Goal: Task Accomplishment & Management: Manage account settings

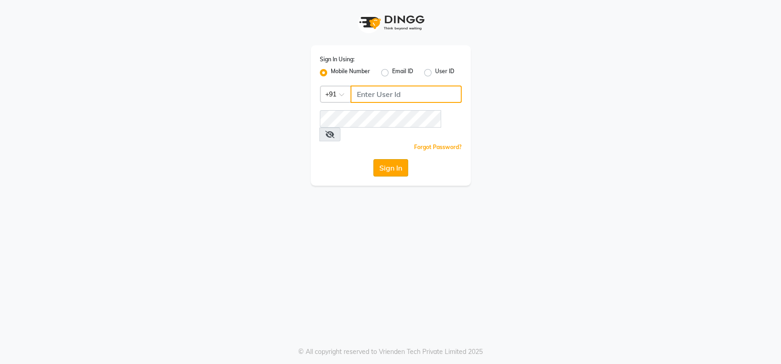
type input "9022420717"
click at [391, 159] on button "Sign In" at bounding box center [390, 167] width 35 height 17
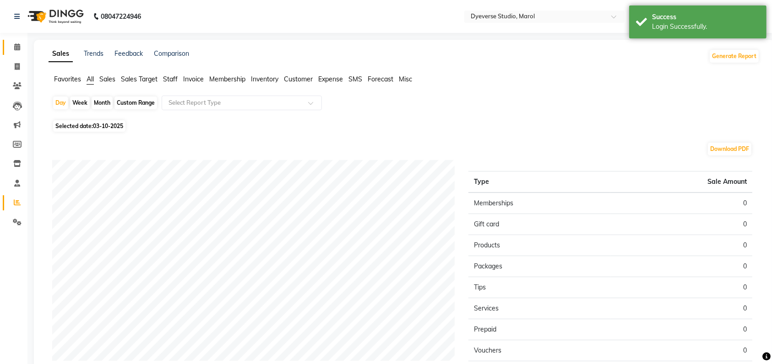
click at [17, 48] on icon at bounding box center [17, 46] width 6 height 7
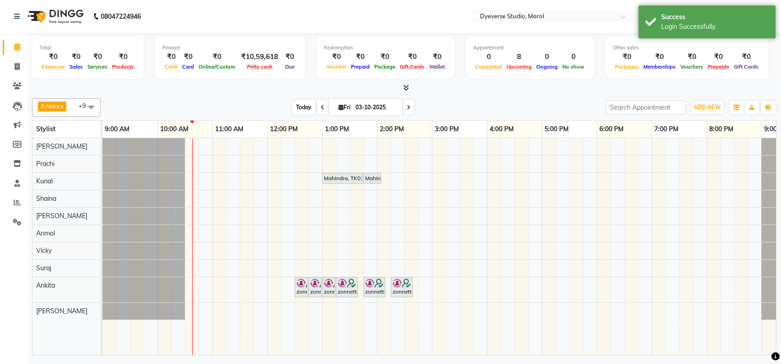
click at [302, 110] on span "Today" at bounding box center [303, 107] width 23 height 14
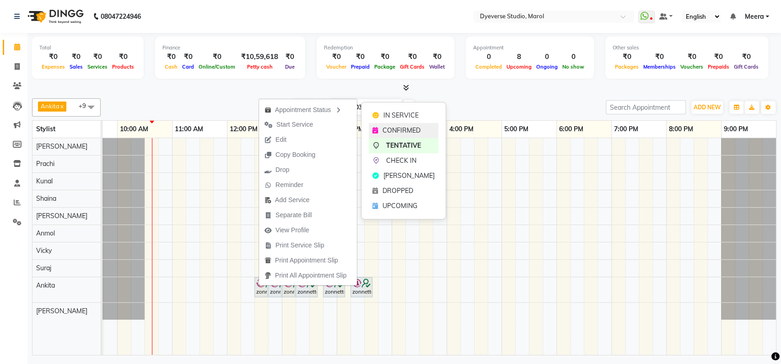
click at [403, 128] on span "CONFIRMED" at bounding box center [402, 131] width 38 height 10
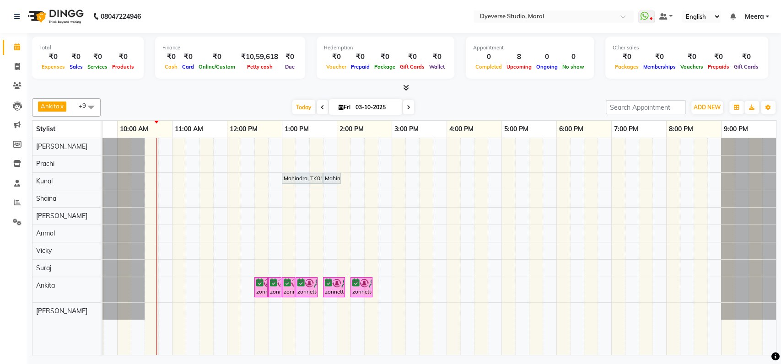
click at [377, 105] on input "03-10-2025" at bounding box center [376, 108] width 46 height 14
select select "10"
select select "2025"
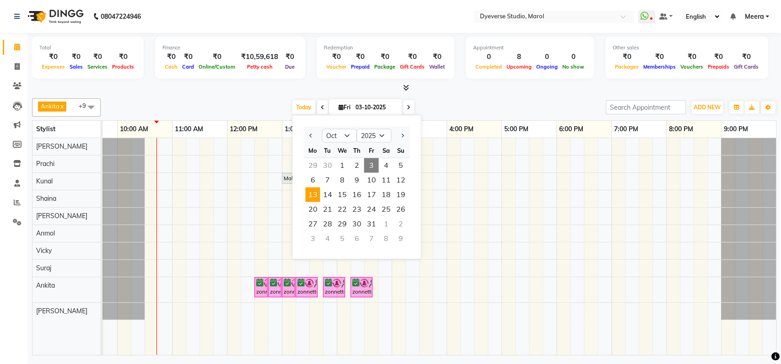
click at [318, 199] on span "13" at bounding box center [312, 195] width 15 height 15
type input "13-10-2025"
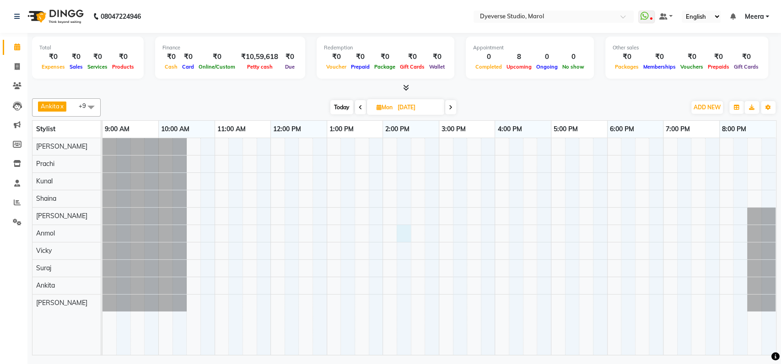
click at [404, 236] on div at bounding box center [440, 246] width 674 height 217
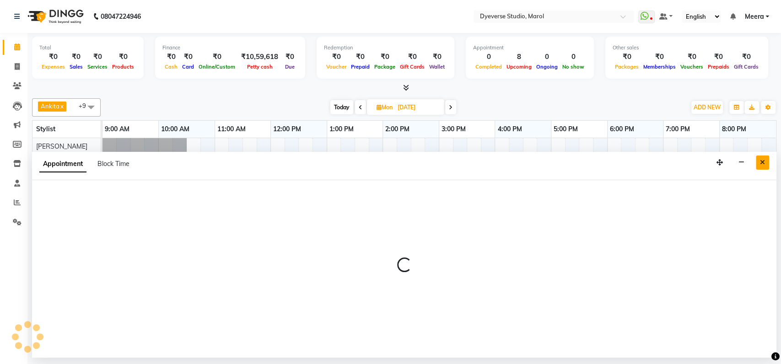
select select "68355"
select select "855"
select select "tentative"
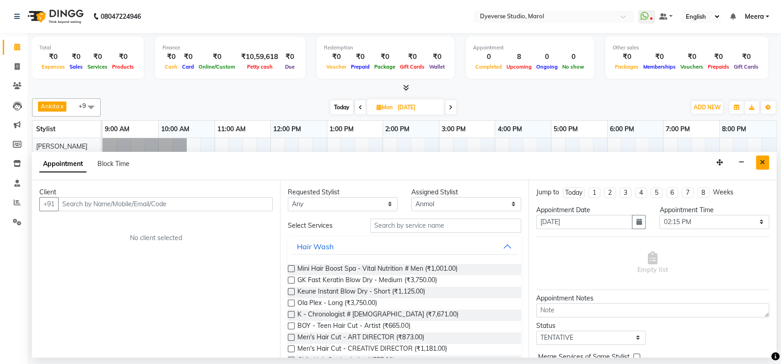
click at [765, 156] on button "Close" at bounding box center [762, 163] width 13 height 14
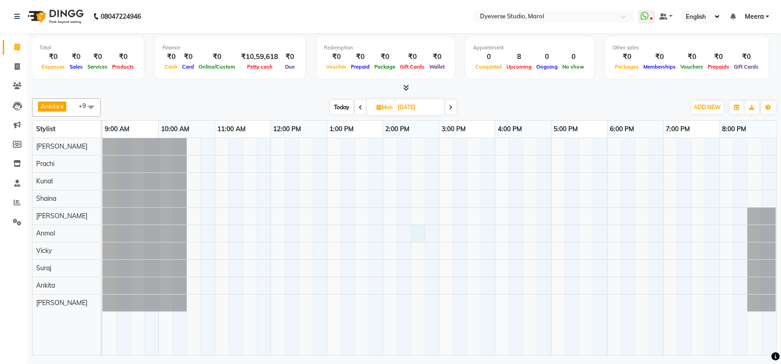
click at [416, 233] on div at bounding box center [440, 246] width 674 height 217
select select "68355"
select select "870"
select select "tentative"
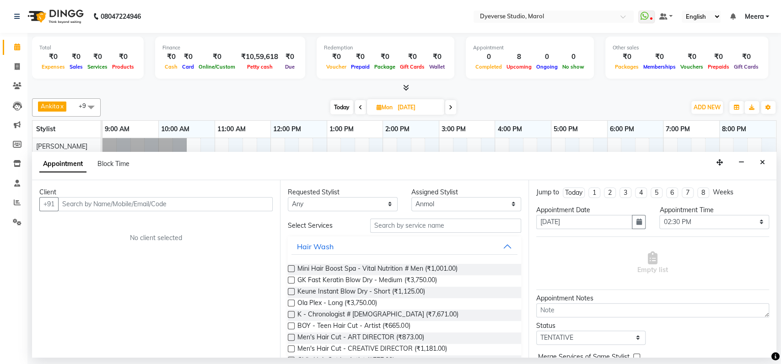
click at [117, 204] on input "text" at bounding box center [165, 204] width 215 height 14
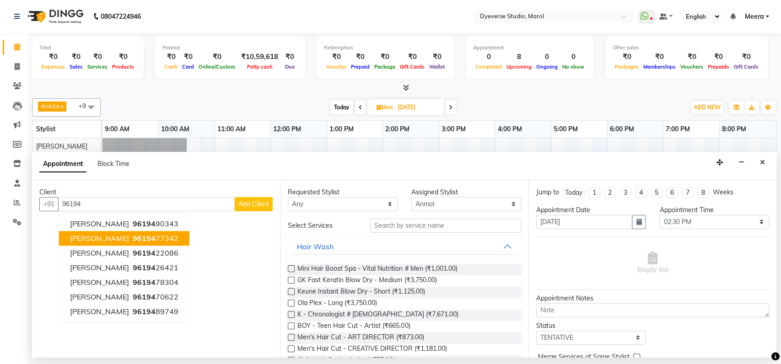
click at [124, 233] on button "Dipti Lodha 96194 77342" at bounding box center [124, 238] width 130 height 15
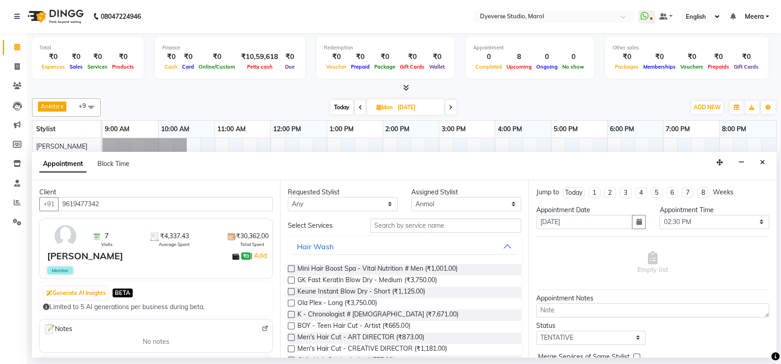
type input "9619477342"
click at [179, 260] on div "Dipti Lodha ₹0 | Add" at bounding box center [158, 256] width 222 height 14
click at [392, 228] on input "text" at bounding box center [445, 226] width 151 height 14
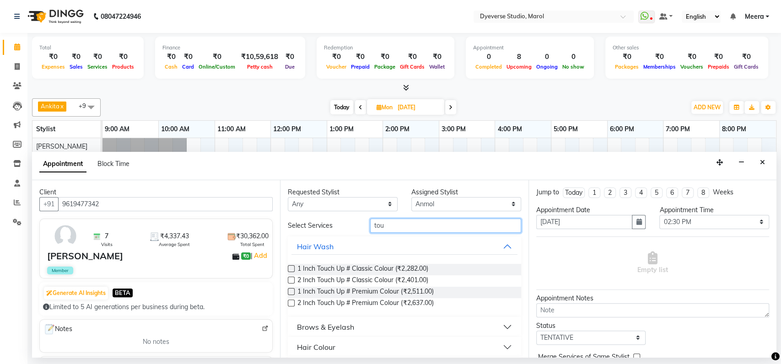
type input "tou"
click at [292, 280] on label at bounding box center [291, 280] width 7 height 7
click at [292, 280] on input "checkbox" at bounding box center [291, 281] width 6 height 6
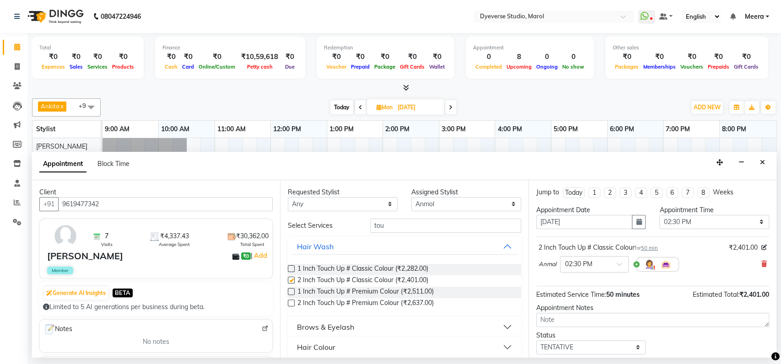
checkbox input "false"
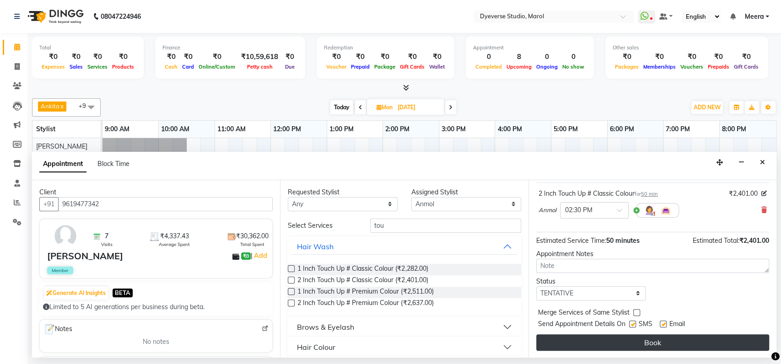
click at [649, 345] on button "Book" at bounding box center [652, 343] width 233 height 16
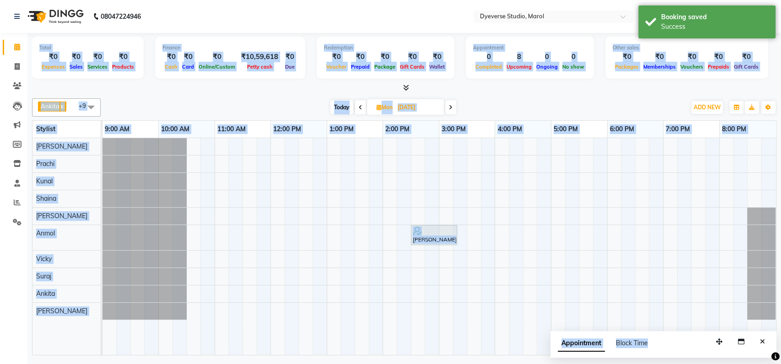
drag, startPoint x: 650, startPoint y: 345, endPoint x: 0, endPoint y: 120, distance: 687.3
click at [0, 120] on app-home "08047224946 Select Location × Dyeverse Studio, Marol WhatsApp Status ✕ Status: …" at bounding box center [390, 179] width 781 height 358
click at [663, 46] on div "Other sales" at bounding box center [687, 48] width 148 height 8
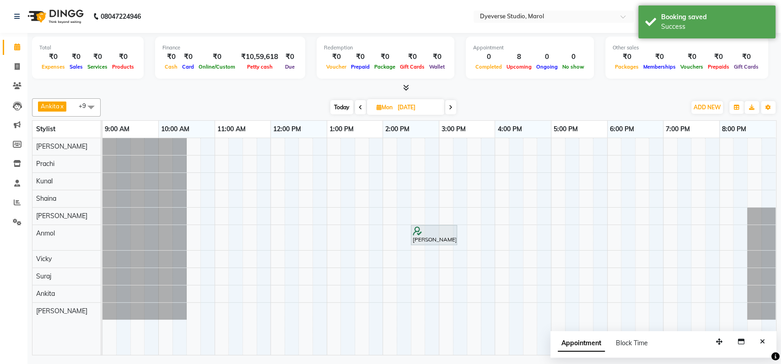
click at [380, 107] on span "Mon" at bounding box center [384, 107] width 21 height 7
select select "10"
select select "2025"
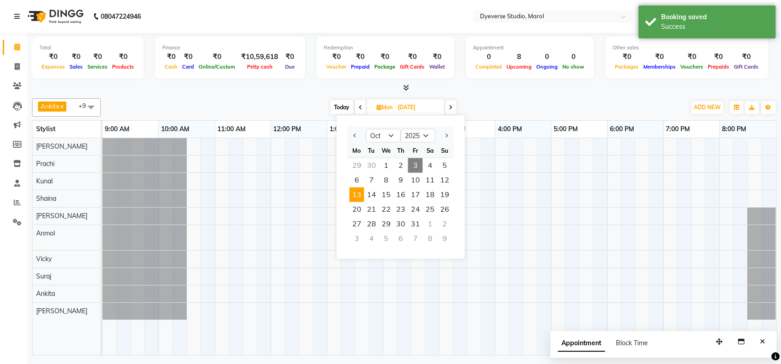
click at [417, 162] on span "3" at bounding box center [415, 165] width 15 height 15
type input "03-10-2025"
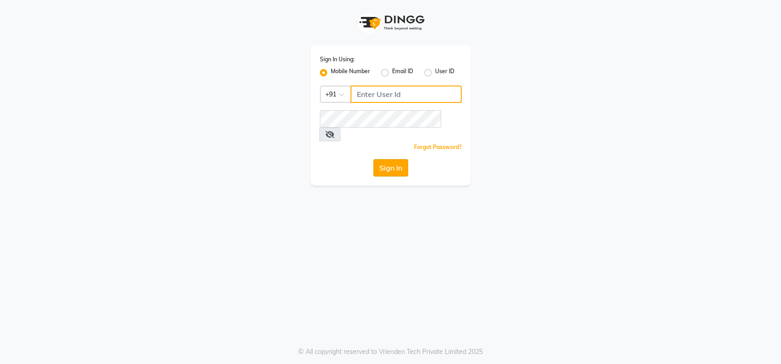
type input "9022420717"
click at [392, 159] on button "Sign In" at bounding box center [390, 167] width 35 height 17
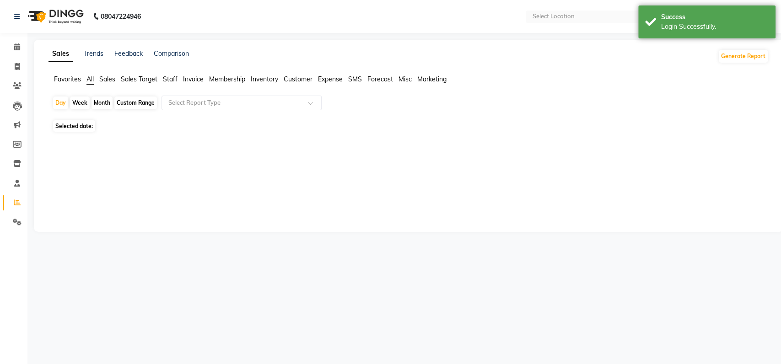
select select "en"
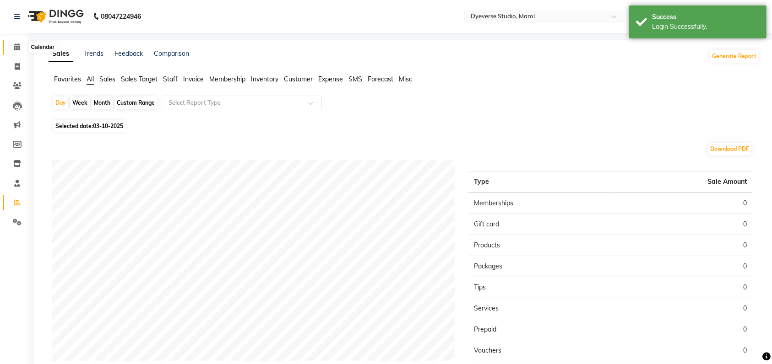
click at [16, 50] on icon at bounding box center [17, 46] width 6 height 7
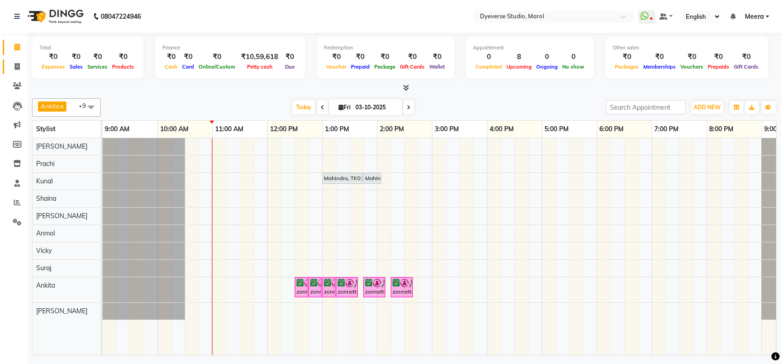
click at [7, 66] on link "Invoice" at bounding box center [14, 67] width 22 height 15
select select "6368"
select select "service"
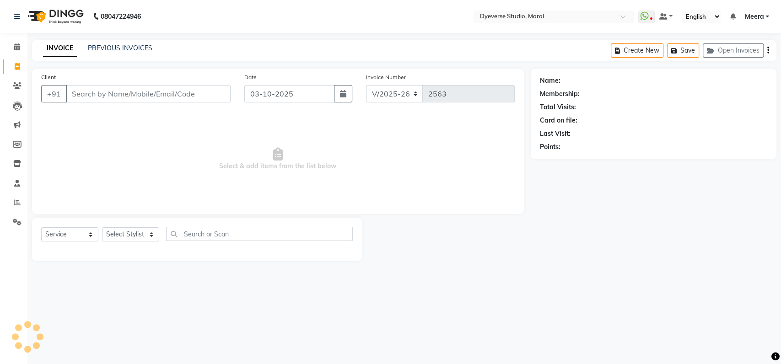
click at [101, 92] on input "Client" at bounding box center [148, 93] width 165 height 17
click at [141, 237] on select "Select Stylist Ankita Anmol Kanak Kunal Meera Prachi Raoul Ruchika Ruth Sahabaz…" at bounding box center [130, 234] width 57 height 14
click at [102, 227] on select "Select Stylist Ankita Anmol Kanak Kunal Meera Prachi Raoul Ruchika Ruth Sahabaz…" at bounding box center [130, 234] width 57 height 14
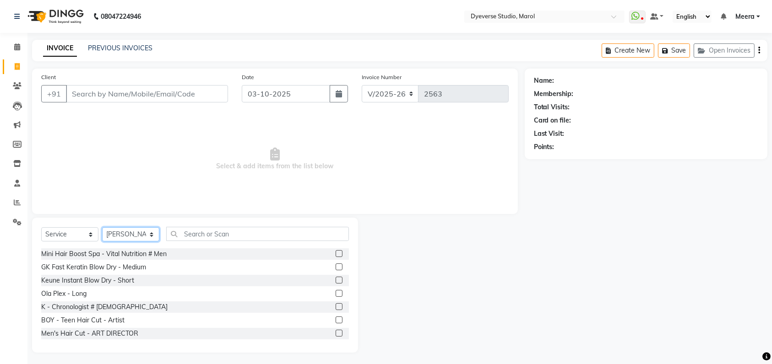
select select "48403"
click at [205, 229] on input "text" at bounding box center [257, 234] width 183 height 14
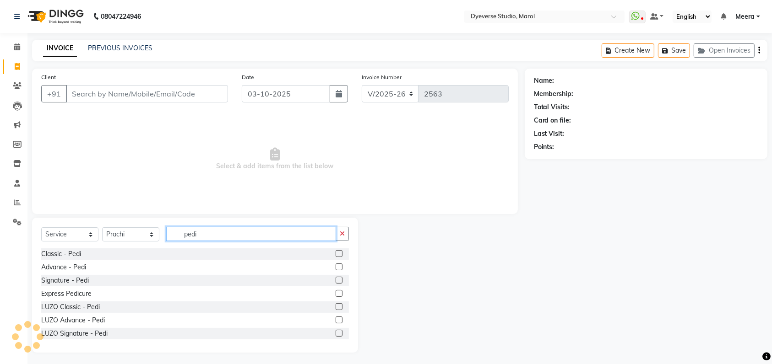
type input "pedi"
click at [124, 254] on div "Classic - Pedi" at bounding box center [195, 254] width 308 height 11
click at [336, 251] on label at bounding box center [339, 253] width 7 height 7
click at [336, 251] on input "checkbox" at bounding box center [339, 254] width 6 height 6
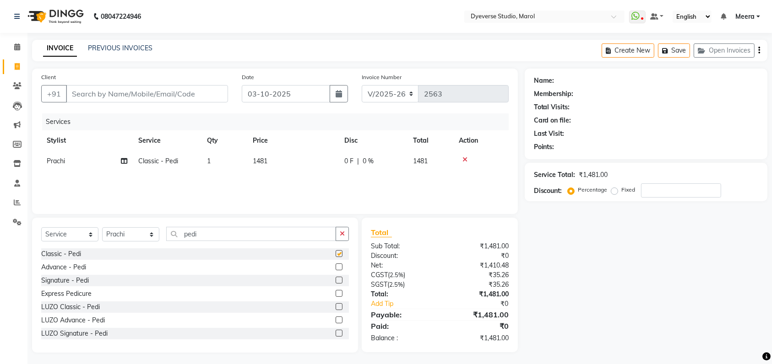
checkbox input "false"
click at [291, 235] on input "pedi" at bounding box center [251, 234] width 170 height 14
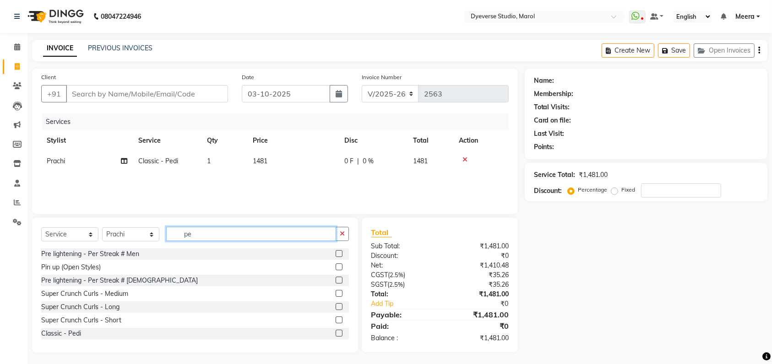
type input "p"
type input "man"
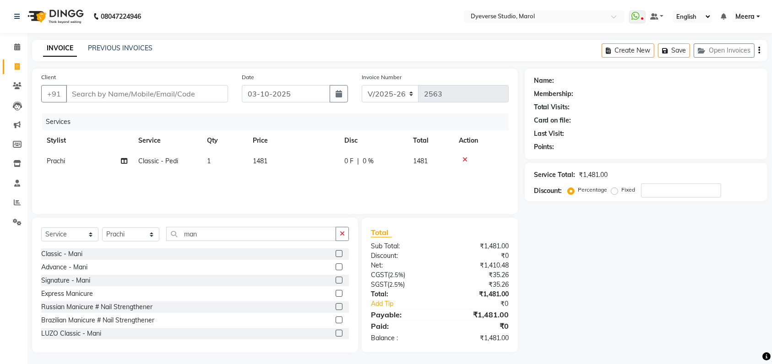
click at [336, 254] on label at bounding box center [339, 253] width 7 height 7
click at [336, 254] on input "checkbox" at bounding box center [339, 254] width 6 height 6
checkbox input "false"
click at [343, 237] on icon "button" at bounding box center [342, 234] width 5 height 6
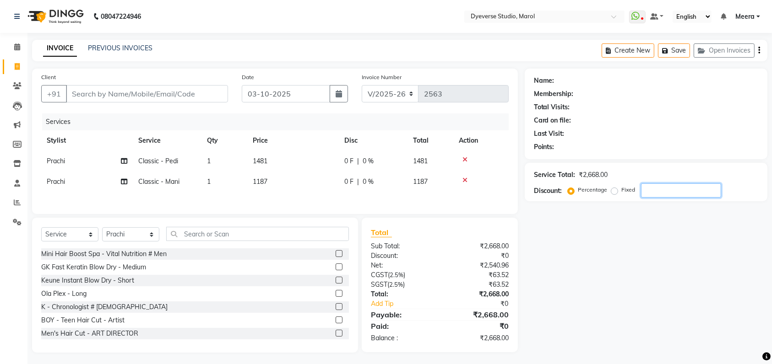
click at [652, 187] on input "number" at bounding box center [681, 191] width 80 height 14
type input "10"
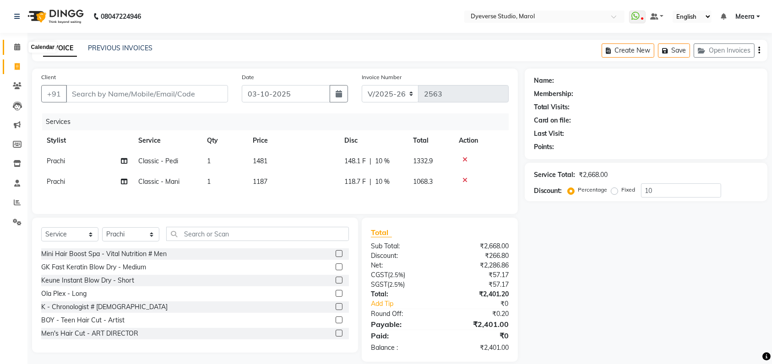
click at [11, 48] on span at bounding box center [17, 47] width 16 height 11
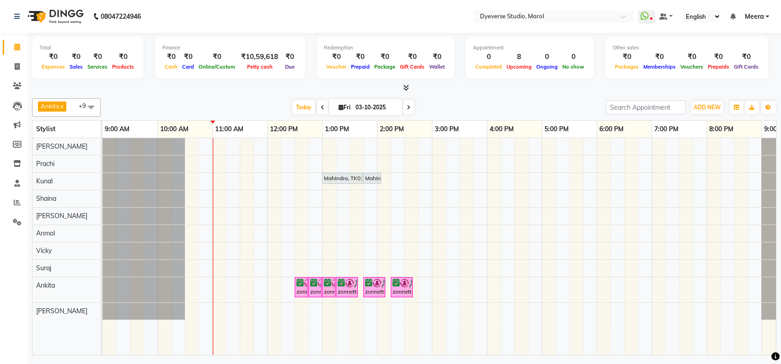
click at [491, 146] on div "Mahindra, TK01, 01:00 PM-01:45 PM, Men's Hair Cut - CREATIVE DIRECTOR Mahindra,…" at bounding box center [460, 246] width 714 height 217
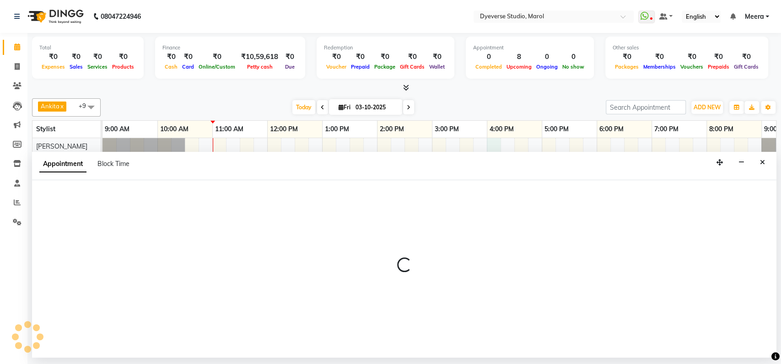
select select "48246"
select select "960"
select select "tentative"
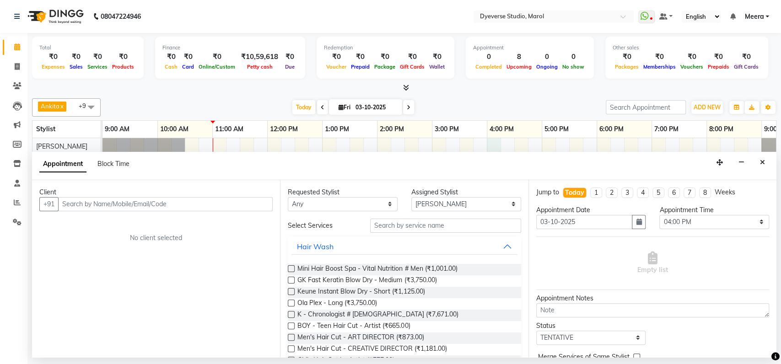
click at [210, 205] on input "text" at bounding box center [165, 204] width 215 height 14
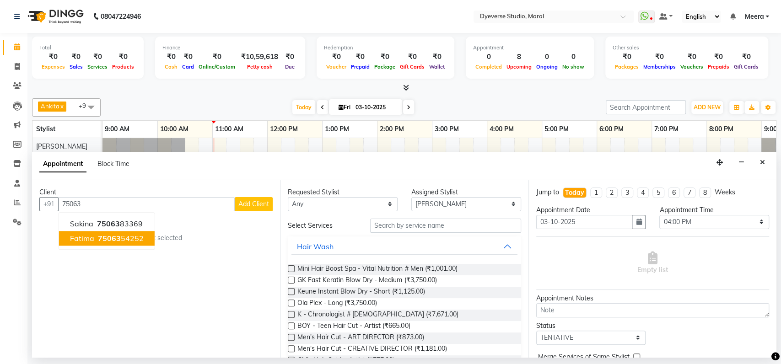
click at [145, 237] on button "fatima 75063 54252" at bounding box center [107, 238] width 96 height 15
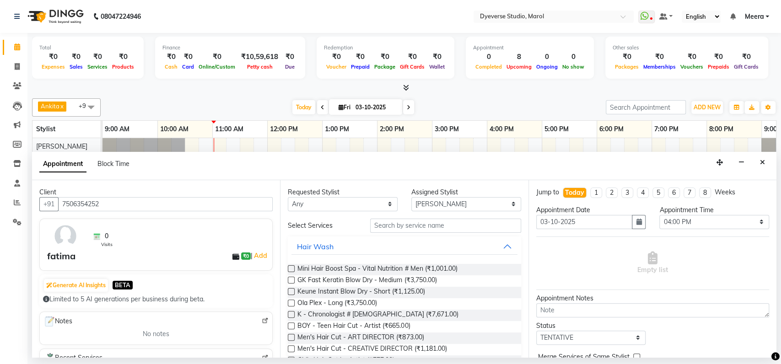
type input "7506354252"
click at [184, 242] on div "0 Visits" at bounding box center [180, 236] width 178 height 24
click at [444, 224] on input "text" at bounding box center [445, 226] width 151 height 14
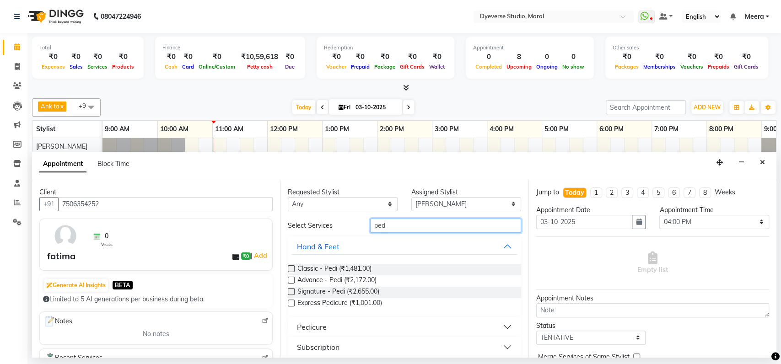
type input "ped"
click at [293, 268] on label at bounding box center [291, 268] width 7 height 7
click at [293, 268] on input "checkbox" at bounding box center [291, 270] width 6 height 6
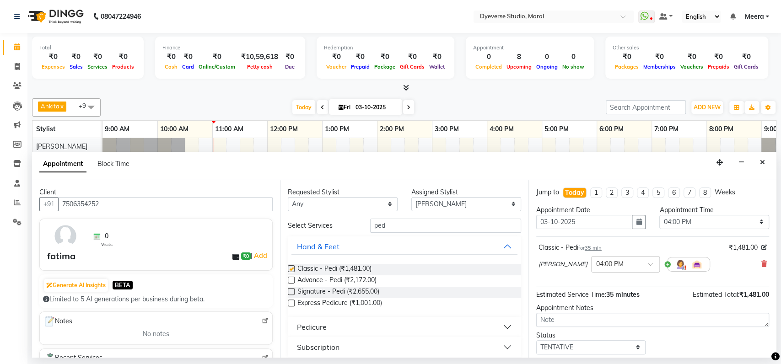
checkbox input "false"
click at [451, 232] on input "ped" at bounding box center [445, 226] width 151 height 14
type input "p"
type input "man"
click at [292, 267] on label at bounding box center [291, 268] width 7 height 7
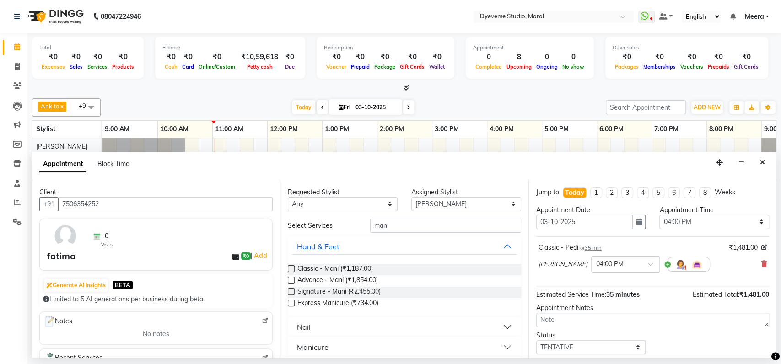
click at [292, 267] on input "checkbox" at bounding box center [291, 270] width 6 height 6
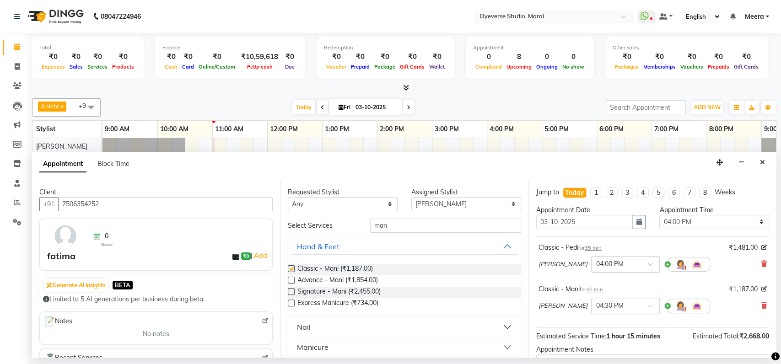
checkbox input "false"
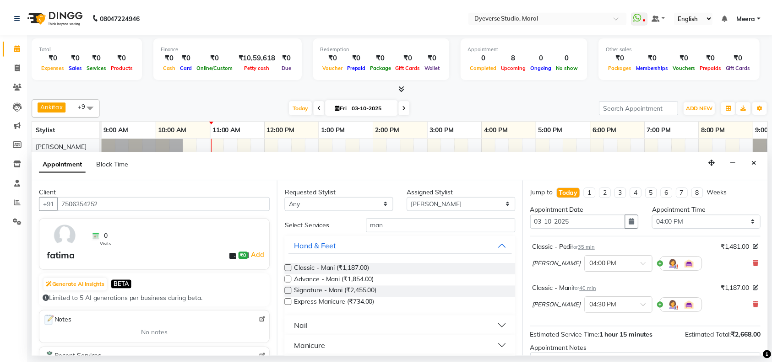
scroll to position [95, 0]
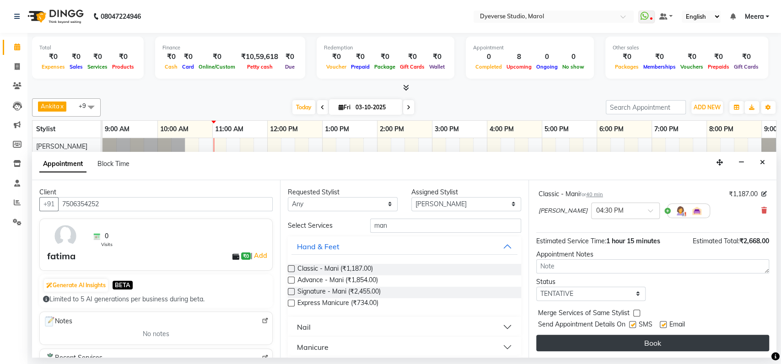
click at [609, 338] on button "Book" at bounding box center [652, 343] width 233 height 16
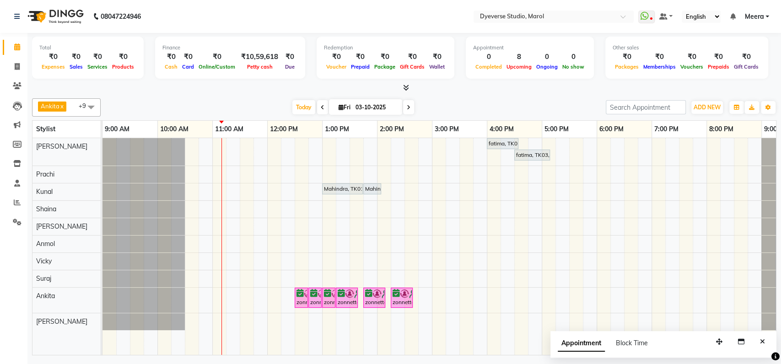
click at [613, 353] on div "Appointment Block Time" at bounding box center [608, 345] width 101 height 21
drag, startPoint x: 613, startPoint y: 353, endPoint x: 597, endPoint y: 344, distance: 18.5
click at [597, 344] on div "Appointment Block Time" at bounding box center [608, 345] width 101 height 21
click at [321, 105] on icon at bounding box center [323, 107] width 4 height 5
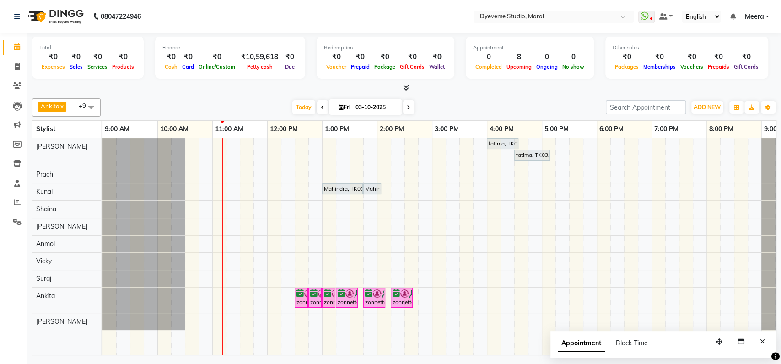
type input "02-10-2025"
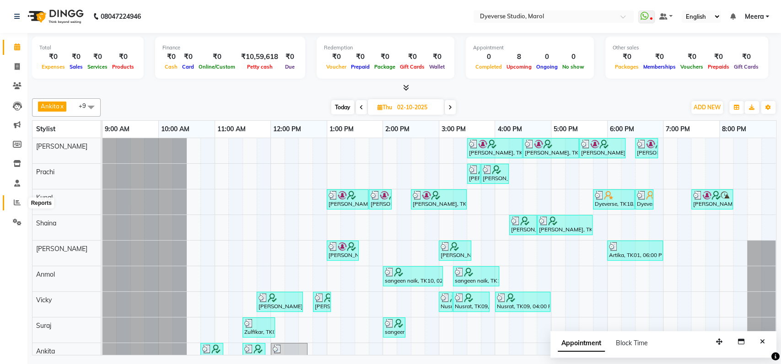
click at [18, 203] on icon at bounding box center [17, 202] width 7 height 7
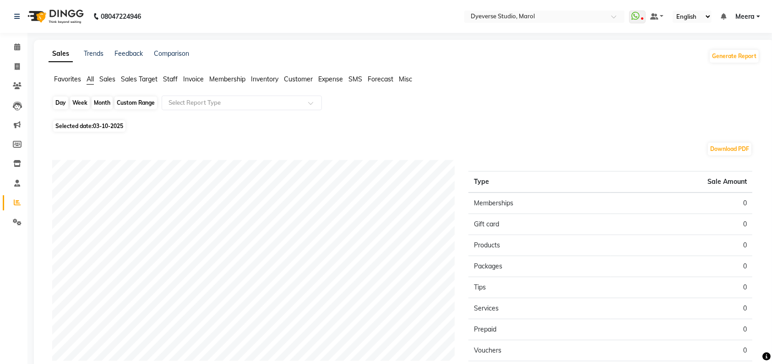
click at [62, 104] on div "Day" at bounding box center [60, 103] width 15 height 13
select select "10"
select select "2025"
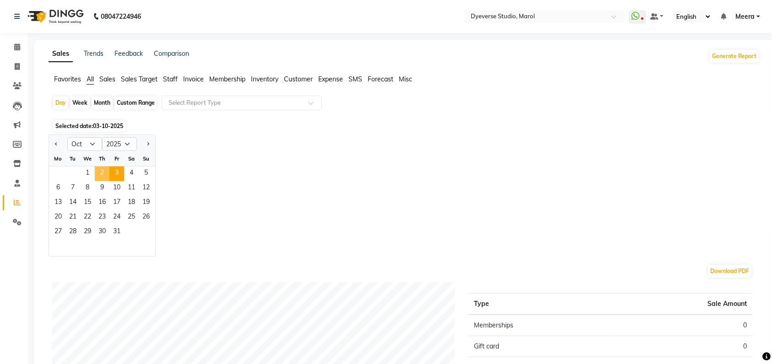
click at [98, 173] on span "2" at bounding box center [102, 174] width 15 height 15
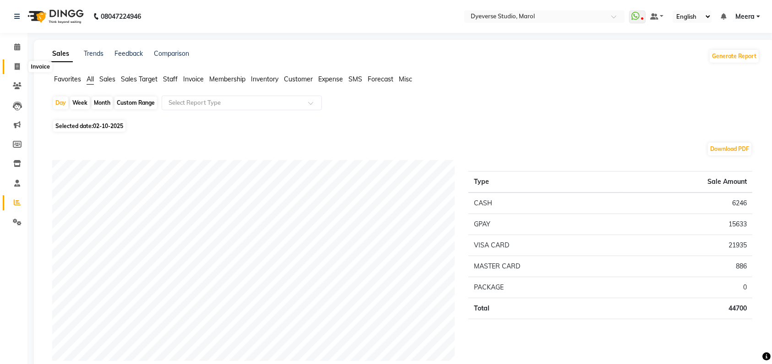
click at [21, 64] on span at bounding box center [17, 67] width 16 height 11
select select "6368"
select select "service"
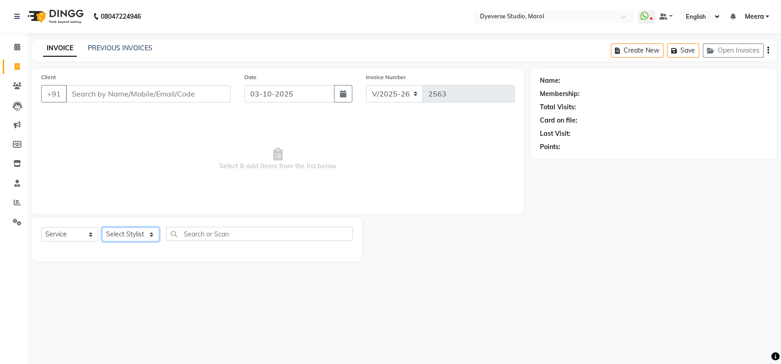
click at [146, 231] on select "Select Stylist Ankita Anmol Kanak Kunal Meera Prachi Raoul Ruchika Ruth Sahabaz…" at bounding box center [130, 234] width 57 height 14
select select "48246"
click at [102, 227] on select "Select Stylist Ankita Anmol Kanak Kunal Meera Prachi Raoul Ruchika Ruth Sahabaz…" at bounding box center [130, 234] width 57 height 14
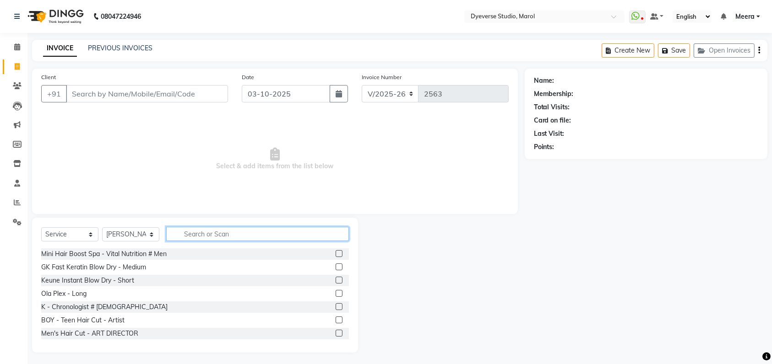
click at [190, 230] on input "text" at bounding box center [257, 234] width 183 height 14
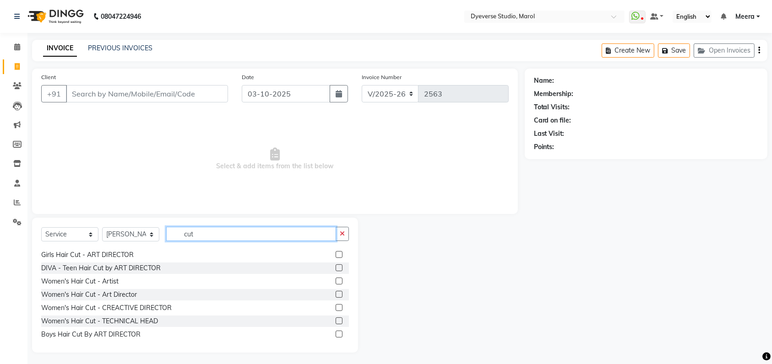
scroll to position [66, 0]
type input "cut"
click at [336, 294] on label at bounding box center [339, 294] width 7 height 7
click at [336, 294] on input "checkbox" at bounding box center [339, 295] width 6 height 6
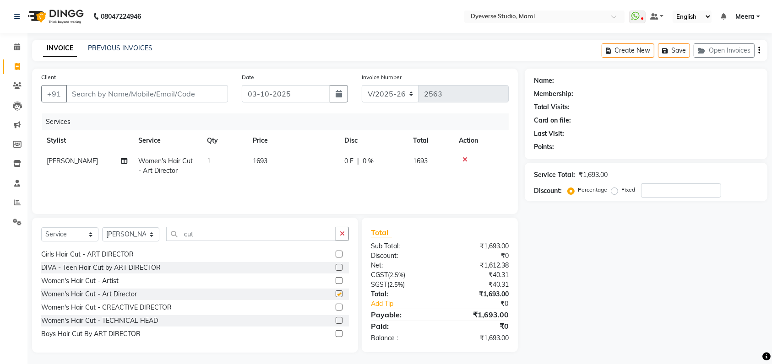
checkbox input "false"
click at [336, 307] on label at bounding box center [339, 307] width 7 height 7
click at [336, 307] on input "checkbox" at bounding box center [339, 308] width 6 height 6
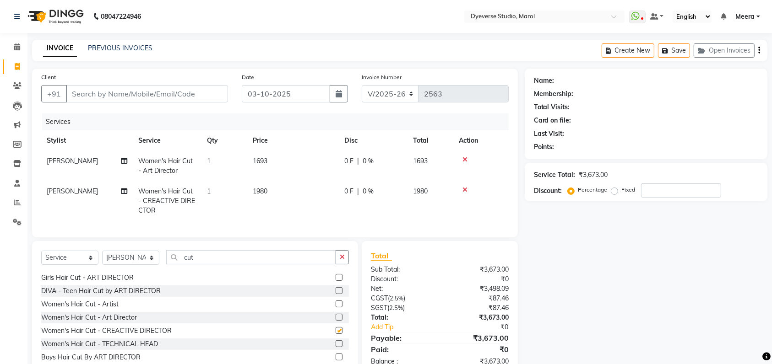
checkbox input "false"
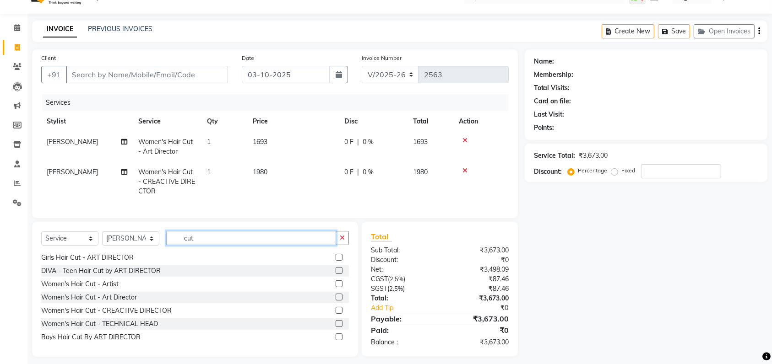
click at [217, 244] on input "cut" at bounding box center [251, 238] width 170 height 14
type input "c"
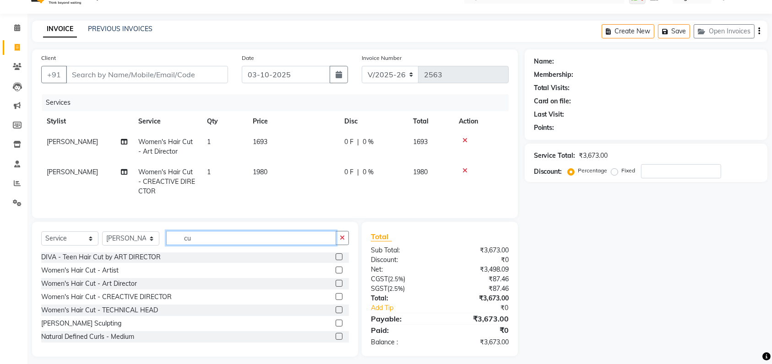
scroll to position [67, 0]
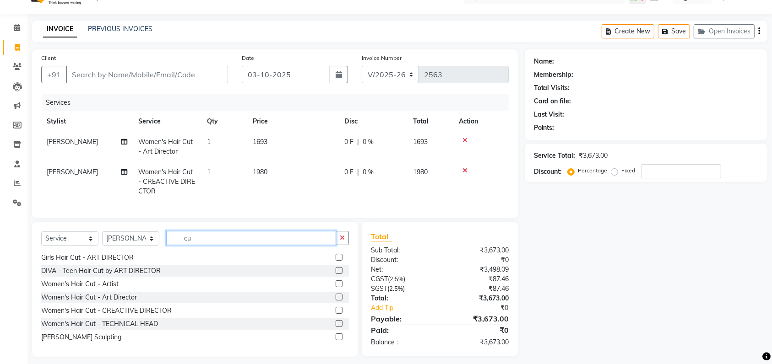
type input "cut"
click at [336, 287] on label at bounding box center [339, 284] width 7 height 7
click at [336, 287] on input "checkbox" at bounding box center [339, 284] width 6 height 6
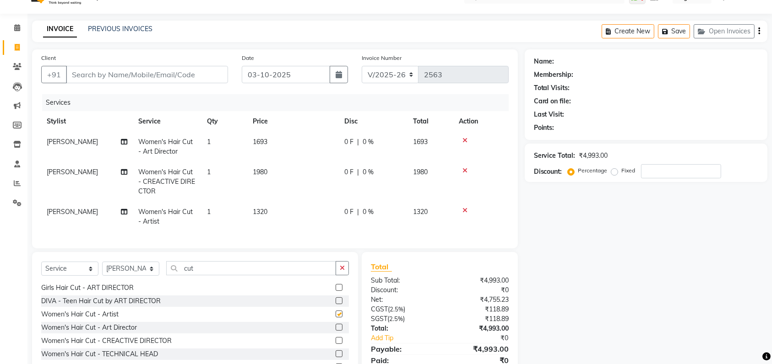
checkbox input "false"
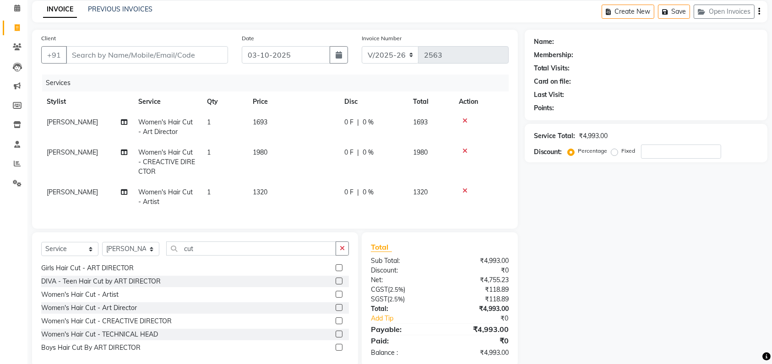
scroll to position [46, 0]
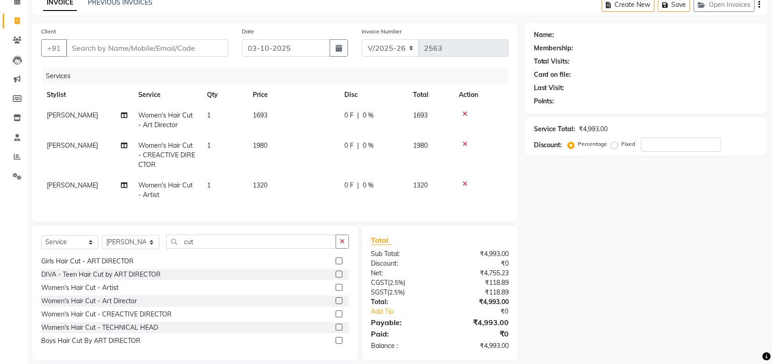
click at [463, 112] on icon at bounding box center [464, 114] width 5 height 6
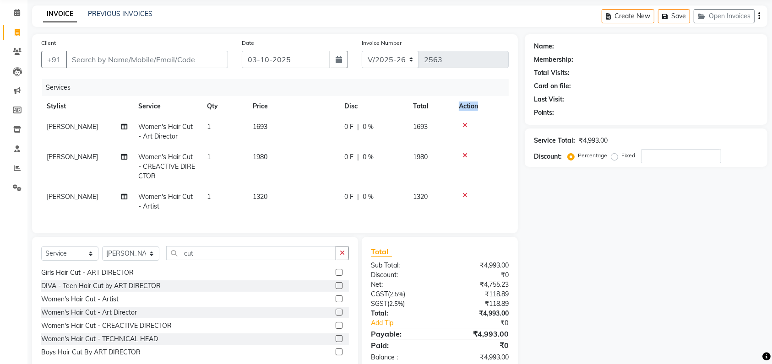
click at [463, 112] on th "Action" at bounding box center [480, 106] width 55 height 21
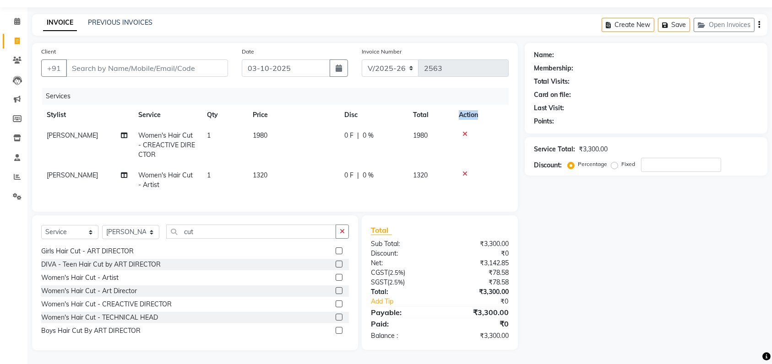
click at [463, 112] on th "Action" at bounding box center [480, 115] width 55 height 21
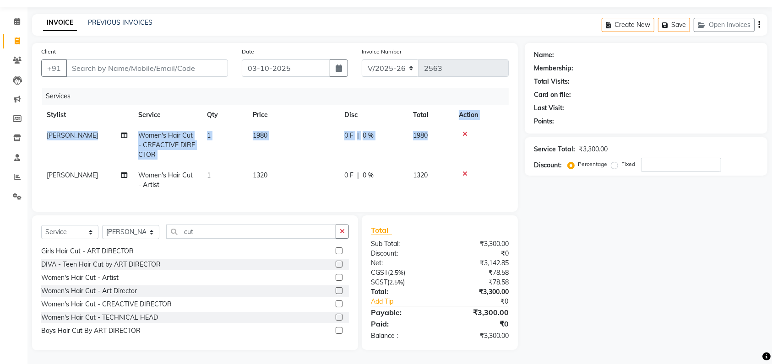
drag, startPoint x: 463, startPoint y: 112, endPoint x: 463, endPoint y: 123, distance: 11.5
click at [463, 123] on table "Stylist Service Qty Price Disc Total Action Yusuf Women's Hair Cut - CREACTIVE …" at bounding box center [274, 150] width 467 height 91
click at [463, 131] on icon at bounding box center [464, 134] width 5 height 6
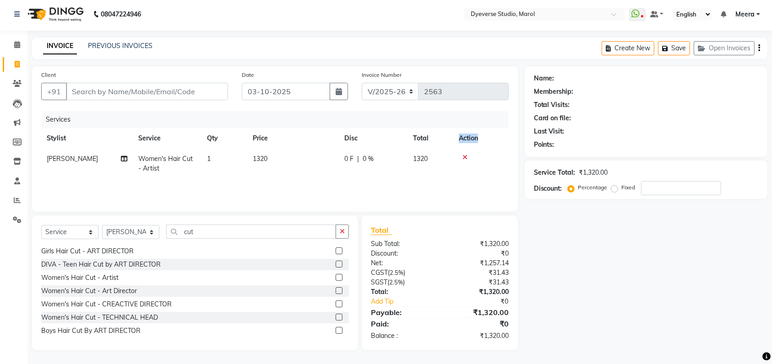
scroll to position [2, 0]
click at [463, 156] on icon at bounding box center [464, 158] width 5 height 6
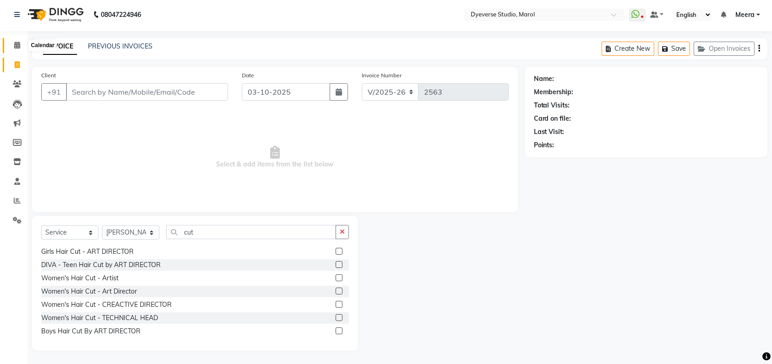
click at [18, 45] on icon at bounding box center [17, 45] width 6 height 7
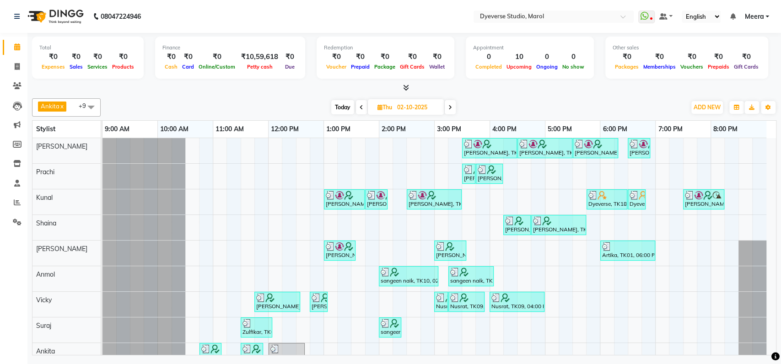
click at [448, 106] on span at bounding box center [450, 107] width 11 height 14
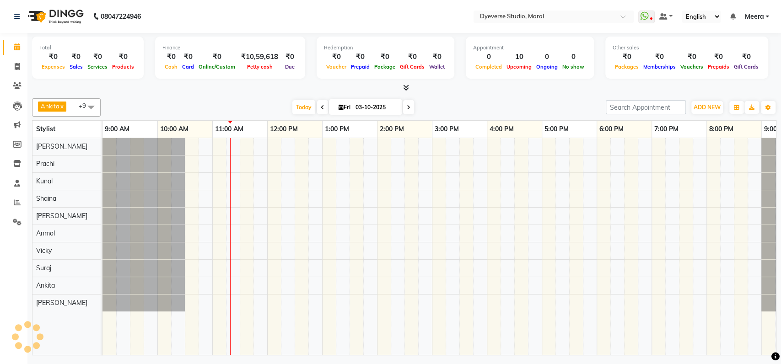
scroll to position [0, 40]
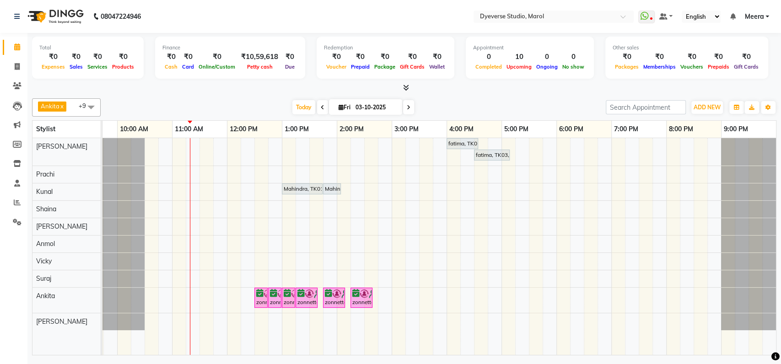
click at [408, 105] on icon at bounding box center [409, 107] width 4 height 5
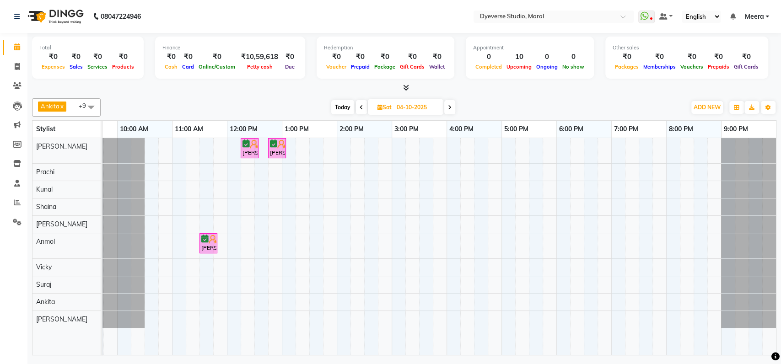
click at [361, 105] on icon at bounding box center [362, 107] width 4 height 5
type input "03-10-2025"
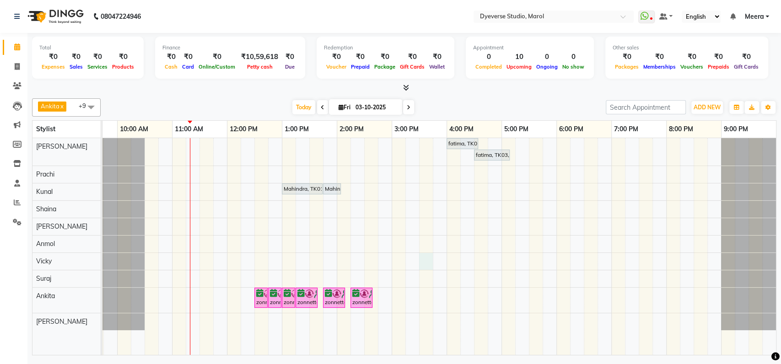
click at [421, 261] on div "fatima, TK03, 04:00 PM-04:35 PM, Classic - Pedi fatima, TK03, 04:30 PM-05:10 PM…" at bounding box center [419, 246] width 714 height 217
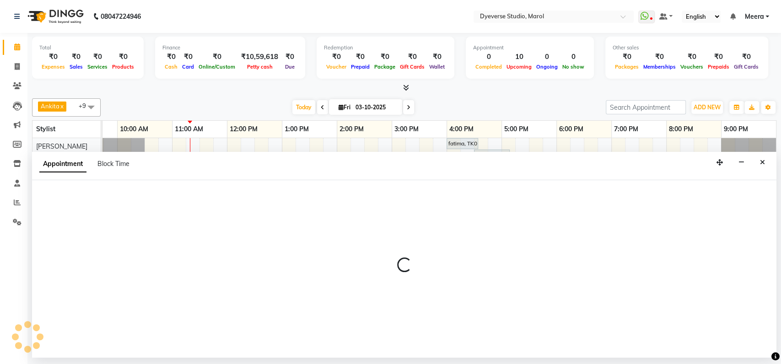
select select "81087"
select select "930"
select select "tentative"
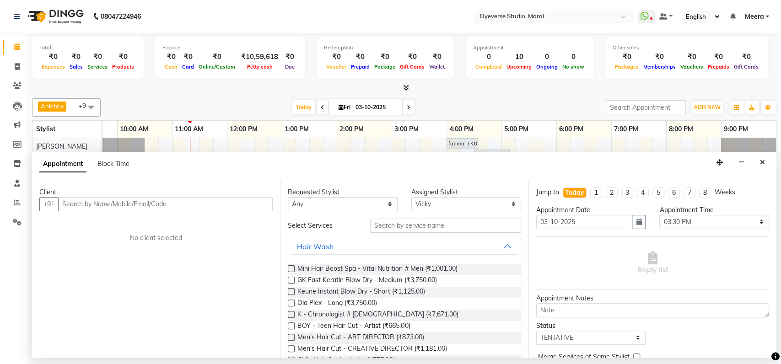
click at [233, 205] on input "text" at bounding box center [165, 204] width 215 height 14
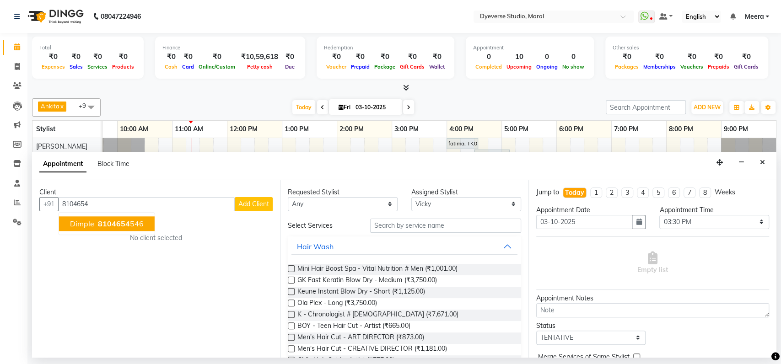
click at [131, 230] on button "Dimple 8104654 546" at bounding box center [107, 224] width 96 height 15
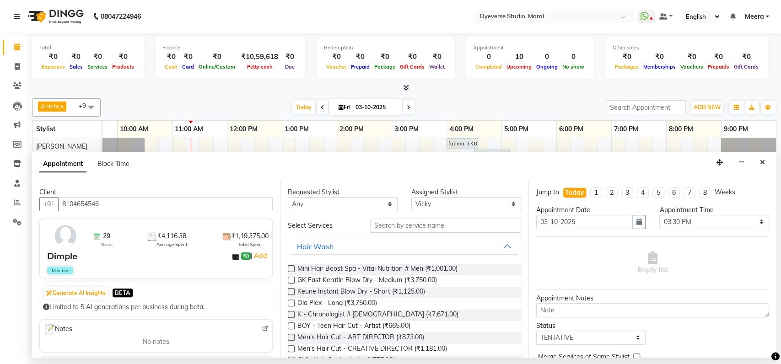
type input "8104654546"
click at [174, 273] on div "Member" at bounding box center [157, 271] width 220 height 8
click at [424, 230] on input "text" at bounding box center [445, 226] width 151 height 14
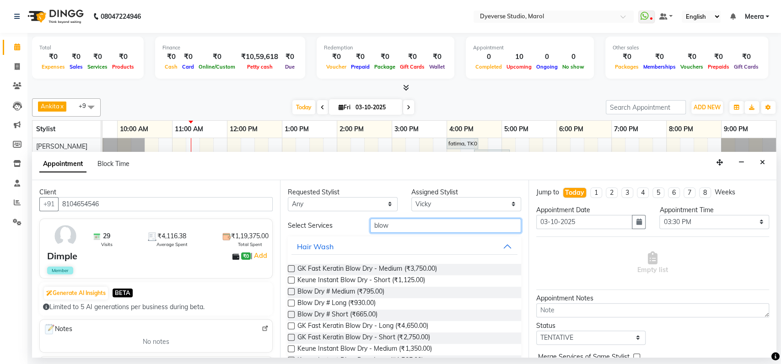
type input "blow"
click at [293, 302] on label at bounding box center [291, 303] width 7 height 7
click at [293, 302] on input "checkbox" at bounding box center [291, 304] width 6 height 6
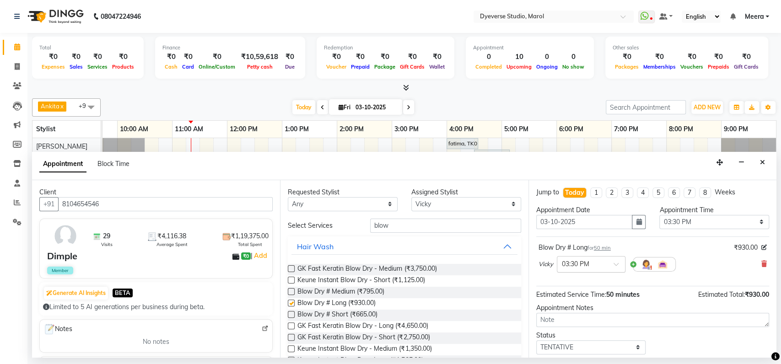
checkbox input "false"
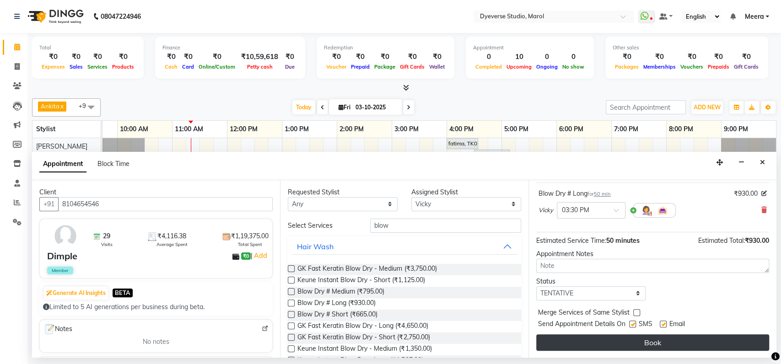
click at [601, 342] on button "Book" at bounding box center [652, 343] width 233 height 16
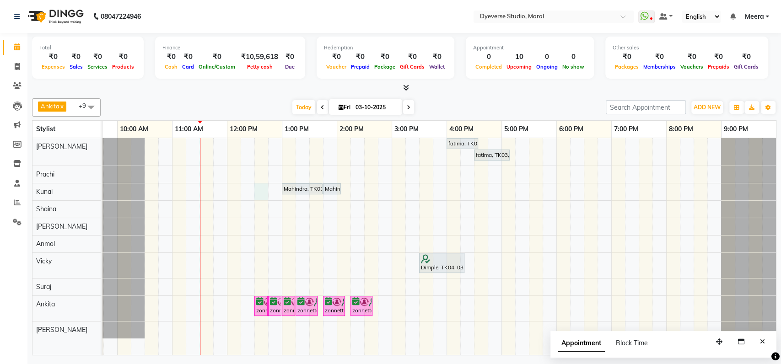
click at [263, 189] on div "fatima, TK03, 04:00 PM-04:35 PM, Classic - Pedi fatima, TK03, 04:30 PM-05:10 PM…" at bounding box center [419, 246] width 714 height 217
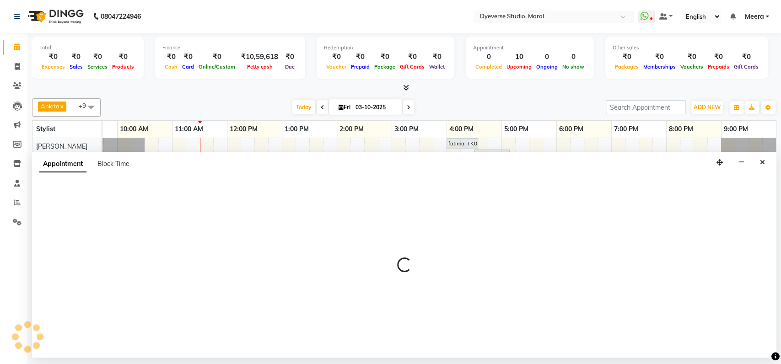
select select "48560"
select select "750"
select select "tentative"
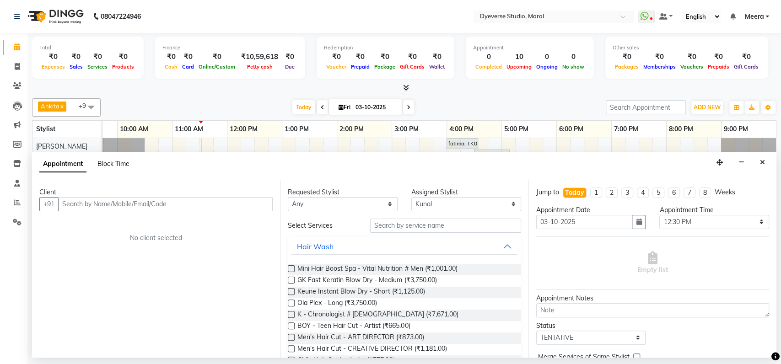
click at [115, 167] on span "Block Time" at bounding box center [113, 164] width 32 height 8
select select "48560"
select select "750"
select select "765"
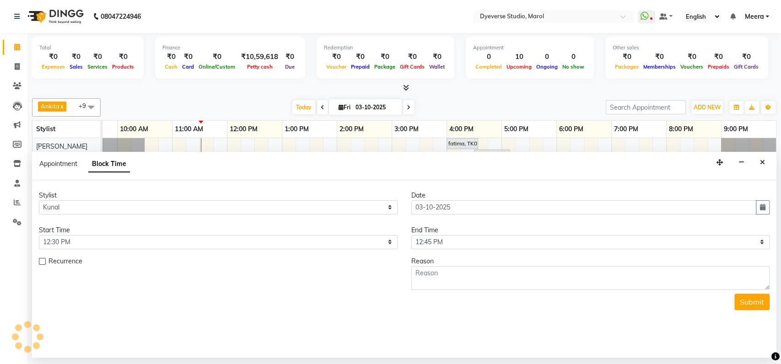
scroll to position [0, 40]
click at [443, 271] on textarea at bounding box center [590, 278] width 359 height 24
type textarea "cut"
click at [738, 306] on button "Submit" at bounding box center [752, 302] width 35 height 16
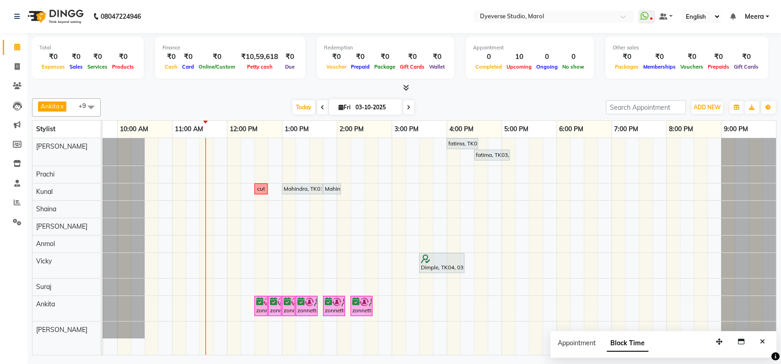
click at [92, 108] on span at bounding box center [91, 106] width 18 height 17
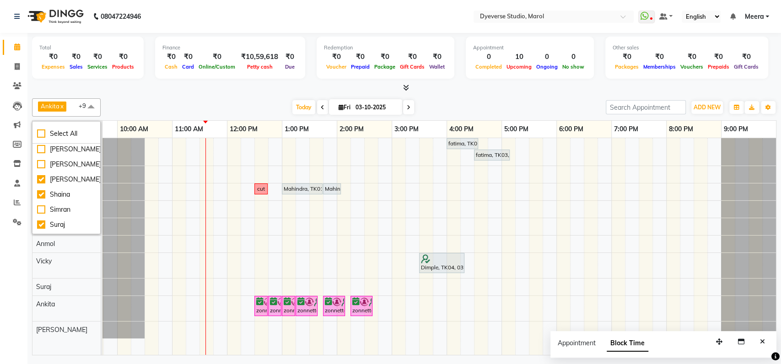
scroll to position [65, 0]
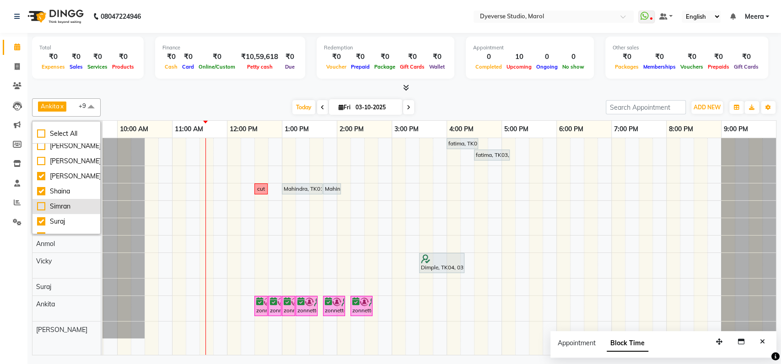
click at [55, 204] on div "Simran" at bounding box center [66, 207] width 59 height 10
checkbox input "true"
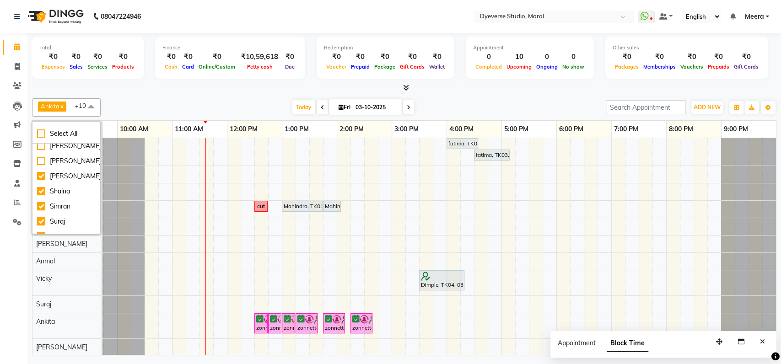
click at [188, 85] on div at bounding box center [404, 88] width 745 height 10
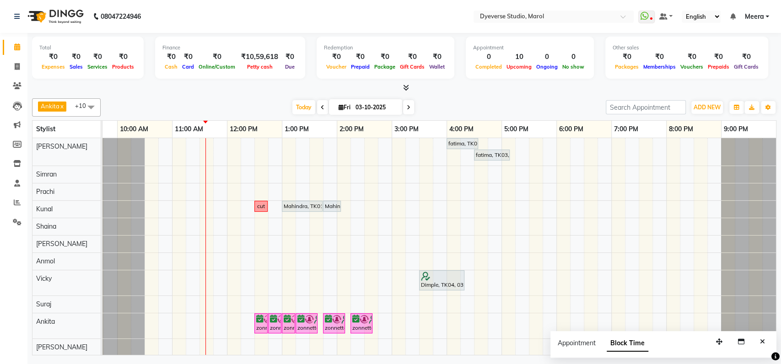
scroll to position [10, 0]
click at [321, 103] on span at bounding box center [322, 107] width 11 height 14
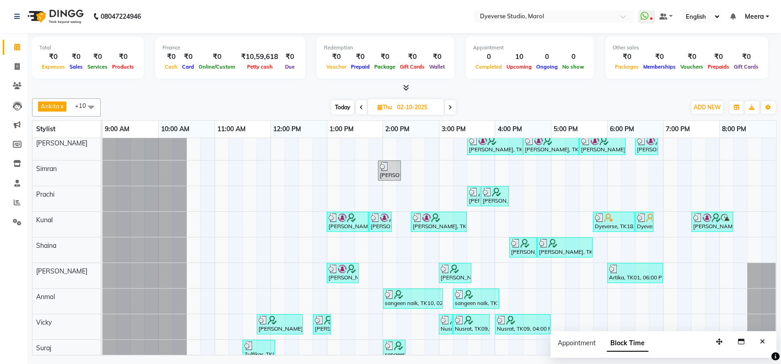
scroll to position [0, 0]
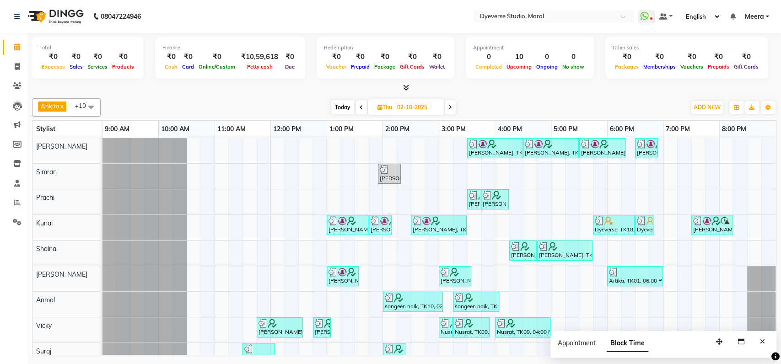
click at [452, 105] on icon at bounding box center [451, 107] width 4 height 5
type input "03-10-2025"
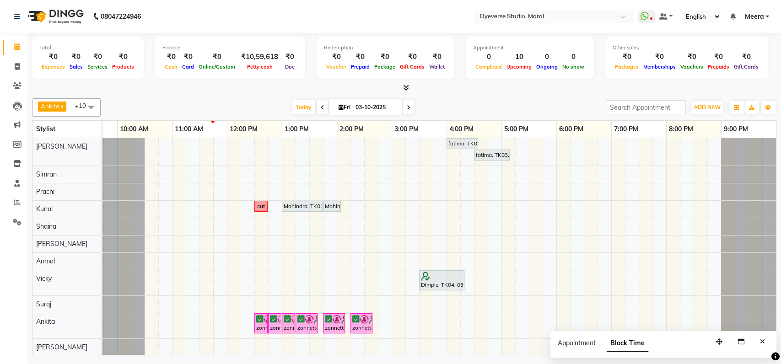
scroll to position [10, 0]
click at [303, 338] on div "fatima, TK03, 04:00 PM-04:35 PM, Classic - Pedi fatima, TK03, 04:30 PM-05:10 PM…" at bounding box center [419, 246] width 714 height 218
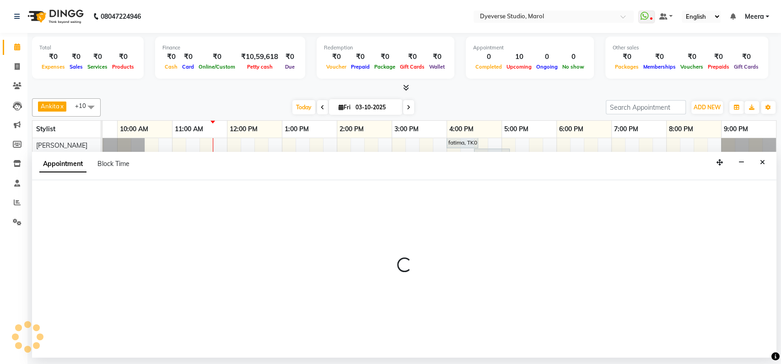
select select "90834"
select select "795"
select select "tentative"
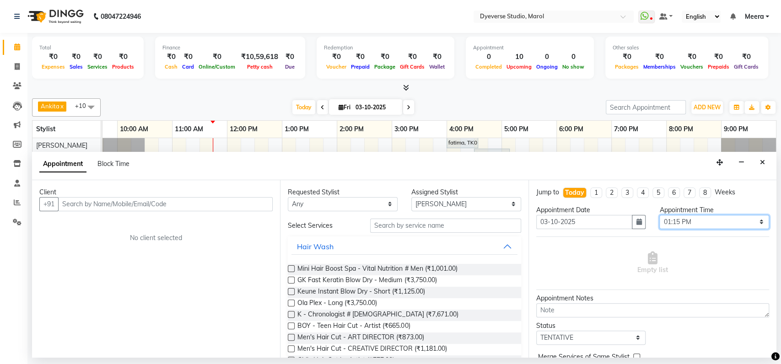
click at [696, 218] on select "Select 10:00 AM 10:15 AM 10:30 AM 10:45 AM 11:00 AM 11:15 AM 11:30 AM 11:45 AM …" at bounding box center [715, 222] width 110 height 14
select select "810"
click at [660, 215] on select "Select 10:00 AM 10:15 AM 10:30 AM 10:45 AM 11:00 AM 11:15 AM 11:30 AM 11:45 AM …" at bounding box center [715, 222] width 110 height 14
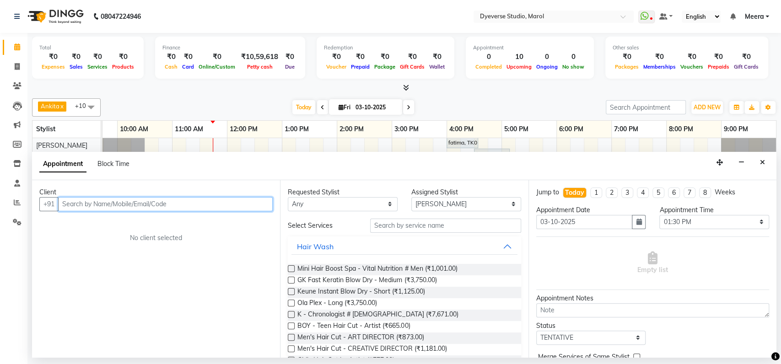
click at [265, 202] on input "text" at bounding box center [165, 204] width 215 height 14
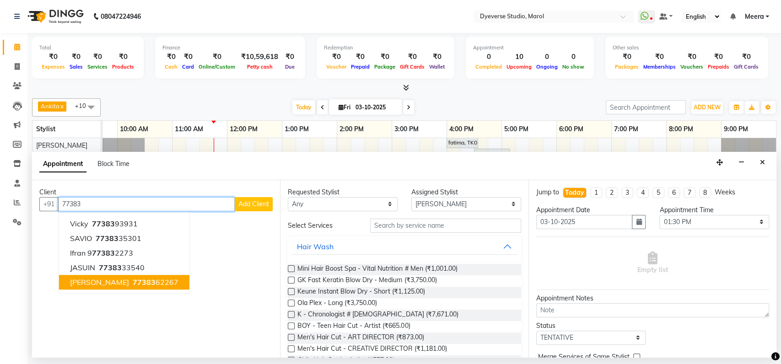
click at [157, 284] on button "kevin shah 77383 62267" at bounding box center [124, 282] width 130 height 15
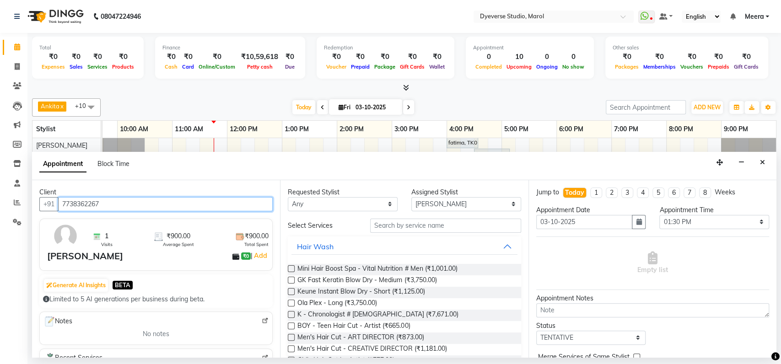
type input "7738362267"
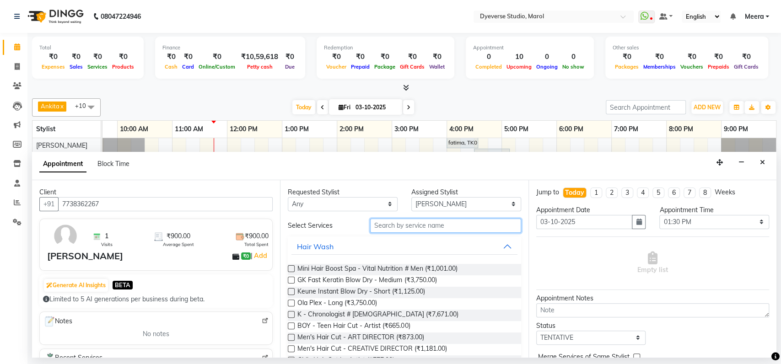
click at [399, 223] on input "text" at bounding box center [445, 226] width 151 height 14
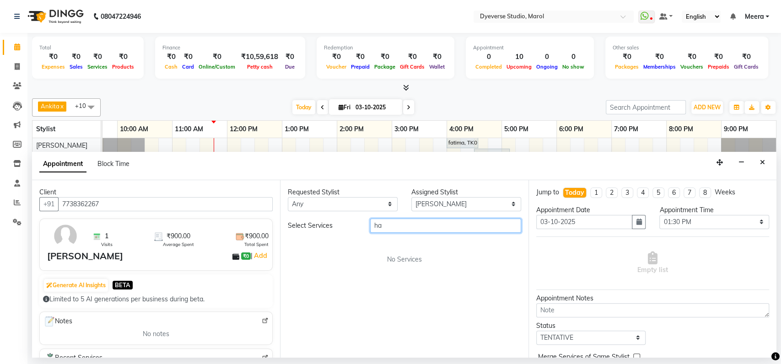
type input "h"
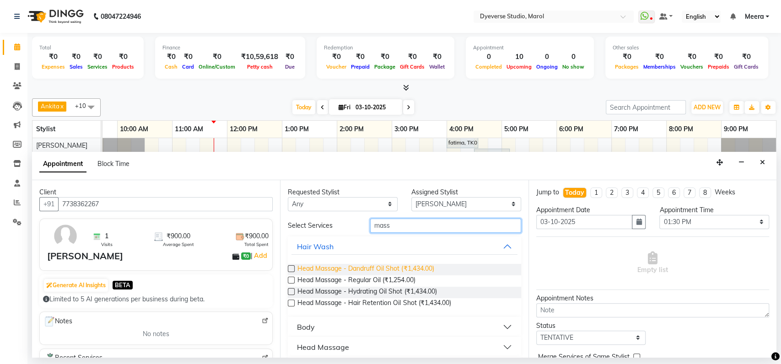
type input "mass"
click at [300, 268] on span "Head Massage - Dandruff Oil Shot (₹1,434.00)" at bounding box center [366, 269] width 136 height 11
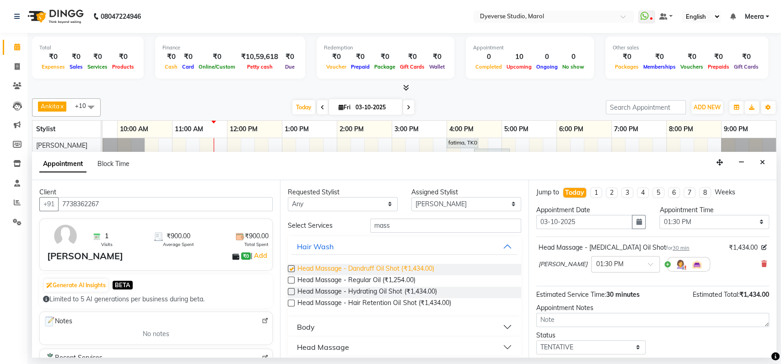
checkbox input "false"
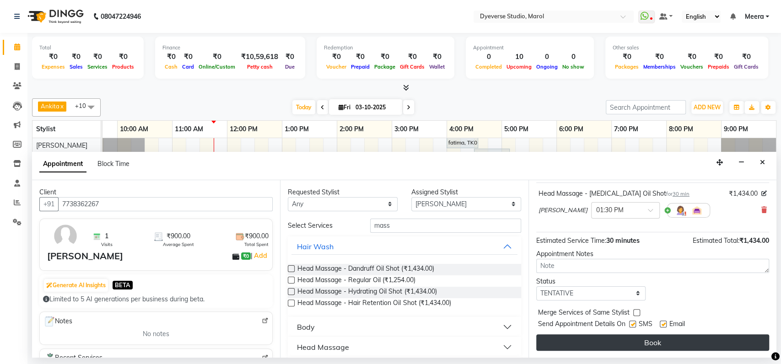
click at [655, 344] on button "Book" at bounding box center [652, 343] width 233 height 16
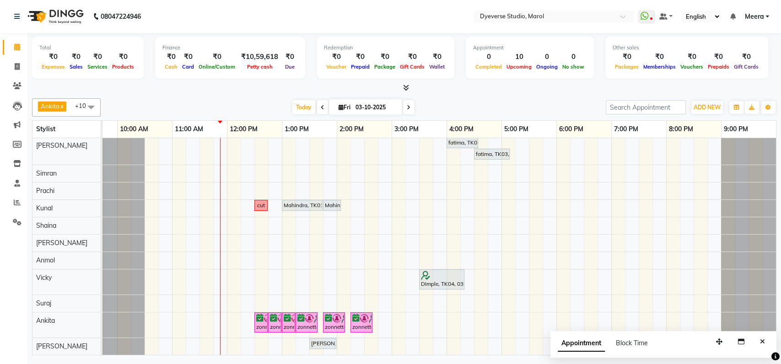
select select "service"
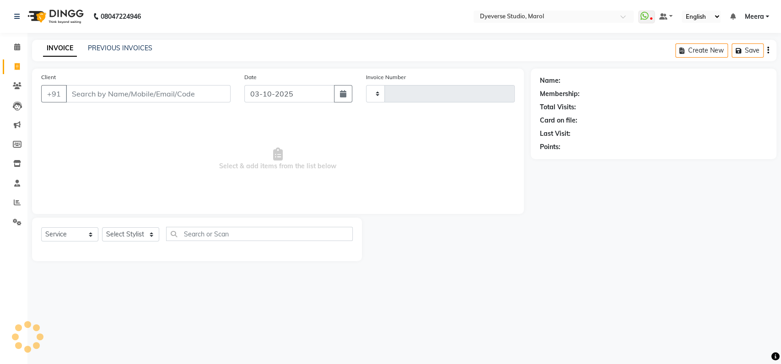
type input "2563"
select select "6368"
click at [15, 45] on icon at bounding box center [17, 46] width 6 height 7
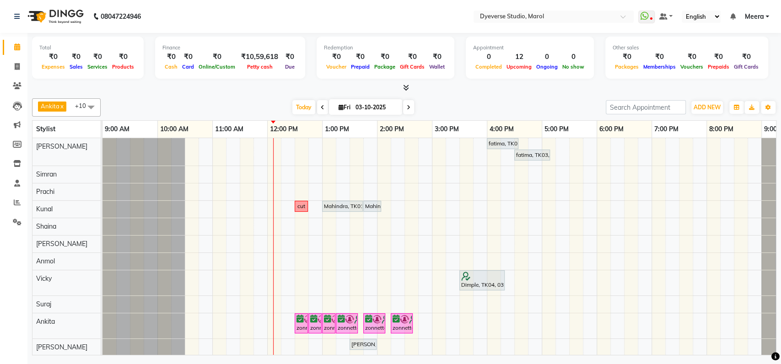
scroll to position [10, 0]
click at [302, 107] on span "Today" at bounding box center [303, 107] width 23 height 14
click at [350, 109] on span "Fri" at bounding box center [344, 107] width 16 height 7
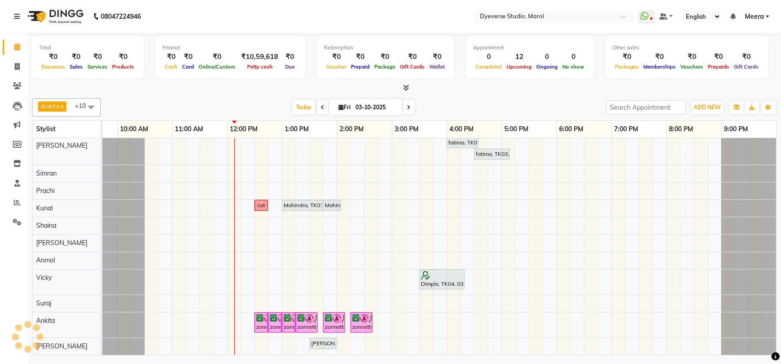
select select "10"
select select "2025"
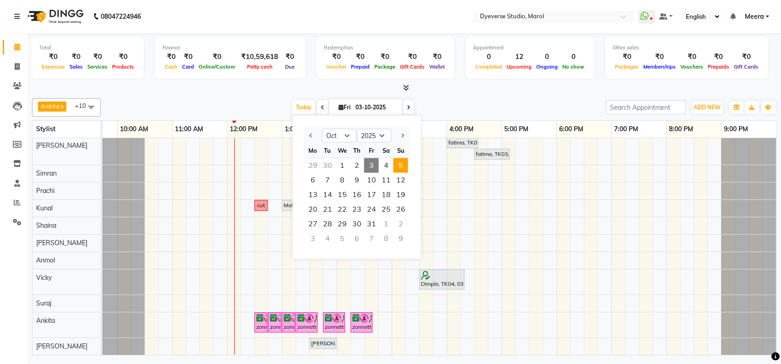
click at [400, 168] on span "5" at bounding box center [400, 165] width 15 height 15
type input "05-10-2025"
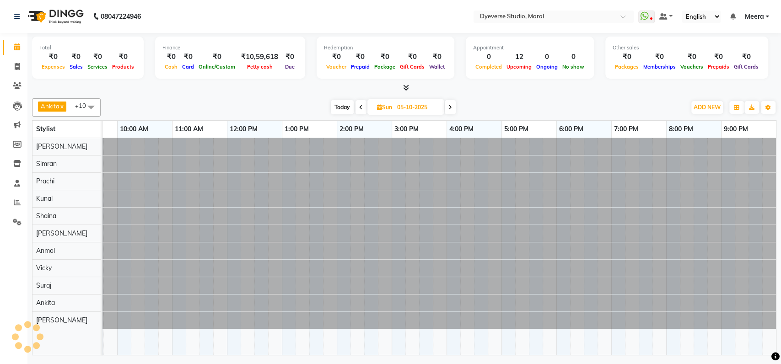
scroll to position [0, 0]
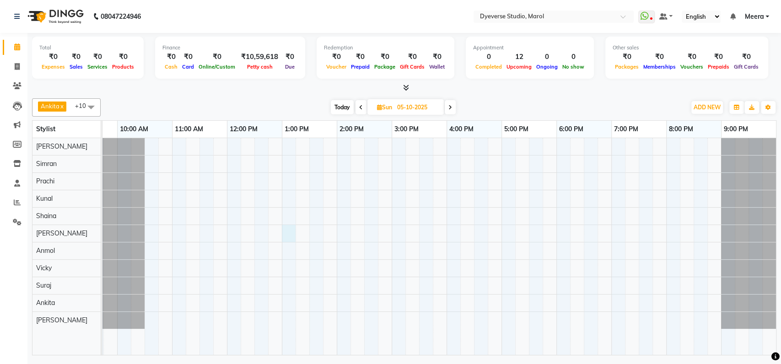
click at [287, 236] on div at bounding box center [419, 246] width 714 height 217
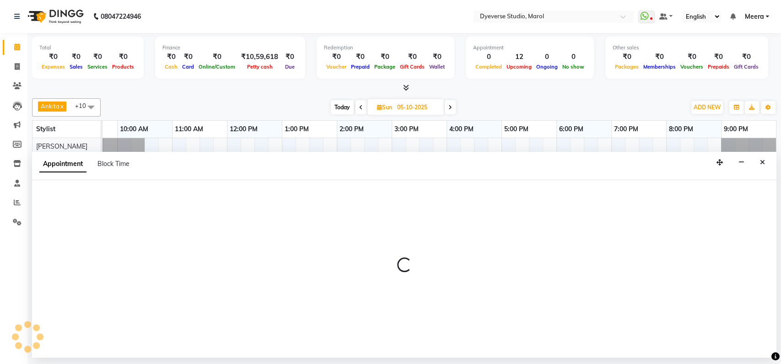
select select "67069"
select select "780"
select select "tentative"
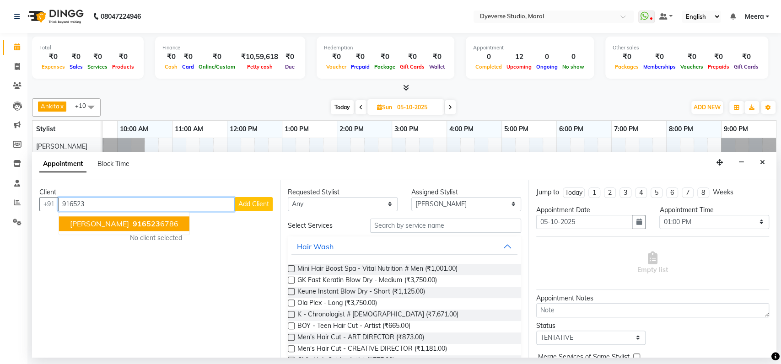
click at [81, 223] on span "Munira Bano" at bounding box center [99, 223] width 59 height 9
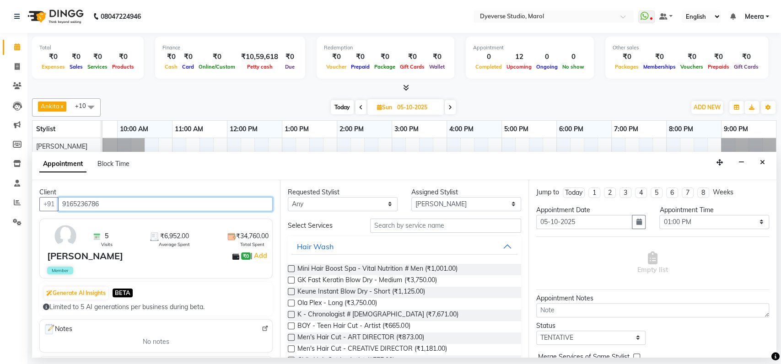
type input "9165236786"
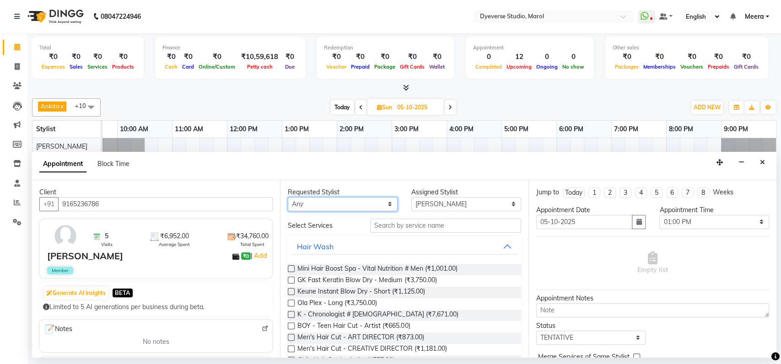
click at [376, 203] on select "Any [PERSON_NAME] [PERSON_NAME] Kunal [PERSON_NAME] [PERSON_NAME] [PERSON_NAME]…" at bounding box center [343, 204] width 110 height 14
select select "67069"
click at [288, 197] on select "Any [PERSON_NAME] [PERSON_NAME] Kunal [PERSON_NAME] [PERSON_NAME] [PERSON_NAME]…" at bounding box center [343, 204] width 110 height 14
click at [389, 227] on input "text" at bounding box center [445, 226] width 151 height 14
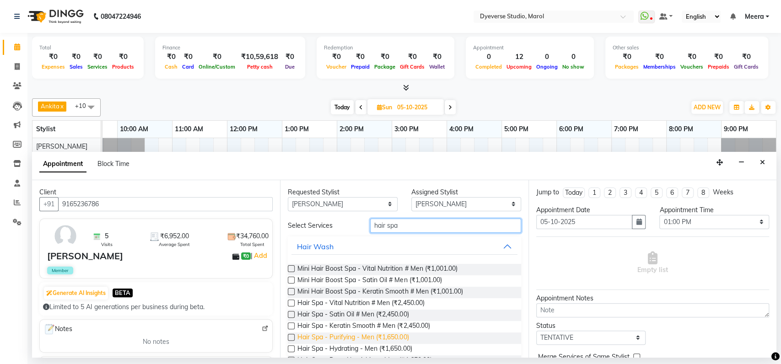
scroll to position [310, 0]
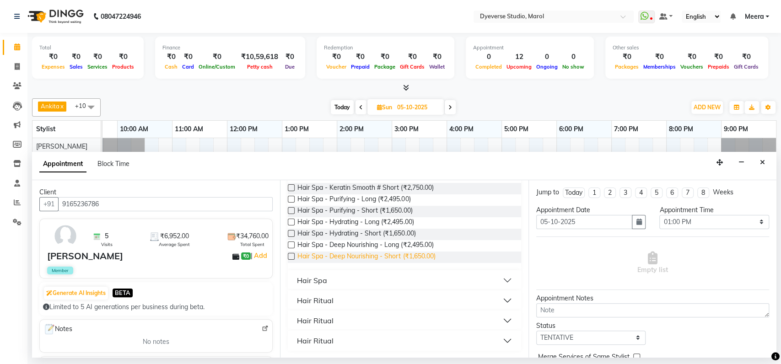
type input "hair spa"
click at [335, 255] on span "Hair Spa - Deep Nourishing - Short (₹1,650.00)" at bounding box center [367, 257] width 138 height 11
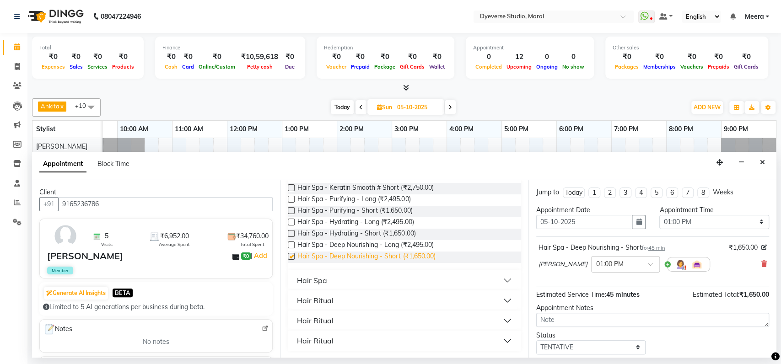
checkbox input "false"
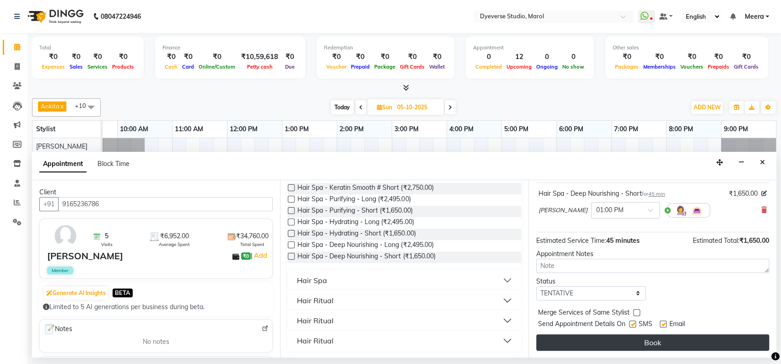
click at [645, 341] on button "Book" at bounding box center [652, 343] width 233 height 16
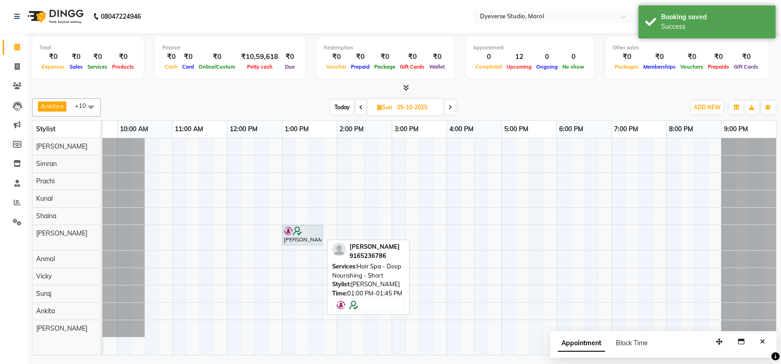
click at [300, 231] on img at bounding box center [297, 231] width 9 height 9
select select "7"
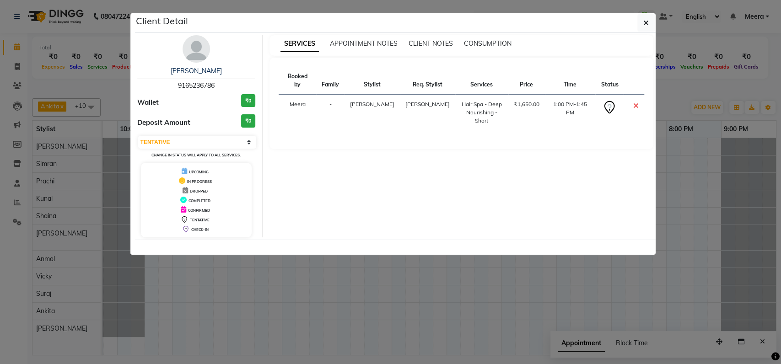
click at [757, 163] on ngb-modal-window "Client Detail Munira Bano 9165236786 Wallet ₹0 Deposit Amount ₹0 Select CONFIRM…" at bounding box center [390, 182] width 781 height 364
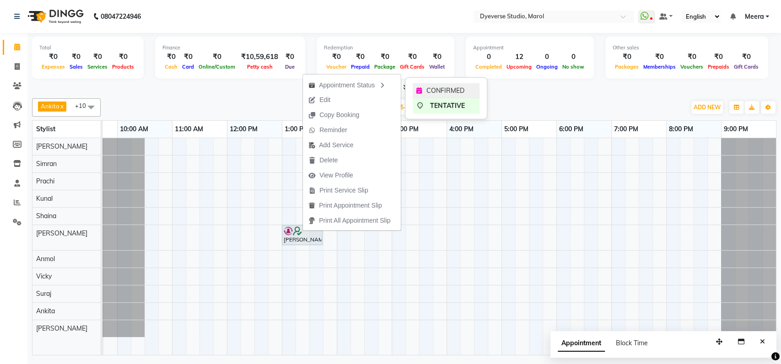
click at [422, 95] on div "CONFIRMED" at bounding box center [446, 90] width 67 height 15
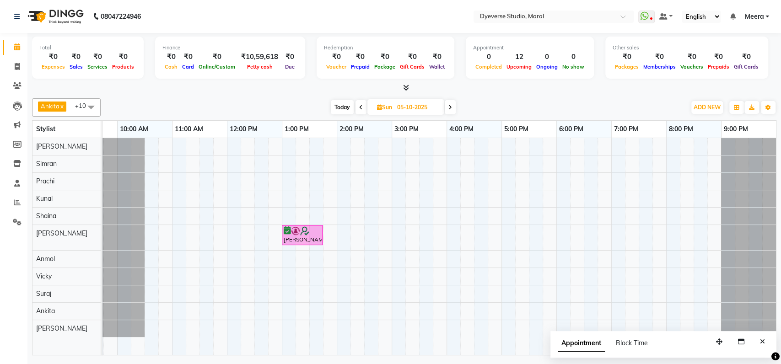
click at [341, 107] on span "Today" at bounding box center [342, 107] width 23 height 14
type input "03-10-2025"
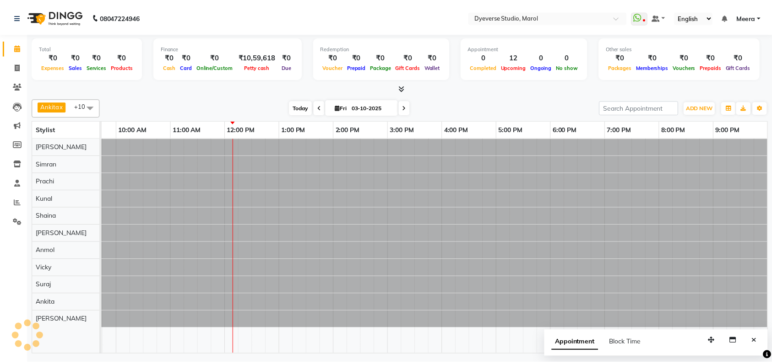
scroll to position [0, 40]
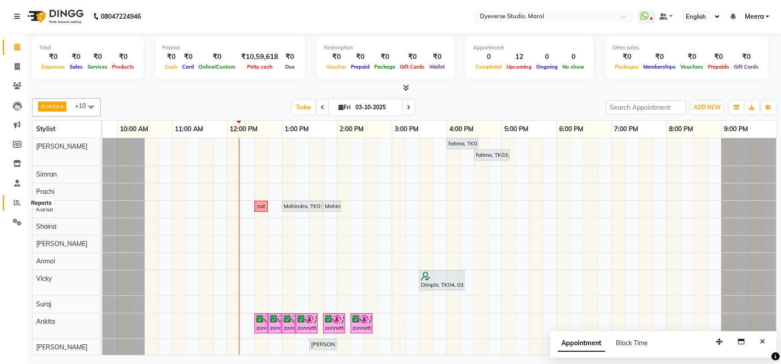
click at [18, 206] on icon at bounding box center [17, 202] width 7 height 7
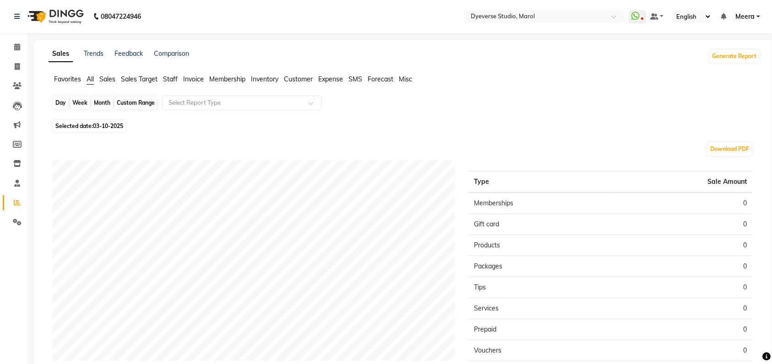
click at [58, 105] on div "Day" at bounding box center [60, 103] width 15 height 13
select select "10"
select select "2025"
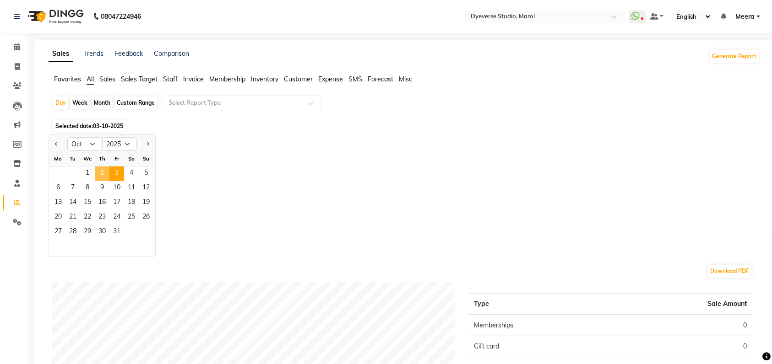
click at [103, 168] on span "2" at bounding box center [102, 174] width 15 height 15
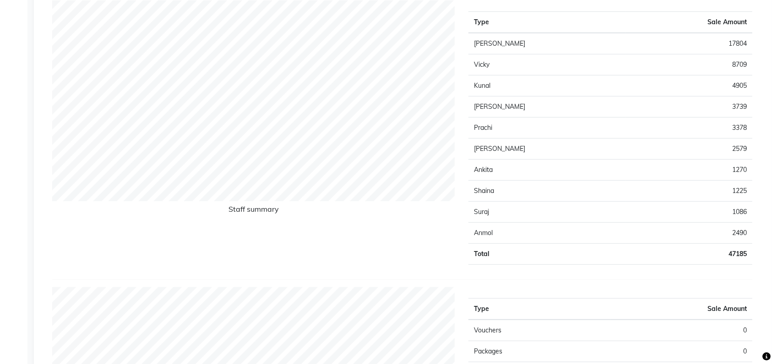
scroll to position [402, 0]
click at [736, 63] on td "8709" at bounding box center [688, 65] width 127 height 21
click at [437, 228] on div "Staff summary" at bounding box center [253, 137] width 416 height 272
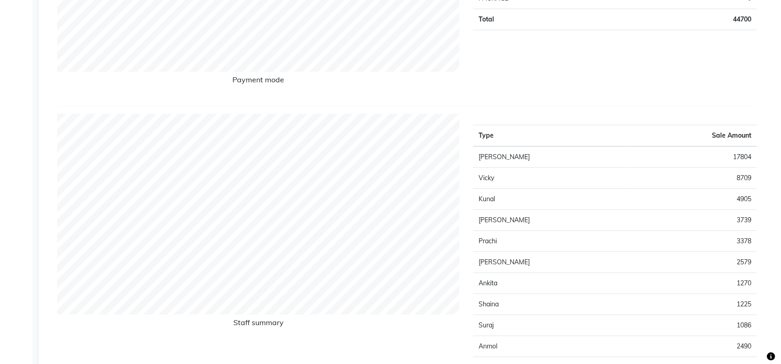
scroll to position [0, 0]
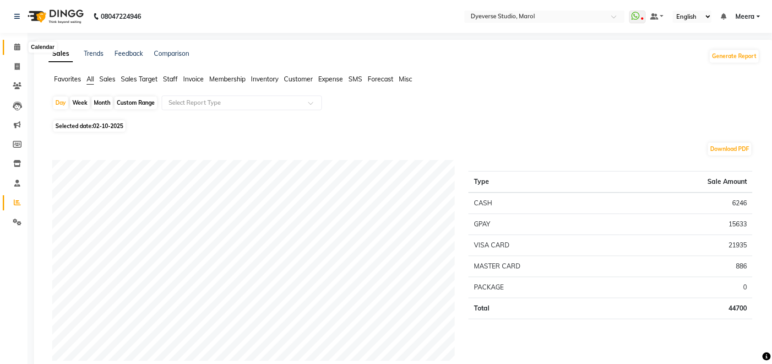
click at [19, 49] on icon at bounding box center [17, 46] width 6 height 7
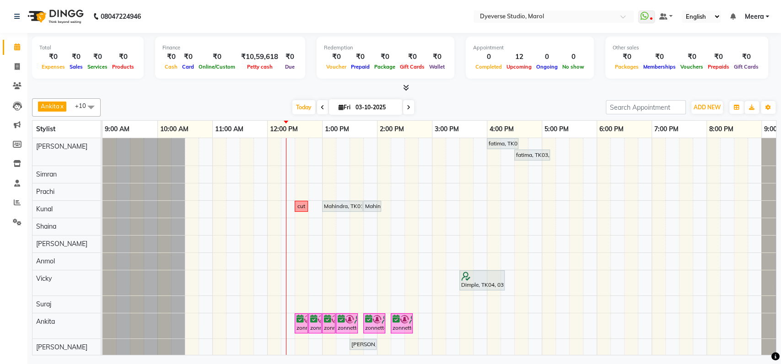
scroll to position [10, 0]
click at [15, 69] on icon at bounding box center [17, 66] width 5 height 7
select select "service"
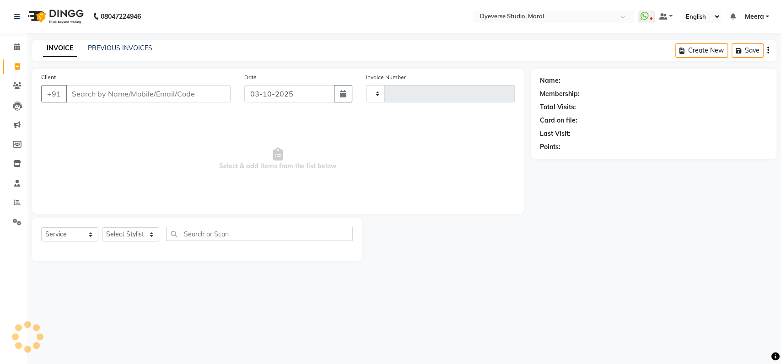
type input "2563"
select select "6368"
click at [129, 97] on input "Client" at bounding box center [148, 93] width 165 height 17
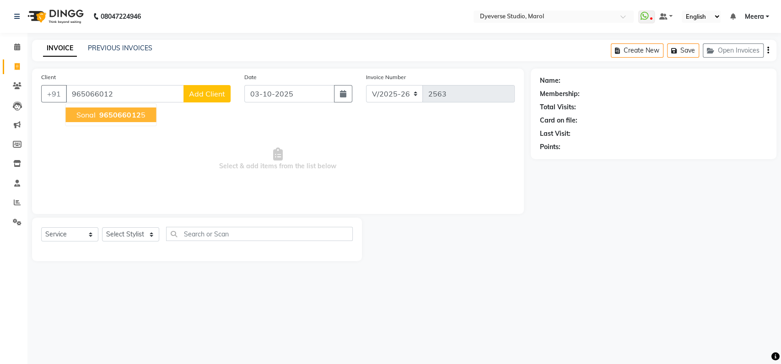
click at [88, 114] on span "sonal" at bounding box center [85, 114] width 19 height 9
type input "9650660125"
select select "2: Object"
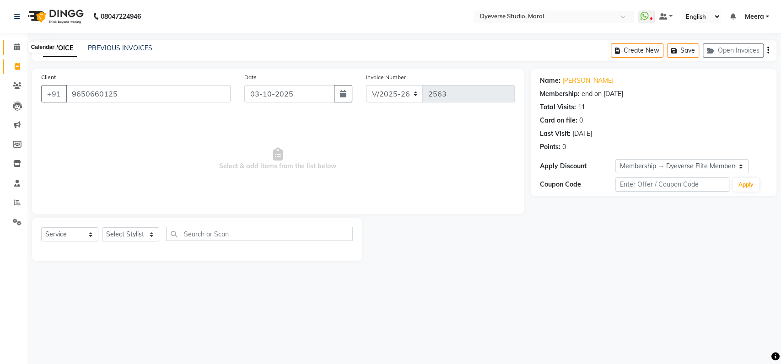
click at [14, 46] on icon at bounding box center [17, 46] width 6 height 7
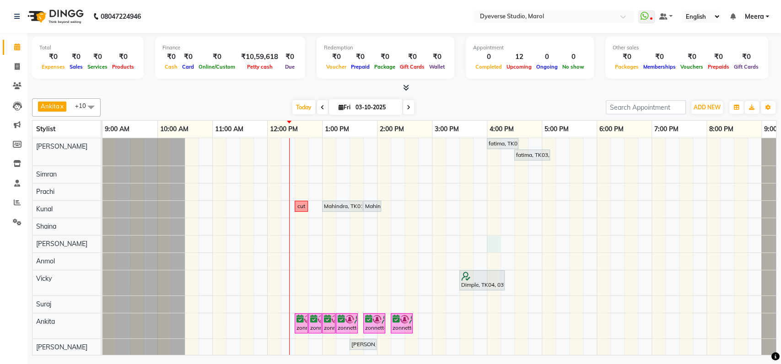
click at [491, 243] on div "fatima, TK03, 04:00 PM-04:35 PM, Classic - Pedi fatima, TK03, 04:30 PM-05:10 PM…" at bounding box center [460, 247] width 714 height 218
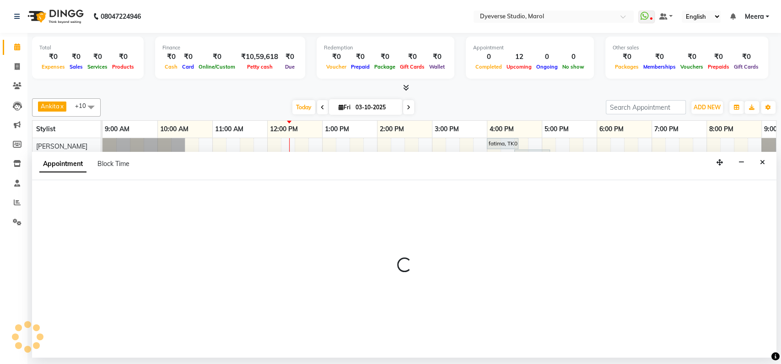
select select "67069"
select select "tentative"
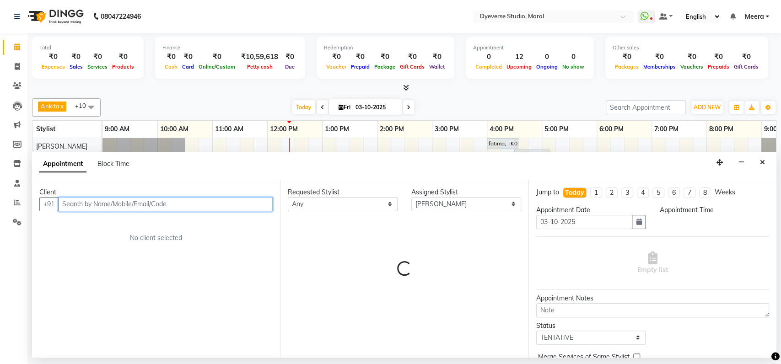
select select "960"
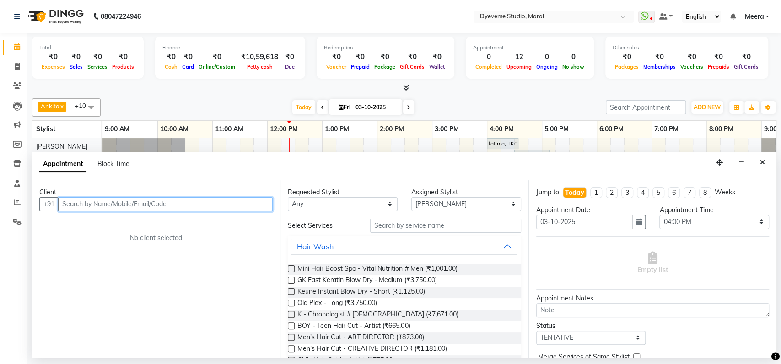
click at [200, 207] on input "text" at bounding box center [165, 204] width 215 height 14
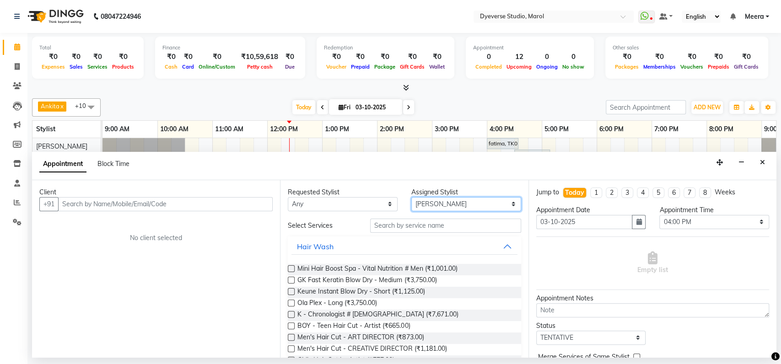
click at [482, 206] on select "Select Ankita Anmol Kunal Prachi Ruchika Ruth Sahabaz Shaina Simran Suraj Vicky…" at bounding box center [466, 204] width 110 height 14
select select "68355"
click at [411, 197] on select "Select Ankita Anmol Kunal Prachi Ruchika Ruth Sahabaz Shaina Simran Suraj Vicky…" at bounding box center [466, 204] width 110 height 14
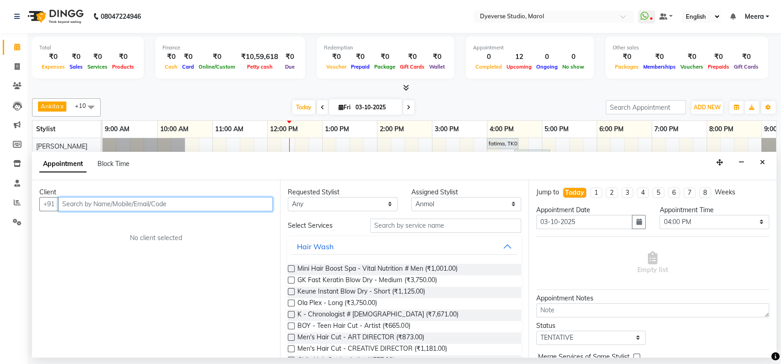
click at [81, 206] on input "text" at bounding box center [165, 204] width 215 height 14
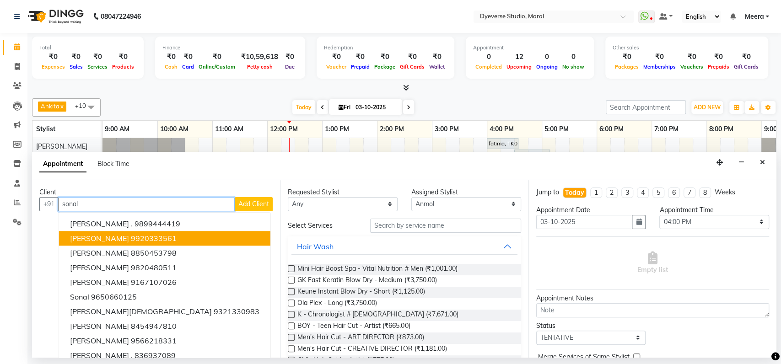
click at [153, 232] on button "Sonali 9920333561" at bounding box center [164, 238] width 211 height 15
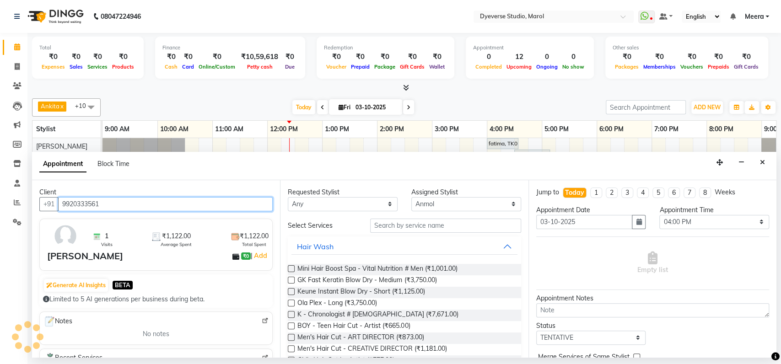
click at [123, 203] on input "9920333561" at bounding box center [165, 204] width 215 height 14
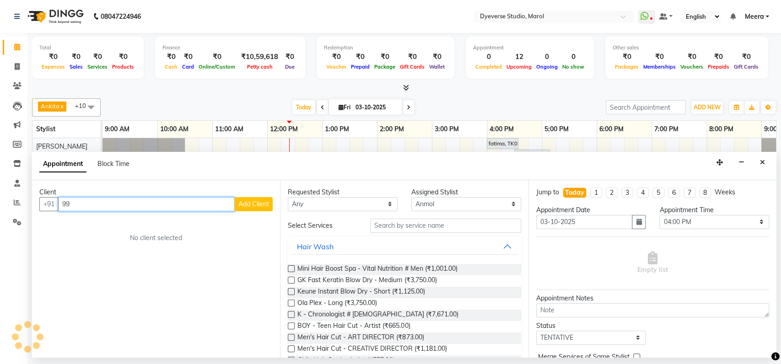
type input "9"
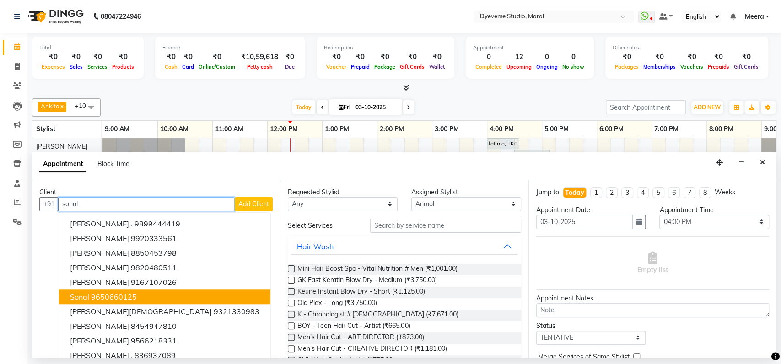
click at [104, 301] on ngb-highlight "9650660125" at bounding box center [114, 296] width 46 height 9
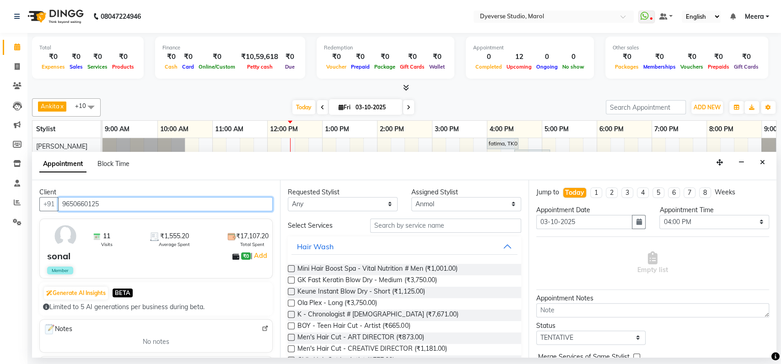
type input "9650660125"
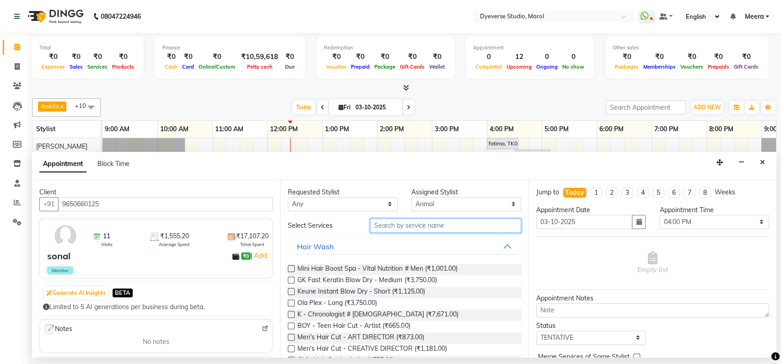
click at [398, 225] on input "text" at bounding box center [445, 226] width 151 height 14
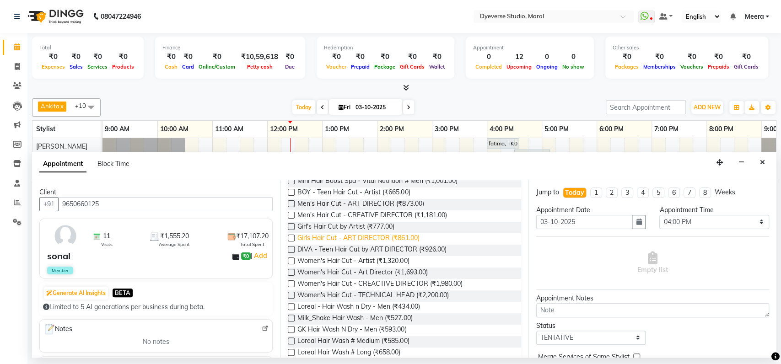
scroll to position [89, 0]
type input "hair"
click at [331, 350] on span "Loreal Hair Wash # Long (₹658.00)" at bounding box center [349, 352] width 103 height 11
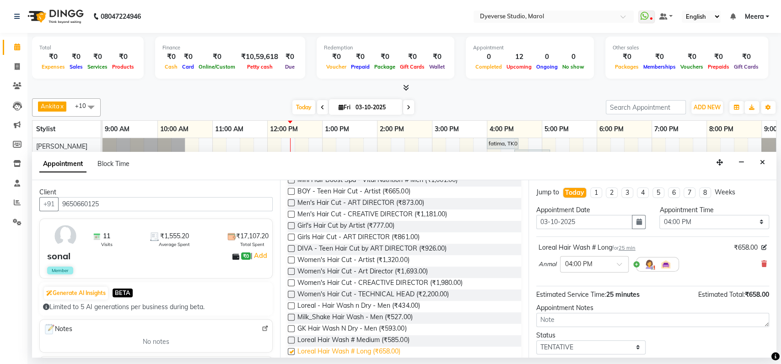
checkbox input "false"
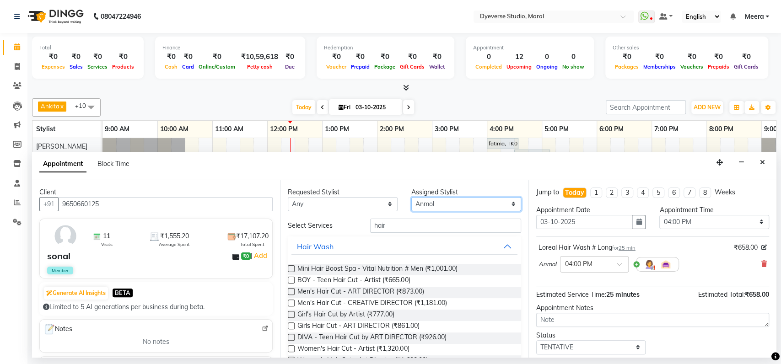
click at [432, 200] on select "Select Ankita Anmol Kunal Prachi Ruchika Ruth Sahabaz Shaina Simran Suraj Vicky…" at bounding box center [466, 204] width 110 height 14
select select "67069"
click at [411, 197] on select "Select Ankita Anmol Kunal Prachi Ruchika Ruth Sahabaz Shaina Simran Suraj Vicky…" at bounding box center [466, 204] width 110 height 14
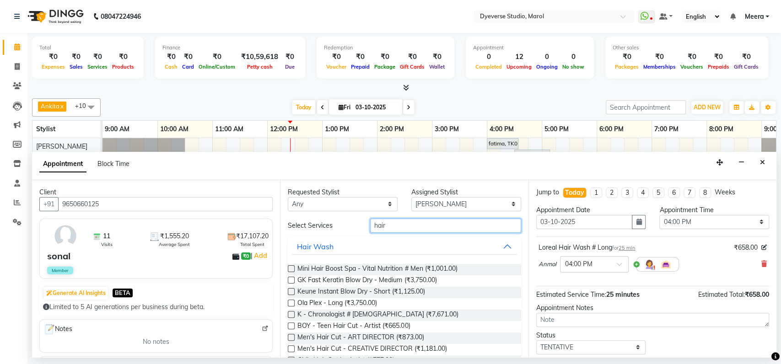
click at [395, 227] on input "hair" at bounding box center [445, 226] width 151 height 14
type input "h"
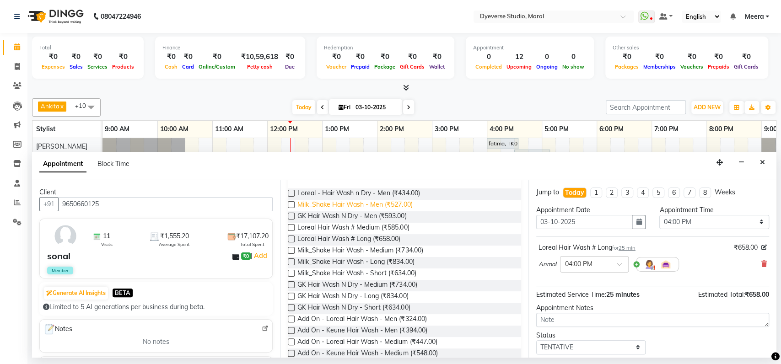
scroll to position [76, 0]
type input "hair was"
click at [331, 239] on span "Loreal Hair Wash # Long (₹658.00)" at bounding box center [349, 238] width 103 height 11
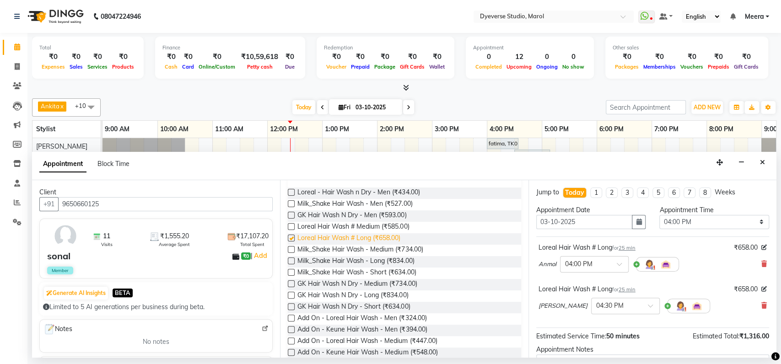
checkbox input "false"
click at [602, 303] on input "text" at bounding box center [616, 306] width 40 height 10
click at [596, 324] on div "04:00 PM" at bounding box center [626, 326] width 68 height 17
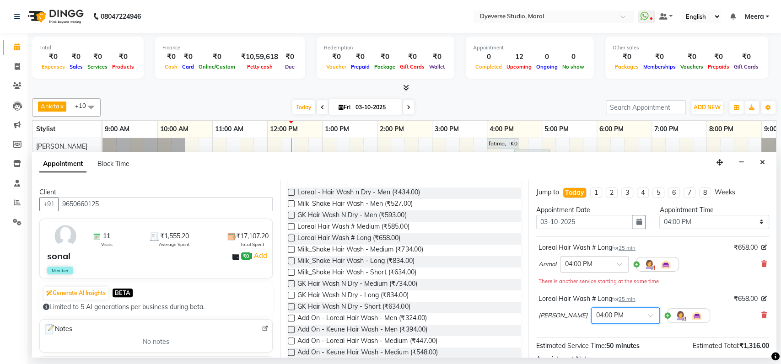
scroll to position [0, 0]
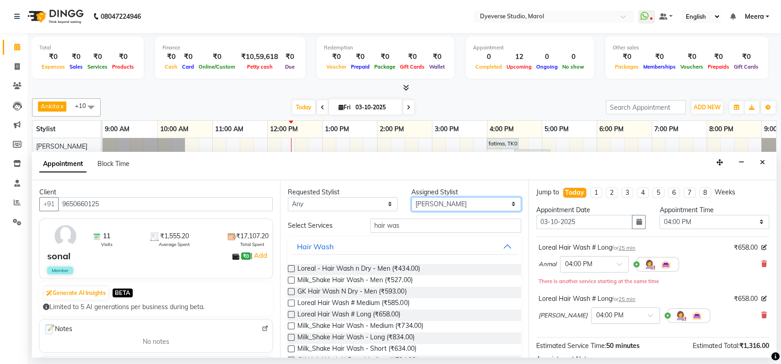
click at [454, 200] on select "Select Ankita Anmol Kunal Prachi Ruchika Ruth Sahabaz Shaina Simran Suraj Vicky…" at bounding box center [466, 204] width 110 height 14
select select "81087"
click at [411, 197] on select "Select Ankita Anmol Kunal Prachi Ruchika Ruth Sahabaz Shaina Simran Suraj Vicky…" at bounding box center [466, 204] width 110 height 14
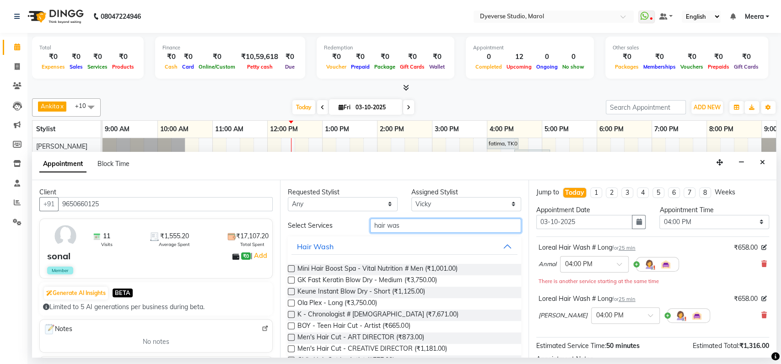
click at [408, 221] on input "hair was" at bounding box center [445, 226] width 151 height 14
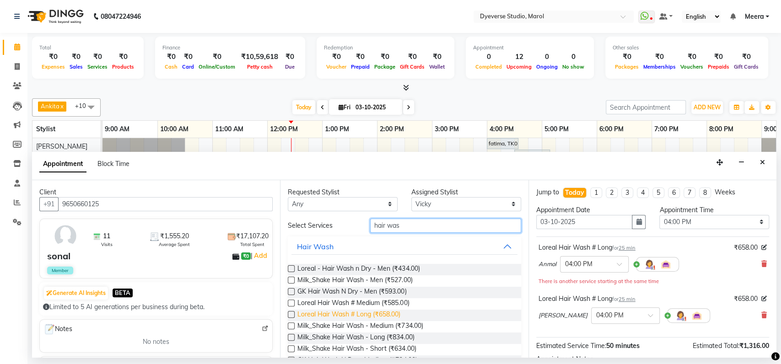
type input "hair was"
click at [349, 315] on span "Loreal Hair Wash # Long (₹658.00)" at bounding box center [349, 315] width 103 height 11
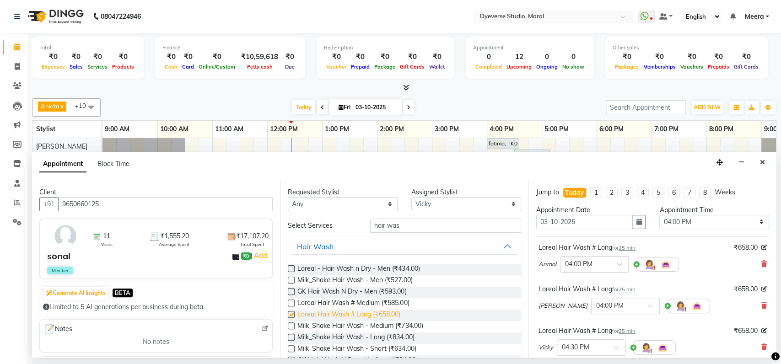
checkbox input "false"
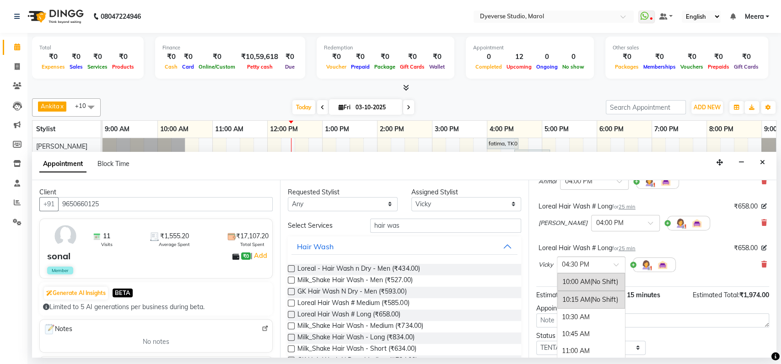
scroll to position [445, 0]
click at [579, 265] on input "text" at bounding box center [582, 265] width 40 height 10
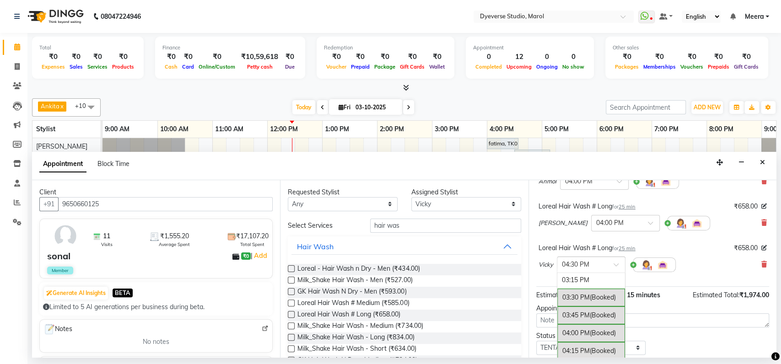
scroll to position [358, 0]
click at [572, 333] on div "04:00 PM (Booked)" at bounding box center [592, 334] width 68 height 18
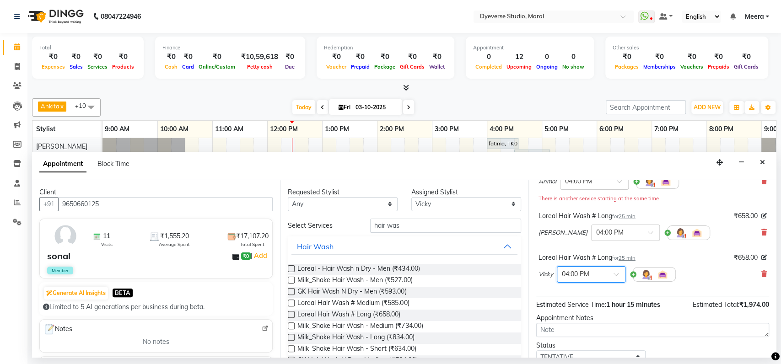
scroll to position [146, 0]
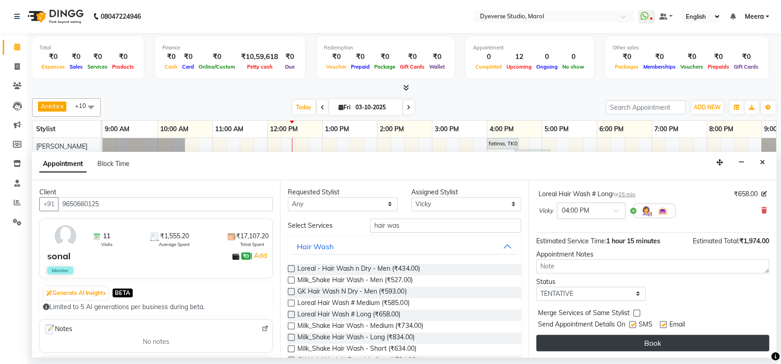
click at [575, 336] on button "Book" at bounding box center [652, 343] width 233 height 16
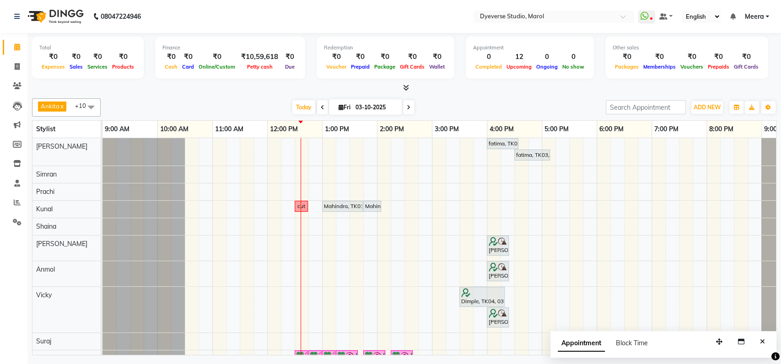
click at [491, 207] on div "fatima, TK03, 04:00 PM-04:35 PM, Classic - Pedi fatima, TK03, 04:30 PM-05:10 PM…" at bounding box center [460, 265] width 714 height 255
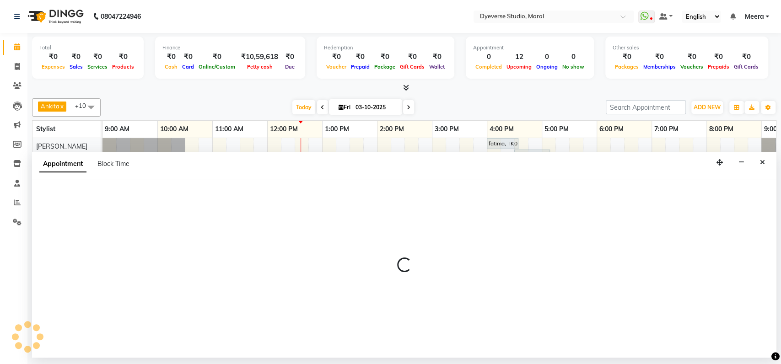
select select "48560"
select select "tentative"
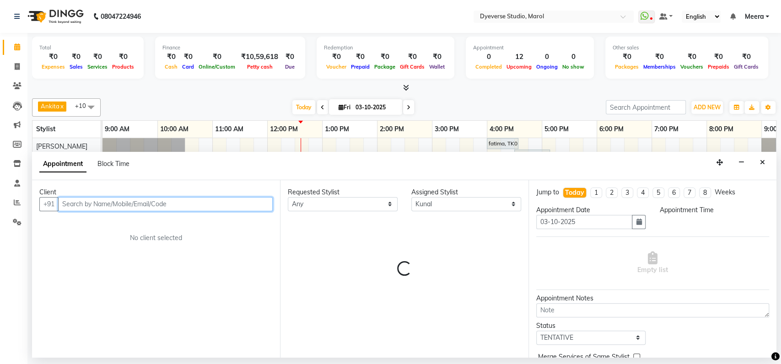
select select "960"
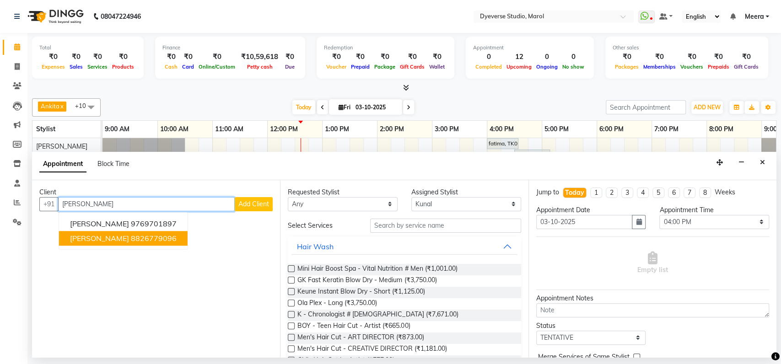
click at [131, 237] on ngb-highlight "8826779096" at bounding box center [154, 238] width 46 height 9
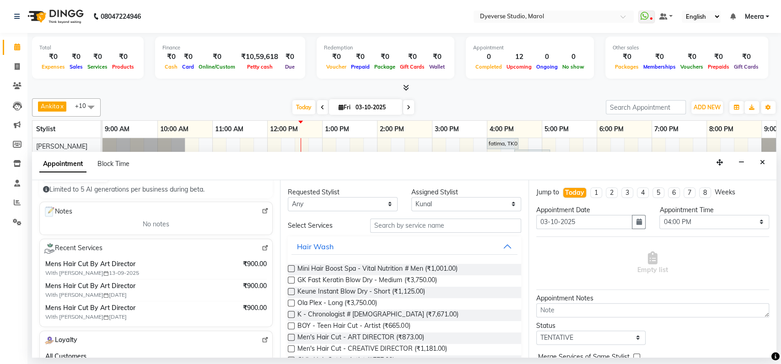
scroll to position [0, 0]
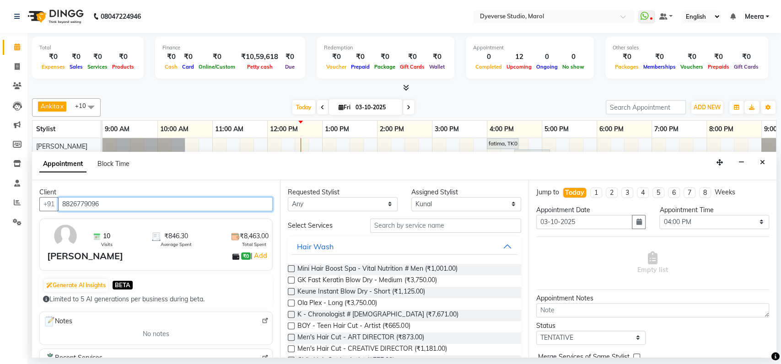
type input "8826779096"
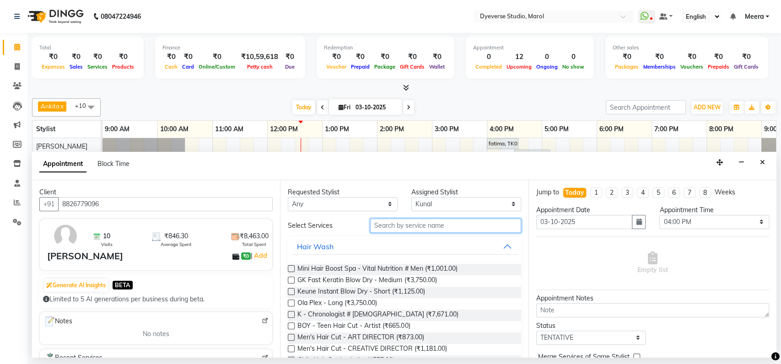
click at [406, 229] on input "text" at bounding box center [445, 226] width 151 height 14
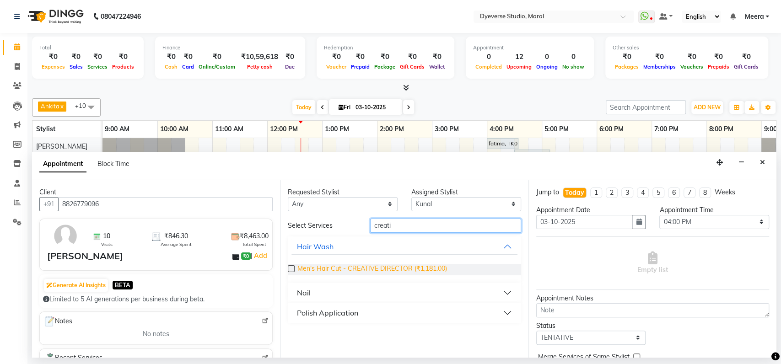
type input "creati"
click at [440, 270] on span "Men's Hair Cut - CREATIVE DIRECTOR (₹1,181.00)" at bounding box center [372, 269] width 149 height 11
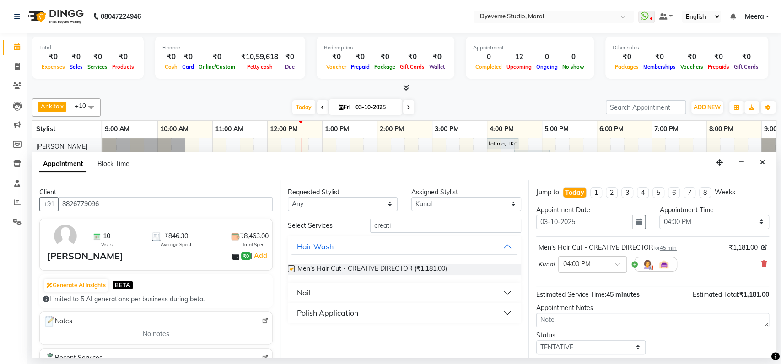
checkbox input "false"
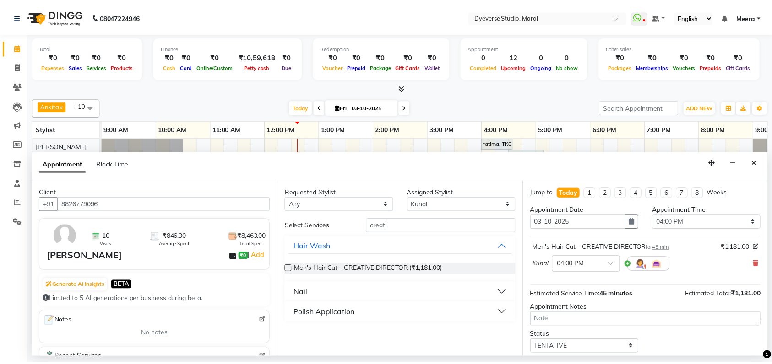
scroll to position [54, 0]
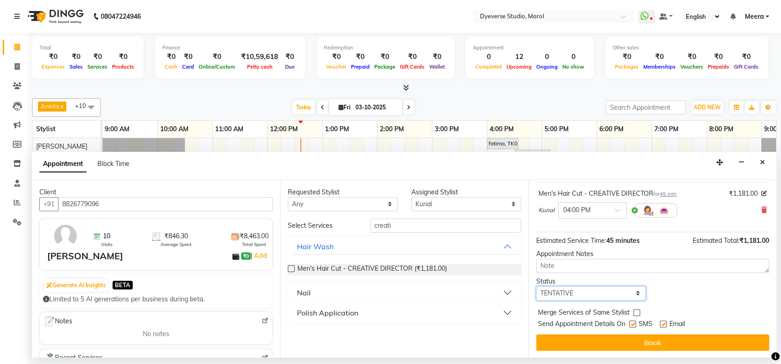
click at [580, 298] on select "Select TENTATIVE CONFIRM CHECK-IN UPCOMING" at bounding box center [591, 294] width 110 height 14
select select "confirm booking"
click at [536, 287] on select "Select TENTATIVE CONFIRM CHECK-IN UPCOMING" at bounding box center [591, 294] width 110 height 14
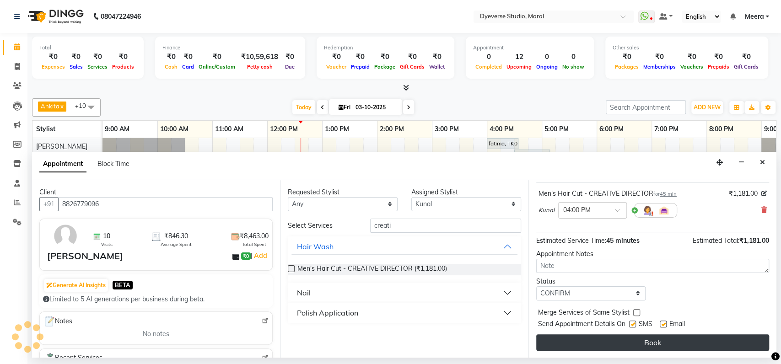
click at [573, 340] on button "Book" at bounding box center [652, 343] width 233 height 16
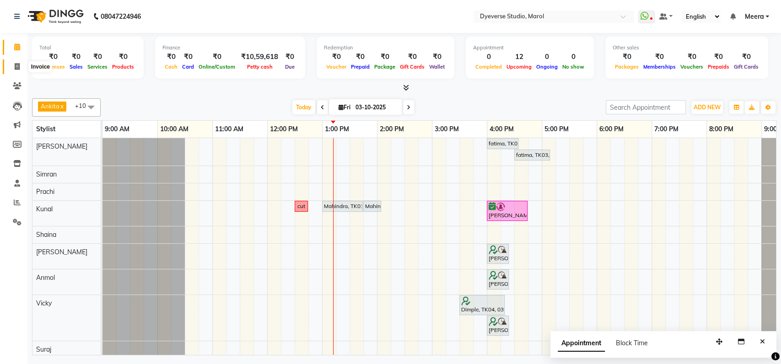
drag, startPoint x: 415, startPoint y: 20, endPoint x: 13, endPoint y: 67, distance: 404.2
click at [13, 67] on span at bounding box center [17, 67] width 16 height 11
select select "6368"
select select "service"
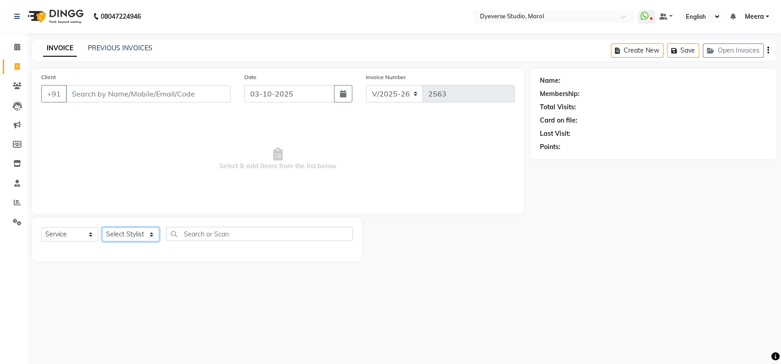
click at [132, 231] on select "Select Stylist Ankita Anmol Kanak Kunal Meera Prachi Raoul Ruchika Ruth Sahabaz…" at bounding box center [130, 234] width 57 height 14
select select "48403"
click at [102, 227] on select "Select Stylist Ankita Anmol Kanak Kunal Meera Prachi Raoul Ruchika Ruth Sahabaz…" at bounding box center [130, 234] width 57 height 14
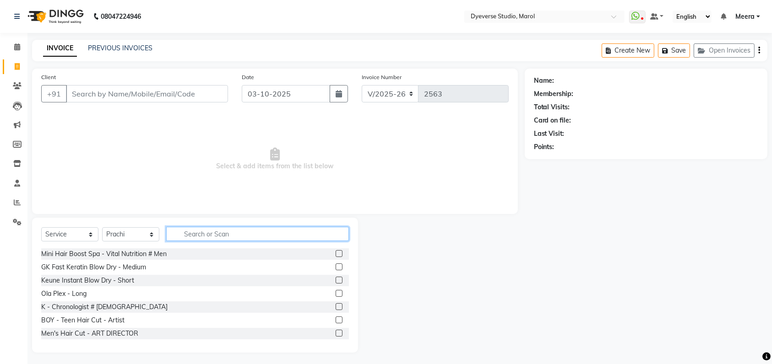
click at [205, 233] on input "text" at bounding box center [257, 234] width 183 height 14
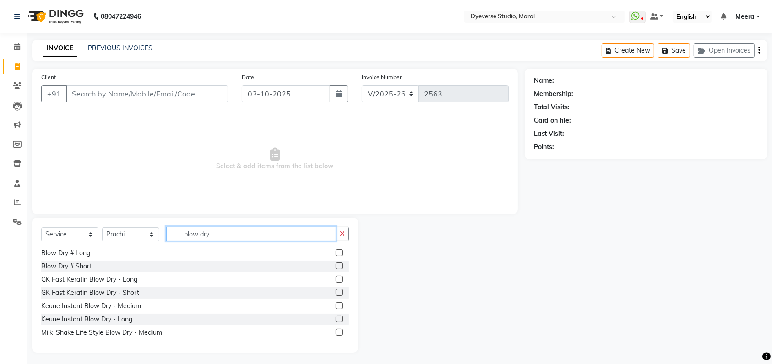
scroll to position [66, 0]
type input "blow dry"
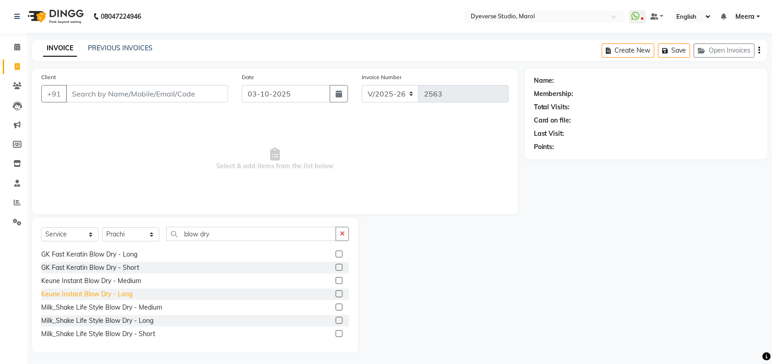
click at [107, 296] on div "Keune Instant Blow Dry - Long" at bounding box center [86, 295] width 91 height 10
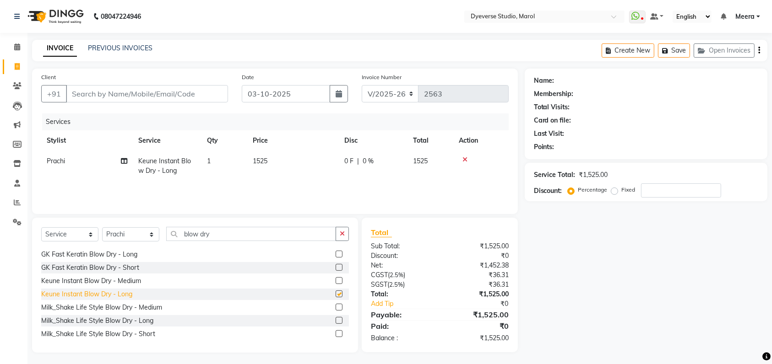
checkbox input "false"
click at [229, 238] on input "blow dry" at bounding box center [251, 234] width 170 height 14
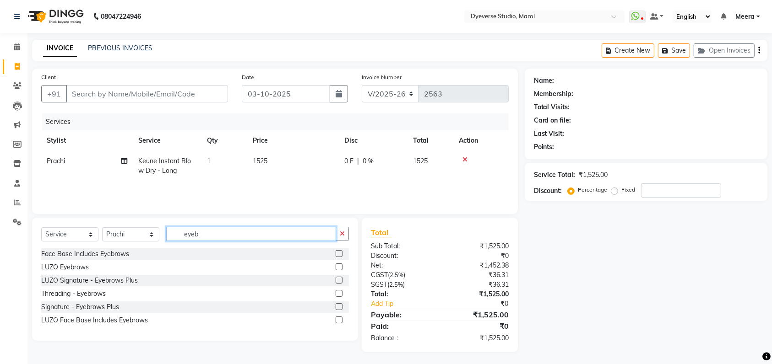
scroll to position [0, 0]
type input "eyebrow"
click at [80, 295] on div "Threading - Eyebrows" at bounding box center [73, 294] width 65 height 10
checkbox input "false"
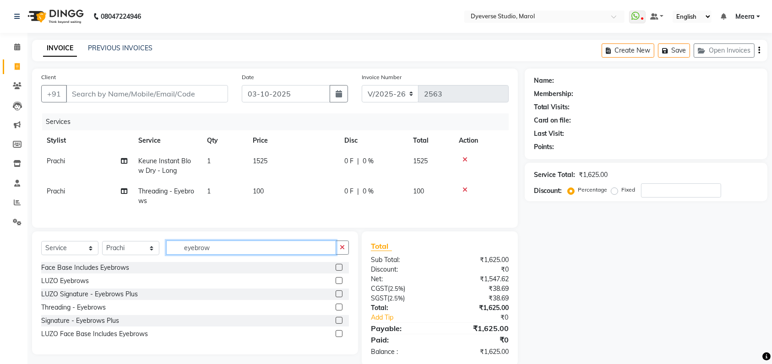
click at [216, 255] on input "eyebrow" at bounding box center [251, 248] width 170 height 14
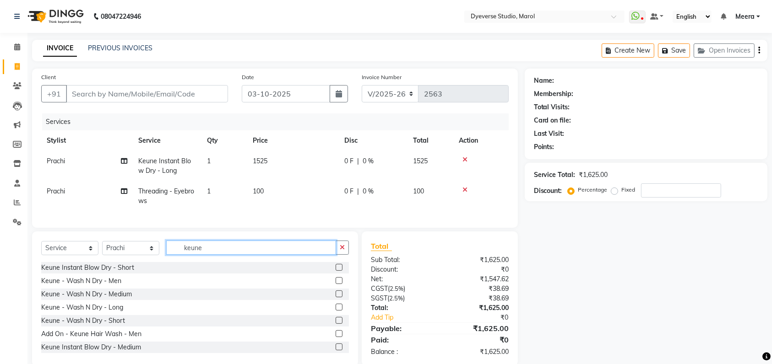
scroll to position [121, 0]
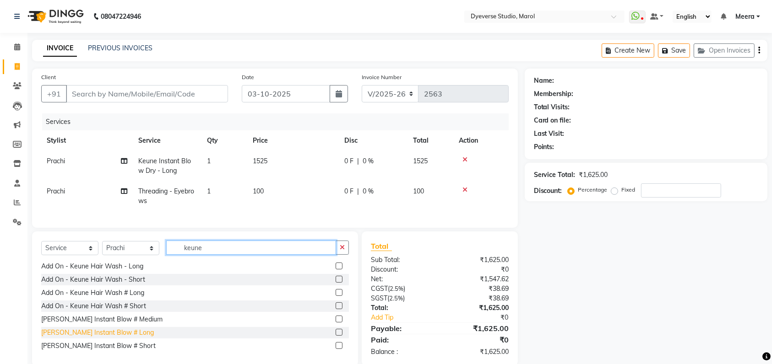
type input "keune"
click at [113, 338] on div "LUZO Keune Instant Blow # Long" at bounding box center [97, 333] width 113 height 10
checkbox input "false"
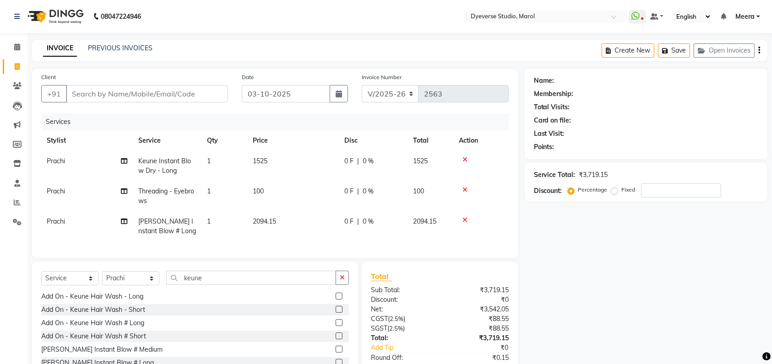
click at [464, 159] on icon at bounding box center [464, 160] width 5 height 6
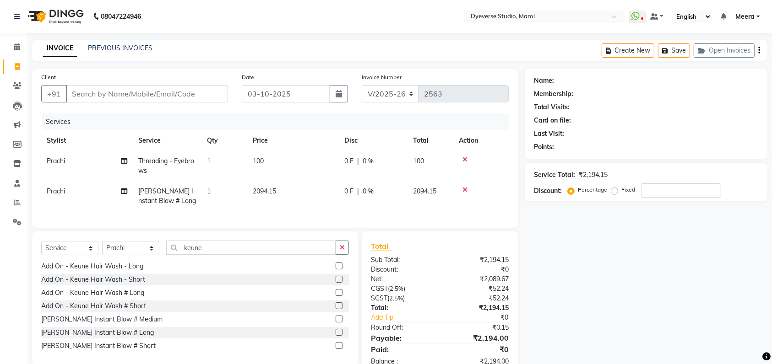
scroll to position [34, 0]
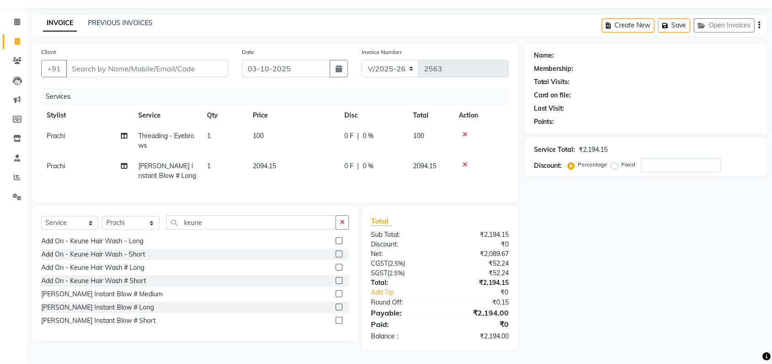
click at [622, 246] on div "Name: Membership: Total Visits: Card on file: Last Visit: Points: Service Total…" at bounding box center [649, 196] width 249 height 307
click at [14, 18] on icon at bounding box center [17, 21] width 6 height 7
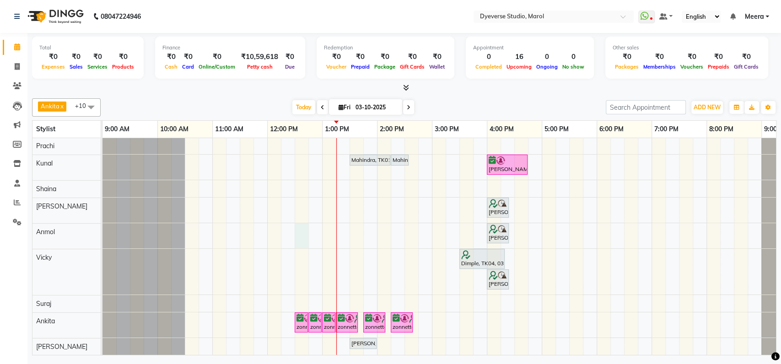
scroll to position [55, 0]
click at [298, 229] on div "fatima, TK03, 04:00 PM-04:35 PM, Classic - Pedi fatima, TK03, 04:30 PM-05:10 PM…" at bounding box center [460, 223] width 714 height 263
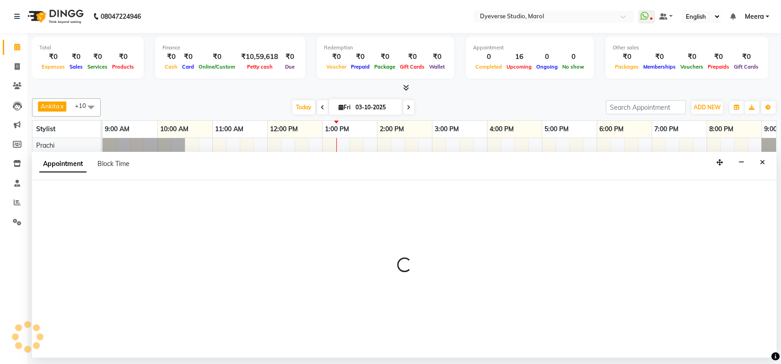
select select "68355"
select select "750"
select select "tentative"
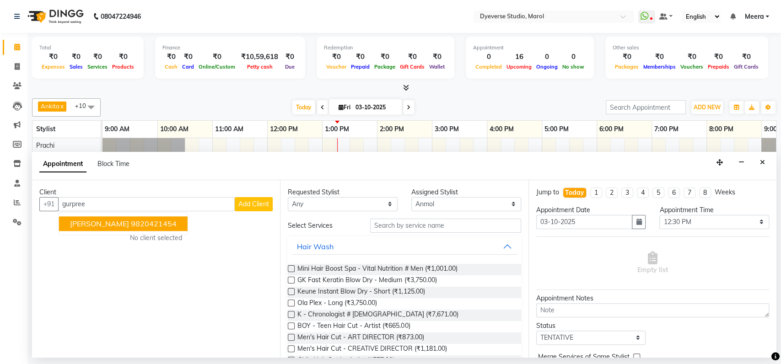
click at [115, 224] on span "Gurpreet Kaur" at bounding box center [99, 223] width 59 height 9
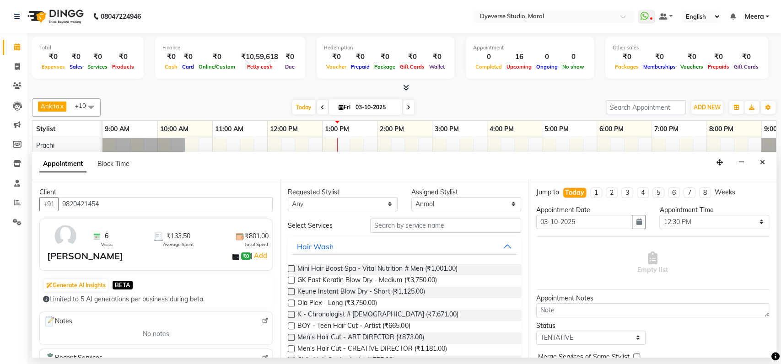
type input "9820421454"
click at [381, 225] on input "text" at bounding box center [445, 226] width 151 height 14
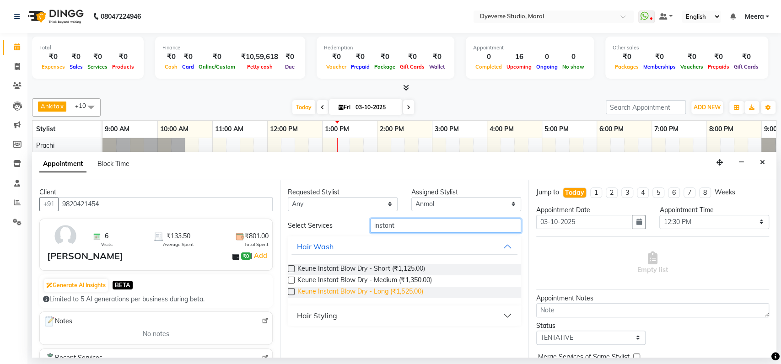
type input "instant"
click at [379, 290] on span "Keune Instant Blow Dry - Long (₹1,525.00)" at bounding box center [360, 292] width 125 height 11
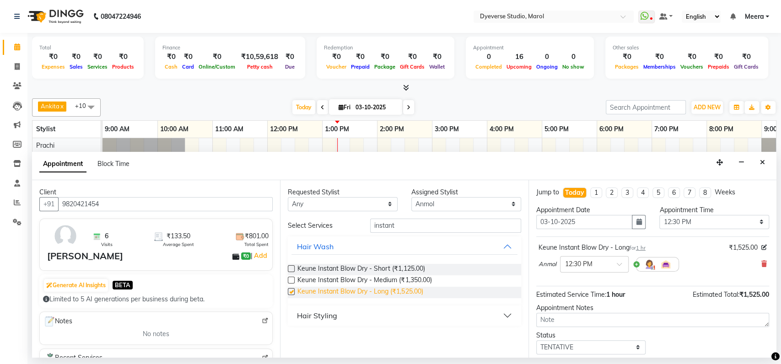
checkbox input "false"
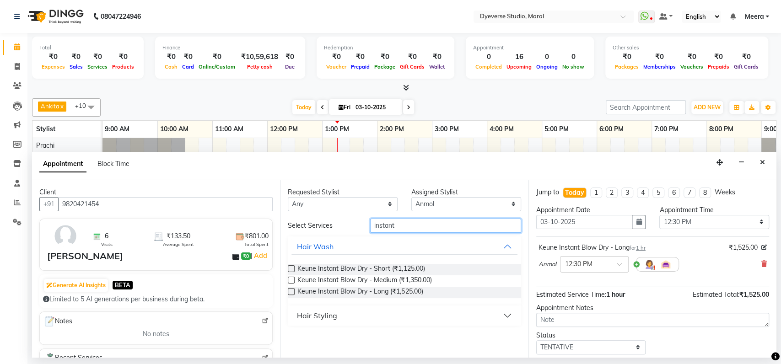
click at [402, 225] on input "instant" at bounding box center [445, 226] width 151 height 14
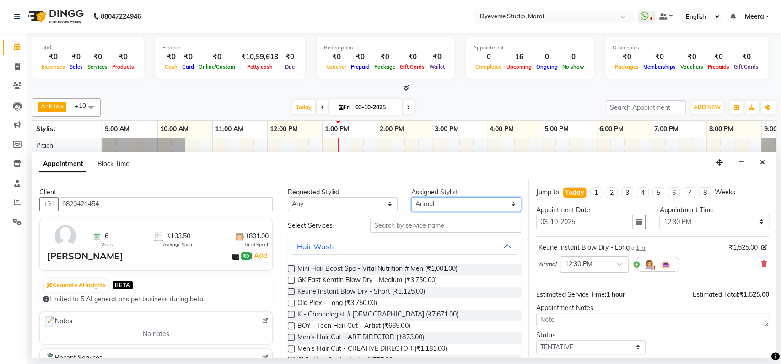
click at [417, 197] on select "Select Ankita Anmol Kunal Prachi Ruchika Ruth Sahabaz Shaina Simran Suraj Vicky…" at bounding box center [466, 204] width 110 height 14
select select "48247"
click at [411, 197] on select "Select Ankita Anmol Kunal Prachi Ruchika Ruth Sahabaz Shaina Simran Suraj Vicky…" at bounding box center [466, 204] width 110 height 14
click at [762, 264] on icon at bounding box center [764, 264] width 5 height 6
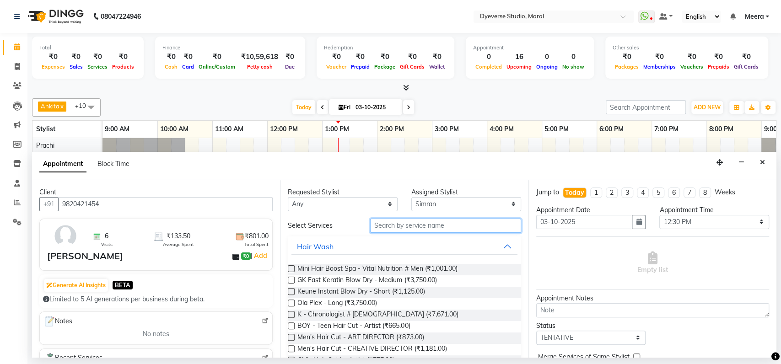
click at [386, 225] on input "text" at bounding box center [445, 226] width 151 height 14
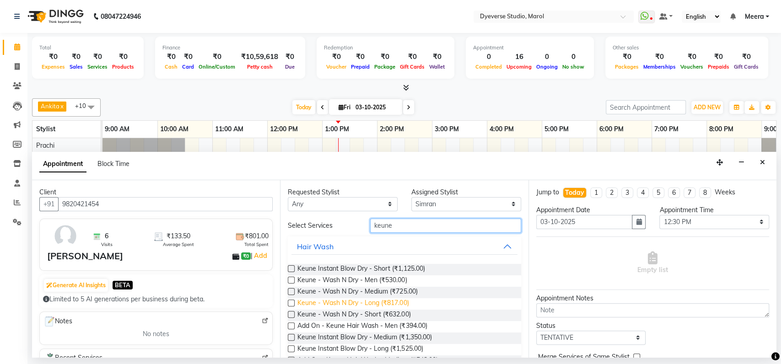
scroll to position [89, 0]
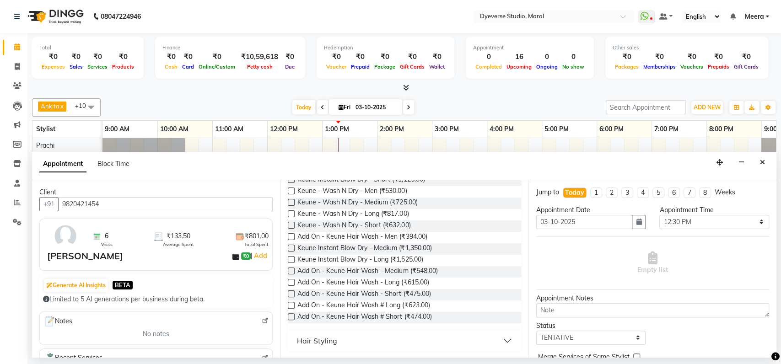
type input "keune"
click at [337, 338] on button "Hair Styling" at bounding box center [405, 341] width 226 height 16
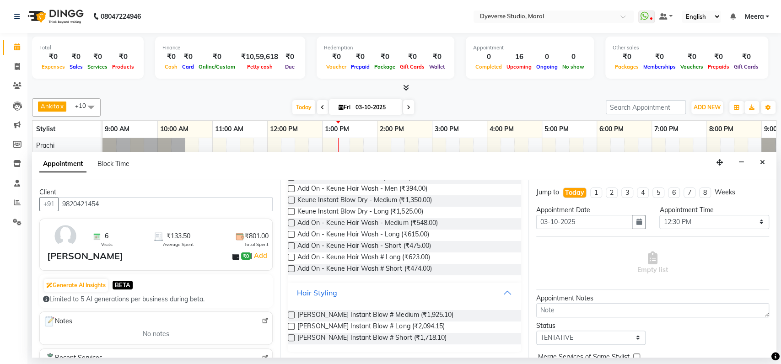
scroll to position [138, 0]
click at [354, 324] on span "LUZO Keune Instant Blow # Long (₹2,094.15)" at bounding box center [371, 326] width 147 height 11
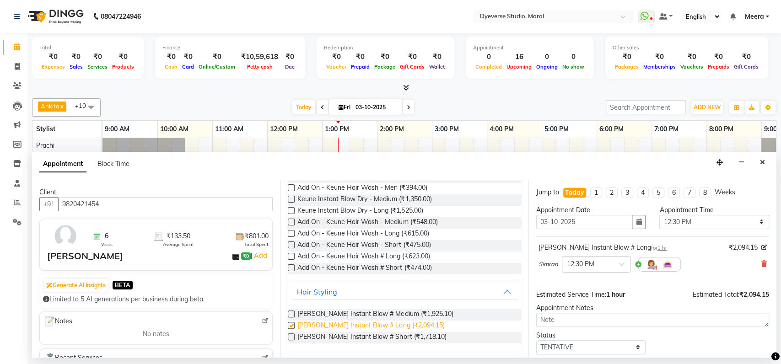
checkbox input "false"
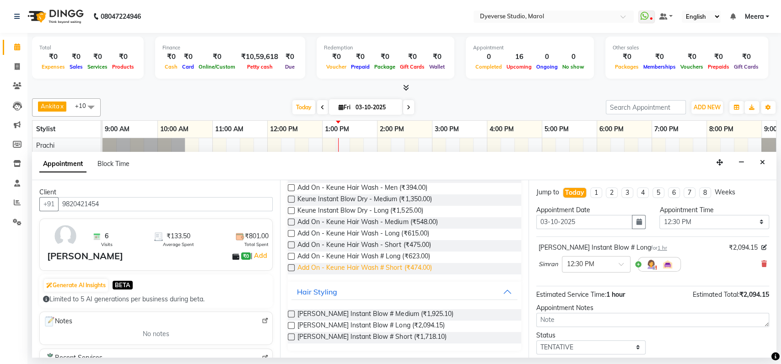
scroll to position [0, 0]
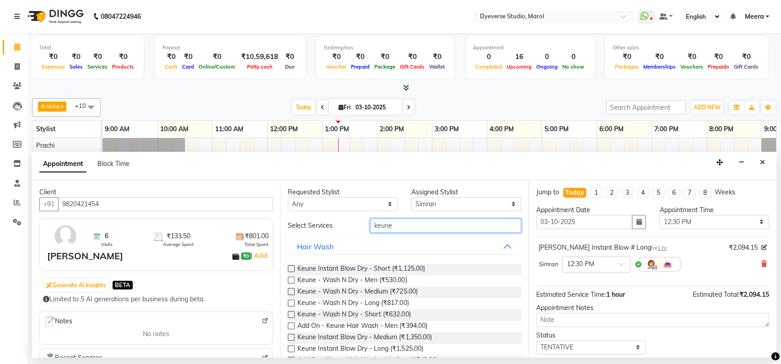
click at [422, 225] on input "keune" at bounding box center [445, 226] width 151 height 14
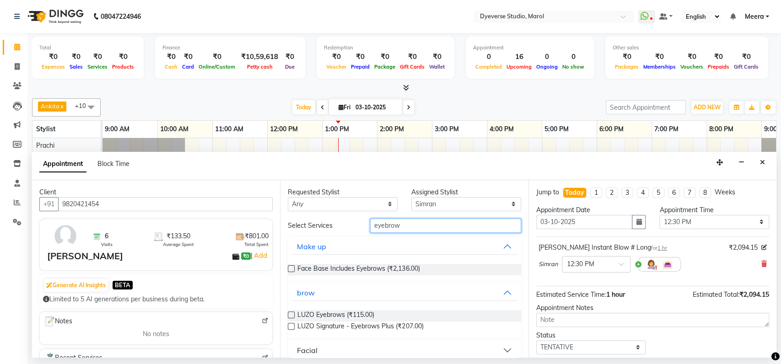
type input "eyebrow"
click at [316, 250] on div "Make up" at bounding box center [311, 246] width 29 height 11
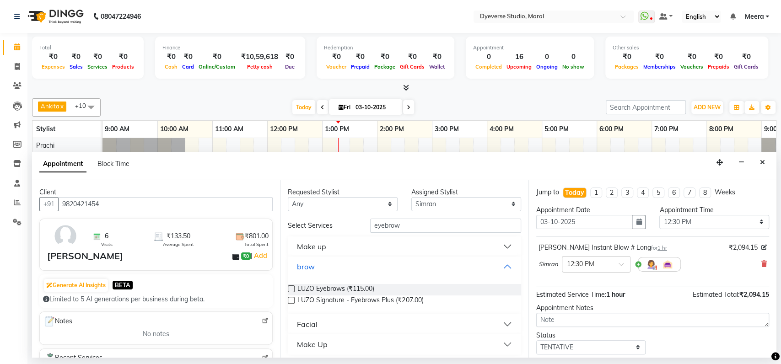
click at [314, 265] on div "brow" at bounding box center [306, 266] width 18 height 11
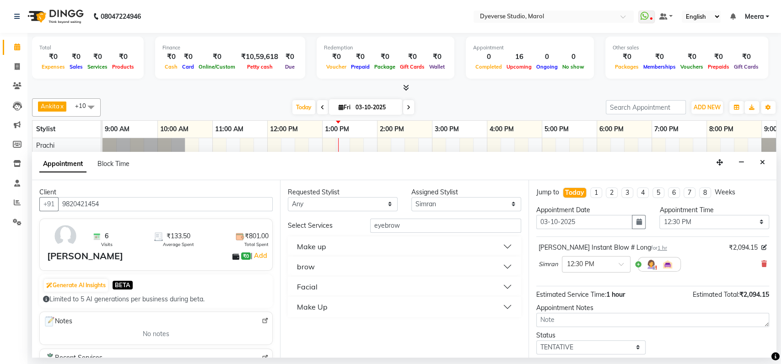
click at [316, 287] on div "Facial" at bounding box center [307, 286] width 21 height 11
click at [318, 306] on span "Threading - Eyebrows (₹100.00)" at bounding box center [345, 309] width 94 height 11
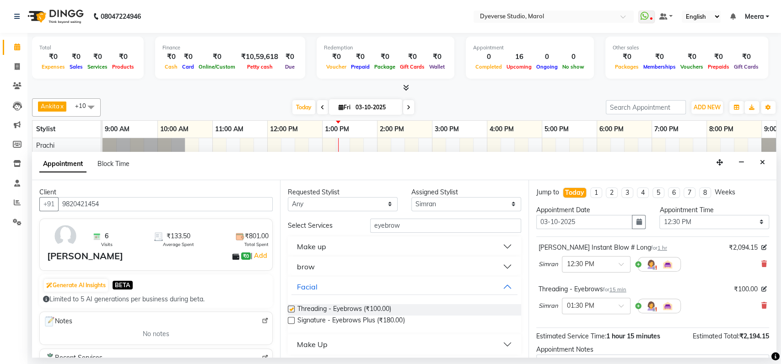
checkbox input "false"
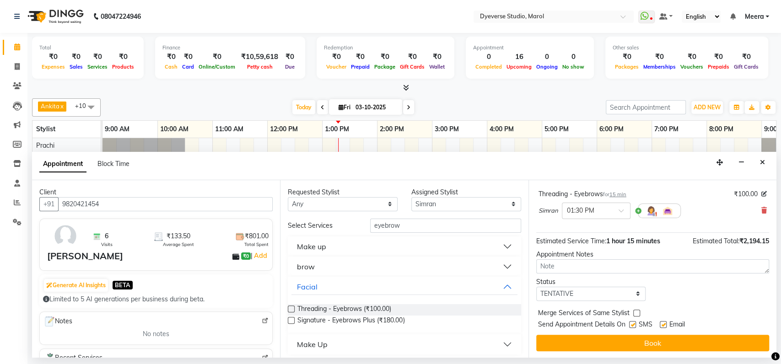
click at [325, 345] on div "Make Up" at bounding box center [312, 344] width 31 height 11
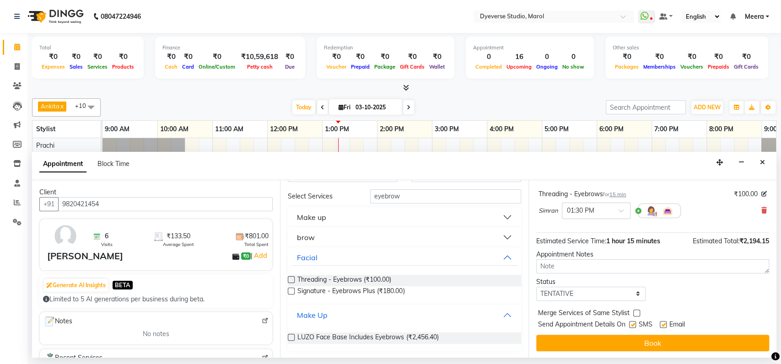
scroll to position [30, 0]
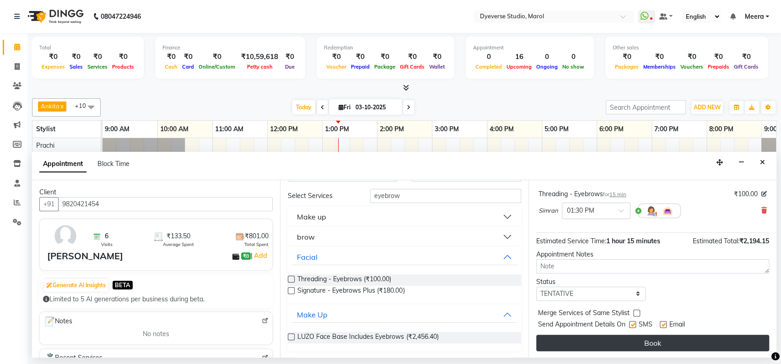
click at [614, 337] on button "Book" at bounding box center [652, 343] width 233 height 16
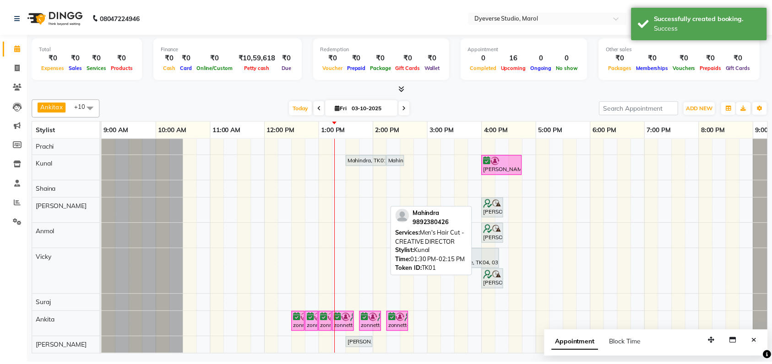
scroll to position [0, 0]
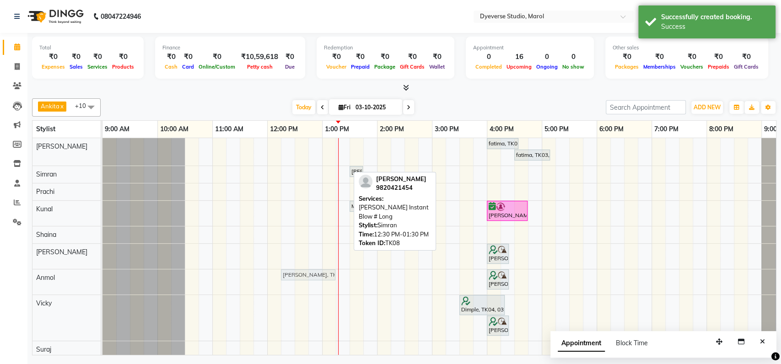
drag, startPoint x: 299, startPoint y: 174, endPoint x: 282, endPoint y: 283, distance: 110.7
click at [282, 283] on div "fatima, TK03, 04:00 PM-04:35 PM, Classic - Pedi fatima, TK03, 04:30 PM-05:10 PM…" at bounding box center [460, 269] width 714 height 263
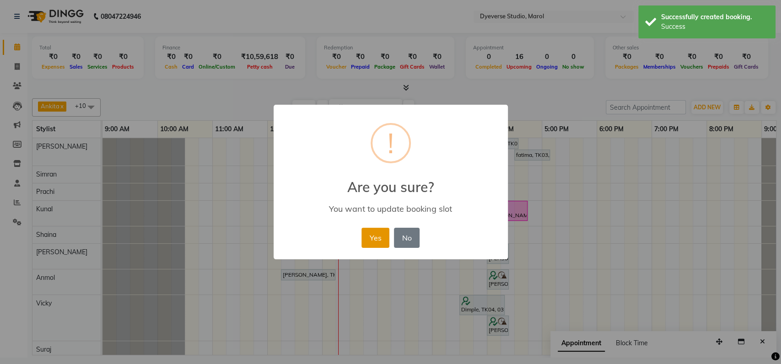
click at [377, 240] on button "Yes" at bounding box center [376, 238] width 28 height 20
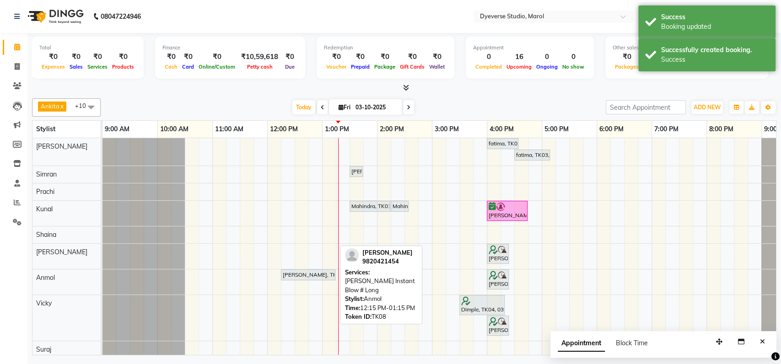
click at [293, 273] on div "[PERSON_NAME], TK08, 12:15 PM-01:15 PM, LUZO Keune Instant Blow # Long" at bounding box center [308, 275] width 53 height 8
select select "7"
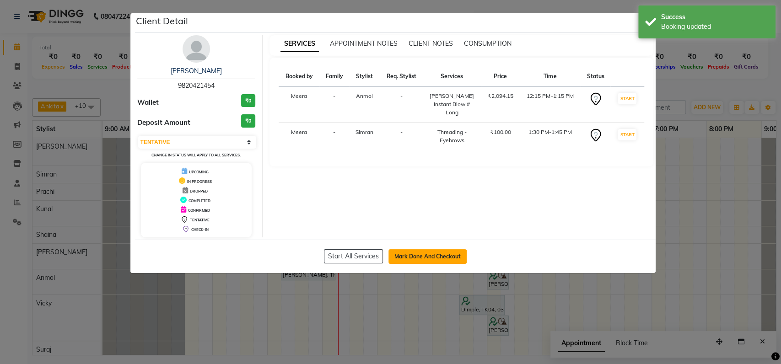
click at [437, 252] on button "Mark Done And Checkout" at bounding box center [428, 256] width 78 height 15
select select "6368"
select select "service"
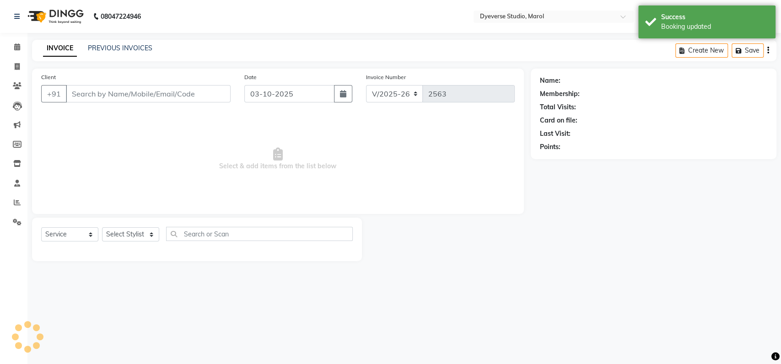
select select "3"
type input "9820421454"
select select "68355"
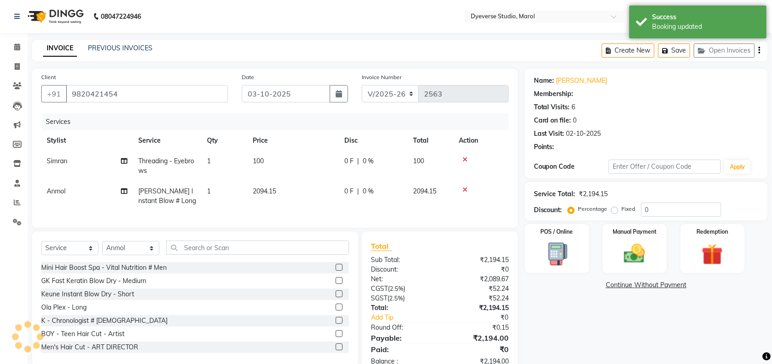
select select "1: Object"
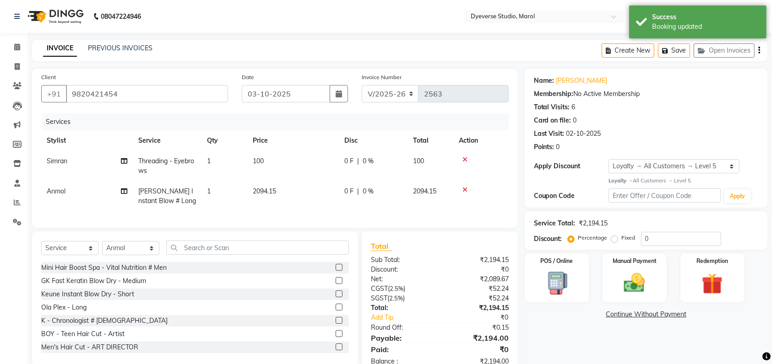
scroll to position [34, 0]
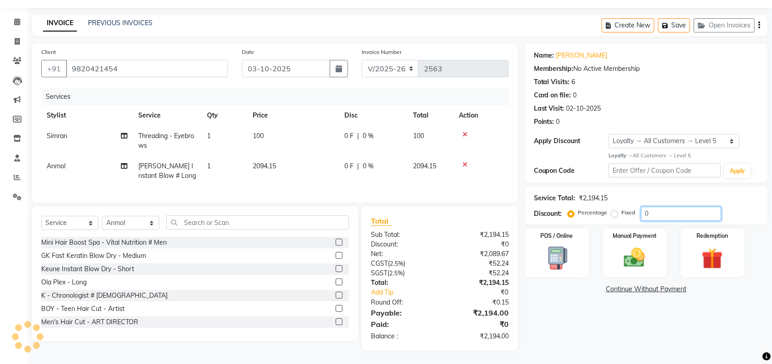
click at [662, 207] on input "0" at bounding box center [681, 214] width 80 height 14
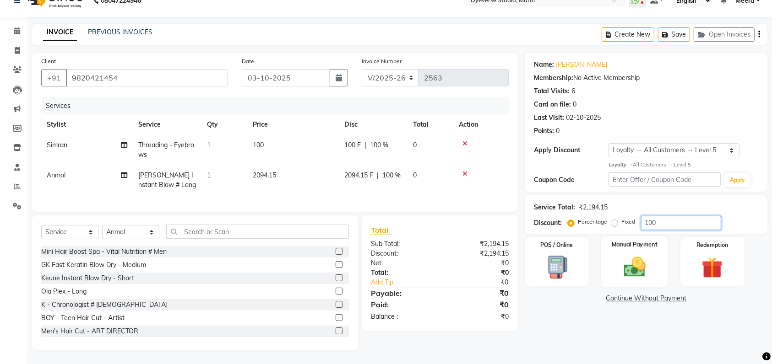
type input "100"
click at [637, 258] on img at bounding box center [635, 266] width 36 height 25
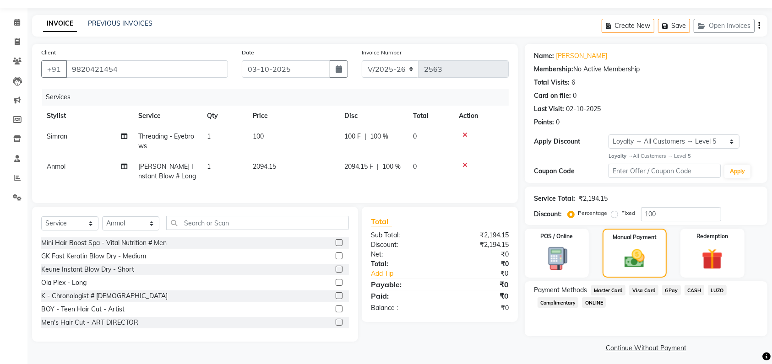
click at [709, 290] on span "LUZO" at bounding box center [717, 290] width 19 height 11
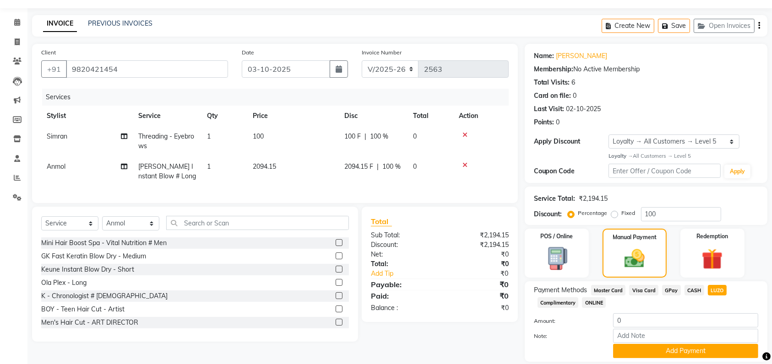
scroll to position [54, 0]
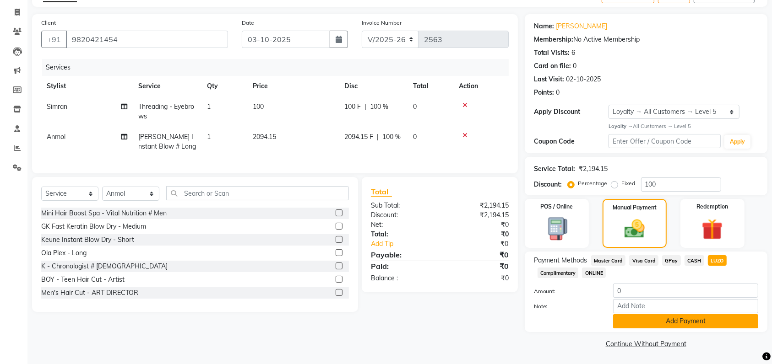
click at [651, 318] on button "Add Payment" at bounding box center [685, 321] width 145 height 14
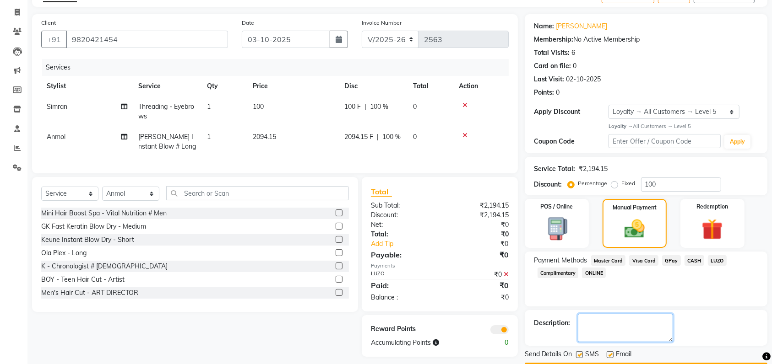
click at [613, 333] on textarea at bounding box center [625, 328] width 95 height 28
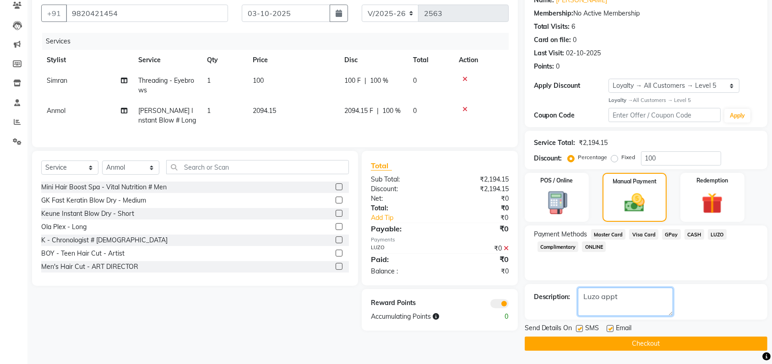
type textarea "Luzo appt"
click at [577, 337] on button "Checkout" at bounding box center [646, 344] width 243 height 14
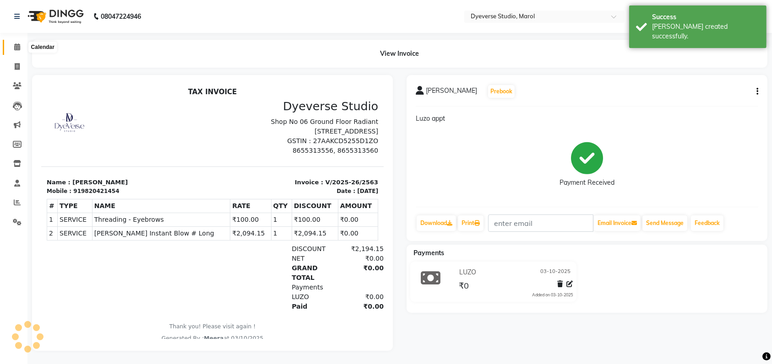
click at [19, 47] on icon at bounding box center [17, 46] width 6 height 7
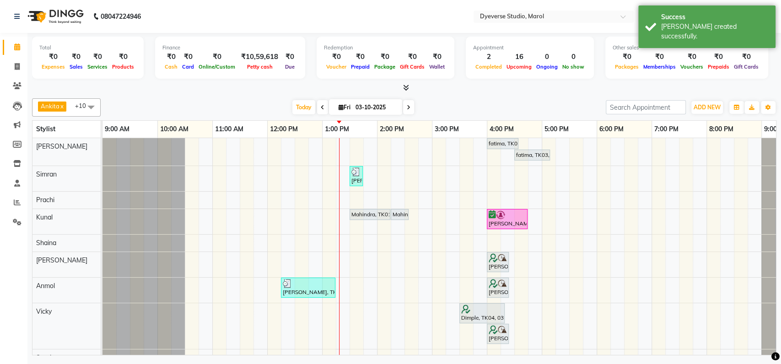
click at [142, 203] on div at bounding box center [144, 200] width 82 height 17
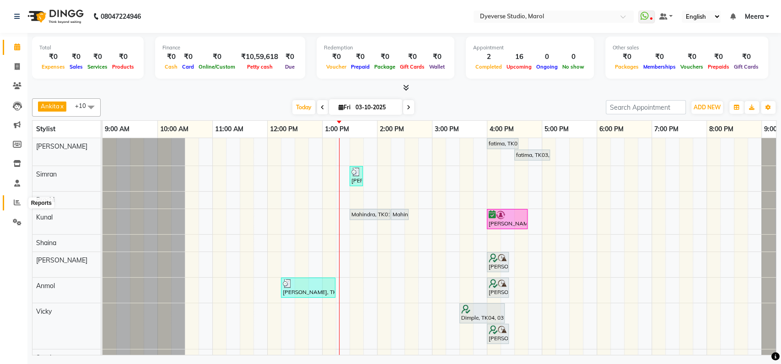
click at [15, 204] on icon at bounding box center [17, 202] width 7 height 7
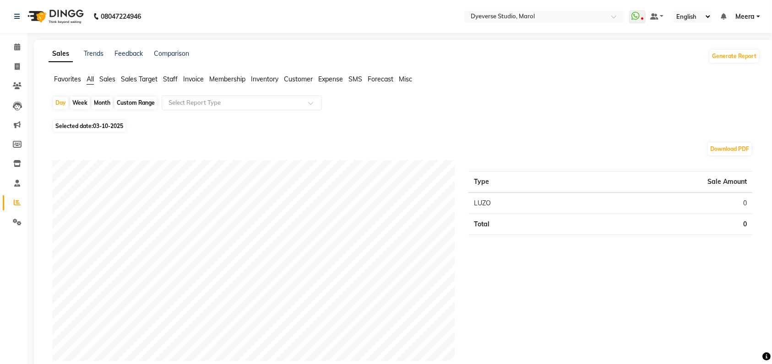
click at [131, 105] on div "Custom Range" at bounding box center [135, 103] width 43 height 13
select select "10"
select select "2025"
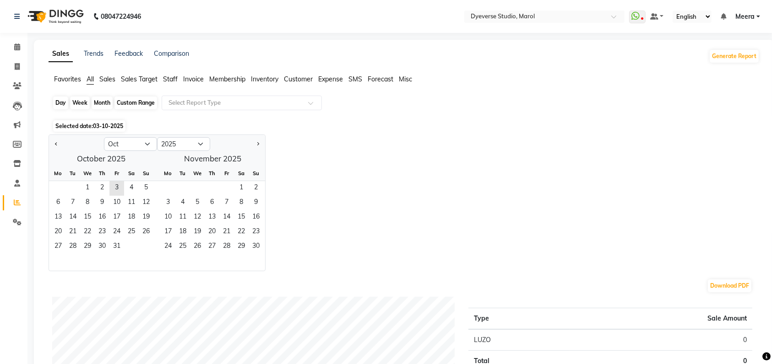
click at [129, 103] on div "Custom Range" at bounding box center [135, 103] width 43 height 13
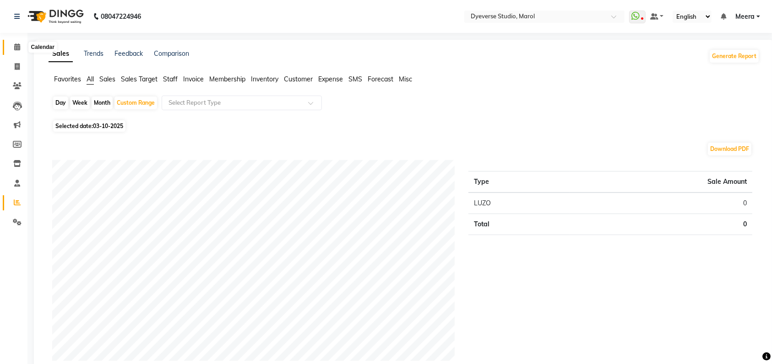
click at [17, 49] on icon at bounding box center [17, 46] width 6 height 7
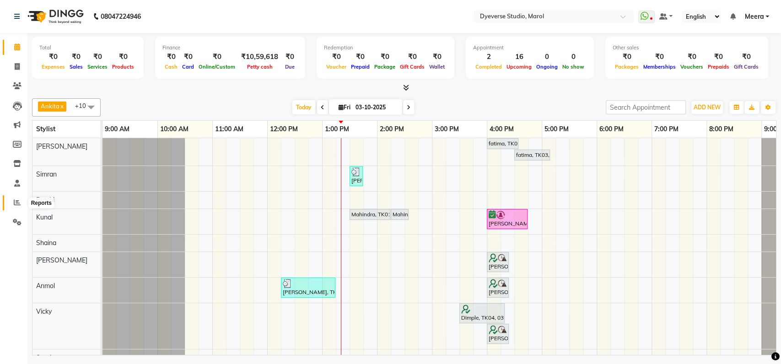
click at [12, 207] on span at bounding box center [17, 203] width 16 height 11
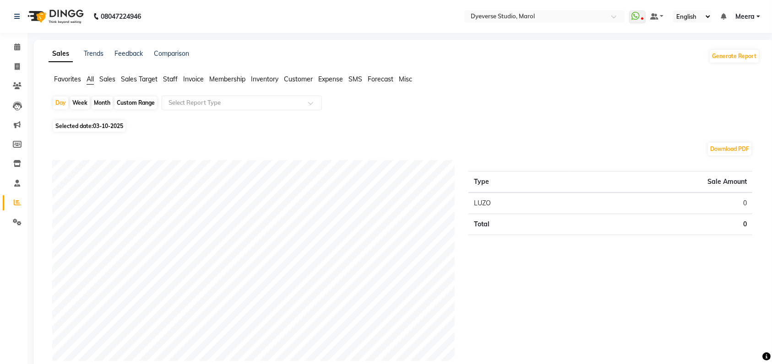
click at [88, 127] on span "Selected date: 03-10-2025" at bounding box center [89, 125] width 72 height 11
select select "10"
select select "2025"
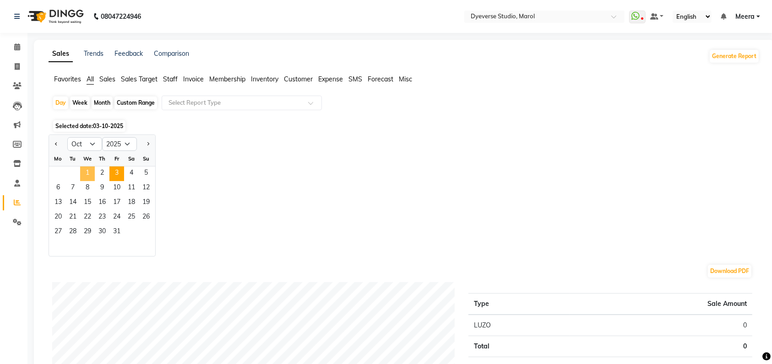
click at [83, 168] on span "1" at bounding box center [87, 174] width 15 height 15
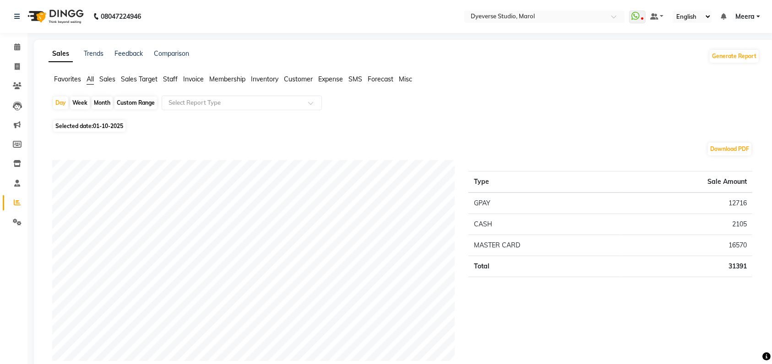
click at [134, 107] on div "Custom Range" at bounding box center [135, 103] width 43 height 13
select select "10"
select select "2025"
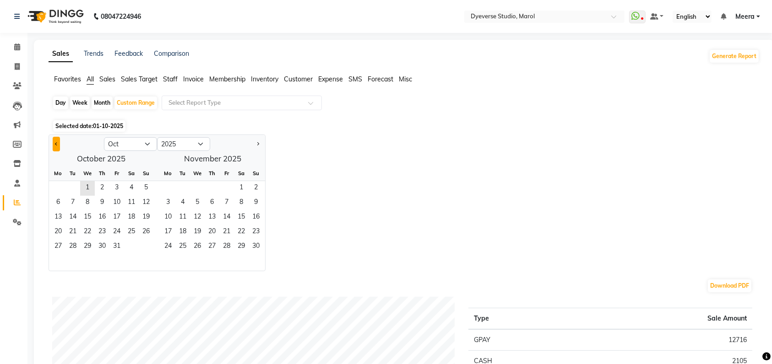
click at [57, 145] on button "Previous month" at bounding box center [56, 144] width 7 height 15
click at [144, 229] on span "28" at bounding box center [146, 232] width 15 height 15
click at [148, 146] on select "Jan Feb Mar Apr May Jun Jul Aug Sep Oct Nov Dec" at bounding box center [130, 144] width 53 height 14
select select "10"
click at [104, 137] on select "Jan Feb Mar Apr May Jun Jul Aug Sep Oct Nov Dec" at bounding box center [130, 144] width 53 height 14
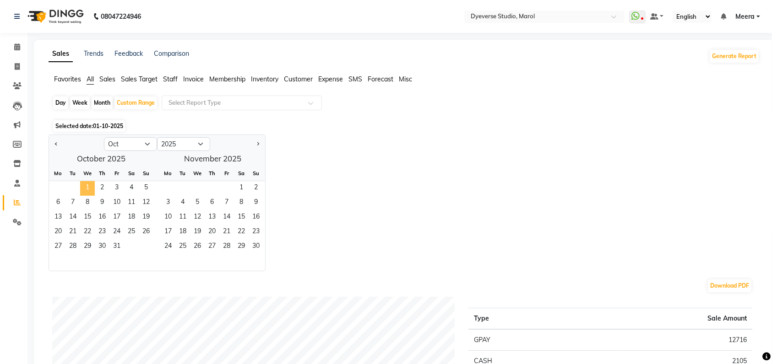
click at [90, 192] on span "1" at bounding box center [87, 188] width 15 height 15
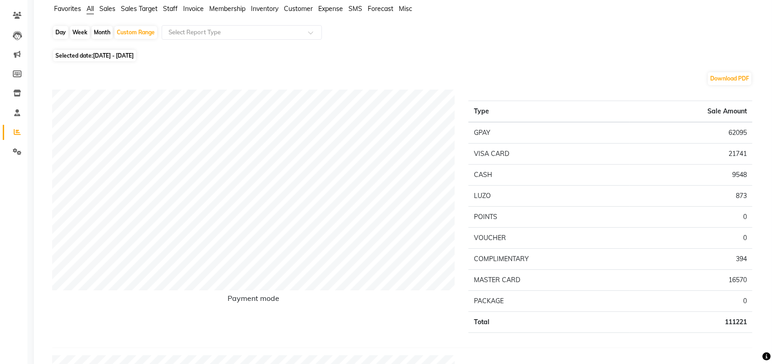
scroll to position [78, 0]
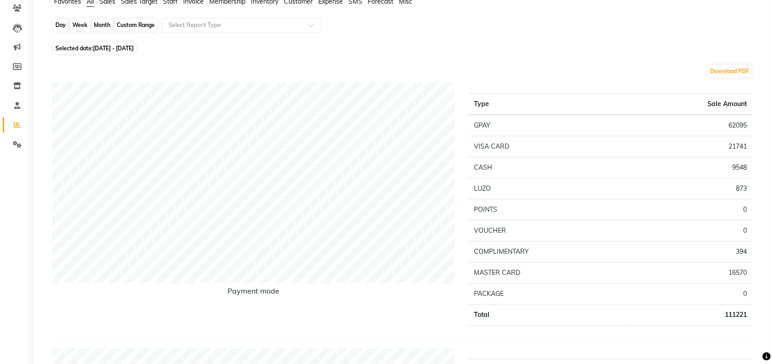
click at [132, 26] on div "Custom Range" at bounding box center [135, 25] width 43 height 13
select select "9"
select select "2025"
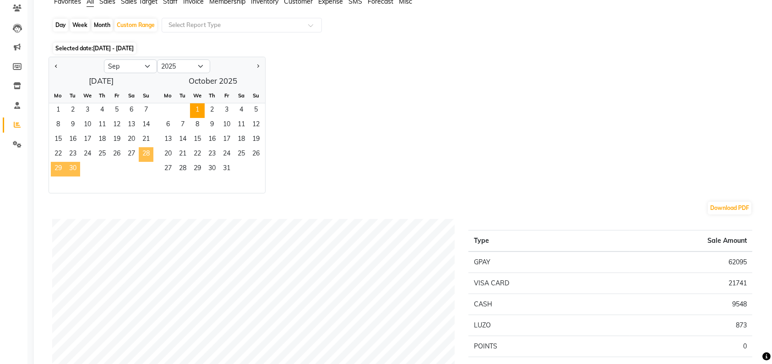
click at [142, 154] on span "28" at bounding box center [146, 154] width 15 height 15
click at [55, 167] on span "29" at bounding box center [58, 169] width 15 height 15
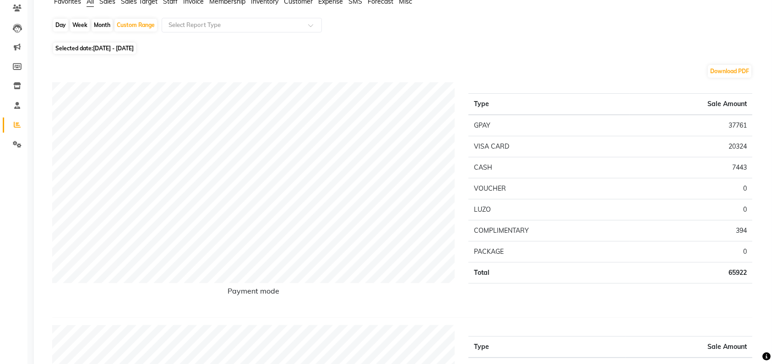
click at [698, 246] on td "0" at bounding box center [690, 252] width 123 height 21
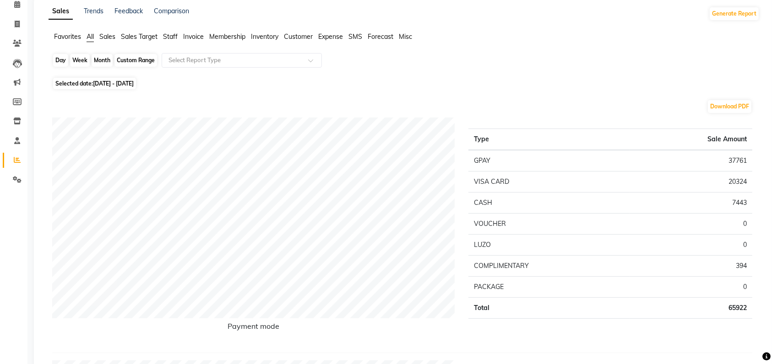
click at [126, 60] on div "Custom Range" at bounding box center [135, 60] width 43 height 13
select select "9"
select select "2025"
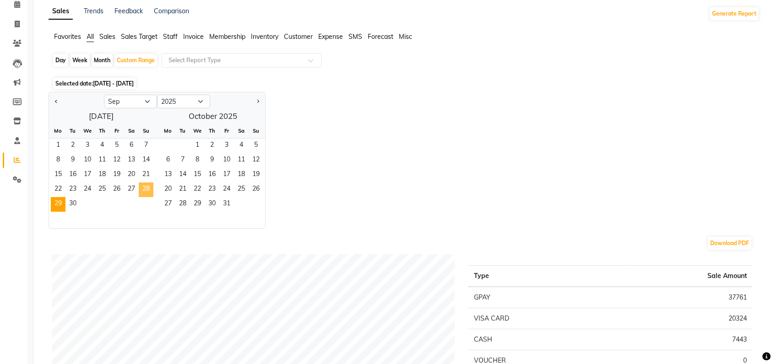
click at [143, 188] on span "28" at bounding box center [146, 190] width 15 height 15
click at [146, 101] on select "Jan Feb Mar Apr May Jun Jul Aug Sep Oct Nov Dec" at bounding box center [130, 102] width 53 height 14
select select "10"
click at [104, 95] on select "Jan Feb Mar Apr May Jun Jul Aug Sep Oct Nov Dec" at bounding box center [130, 102] width 53 height 14
click at [96, 147] on span "2" at bounding box center [102, 146] width 15 height 15
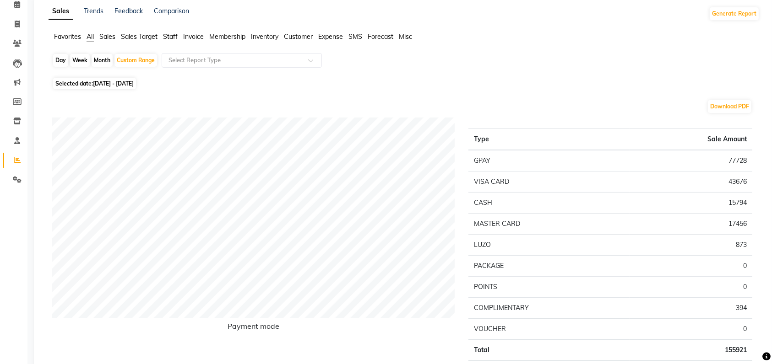
click at [59, 61] on div "Day" at bounding box center [60, 60] width 15 height 13
select select "9"
select select "2025"
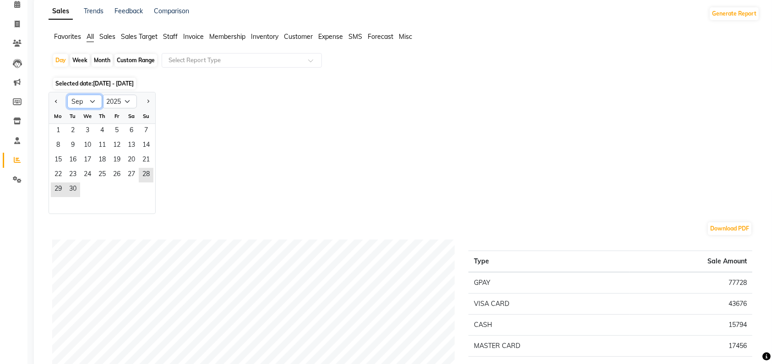
click at [91, 97] on select "Jan Feb Mar Apr May Jun Jul Aug Sep Oct Nov Dec" at bounding box center [84, 102] width 35 height 14
select select "10"
click at [67, 95] on select "Jan Feb Mar Apr May Jun Jul Aug Sep Oct Nov Dec" at bounding box center [84, 102] width 35 height 14
click at [99, 127] on span "2" at bounding box center [102, 131] width 15 height 15
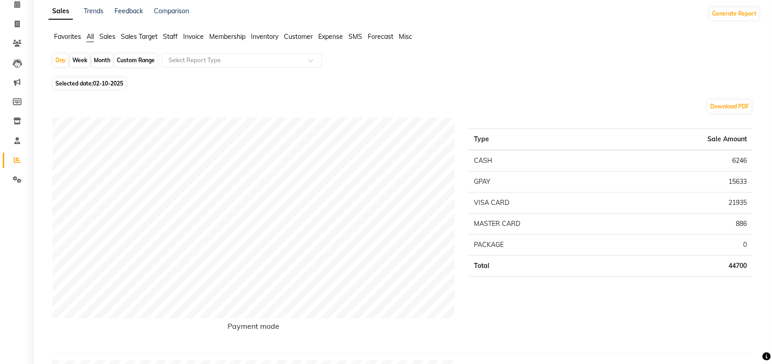
drag, startPoint x: 99, startPoint y: 128, endPoint x: 341, endPoint y: 70, distance: 248.0
click at [341, 70] on div "Day Week Month Custom Range Select Report Type" at bounding box center [404, 64] width 704 height 22
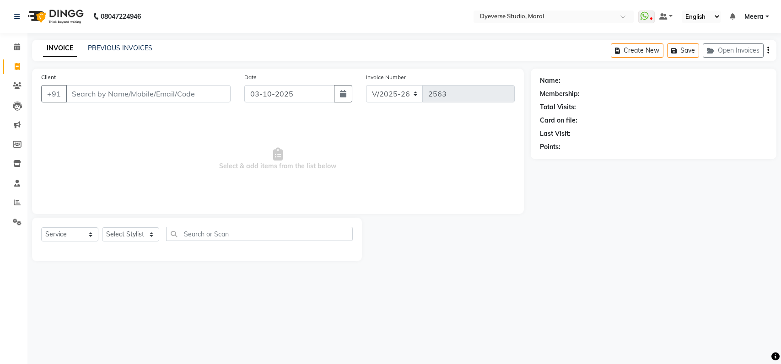
select select "6368"
select select "service"
click at [24, 49] on span at bounding box center [17, 47] width 16 height 11
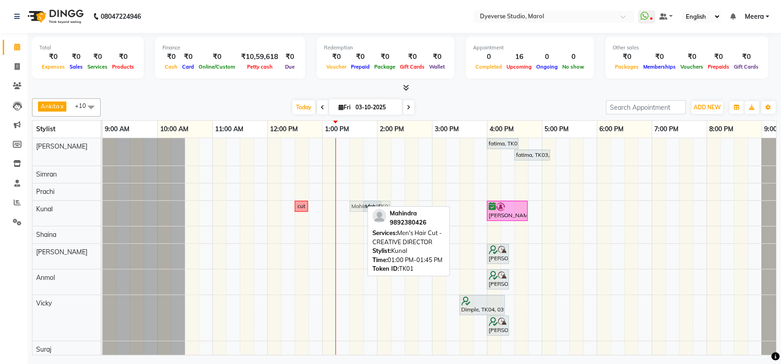
drag, startPoint x: 326, startPoint y: 204, endPoint x: 347, endPoint y: 203, distance: 20.6
click at [347, 203] on div "fatima, TK03, 04:00 PM-04:35 PM, Classic - Pedi fatima, TK03, 04:30 PM-05:10 PM…" at bounding box center [460, 269] width 714 height 263
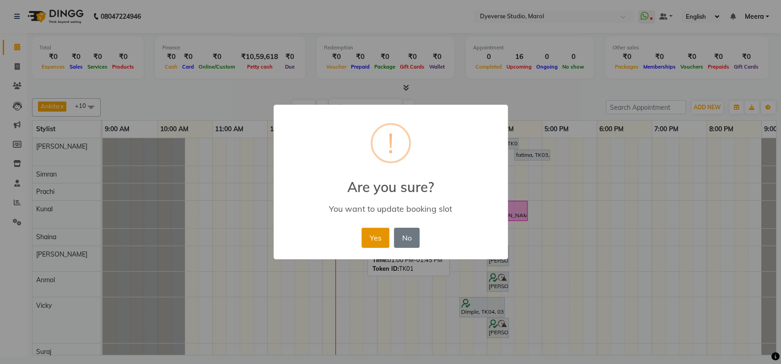
click at [373, 240] on button "Yes" at bounding box center [376, 238] width 28 height 20
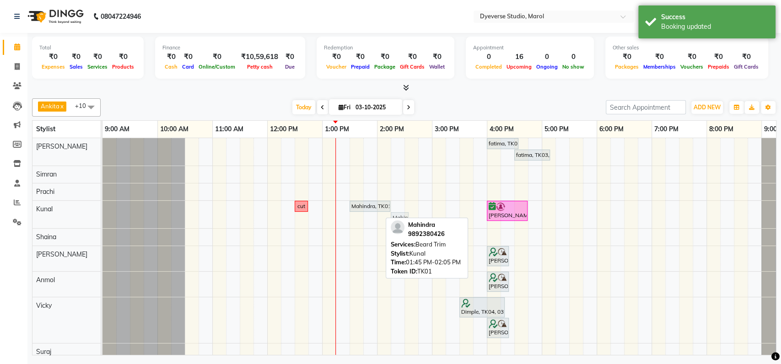
drag, startPoint x: 365, startPoint y: 216, endPoint x: 392, endPoint y: 217, distance: 26.6
click at [103, 217] on div "cut Mahindra, TK01, 01:30 PM-02:15 PM, Men's Hair Cut - CREATIVE DIRECTOR Rahul…" at bounding box center [103, 214] width 0 height 27
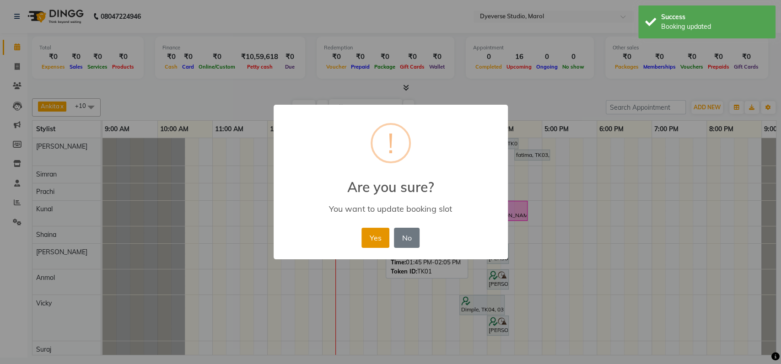
click at [366, 238] on button "Yes" at bounding box center [376, 238] width 28 height 20
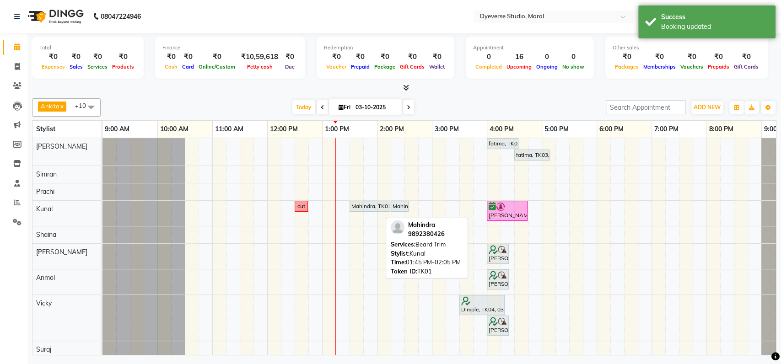
click at [145, 203] on div at bounding box center [144, 213] width 82 height 25
click at [114, 194] on div at bounding box center [144, 192] width 82 height 17
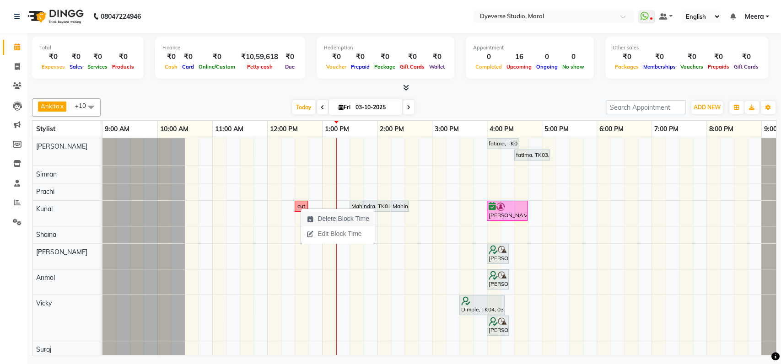
click at [332, 222] on span "Delete Block Time" at bounding box center [344, 219] width 52 height 10
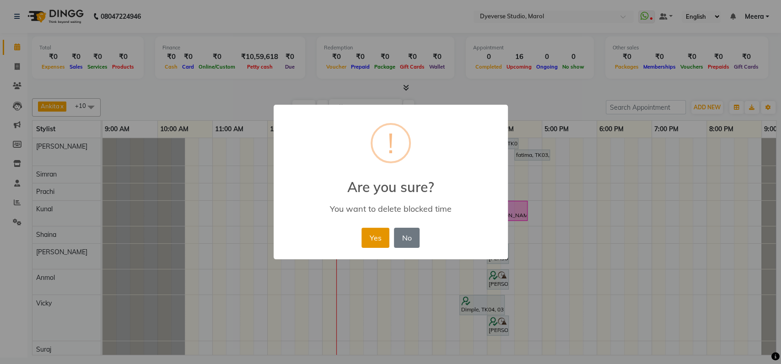
click at [380, 240] on button "Yes" at bounding box center [376, 238] width 28 height 20
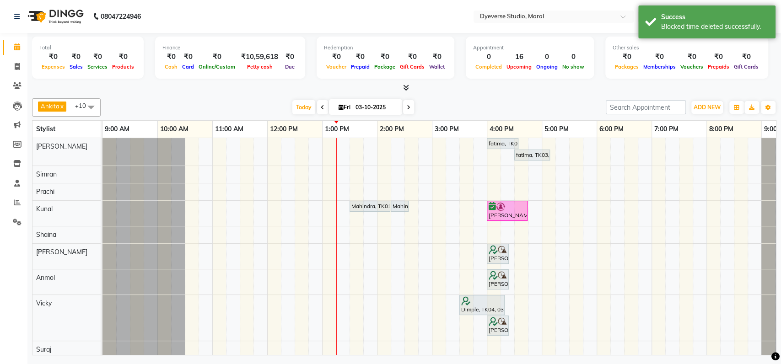
click at [138, 225] on div at bounding box center [144, 213] width 82 height 25
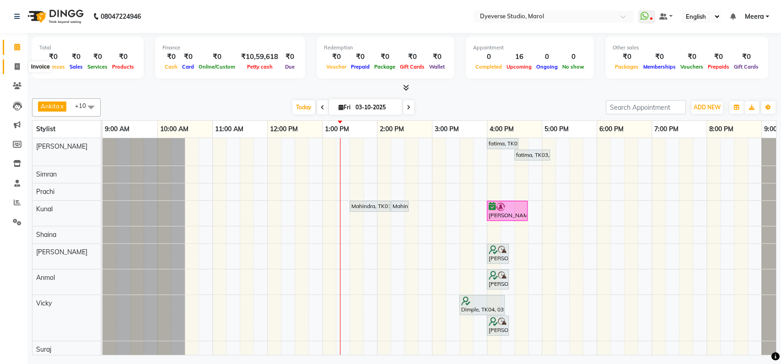
click at [16, 69] on icon at bounding box center [17, 66] width 5 height 7
select select "6368"
select select "service"
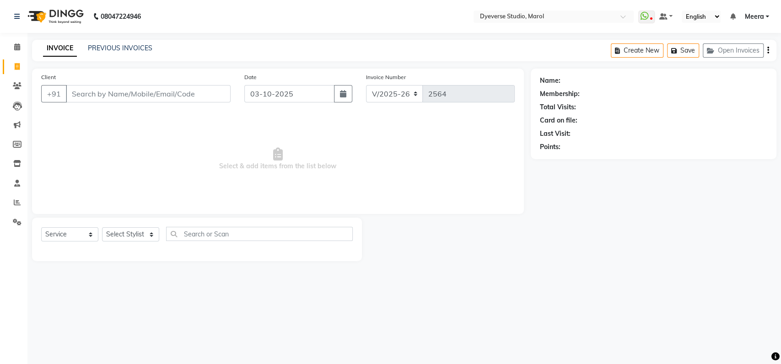
click at [99, 90] on input "Client" at bounding box center [148, 93] width 165 height 17
click at [116, 235] on select "Select Stylist Ankita Anmol Kanak Kunal Meera Prachi Raoul Ruchika Ruth Sahabaz…" at bounding box center [130, 234] width 57 height 14
select select "81087"
click at [102, 227] on select "Select Stylist Ankita Anmol Kanak Kunal Meera Prachi Raoul Ruchika Ruth Sahabaz…" at bounding box center [130, 234] width 57 height 14
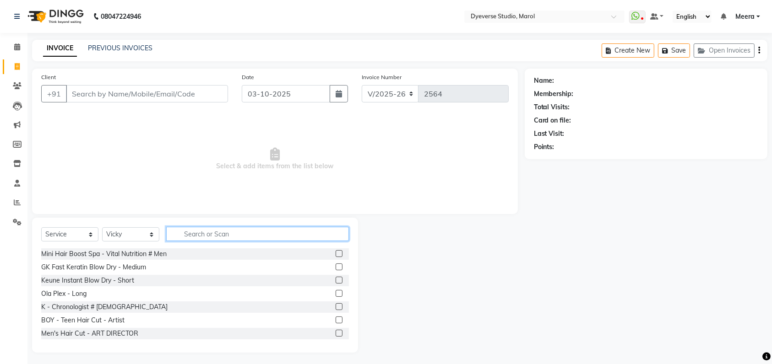
click at [209, 235] on input "text" at bounding box center [257, 234] width 183 height 14
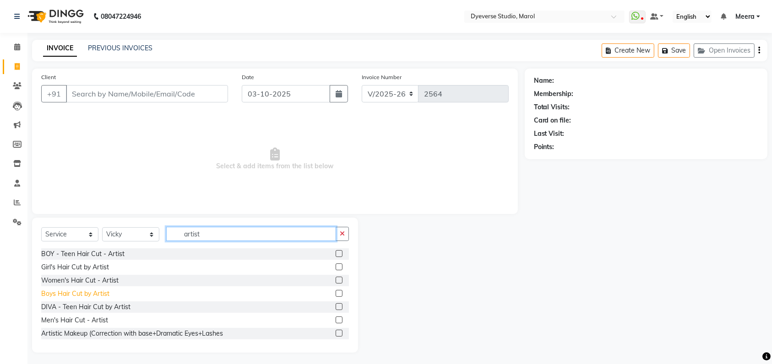
scroll to position [15, 0]
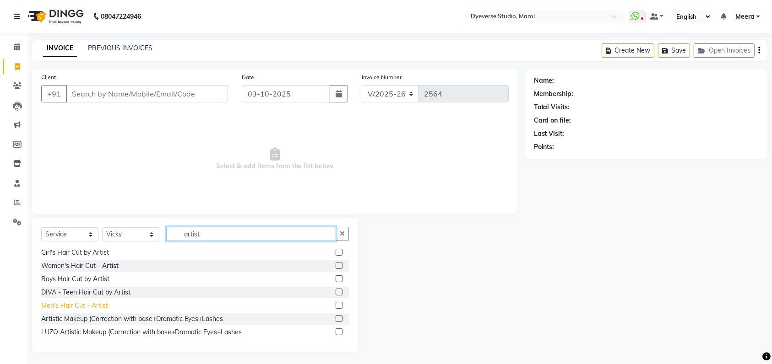
type input "artist"
click at [65, 309] on div "Men's Hair Cut - Artist" at bounding box center [74, 306] width 67 height 10
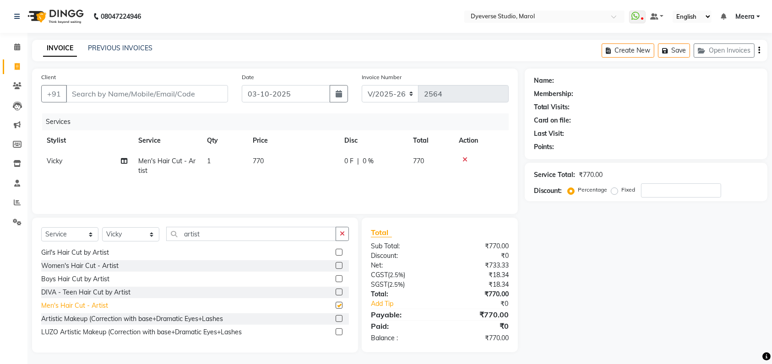
checkbox input "false"
click at [220, 233] on input "artist" at bounding box center [251, 234] width 170 height 14
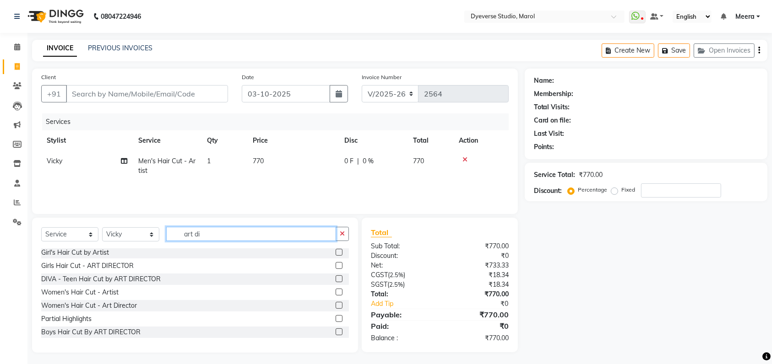
scroll to position [0, 0]
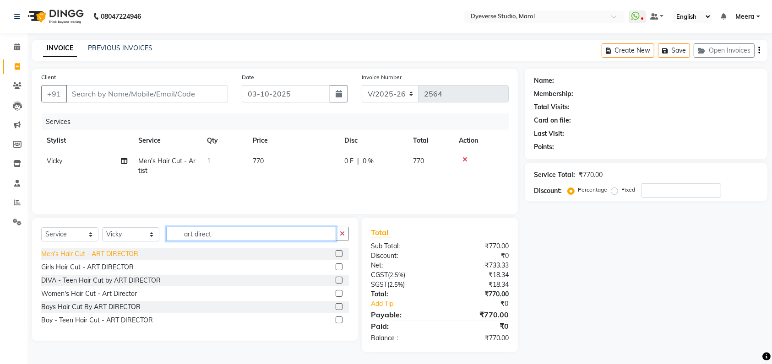
type input "art direct"
click at [89, 258] on div "Men's Hair Cut - ART DIRECTOR" at bounding box center [89, 254] width 97 height 10
checkbox input "false"
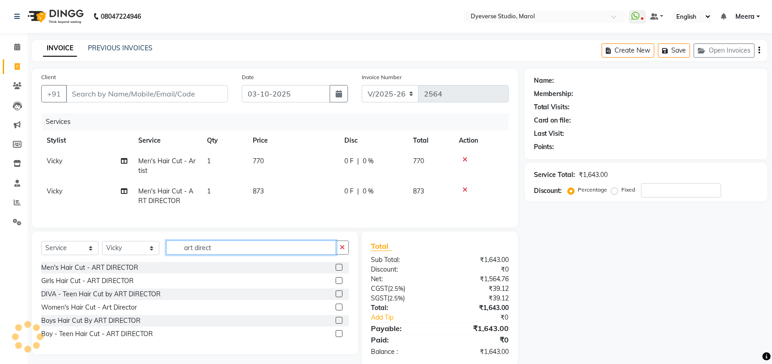
click at [227, 255] on input "art direct" at bounding box center [251, 248] width 170 height 14
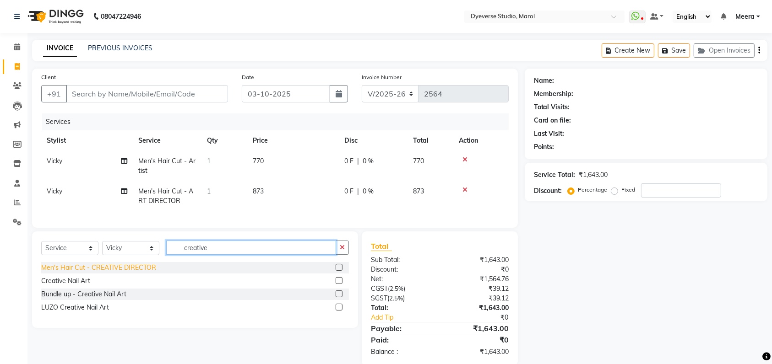
type input "creative"
click at [139, 273] on div "Men's Hair Cut - CREATIVE DIRECTOR" at bounding box center [98, 268] width 115 height 10
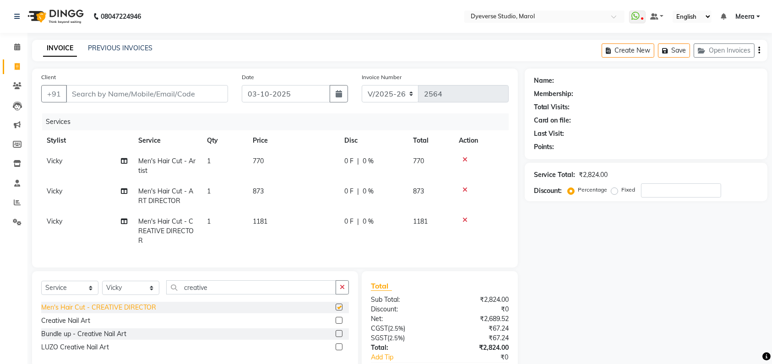
checkbox input "false"
click at [595, 251] on div "Name: Membership: Total Visits: Card on file: Last Visit: Points: Service Total…" at bounding box center [649, 237] width 249 height 337
select select "6368"
select select "service"
select select "81087"
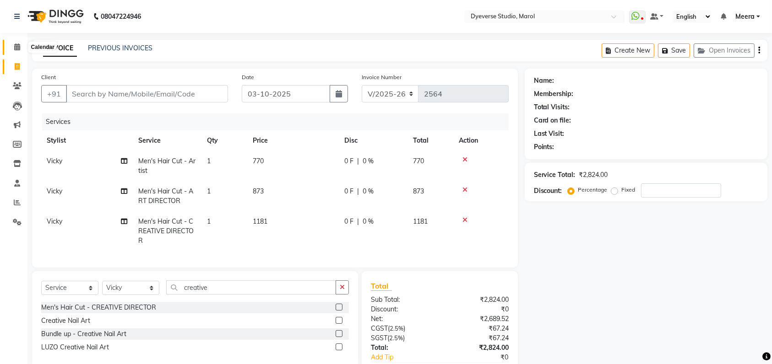
click at [16, 49] on icon at bounding box center [17, 46] width 6 height 7
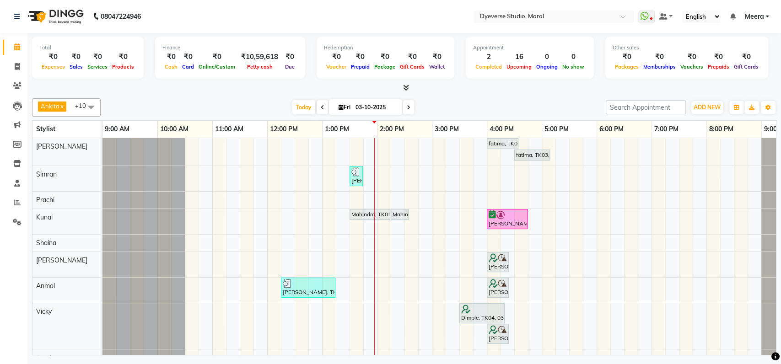
click at [149, 200] on div at bounding box center [144, 200] width 82 height 17
click at [543, 227] on div "fatima, TK03, 04:00 PM-04:35 PM, Classic - Pedi fatima, TK03, 04:30 PM-05:10 PM…" at bounding box center [460, 273] width 714 height 271
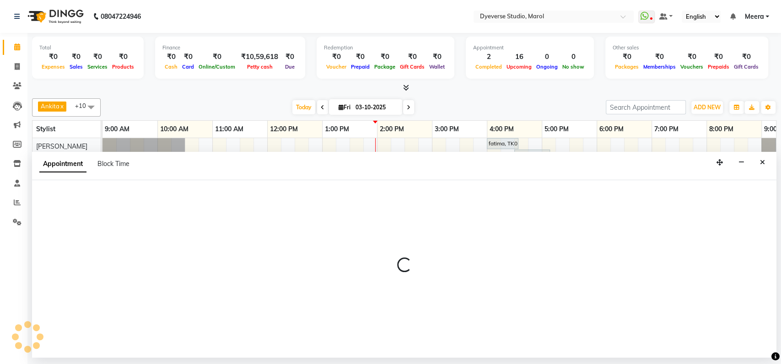
select select "48560"
select select "1020"
select select "tentative"
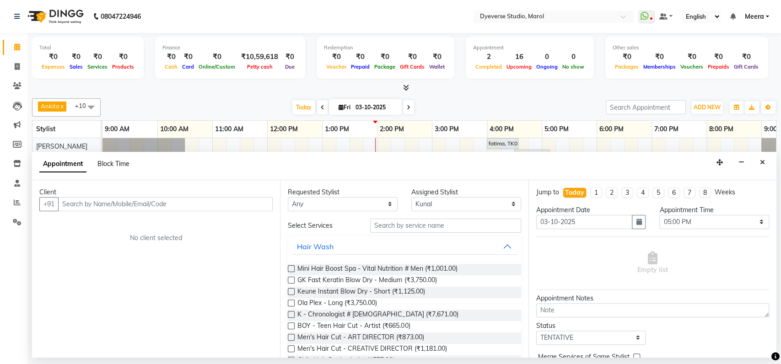
click at [110, 163] on span "Block Time" at bounding box center [113, 164] width 32 height 8
select select "48560"
select select "1020"
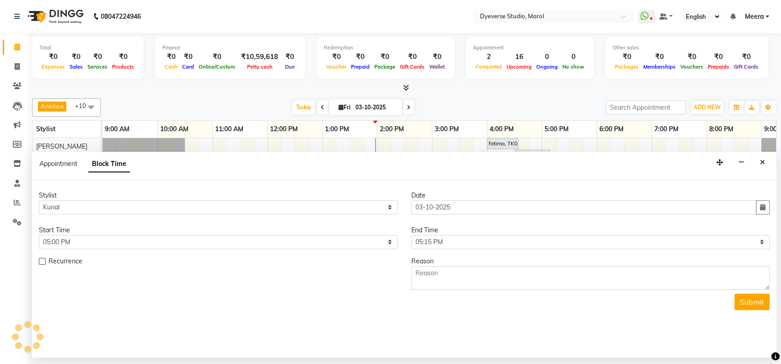
scroll to position [0, 40]
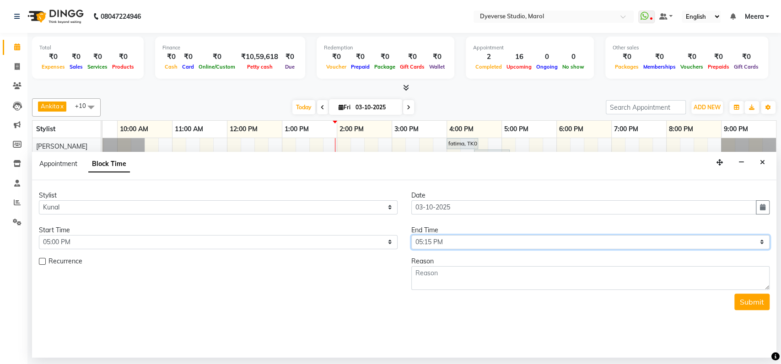
click at [458, 240] on select "Select 10:00 AM 10:15 AM 10:30 AM 10:45 AM 11:00 AM 11:15 AM 11:30 AM 11:45 AM …" at bounding box center [590, 242] width 359 height 14
select select "1110"
click at [411, 235] on select "Select 10:00 AM 10:15 AM 10:30 AM 10:45 AM 11:00 AM 11:15 AM 11:30 AM 11:45 AM …" at bounding box center [590, 242] width 359 height 14
click at [431, 267] on textarea at bounding box center [590, 278] width 359 height 24
type textarea "client"
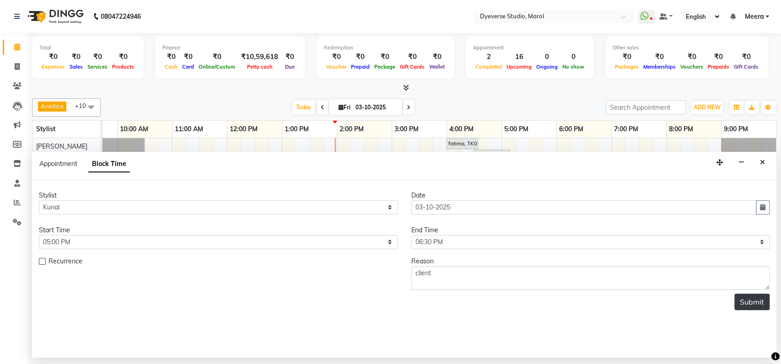
click at [763, 303] on button "Submit" at bounding box center [752, 302] width 35 height 16
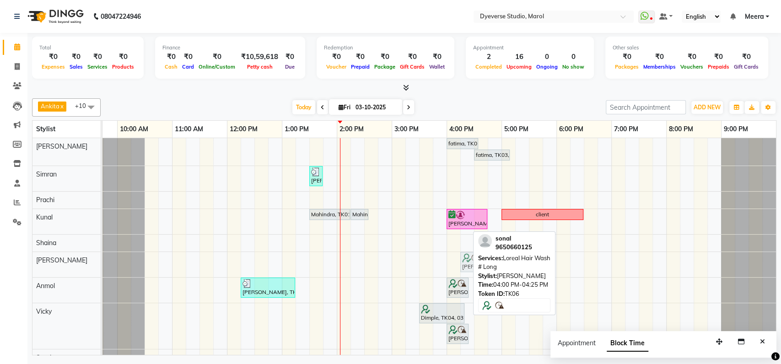
drag, startPoint x: 455, startPoint y: 265, endPoint x: 471, endPoint y: 265, distance: 16.9
click at [62, 265] on div "sonal, TK06, 04:00 PM-04:25 PM, Loreal Hair Wash # Long sonal, TK06, 04:00 PM-0…" at bounding box center [62, 264] width 0 height 25
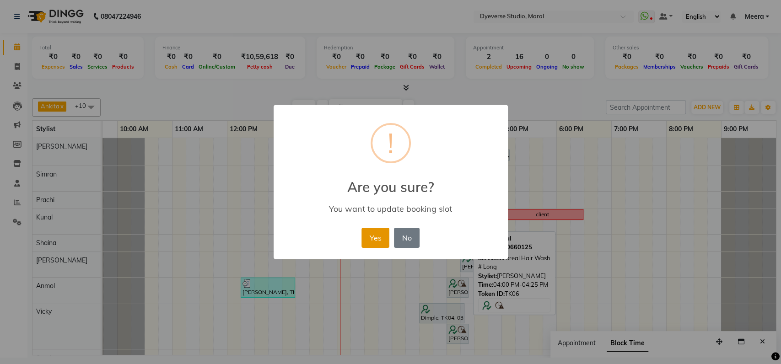
click at [368, 241] on button "Yes" at bounding box center [376, 238] width 28 height 20
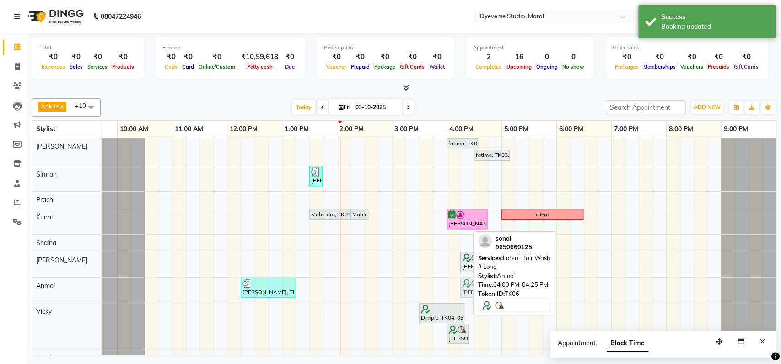
drag, startPoint x: 457, startPoint y: 287, endPoint x: 474, endPoint y: 287, distance: 16.9
click at [474, 287] on div "Ankita x Suraj x Shaina x Anmol x Sahabaz x Yusuf x Kunal x Prachi x Vicky x Vi…" at bounding box center [404, 225] width 745 height 261
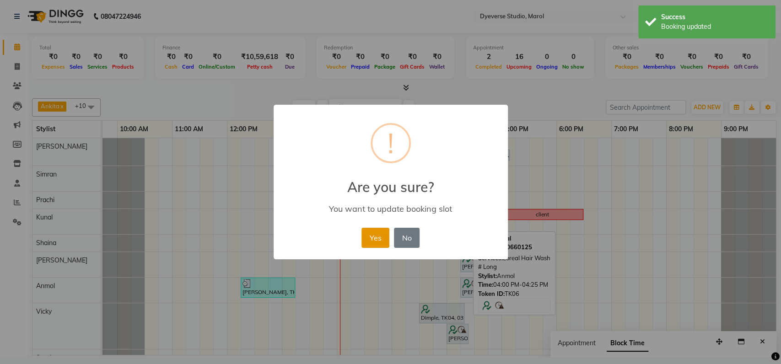
click at [376, 240] on button "Yes" at bounding box center [376, 238] width 28 height 20
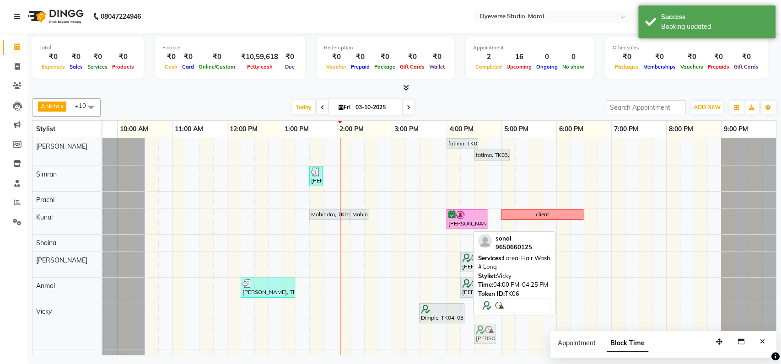
drag, startPoint x: 455, startPoint y: 333, endPoint x: 481, endPoint y: 332, distance: 26.1
click at [62, 332] on div "Dimple, TK04, 03:30 PM-04:20 PM, Blow Dry # Long sonal, TK06, 04:00 PM-04:25 PM…" at bounding box center [62, 326] width 0 height 46
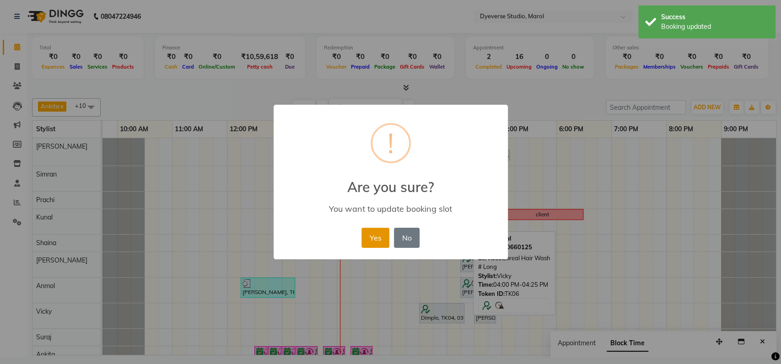
click at [376, 240] on button "Yes" at bounding box center [376, 238] width 28 height 20
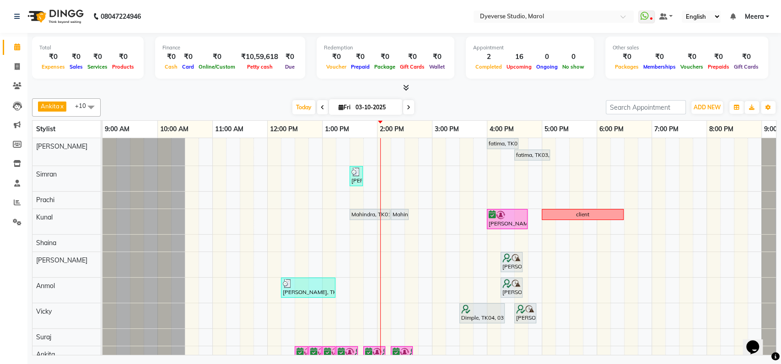
click at [95, 104] on span at bounding box center [91, 106] width 18 height 17
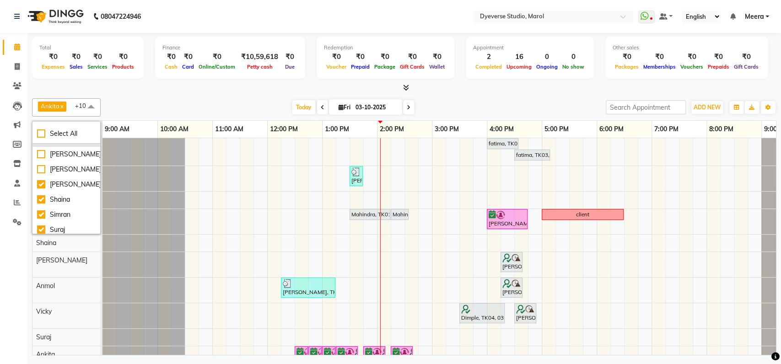
scroll to position [60, 0]
click at [58, 198] on div "Shaina" at bounding box center [66, 198] width 59 height 10
checkbox input "false"
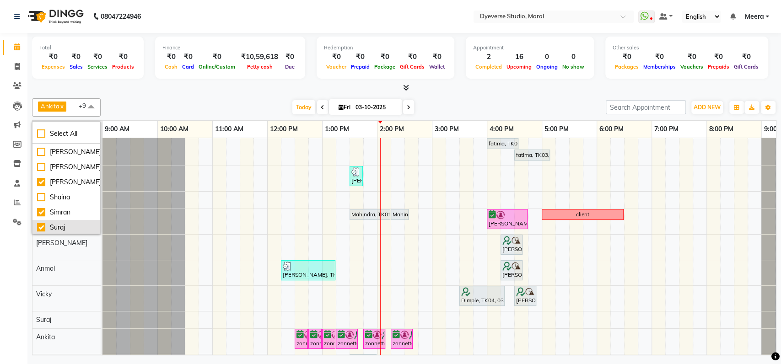
click at [58, 226] on div "Suraj" at bounding box center [66, 228] width 59 height 10
checkbox input "false"
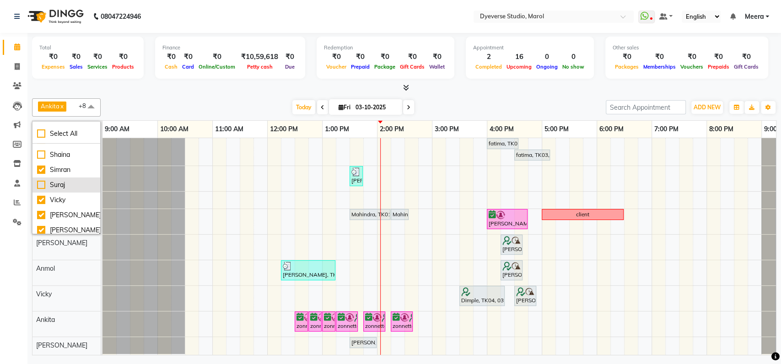
scroll to position [106, 0]
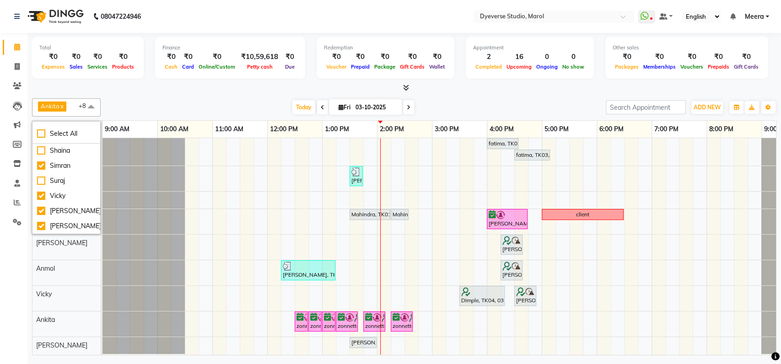
click at [148, 198] on div at bounding box center [144, 200] width 82 height 17
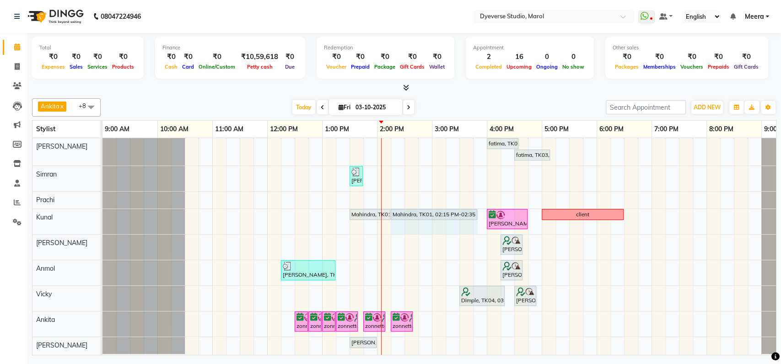
drag, startPoint x: 408, startPoint y: 214, endPoint x: 479, endPoint y: 209, distance: 71.1
click at [479, 209] on div "fatima, TK03, 04:00 PM-04:35 PM, Classic - Pedi fatima, TK03, 04:30 PM-05:10 PM…" at bounding box center [460, 246] width 714 height 217
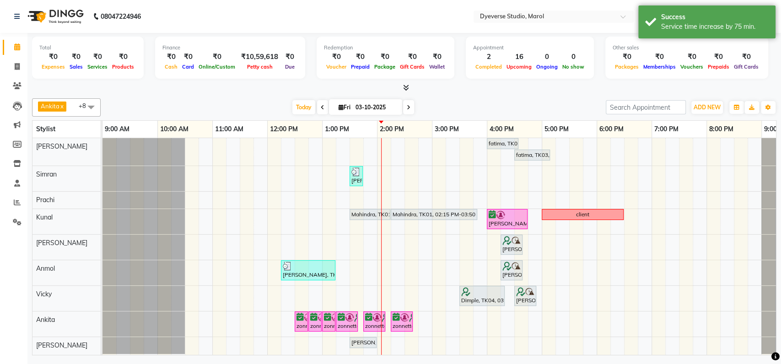
click at [155, 188] on div at bounding box center [144, 178] width 82 height 25
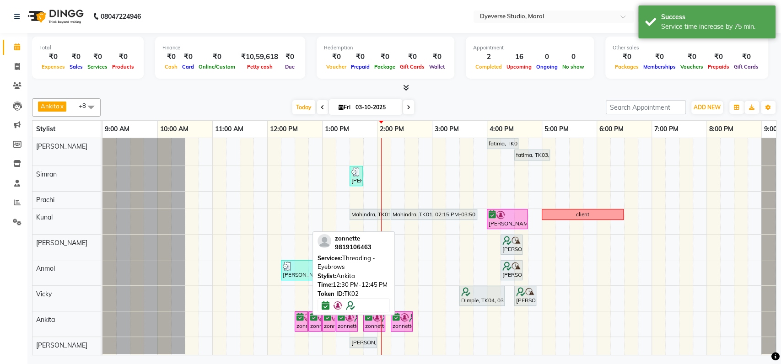
click at [300, 328] on div "zonnette, TK02, 12:30 PM-12:45 PM, Threading - Eyebrows" at bounding box center [301, 321] width 11 height 17
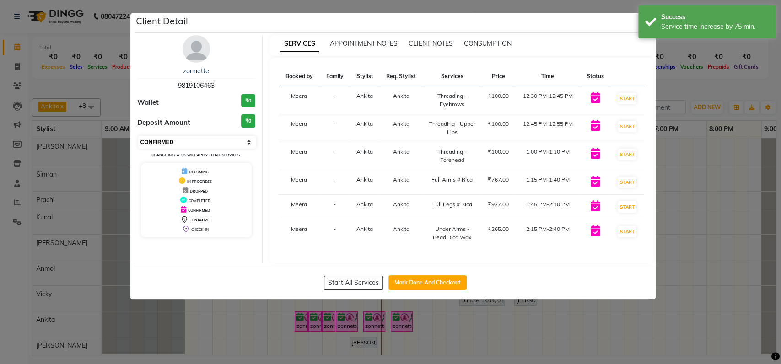
click at [166, 141] on select "Select IN SERVICE CONFIRMED TENTATIVE CHECK IN MARK DONE DROPPED UPCOMING" at bounding box center [197, 142] width 119 height 13
select select "8"
click at [138, 136] on select "Select IN SERVICE CONFIRMED TENTATIVE CHECK IN MARK DONE DROPPED UPCOMING" at bounding box center [197, 142] width 119 height 13
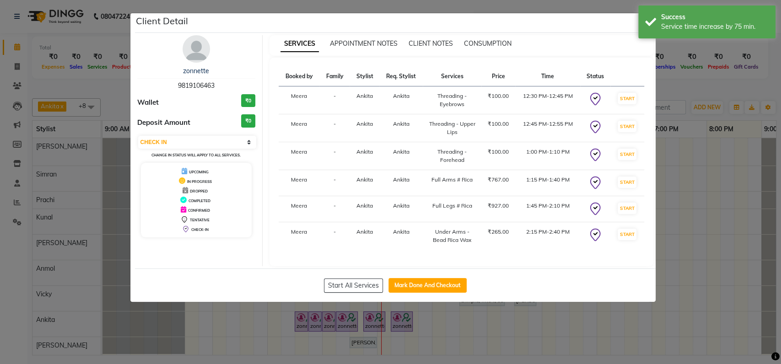
click at [110, 277] on ngb-modal-window "Client Detail zonnette 9819106463 Wallet ₹0 Deposit Amount ₹0 Select IN SERVICE…" at bounding box center [390, 182] width 781 height 364
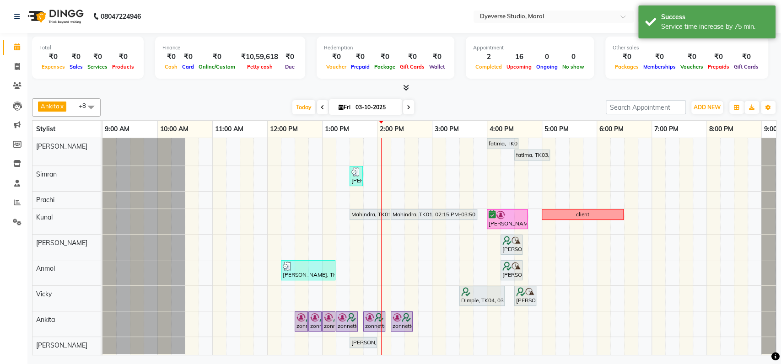
scroll to position [8, 0]
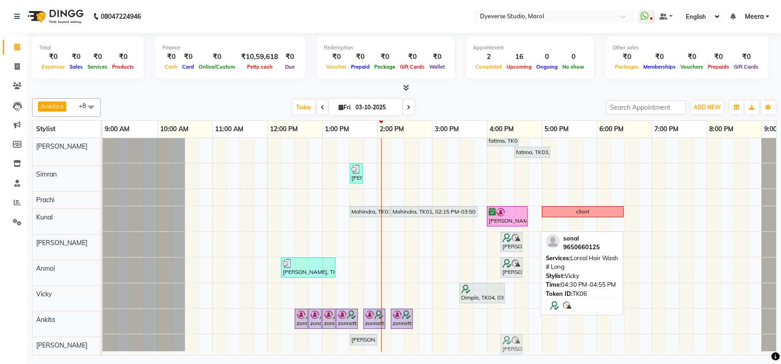
drag, startPoint x: 519, startPoint y: 289, endPoint x: 507, endPoint y: 330, distance: 42.8
click at [507, 330] on tbody "fatima, TK03, 04:00 PM-04:35 PM, Classic - Pedi fatima, TK03, 04:30 PM-05:10 PM…" at bounding box center [460, 243] width 714 height 216
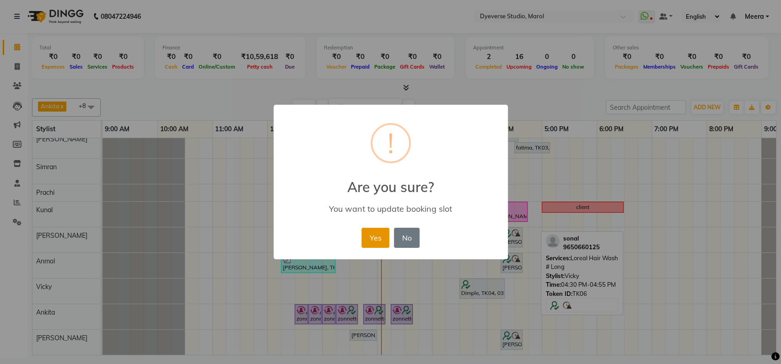
click at [370, 235] on button "Yes" at bounding box center [376, 238] width 28 height 20
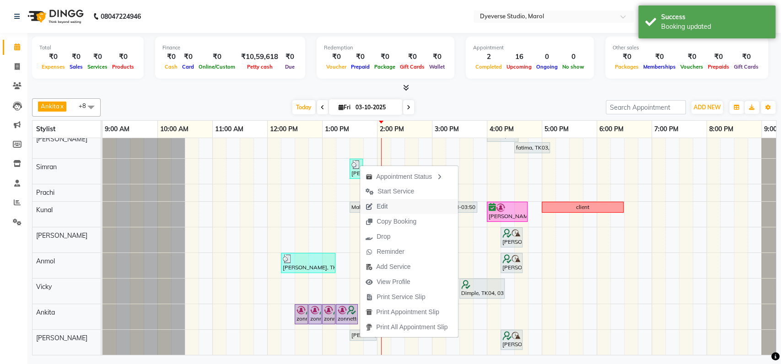
click at [395, 206] on button "Edit" at bounding box center [409, 206] width 98 height 15
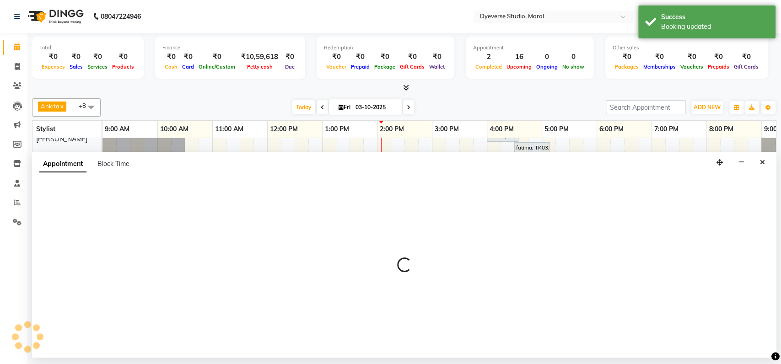
select select "tentative"
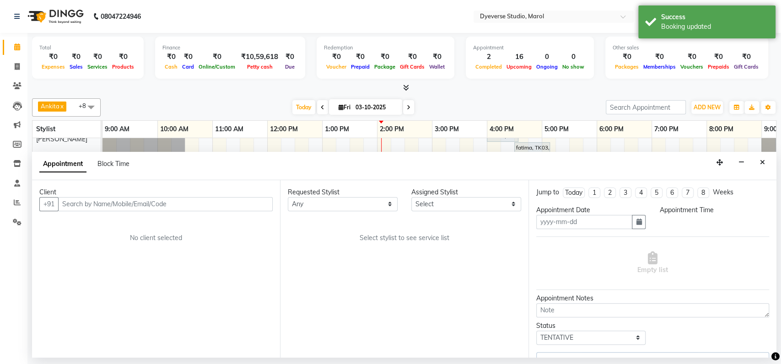
type input "03-10-2025"
select select "810"
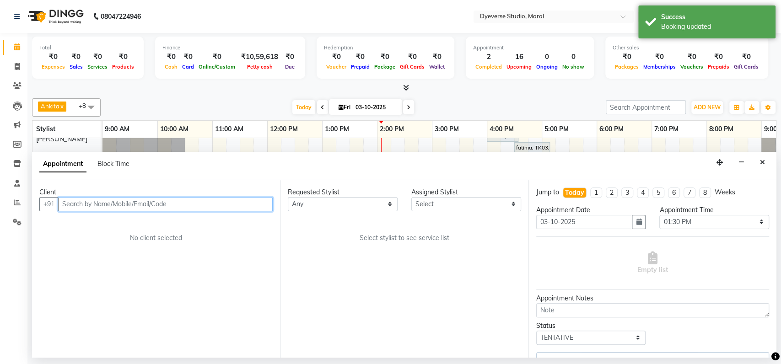
scroll to position [8, 40]
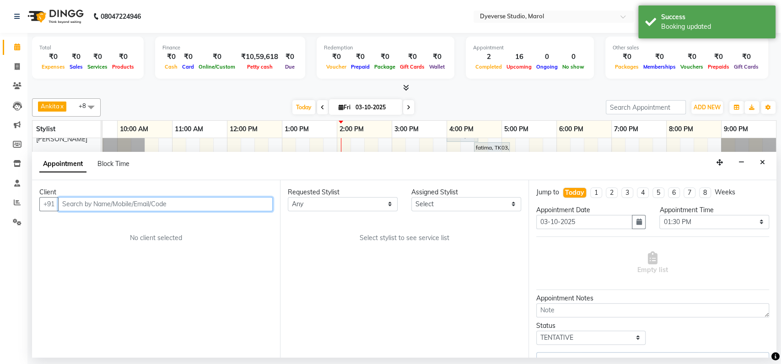
select select "90834"
select select "3155"
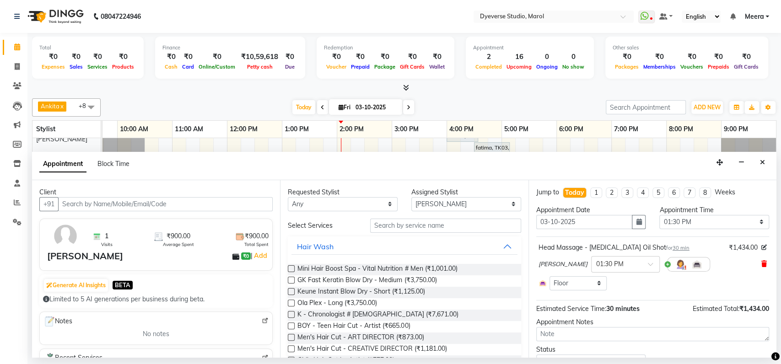
click at [762, 266] on icon at bounding box center [764, 264] width 5 height 6
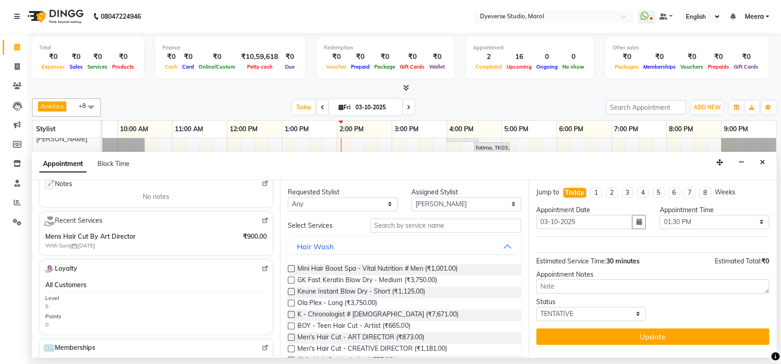
scroll to position [138, 0]
click at [401, 223] on input "text" at bounding box center [445, 226] width 151 height 14
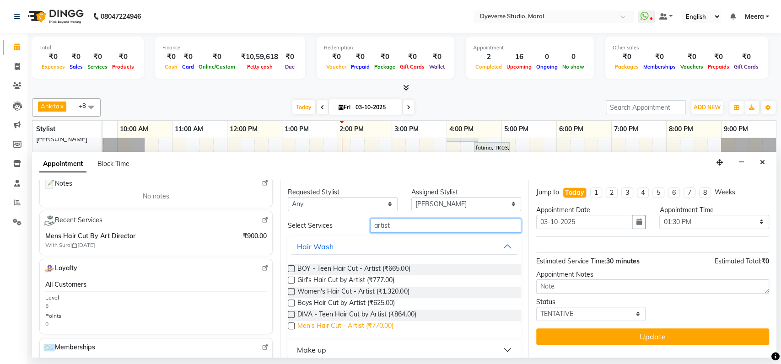
type input "artist"
click at [348, 326] on span "Men's Hair Cut - Artist (₹770.00)" at bounding box center [346, 326] width 96 height 11
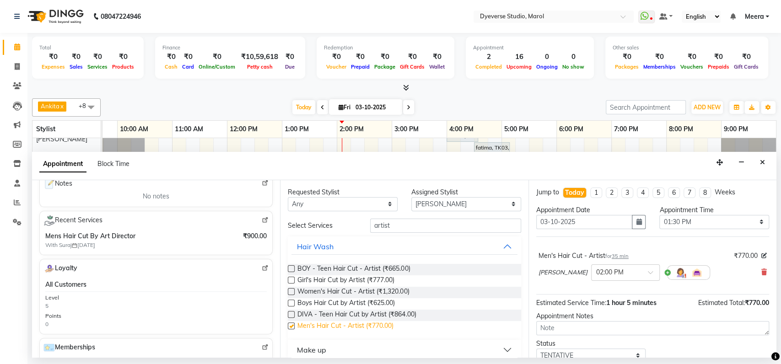
checkbox input "false"
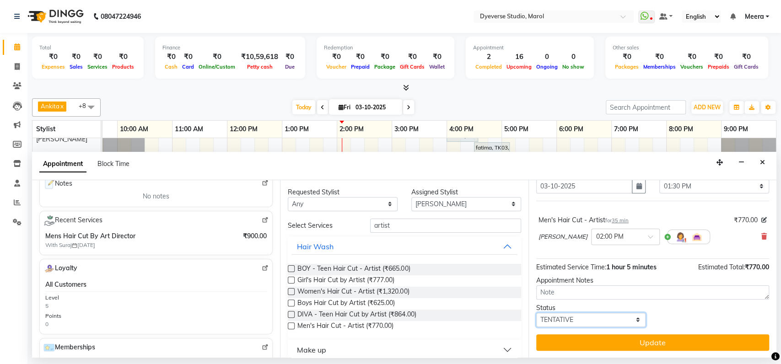
click at [563, 319] on select "Select TENTATIVE CONFIRM CHECK-IN UPCOMING" at bounding box center [591, 320] width 110 height 14
select select "check-in"
click at [536, 313] on select "Select TENTATIVE CONFIRM CHECK-IN UPCOMING" at bounding box center [591, 320] width 110 height 14
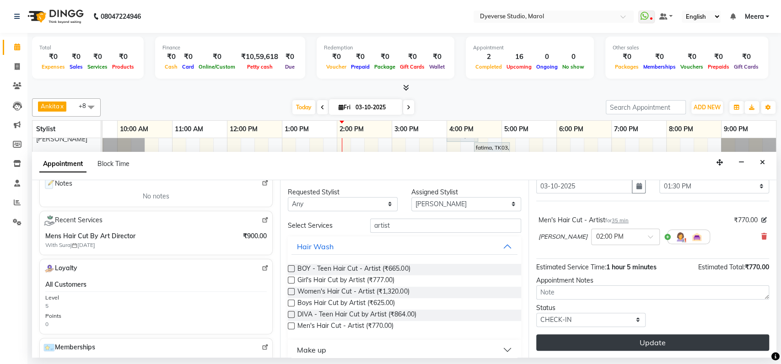
click at [571, 343] on button "Update" at bounding box center [652, 343] width 233 height 16
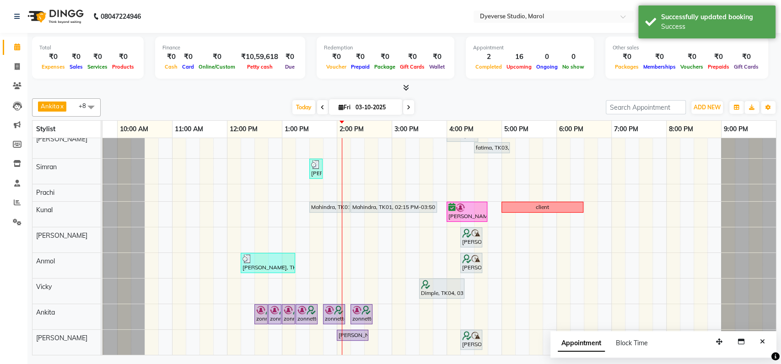
click at [135, 214] on div at bounding box center [103, 214] width 82 height 25
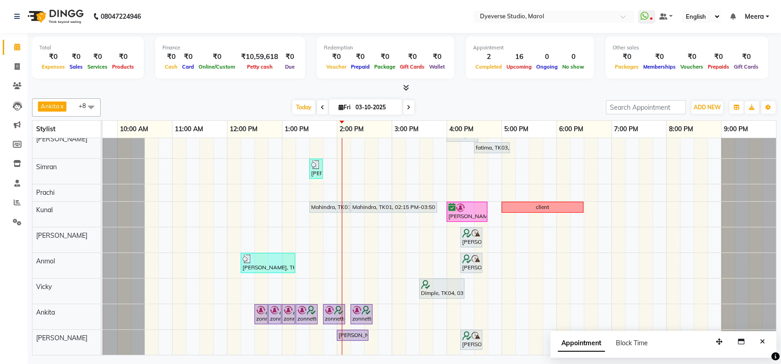
scroll to position [16, 0]
click at [127, 227] on div at bounding box center [103, 239] width 82 height 25
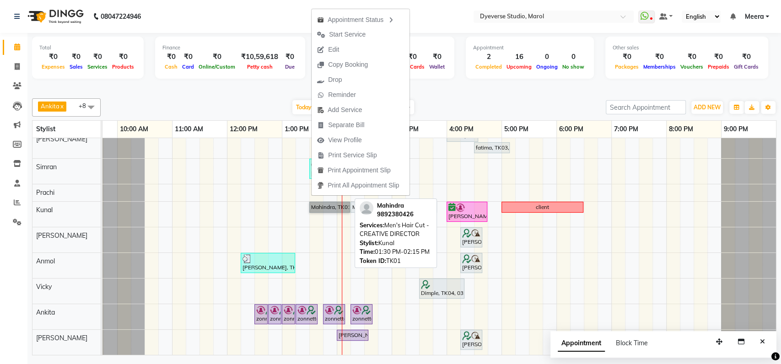
click at [313, 202] on link "Mahindra, TK01, 01:30 PM-02:15 PM, Men's Hair Cut - CREATIVE DIRECTOR" at bounding box center [329, 207] width 41 height 11
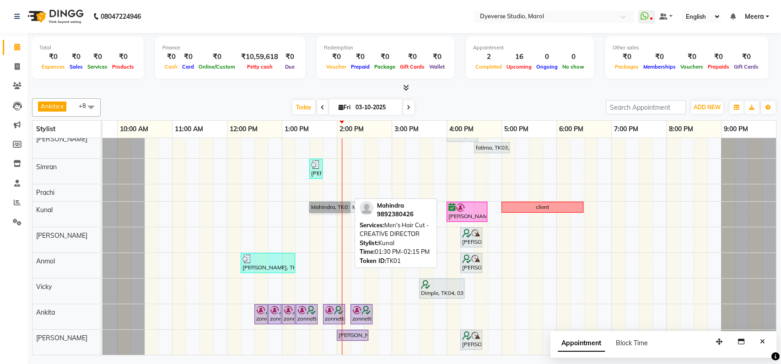
click at [313, 202] on link "Mahindra, TK01, 01:30 PM-02:15 PM, Men's Hair Cut - CREATIVE DIRECTOR" at bounding box center [329, 207] width 41 height 11
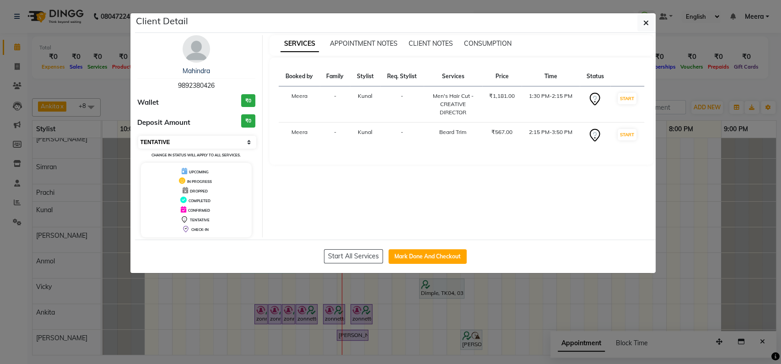
click at [176, 140] on select "Select IN SERVICE CONFIRMED TENTATIVE CHECK IN MARK DONE DROPPED UPCOMING" at bounding box center [197, 142] width 119 height 13
select select "8"
click at [138, 136] on select "Select IN SERVICE CONFIRMED TENTATIVE CHECK IN MARK DONE DROPPED UPCOMING" at bounding box center [197, 142] width 119 height 13
click at [120, 297] on ngb-modal-window "Client Detail Mahindra 9892380426 Wallet ₹0 Deposit Amount ₹0 Select IN SERVICE…" at bounding box center [390, 182] width 781 height 364
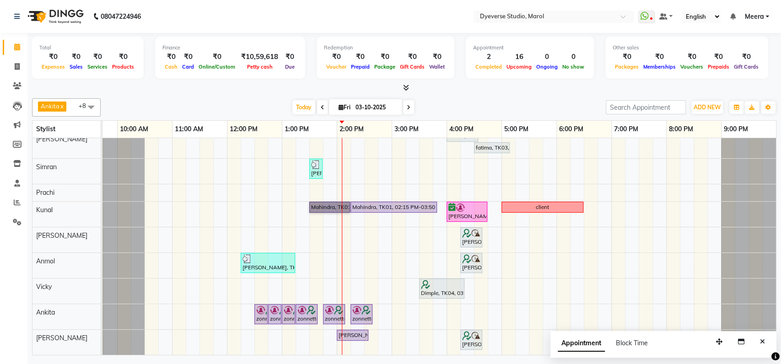
scroll to position [0, 0]
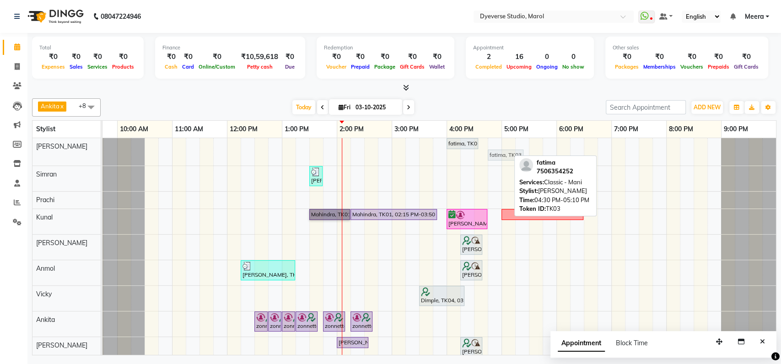
click at [62, 154] on div "fatima, TK03, 04:00 PM-04:35 PM, Classic - Pedi fatima, TK03, 04:30 PM-05:10 PM…" at bounding box center [62, 151] width 0 height 27
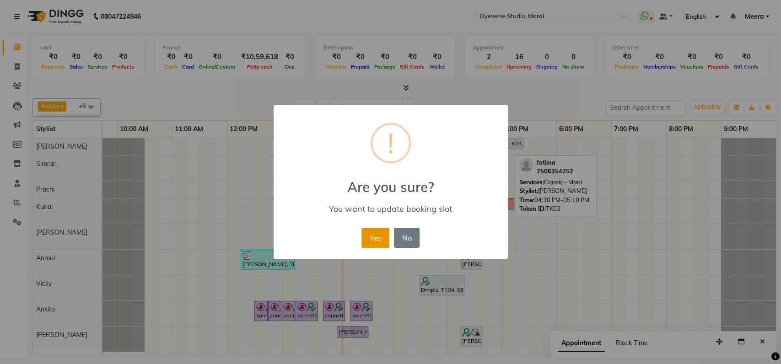
click at [370, 240] on button "Yes" at bounding box center [376, 238] width 28 height 20
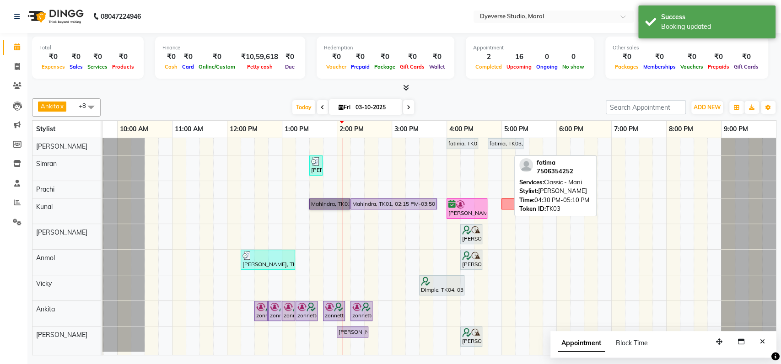
scroll to position [5, 0]
click at [752, 233] on div at bounding box center [748, 236] width 55 height 25
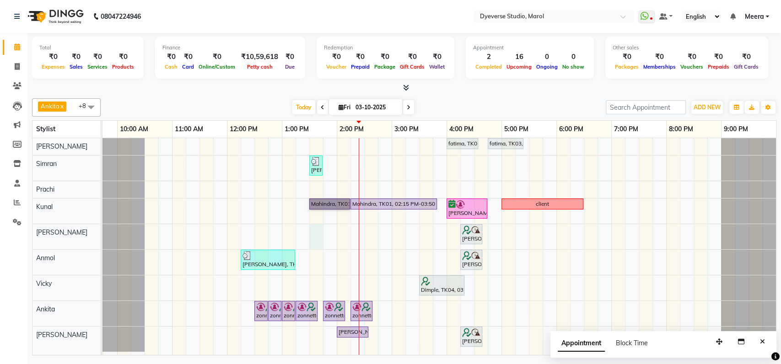
click at [312, 231] on div "fatima, TK03, 04:00 PM-04:35 PM, Classic - Pedi fatima, TK03, 04:45 PM-05:25 PM…" at bounding box center [419, 246] width 714 height 217
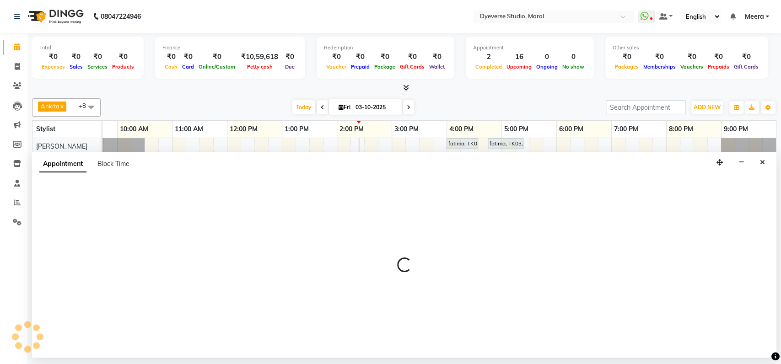
select select "67069"
select select "810"
select select "tentative"
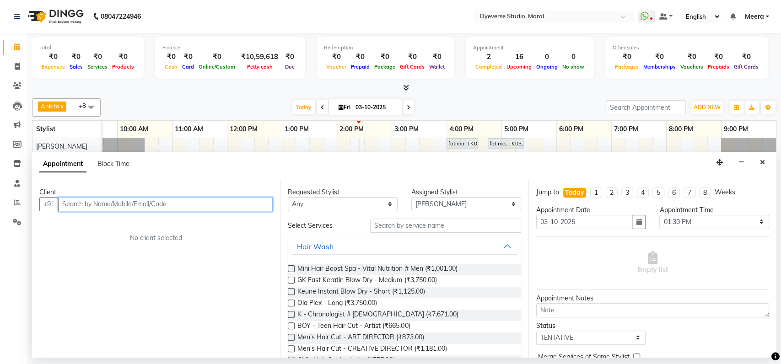
click at [82, 203] on input "text" at bounding box center [165, 204] width 215 height 14
type input "7348242950"
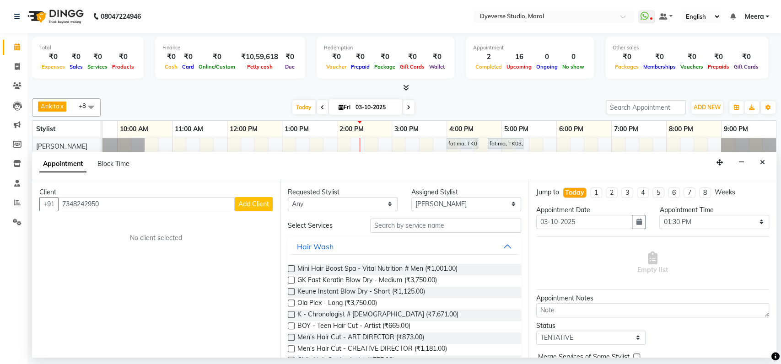
click at [256, 206] on span "Add Client" at bounding box center [253, 204] width 31 height 8
select select "22"
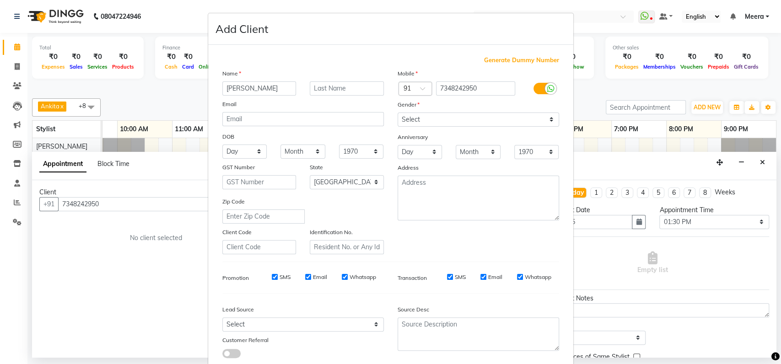
type input "Harshid"
click at [414, 121] on select "Select Male Female Other Prefer Not To Say" at bounding box center [479, 120] width 162 height 14
select select "male"
click at [398, 113] on select "Select Male Female Other Prefer Not To Say" at bounding box center [479, 120] width 162 height 14
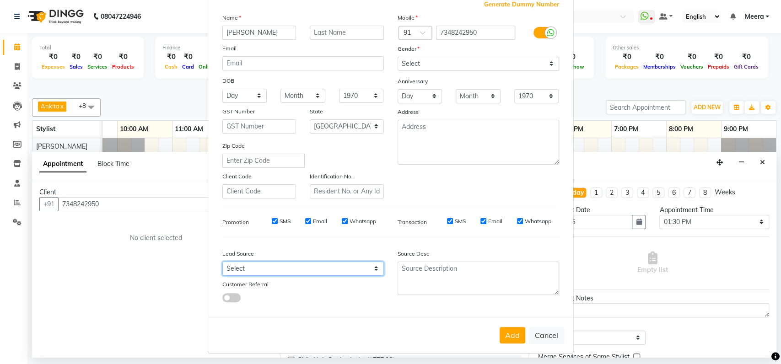
click at [258, 266] on select "Select Walk-in Referral Internet Friend Word of Mouth Advertisement Facebook Ju…" at bounding box center [303, 269] width 162 height 14
select select "45584"
click at [222, 262] on select "Select Walk-in Referral Internet Friend Word of Mouth Advertisement Facebook Ju…" at bounding box center [303, 269] width 162 height 14
click at [511, 339] on button "Add" at bounding box center [513, 335] width 26 height 16
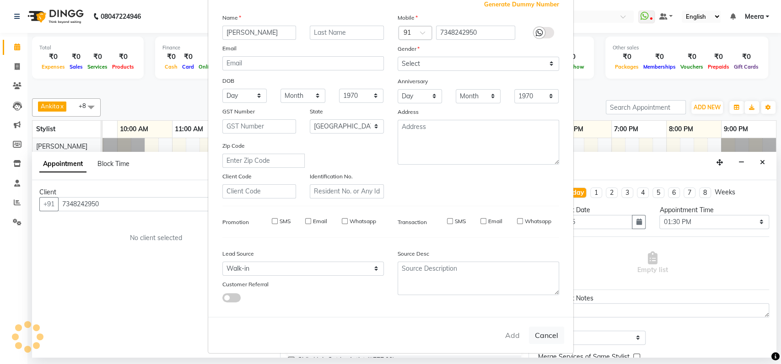
select select
select select "null"
select select
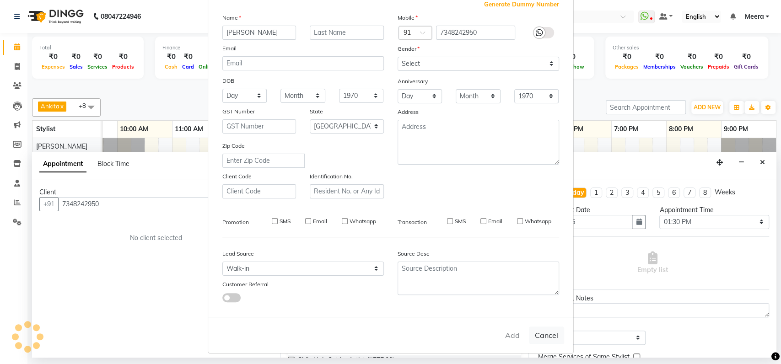
select select
checkbox input "false"
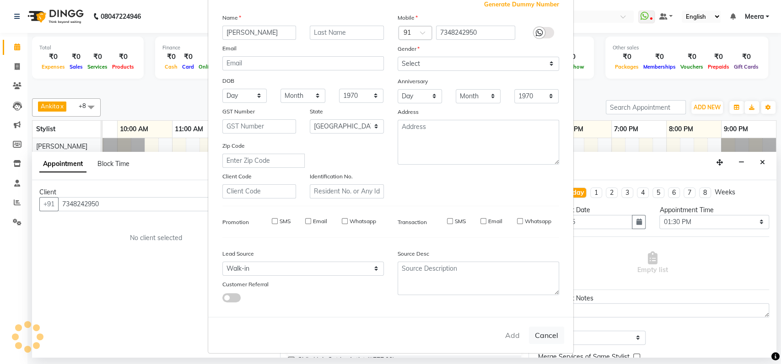
checkbox input "false"
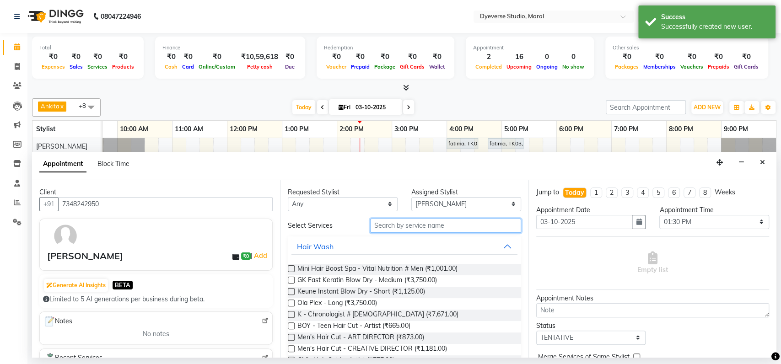
click at [390, 222] on input "text" at bounding box center [445, 226] width 151 height 14
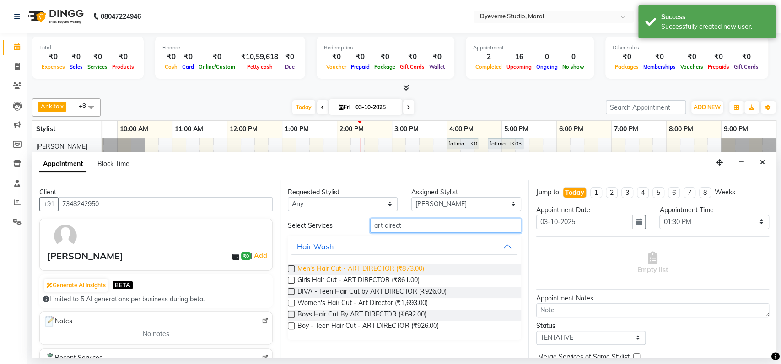
type input "art direct"
click at [339, 271] on span "Men's Hair Cut - ART DIRECTOR (₹873.00)" at bounding box center [361, 269] width 126 height 11
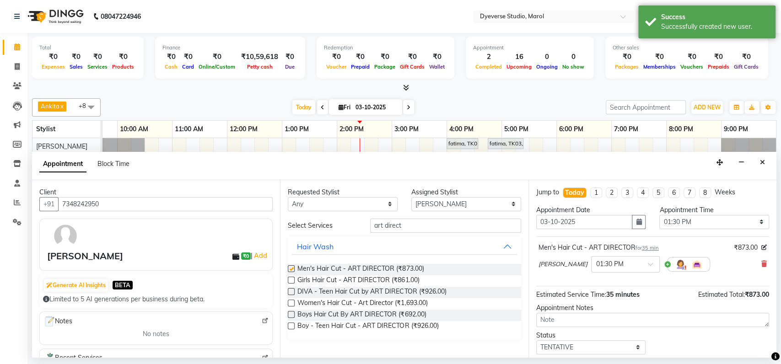
checkbox input "false"
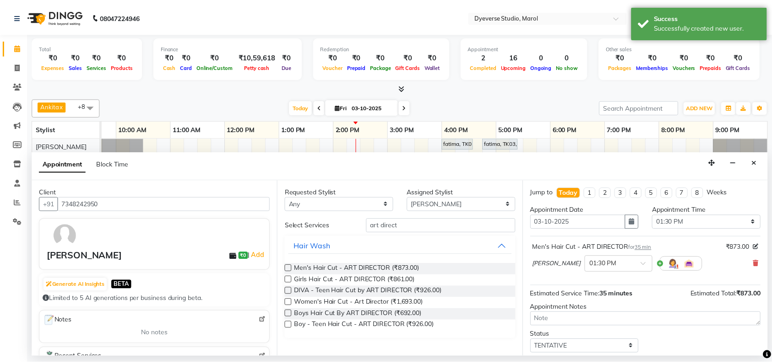
scroll to position [54, 0]
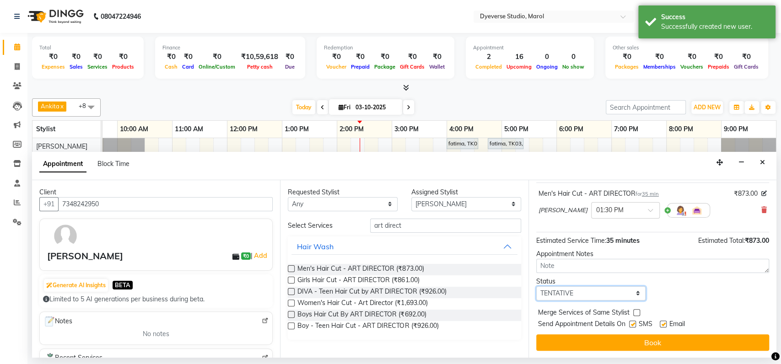
click at [579, 296] on select "Select TENTATIVE CONFIRM CHECK-IN UPCOMING" at bounding box center [591, 294] width 110 height 14
select select "check-in"
click at [536, 287] on select "Select TENTATIVE CONFIRM CHECK-IN UPCOMING" at bounding box center [591, 294] width 110 height 14
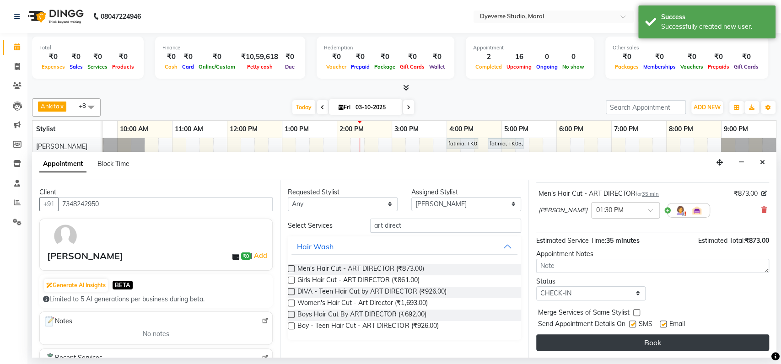
click at [592, 336] on button "Book" at bounding box center [652, 343] width 233 height 16
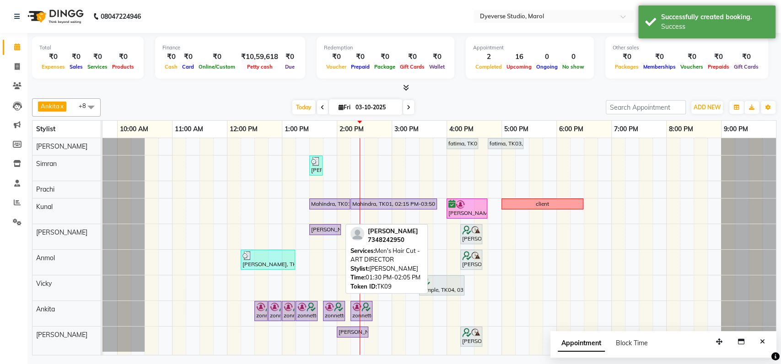
click at [315, 226] on div "Harshid, TK09, 01:30 PM-02:05 PM, Men's Hair Cut - ART DIRECTOR" at bounding box center [325, 230] width 30 height 8
select select "8"
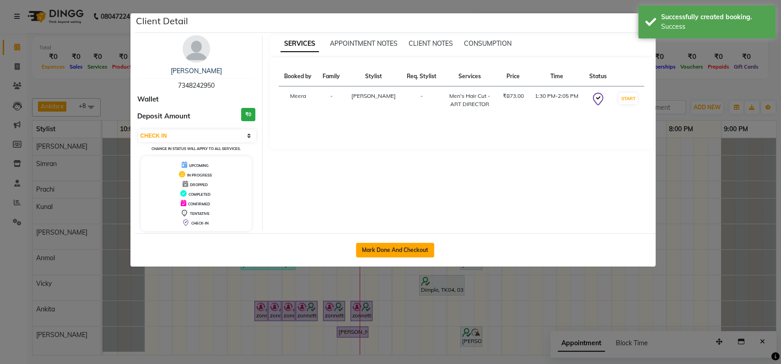
click at [374, 247] on button "Mark Done And Checkout" at bounding box center [395, 250] width 78 height 15
select select "6368"
select select "service"
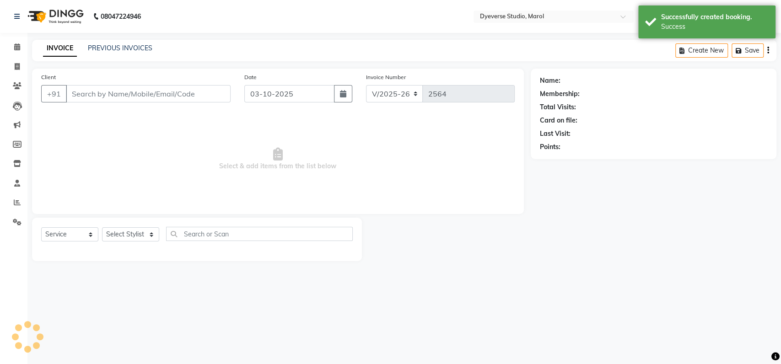
select select "3"
type input "7348242950"
select select "67069"
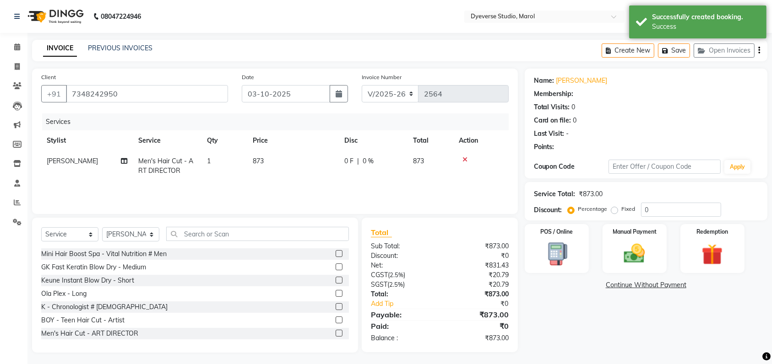
select select "1: Object"
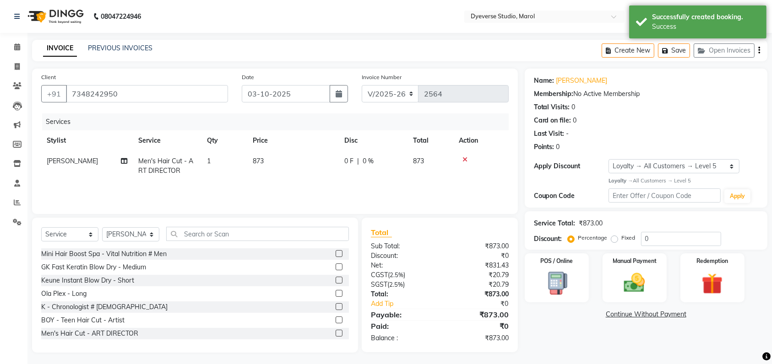
click at [570, 335] on div "Name: Harshid Membership: No Active Membership Total Visits: 0 Card on file: 0 …" at bounding box center [649, 211] width 249 height 284
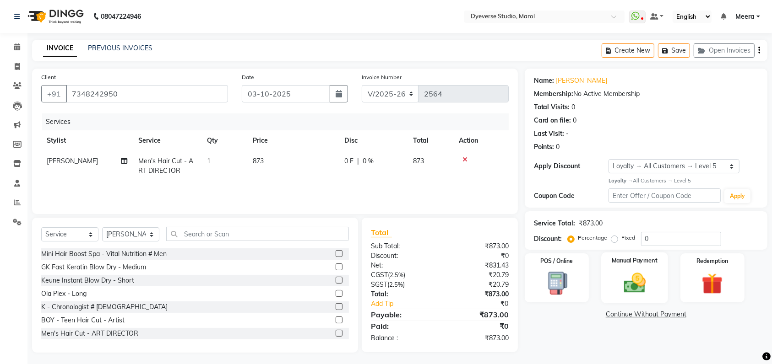
click at [638, 272] on img at bounding box center [635, 283] width 36 height 25
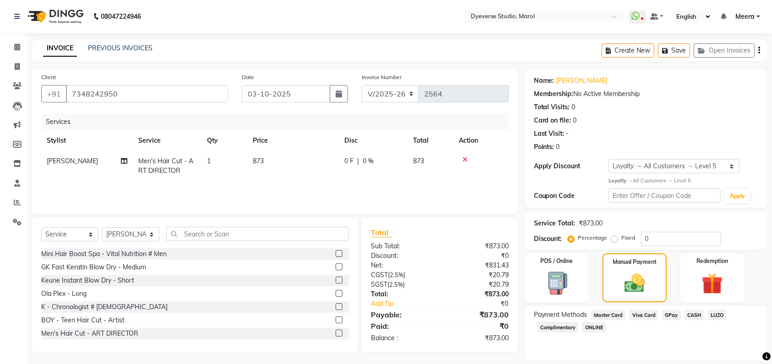
click at [671, 317] on span "GPay" at bounding box center [671, 315] width 19 height 11
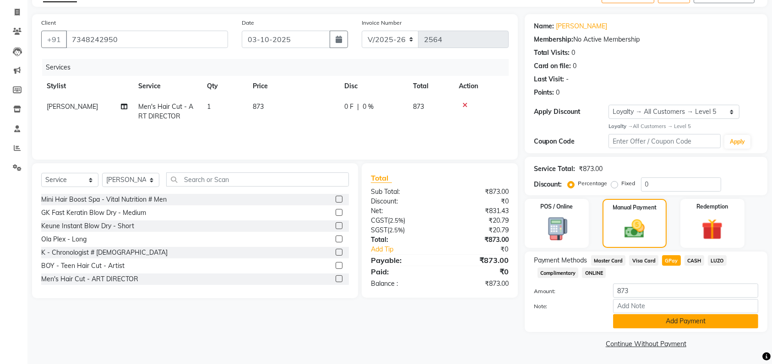
click at [664, 318] on button "Add Payment" at bounding box center [685, 321] width 145 height 14
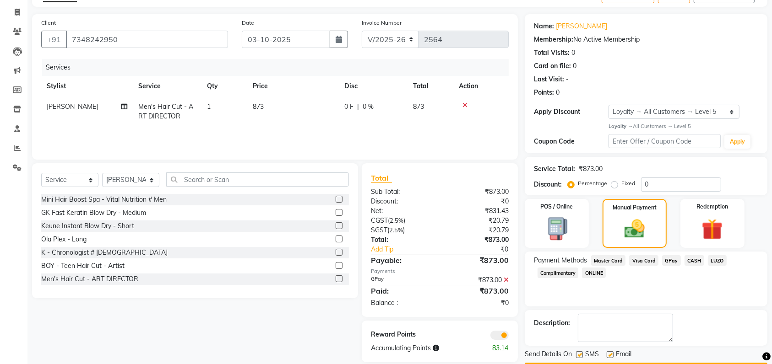
scroll to position [81, 0]
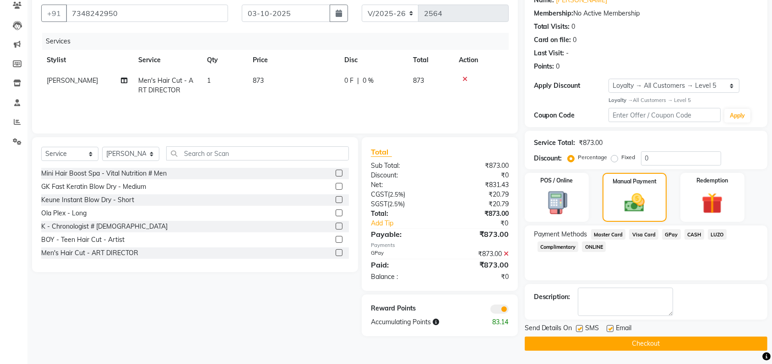
click at [504, 310] on span at bounding box center [499, 309] width 18 height 9
click at [509, 311] on input "checkbox" at bounding box center [509, 311] width 0 height 0
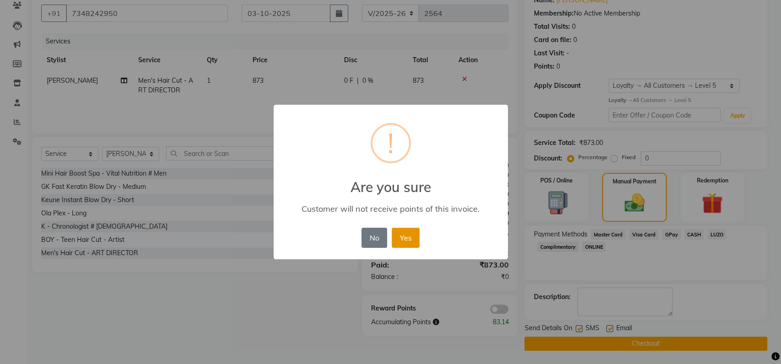
click at [409, 238] on button "Yes" at bounding box center [406, 238] width 28 height 20
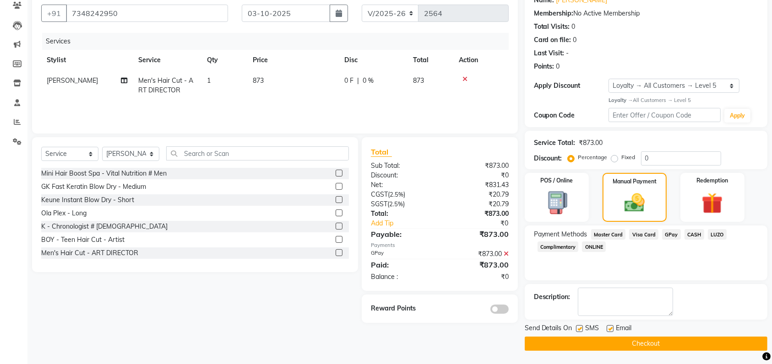
click at [564, 340] on button "Checkout" at bounding box center [646, 344] width 243 height 14
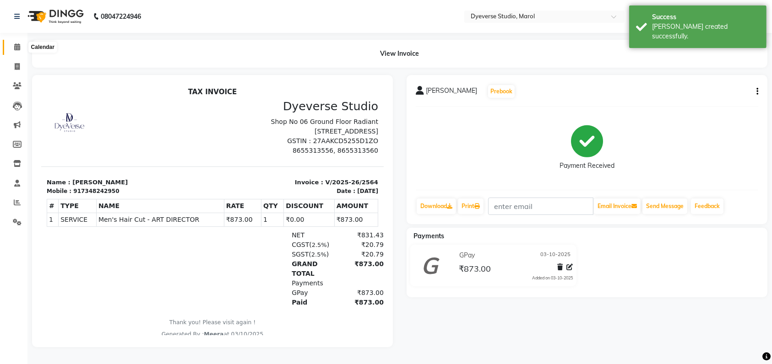
click at [17, 50] on icon at bounding box center [17, 46] width 6 height 7
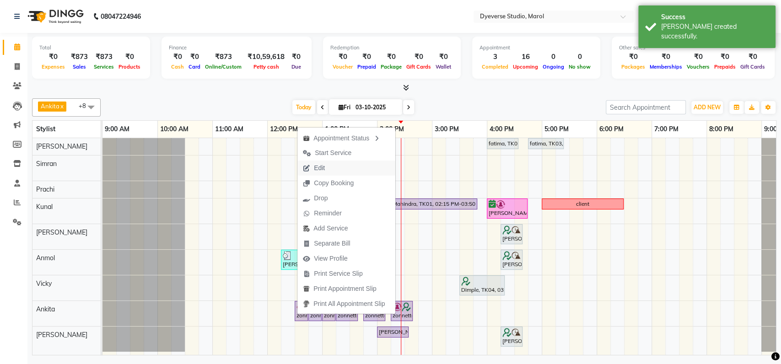
click at [336, 170] on button "Edit" at bounding box center [347, 168] width 98 height 15
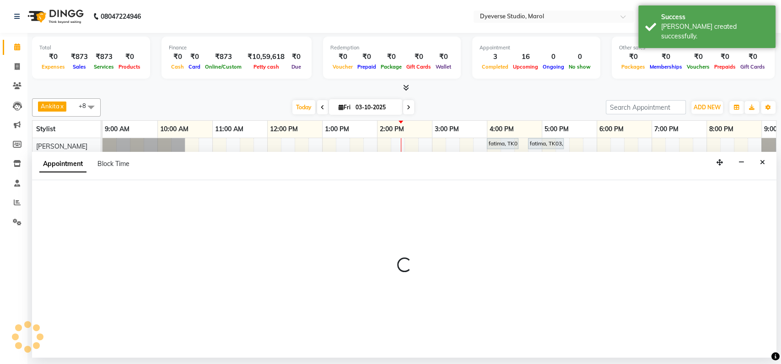
select select "750"
select select "check-in"
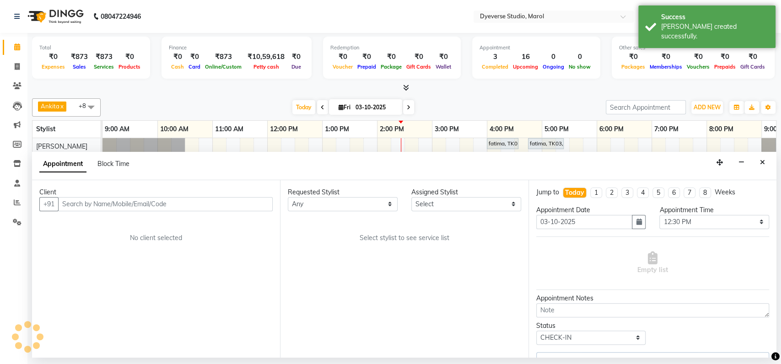
select select "83453"
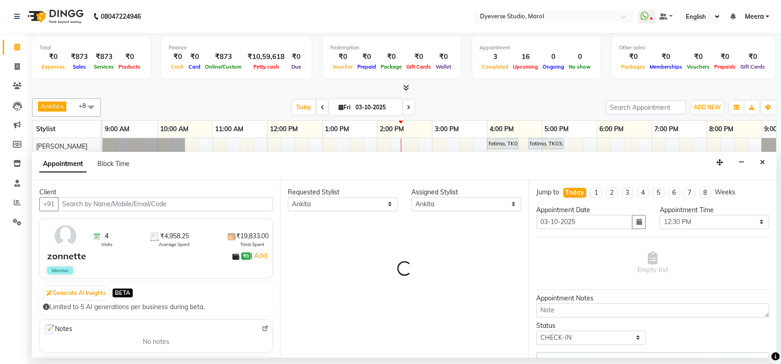
scroll to position [0, 40]
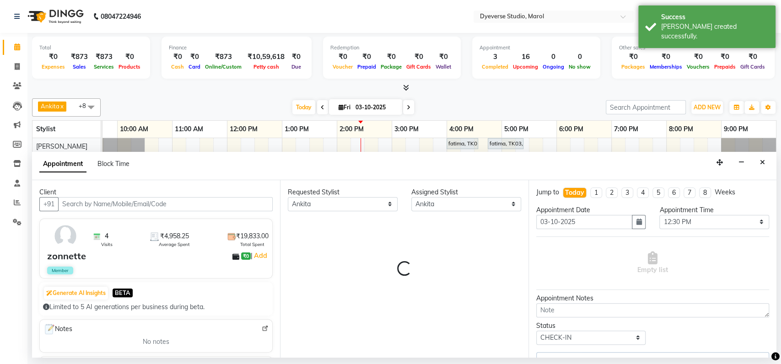
select select "3155"
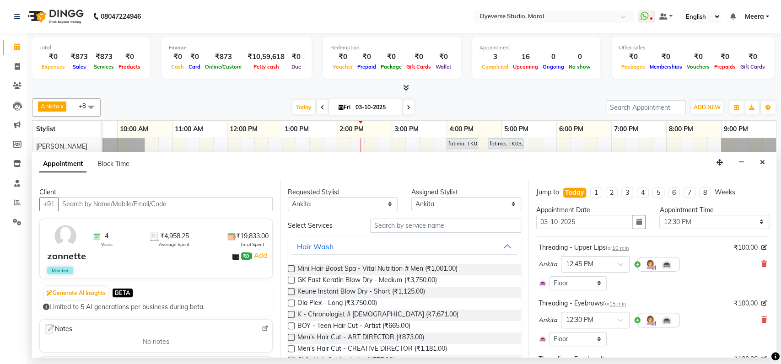
select select "3155"
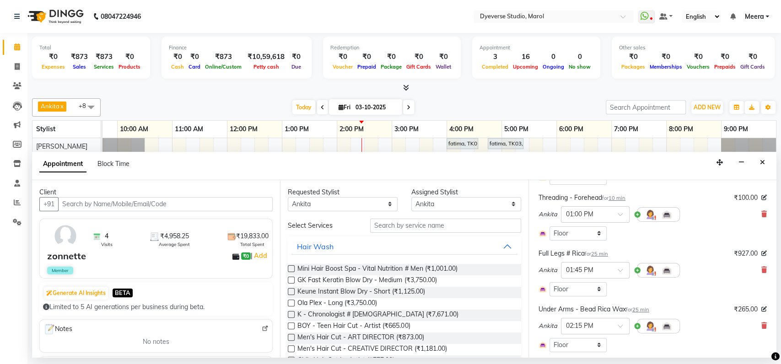
scroll to position [163, 0]
click at [762, 269] on icon at bounding box center [764, 268] width 5 height 6
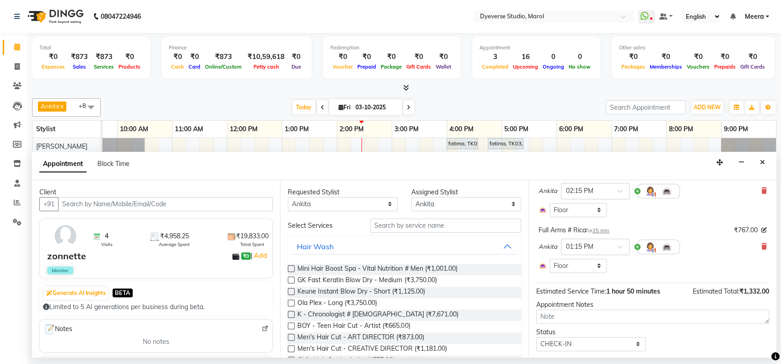
scroll to position [255, 0]
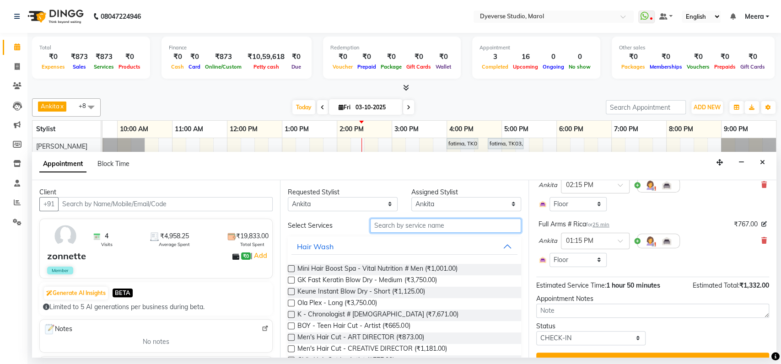
click at [395, 225] on input "text" at bounding box center [445, 226] width 151 height 14
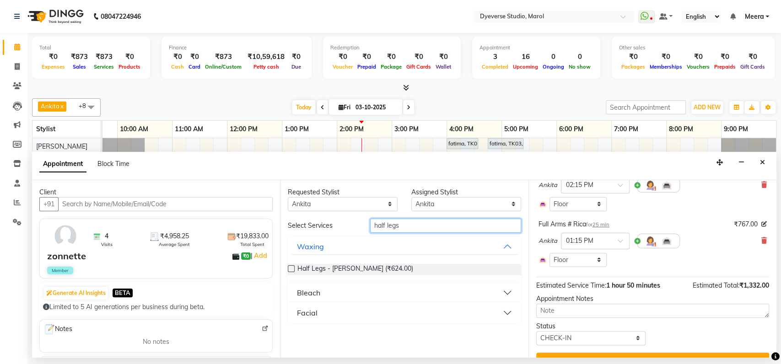
type input "half legs"
click at [325, 314] on button "Facial" at bounding box center [405, 313] width 226 height 16
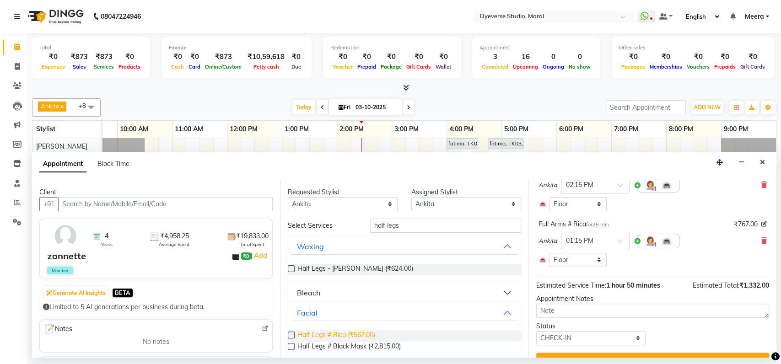
click at [325, 337] on span "Half Legs # Rica (₹567.00)" at bounding box center [337, 335] width 78 height 11
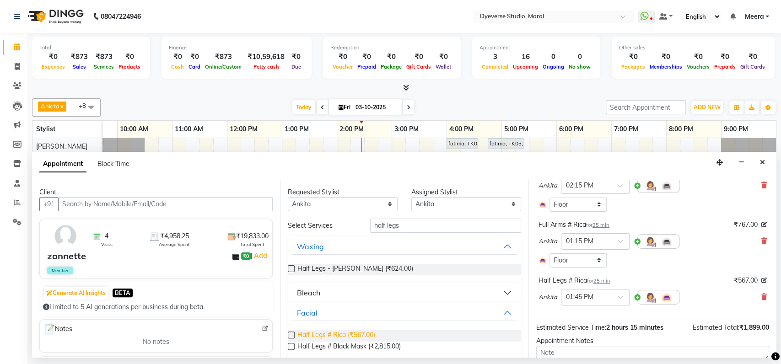
checkbox input "false"
click at [405, 225] on input "half legs" at bounding box center [445, 226] width 151 height 14
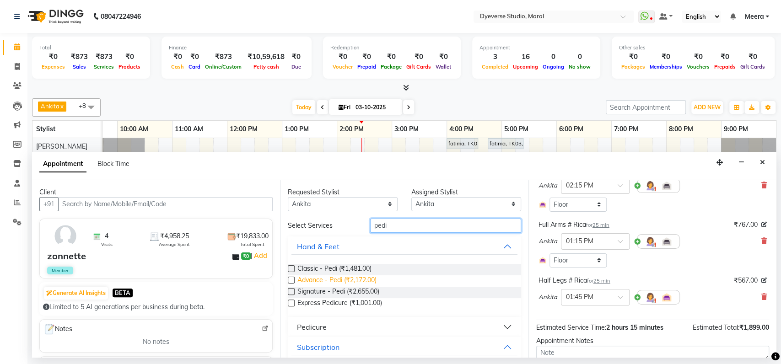
type input "pedi"
click at [339, 280] on span "Advance - Pedi (₹2,172.00)" at bounding box center [337, 281] width 79 height 11
checkbox input "false"
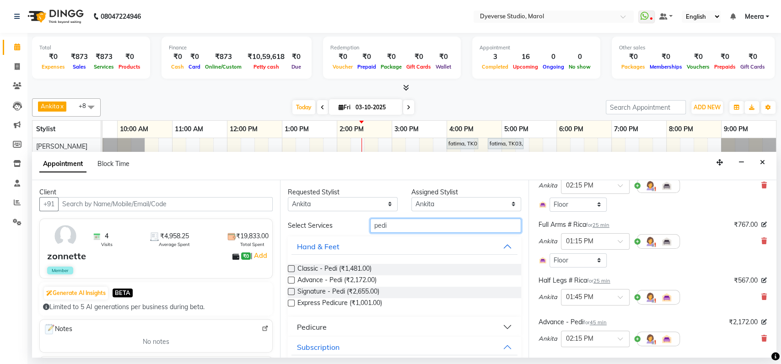
click at [390, 224] on input "pedi" at bounding box center [445, 226] width 151 height 14
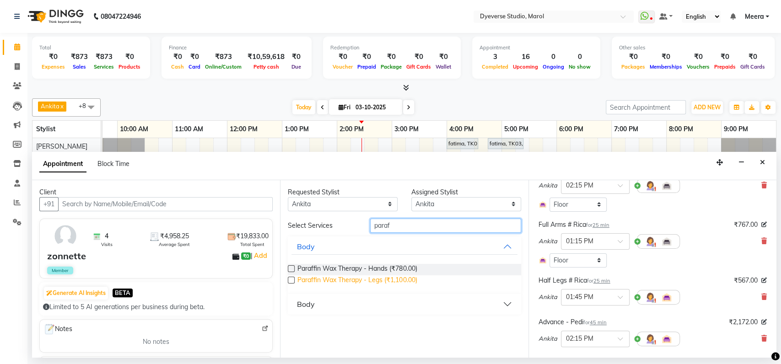
type input "paraf"
click at [374, 280] on span "Paraffin Wax Therapy - Legs (₹1,100.00)" at bounding box center [357, 281] width 119 height 11
checkbox input "false"
click at [456, 201] on select "Select [PERSON_NAME] [PERSON_NAME] Kunal [PERSON_NAME] [PERSON_NAME] [PERSON_NA…" at bounding box center [466, 204] width 110 height 14
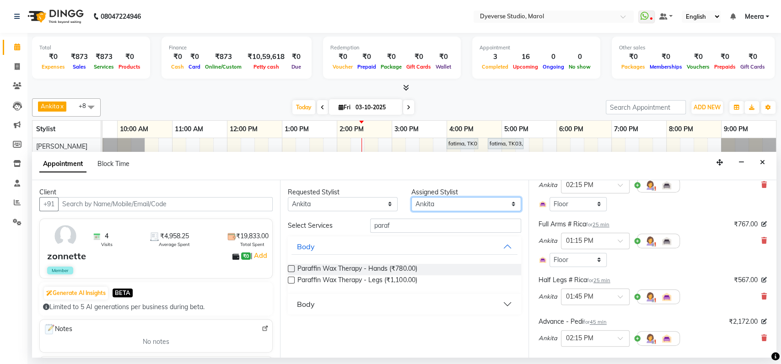
select select "81087"
click at [411, 197] on select "Select [PERSON_NAME] [PERSON_NAME] Kunal [PERSON_NAME] [PERSON_NAME] [PERSON_NA…" at bounding box center [466, 204] width 110 height 14
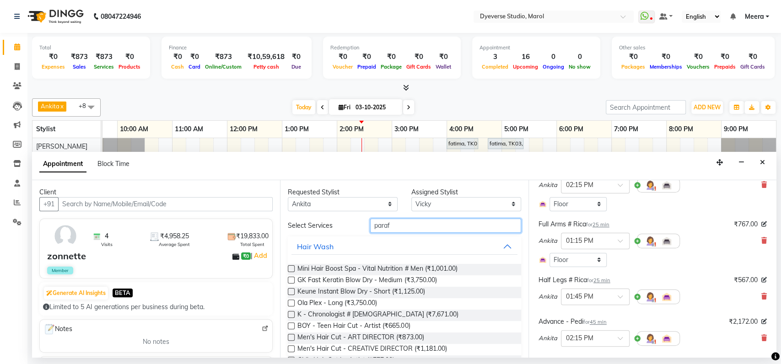
click at [394, 229] on input "paraf" at bounding box center [445, 226] width 151 height 14
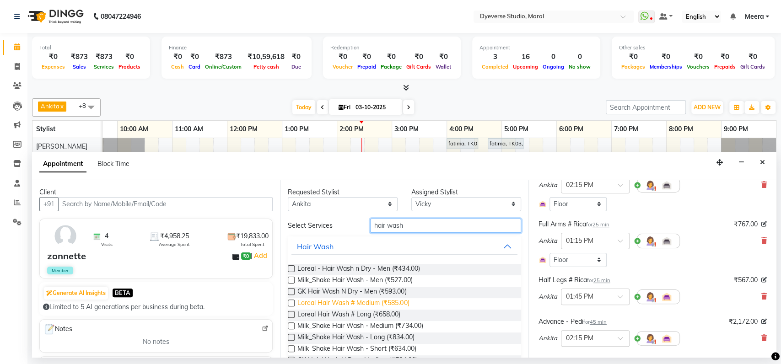
type input "hair wash"
click at [352, 304] on span "Loreal Hair Wash # Medium (₹585.00)" at bounding box center [354, 303] width 112 height 11
checkbox input "false"
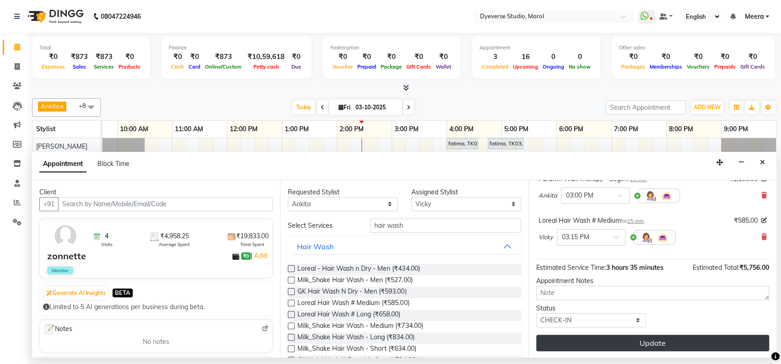
click at [569, 345] on button "Update" at bounding box center [652, 343] width 233 height 16
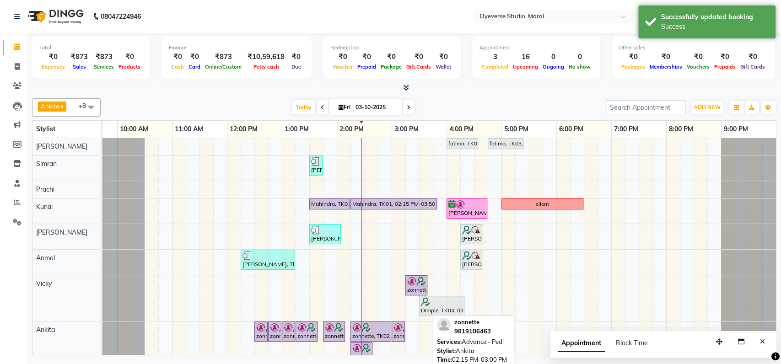
scroll to position [47, 0]
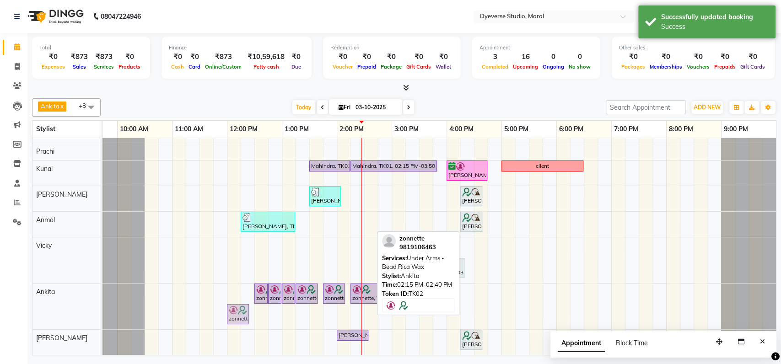
drag, startPoint x: 358, startPoint y: 304, endPoint x: 233, endPoint y: 304, distance: 124.5
click at [62, 304] on div "zonnette, TK02, 12:30 PM-12:45 PM, Threading - Eyebrows zonnette, TK02, 12:45 P…" at bounding box center [62, 307] width 0 height 46
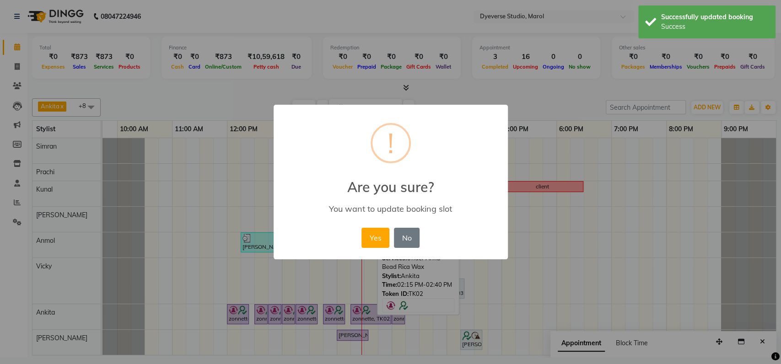
scroll to position [26, 40]
click at [373, 240] on button "Yes" at bounding box center [376, 238] width 28 height 20
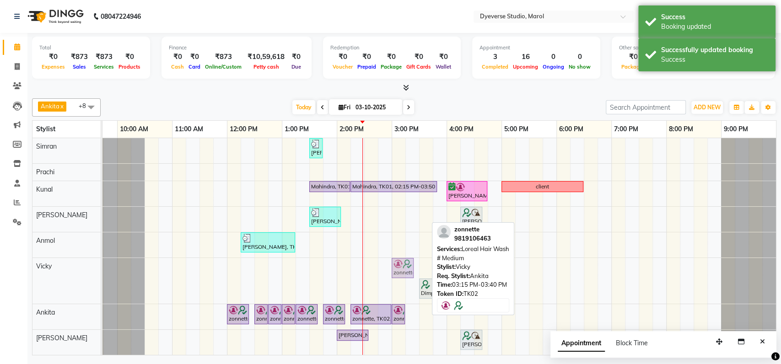
drag, startPoint x: 416, startPoint y: 256, endPoint x: 406, endPoint y: 258, distance: 9.4
click at [62, 258] on div "zonnette, TK02, 03:15 PM-03:40 PM, Loreal Hair Wash # Medium Dimple, TK04, 03:3…" at bounding box center [62, 281] width 0 height 46
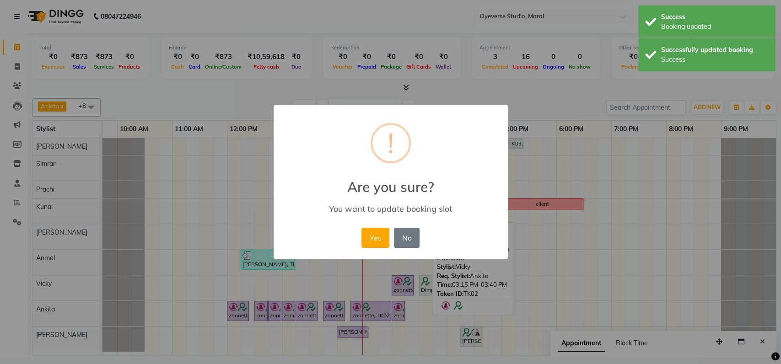
scroll to position [5, 40]
click at [378, 240] on button "Yes" at bounding box center [376, 238] width 28 height 20
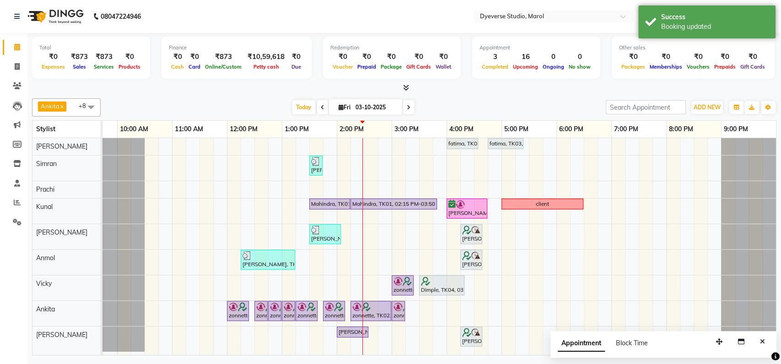
click at [124, 207] on div at bounding box center [103, 211] width 82 height 25
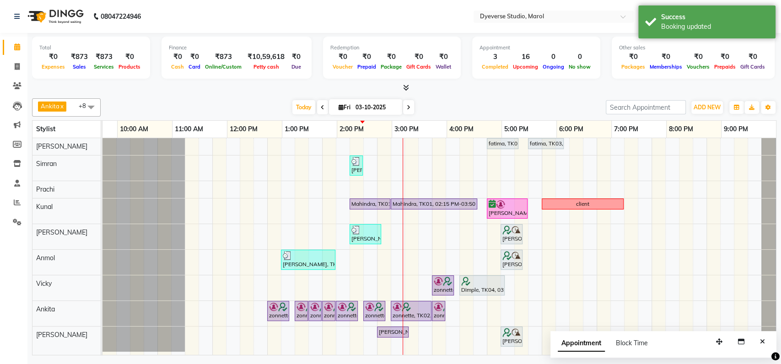
scroll to position [0, 0]
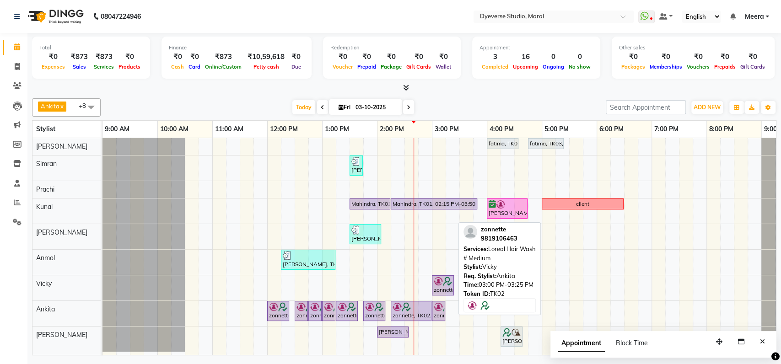
click at [445, 277] on img at bounding box center [447, 281] width 9 height 9
select select "8"
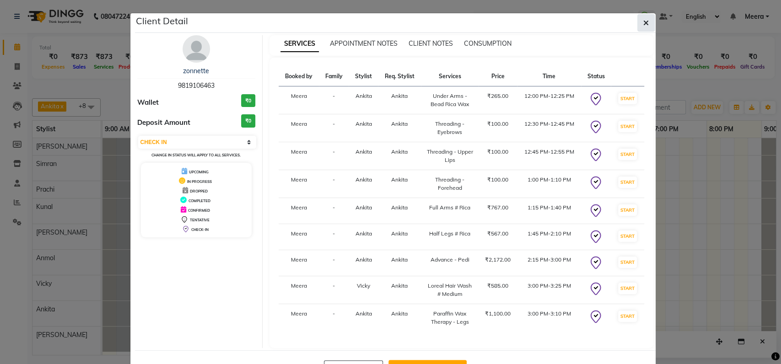
click at [642, 16] on button "button" at bounding box center [646, 22] width 17 height 17
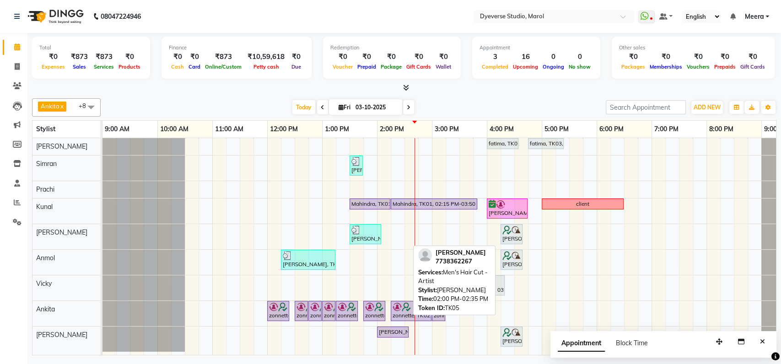
click at [390, 328] on div "[PERSON_NAME], TK05, 02:00 PM-02:35 PM, Men's Hair Cut - Artist" at bounding box center [393, 332] width 30 height 8
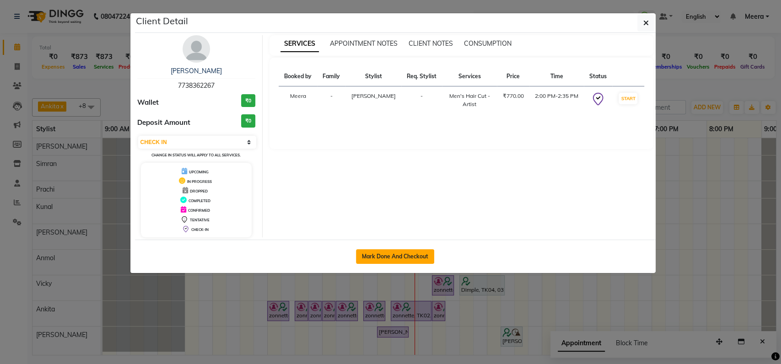
click at [395, 255] on button "Mark Done And Checkout" at bounding box center [395, 256] width 78 height 15
select select "3"
select select "6368"
select select "service"
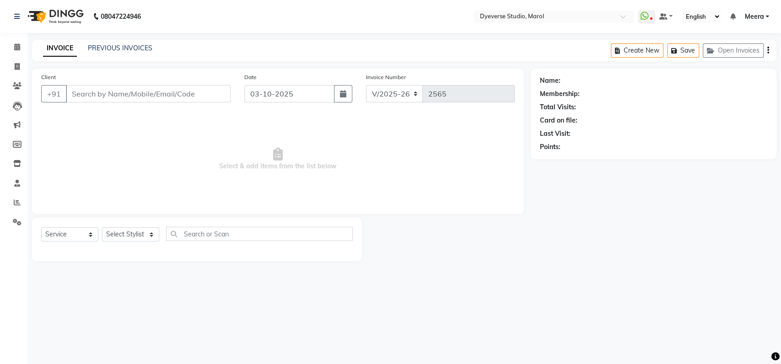
type input "7738362267"
select select "90834"
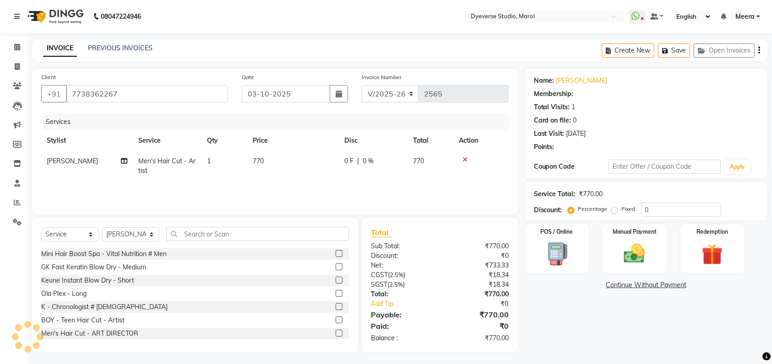
select select "1: Object"
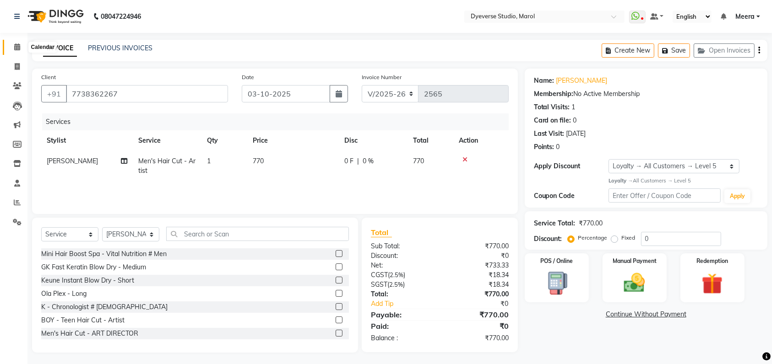
click at [15, 44] on icon at bounding box center [17, 46] width 6 height 7
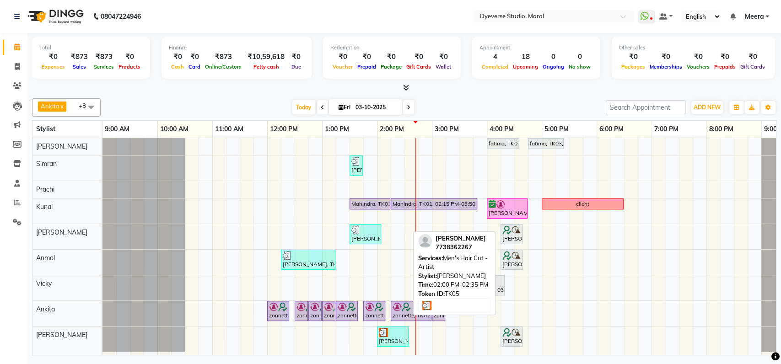
click at [393, 340] on div "[PERSON_NAME], TK05, 02:00 PM-02:35 PM, Men's Hair Cut - Artist" at bounding box center [393, 336] width 30 height 17
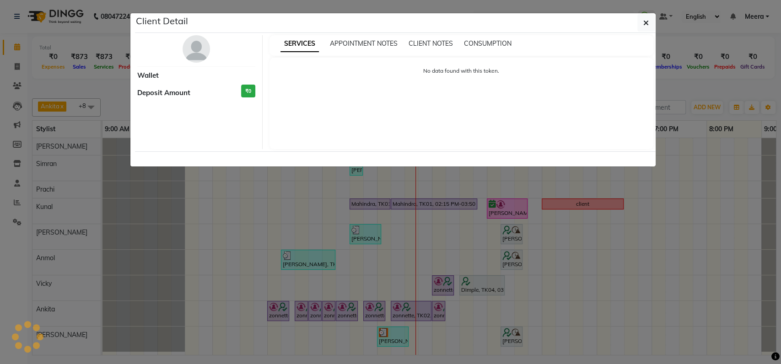
select select "3"
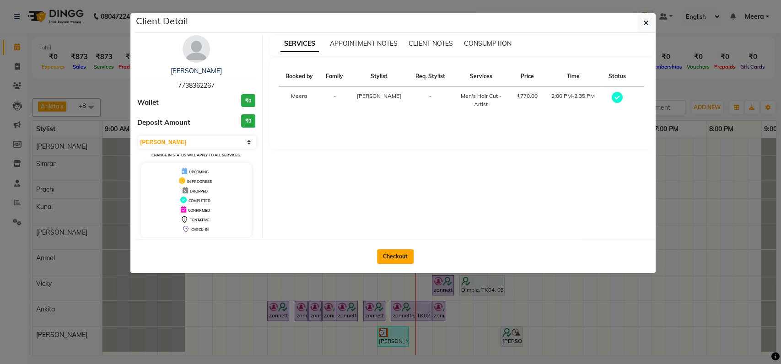
click at [395, 251] on button "Checkout" at bounding box center [395, 256] width 37 height 15
select select "6368"
select select "service"
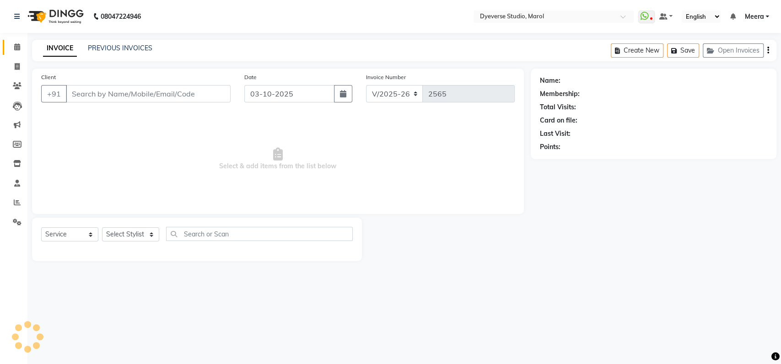
type input "7738362267"
select select "90834"
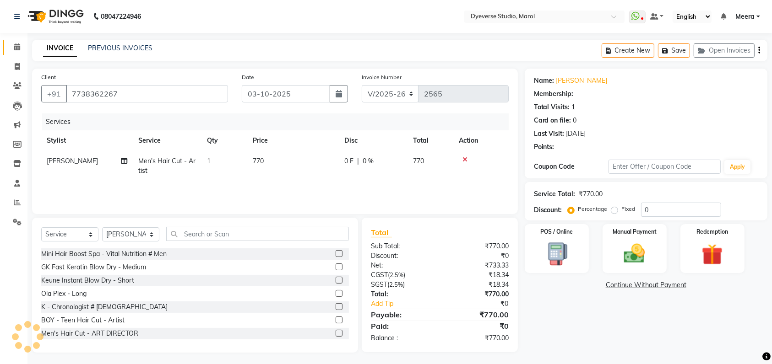
select select "1: Object"
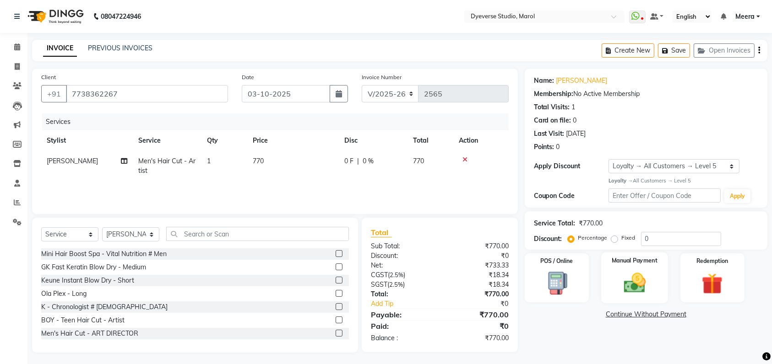
click at [628, 277] on img at bounding box center [635, 283] width 36 height 25
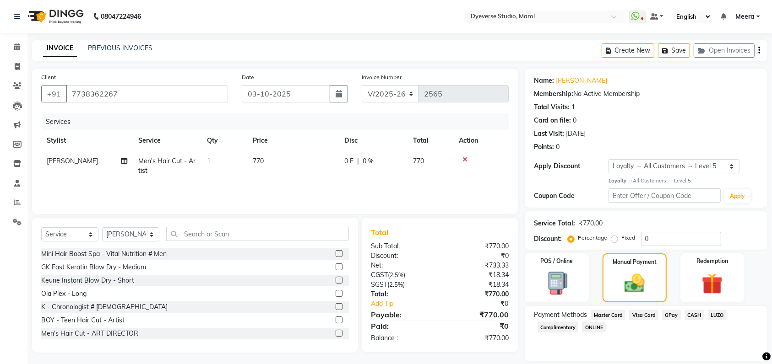
click at [612, 313] on span "Master Card" at bounding box center [608, 315] width 35 height 11
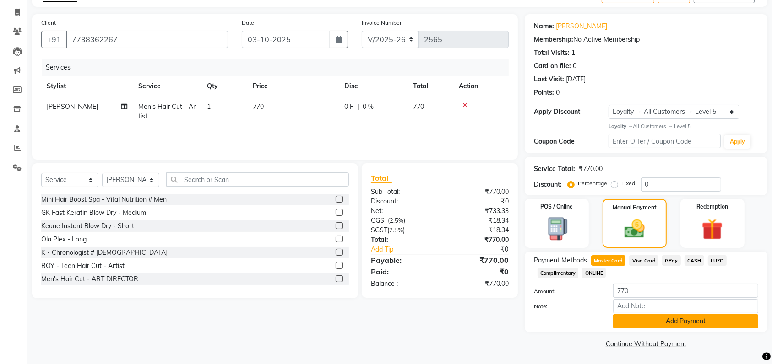
click at [682, 315] on button "Add Payment" at bounding box center [685, 321] width 145 height 14
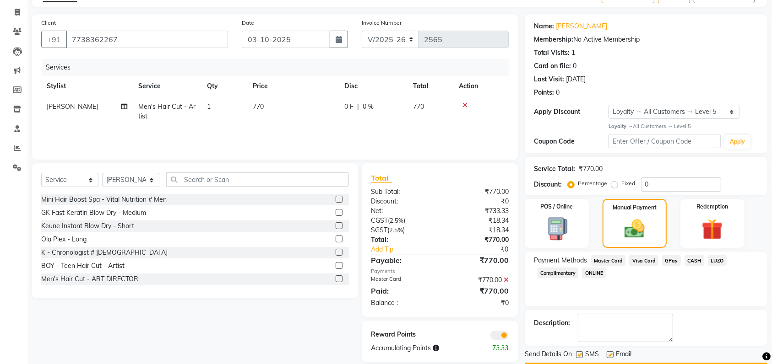
scroll to position [81, 0]
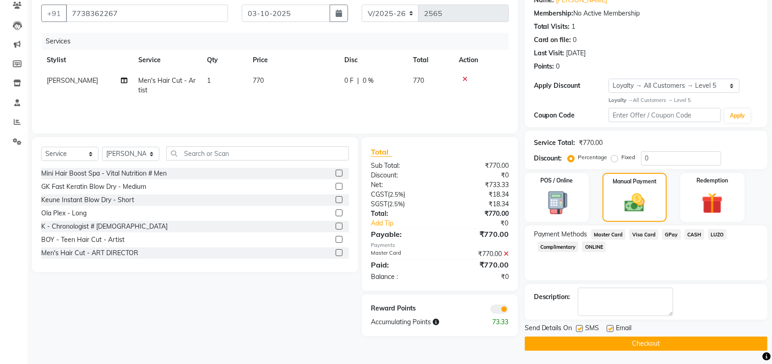
click at [646, 341] on button "Checkout" at bounding box center [646, 344] width 243 height 14
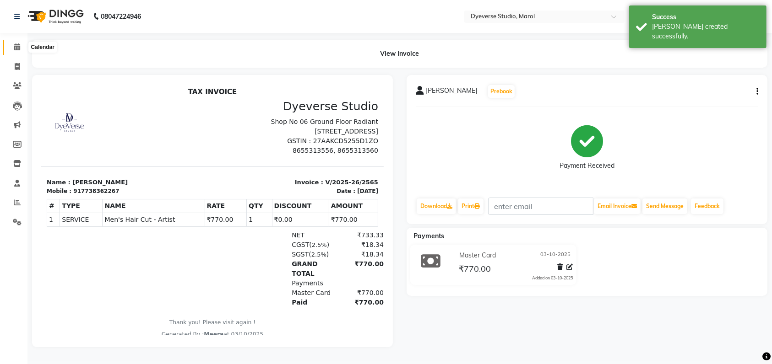
click at [16, 42] on span at bounding box center [17, 47] width 16 height 11
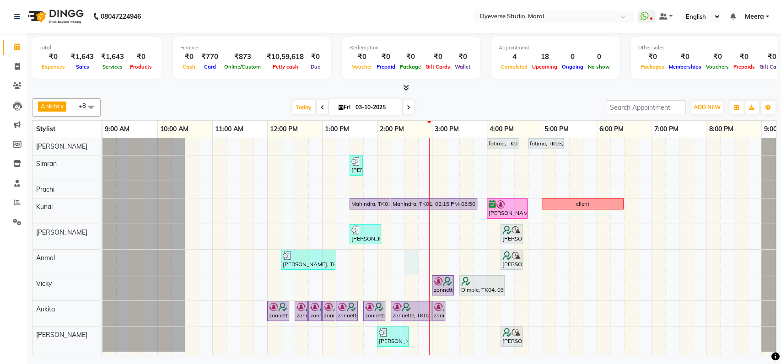
click at [408, 260] on div "fatima, TK03, 04:00 PM-04:35 PM, Classic - Pedi fatima, TK03, 04:45 PM-05:25 PM…" at bounding box center [460, 246] width 714 height 217
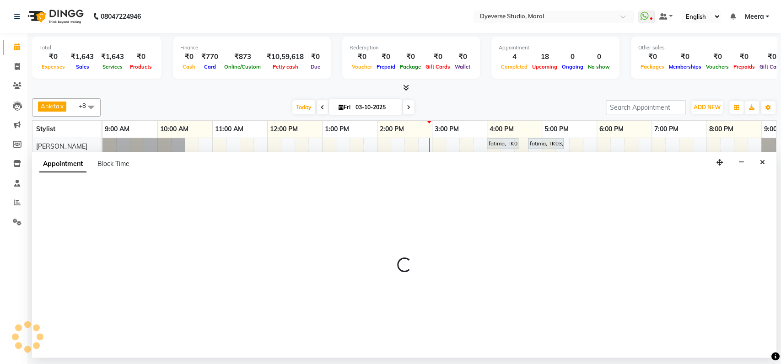
select select "68355"
select select "tentative"
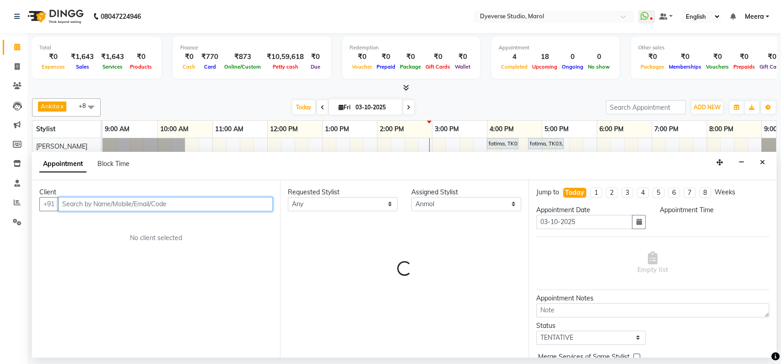
select select "870"
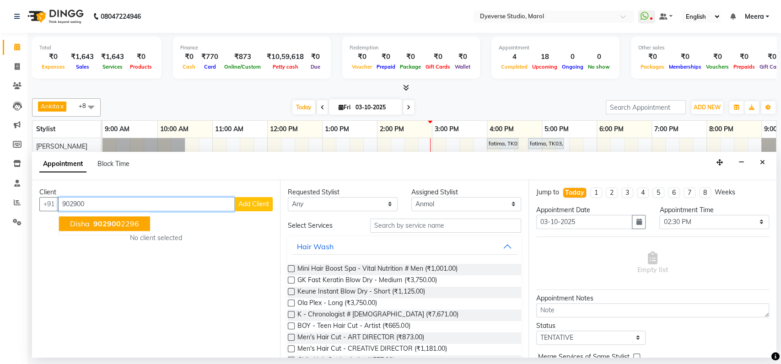
click at [121, 222] on ngb-highlight "902900 2296" at bounding box center [116, 223] width 48 height 9
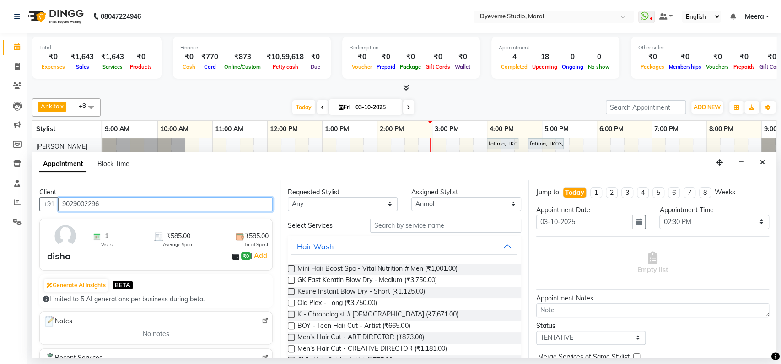
type input "9029002296"
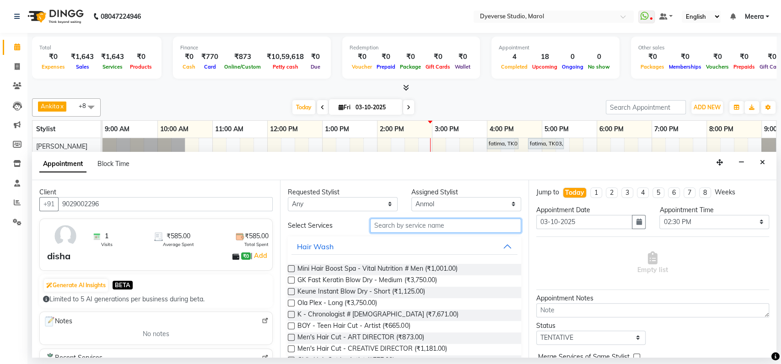
click at [375, 225] on input "text" at bounding box center [445, 226] width 151 height 14
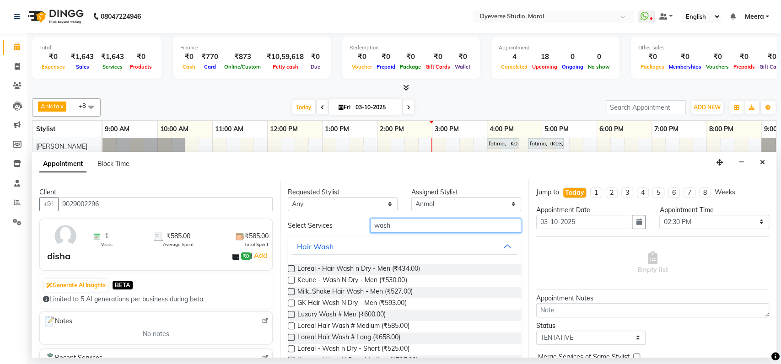
type input "wash"
click at [290, 324] on label at bounding box center [291, 326] width 7 height 7
click at [290, 324] on input "checkbox" at bounding box center [291, 327] width 6 height 6
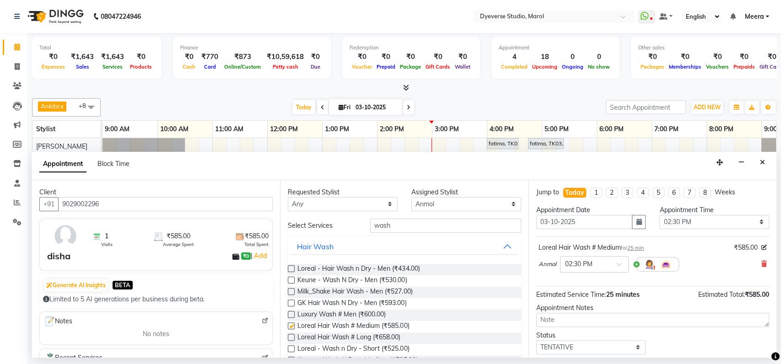
checkbox input "false"
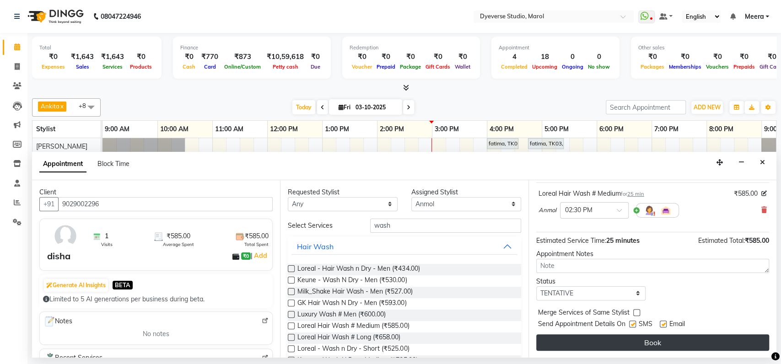
click at [650, 336] on button "Book" at bounding box center [652, 343] width 233 height 16
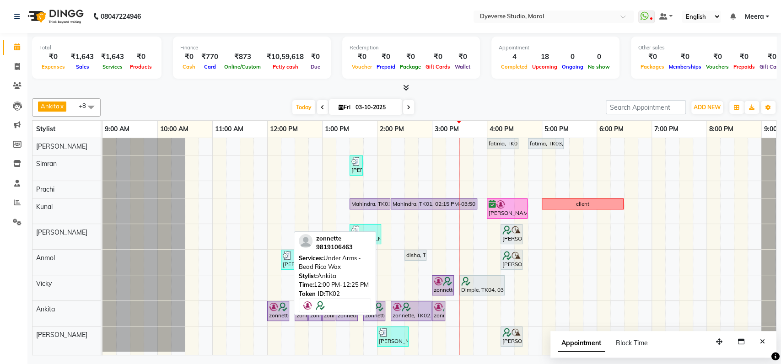
click at [275, 312] on div "zonnette, TK02, 12:00 PM-12:25 PM, Under Arms - Bead Rica Wax" at bounding box center [278, 311] width 20 height 17
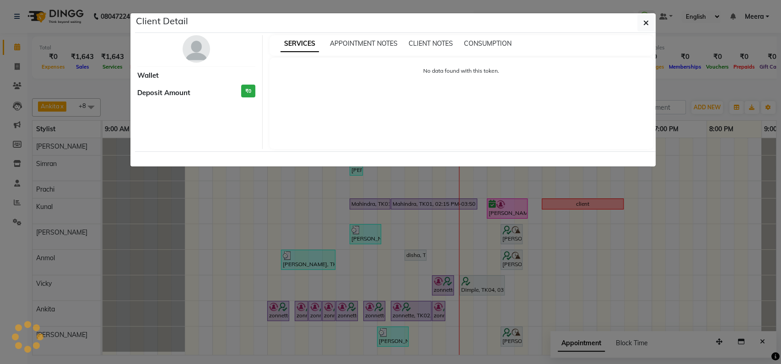
select select "8"
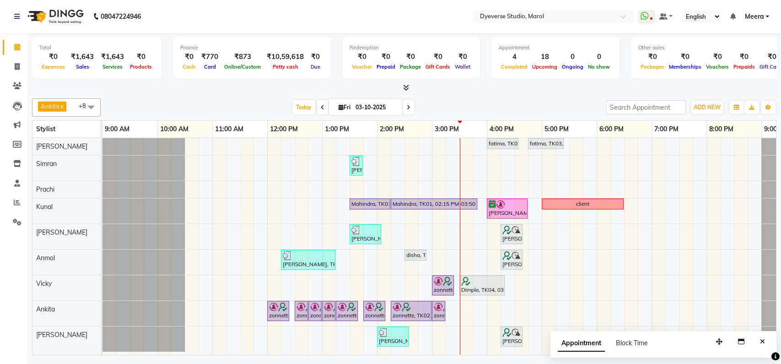
scroll to position [0, 7]
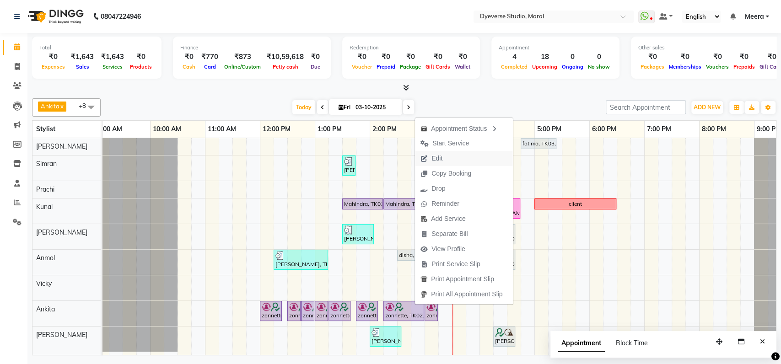
click at [454, 158] on button "Edit" at bounding box center [464, 158] width 98 height 15
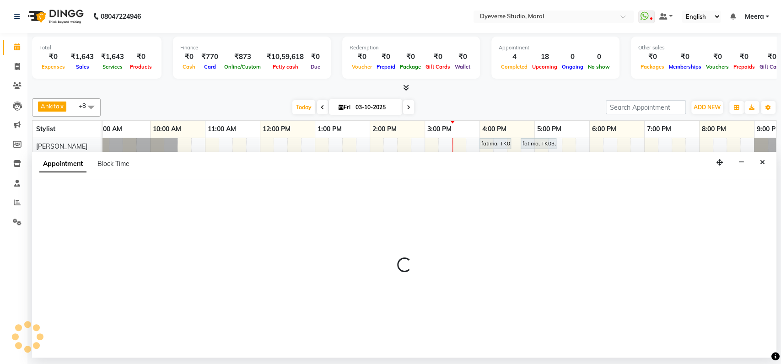
select select "tentative"
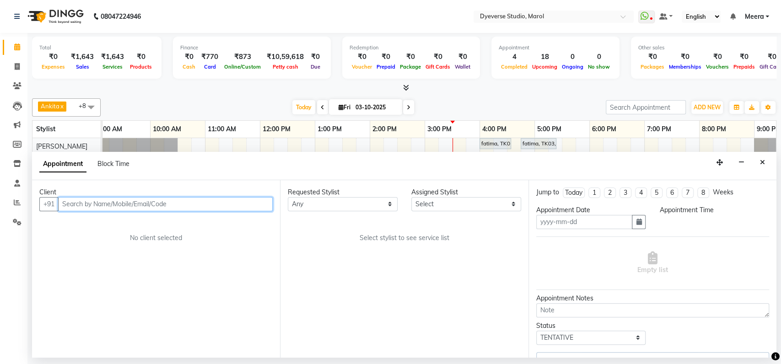
type input "03-10-2025"
select select "check-in"
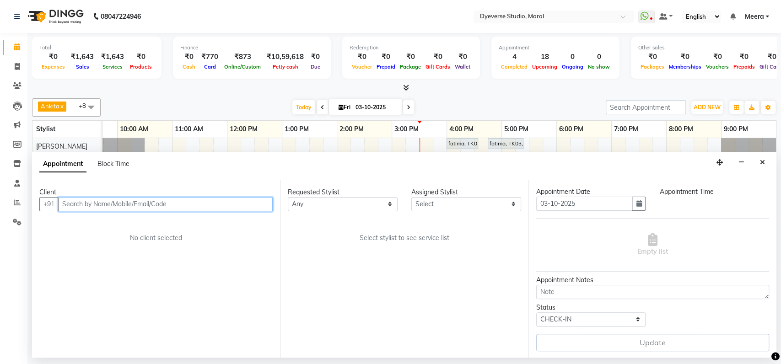
select select "83453"
select select "81087"
select select "720"
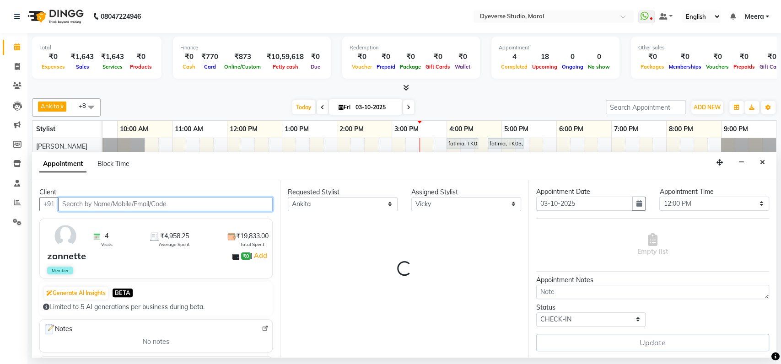
select select "3155"
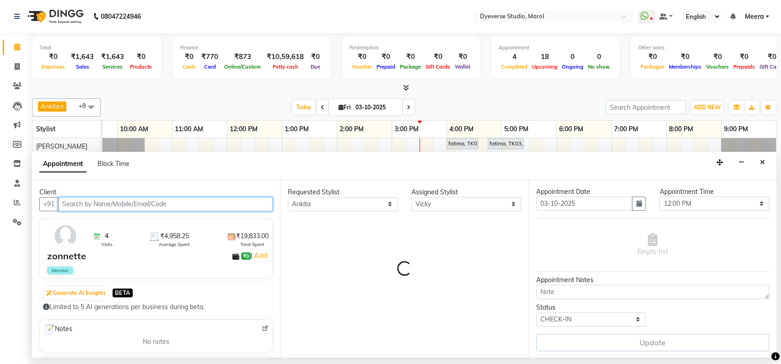
select select "3155"
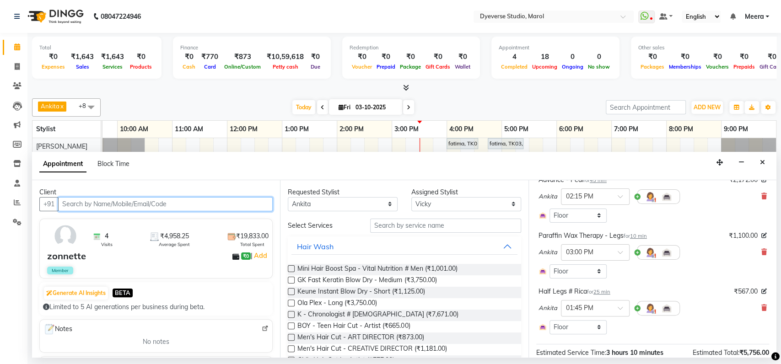
scroll to position [397, 0]
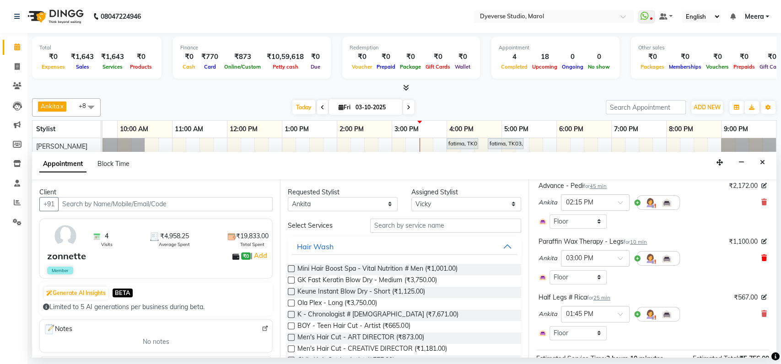
click at [762, 255] on icon at bounding box center [764, 258] width 5 height 6
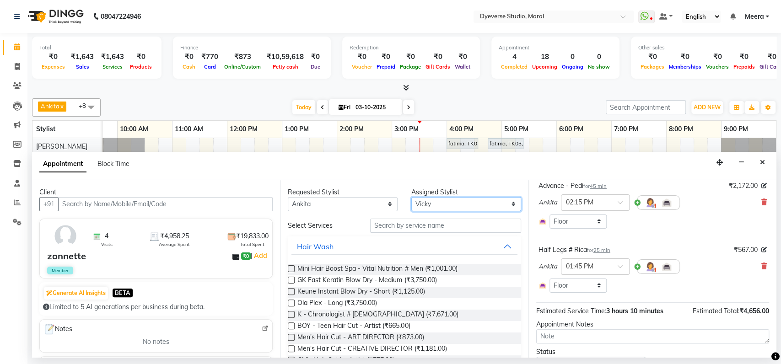
click at [435, 199] on select "Select [PERSON_NAME] [PERSON_NAME] Kunal [PERSON_NAME] [PERSON_NAME] [PERSON_NA…" at bounding box center [466, 204] width 110 height 14
select select "83453"
click at [411, 197] on select "Select [PERSON_NAME] [PERSON_NAME] Kunal [PERSON_NAME] [PERSON_NAME] [PERSON_NA…" at bounding box center [466, 204] width 110 height 14
click at [405, 228] on input "text" at bounding box center [445, 226] width 151 height 14
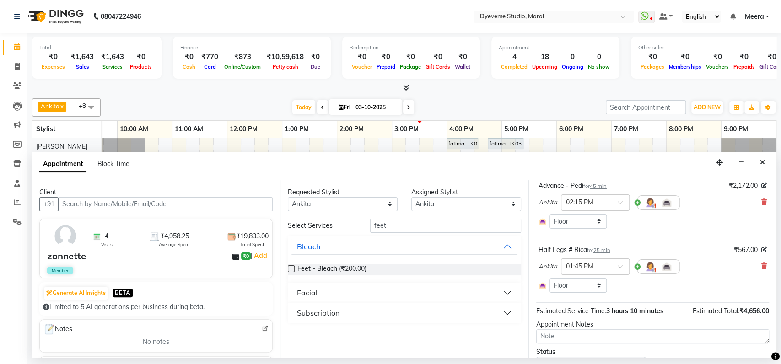
click at [330, 294] on button "Facial" at bounding box center [405, 293] width 226 height 16
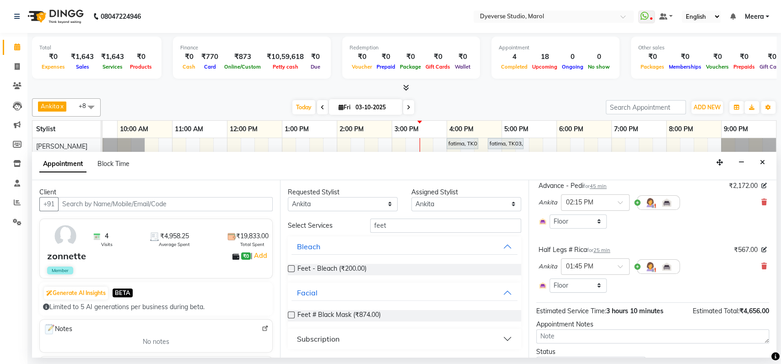
click at [323, 335] on div "Subscription" at bounding box center [318, 339] width 43 height 11
click at [389, 229] on input "feet" at bounding box center [445, 226] width 151 height 14
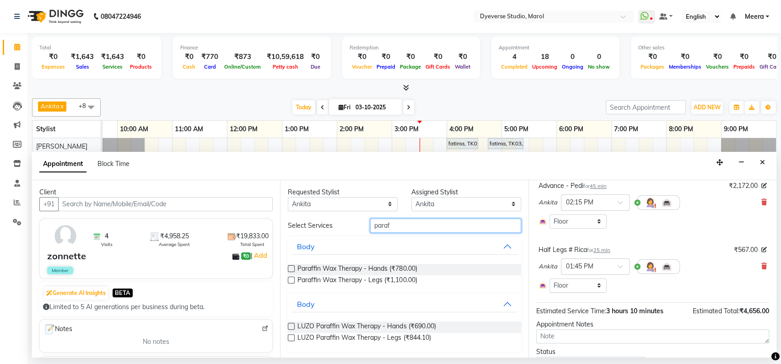
scroll to position [1, 0]
type input "paraf"
click at [379, 283] on span "Paraffin Wax Therapy - Legs (₹1,100.00)" at bounding box center [357, 280] width 119 height 11
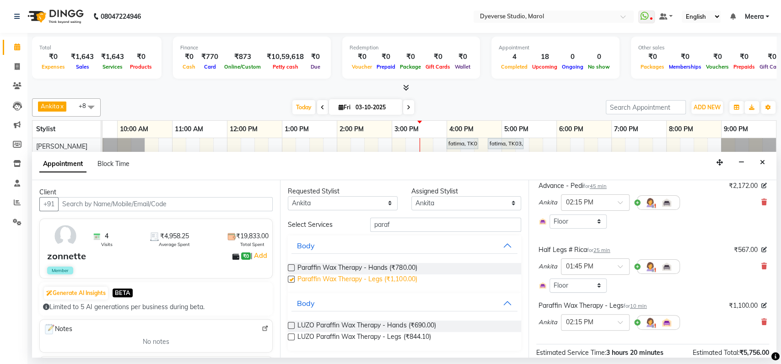
checkbox input "false"
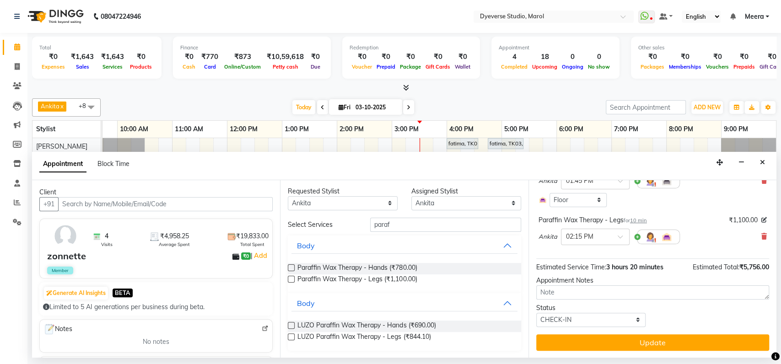
click at [582, 350] on button "Update" at bounding box center [652, 343] width 233 height 16
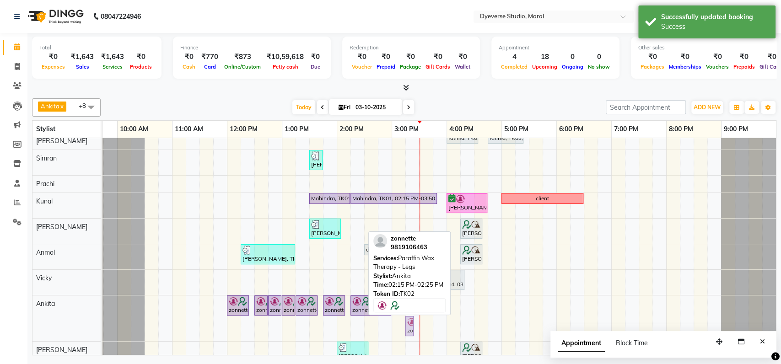
scroll to position [6, 40]
drag, startPoint x: 358, startPoint y: 325, endPoint x: 407, endPoint y: 325, distance: 49.0
click at [62, 325] on div "zonnette, TK02, 12:00 PM-12:25 PM, Under Arms - Bead Rica Wax zonnette, TK02, 1…" at bounding box center [62, 318] width 0 height 46
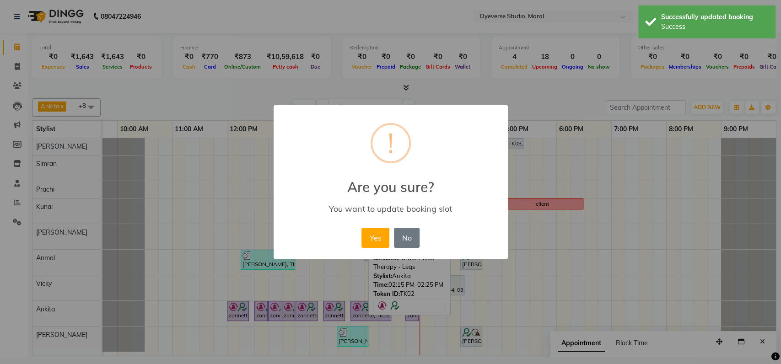
scroll to position [5, 40]
click at [373, 237] on button "Yes" at bounding box center [376, 238] width 28 height 20
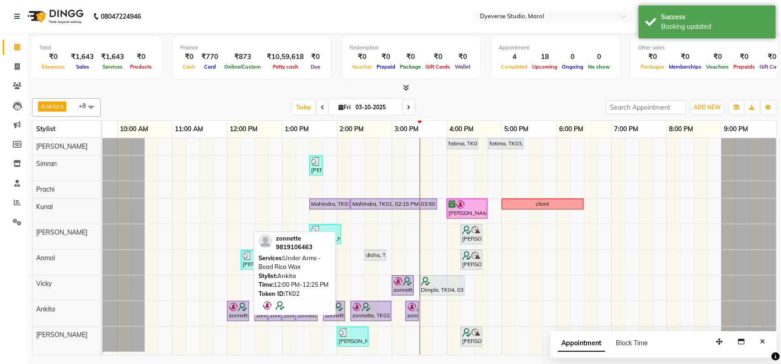
click at [233, 307] on div "zonnette, TK02, 12:00 PM-12:25 PM, Under Arms - Bead Rica Wax" at bounding box center [238, 311] width 20 height 17
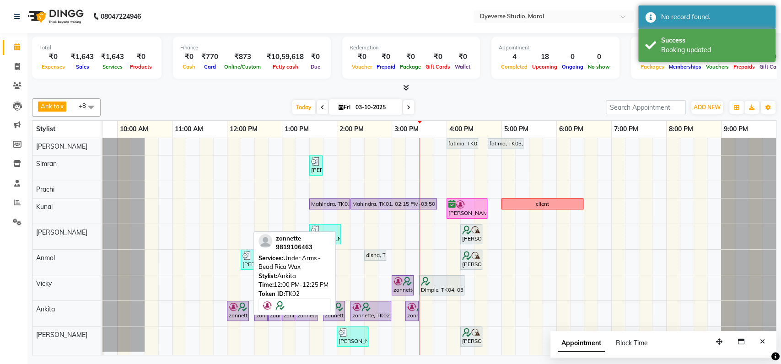
click at [235, 306] on div "zonnette, TK02, 12:00 PM-12:25 PM, Under Arms - Bead Rica Wax" at bounding box center [238, 311] width 20 height 17
select select "8"
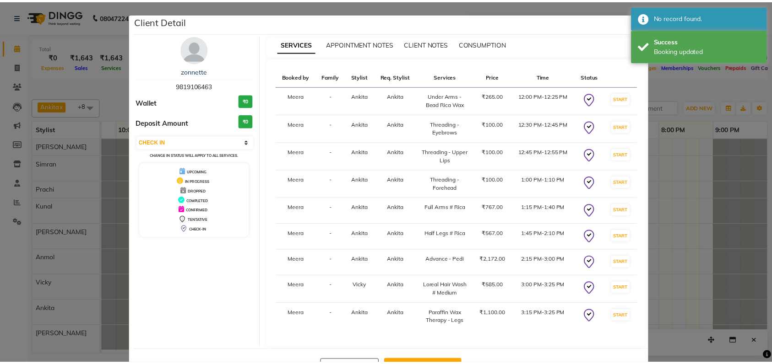
scroll to position [32, 0]
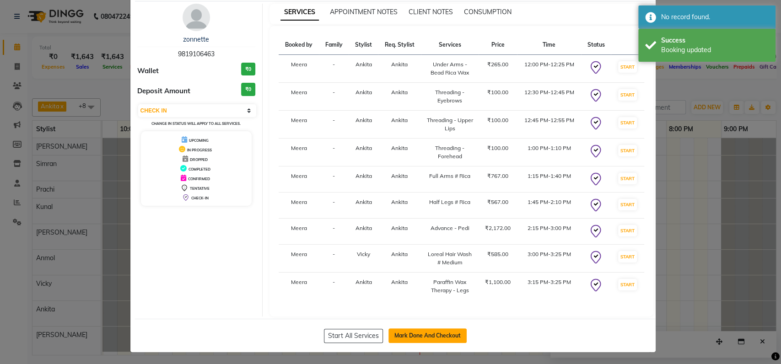
click at [407, 332] on button "Mark Done And Checkout" at bounding box center [428, 336] width 78 height 15
select select "6368"
select select "service"
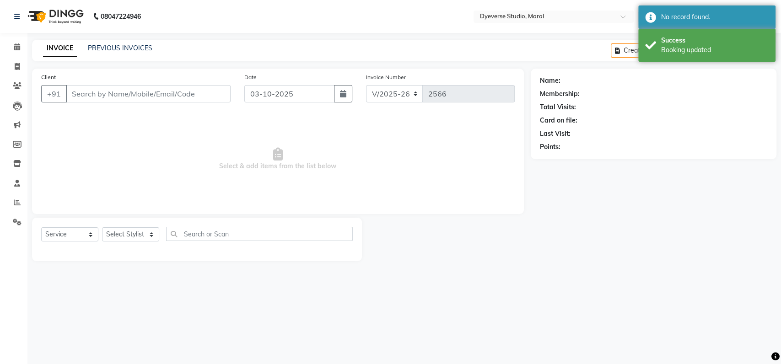
type input "9819106463"
select select "83453"
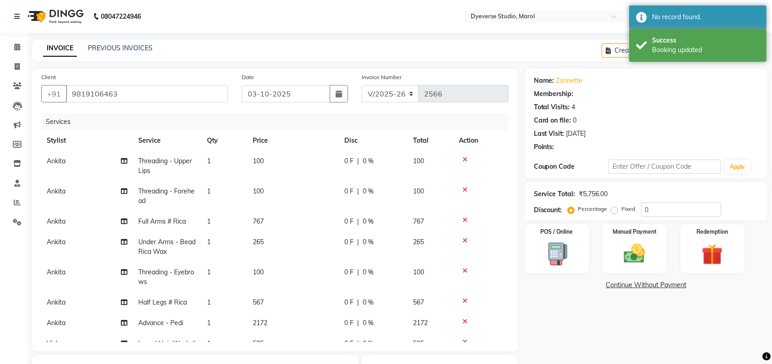
type input "25"
select select "2: Object"
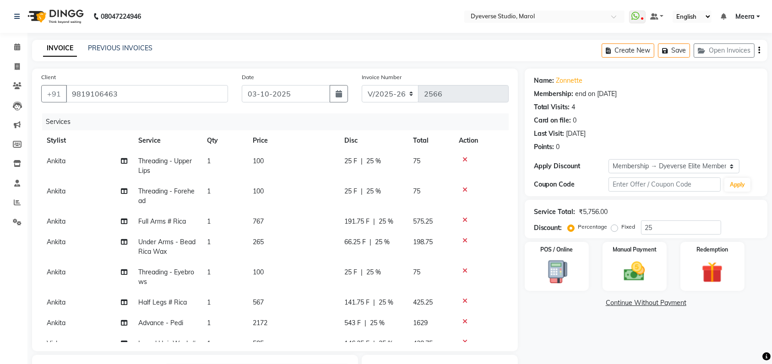
scroll to position [57, 0]
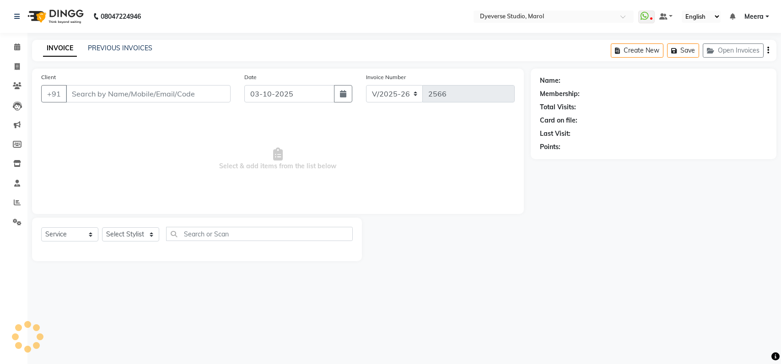
select select "6368"
select select "service"
type input "9819106463"
select select "83453"
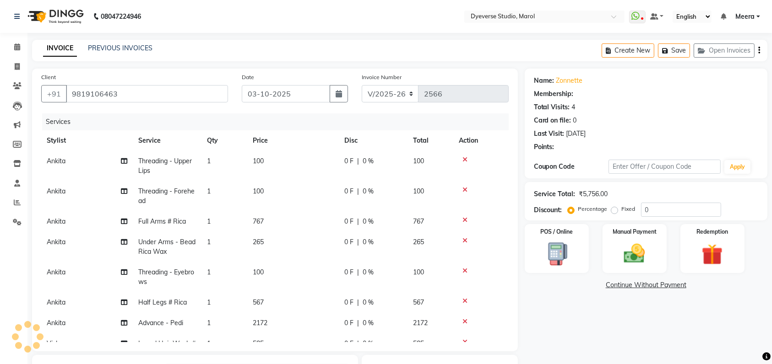
type input "25"
select select "2: Object"
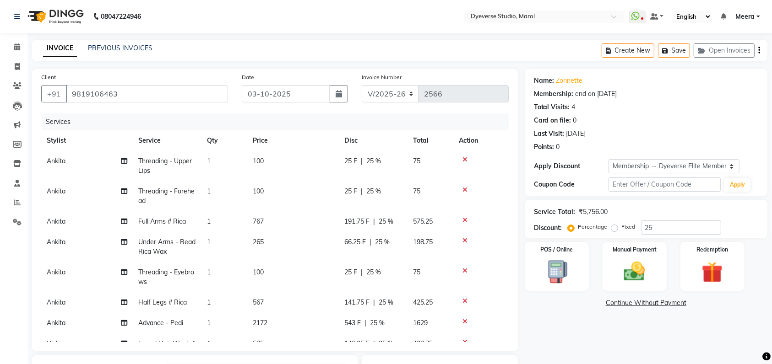
scroll to position [68, 0]
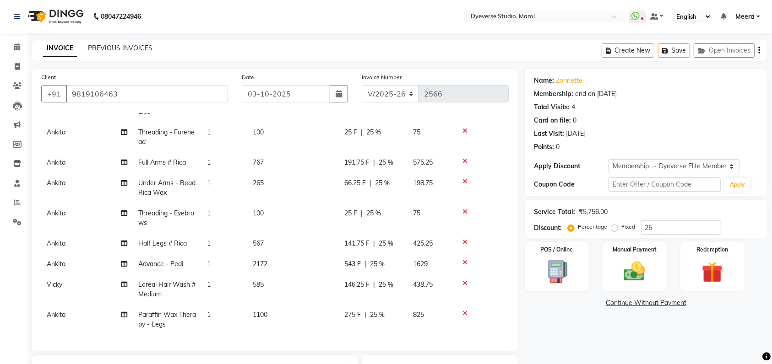
click at [388, 280] on span "25 %" at bounding box center [386, 285] width 15 height 10
select select "81087"
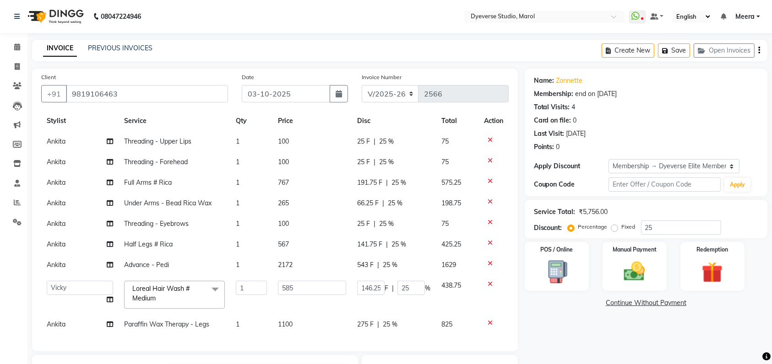
scroll to position [28, 0]
click at [705, 273] on img at bounding box center [712, 272] width 36 height 27
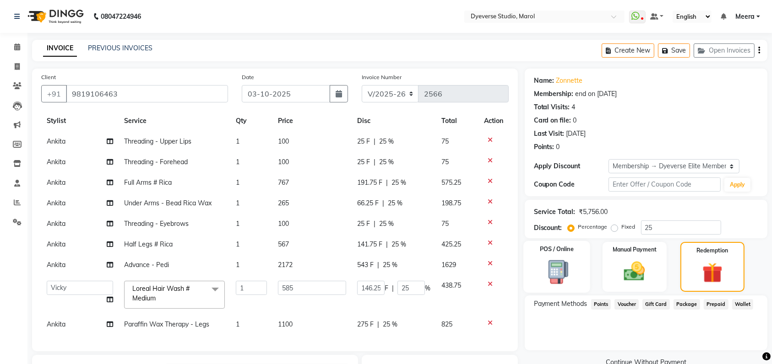
scroll to position [139, 0]
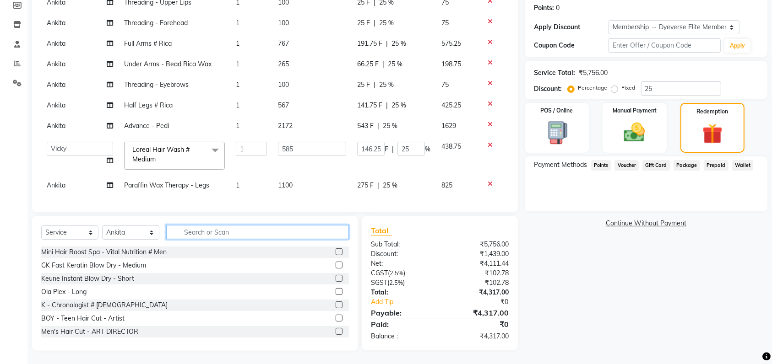
click at [202, 228] on input "text" at bounding box center [257, 232] width 183 height 14
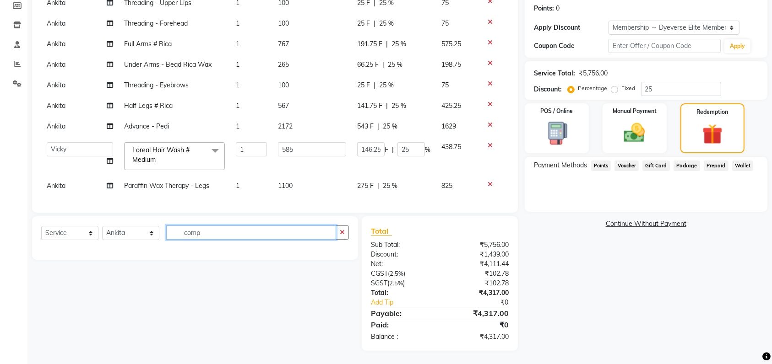
type input "comp"
click at [406, 142] on input "25" at bounding box center [410, 149] width 27 height 14
type input "2"
type input "100"
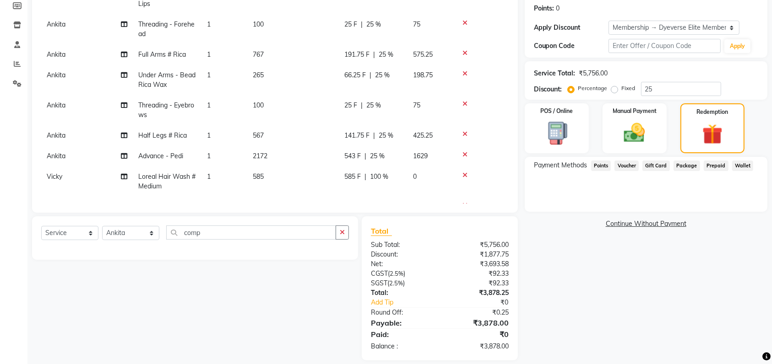
click at [530, 236] on div "Name: Zonnette Membership: end on [DATE] Total Visits: 4 Card on file: 0 Last V…" at bounding box center [649, 145] width 249 height 431
click at [582, 304] on div "Name: Zonnette Membership: end on [DATE] Total Visits: 4 Card on file: 0 Last V…" at bounding box center [649, 145] width 249 height 431
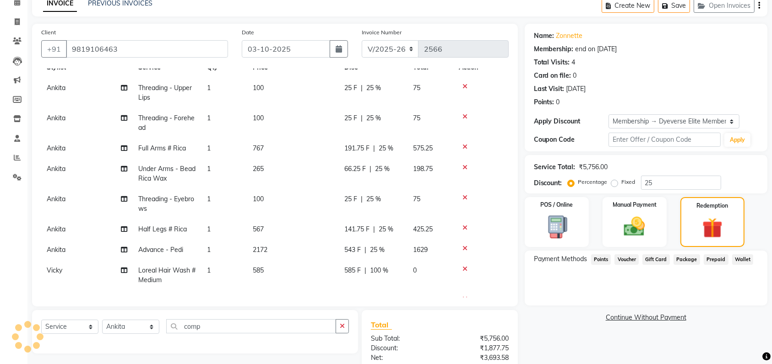
scroll to position [46, 0]
click at [652, 230] on div "Manual Payment" at bounding box center [634, 221] width 67 height 52
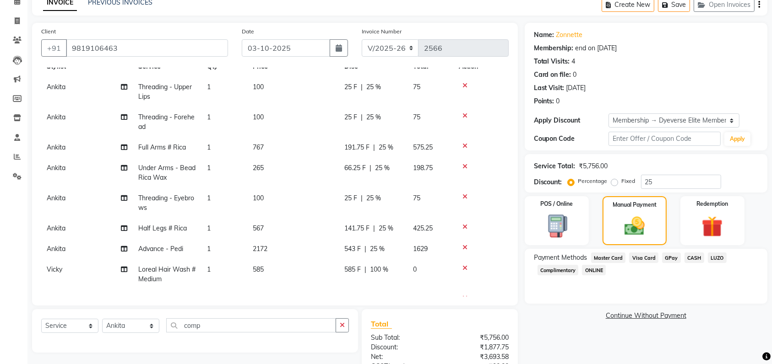
click at [646, 259] on span "Visa Card" at bounding box center [643, 258] width 29 height 11
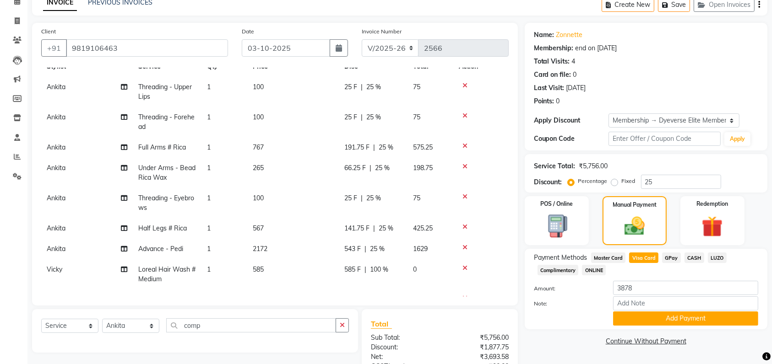
scroll to position [148, 0]
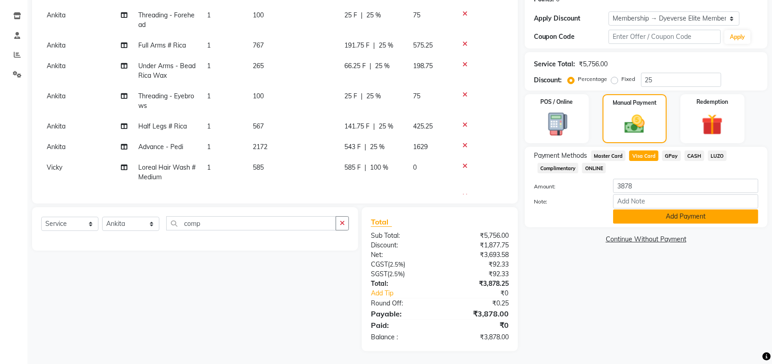
click at [641, 211] on button "Add Payment" at bounding box center [685, 217] width 145 height 14
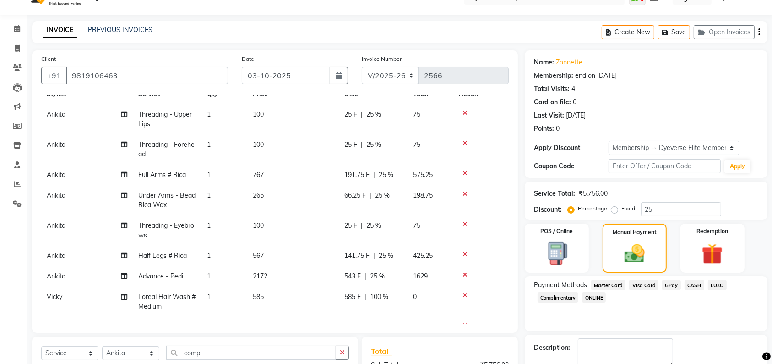
scroll to position [0, 0]
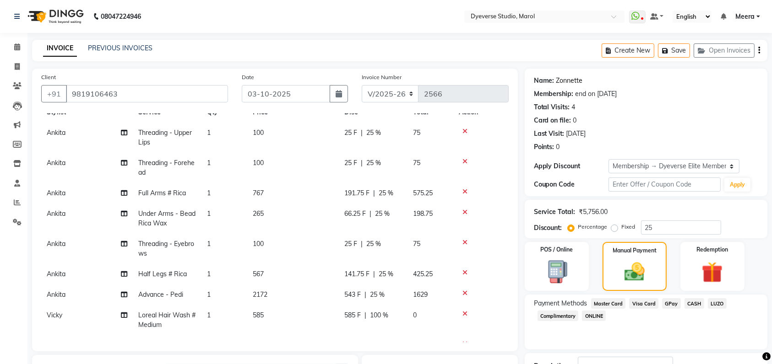
click at [570, 80] on link "Zonnette" at bounding box center [569, 81] width 27 height 10
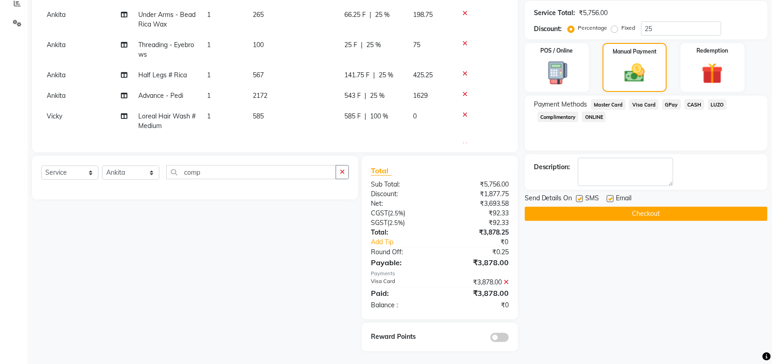
click at [595, 214] on button "Checkout" at bounding box center [646, 214] width 243 height 14
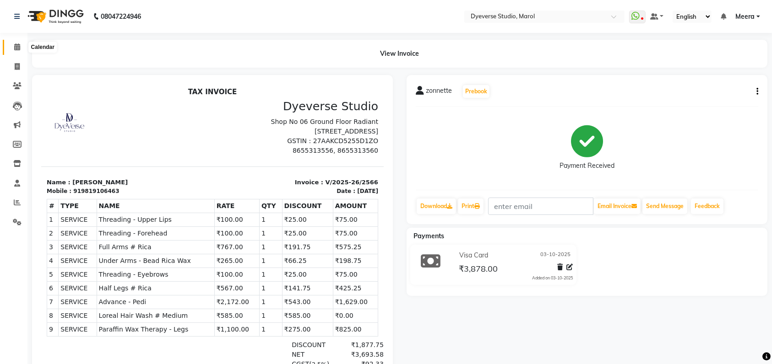
click at [15, 52] on span at bounding box center [17, 47] width 16 height 11
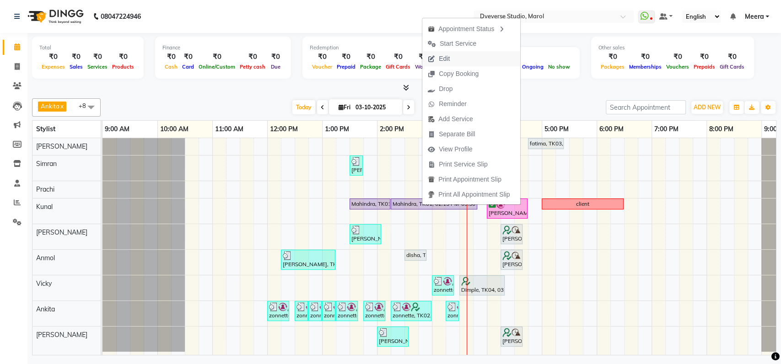
click at [442, 57] on span "Edit" at bounding box center [444, 59] width 11 height 10
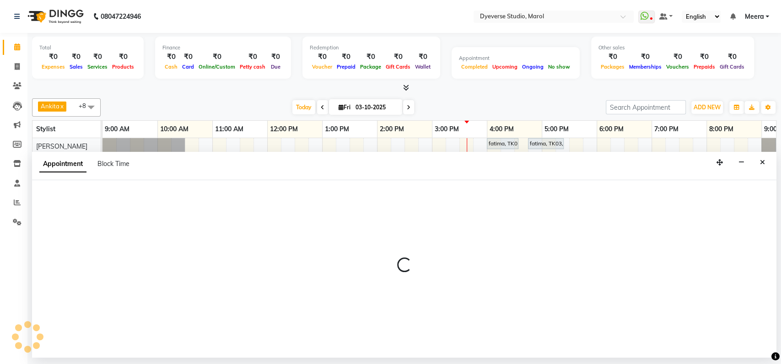
select select "tentative"
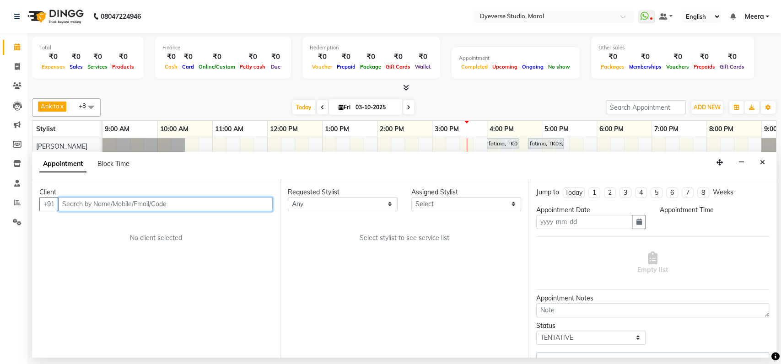
type input "03-10-2025"
select select "check-in"
select select "810"
select select "48560"
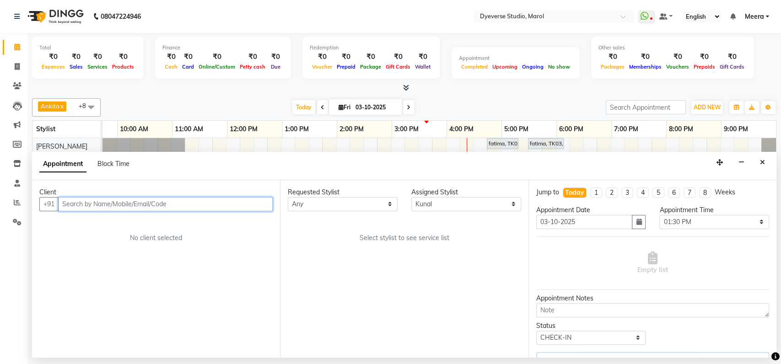
scroll to position [0, 40]
select select "3155"
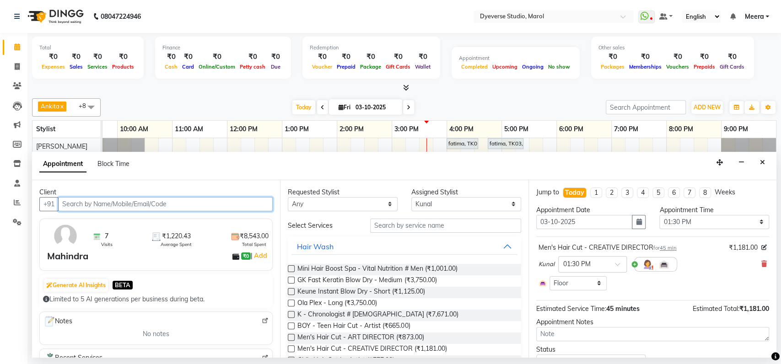
select select "3155"
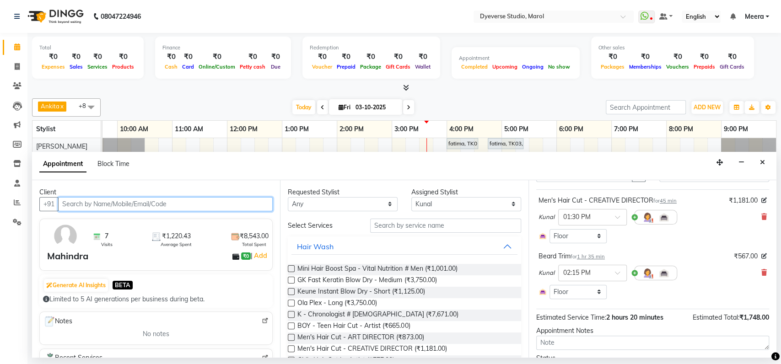
scroll to position [48, 0]
click at [594, 254] on span "1 hr 35 min" at bounding box center [591, 256] width 28 height 6
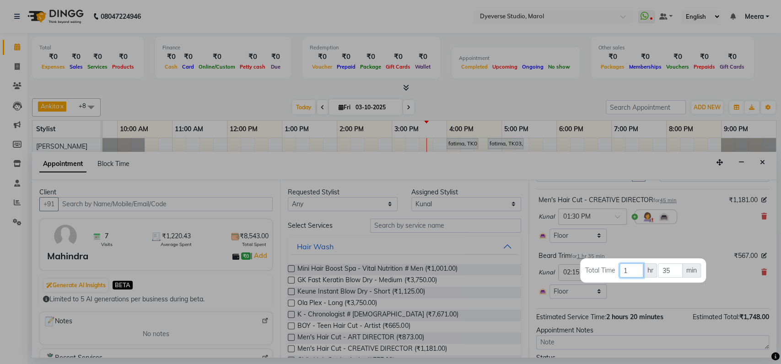
click at [629, 271] on input "1" at bounding box center [632, 271] width 24 height 14
type input "0"
click at [688, 237] on div at bounding box center [390, 182] width 781 height 364
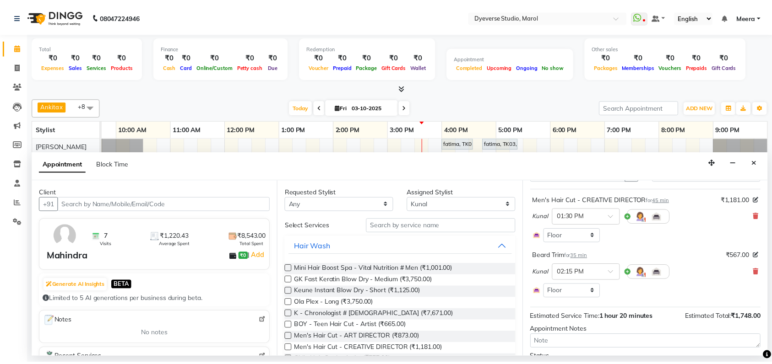
scroll to position [97, 0]
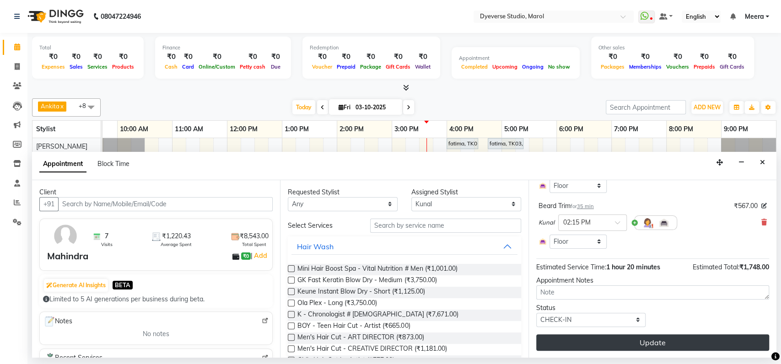
click at [604, 335] on button "Update" at bounding box center [652, 343] width 233 height 16
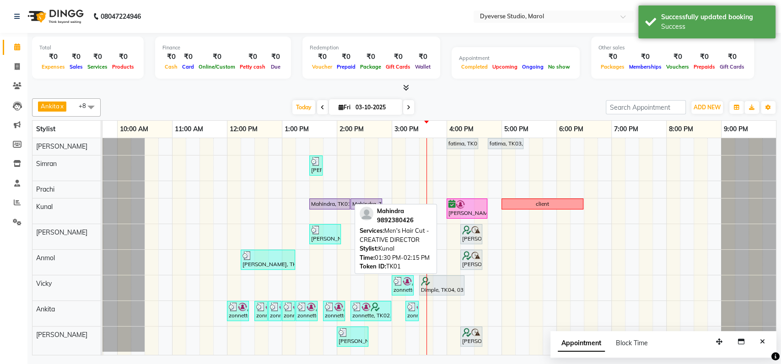
click at [324, 207] on div "Mahindra, TK01, 01:30 PM-02:15 PM, Men's Hair Cut - CREATIVE DIRECTOR" at bounding box center [329, 204] width 39 height 8
select select "8"
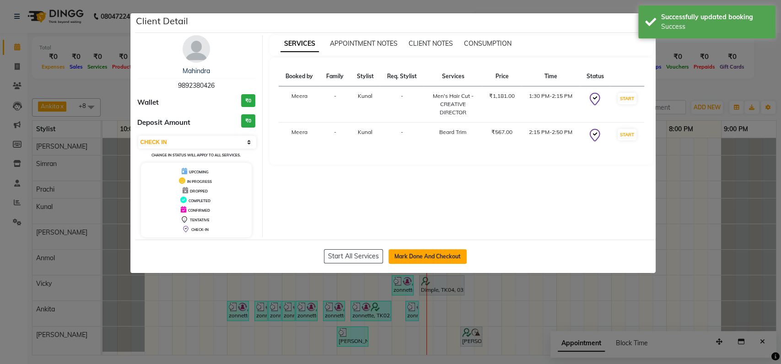
click at [423, 258] on button "Mark Done And Checkout" at bounding box center [428, 256] width 78 height 15
select select "service"
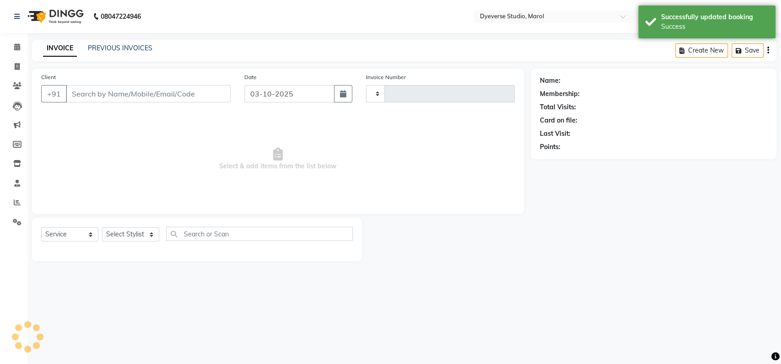
type input "2567"
select select "6368"
type input "9892380426"
select select "48560"
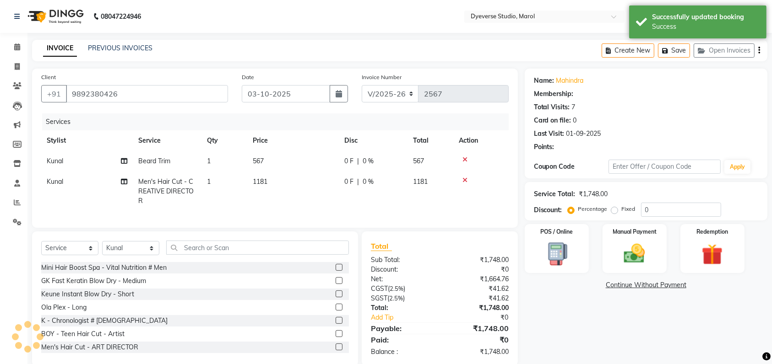
select select "1: Object"
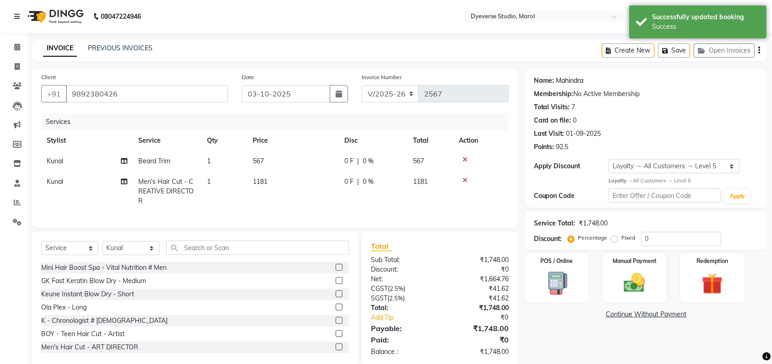
click at [574, 80] on link "Mahindra" at bounding box center [569, 81] width 27 height 10
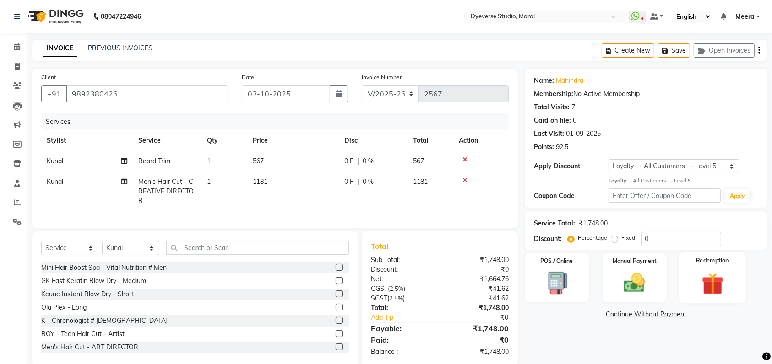
click at [712, 287] on img at bounding box center [712, 284] width 36 height 27
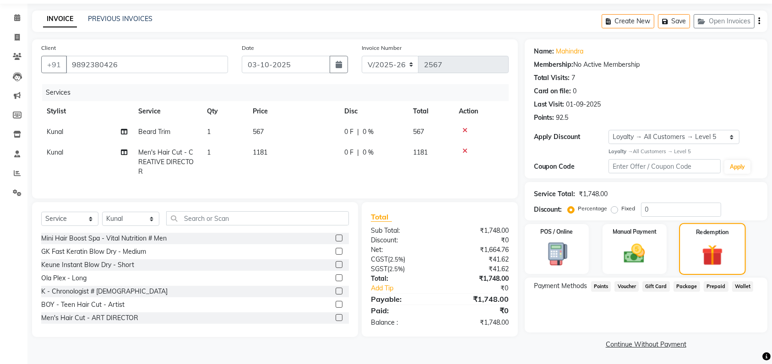
scroll to position [29, 0]
click at [601, 286] on span "Points" at bounding box center [601, 286] width 20 height 11
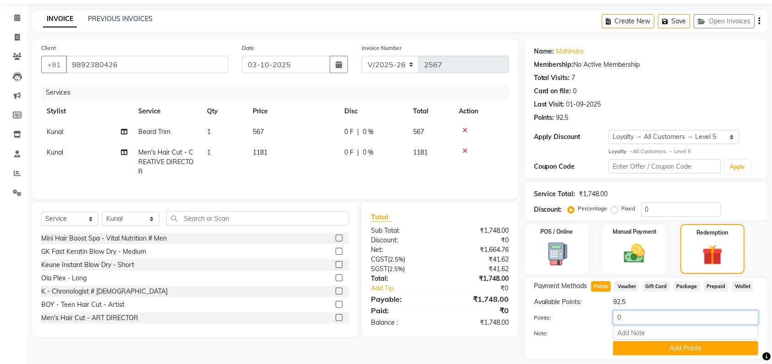
click at [644, 315] on input "0" at bounding box center [685, 318] width 145 height 14
type input "92.5"
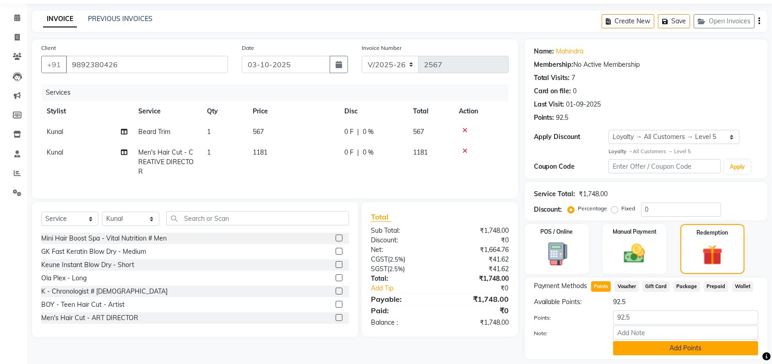
click at [653, 350] on button "Add Points" at bounding box center [685, 348] width 145 height 14
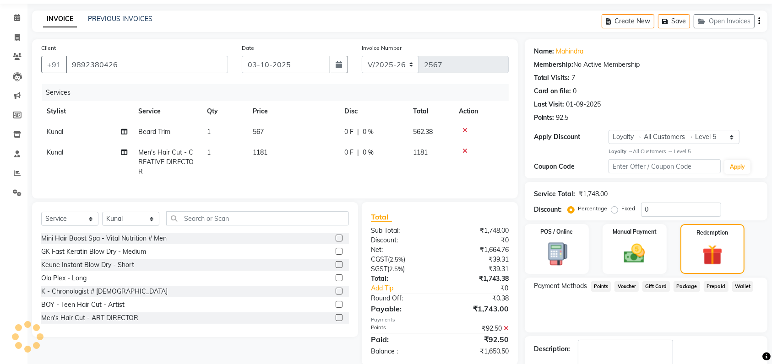
scroll to position [98, 0]
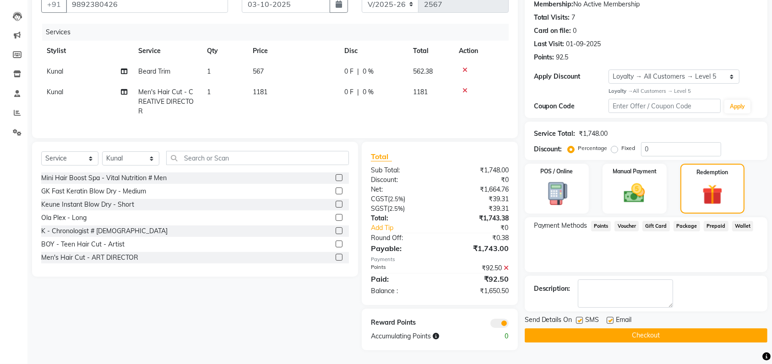
click at [277, 321] on div "Select Service Product Membership Package Voucher Prepaid Gift Card Select Styl…" at bounding box center [191, 246] width 333 height 209
click at [633, 188] on img at bounding box center [635, 193] width 36 height 25
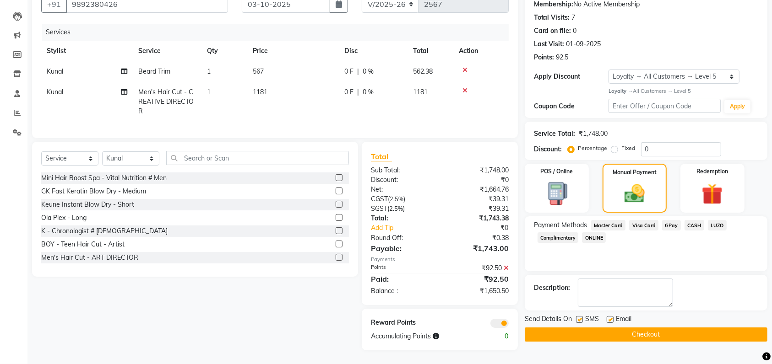
click at [669, 220] on span "GPay" at bounding box center [671, 225] width 19 height 11
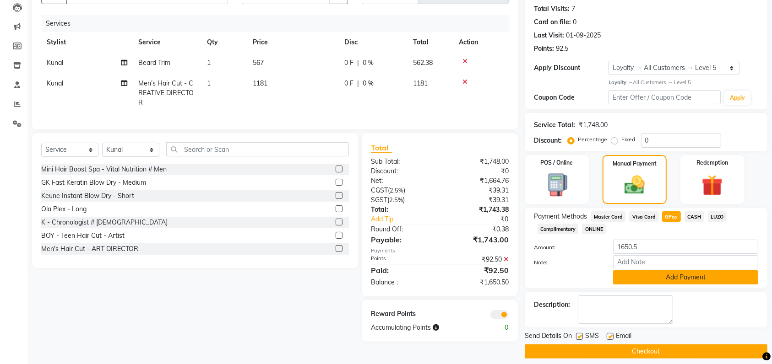
click at [671, 276] on button "Add Payment" at bounding box center [685, 278] width 145 height 14
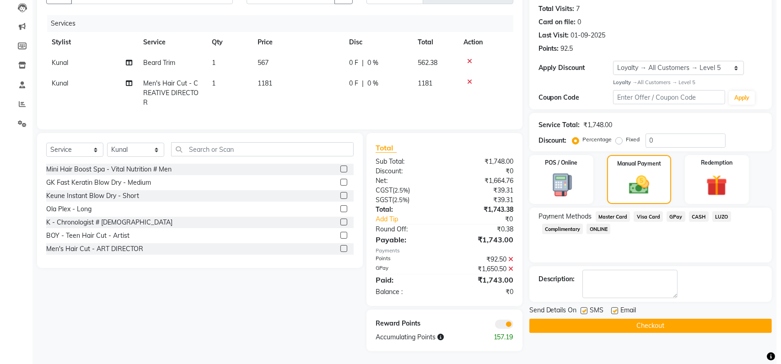
scroll to position [108, 0]
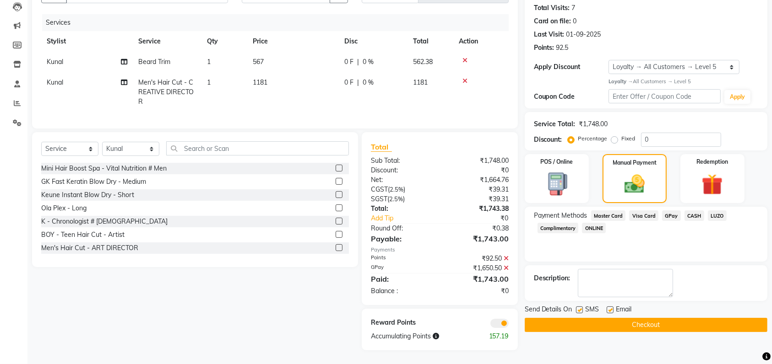
click at [504, 325] on span at bounding box center [499, 323] width 18 height 9
click at [509, 325] on input "checkbox" at bounding box center [509, 325] width 0 height 0
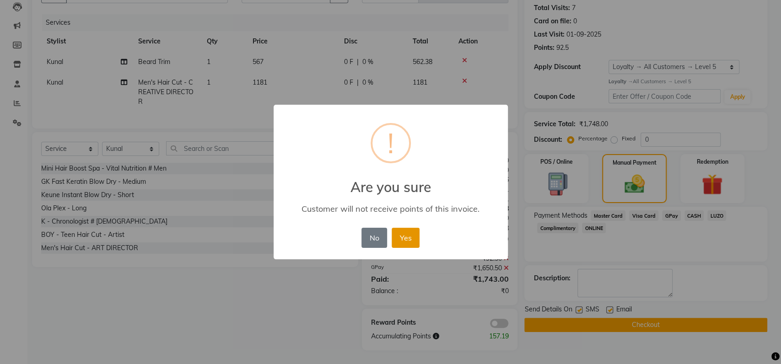
click at [409, 244] on button "Yes" at bounding box center [406, 238] width 28 height 20
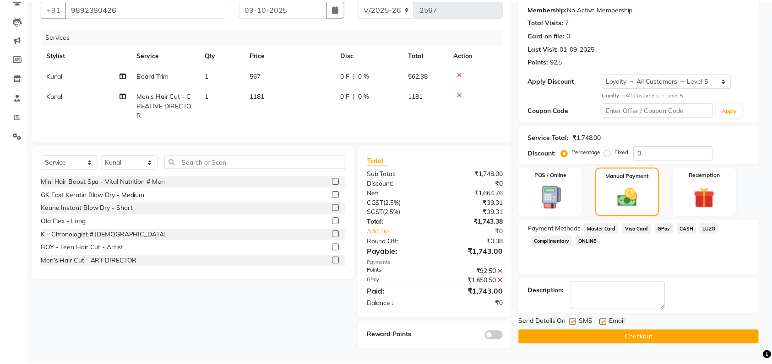
scroll to position [95, 0]
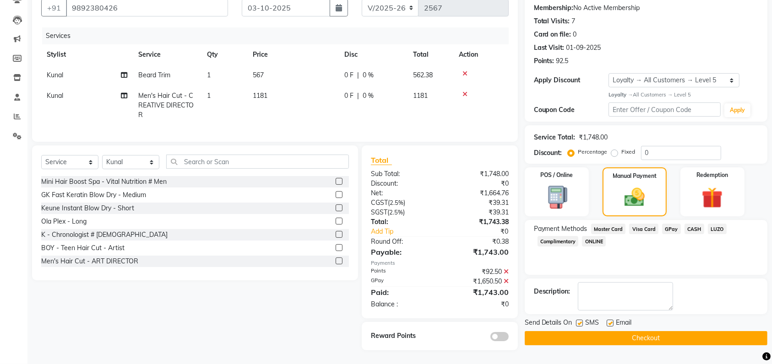
click at [610, 331] on button "Checkout" at bounding box center [646, 338] width 243 height 14
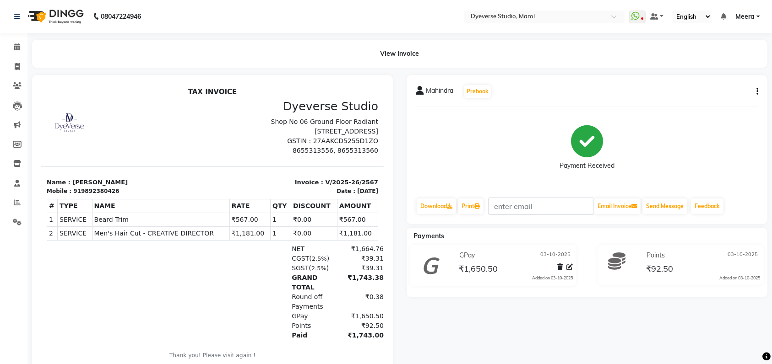
click at [1, 119] on li "Marketing" at bounding box center [13, 125] width 27 height 20
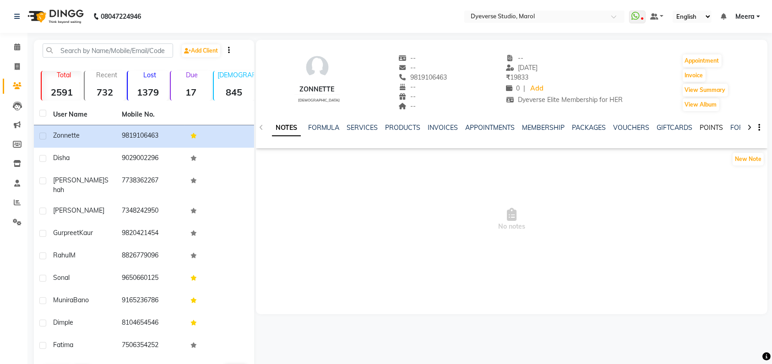
click at [704, 128] on link "POINTS" at bounding box center [711, 128] width 23 height 8
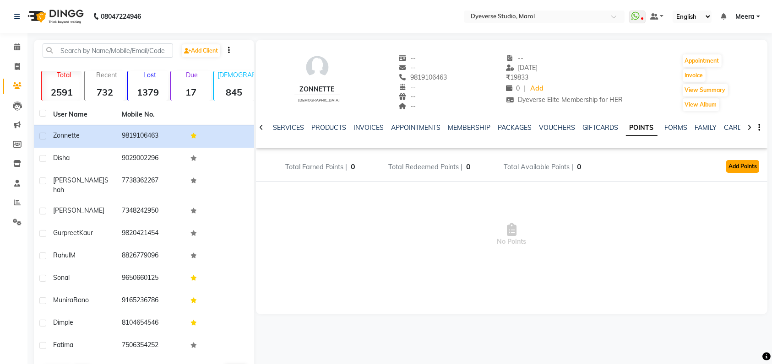
click at [747, 169] on button "Add Points" at bounding box center [742, 166] width 33 height 13
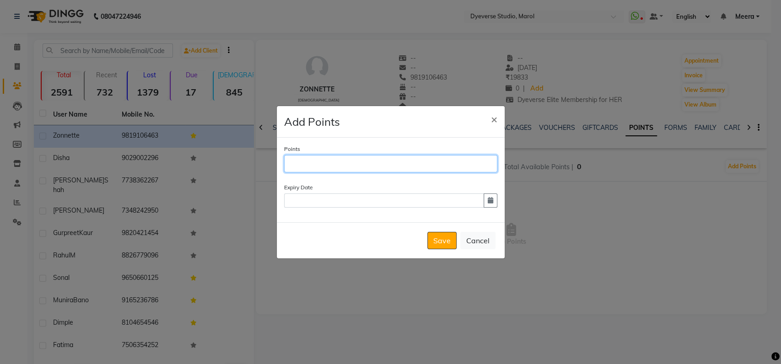
click at [345, 167] on input "Points" at bounding box center [390, 163] width 213 height 17
type input "1108"
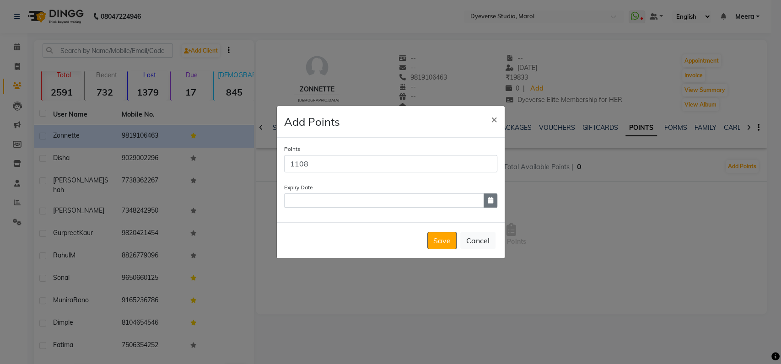
click at [493, 200] on button "button" at bounding box center [491, 201] width 14 height 14
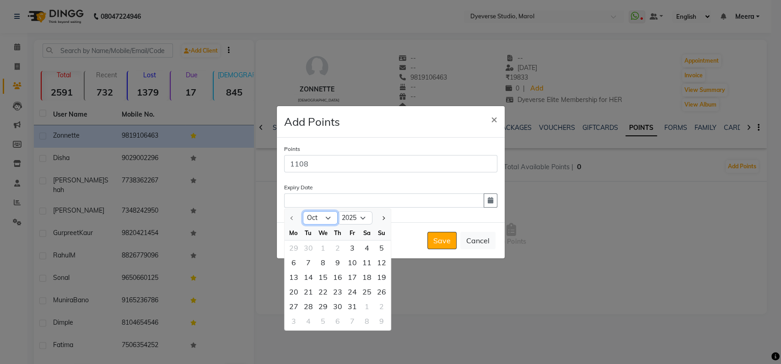
click at [327, 222] on select "Oct Nov Dec" at bounding box center [320, 218] width 35 height 14
select select "11"
click at [303, 211] on select "Oct Nov Dec" at bounding box center [320, 218] width 35 height 14
click at [289, 293] on div "17" at bounding box center [294, 291] width 15 height 15
type input "[DATE]"
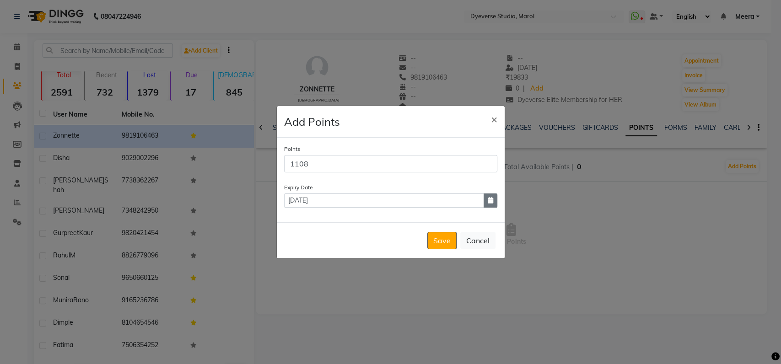
click at [493, 202] on icon "button" at bounding box center [490, 200] width 5 height 6
select select "11"
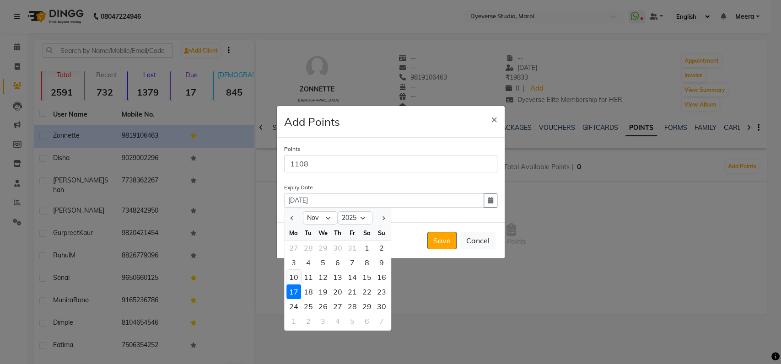
click at [296, 276] on div "10" at bounding box center [294, 277] width 15 height 15
type input "[DATE]"
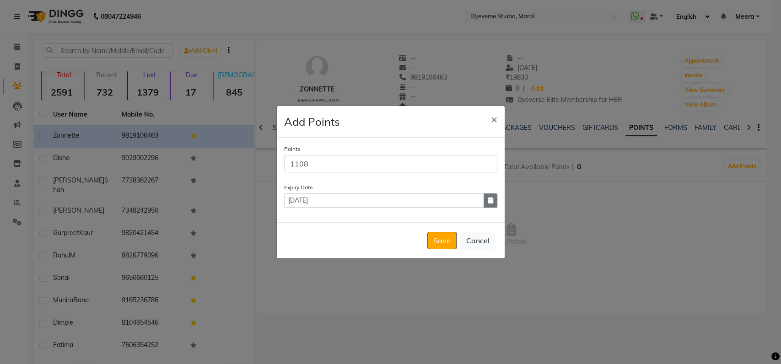
click at [493, 199] on icon "button" at bounding box center [490, 200] width 5 height 6
select select "11"
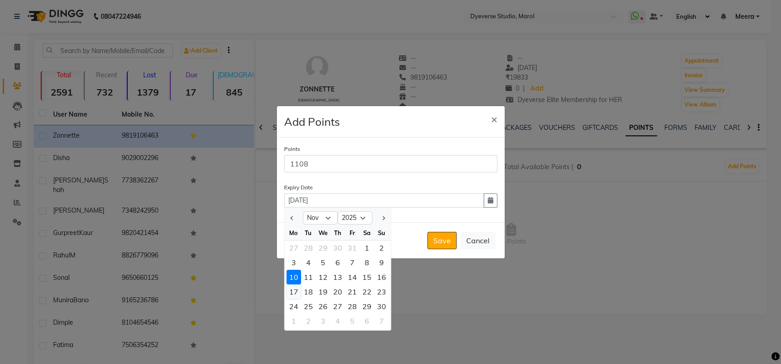
click at [293, 296] on div "17" at bounding box center [294, 291] width 15 height 15
type input "[DATE]"
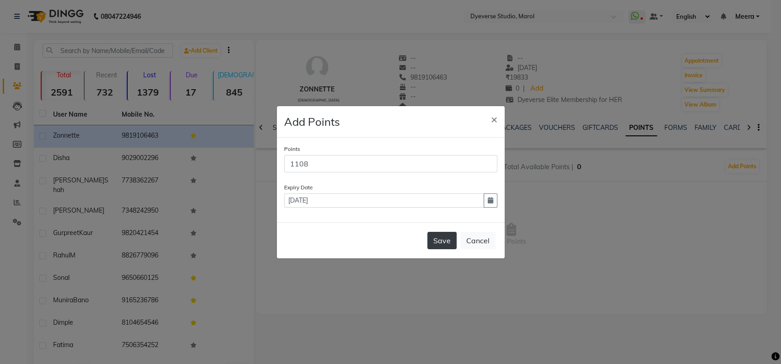
click at [438, 242] on button "Save" at bounding box center [442, 240] width 29 height 17
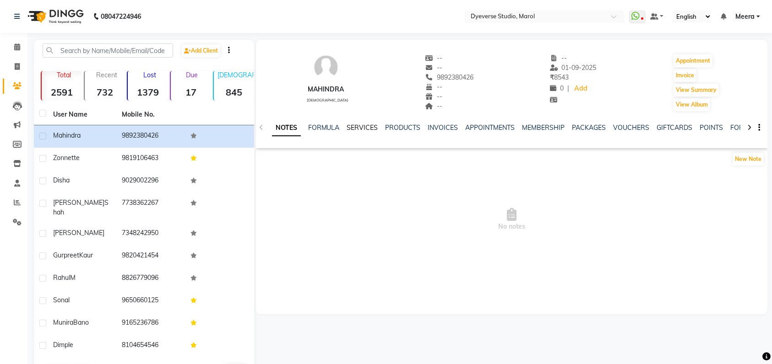
click at [367, 124] on link "SERVICES" at bounding box center [362, 128] width 31 height 8
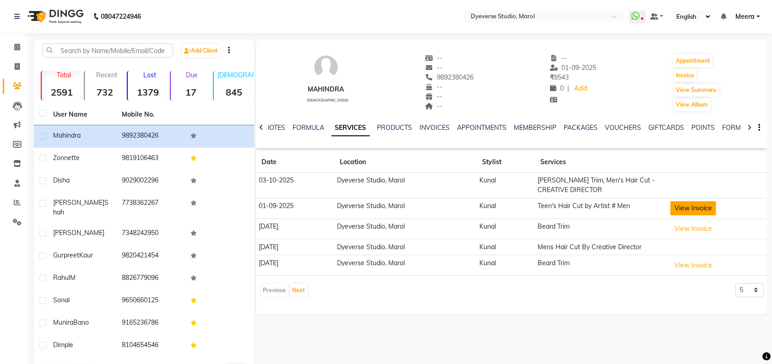
click at [693, 209] on button "View Invoice" at bounding box center [693, 208] width 46 height 14
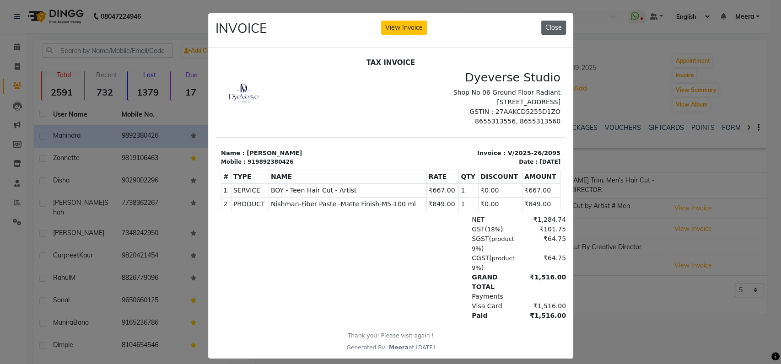
click at [552, 28] on button "Close" at bounding box center [553, 28] width 25 height 14
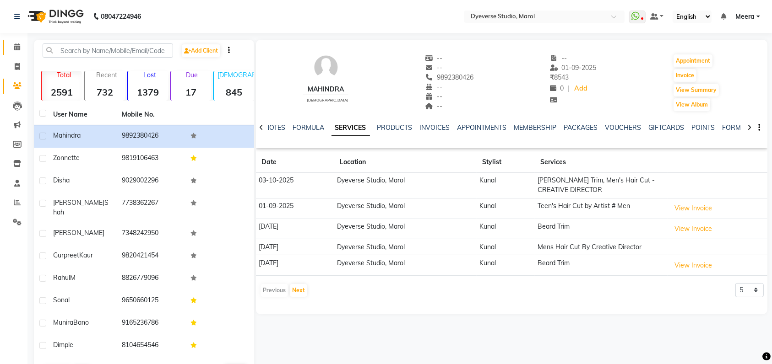
click at [17, 46] on icon at bounding box center [17, 46] width 6 height 7
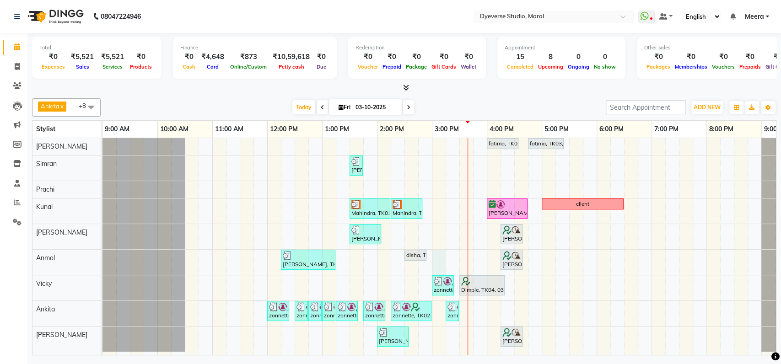
click at [434, 255] on div "fatima, TK03, 04:00 PM-04:35 PM, Classic - Pedi fatima, TK03, 04:45 PM-05:25 PM…" at bounding box center [460, 246] width 714 height 217
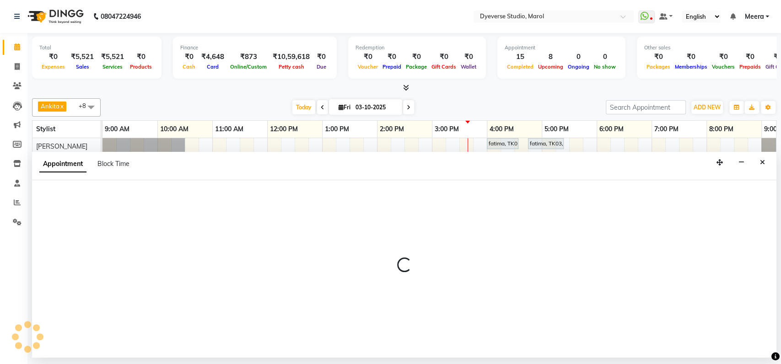
select select "68355"
select select "tentative"
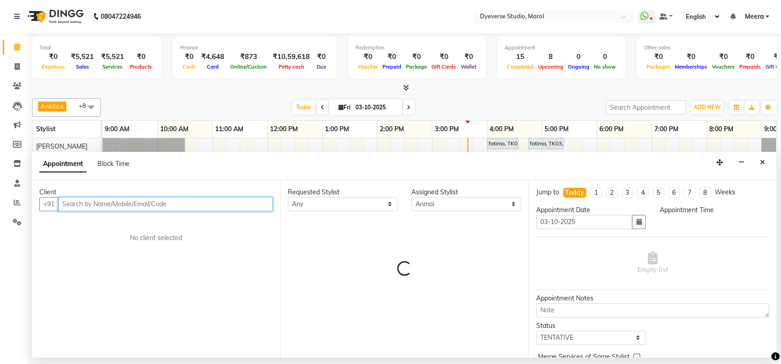
select select "900"
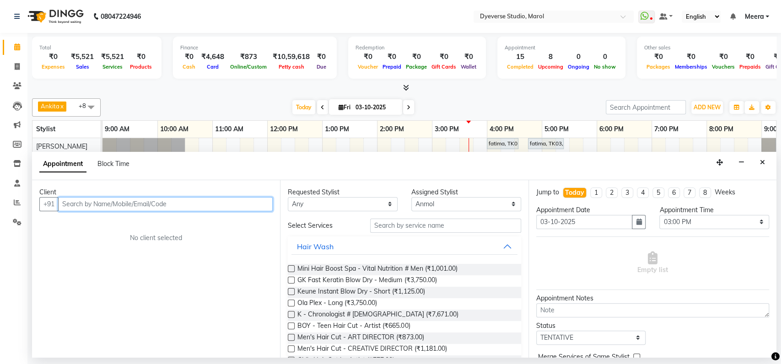
click at [86, 200] on input "text" at bounding box center [165, 204] width 215 height 14
type input "9"
click at [765, 164] on icon "Close" at bounding box center [762, 162] width 5 height 6
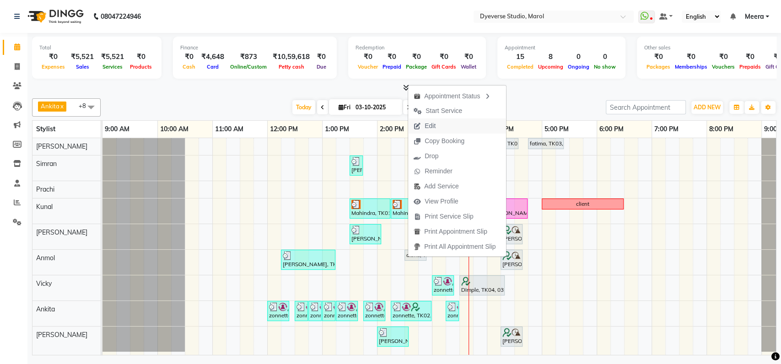
click at [449, 128] on button "Edit" at bounding box center [457, 126] width 98 height 15
select select "870"
select select "tentative"
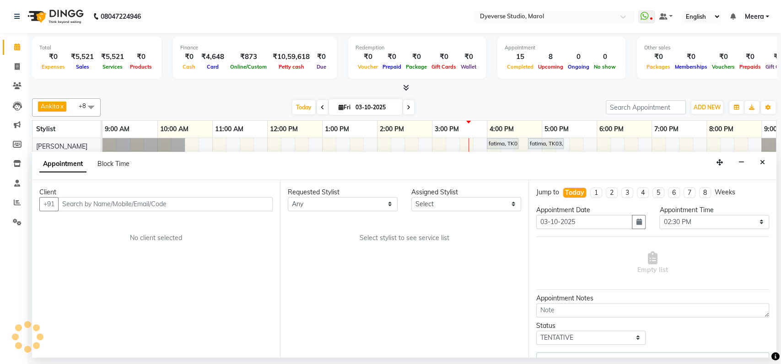
select select "68355"
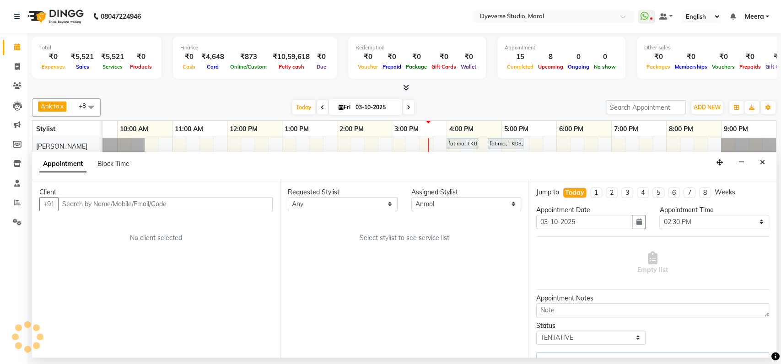
select select "3155"
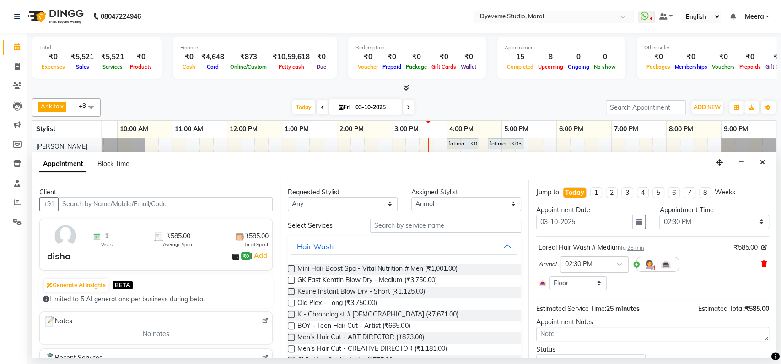
click at [762, 262] on icon at bounding box center [764, 264] width 5 height 6
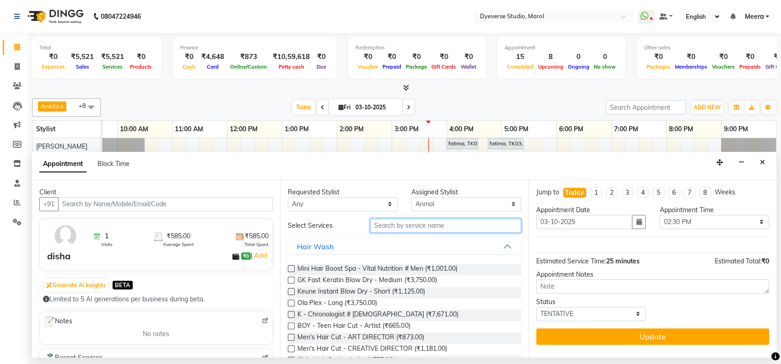
click at [383, 225] on input "text" at bounding box center [445, 226] width 151 height 14
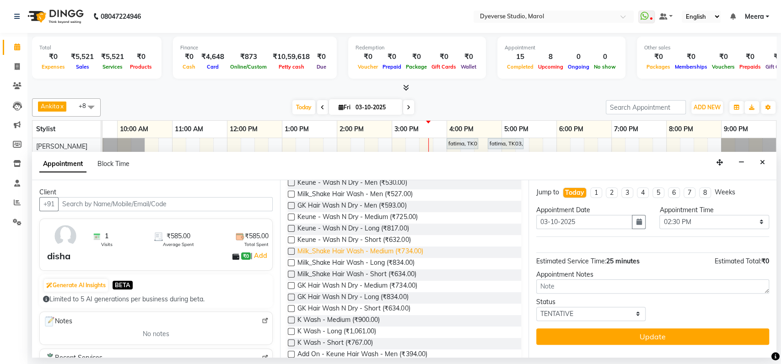
scroll to position [87, 0]
type input "k was"
click at [356, 317] on span "K Wash - Medium (₹900.00)" at bounding box center [339, 320] width 82 height 11
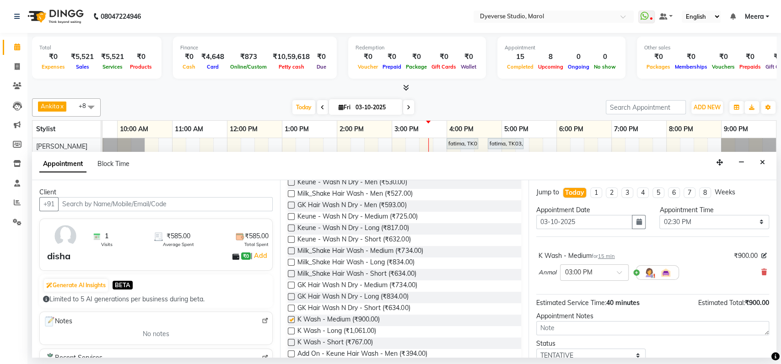
checkbox input "false"
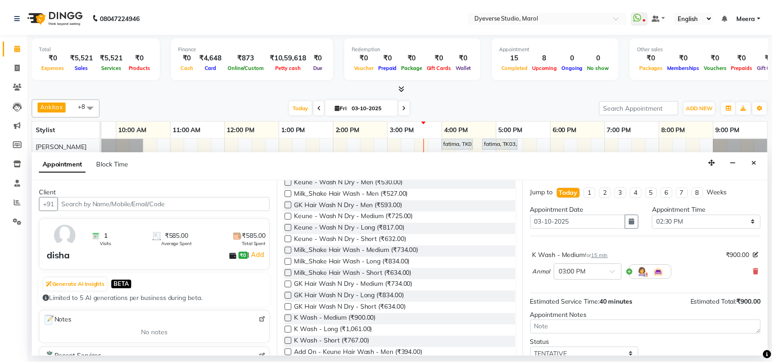
scroll to position [36, 0]
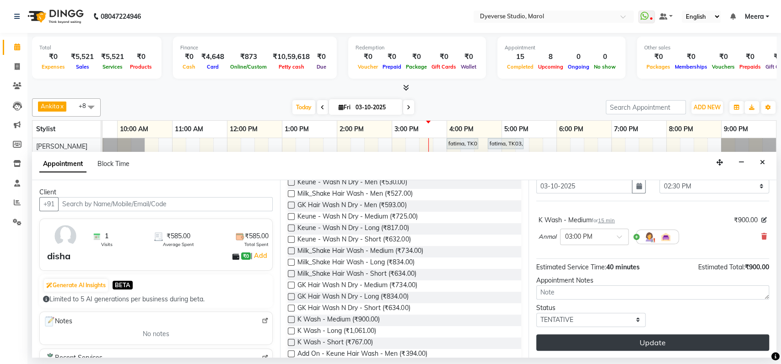
click at [597, 346] on button "Update" at bounding box center [652, 343] width 233 height 16
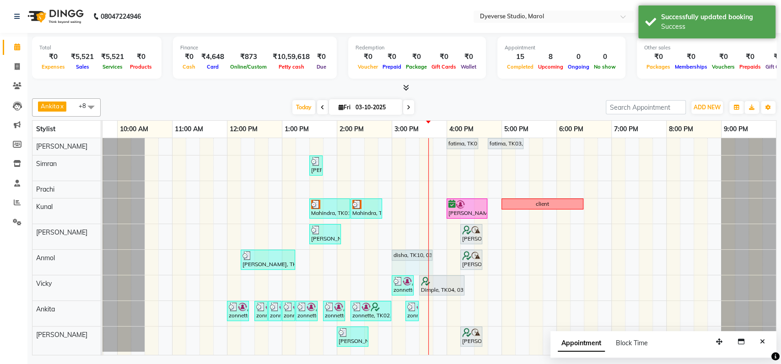
drag, startPoint x: 404, startPoint y: 254, endPoint x: 425, endPoint y: 251, distance: 21.3
click at [62, 251] on div "[PERSON_NAME], TK08, 12:15 PM-01:15 PM, LUZO Keune Instant Blow # Long disha, T…" at bounding box center [62, 262] width 0 height 25
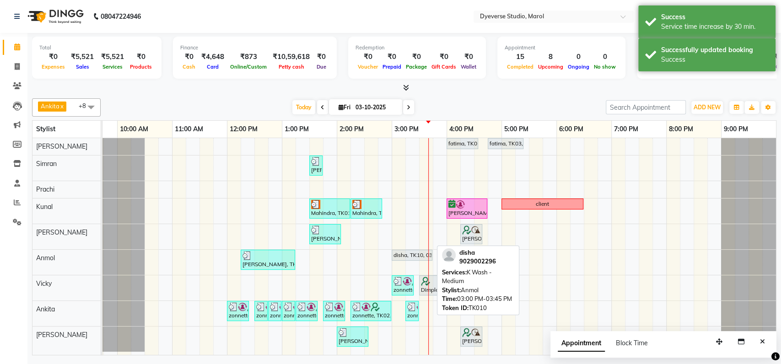
click at [402, 254] on div "disha, TK10, 03:00 PM-03:45 PM, K Wash - Medium" at bounding box center [412, 255] width 39 height 8
select select "7"
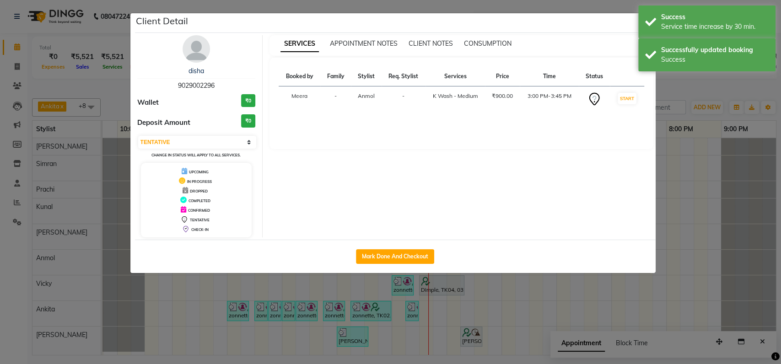
click at [402, 254] on button "Mark Done And Checkout" at bounding box center [395, 256] width 78 height 15
select select "service"
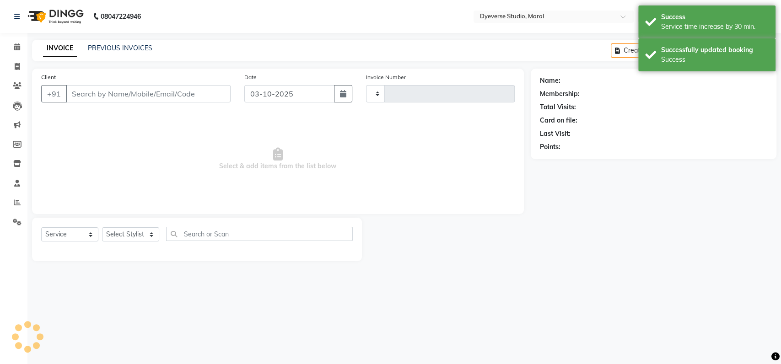
type input "2567"
type input "9029002296"
select select "6368"
select select "68355"
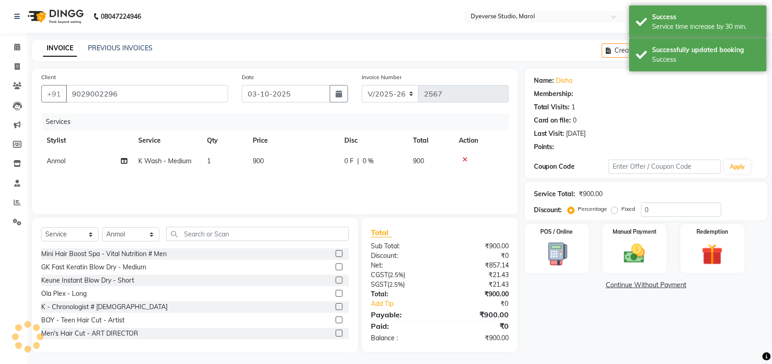
select select "1: Object"
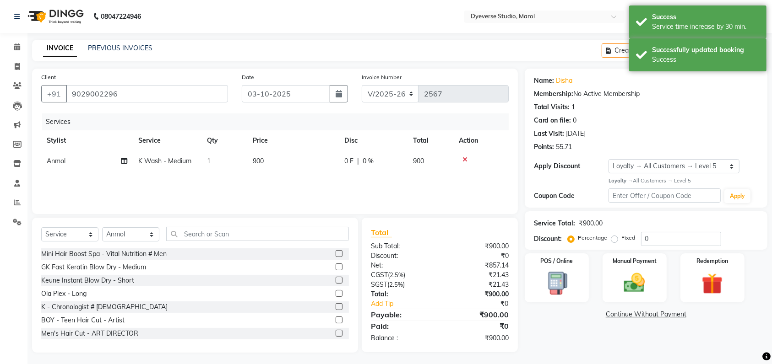
click at [701, 225] on div "Service Total: ₹900.00" at bounding box center [646, 224] width 224 height 10
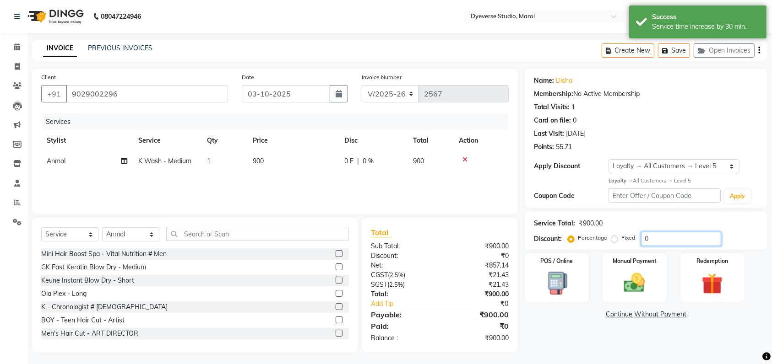
drag, startPoint x: 678, startPoint y: 230, endPoint x: 663, endPoint y: 239, distance: 17.7
click at [663, 239] on div "Service Total: ₹900.00 Discount: Percentage Fixed 0" at bounding box center [646, 230] width 224 height 31
click at [663, 239] on input "0" at bounding box center [681, 239] width 80 height 14
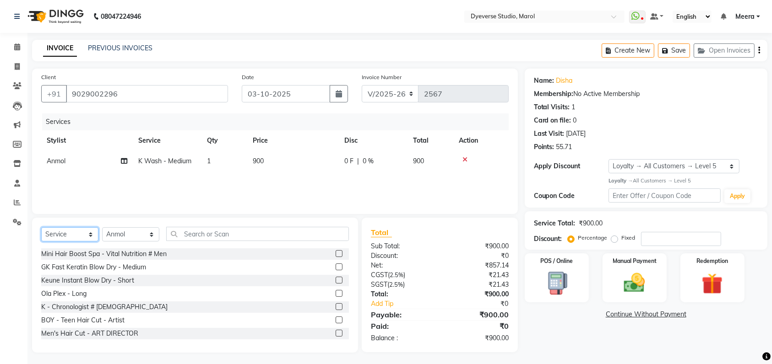
click at [66, 228] on select "Select Service Product Membership Package Voucher Prepaid Gift Card" at bounding box center [69, 234] width 57 height 14
select select "product"
click at [41, 227] on select "Select Service Product Membership Package Voucher Prepaid Gift Card" at bounding box center [69, 234] width 57 height 14
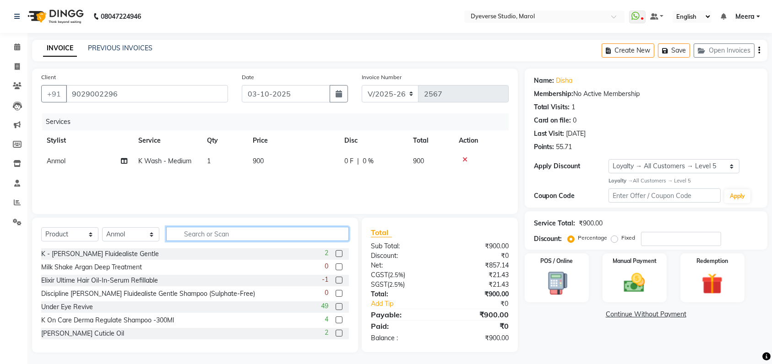
click at [189, 234] on input "text" at bounding box center [257, 234] width 183 height 14
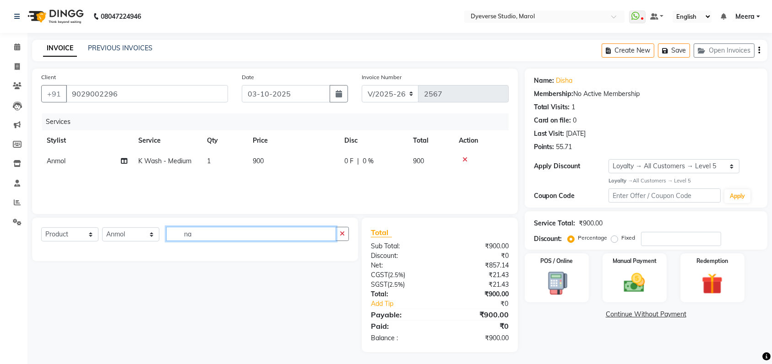
type input "n"
type input "styling mask"
click at [622, 277] on img at bounding box center [635, 283] width 36 height 25
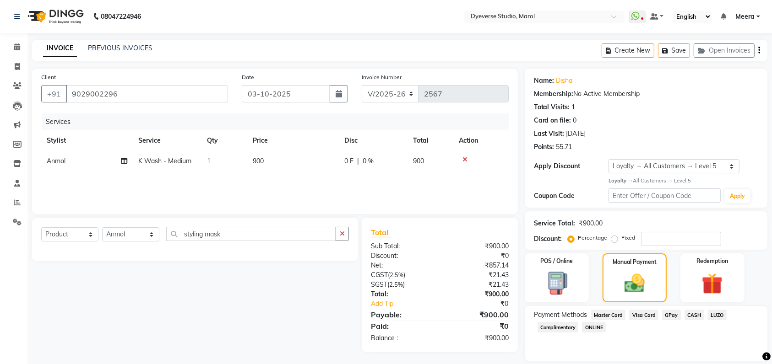
click at [670, 315] on span "GPay" at bounding box center [671, 315] width 19 height 11
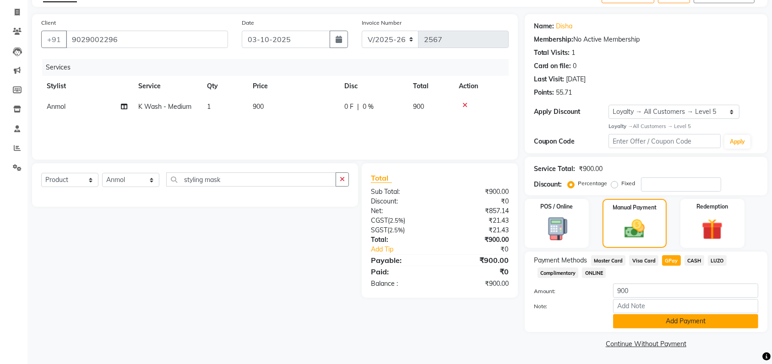
click at [645, 323] on button "Add Payment" at bounding box center [685, 321] width 145 height 14
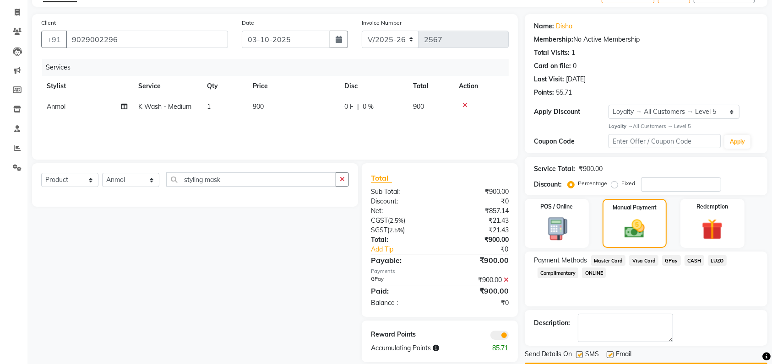
click at [505, 335] on span at bounding box center [499, 335] width 18 height 9
click at [509, 337] on input "checkbox" at bounding box center [509, 337] width 0 height 0
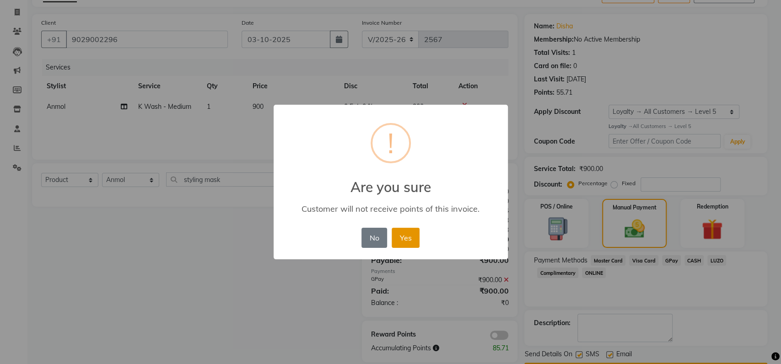
click at [403, 238] on button "Yes" at bounding box center [406, 238] width 28 height 20
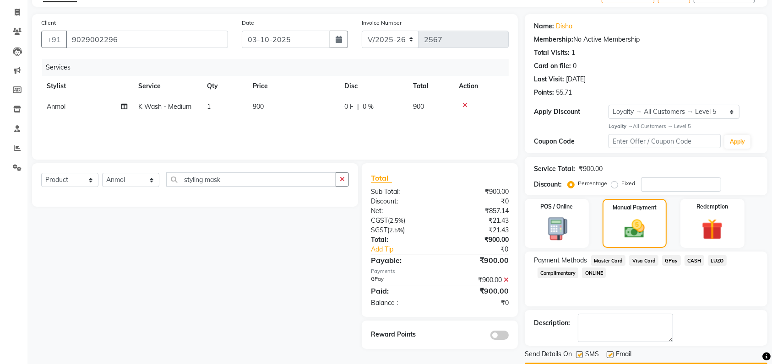
scroll to position [81, 0]
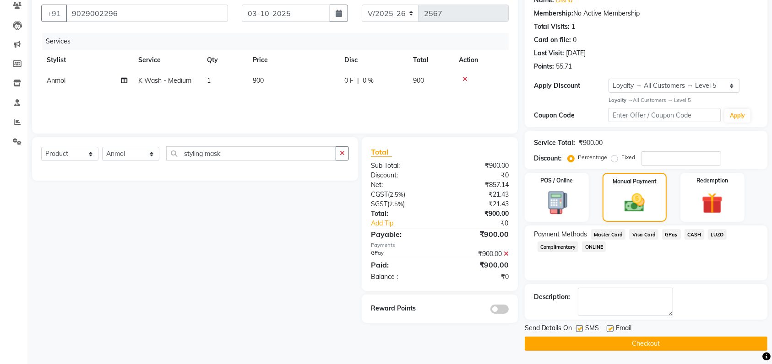
click at [602, 346] on button "Checkout" at bounding box center [646, 344] width 243 height 14
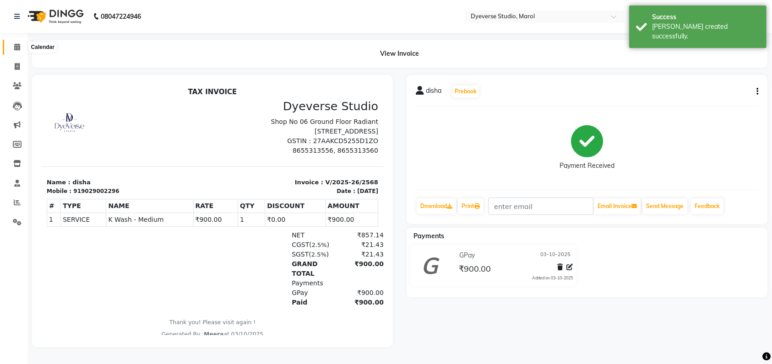
click at [11, 49] on span at bounding box center [17, 47] width 16 height 11
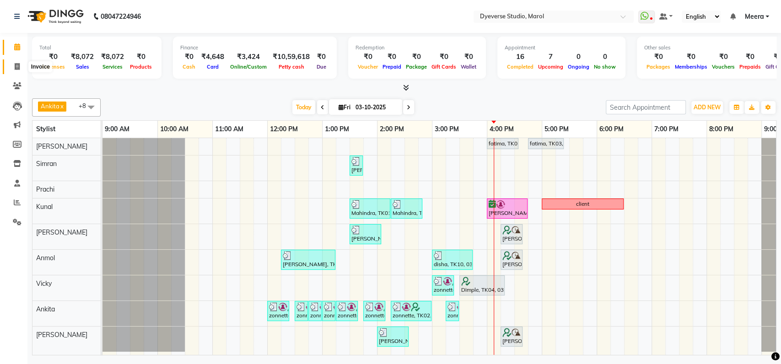
click at [16, 66] on icon at bounding box center [17, 66] width 5 height 7
select select "6368"
select select "service"
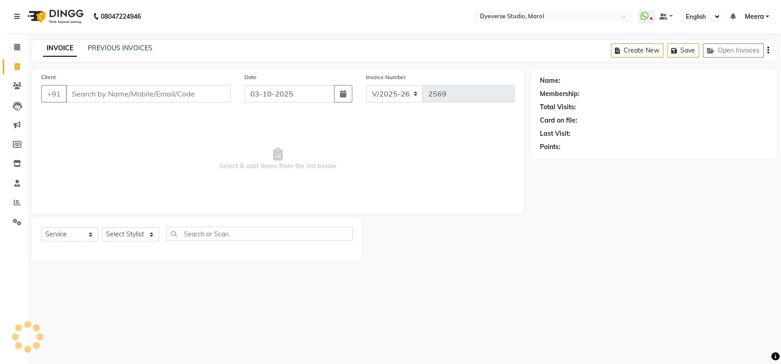
click at [93, 95] on input "Client" at bounding box center [148, 93] width 165 height 17
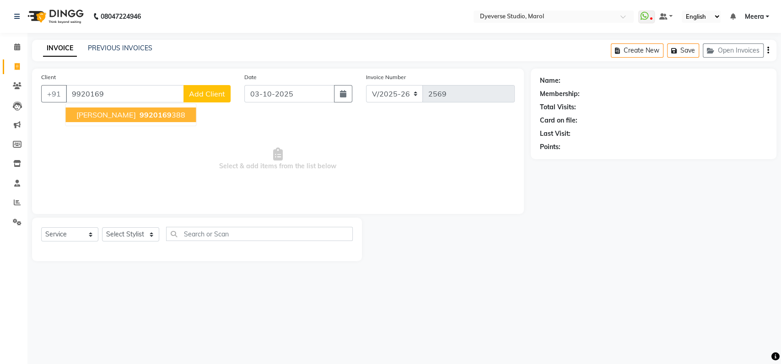
click at [137, 113] on ngb-highlight "9920169 388" at bounding box center [161, 114] width 48 height 9
type input "9920169388"
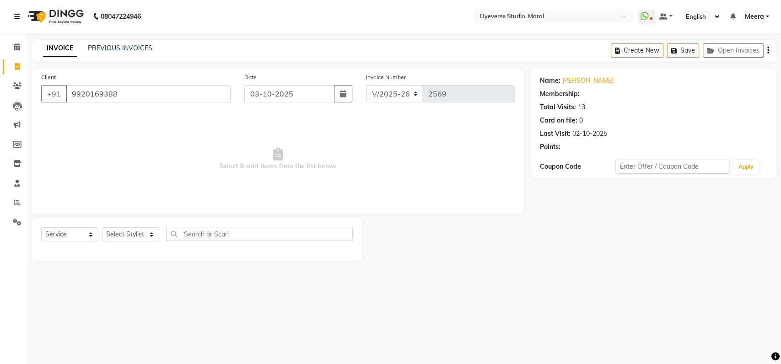
select select "2: Object"
click at [15, 49] on icon at bounding box center [17, 46] width 6 height 7
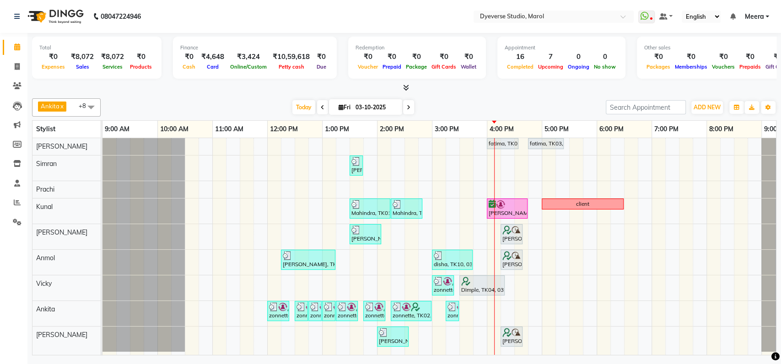
click at [407, 108] on icon at bounding box center [409, 107] width 4 height 5
type input "04-10-2025"
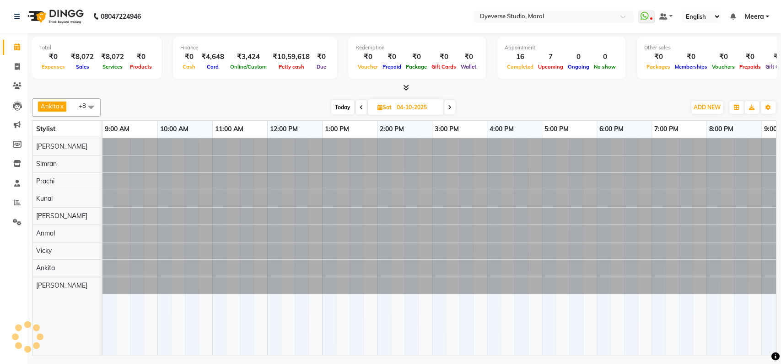
scroll to position [0, 40]
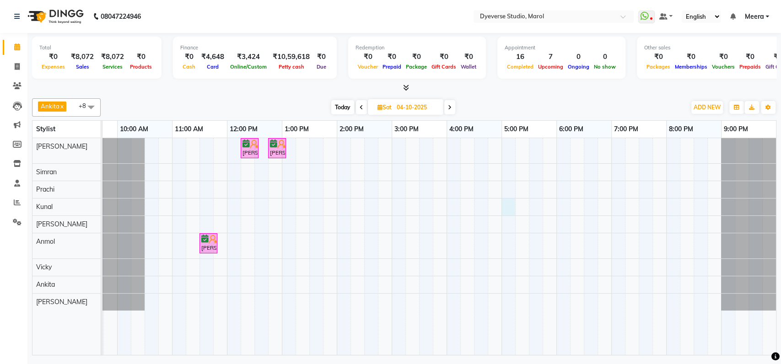
click at [502, 205] on div "Nelia, 12:15 PM-12:35 PM, Cut & File - Polish or Removal Nelia, 12:45 PM-01:05 …" at bounding box center [419, 246] width 714 height 217
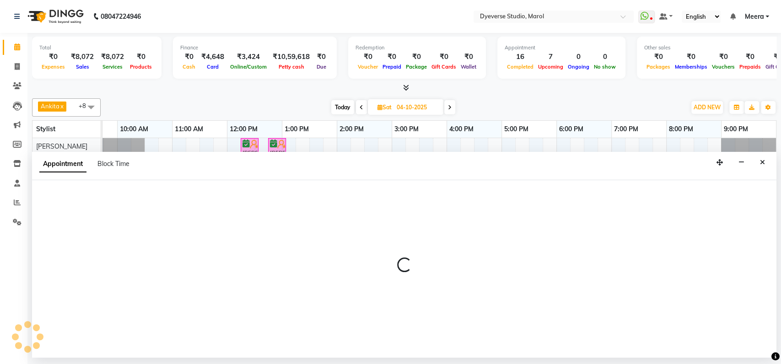
select select "48560"
select select "1020"
select select "tentative"
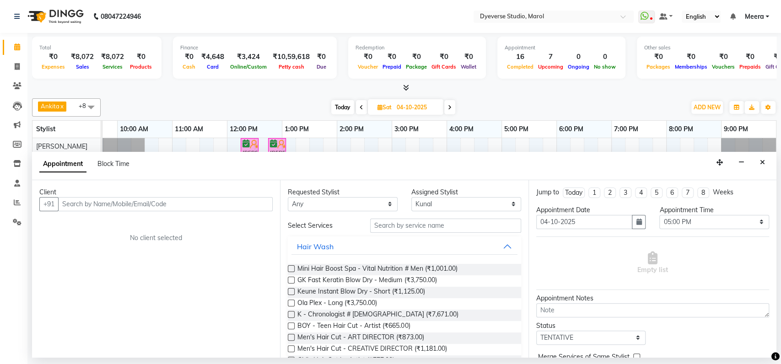
click at [95, 205] on input "text" at bounding box center [165, 204] width 215 height 14
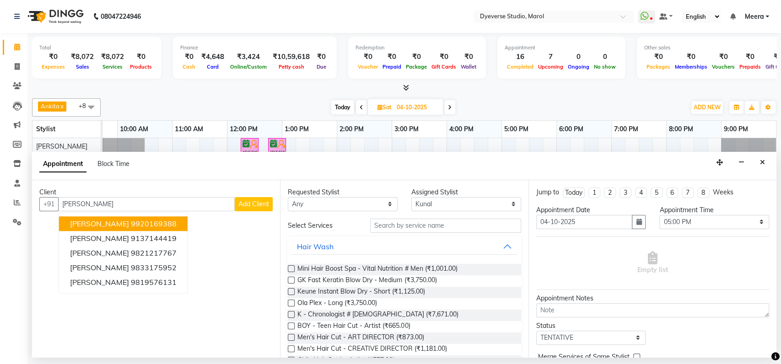
click at [131, 226] on ngb-highlight "9920169388" at bounding box center [154, 223] width 46 height 9
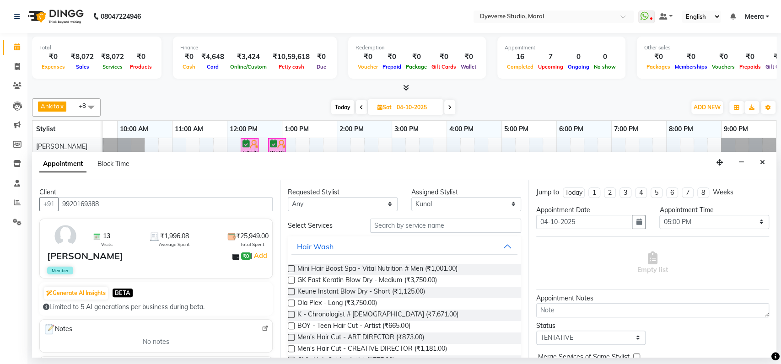
type input "9920169388"
click at [417, 222] on input "text" at bounding box center [445, 226] width 151 height 14
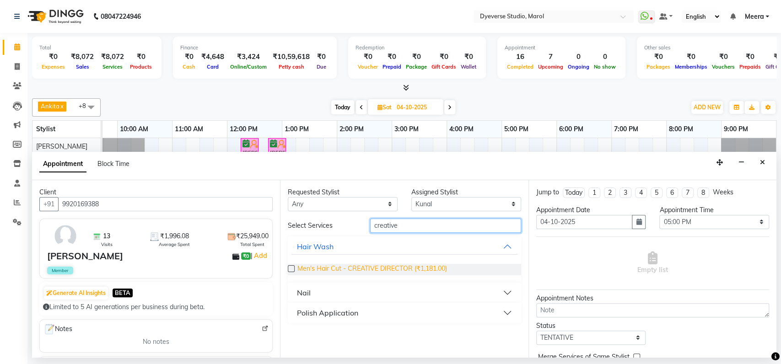
type input "creative"
click at [403, 266] on span "Men's Hair Cut - CREATIVE DIRECTOR (₹1,181.00)" at bounding box center [372, 269] width 149 height 11
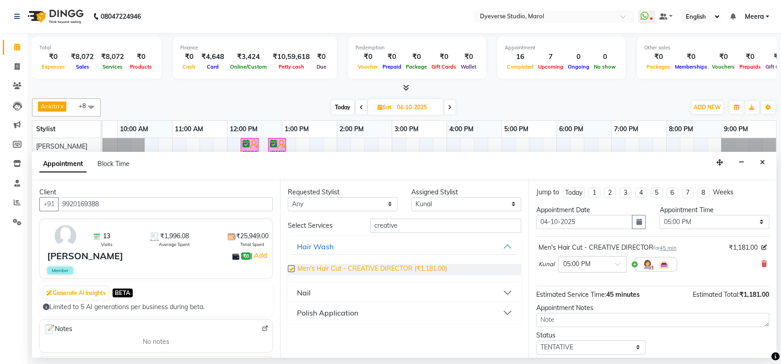
checkbox input "false"
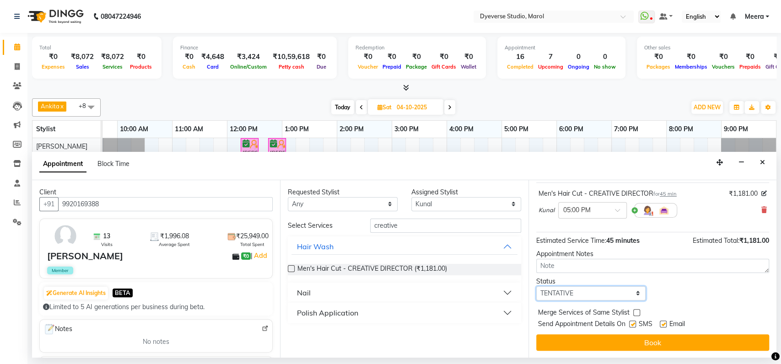
click at [580, 288] on select "Select TENTATIVE CONFIRM UPCOMING" at bounding box center [591, 294] width 110 height 14
select select "confirm booking"
click at [536, 287] on select "Select TENTATIVE CONFIRM UPCOMING" at bounding box center [591, 294] width 110 height 14
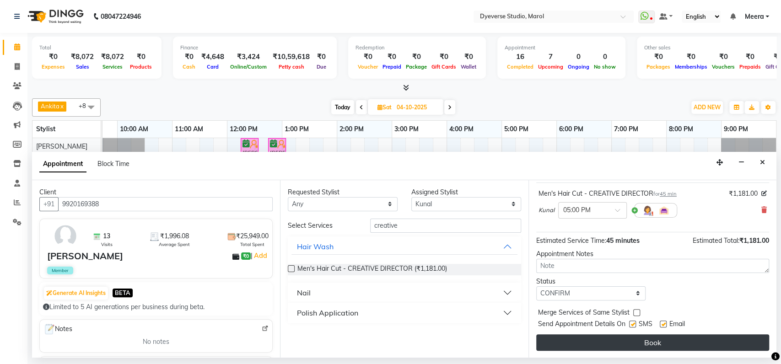
click at [583, 340] on button "Book" at bounding box center [652, 343] width 233 height 16
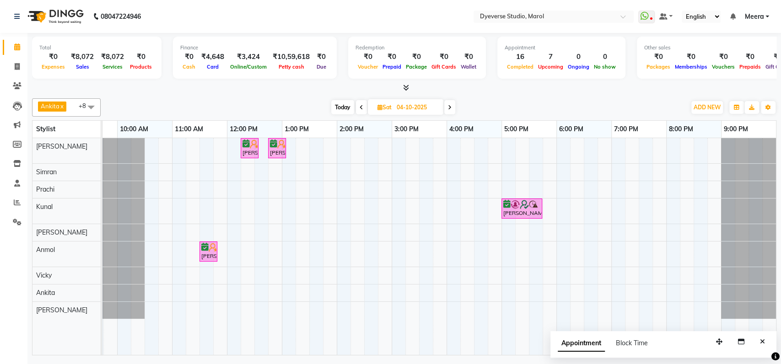
click at [360, 105] on icon at bounding box center [362, 107] width 4 height 5
type input "03-10-2025"
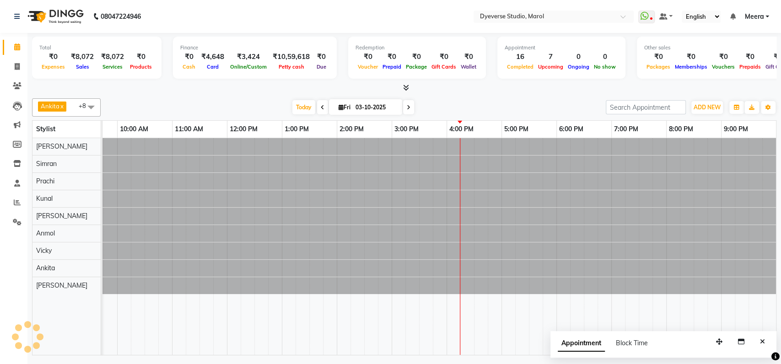
scroll to position [0, 40]
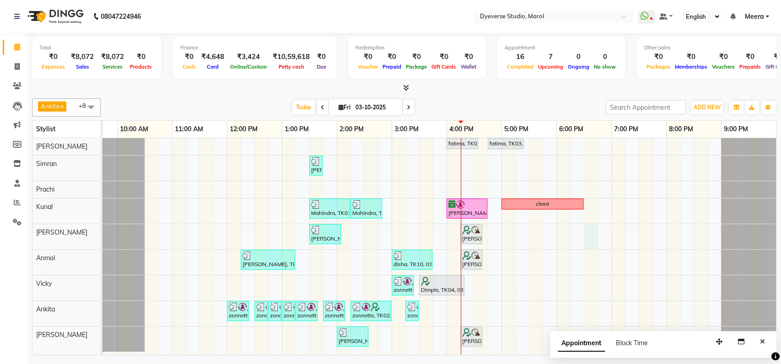
click at [585, 238] on div "fatima, TK03, 04:00 PM-04:35 PM, Classic - Pedi fatima, TK03, 04:45 PM-05:25 PM…" at bounding box center [419, 246] width 714 height 217
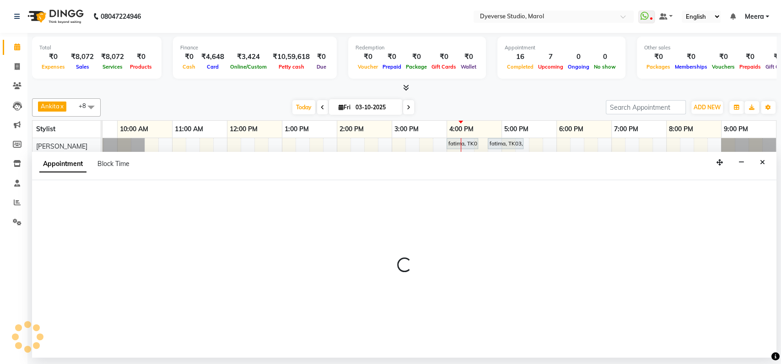
select select "67069"
select select "1110"
select select "tentative"
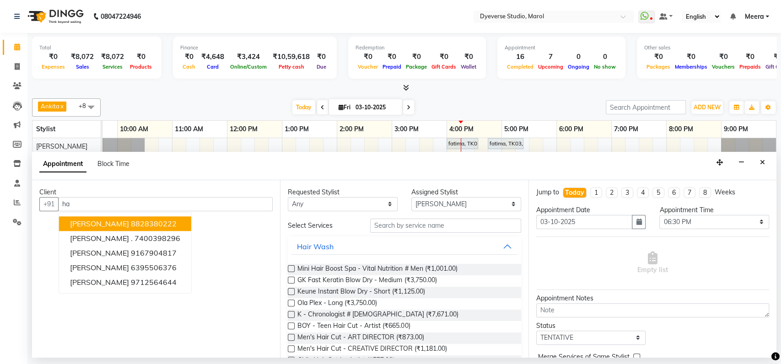
type input "h"
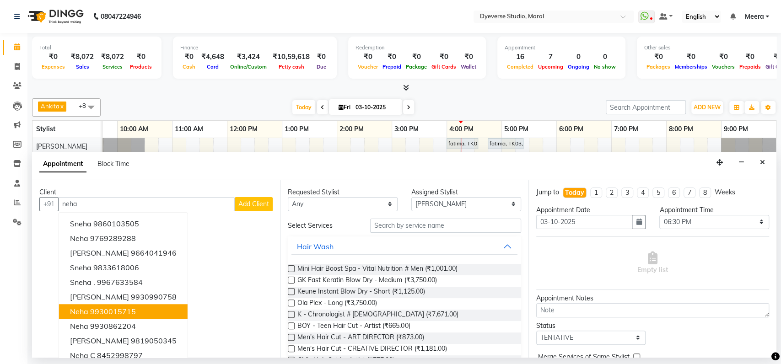
click at [119, 309] on ngb-highlight "9930015715" at bounding box center [113, 311] width 46 height 9
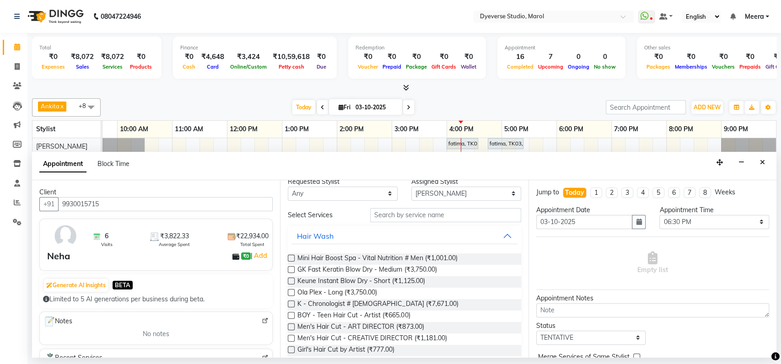
scroll to position [0, 0]
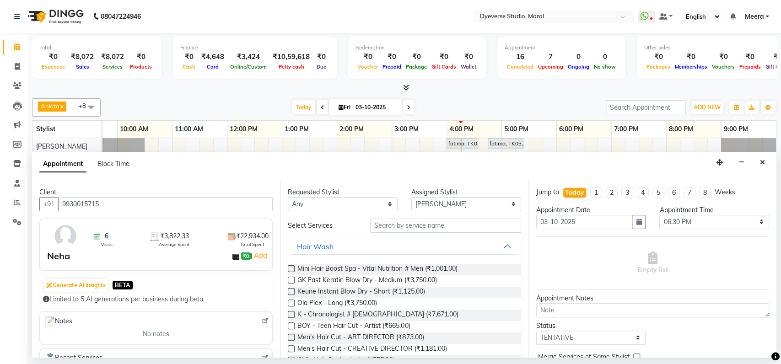
type input "9930015715"
click at [424, 226] on input "text" at bounding box center [445, 226] width 151 height 14
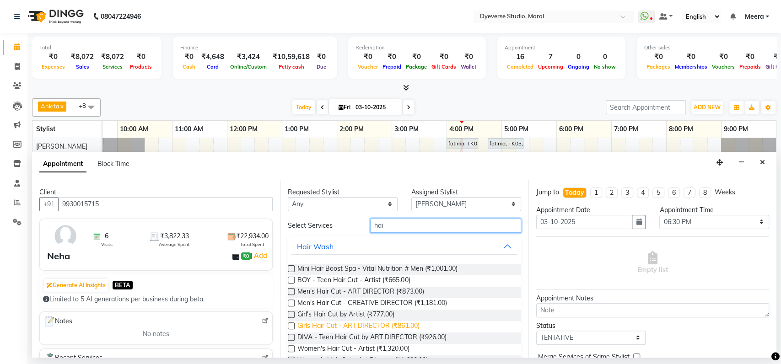
type input "hai"
click at [348, 325] on span "Girls Hair Cut - ART DIRECTOR (₹861.00)" at bounding box center [359, 326] width 122 height 11
checkbox input "false"
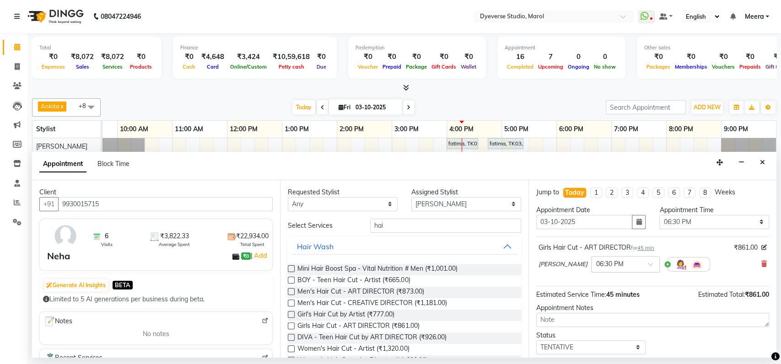
scroll to position [54, 0]
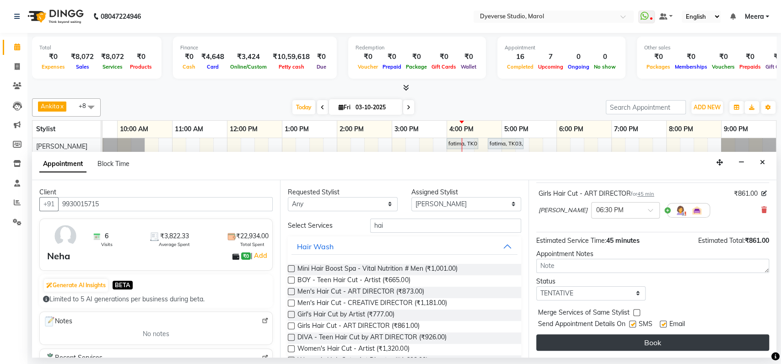
click at [608, 341] on button "Book" at bounding box center [652, 343] width 233 height 16
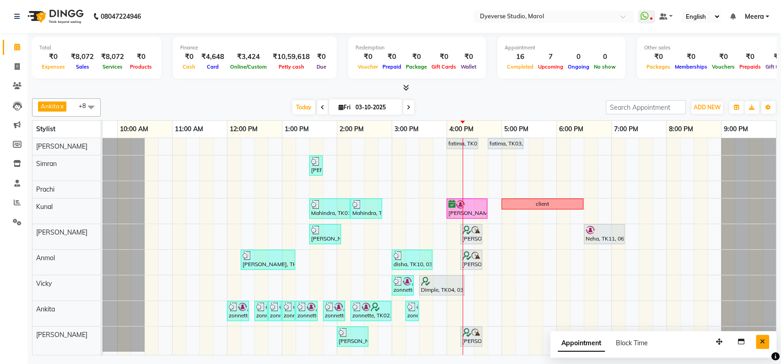
click at [763, 339] on icon "Close" at bounding box center [762, 342] width 5 height 6
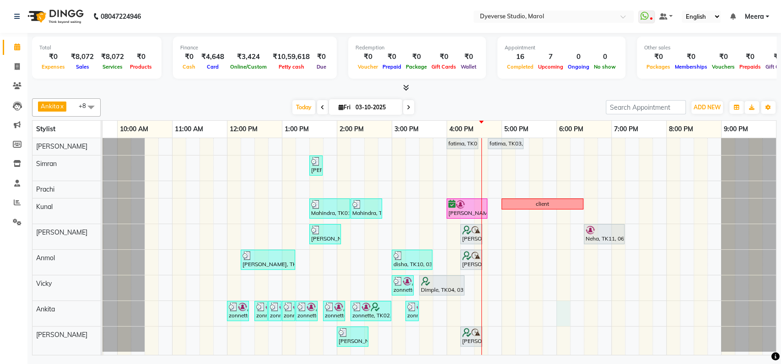
click at [559, 313] on div "fatima, TK03, 04:00 PM-04:35 PM, Classic - Pedi fatima, TK03, 04:45 PM-05:25 PM…" at bounding box center [419, 246] width 714 height 217
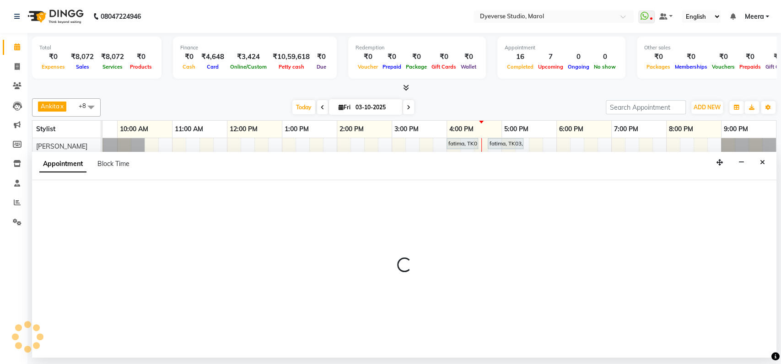
select select "83453"
select select "tentative"
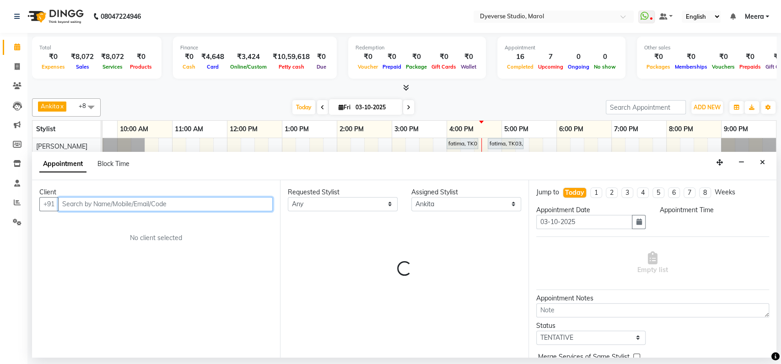
select select "1080"
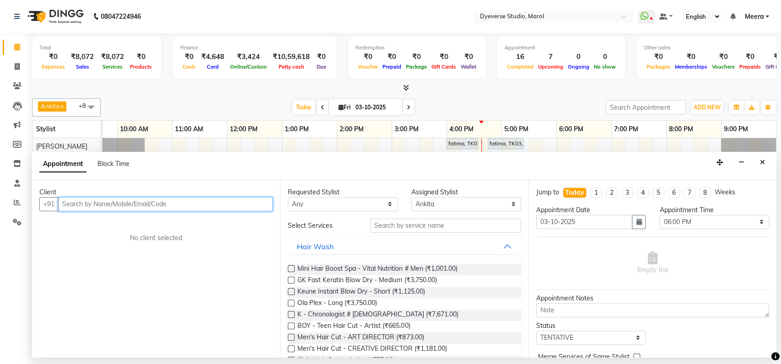
click at [108, 202] on input "text" at bounding box center [165, 204] width 215 height 14
type input "s"
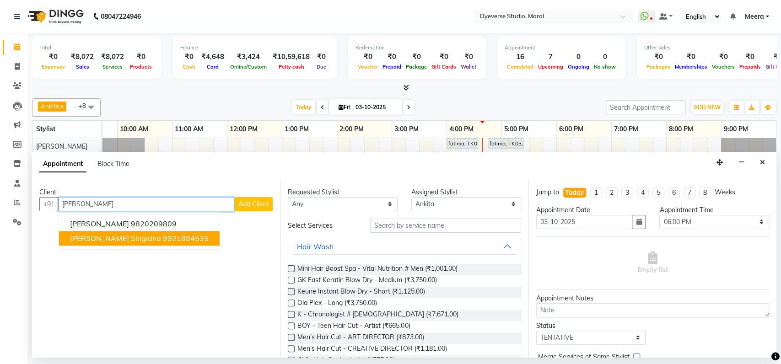
click at [114, 241] on span "Dikshit Singidha" at bounding box center [115, 238] width 91 height 9
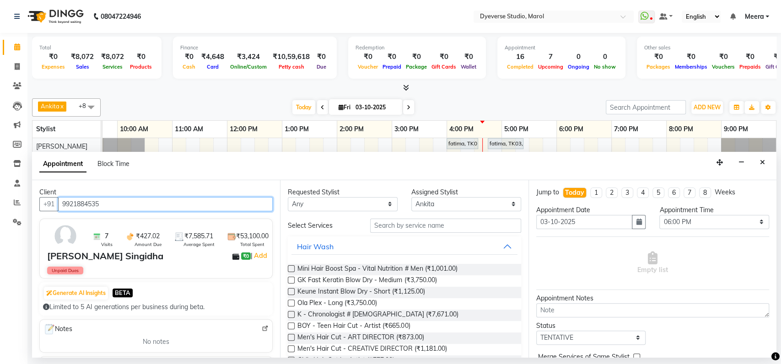
type input "9921884535"
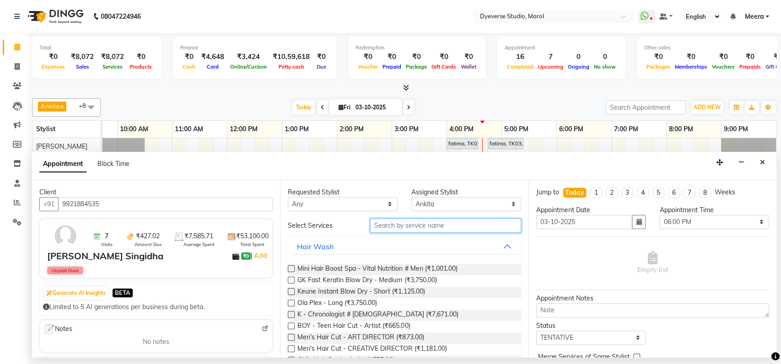
click at [435, 228] on input "text" at bounding box center [445, 226] width 151 height 14
click at [431, 206] on select "Select Ankita Anmol Kunal Prachi Ruchika Ruth Sahabaz Shaina Simran Suraj Vicky…" at bounding box center [466, 204] width 110 height 14
click at [358, 160] on div "Appointment Block Time" at bounding box center [404, 166] width 745 height 28
click at [352, 167] on div "Appointment Block Time" at bounding box center [404, 166] width 745 height 28
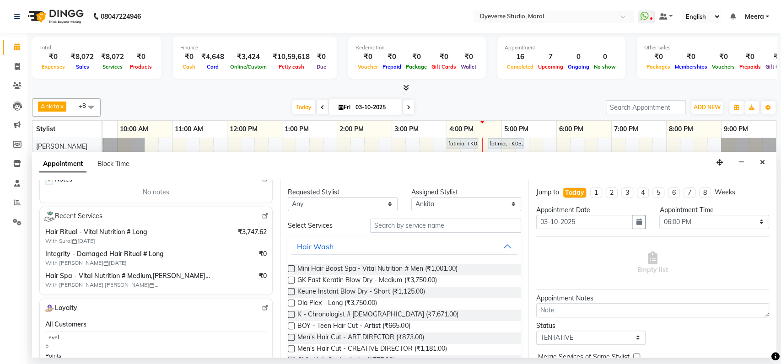
scroll to position [149, 0]
click at [406, 226] on input "text" at bounding box center [445, 226] width 151 height 14
click at [429, 201] on select "Select Ankita Anmol Kunal Prachi Ruchika Ruth Sahabaz Shaina Simran Suraj Vicky…" at bounding box center [466, 204] width 110 height 14
select select "48247"
click at [411, 197] on select "Select Ankita Anmol Kunal Prachi Ruchika Ruth Sahabaz Shaina Simran Suraj Vicky…" at bounding box center [466, 204] width 110 height 14
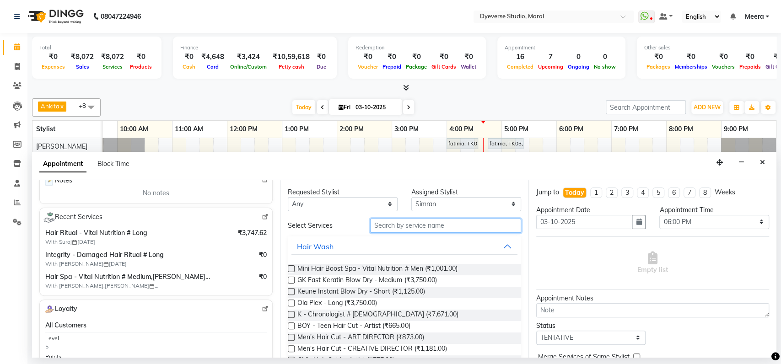
click at [383, 231] on input "text" at bounding box center [445, 226] width 151 height 14
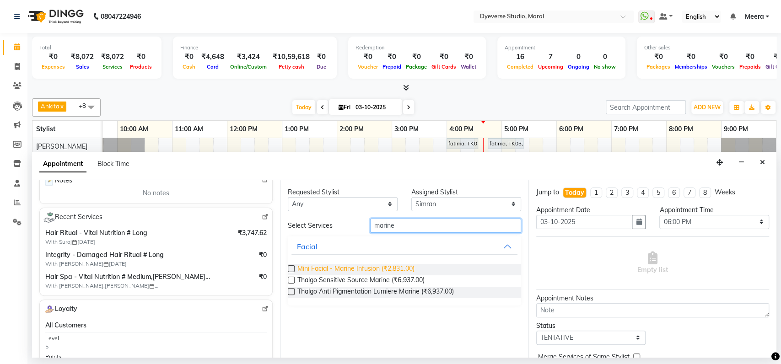
type input "marine"
click at [351, 269] on span "Mini Facial - Marine Infusion (₹2,831.00)" at bounding box center [356, 269] width 117 height 11
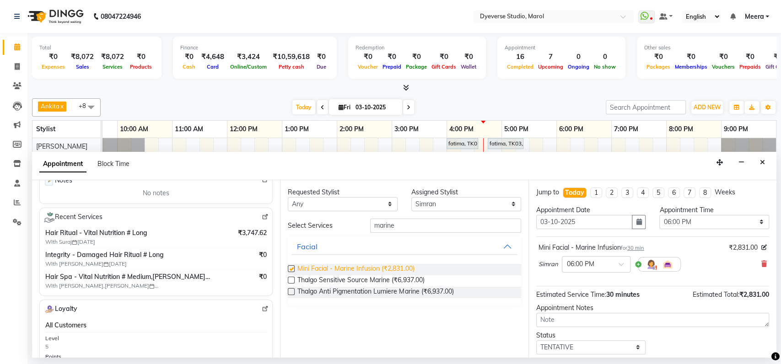
checkbox input "false"
click at [439, 200] on select "Select Ankita Anmol Kunal Prachi Ruchika Ruth Sahabaz Shaina Simran Suraj Vicky…" at bounding box center [466, 204] width 110 height 14
select select "67069"
click at [411, 197] on select "Select Ankita Anmol Kunal Prachi Ruchika Ruth Sahabaz Shaina Simran Suraj Vicky…" at bounding box center [466, 204] width 110 height 14
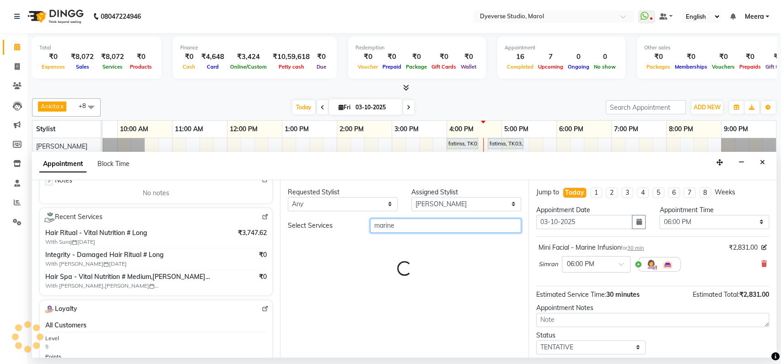
click at [399, 228] on input "marine" at bounding box center [445, 226] width 151 height 14
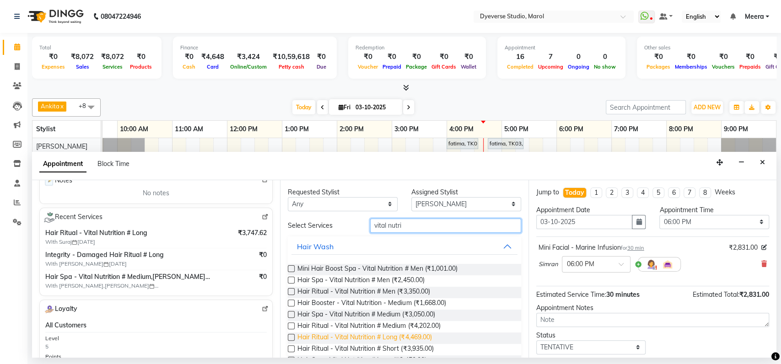
type input "vital nutri"
click at [365, 335] on span "Hair Ritual - Vital Nutrition # Long (₹4,469.00)" at bounding box center [365, 338] width 134 height 11
checkbox input "false"
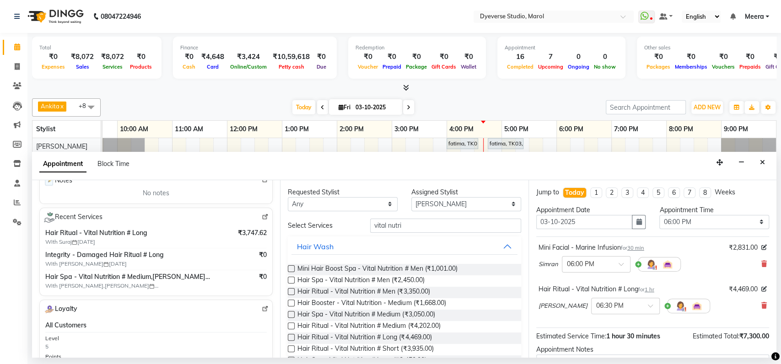
scroll to position [95, 0]
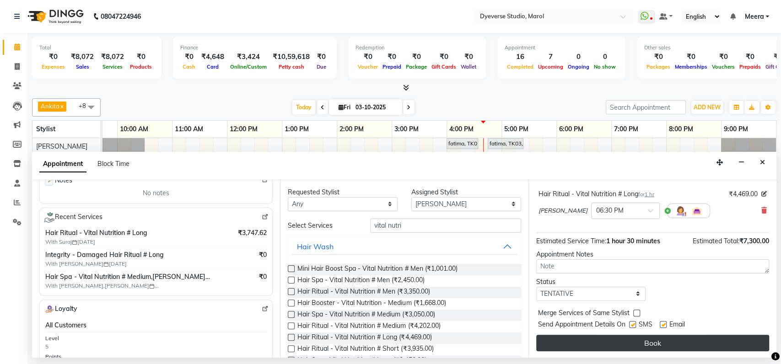
click at [603, 343] on button "Book" at bounding box center [652, 343] width 233 height 16
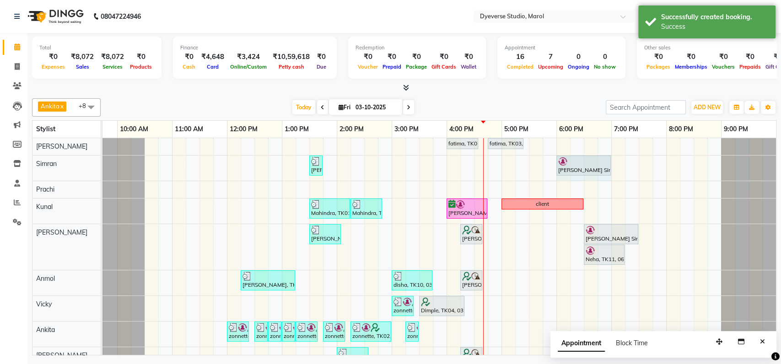
drag, startPoint x: 583, startPoint y: 165, endPoint x: 603, endPoint y: 162, distance: 20.4
click at [62, 162] on div "Gurpreet Kaur, TK08, 01:30 PM-01:45 PM, Threading - Eyebrows Dikshit Singidha, …" at bounding box center [62, 168] width 0 height 25
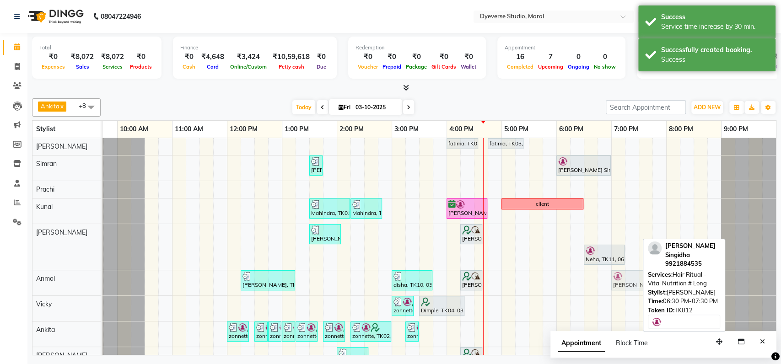
drag, startPoint x: 601, startPoint y: 229, endPoint x: 624, endPoint y: 279, distance: 55.1
click at [624, 279] on tbody "fatima, TK03, 04:00 PM-04:35 PM, Classic - Pedi fatima, TK03, 04:45 PM-05:25 PM…" at bounding box center [419, 255] width 714 height 234
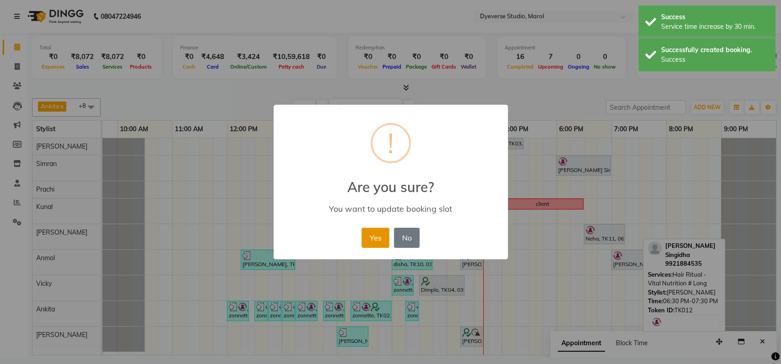
click at [374, 238] on button "Yes" at bounding box center [376, 238] width 28 height 20
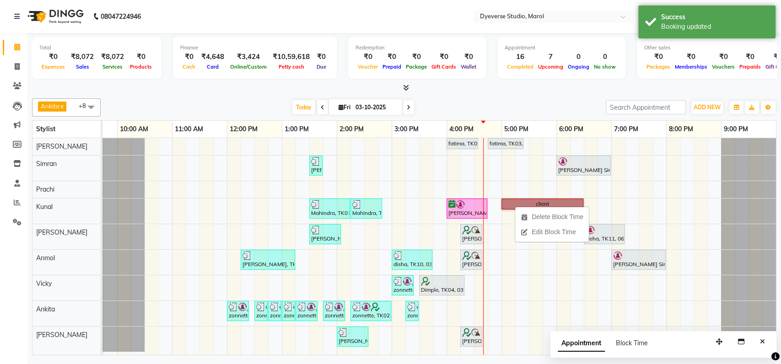
click at [110, 191] on div at bounding box center [103, 189] width 82 height 17
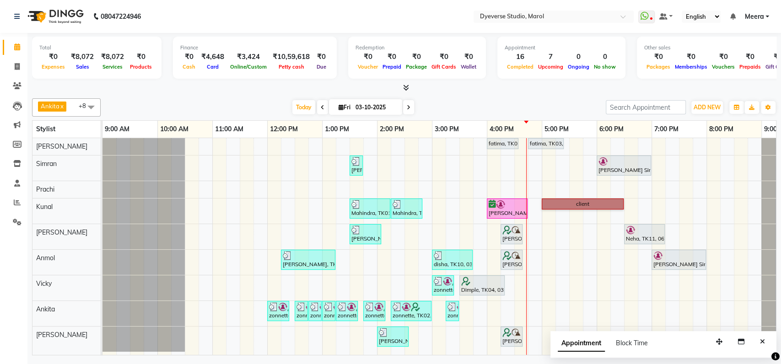
click at [156, 251] on div at bounding box center [144, 262] width 82 height 25
click at [760, 340] on icon "Close" at bounding box center [762, 342] width 5 height 6
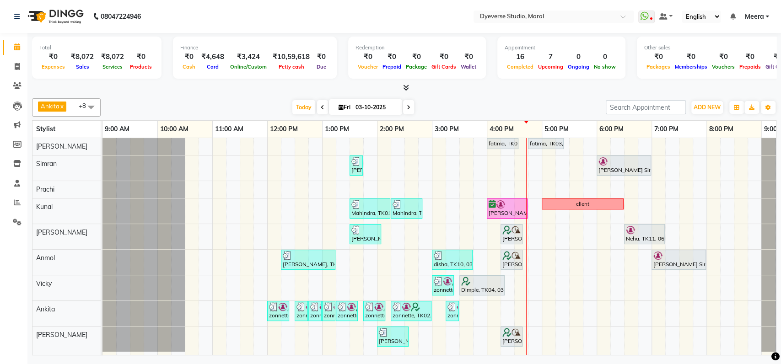
click at [405, 106] on span at bounding box center [408, 107] width 11 height 14
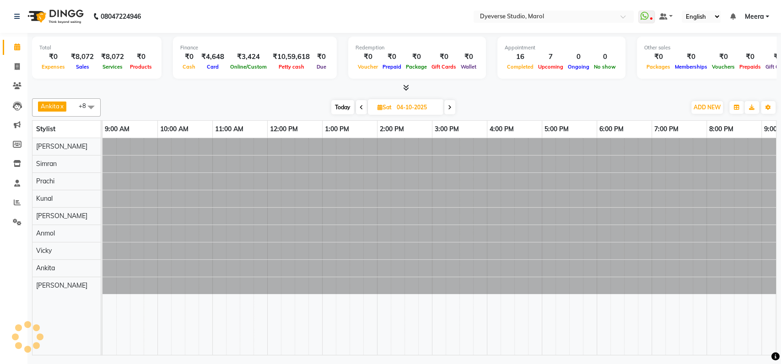
scroll to position [0, 40]
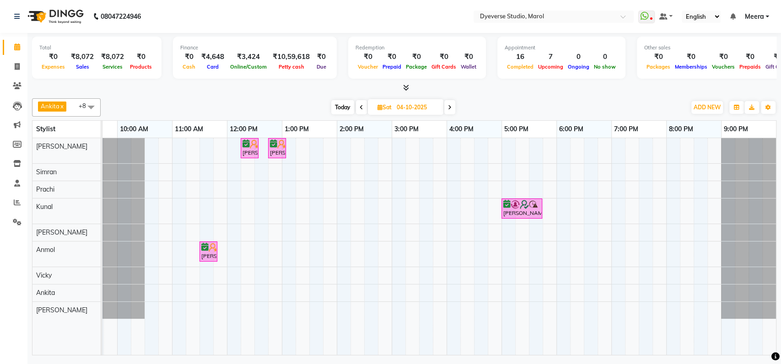
click at [451, 107] on icon at bounding box center [450, 107] width 4 height 5
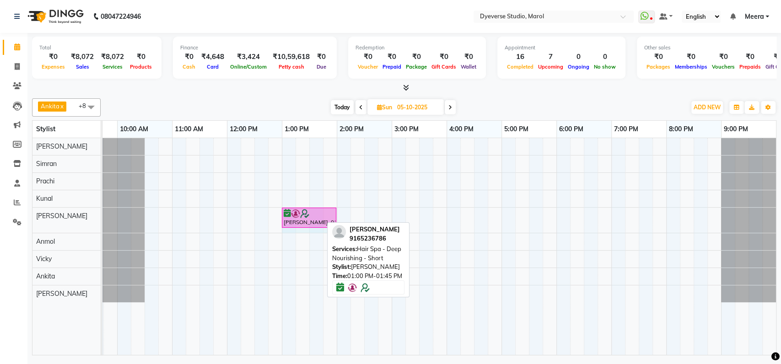
drag, startPoint x: 321, startPoint y: 218, endPoint x: 333, endPoint y: 206, distance: 16.5
click at [333, 206] on div "Munira Bano, 01:00 PM-01:45 PM, Hair Spa - Deep Nourishing - Short Munira Bano,…" at bounding box center [419, 246] width 714 height 217
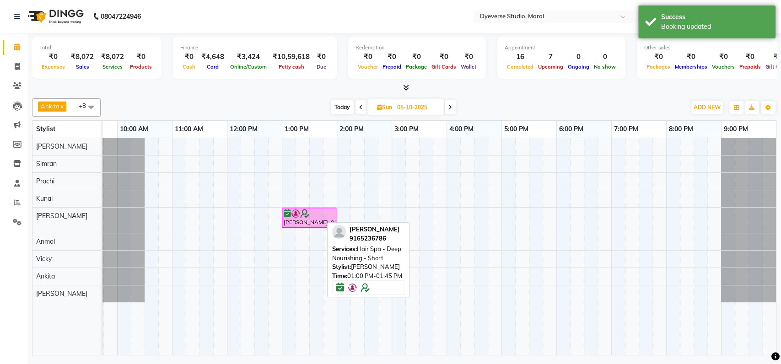
click at [493, 90] on div at bounding box center [404, 88] width 745 height 10
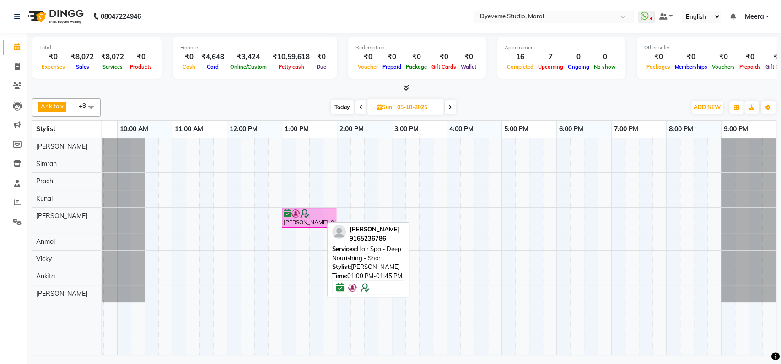
click at [491, 93] on div "Total ₹0 Expenses ₹8,072 Sales ₹8,072 Services ₹0 Products Finance ₹0 Cash ₹4,6…" at bounding box center [404, 195] width 754 height 325
click at [339, 103] on span "Today" at bounding box center [342, 107] width 23 height 14
type input "03-10-2025"
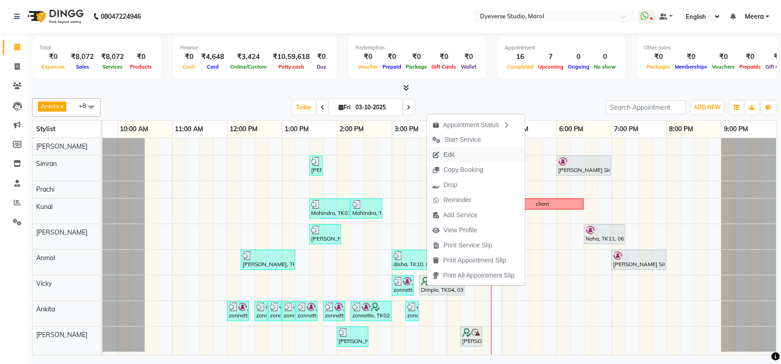
click at [462, 156] on button "Edit" at bounding box center [476, 154] width 98 height 15
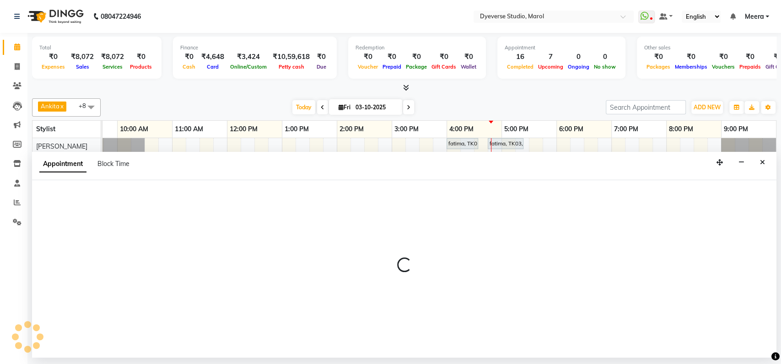
select select "tentative"
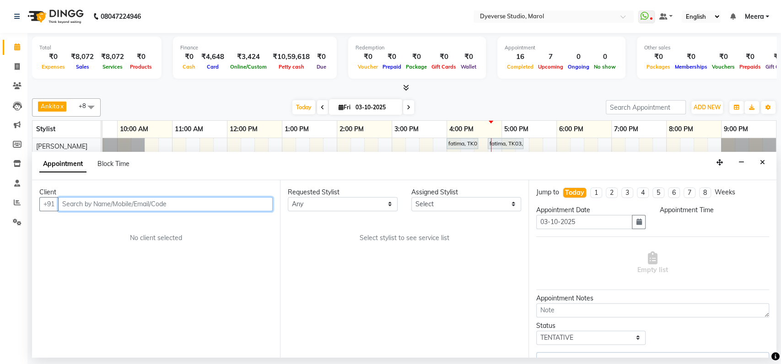
select select "930"
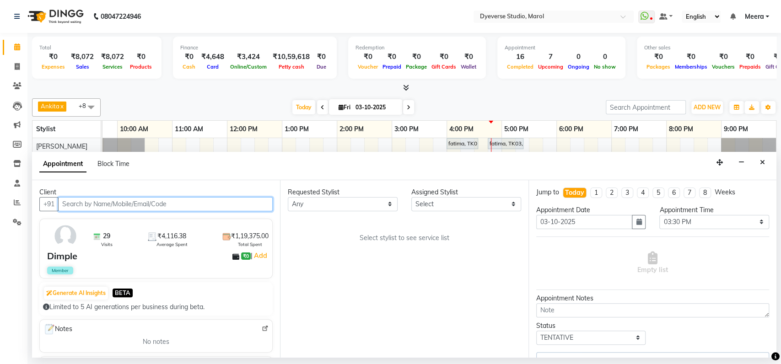
select select "81087"
select select "3155"
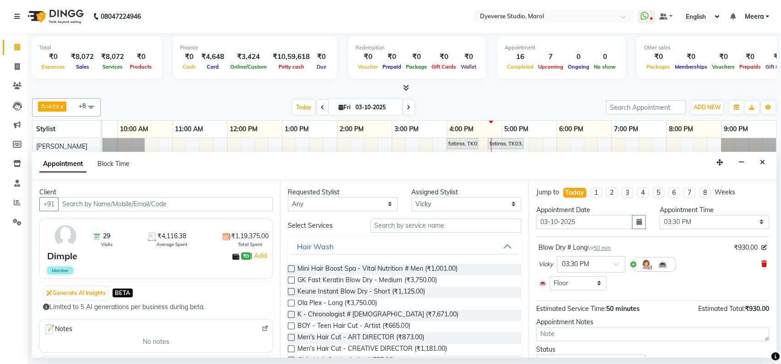
click at [762, 266] on icon at bounding box center [764, 264] width 5 height 6
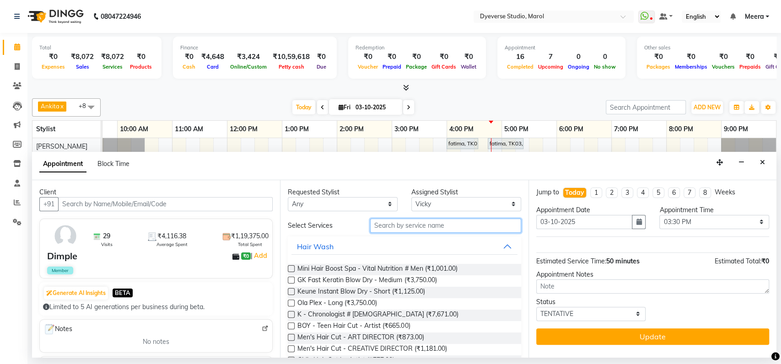
click at [400, 229] on input "text" at bounding box center [445, 226] width 151 height 14
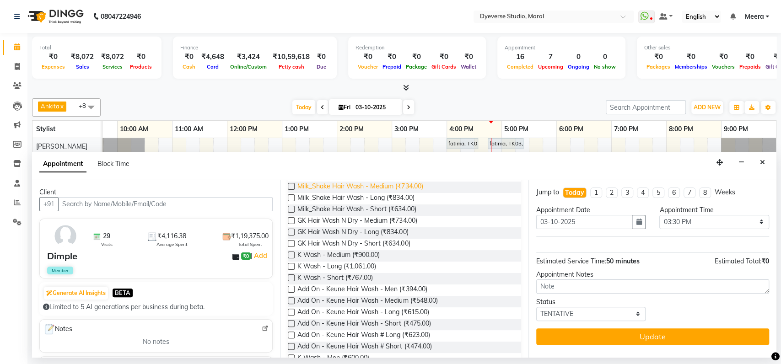
scroll to position [152, 0]
type input "k wash"
click at [338, 266] on span "K Wash - Long (₹1,061.00)" at bounding box center [337, 266] width 79 height 11
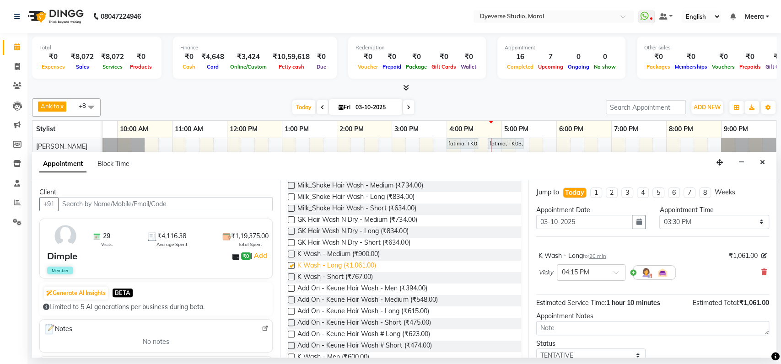
checkbox input "false"
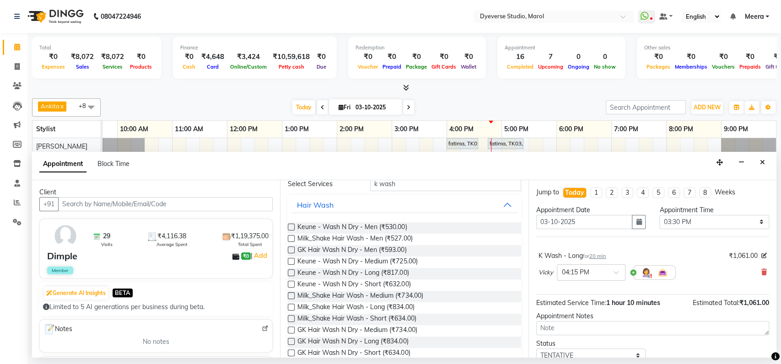
scroll to position [26, 0]
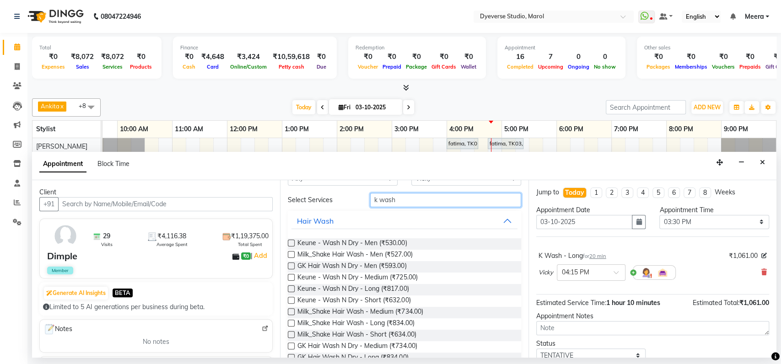
click at [397, 200] on input "k wash" at bounding box center [445, 200] width 151 height 14
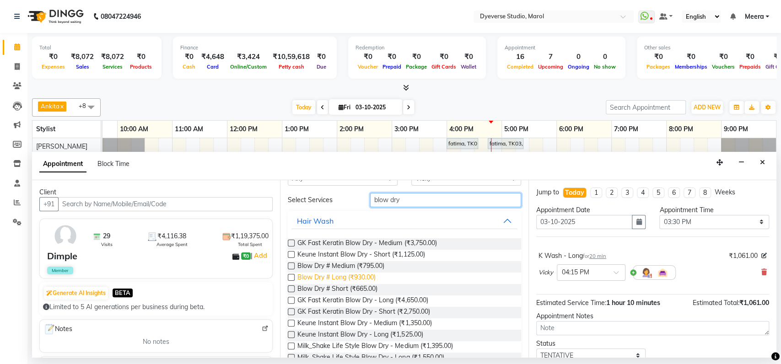
type input "blow dry"
click at [344, 277] on span "Blow Dry # Long (₹930.00)" at bounding box center [337, 278] width 78 height 11
checkbox input "false"
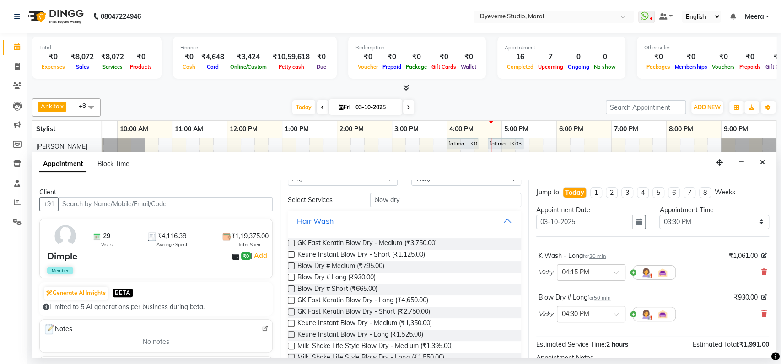
scroll to position [77, 0]
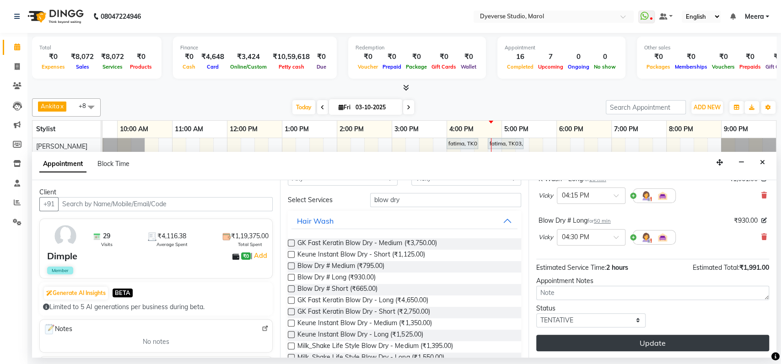
click at [600, 345] on button "Update" at bounding box center [652, 343] width 233 height 16
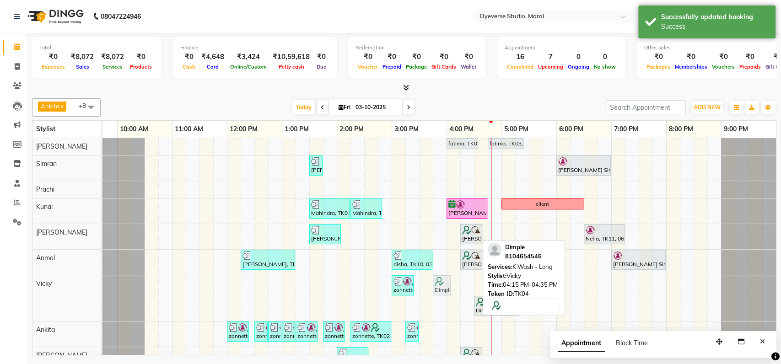
drag, startPoint x: 471, startPoint y: 287, endPoint x: 444, endPoint y: 287, distance: 26.1
click at [62, 287] on div "zonnette, TK02, 03:00 PM-03:25 PM, Loreal Hair Wash # Medium Dimple, TK04, 04:1…" at bounding box center [62, 299] width 0 height 46
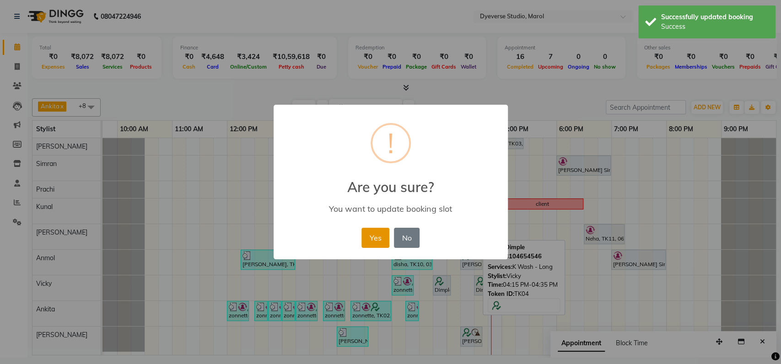
click at [376, 235] on button "Yes" at bounding box center [376, 238] width 28 height 20
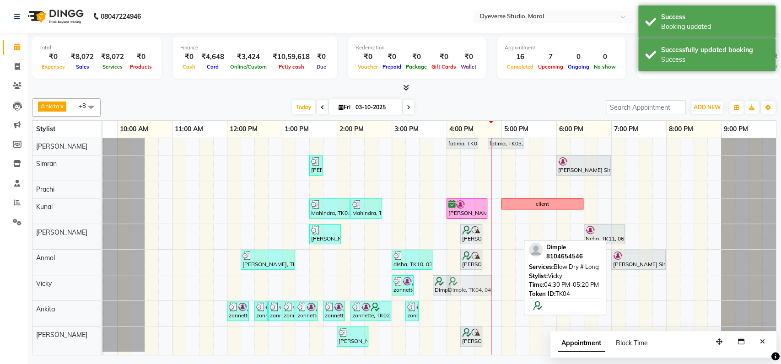
drag, startPoint x: 483, startPoint y: 287, endPoint x: 459, endPoint y: 289, distance: 24.3
click at [62, 289] on div "zonnette, TK02, 03:00 PM-03:25 PM, Loreal Hair Wash # Medium Dimple, TK04, 03:4…" at bounding box center [62, 288] width 0 height 25
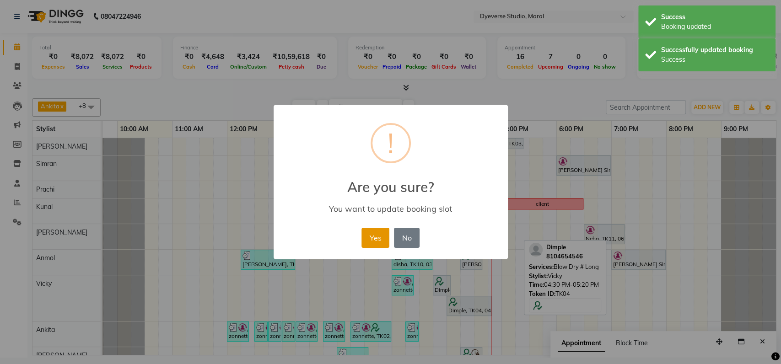
click at [373, 244] on button "Yes" at bounding box center [376, 238] width 28 height 20
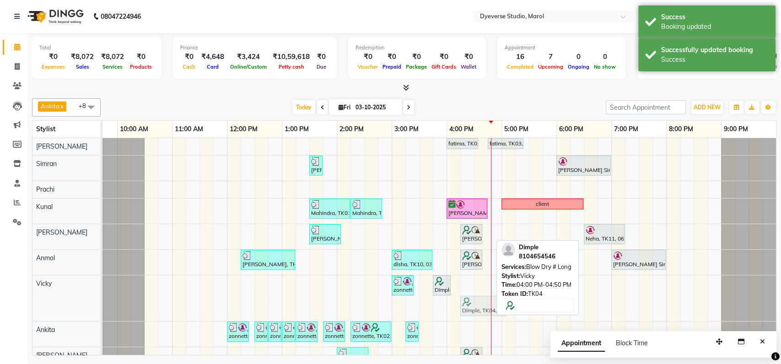
click at [62, 306] on div "zonnette, TK02, 03:00 PM-03:25 PM, Loreal Hair Wash # Medium Dimple, TK04, 03:4…" at bounding box center [62, 299] width 0 height 46
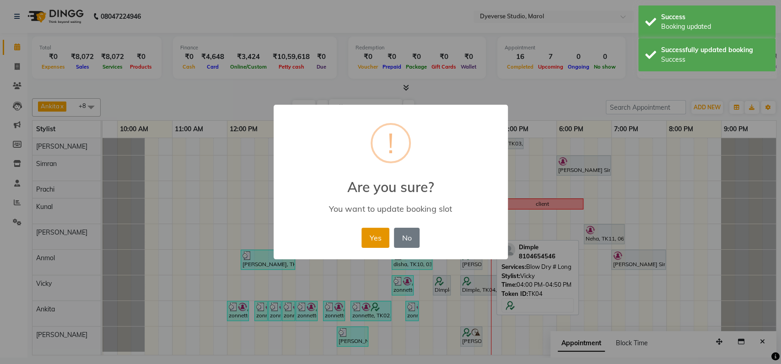
click at [376, 240] on button "Yes" at bounding box center [376, 238] width 28 height 20
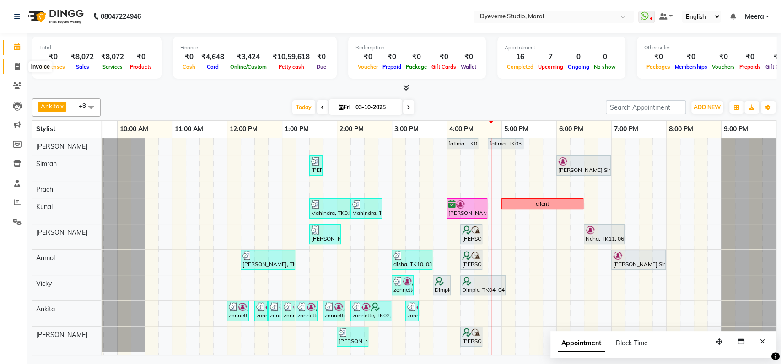
click at [18, 68] on icon at bounding box center [17, 66] width 5 height 7
select select "service"
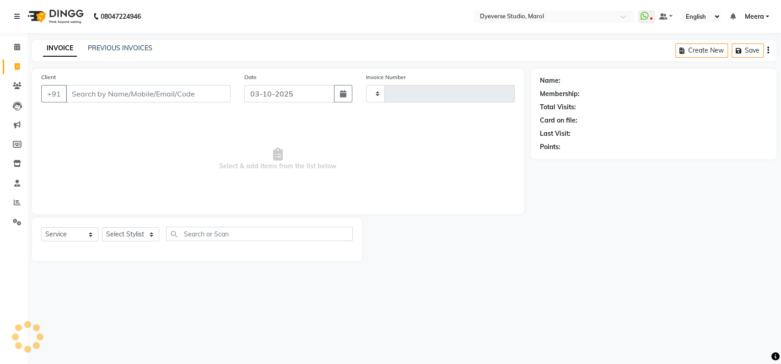
type input "2569"
select select "6368"
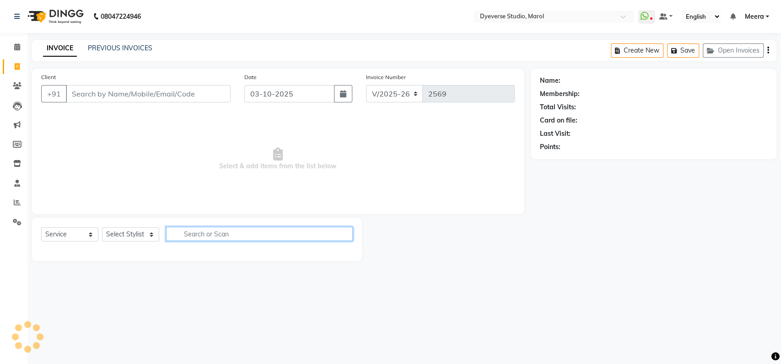
click at [205, 236] on input "text" at bounding box center [259, 234] width 187 height 14
type input "blow dry"
click at [123, 236] on select "Select Stylist Ankita Anmol Kanak Kunal Meera Prachi Raoul Ruchika Ruth Sahabaz…" at bounding box center [130, 234] width 57 height 14
select select "48845"
click at [102, 227] on select "Select Stylist Ankita Anmol Kanak Kunal Meera Prachi Raoul Ruchika Ruth Sahabaz…" at bounding box center [130, 234] width 57 height 14
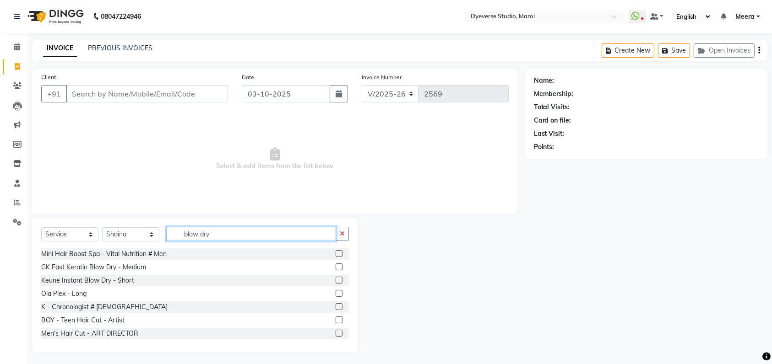
click at [222, 239] on input "blow dry" at bounding box center [251, 234] width 170 height 14
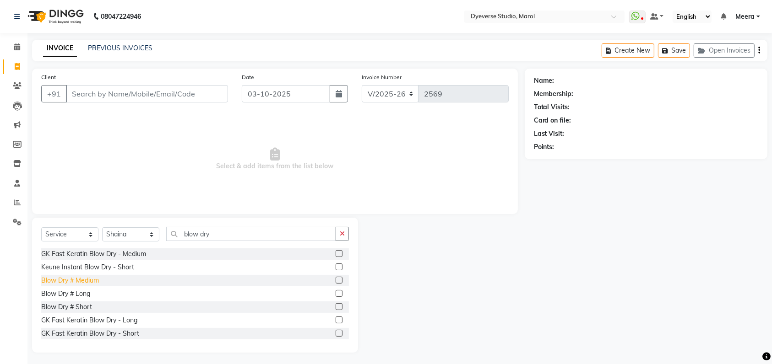
click at [75, 281] on div "Blow Dry # Medium" at bounding box center [70, 281] width 58 height 10
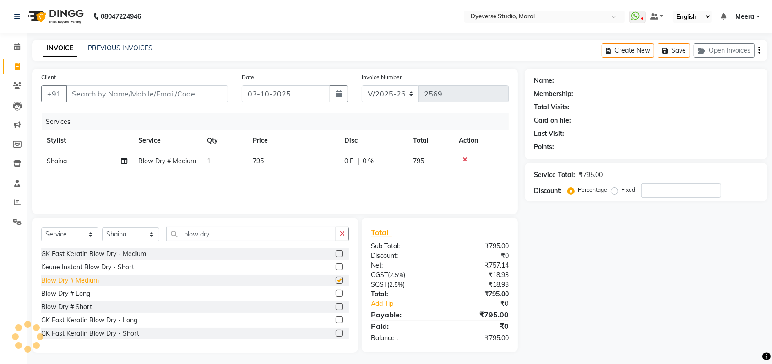
checkbox input "false"
click at [670, 192] on input "number" at bounding box center [681, 191] width 80 height 14
click at [571, 294] on div "Name: Membership: Total Visits: Card on file: Last Visit: Points: Service Total…" at bounding box center [649, 215] width 249 height 293
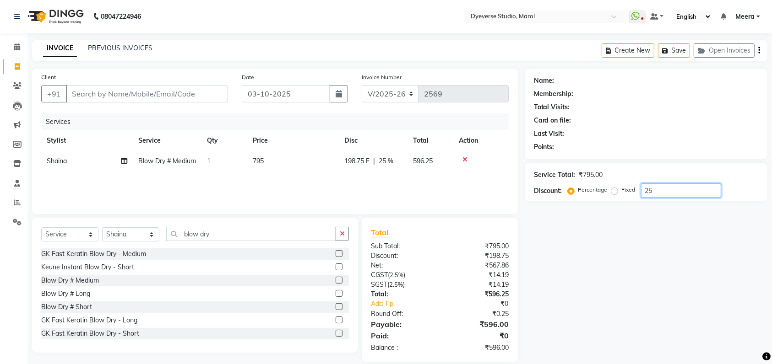
click at [674, 186] on input "25" at bounding box center [681, 191] width 80 height 14
type input "2"
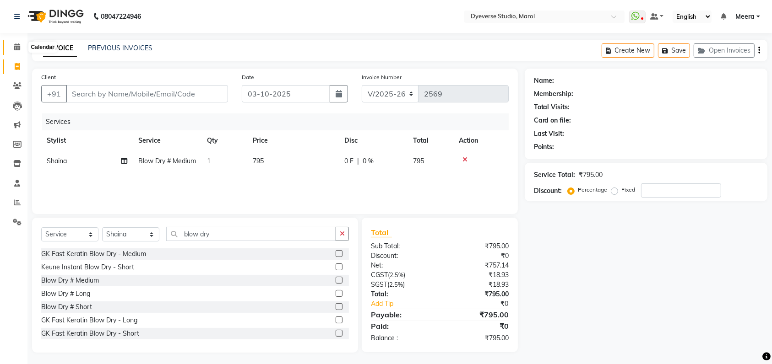
click at [16, 49] on icon at bounding box center [17, 46] width 6 height 7
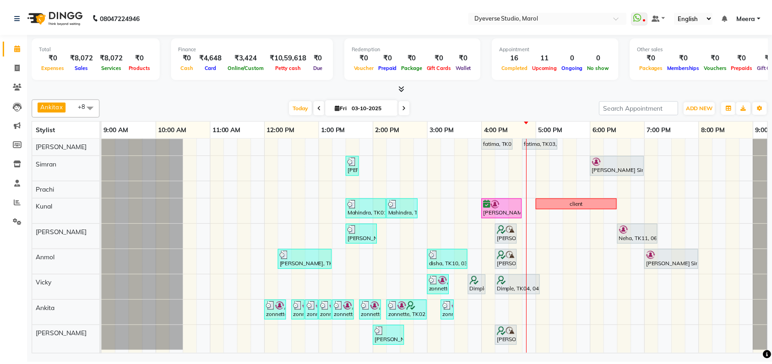
scroll to position [5, 0]
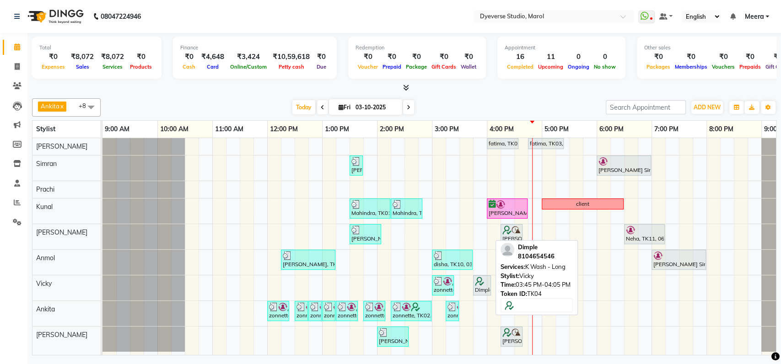
click at [478, 284] on div "Dimple, TK04, 03:45 PM-04:05 PM, K Wash - Long" at bounding box center [482, 285] width 16 height 17
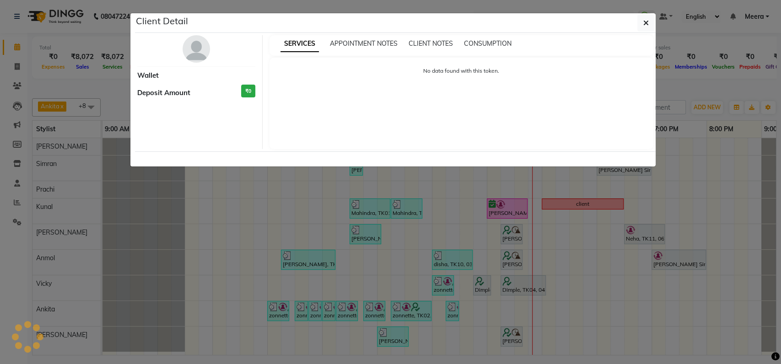
select select "7"
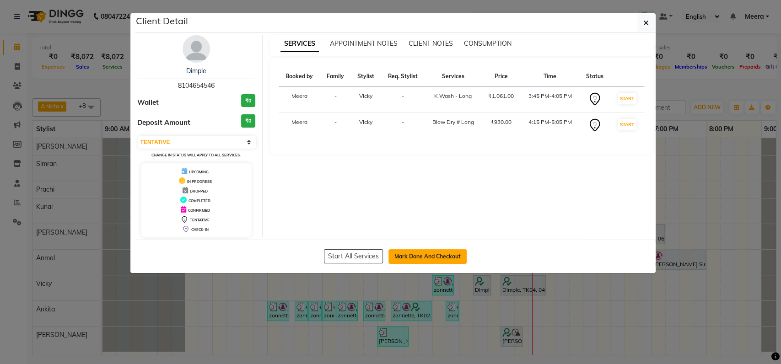
click at [416, 256] on button "Mark Done And Checkout" at bounding box center [428, 256] width 78 height 15
select select "service"
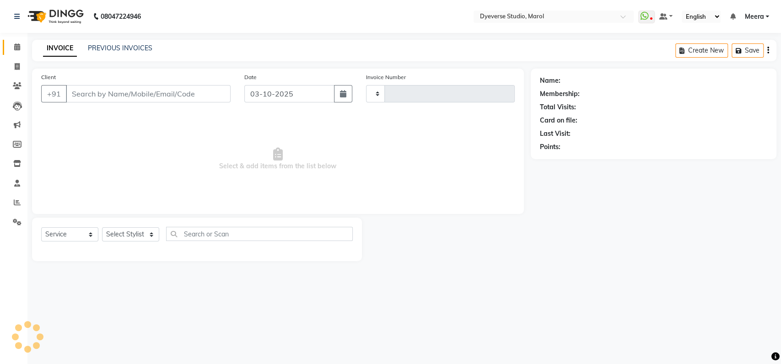
type input "2569"
select select "6368"
type input "8104654546"
select select "81087"
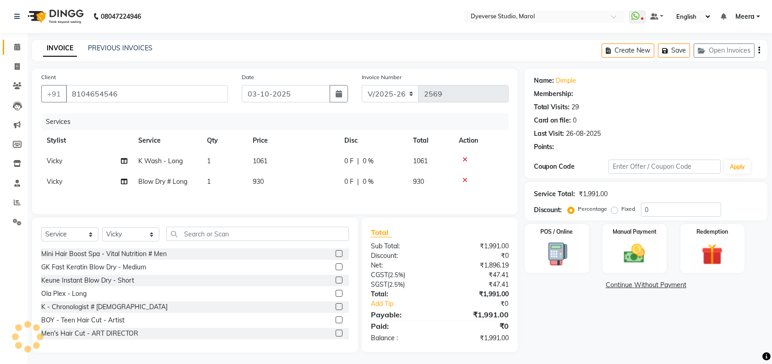
select select "2: Object"
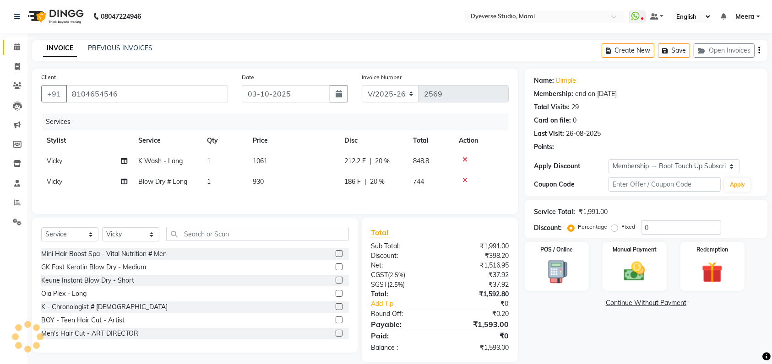
type input "20"
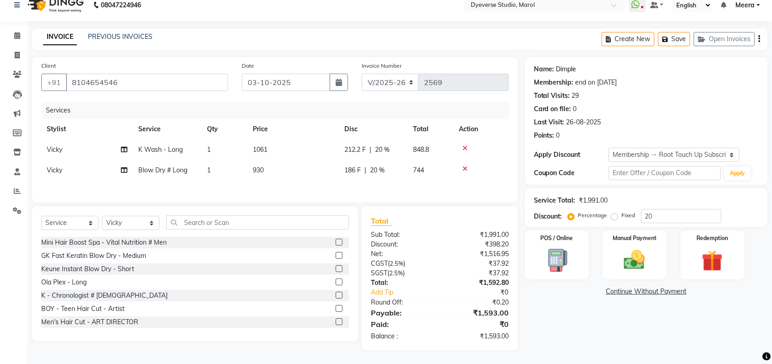
click at [561, 69] on link "Dimple" at bounding box center [566, 70] width 20 height 10
click at [723, 267] on img at bounding box center [712, 261] width 36 height 27
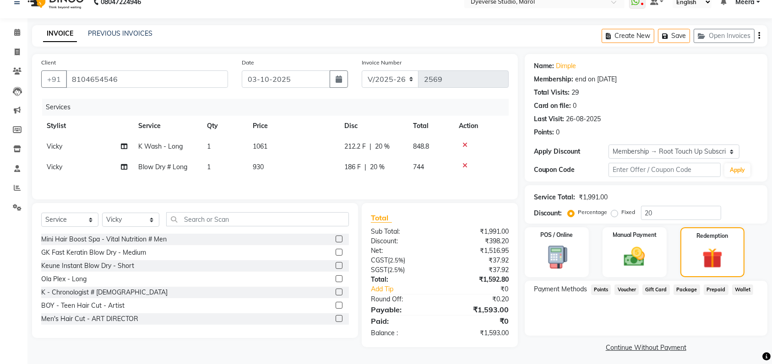
click at [596, 291] on span "Points" at bounding box center [601, 290] width 20 height 11
click at [658, 155] on select "Select Membership → Root Touch Up Subscription Membership → Dyeverse Elite Memb…" at bounding box center [673, 152] width 131 height 14
select select "3: Object"
click at [608, 145] on select "Select Membership → Root Touch Up Subscription Membership → Dyeverse Elite Memb…" at bounding box center [673, 152] width 131 height 14
click at [662, 219] on input "25" at bounding box center [681, 213] width 80 height 14
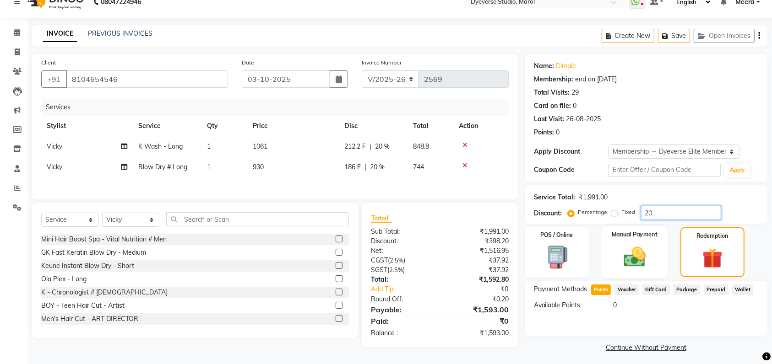
type input "20"
click at [644, 262] on img at bounding box center [635, 256] width 36 height 25
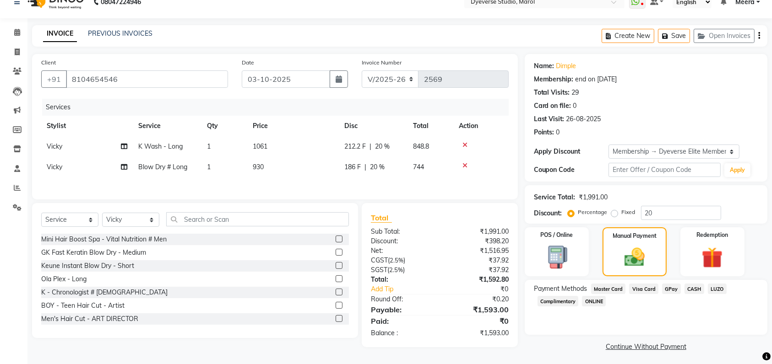
click at [693, 287] on span "CASH" at bounding box center [694, 289] width 20 height 11
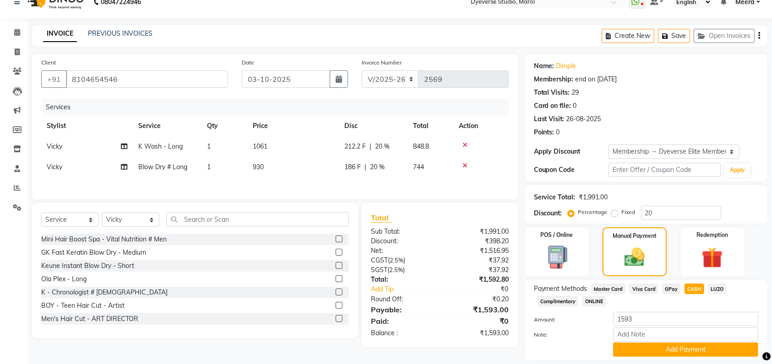
scroll to position [43, 0]
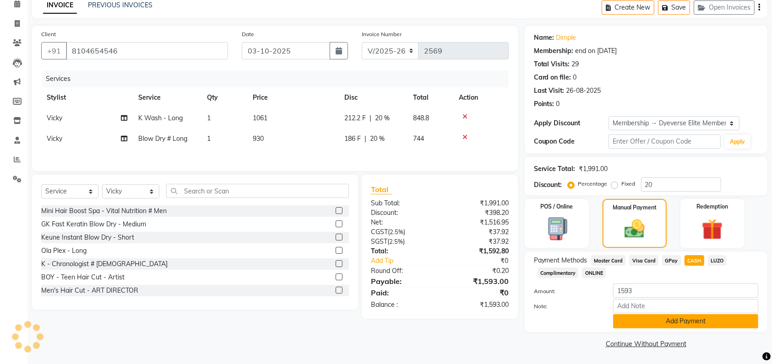
click at [649, 319] on button "Add Payment" at bounding box center [685, 321] width 145 height 14
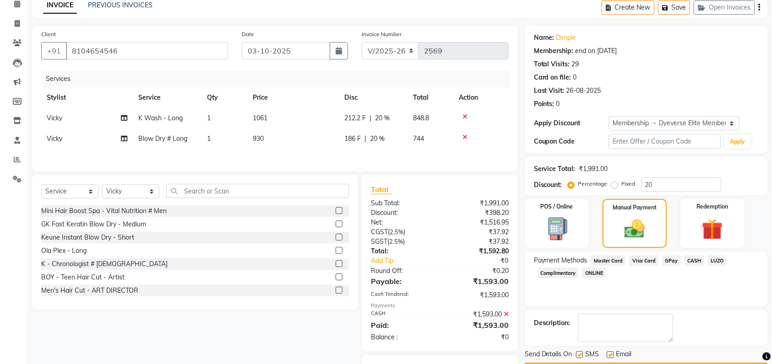
scroll to position [79, 0]
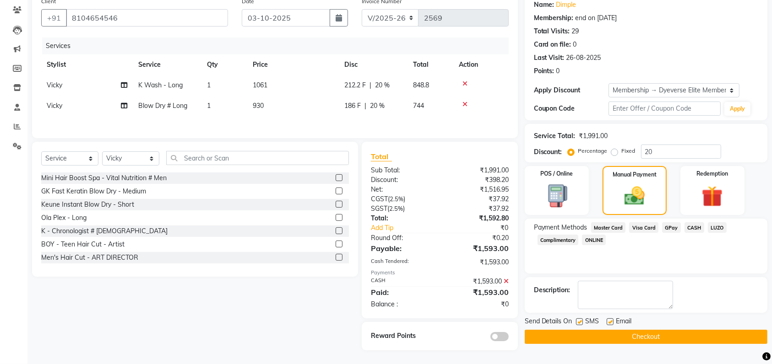
click at [590, 332] on button "Checkout" at bounding box center [646, 337] width 243 height 14
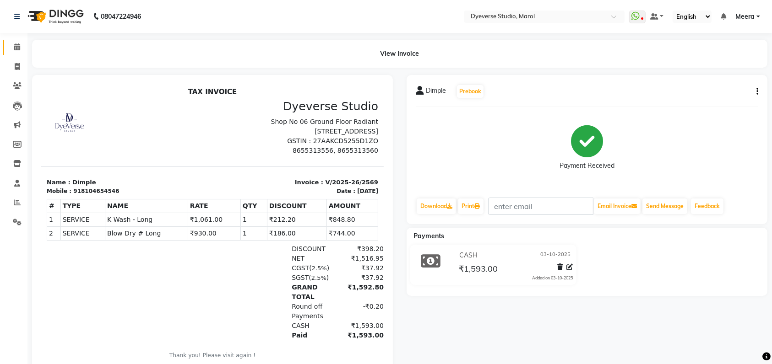
click at [11, 53] on link "Calendar" at bounding box center [14, 47] width 22 height 15
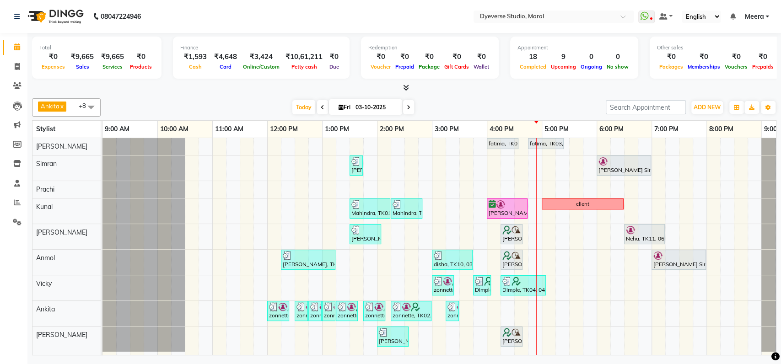
scroll to position [0, 40]
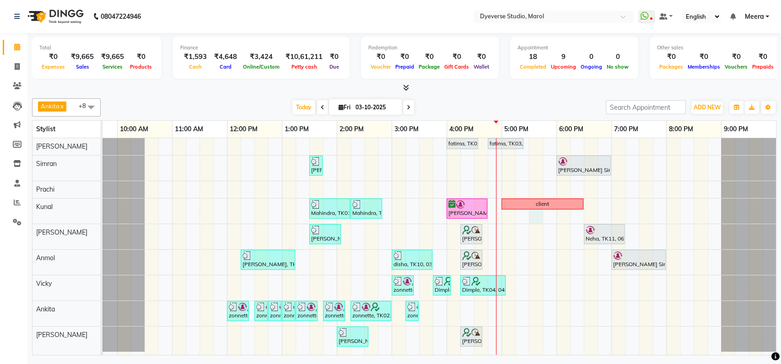
click at [533, 217] on div "fatima, TK03, 04:00 PM-04:35 PM, Classic - Pedi fatima, TK03, 04:45 PM-05:25 PM…" at bounding box center [419, 246] width 714 height 217
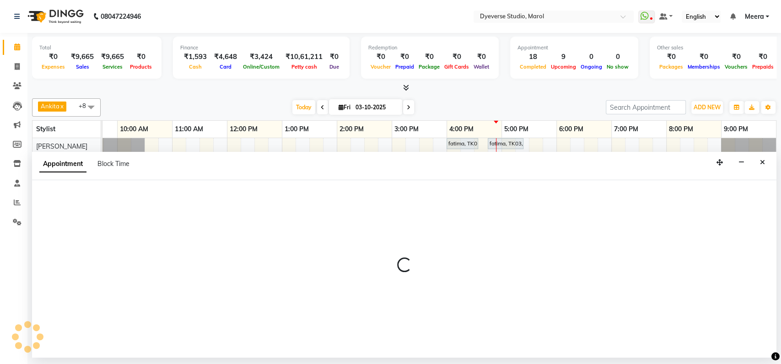
select select "48560"
select select "1050"
select select "tentative"
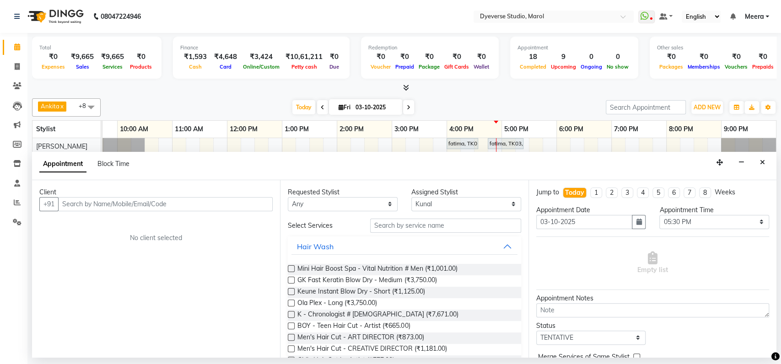
click at [109, 204] on input "text" at bounding box center [165, 204] width 215 height 14
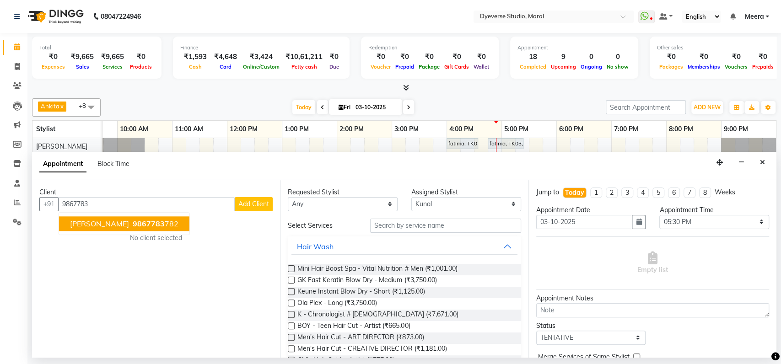
click at [133, 223] on span "9867783" at bounding box center [149, 223] width 32 height 9
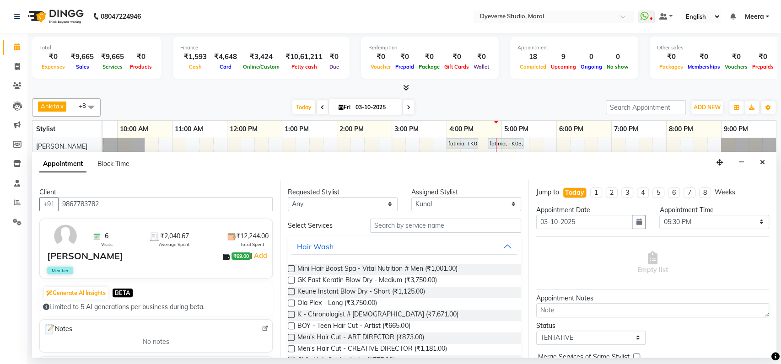
type input "9867783782"
click at [403, 224] on input "text" at bounding box center [445, 226] width 151 height 14
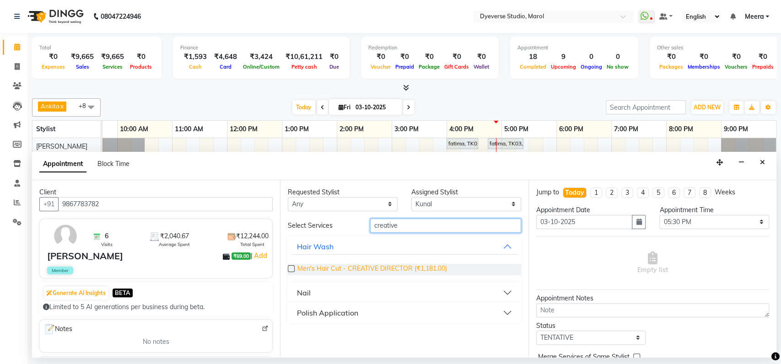
type input "creative"
click at [369, 268] on span "Men's Hair Cut - CREATIVE DIRECTOR (₹1,181.00)" at bounding box center [372, 269] width 149 height 11
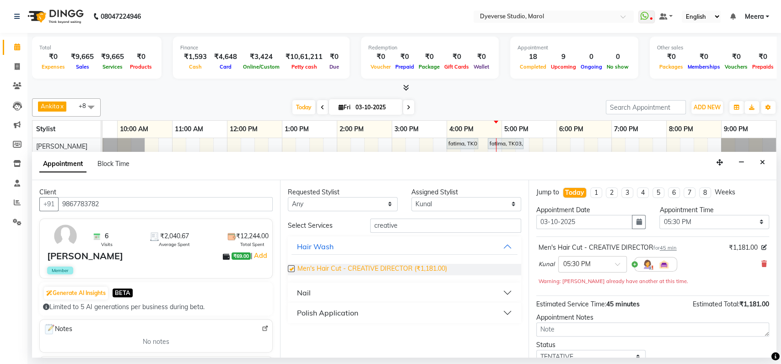
checkbox input "false"
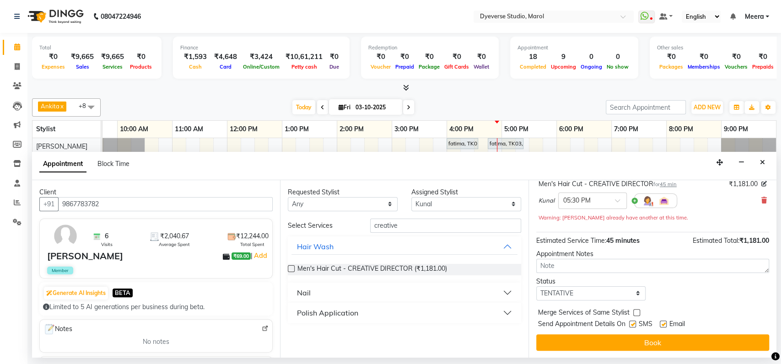
scroll to position [64, 0]
click at [597, 293] on select "Select TENTATIVE CONFIRM CHECK-IN UPCOMING" at bounding box center [591, 294] width 110 height 14
select select "confirm booking"
click at [536, 287] on select "Select TENTATIVE CONFIRM CHECK-IN UPCOMING" at bounding box center [591, 294] width 110 height 14
click at [444, 224] on input "creative" at bounding box center [445, 226] width 151 height 14
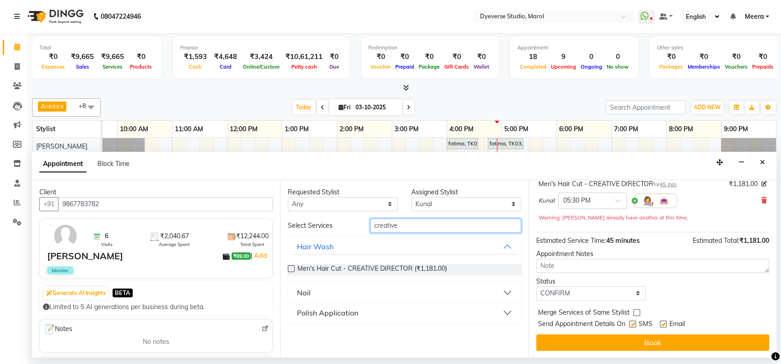
click at [444, 224] on input "creative" at bounding box center [445, 226] width 151 height 14
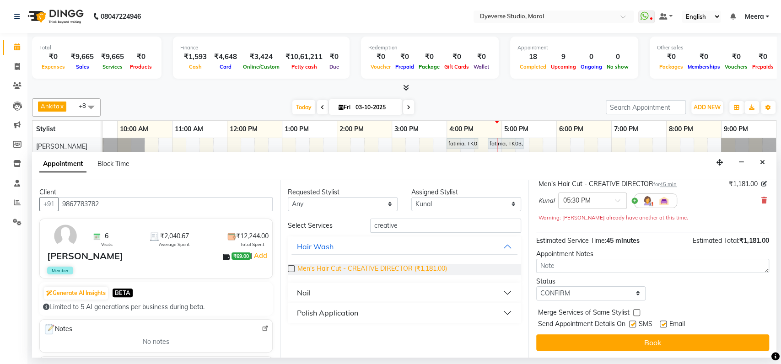
click at [391, 268] on span "Men's Hair Cut - CREATIVE DIRECTOR (₹1,181.00)" at bounding box center [372, 269] width 149 height 11
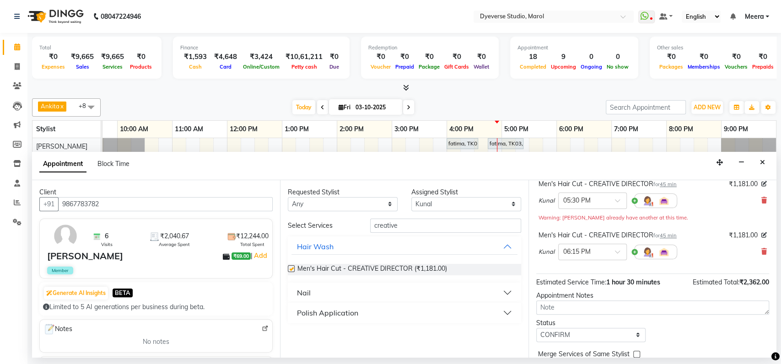
checkbox input "false"
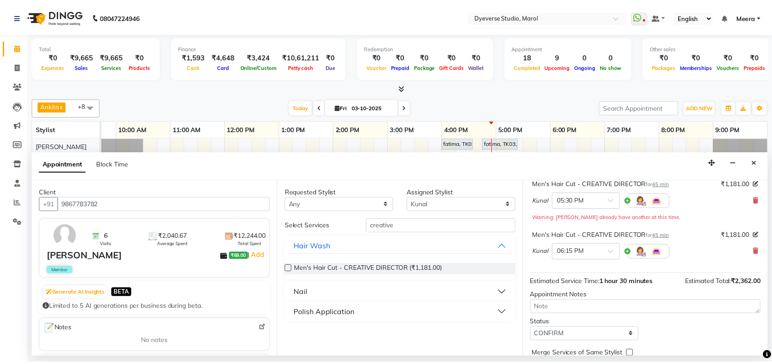
scroll to position [105, 0]
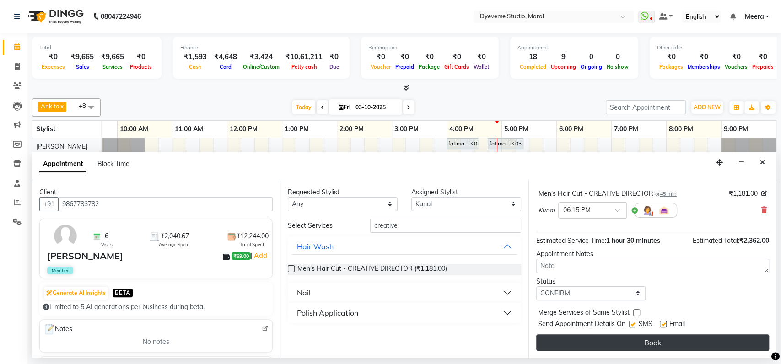
click at [599, 337] on button "Book" at bounding box center [652, 343] width 233 height 16
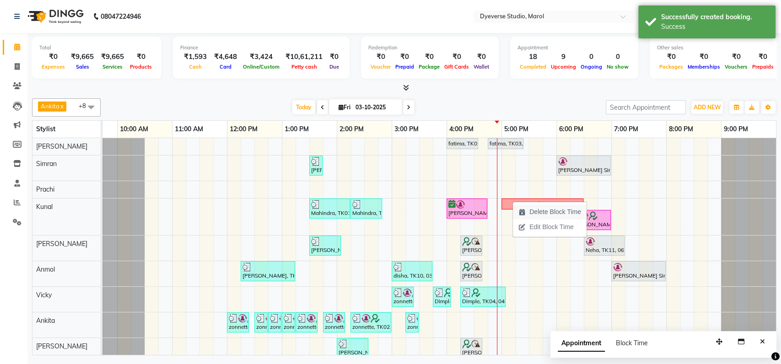
click at [534, 205] on span "Delete Block Time" at bounding box center [550, 212] width 74 height 15
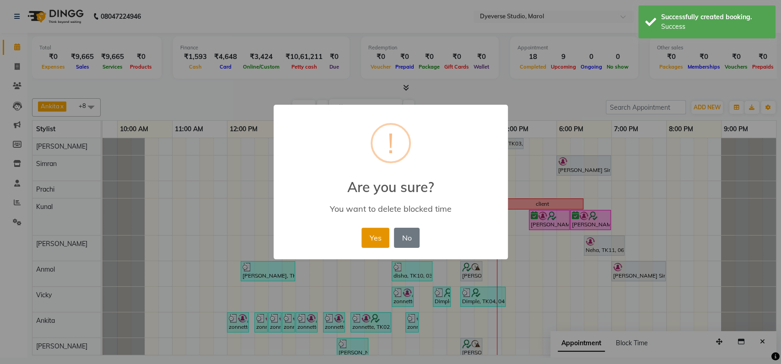
click at [370, 234] on button "Yes" at bounding box center [376, 238] width 28 height 20
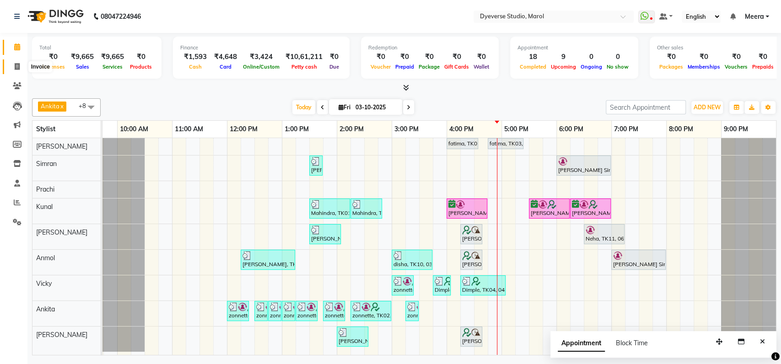
click at [21, 64] on span at bounding box center [17, 67] width 16 height 11
select select "service"
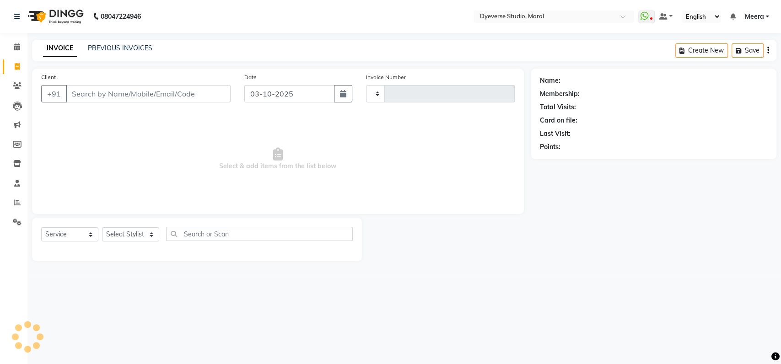
type input "2570"
select select "6368"
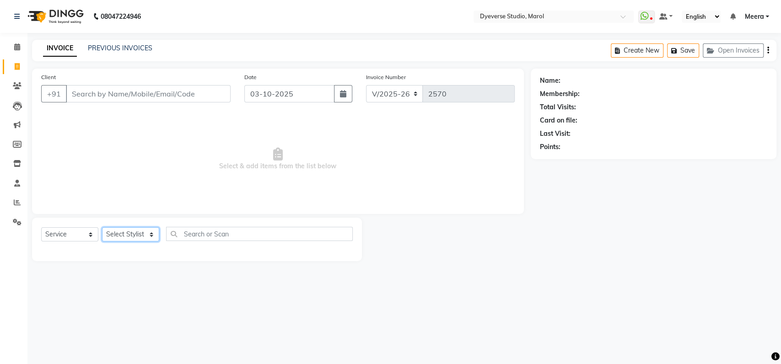
click at [130, 229] on select "Select Stylist [PERSON_NAME] [PERSON_NAME] [PERSON_NAME] [PERSON_NAME] [PERSON_…" at bounding box center [130, 234] width 57 height 14
select select "67069"
click at [102, 227] on select "Select Stylist [PERSON_NAME] [PERSON_NAME] [PERSON_NAME] [PERSON_NAME] [PERSON_…" at bounding box center [130, 234] width 57 height 14
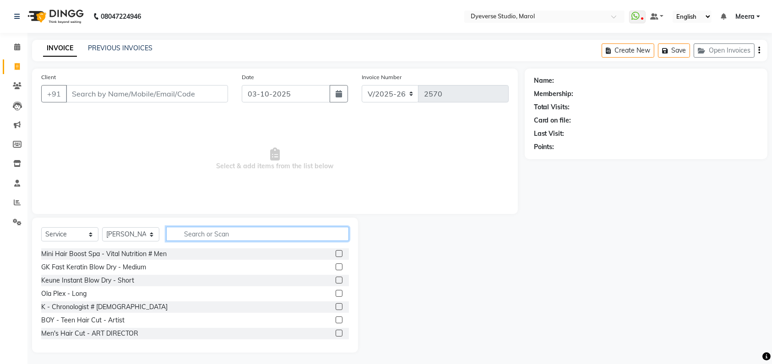
click at [201, 239] on input "text" at bounding box center [257, 234] width 183 height 14
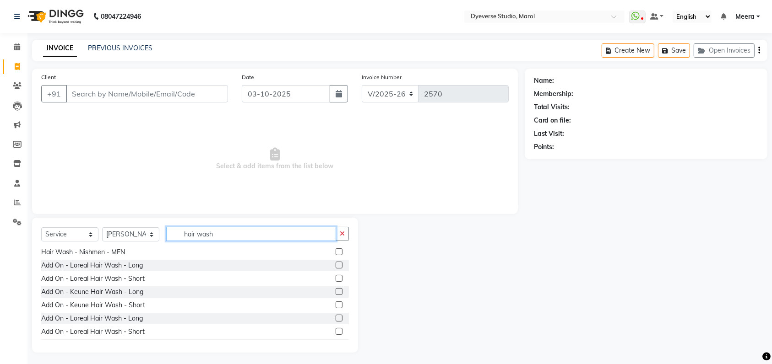
scroll to position [200, 0]
click at [227, 236] on input "hair wash" at bounding box center [251, 234] width 170 height 14
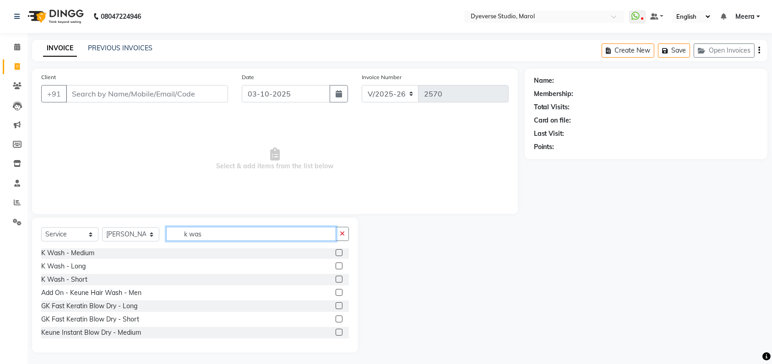
scroll to position [160, 0]
type input "k wash"
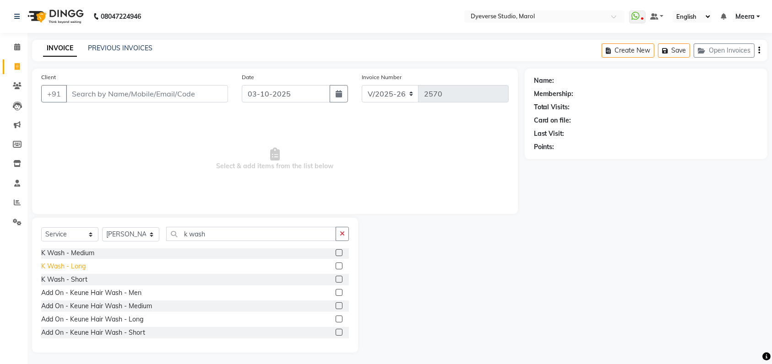
click at [70, 265] on div "K Wash - Long" at bounding box center [63, 267] width 44 height 10
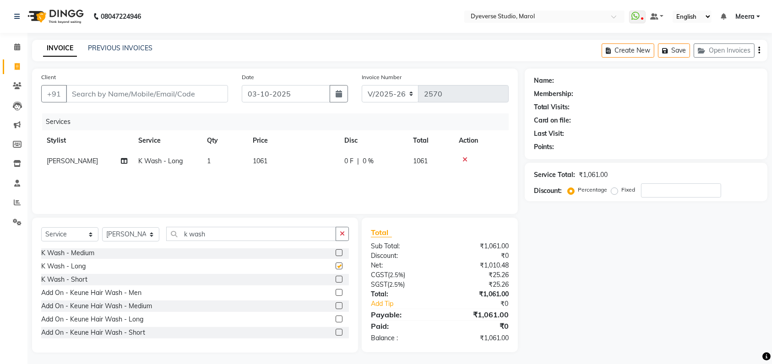
checkbox input "false"
click at [653, 186] on input "number" at bounding box center [681, 191] width 80 height 14
type input "25"
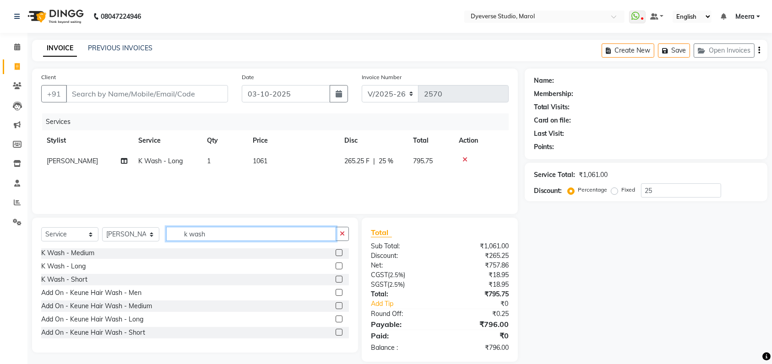
click at [236, 238] on input "k wash" at bounding box center [251, 234] width 170 height 14
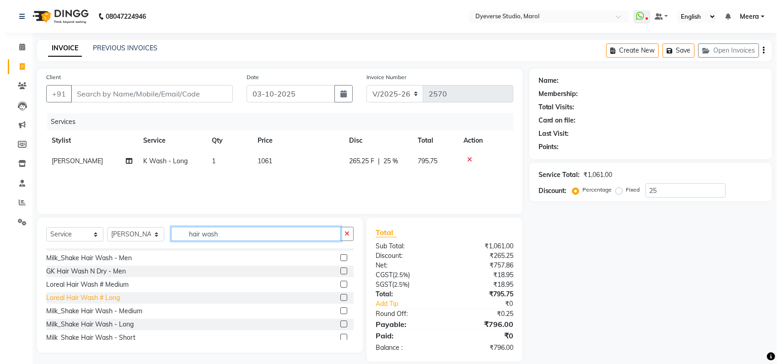
scroll to position [0, 0]
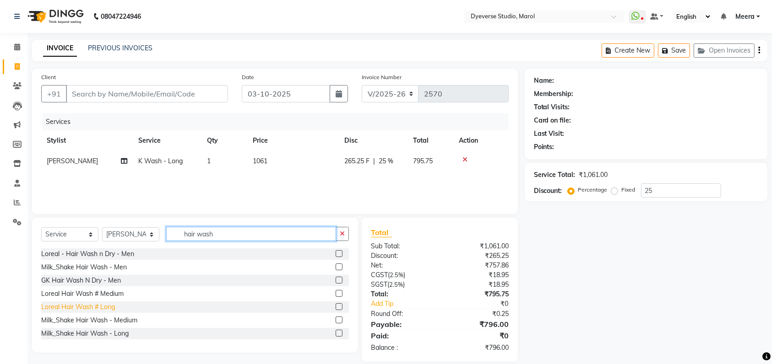
type input "hair wash"
click at [92, 308] on div "Loreal Hair Wash # Long" at bounding box center [78, 308] width 74 height 10
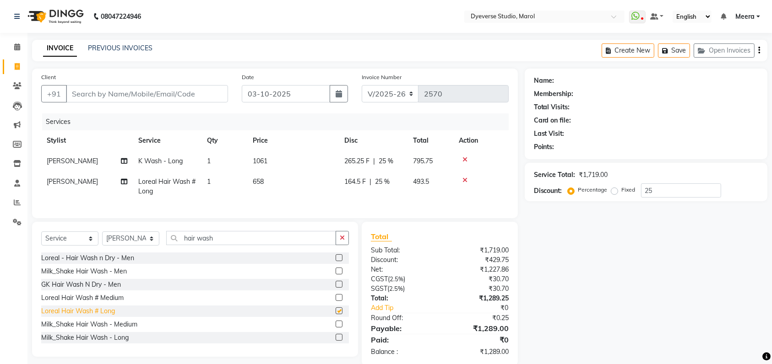
checkbox input "false"
drag, startPoint x: 639, startPoint y: 276, endPoint x: 554, endPoint y: 285, distance: 85.1
click at [554, 285] on div "Name: Membership: Total Visits: Card on file: Last Visit: Points: Service Total…" at bounding box center [649, 218] width 249 height 298
click at [226, 245] on input "hair wash" at bounding box center [251, 238] width 170 height 14
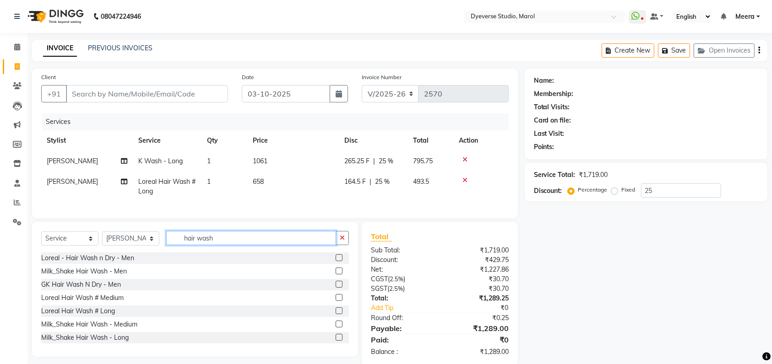
click at [226, 245] on input "hair wash" at bounding box center [251, 238] width 170 height 14
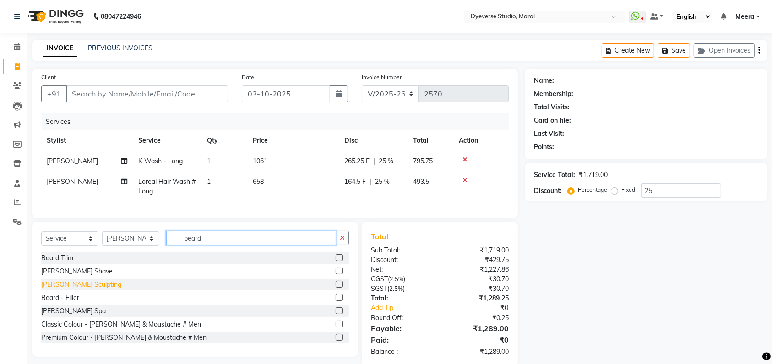
type input "beard"
click at [70, 290] on div "[PERSON_NAME] Sculpting" at bounding box center [81, 285] width 80 height 10
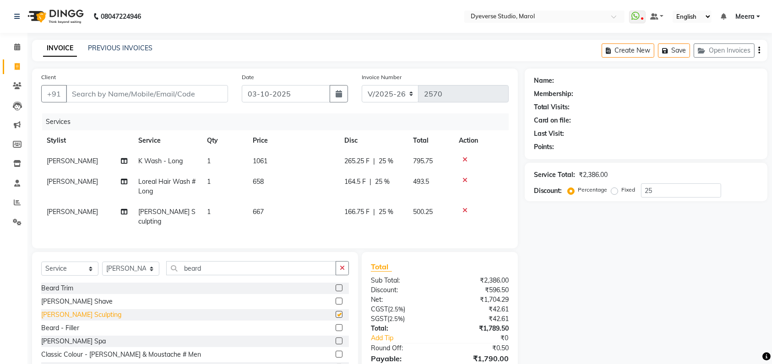
checkbox input "false"
click at [571, 278] on div "Name: Membership: Total Visits: Card on file: Last Visit: Points: Service Total…" at bounding box center [649, 233] width 249 height 328
click at [15, 53] on link "Calendar" at bounding box center [14, 47] width 22 height 15
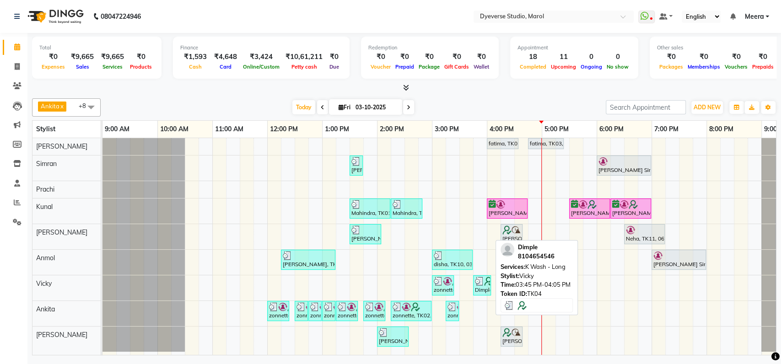
scroll to position [5, 0]
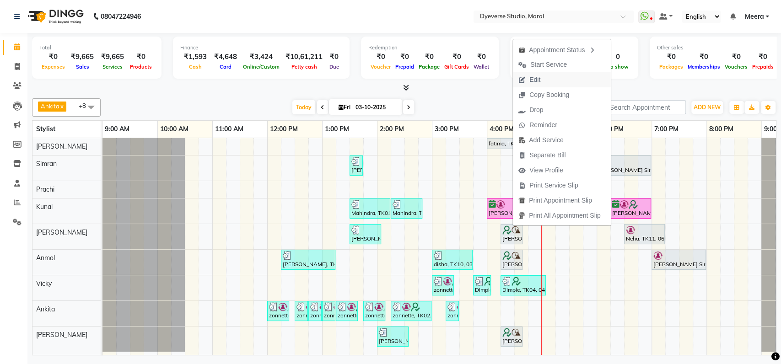
click at [540, 82] on span "Edit" at bounding box center [535, 80] width 11 height 10
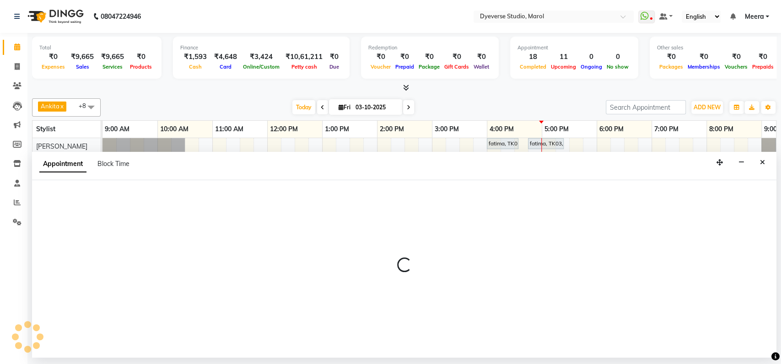
select select "tentative"
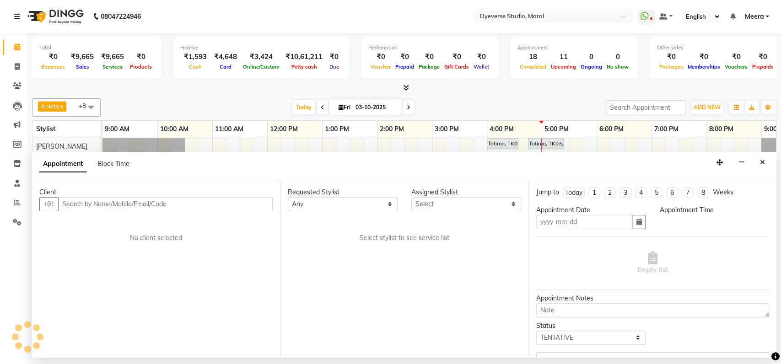
type input "03-10-2025"
select select "975"
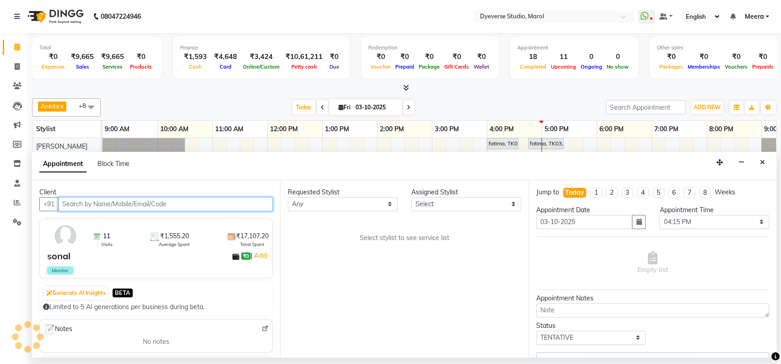
scroll to position [5, 40]
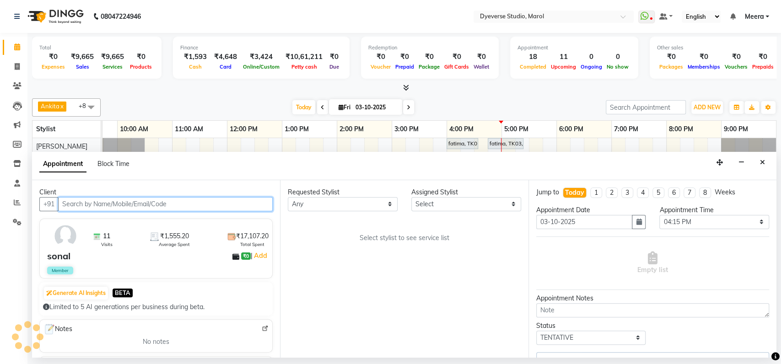
select select "90834"
select select "3155"
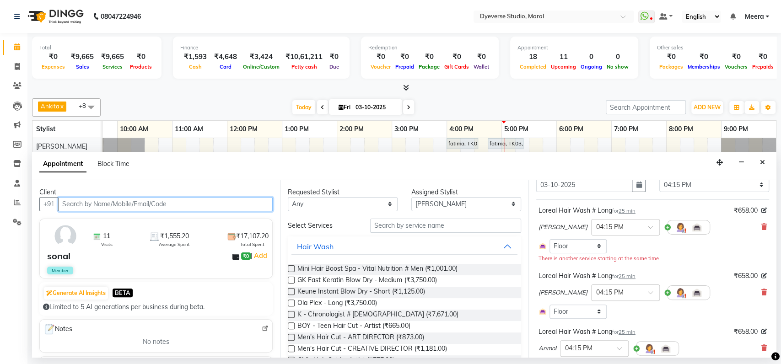
scroll to position [29, 0]
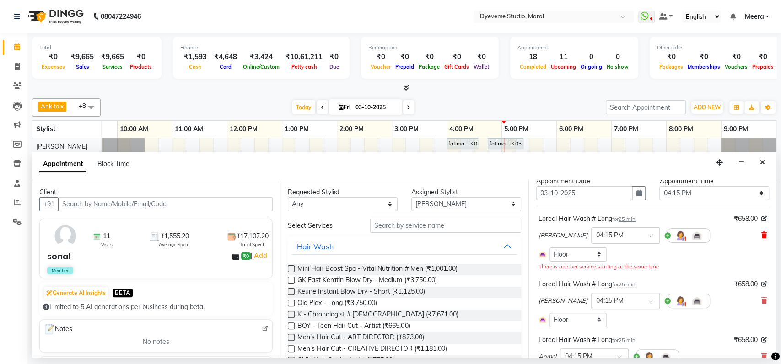
click at [762, 234] on icon at bounding box center [764, 235] width 5 height 6
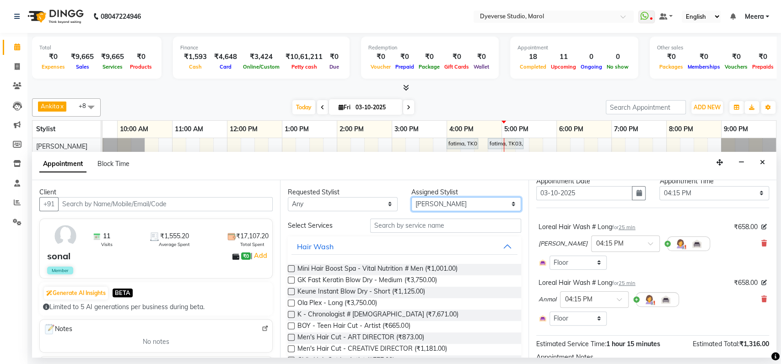
click at [425, 206] on select "Select Ankita Anmol Kunal Prachi Ruchika Ruth Sahabaz Shaina Simran Suraj Vicky…" at bounding box center [466, 204] width 110 height 14
select select "81087"
click at [411, 197] on select "Select Ankita Anmol Kunal Prachi Ruchika Ruth Sahabaz Shaina Simran Suraj Vicky…" at bounding box center [466, 204] width 110 height 14
click at [410, 229] on input "text" at bounding box center [445, 226] width 151 height 14
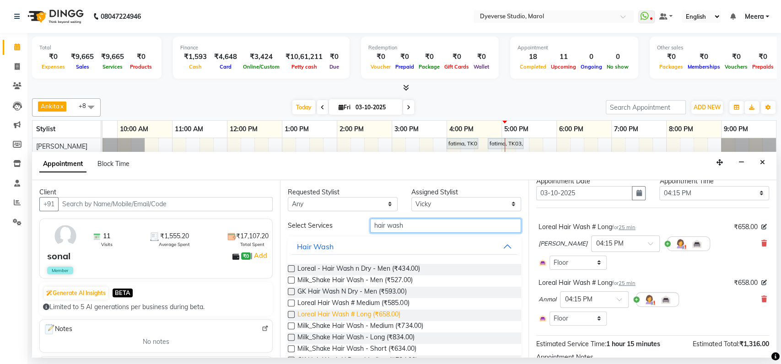
type input "hair wash"
click at [368, 312] on span "Loreal Hair Wash # Long (₹658.00)" at bounding box center [349, 315] width 103 height 11
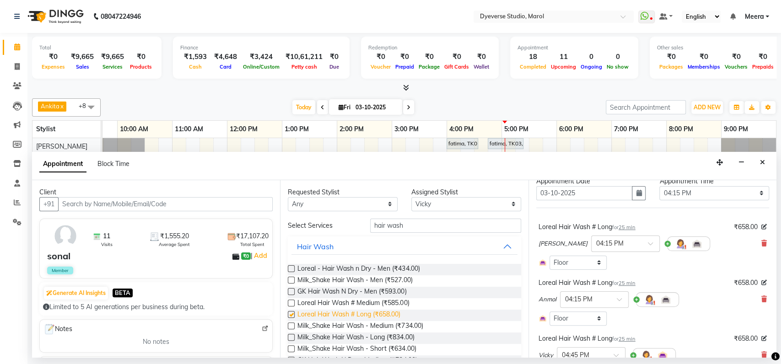
checkbox input "false"
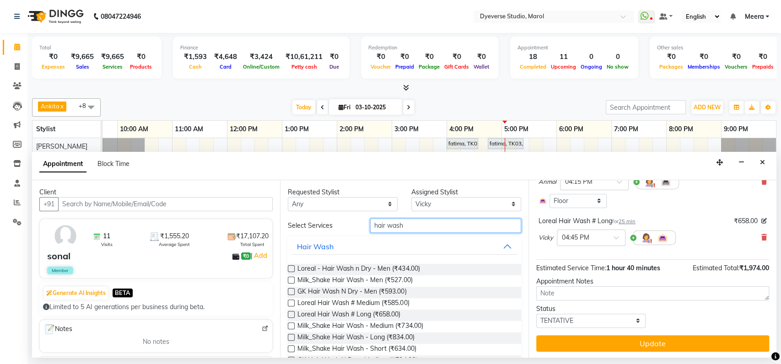
click at [406, 221] on input "hair wash" at bounding box center [445, 226] width 151 height 14
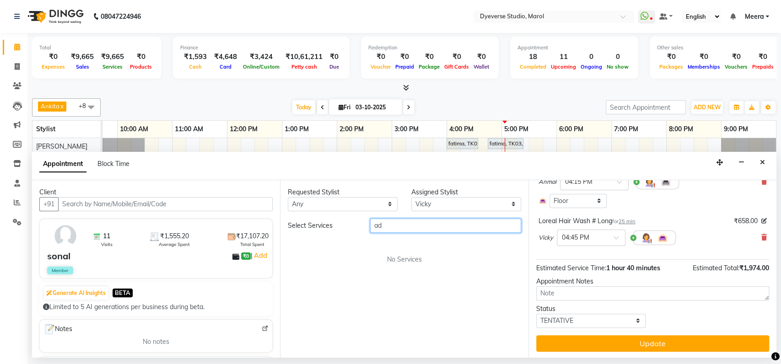
type input "a"
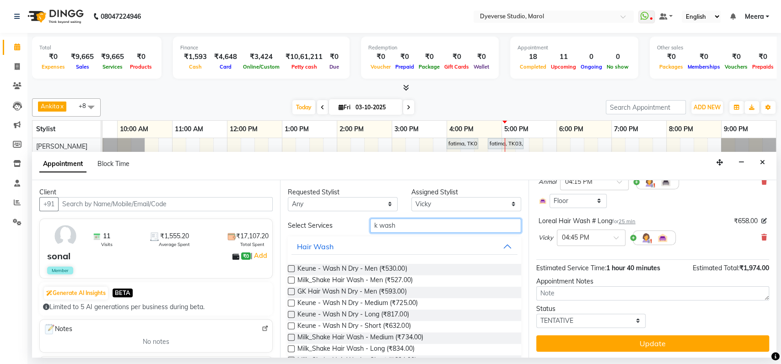
click at [403, 227] on input "k wash" at bounding box center [445, 226] width 151 height 14
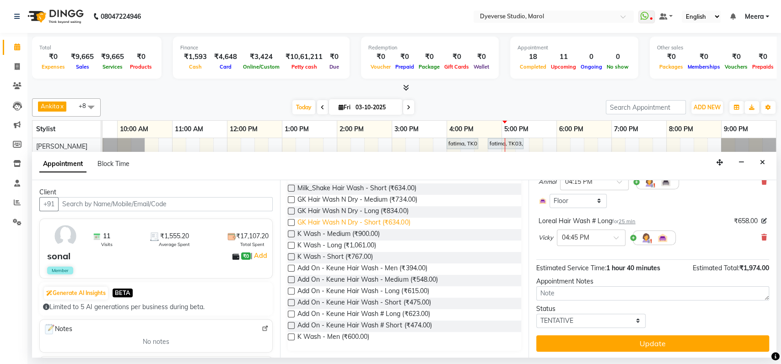
scroll to position [0, 0]
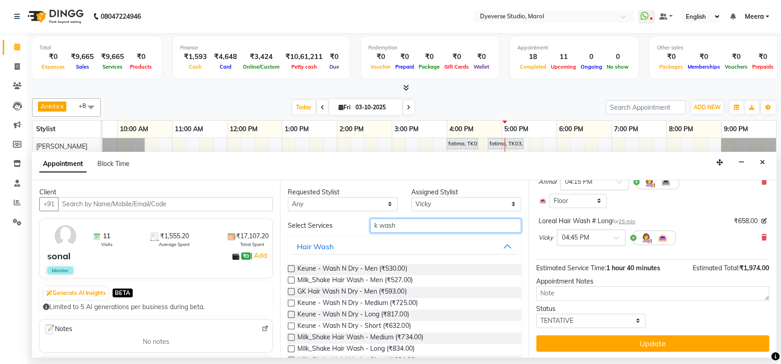
click at [385, 227] on input "k wash" at bounding box center [445, 226] width 151 height 14
type input "k"
click at [381, 219] on input "k" at bounding box center [445, 226] width 151 height 14
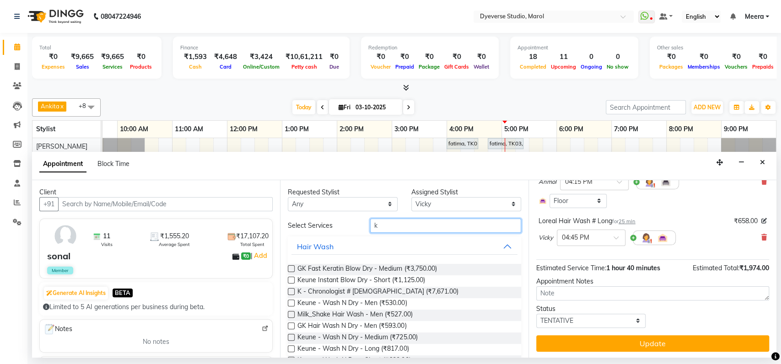
click at [381, 219] on input "k" at bounding box center [445, 226] width 151 height 14
click at [396, 222] on input "add on" at bounding box center [445, 226] width 151 height 14
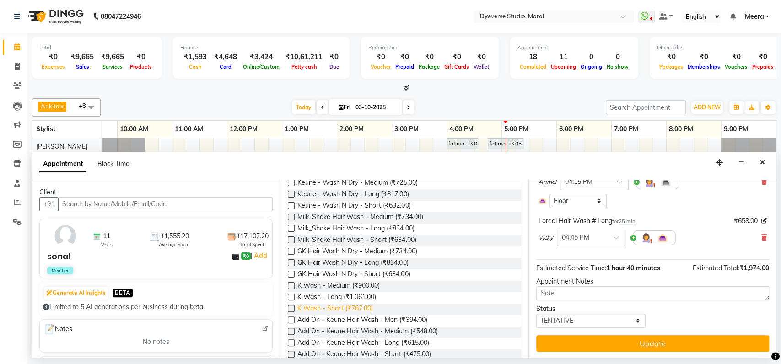
scroll to position [172, 0]
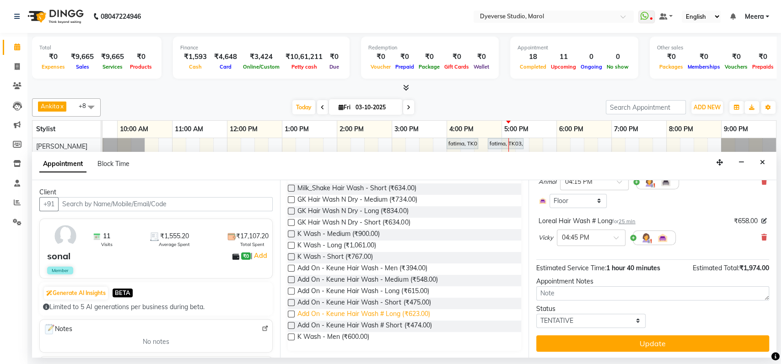
type input "k wash"
click at [355, 315] on span "Add On - Keune Hair Wash # Long (₹623.00)" at bounding box center [364, 314] width 132 height 11
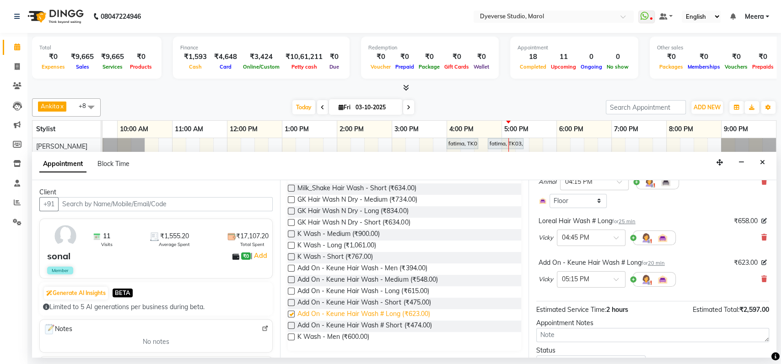
checkbox input "false"
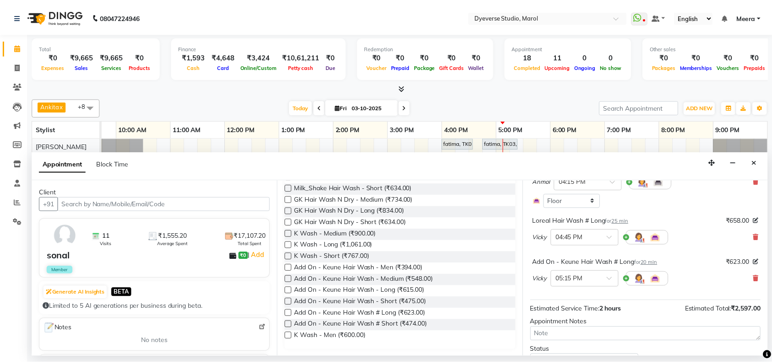
scroll to position [189, 0]
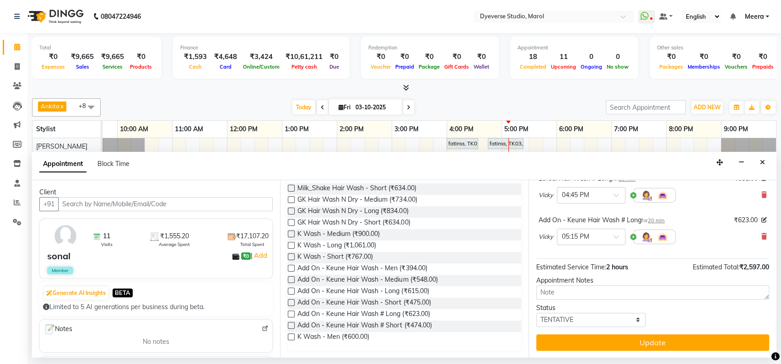
drag, startPoint x: 577, startPoint y: 341, endPoint x: 575, endPoint y: 320, distance: 20.2
click at [575, 320] on div "Jump to Today 1 2 3 4 5 6 7 8 Weeks Appointment Date 03-10-2025 Appointment Tim…" at bounding box center [653, 269] width 248 height 178
click at [575, 320] on select "Select TENTATIVE CONFIRM CHECK-IN UPCOMING" at bounding box center [591, 320] width 110 height 14
select select "check-in"
click at [536, 313] on select "Select TENTATIVE CONFIRM CHECK-IN UPCOMING" at bounding box center [591, 320] width 110 height 14
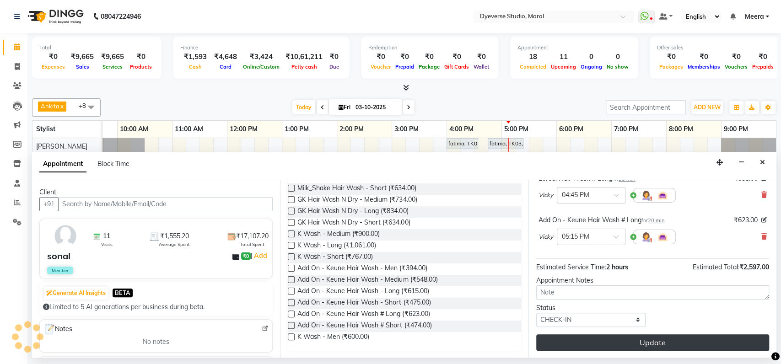
click at [570, 344] on button "Update" at bounding box center [652, 343] width 233 height 16
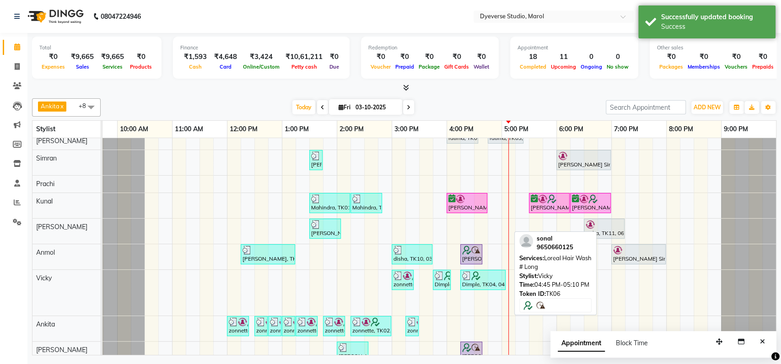
drag, startPoint x: 497, startPoint y: 305, endPoint x: 552, endPoint y: 304, distance: 55.4
click at [552, 304] on div "Ankita x Anmol x Sahabaz x Yusuf x Kunal x Prachi x Vicky x Vijay x Simran x +8…" at bounding box center [404, 225] width 745 height 261
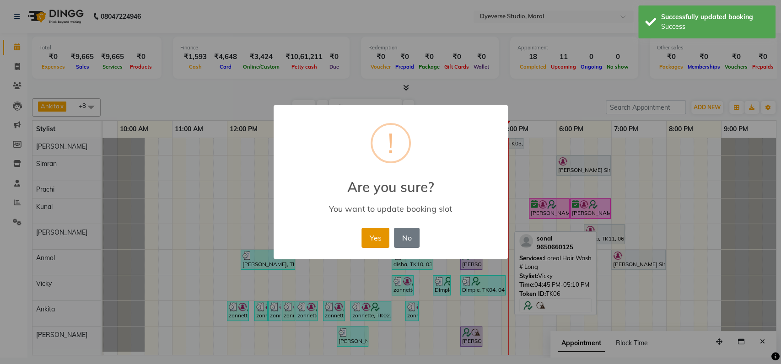
click at [379, 244] on button "Yes" at bounding box center [376, 238] width 28 height 20
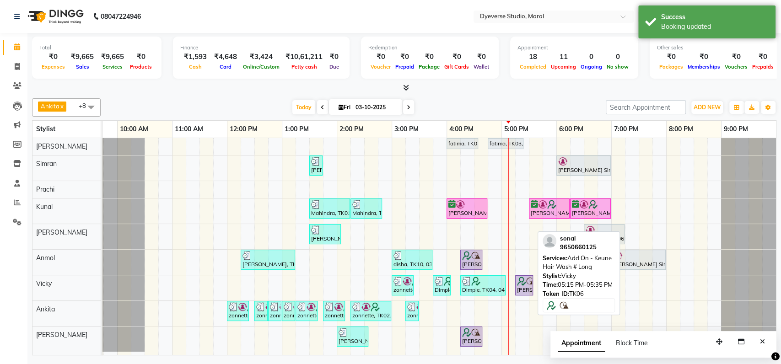
click at [520, 277] on img at bounding box center [521, 281] width 9 height 9
click at [524, 285] on div "[PERSON_NAME], TK06, 05:15 PM-05:35 PM, Add On - Keune Hair Wash # Long" at bounding box center [524, 285] width 16 height 17
select select "8"
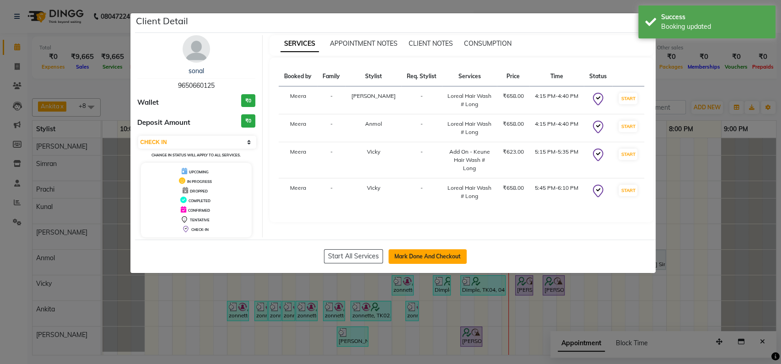
click at [427, 262] on button "Mark Done And Checkout" at bounding box center [428, 256] width 78 height 15
select select "service"
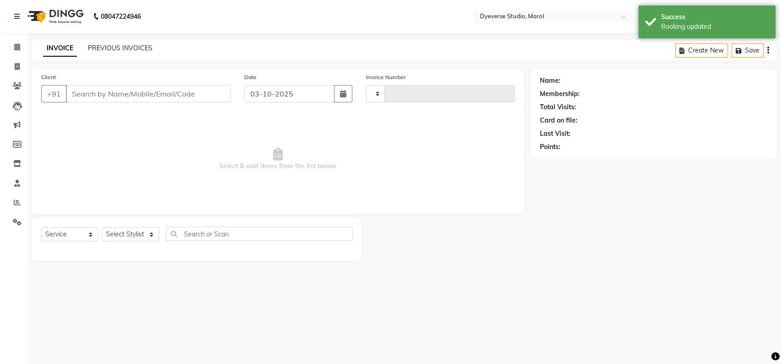
type input "2570"
select select "6368"
type input "9650660125"
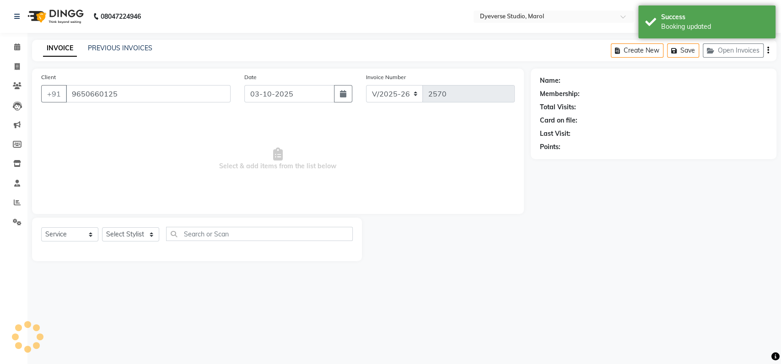
select select "81087"
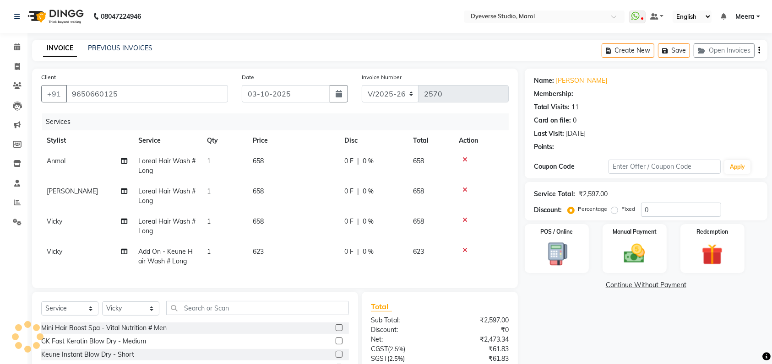
select select "2: Object"
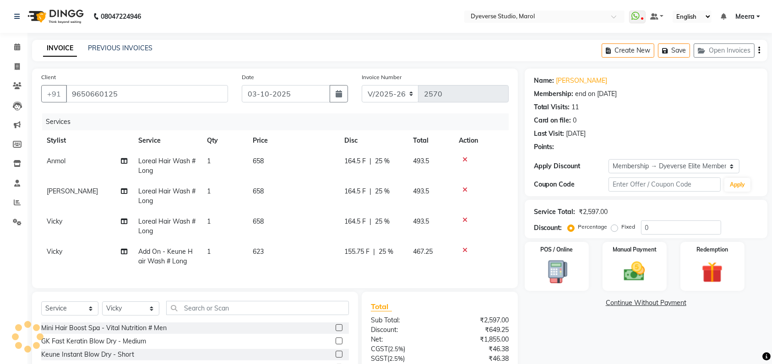
type input "25"
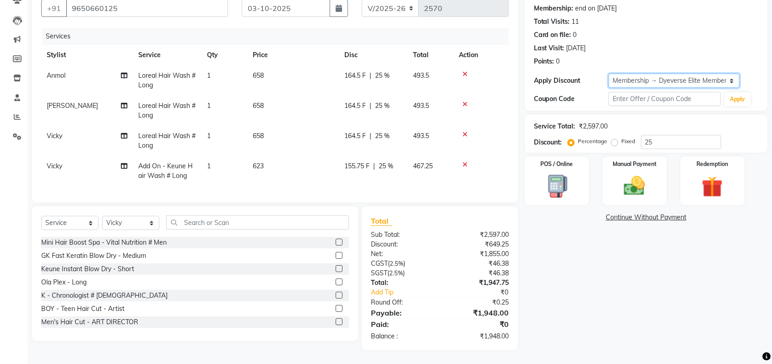
click at [671, 74] on select "Select Membership → Dyeverse Elite Membership for HER Loyalty → All Customers →…" at bounding box center [673, 81] width 131 height 14
drag, startPoint x: 672, startPoint y: 279, endPoint x: 713, endPoint y: 177, distance: 110.2
click at [713, 177] on div "Name: Sonal Membership: end on 12-10-2025 Total Visits: 11 Card on file: 0 Last…" at bounding box center [649, 167] width 249 height 368
click at [713, 177] on img at bounding box center [712, 186] width 36 height 27
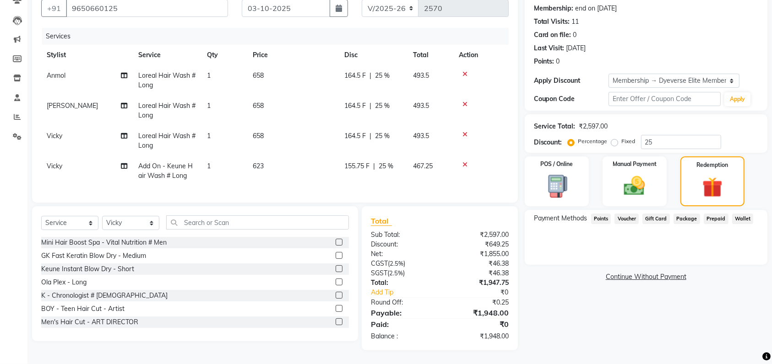
click at [617, 247] on div "Payment Methods Points Voucher Gift Card Package Prepaid Wallet" at bounding box center [646, 237] width 243 height 55
click at [687, 214] on span "Package" at bounding box center [686, 219] width 27 height 11
click at [590, 349] on div "Name: Sonal Membership: end on 12-10-2025 Total Visits: 11 Card on file: 0 Last…" at bounding box center [649, 167] width 249 height 368
click at [581, 295] on div "Name: Sonal Membership: end on 12-10-2025 Total Visits: 11 Card on file: 0 Last…" at bounding box center [649, 167] width 249 height 368
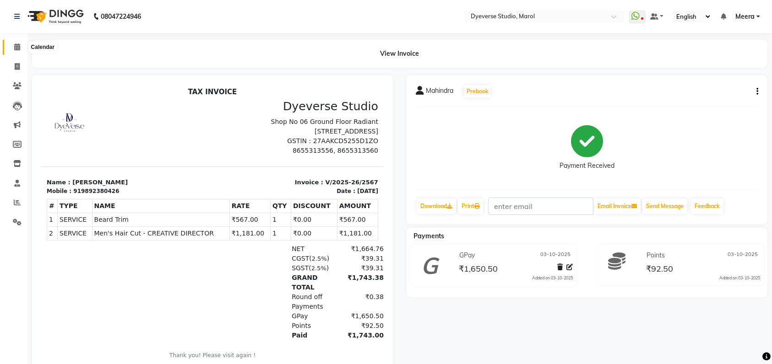
click at [14, 50] on icon at bounding box center [17, 46] width 6 height 7
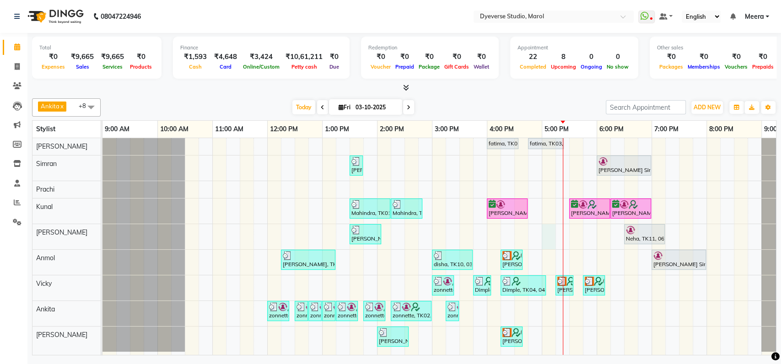
click at [543, 237] on div "fatima, TK03, 04:00 PM-04:35 PM, Classic - Pedi fatima, TK03, 04:45 PM-05:25 PM…" at bounding box center [460, 246] width 714 height 217
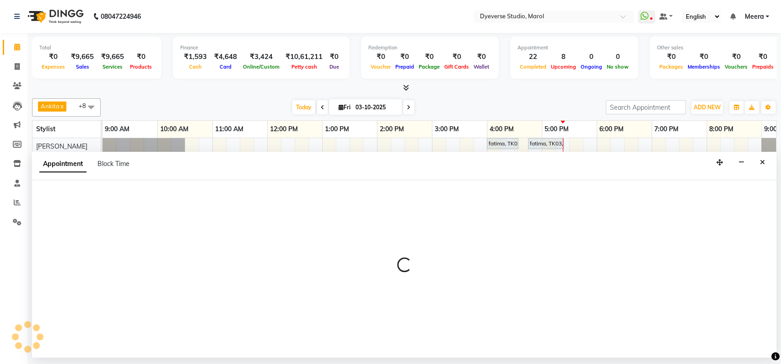
select select "67069"
select select "tentative"
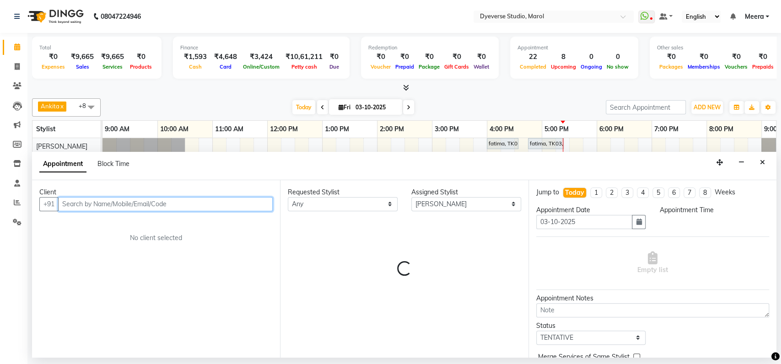
select select "1020"
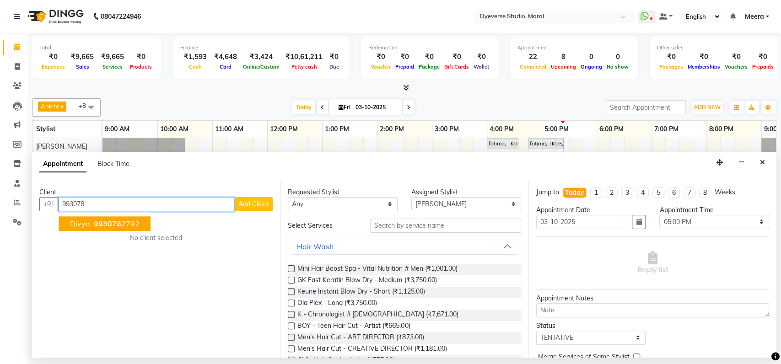
click at [98, 225] on span "993078" at bounding box center [107, 223] width 27 height 9
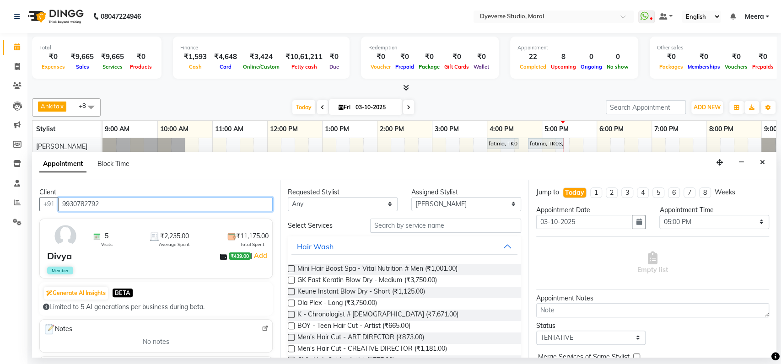
type input "9930782792"
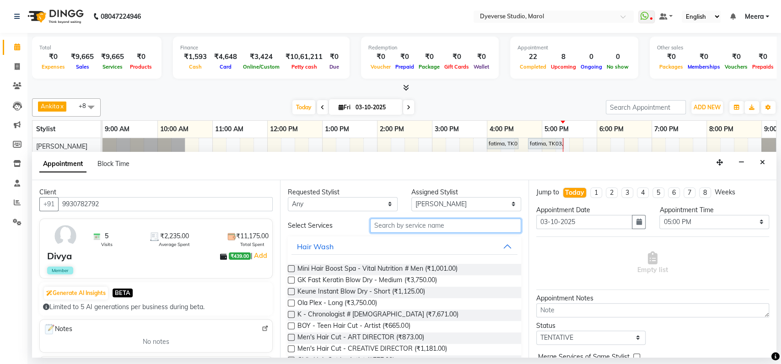
click input "text"
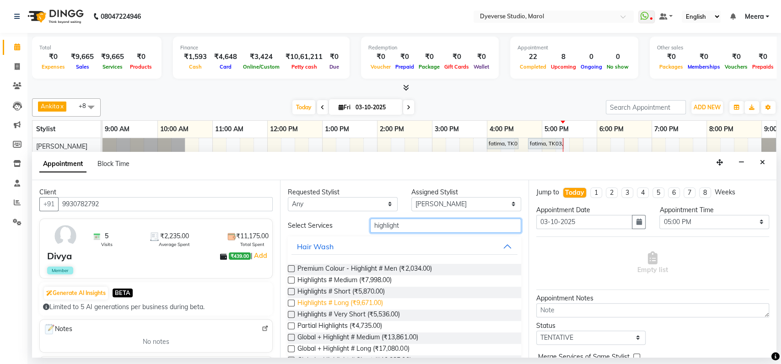
type input "highlight"
click span "Highlights # Long (₹9,671.00)"
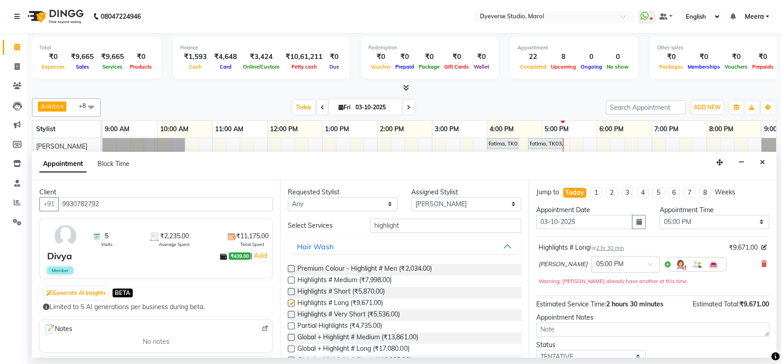
checkbox input "false"
click span
click icon
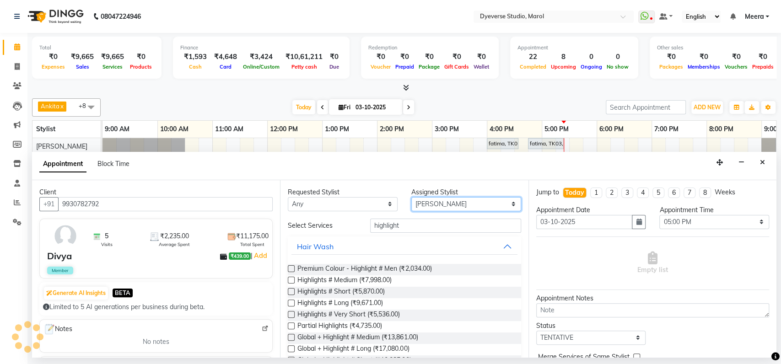
click select "Select Ankita Anmol Kunal Prachi Ruchika Ruth Sahabaz Shaina Simran Suraj Vicky…"
select select "61900"
click select "Select Ankita Anmol Kunal Prachi Ruchika Ruth Sahabaz Shaina Simran Suraj Vicky…"
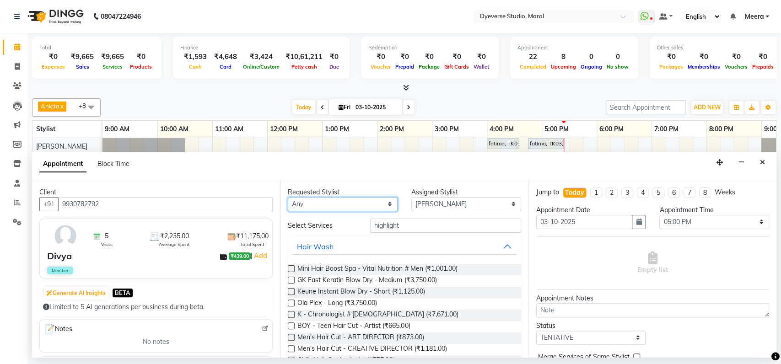
click select "Any Ankita Anmol Kunal Prachi Ruchika Ruth Sahabaz Shaina Simran Suraj Vicky Vi…"
select select "61900"
click select "Any Ankita Anmol Kunal Prachi Ruchika Ruth Sahabaz Shaina Simran Suraj Vicky Vi…"
click input "highlight"
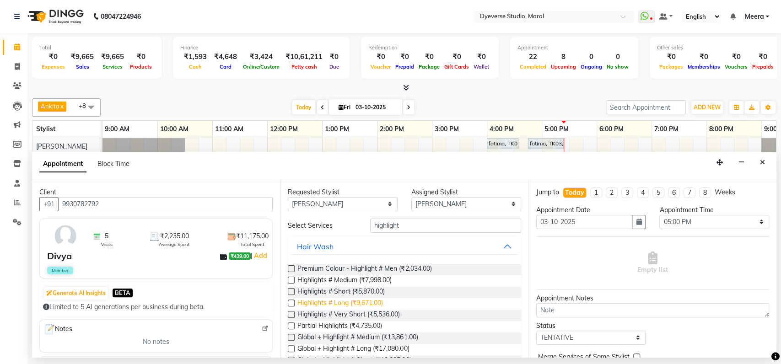
click span "Highlights # Long (₹9,671.00)"
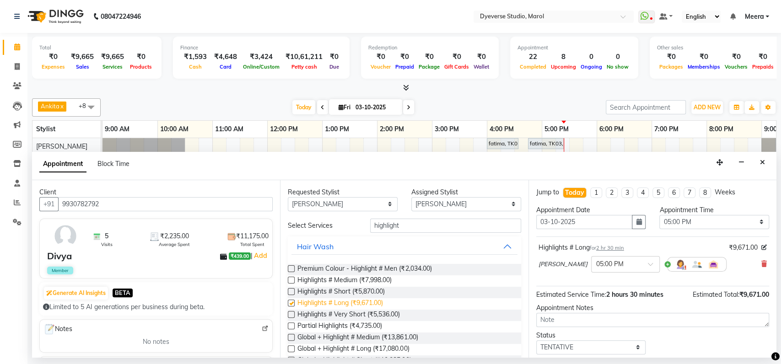
checkbox input "false"
click span
click div "02:30 PM"
click select "Select TENTATIVE CONFIRM CHECK-IN UPCOMING"
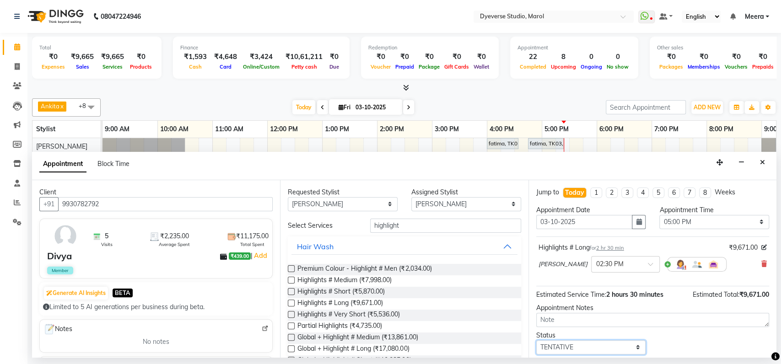
select select "confirm booking"
click select "Select TENTATIVE CONFIRM CHECK-IN UPCOMING"
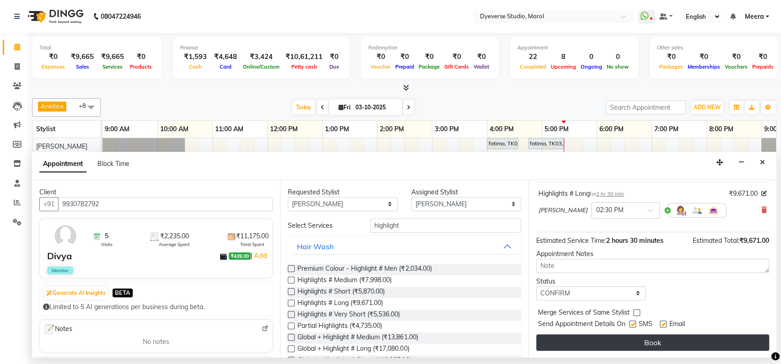
click button "Book"
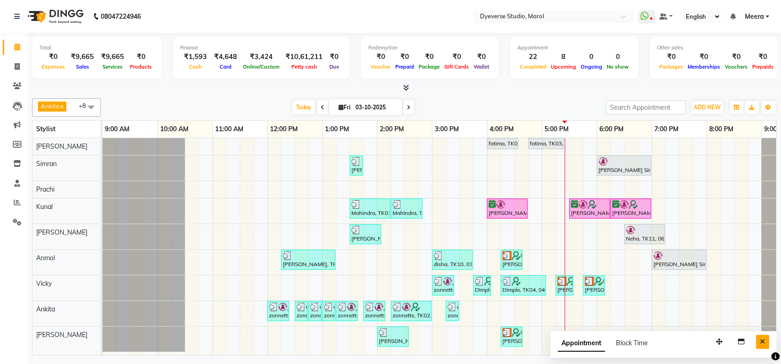
click icon "Close"
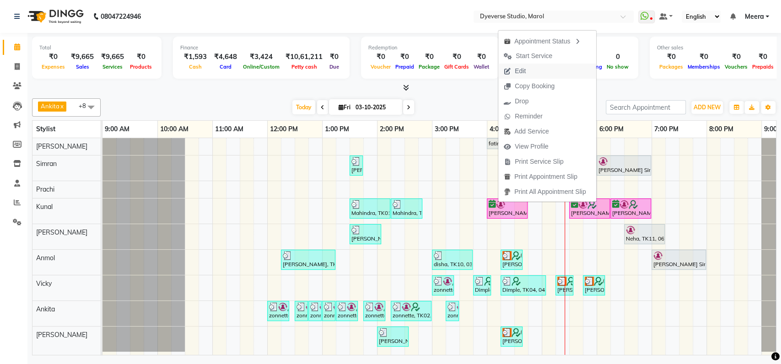
click button "Edit"
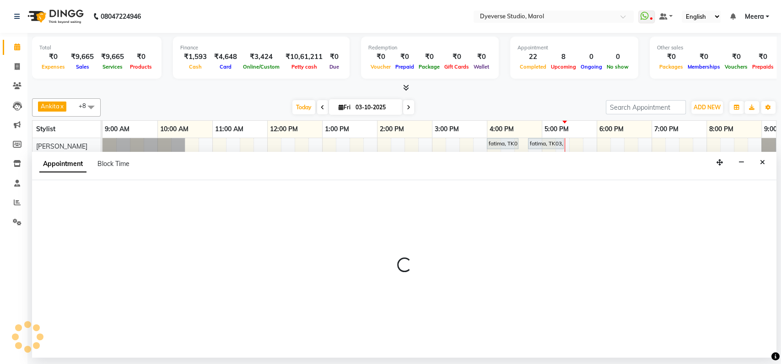
select select "confirm booking"
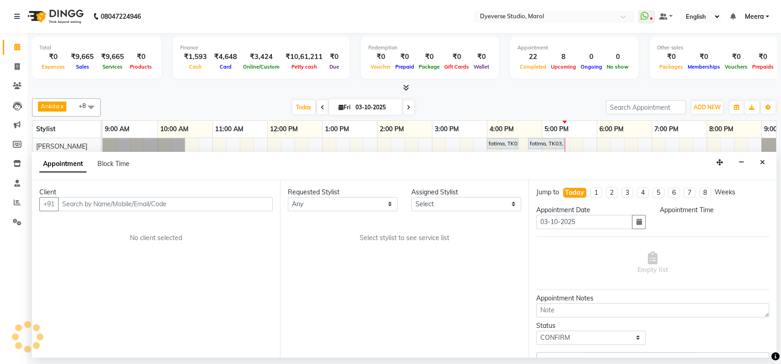
select select "48560"
select select "960"
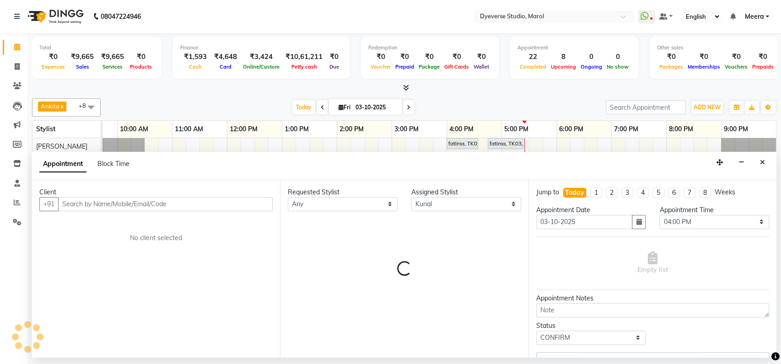
select select "3155"
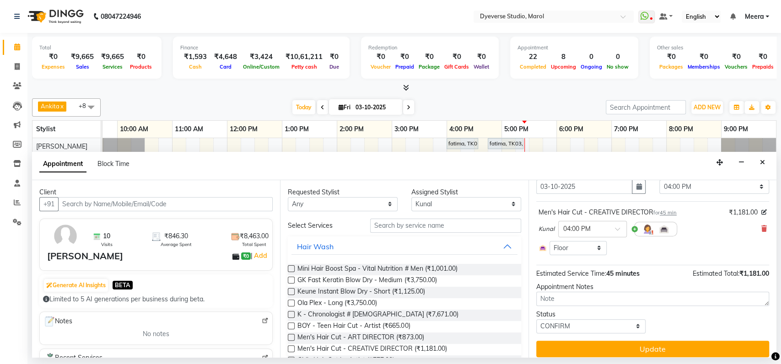
scroll to position [0, 0]
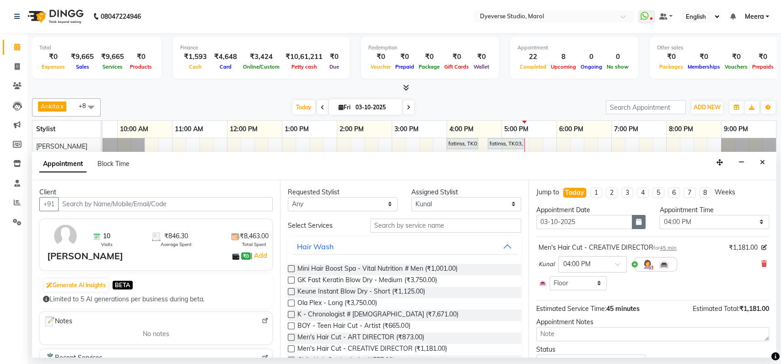
click icon "button"
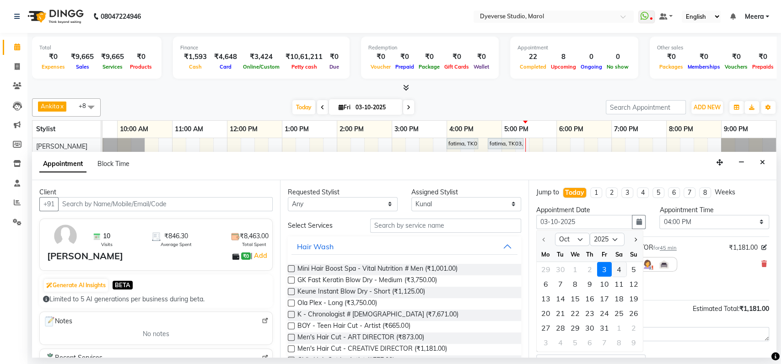
click div "4"
type input "04-10-2025"
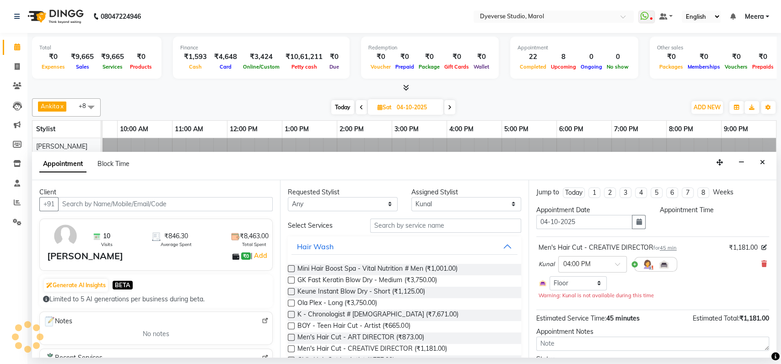
scroll to position [0, 40]
select select "960"
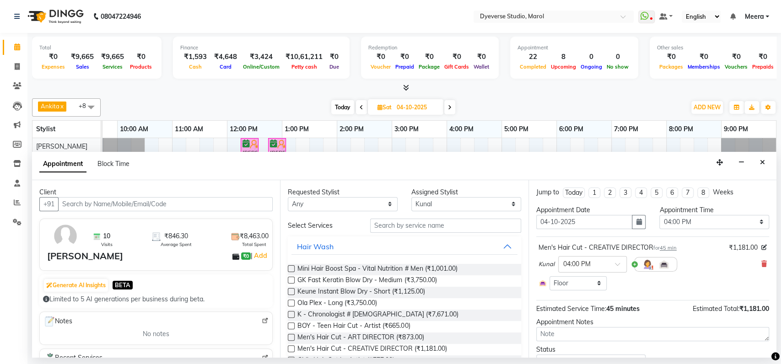
scroll to position [42, 0]
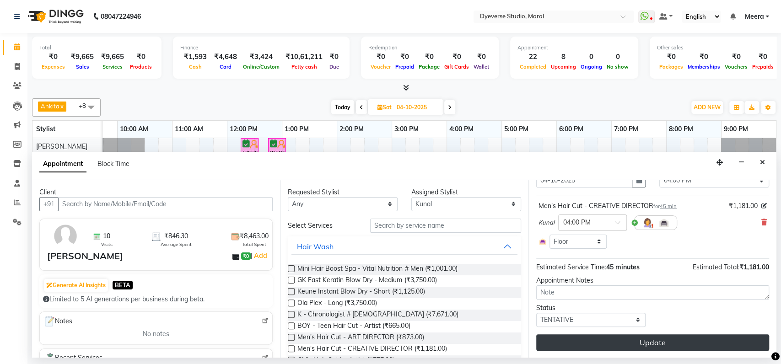
click button "Update"
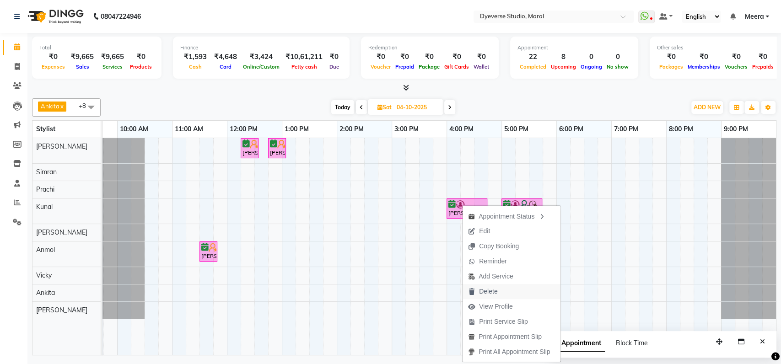
click button "Delete"
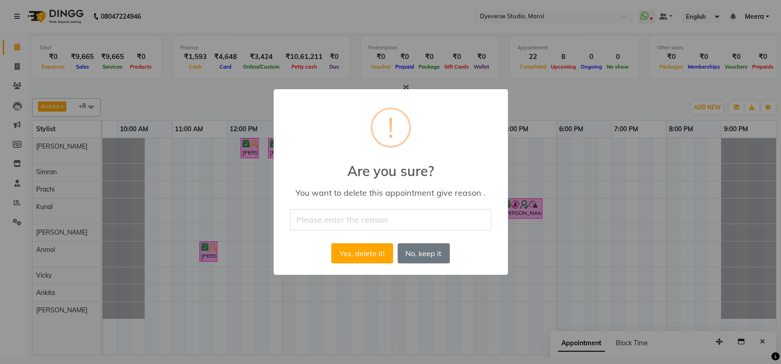
click input "text"
click input "no dhoe"
type input "No Show"
click button "Yes, delete it!"
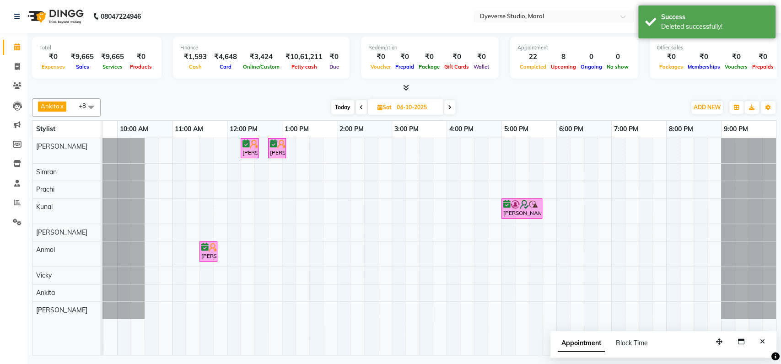
click span "Today"
type input "03-10-2025"
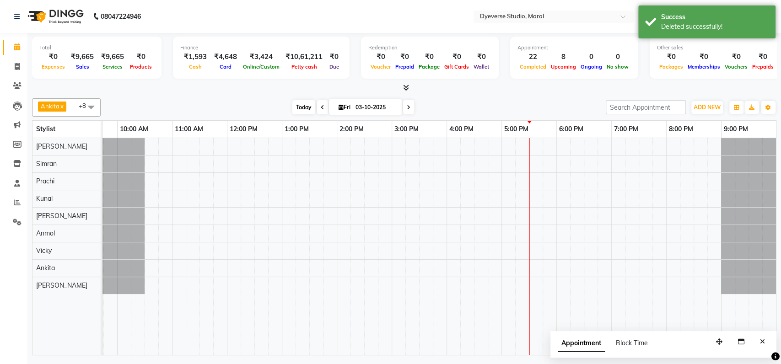
scroll to position [0, 40]
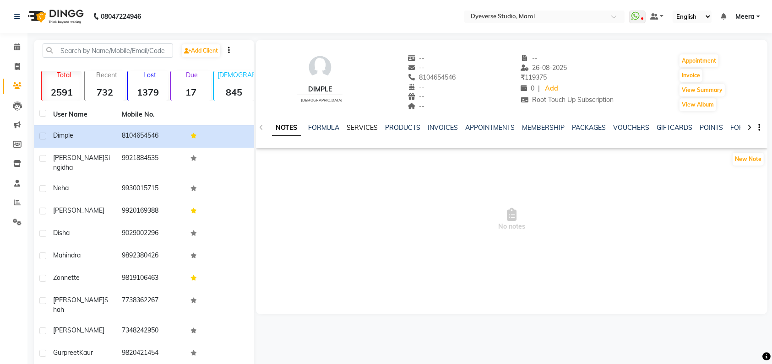
click at [359, 130] on link "SERVICES" at bounding box center [362, 128] width 31 height 8
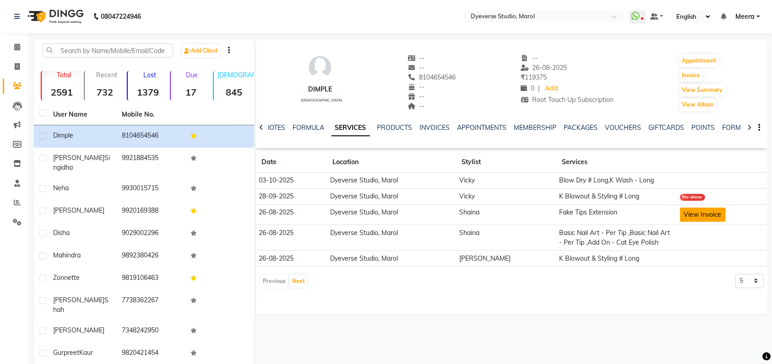
click at [686, 221] on button "View Invoice" at bounding box center [703, 215] width 46 height 14
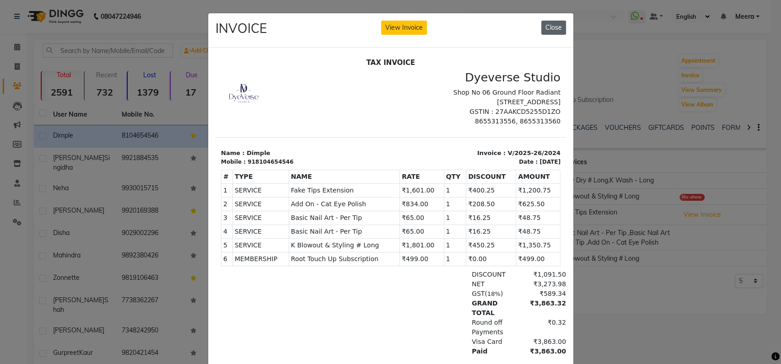
click at [544, 25] on button "Close" at bounding box center [553, 28] width 25 height 14
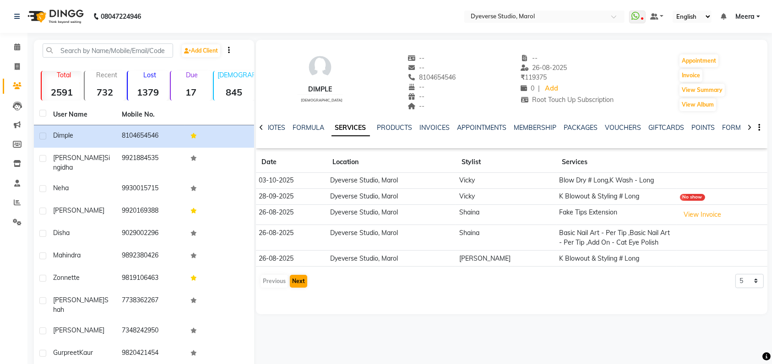
drag, startPoint x: 295, startPoint y: 287, endPoint x: 297, endPoint y: 281, distance: 6.7
click at [297, 281] on div "Previous Next" at bounding box center [284, 281] width 49 height 15
click at [297, 281] on button "Next" at bounding box center [298, 281] width 17 height 13
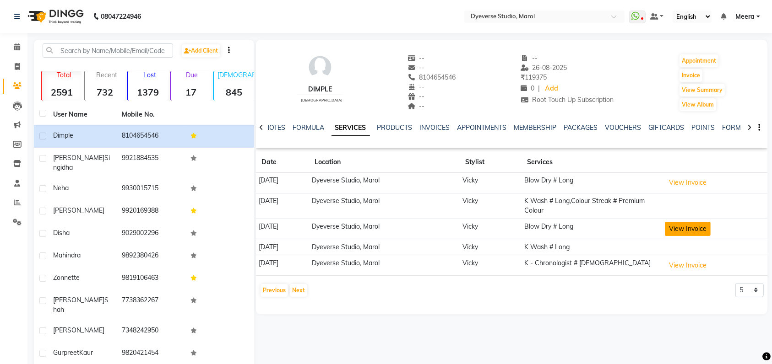
click at [693, 225] on button "View Invoice" at bounding box center [688, 229] width 46 height 14
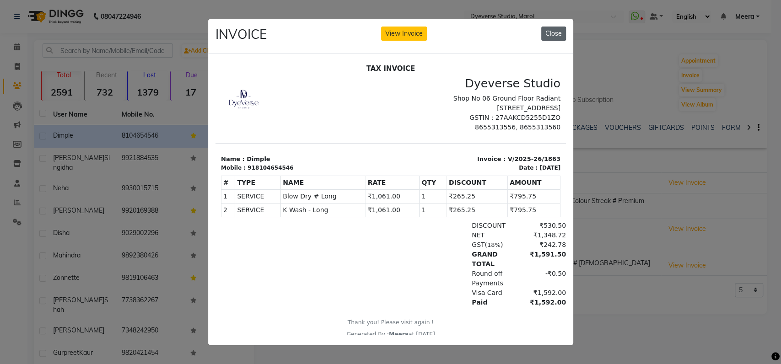
click at [553, 31] on button "Close" at bounding box center [553, 34] width 25 height 14
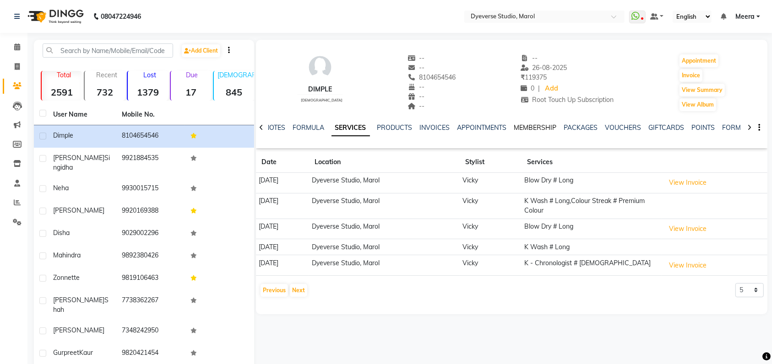
click at [535, 128] on link "MEMBERSHIP" at bounding box center [535, 128] width 43 height 8
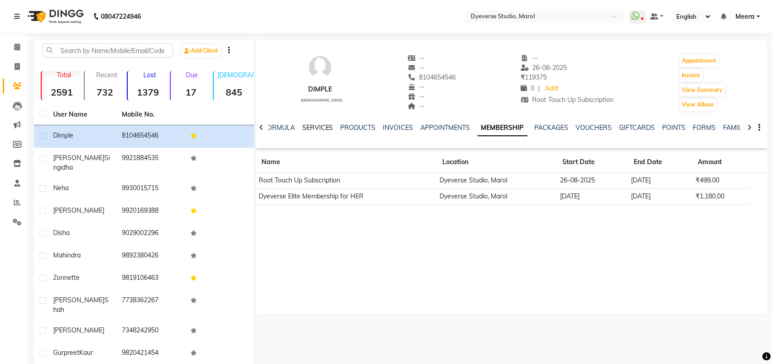
click at [305, 124] on link "SERVICES" at bounding box center [317, 128] width 31 height 8
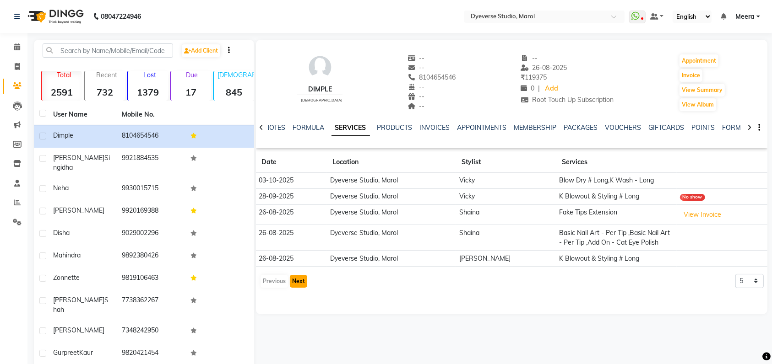
click at [301, 277] on button "Next" at bounding box center [298, 281] width 17 height 13
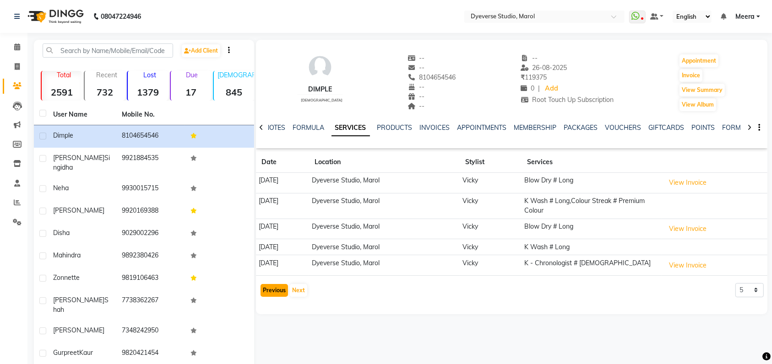
click at [277, 292] on button "Previous" at bounding box center [273, 290] width 27 height 13
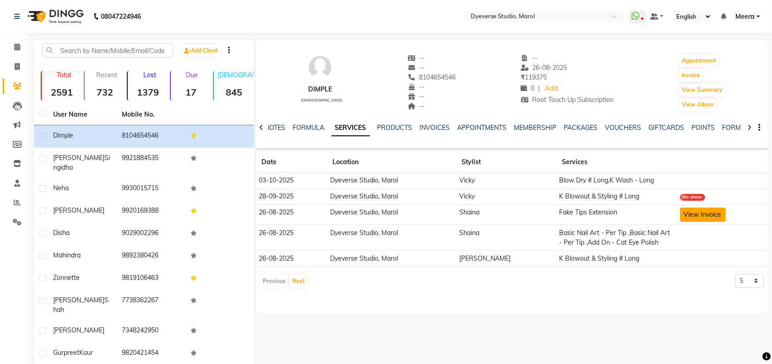
click at [690, 215] on button "View Invoice" at bounding box center [703, 215] width 46 height 14
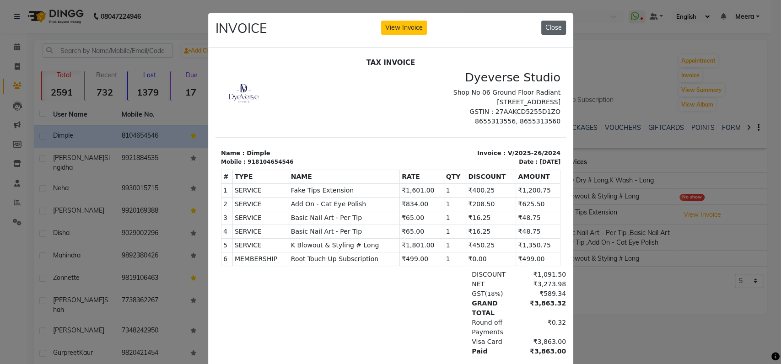
click at [555, 30] on button "Close" at bounding box center [553, 28] width 25 height 14
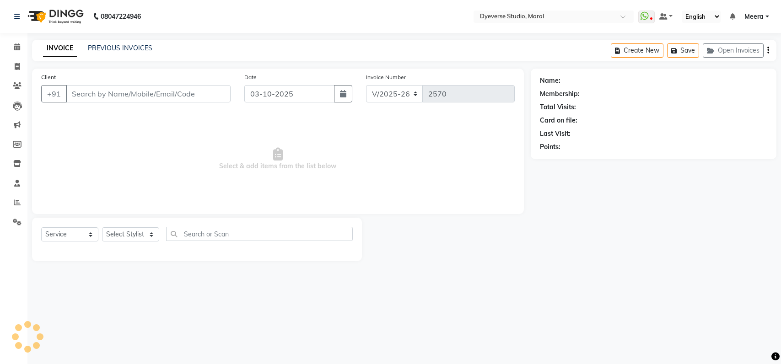
select select "6368"
select select "service"
type input "9650660125"
select select "81087"
select select "2: Object"
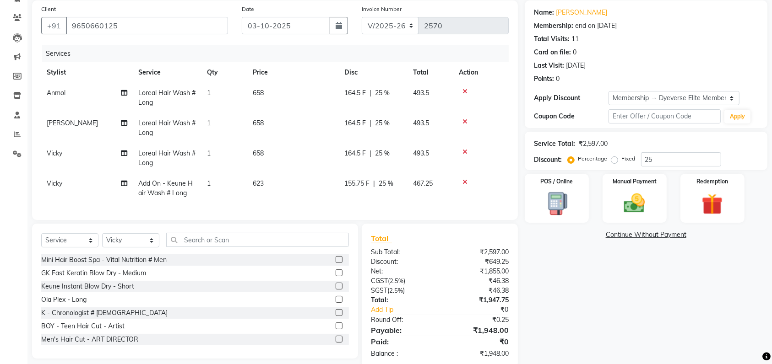
scroll to position [94, 0]
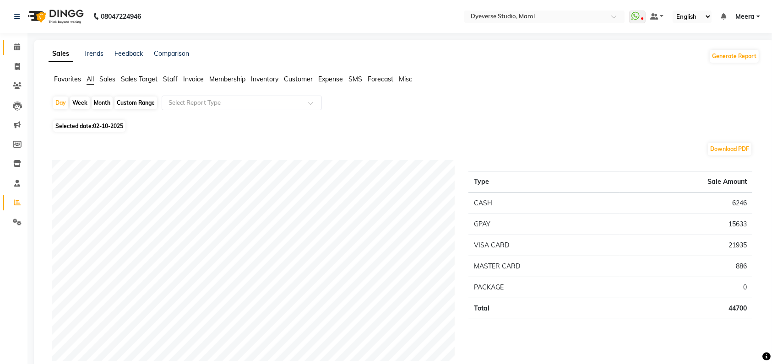
click at [22, 47] on span at bounding box center [17, 47] width 16 height 11
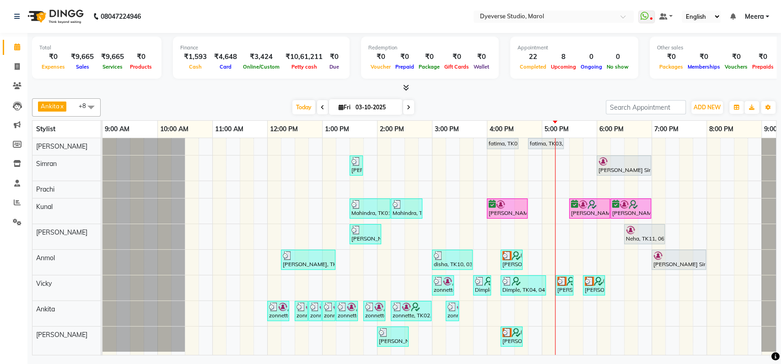
click at [233, 106] on div "[DATE] [DATE]" at bounding box center [353, 108] width 496 height 14
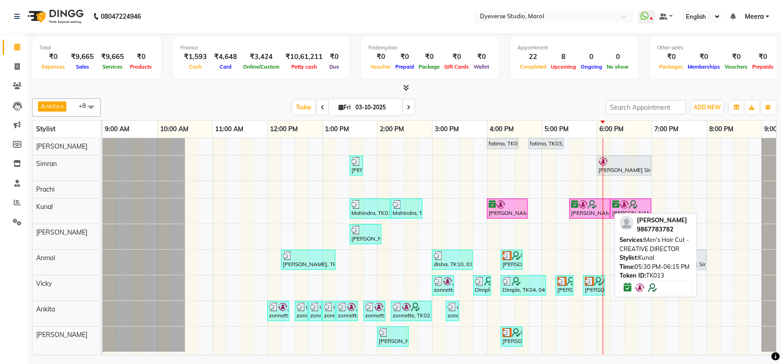
click at [575, 211] on div "[PERSON_NAME], TK13, 05:30 PM-06:15 PM, Men's Hair Cut - CREATIVE DIRECTOR" at bounding box center [589, 208] width 39 height 17
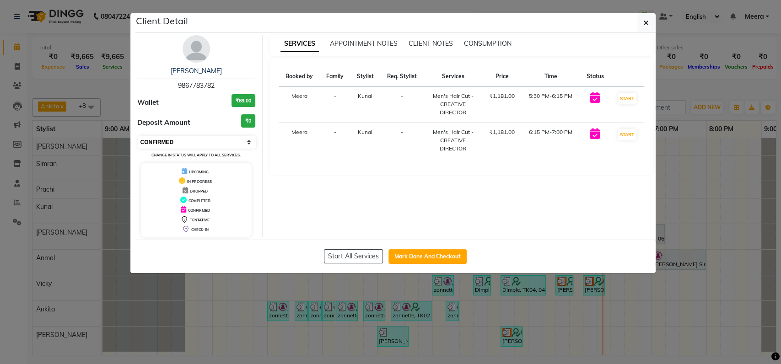
click at [179, 141] on select "Select IN SERVICE CONFIRMED TENTATIVE CHECK IN MARK DONE DROPPED UPCOMING" at bounding box center [197, 142] width 119 height 13
select select "8"
click at [138, 136] on select "Select IN SERVICE CONFIRMED TENTATIVE CHECK IN MARK DONE DROPPED UPCOMING" at bounding box center [197, 142] width 119 height 13
click at [159, 286] on ngb-modal-window "Client Detail [PERSON_NAME] 9867783782 Wallet ₹69.00 Deposit Amount ₹0 Select I…" at bounding box center [390, 182] width 781 height 364
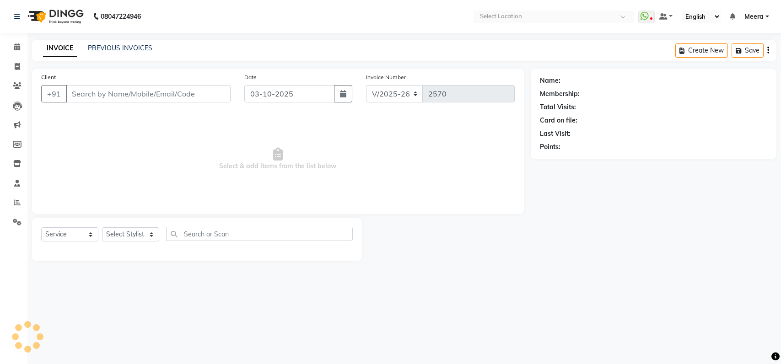
select select "6368"
select select "service"
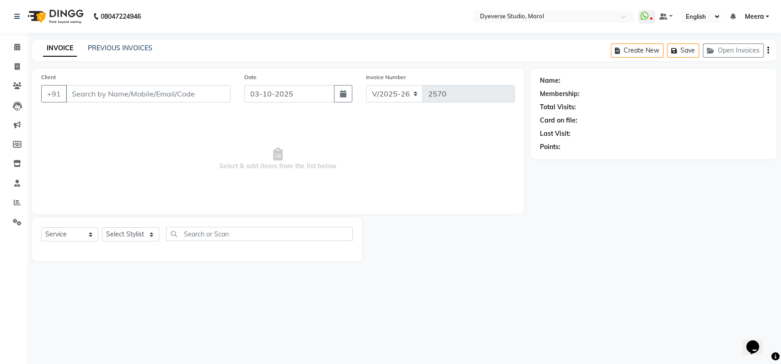
type input "9650660125"
select select "81087"
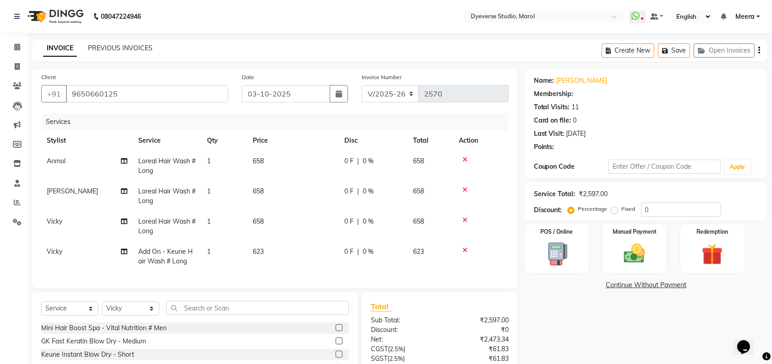
select select "2: Object"
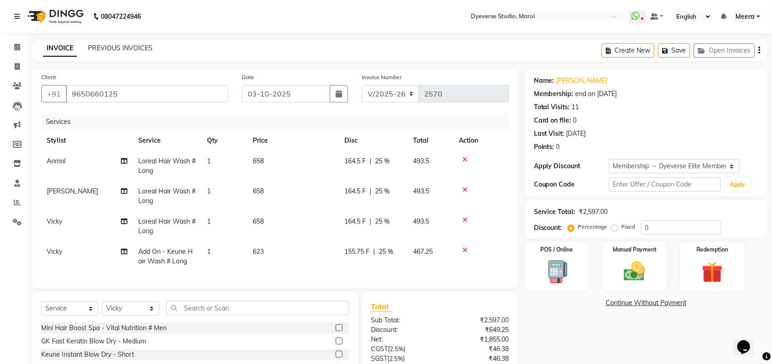
type input "25"
click at [716, 273] on img at bounding box center [712, 272] width 36 height 27
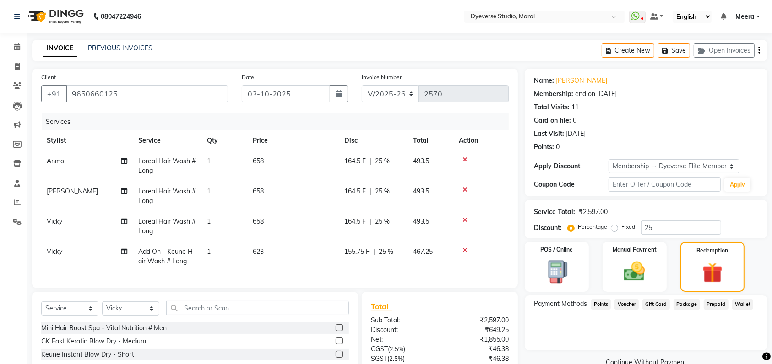
click at [713, 306] on span "Prepaid" at bounding box center [716, 304] width 25 height 11
click at [685, 307] on span "Package" at bounding box center [686, 304] width 27 height 11
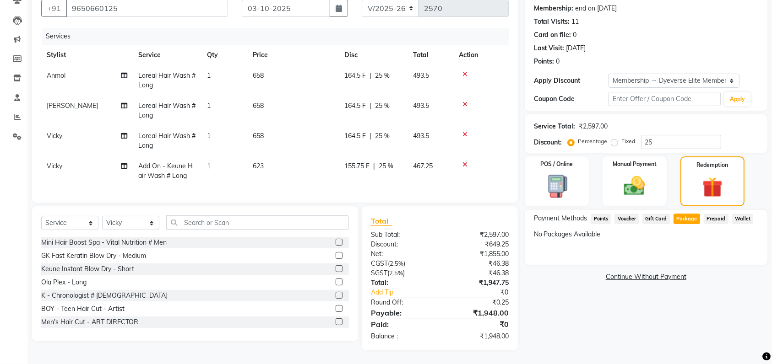
click at [578, 317] on div "Name: Sonal Membership: end on 12-10-2025 Total Visits: 11 Card on file: 0 Last…" at bounding box center [649, 167] width 249 height 368
click at [594, 329] on div "Name: Sonal Membership: end on 12-10-2025 Total Visits: 11 Card on file: 0 Last…" at bounding box center [649, 167] width 249 height 368
click at [199, 223] on input "text" at bounding box center [257, 223] width 183 height 14
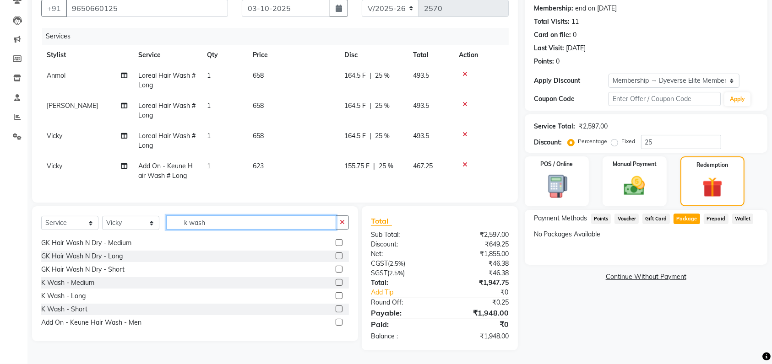
scroll to position [122, 0]
type input "k wash"
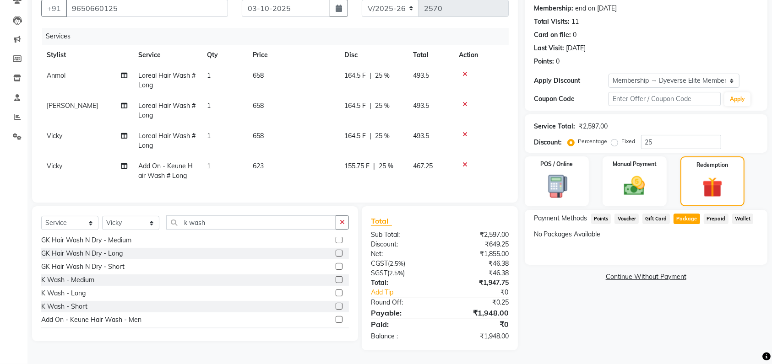
click at [604, 302] on div "Name: Sonal Membership: end on 12-10-2025 Total Visits: 11 Card on file: 0 Last…" at bounding box center [649, 167] width 249 height 368
drag, startPoint x: 660, startPoint y: 363, endPoint x: 601, endPoint y: 307, distance: 81.3
click at [601, 307] on main "INVOICE PREVIOUS INVOICES Create New Save Open Invoices Client +91 9650660125 D…" at bounding box center [399, 159] width 744 height 410
click at [601, 307] on div "Name: Sonal Membership: end on 12-10-2025 Total Visits: 11 Card on file: 0 Last…" at bounding box center [649, 167] width 249 height 368
click at [579, 290] on div "Name: Sonal Membership: end on 12-10-2025 Total Visits: 11 Card on file: 0 Last…" at bounding box center [649, 167] width 249 height 368
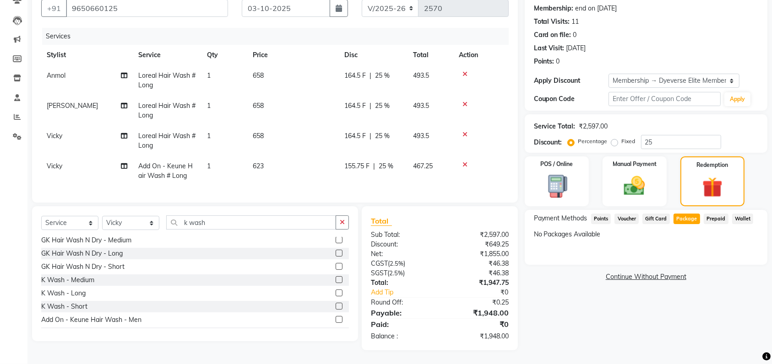
click at [560, 302] on div "Name: Sonal Membership: end on 12-10-2025 Total Visits: 11 Card on file: 0 Last…" at bounding box center [649, 167] width 249 height 368
click at [607, 301] on div "Name: Sonal Membership: end on 12-10-2025 Total Visits: 11 Card on file: 0 Last…" at bounding box center [649, 167] width 249 height 368
click at [604, 354] on main "INVOICE PREVIOUS INVOICES Create New Save Open Invoices Client +91 9650660125 D…" at bounding box center [399, 159] width 744 height 410
click at [585, 335] on div "Name: Sonal Membership: end on 12-10-2025 Total Visits: 11 Card on file: 0 Last…" at bounding box center [649, 167] width 249 height 368
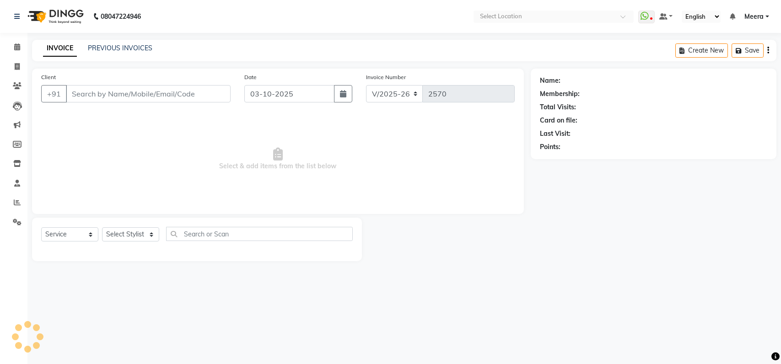
select select "6368"
select select "service"
type input "9650660125"
select select "81087"
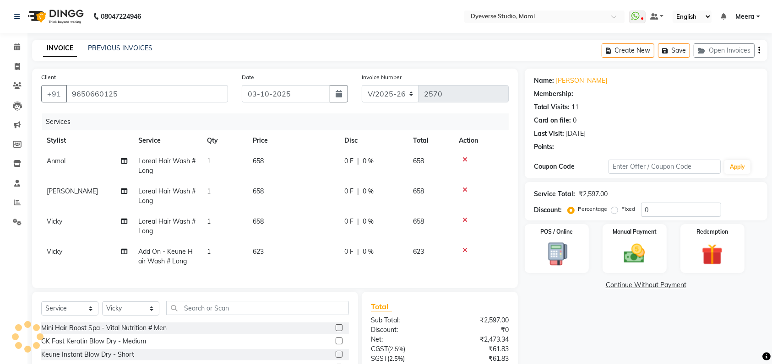
select select "2: Object"
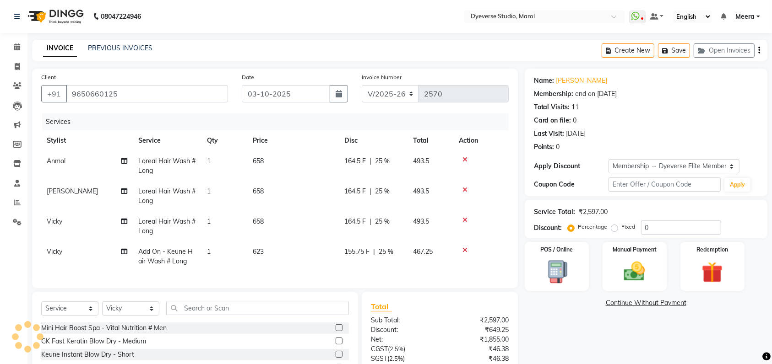
type input "25"
click at [707, 262] on img at bounding box center [712, 272] width 36 height 27
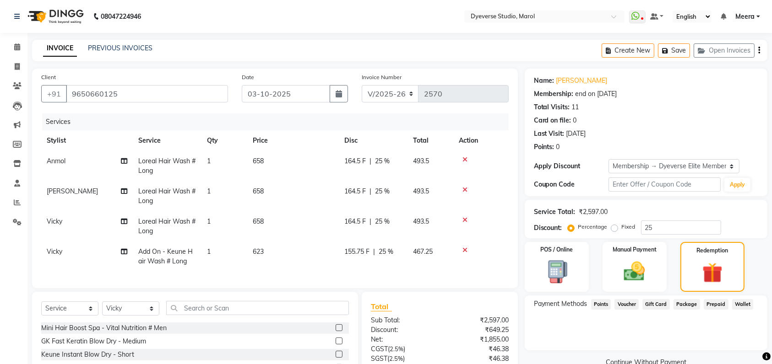
click at [687, 305] on span "Package" at bounding box center [686, 304] width 27 height 11
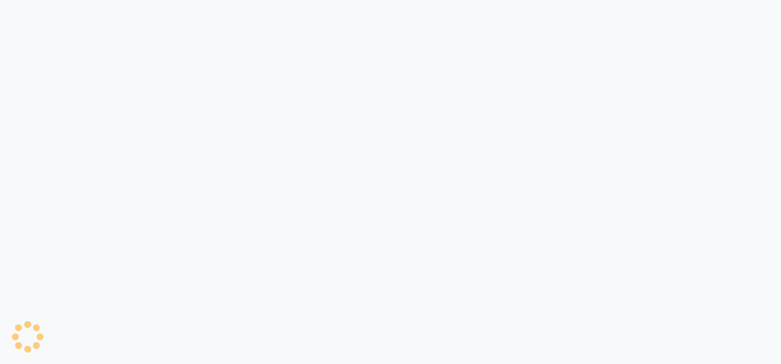
select select "6368"
select select "service"
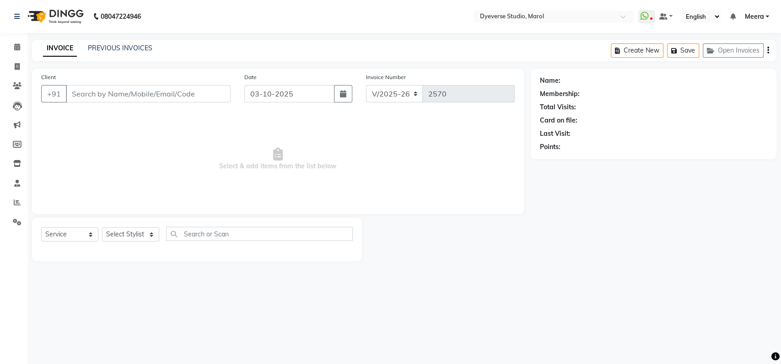
type input "9650660125"
select select "81087"
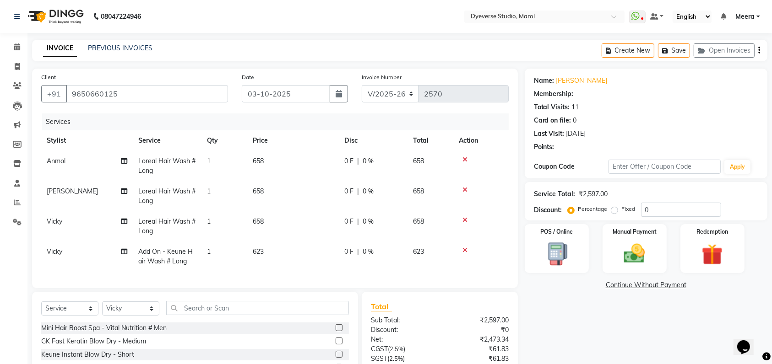
type input "25"
select select "2: Object"
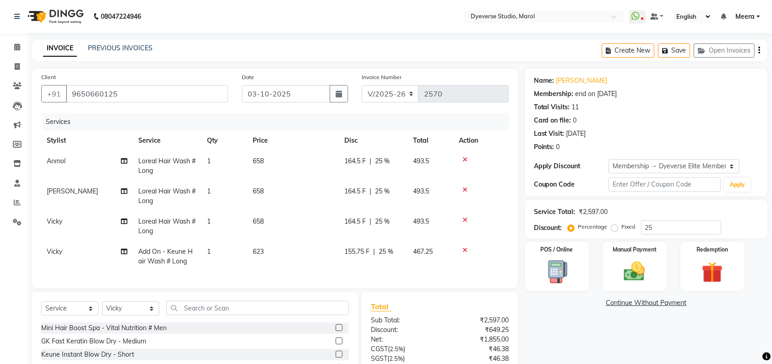
click at [571, 54] on div "INVOICE PREVIOUS INVOICES Create New Save Open Invoices" at bounding box center [399, 51] width 735 height 22
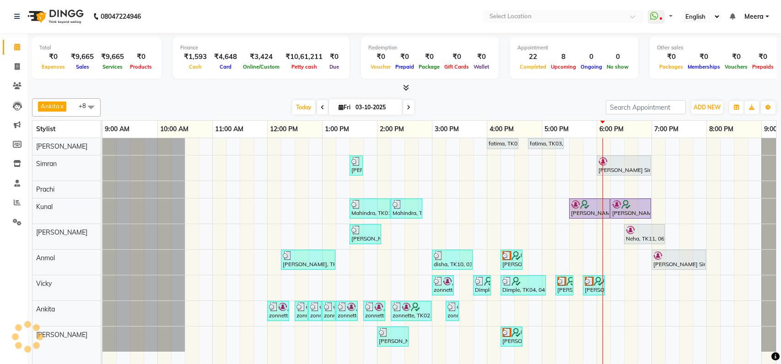
select select "en"
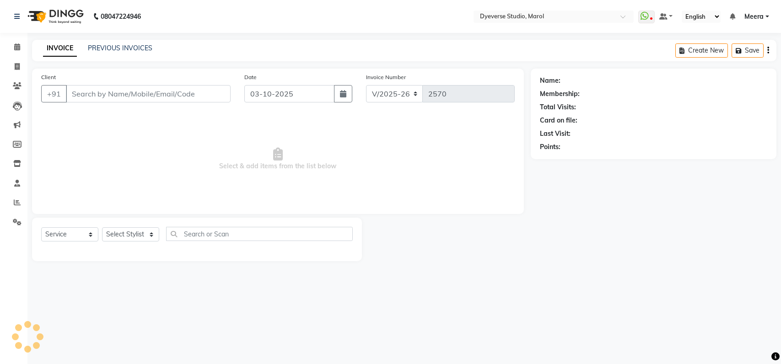
select select "6368"
select select "service"
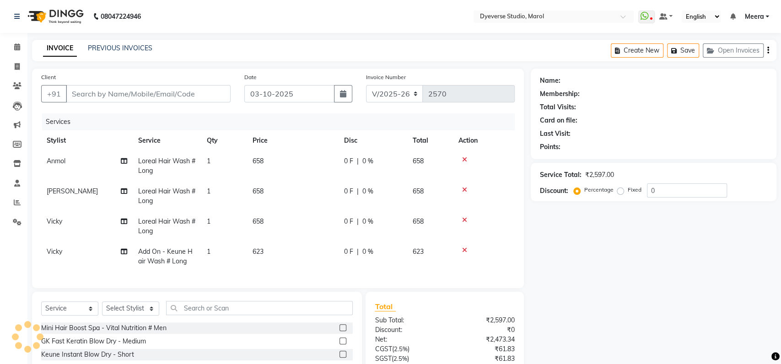
type input "9650660125"
select select "81087"
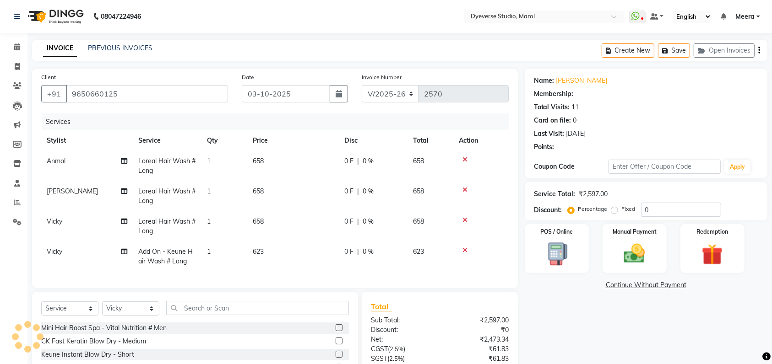
type input "25"
select select "2: Object"
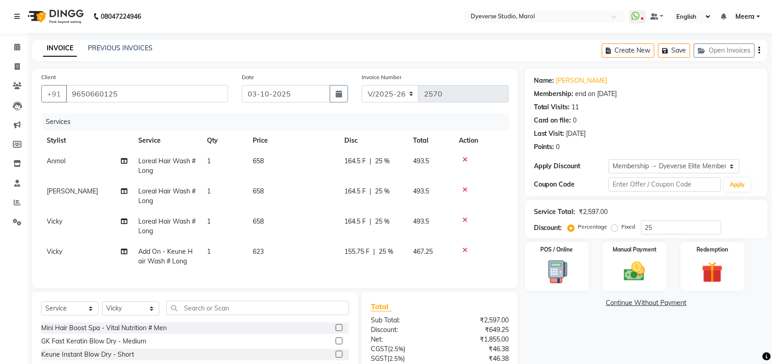
scroll to position [94, 0]
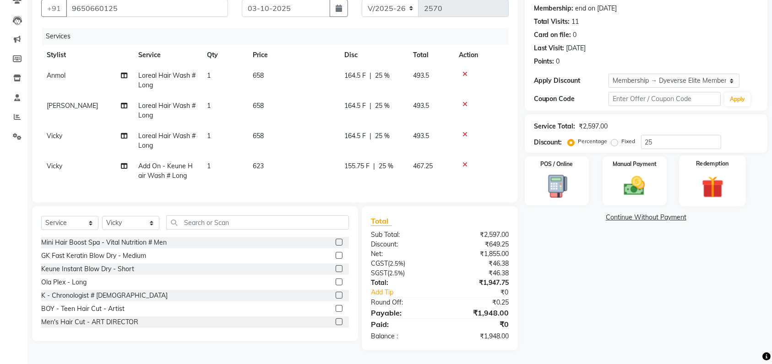
click at [732, 168] on div "Redemption" at bounding box center [712, 181] width 67 height 51
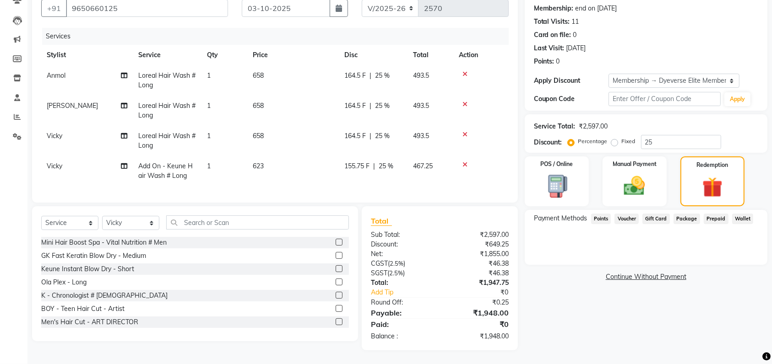
click at [688, 214] on span "Package" at bounding box center [686, 219] width 27 height 11
click at [582, 329] on div "Name: Sonal Membership: end on 12-10-2025 Total Visits: 11 Card on file: 0 Last…" at bounding box center [649, 167] width 249 height 368
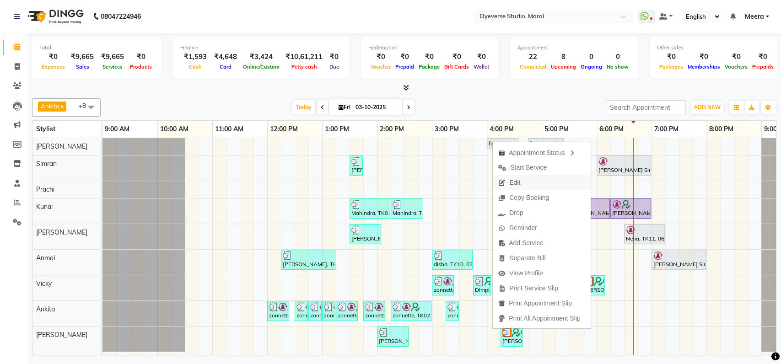
click at [520, 181] on span "Edit" at bounding box center [509, 182] width 33 height 15
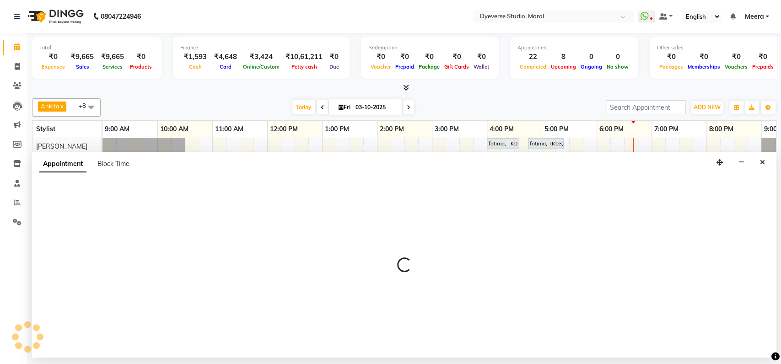
select select "tentative"
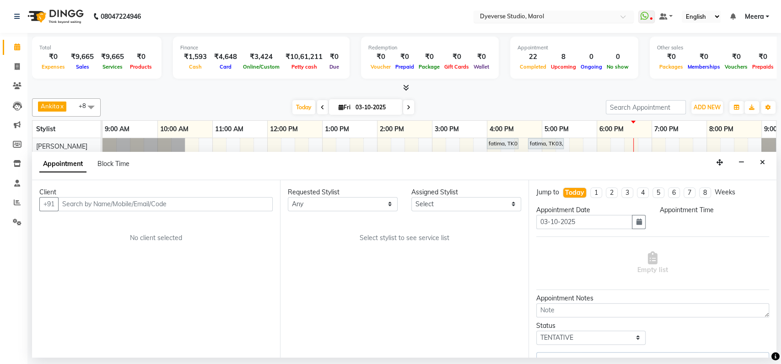
select select "48246"
select select "960"
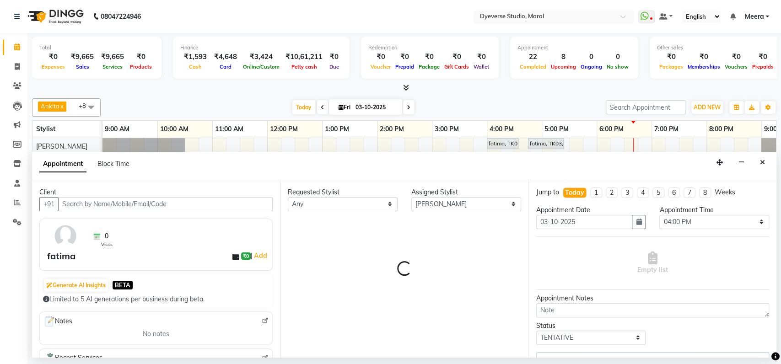
scroll to position [0, 40]
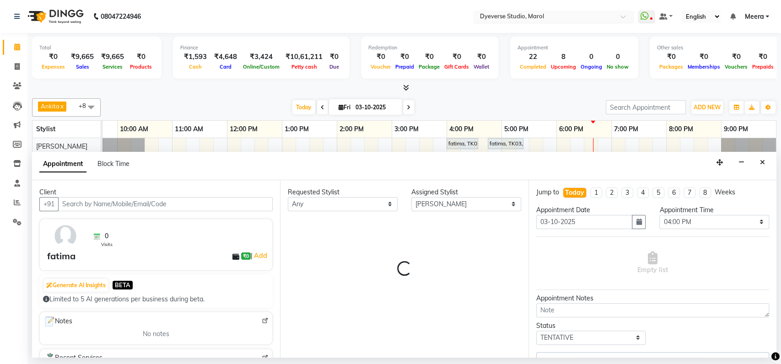
select select "3155"
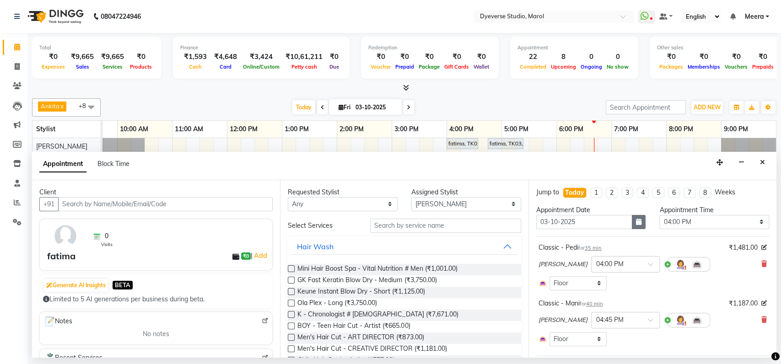
click at [637, 225] on button "button" at bounding box center [639, 222] width 14 height 14
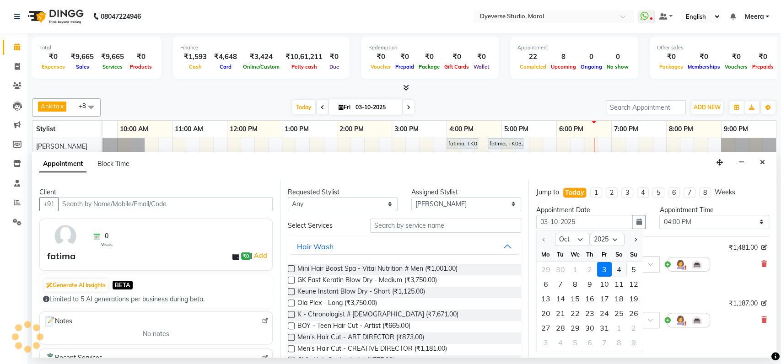
click at [622, 271] on div "4" at bounding box center [619, 269] width 15 height 15
type input "04-10-2025"
select select "960"
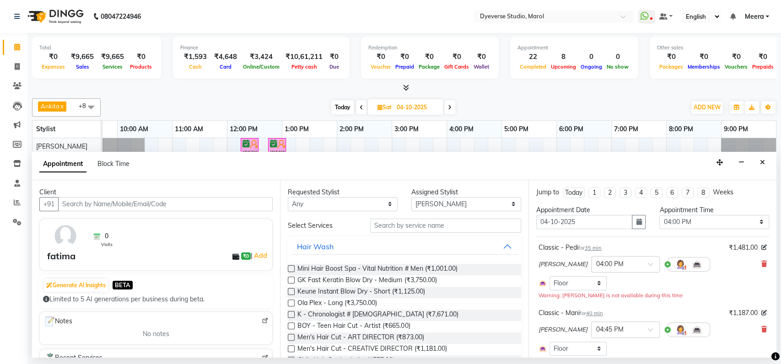
scroll to position [97, 0]
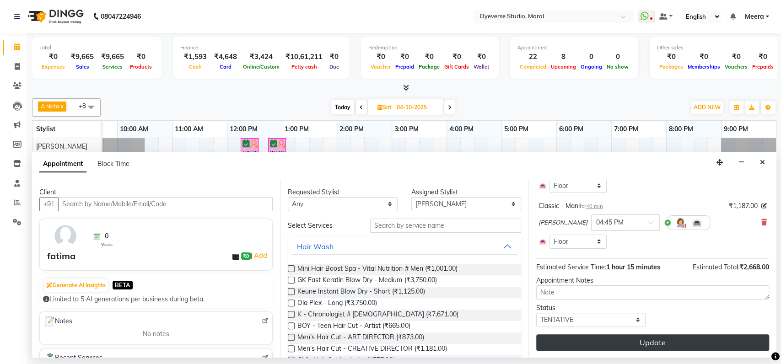
click at [583, 346] on button "Update" at bounding box center [652, 343] width 233 height 16
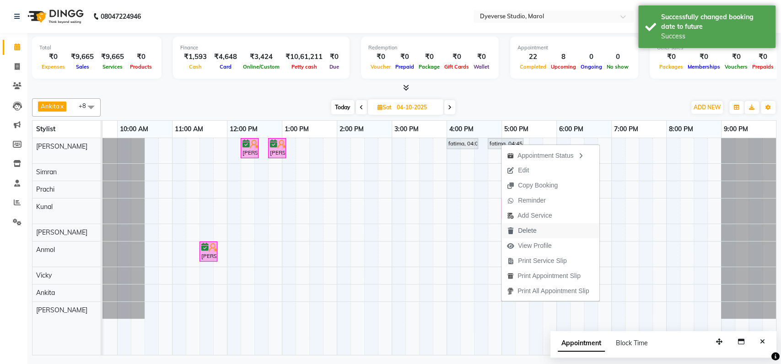
click at [524, 233] on span "Delete" at bounding box center [527, 231] width 18 height 10
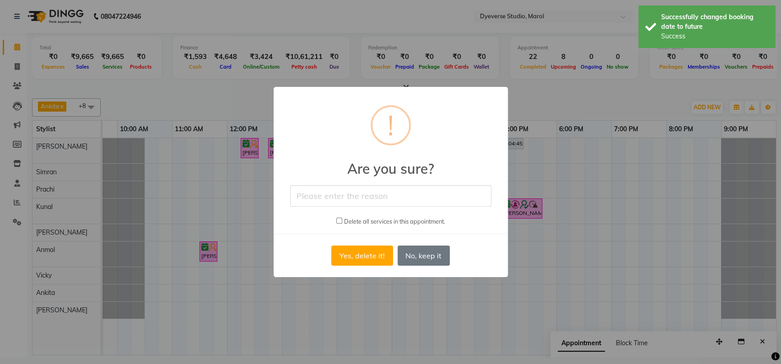
click at [413, 200] on input "text" at bounding box center [390, 196] width 201 height 22
type input "No show"
click at [337, 222] on input "checkbox" at bounding box center [339, 221] width 6 height 6
checkbox input "true"
click at [360, 255] on button "Yes, delete it!" at bounding box center [361, 256] width 61 height 20
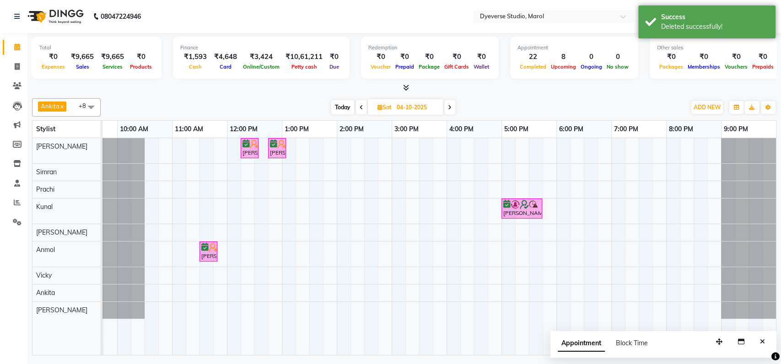
click at [344, 105] on span "Today" at bounding box center [342, 107] width 23 height 14
type input "03-10-2025"
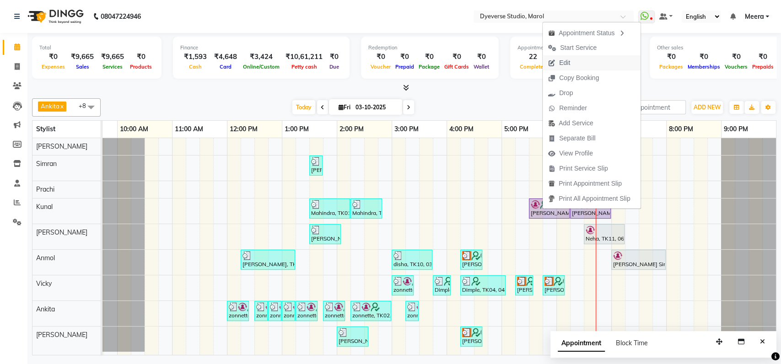
click at [583, 60] on button "Edit" at bounding box center [592, 62] width 98 height 15
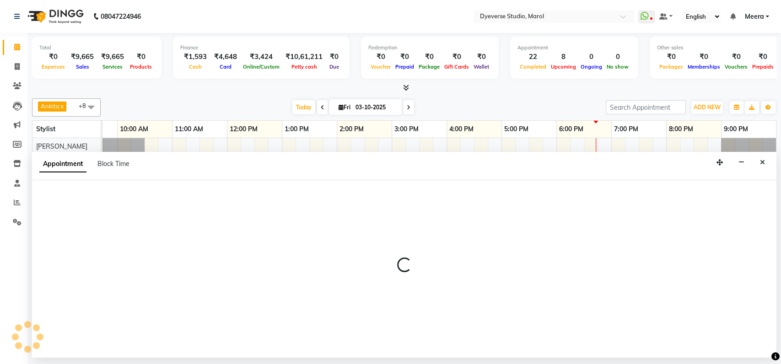
select select "tentative"
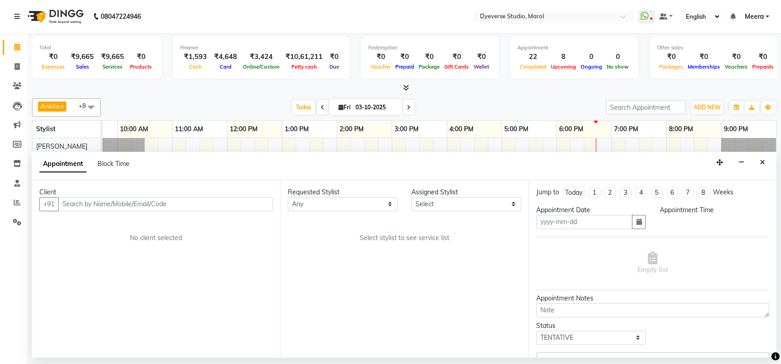
type input "03-10-2025"
select select "check-in"
select select "1050"
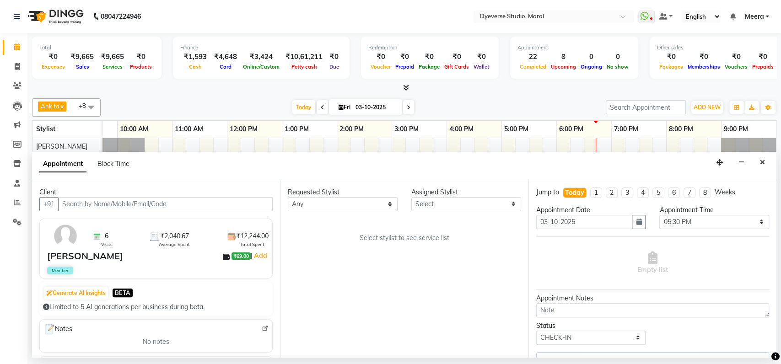
select select "48560"
select select "3155"
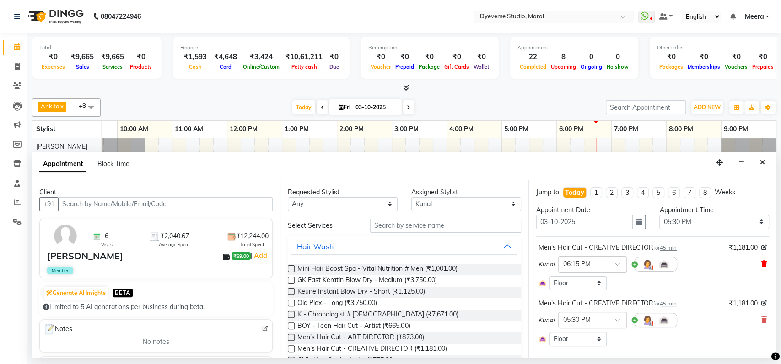
click at [762, 264] on icon at bounding box center [764, 264] width 5 height 6
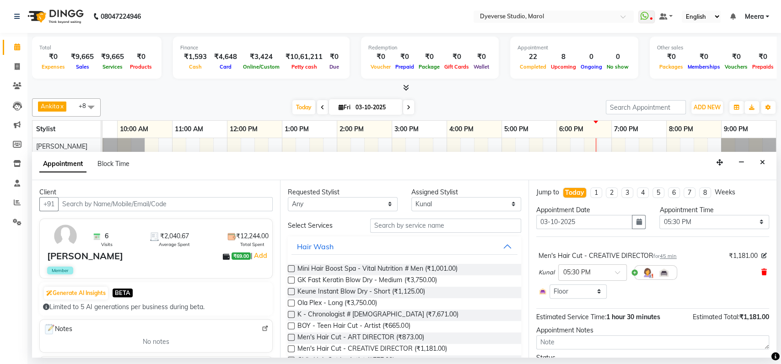
click at [762, 273] on icon at bounding box center [764, 272] width 5 height 6
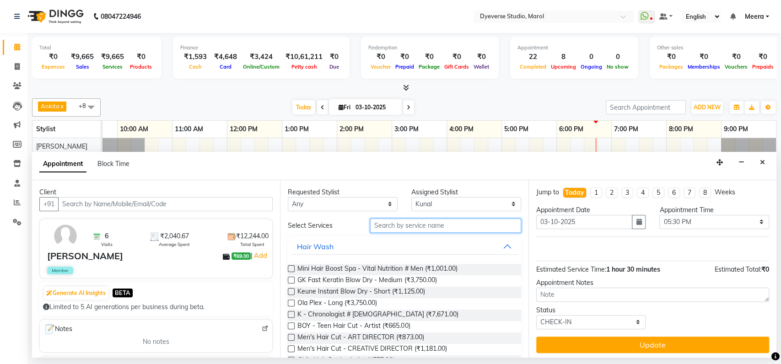
click at [401, 222] on input "text" at bounding box center [445, 226] width 151 height 14
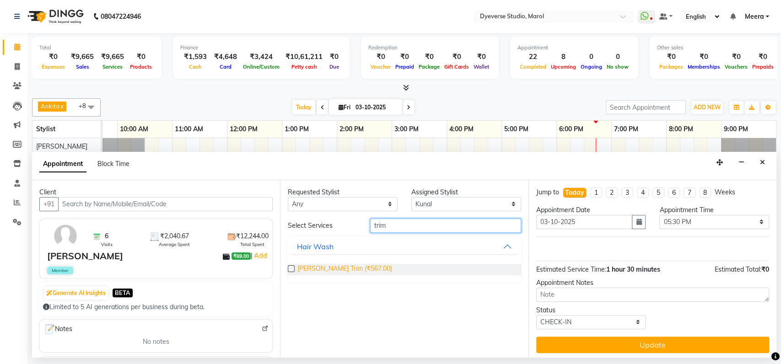
type input "trim"
click at [330, 269] on span "[PERSON_NAME] Trim (₹567.00)" at bounding box center [345, 269] width 95 height 11
checkbox input "false"
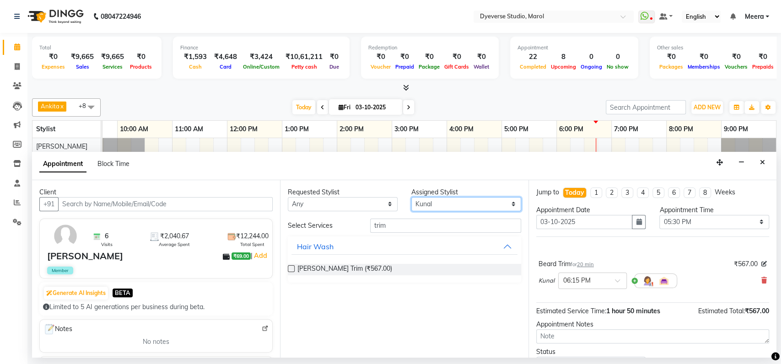
click at [433, 207] on select "Select Ankita Anmol Kunal Prachi Ruchika Ruth Sahabaz Shaina Simran Suraj Vicky…" at bounding box center [466, 204] width 110 height 14
select select "68355"
click at [411, 197] on select "Select Ankita Anmol Kunal Prachi Ruchika Ruth Sahabaz Shaina Simran Suraj Vicky…" at bounding box center [466, 204] width 110 height 14
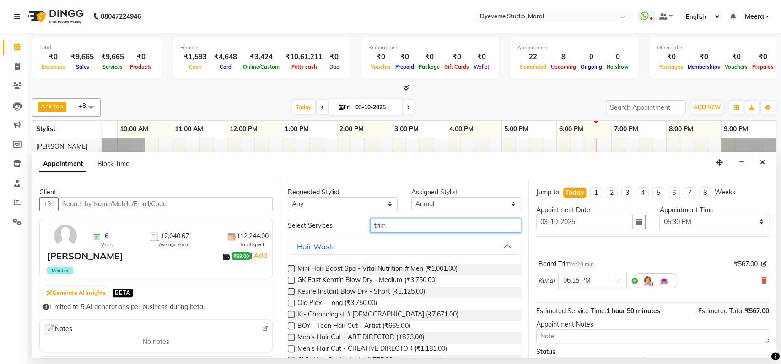
click at [393, 225] on input "trim" at bounding box center [445, 226] width 151 height 14
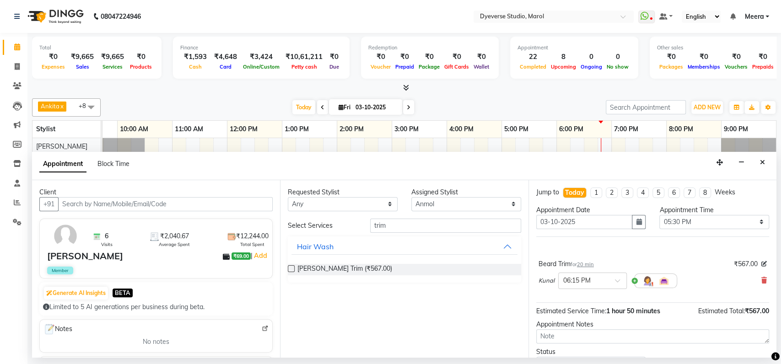
click at [348, 309] on div "Requested Stylist Any Ankita Anmol Kunal Prachi Ruchika Ruth Sahabaz Shaina Sim…" at bounding box center [404, 269] width 248 height 178
click at [403, 162] on div "Appointment Block Time" at bounding box center [404, 166] width 745 height 28
click at [617, 280] on span at bounding box center [620, 284] width 11 height 10
click at [592, 307] on div "05:30 PM" at bounding box center [593, 303] width 68 height 17
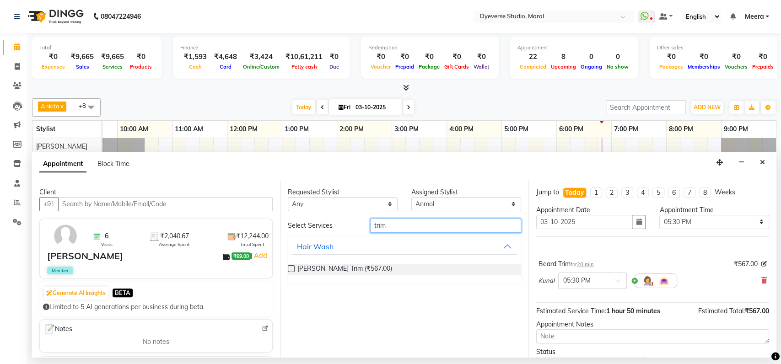
click at [393, 224] on input "trim" at bounding box center [445, 226] width 151 height 14
click at [288, 270] on label at bounding box center [291, 268] width 7 height 7
click at [288, 270] on input "checkbox" at bounding box center [291, 270] width 6 height 6
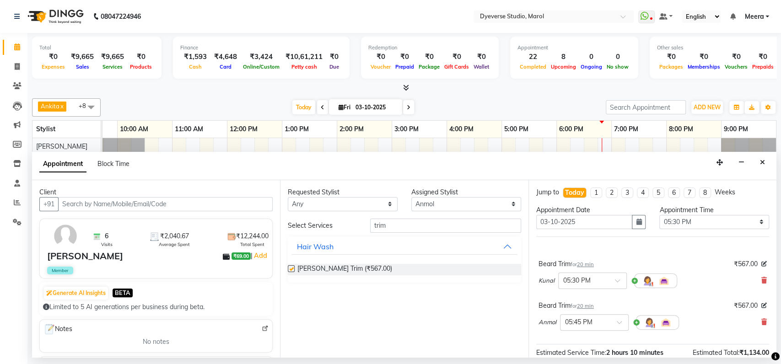
checkbox input "false"
click at [414, 228] on input "trim" at bounding box center [445, 226] width 151 height 14
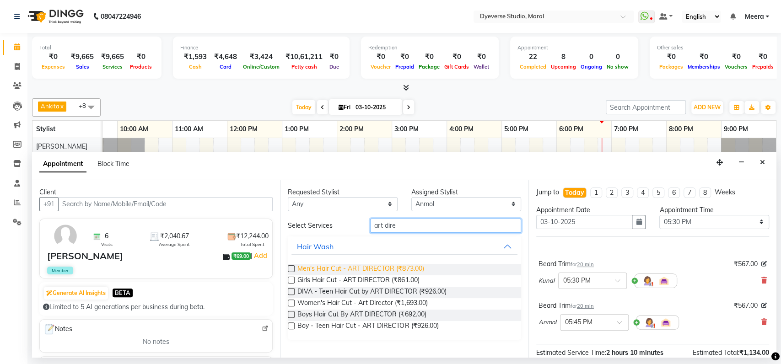
type input "art dire"
click at [336, 268] on span "Men's Hair Cut - ART DIRECTOR (₹873.00)" at bounding box center [361, 269] width 126 height 11
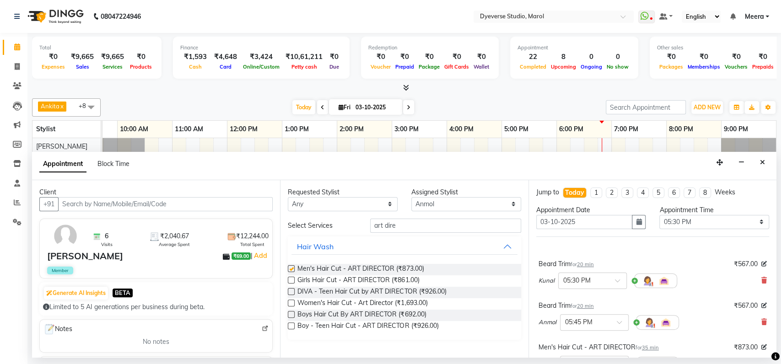
checkbox input "false"
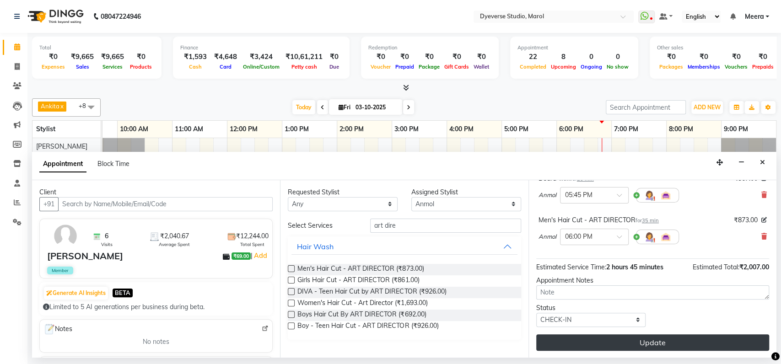
click at [606, 339] on button "Update" at bounding box center [652, 343] width 233 height 16
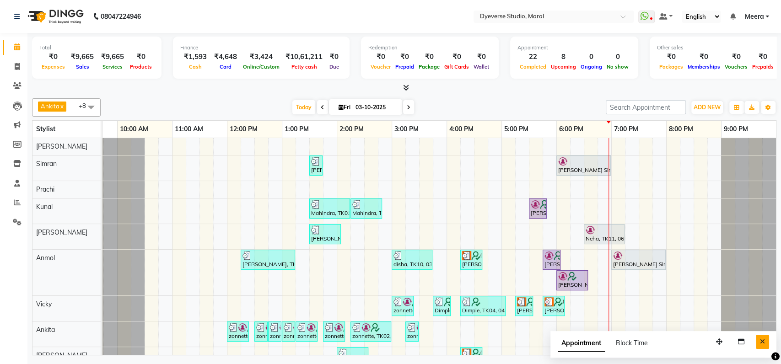
click at [764, 341] on icon "Close" at bounding box center [762, 342] width 5 height 6
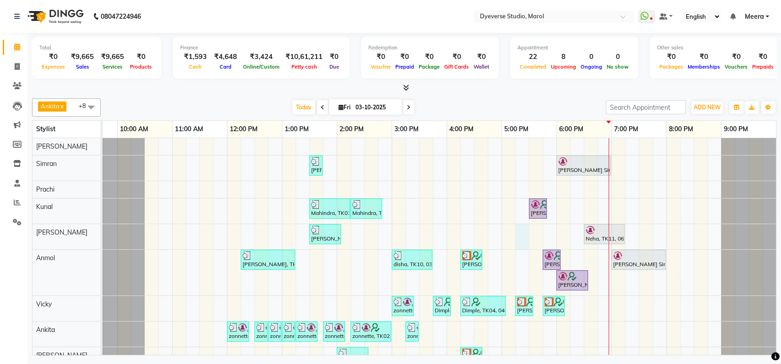
click at [515, 234] on div "Gurpreet Kaur, TK08, 01:30 PM-01:45 PM, Threading - Eyebrows Dikshit Singidha, …" at bounding box center [419, 255] width 714 height 234
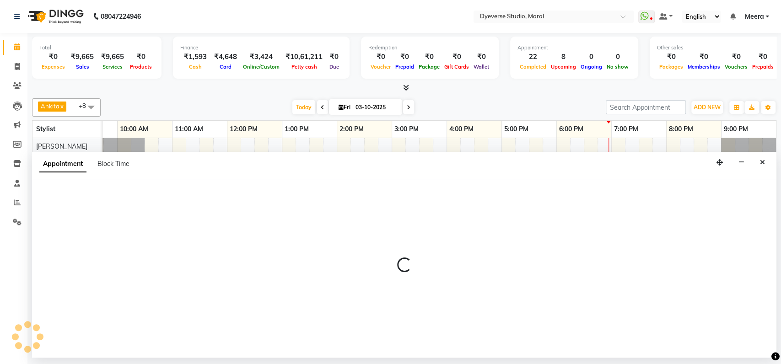
select select "67069"
select select "tentative"
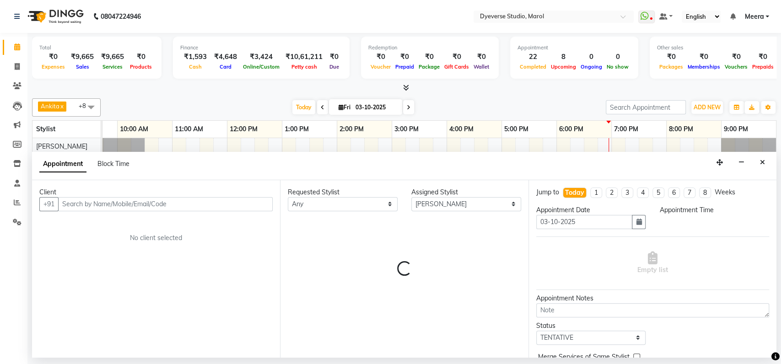
select select "1035"
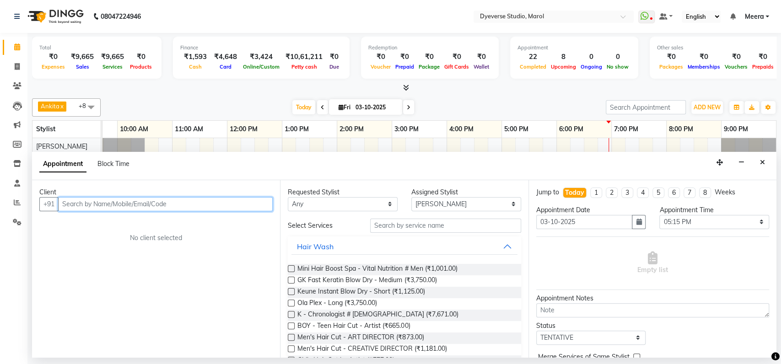
click at [72, 201] on input "text" at bounding box center [165, 204] width 215 height 14
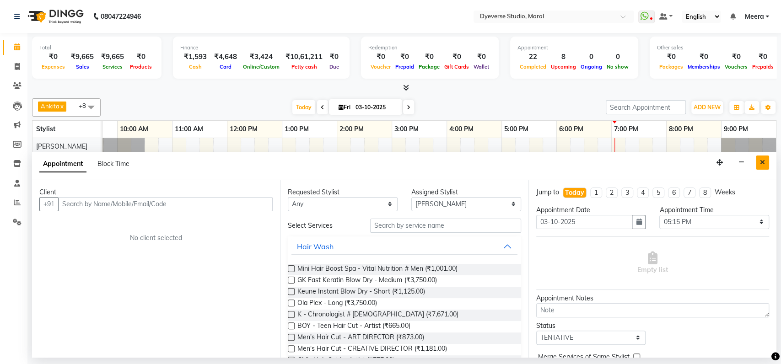
click at [765, 163] on button "Close" at bounding box center [762, 163] width 13 height 14
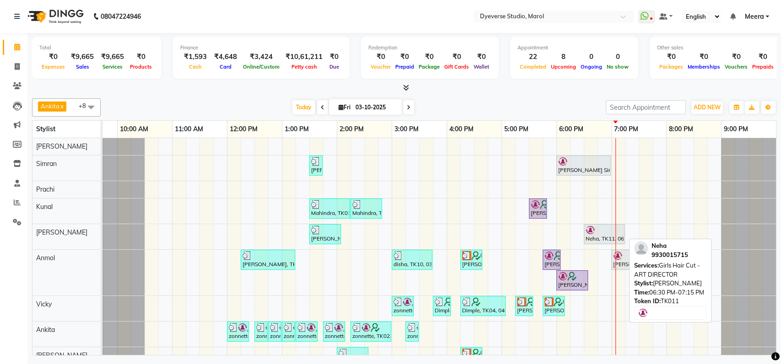
click at [586, 229] on img at bounding box center [590, 230] width 9 height 9
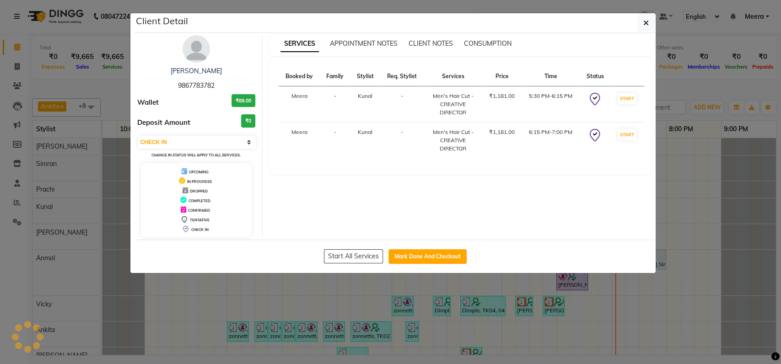
select select "7"
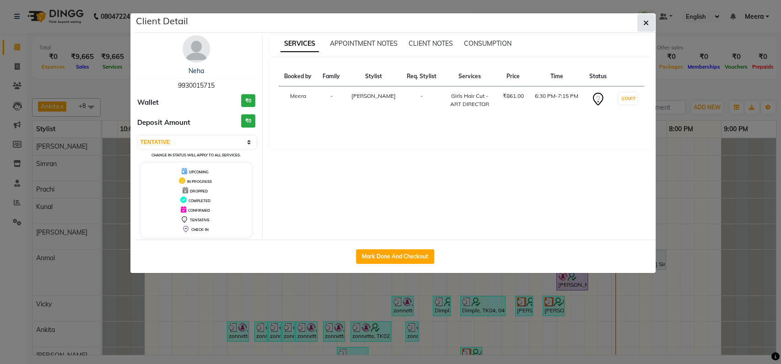
click at [644, 23] on icon "button" at bounding box center [646, 22] width 5 height 7
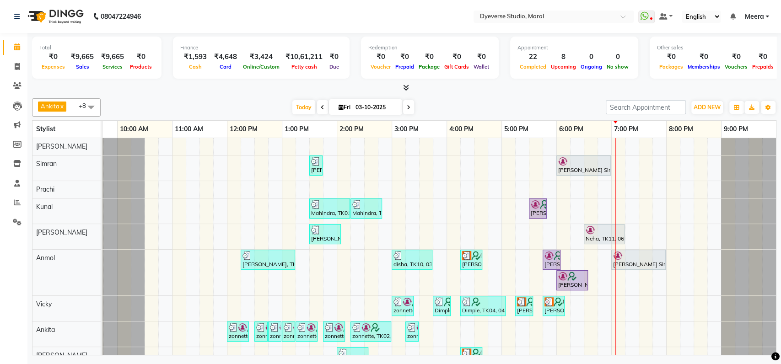
click at [776, 121] on th "9:00 AM 10:00 AM 11:00 AM 12:00 PM 1:00 PM 2:00 PM 3:00 PM 4:00 PM 5:00 PM 6:00…" at bounding box center [440, 129] width 674 height 17
click at [487, 233] on div "Gurpreet Kaur, TK08, 01:30 PM-01:45 PM, Threading - Eyebrows Dikshit Singidha, …" at bounding box center [419, 255] width 714 height 234
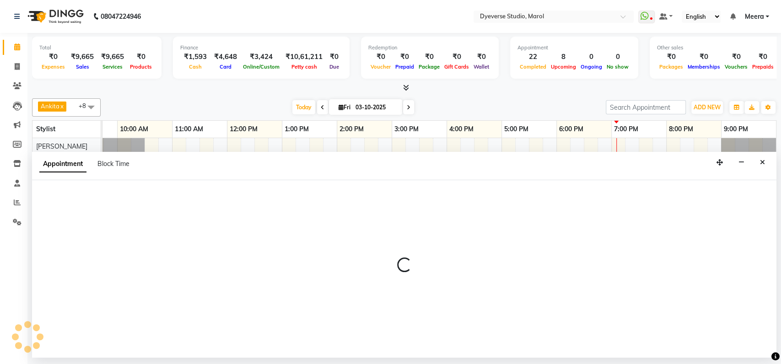
select select "67069"
select select "tentative"
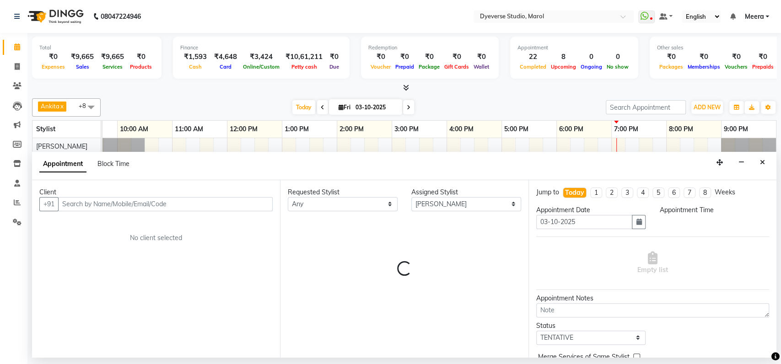
select select "990"
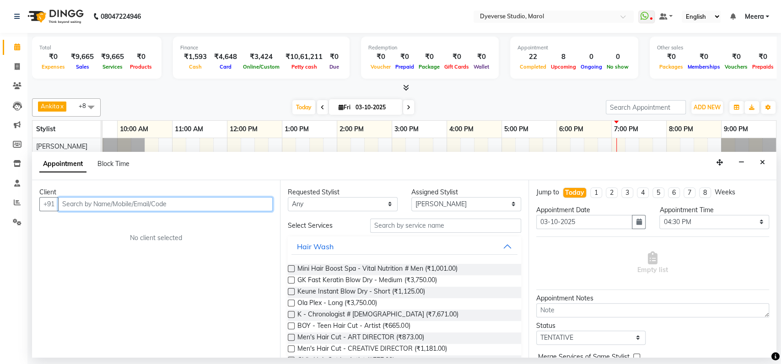
click at [78, 207] on input "text" at bounding box center [165, 204] width 215 height 14
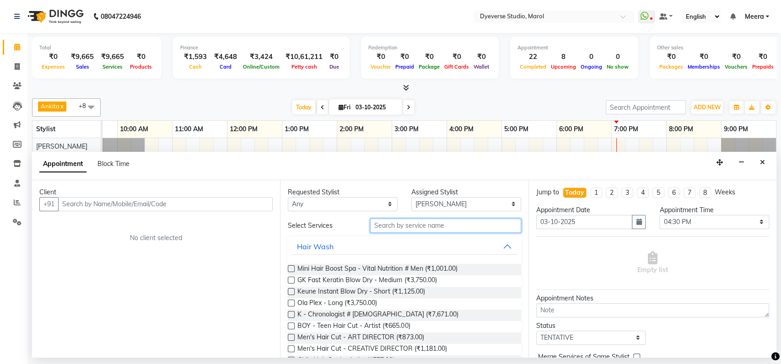
click at [384, 229] on input "text" at bounding box center [445, 226] width 151 height 14
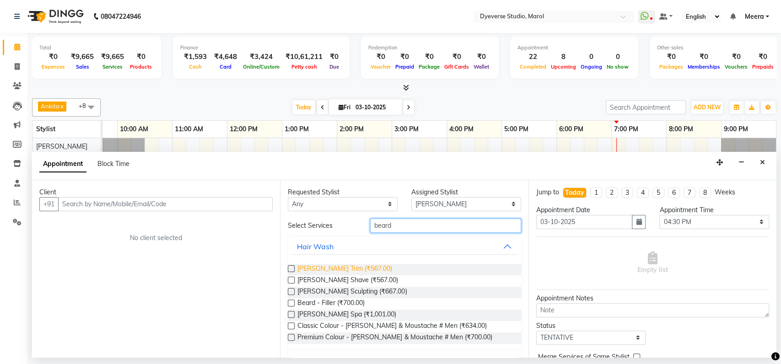
type input "beard"
click at [351, 264] on span "[PERSON_NAME] Trim (₹567.00)" at bounding box center [345, 269] width 95 height 11
checkbox input "false"
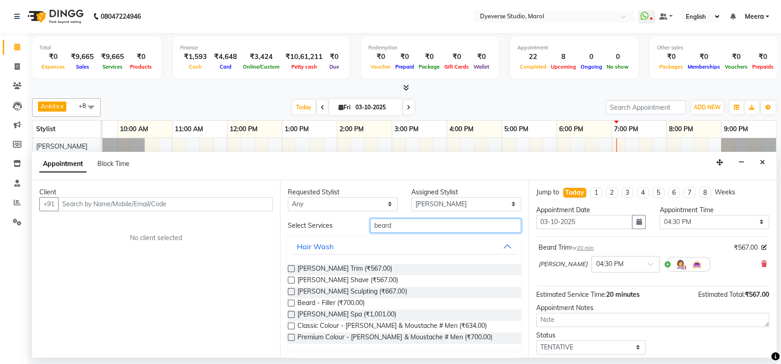
click at [401, 222] on input "beard" at bounding box center [445, 226] width 151 height 14
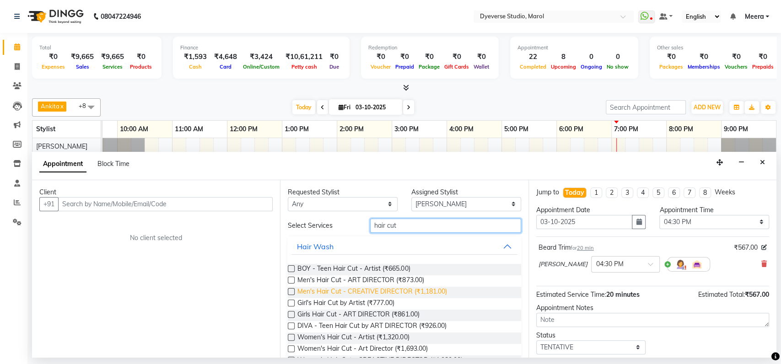
type input "hair cut"
click at [404, 290] on span "Men's Hair Cut - CREATIVE DIRECTOR (₹1,181.00)" at bounding box center [372, 292] width 149 height 11
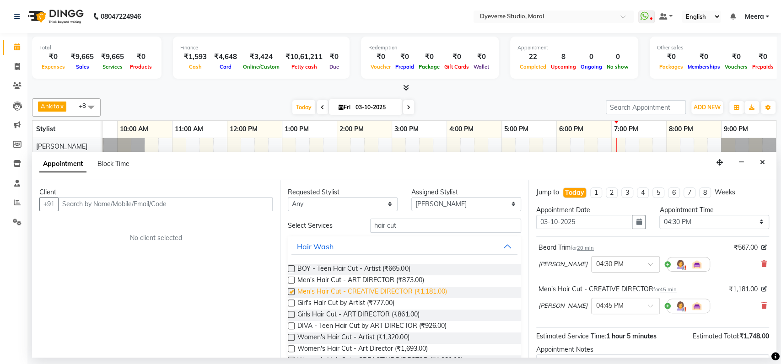
checkbox input "false"
click at [395, 279] on span "Men's Hair Cut - ART DIRECTOR (₹873.00)" at bounding box center [361, 281] width 126 height 11
checkbox input "false"
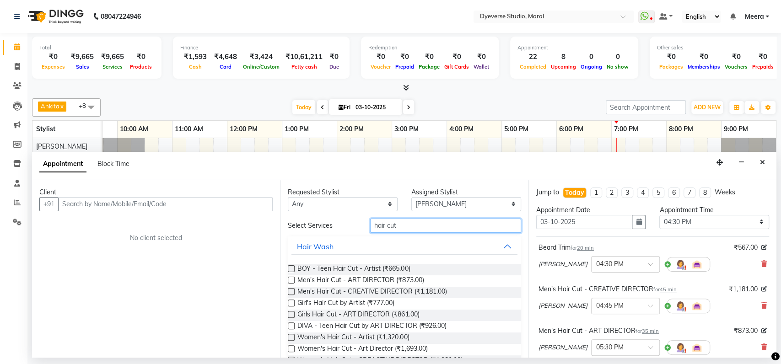
click at [395, 220] on input "hair cut" at bounding box center [445, 226] width 151 height 14
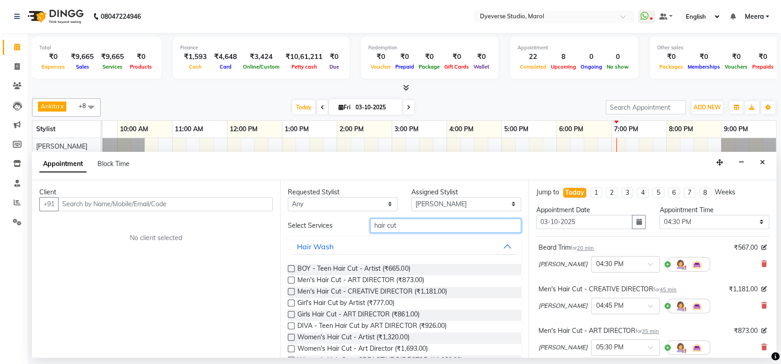
click at [395, 220] on input "hair cut" at bounding box center [445, 226] width 151 height 14
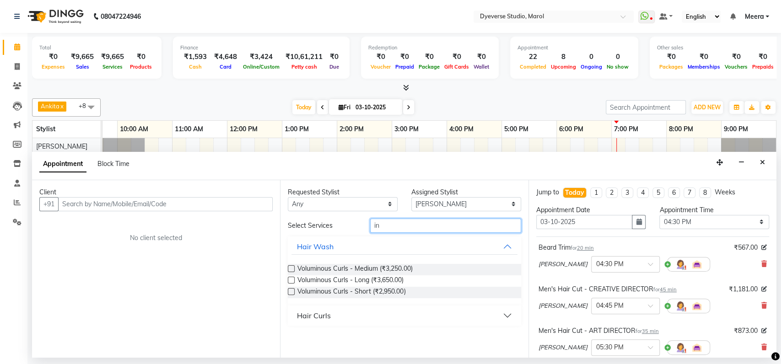
type input "i"
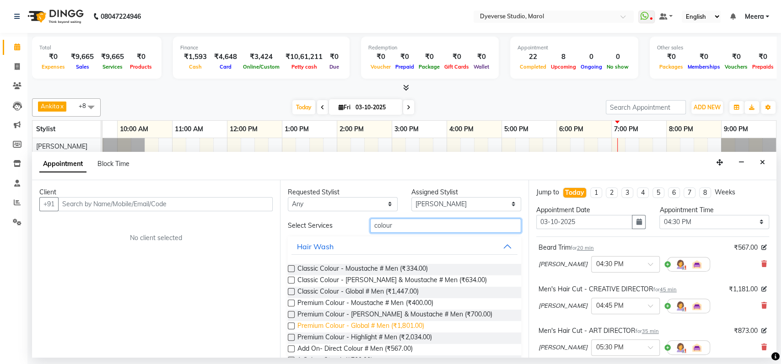
type input "colour"
click at [379, 328] on span "Premium Colour - Global # Men (₹1,801.00)" at bounding box center [361, 326] width 126 height 11
checkbox input "false"
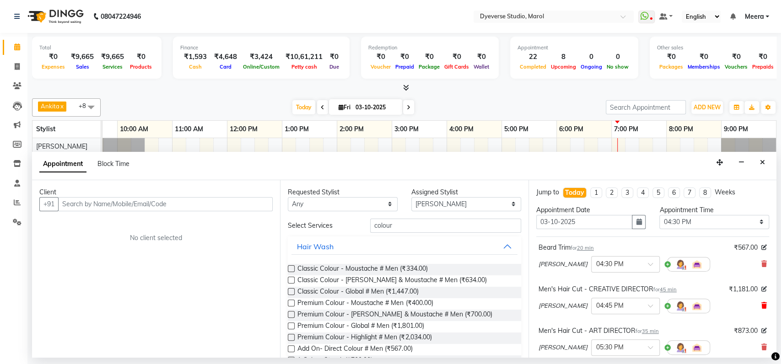
click at [762, 303] on icon at bounding box center [764, 306] width 5 height 6
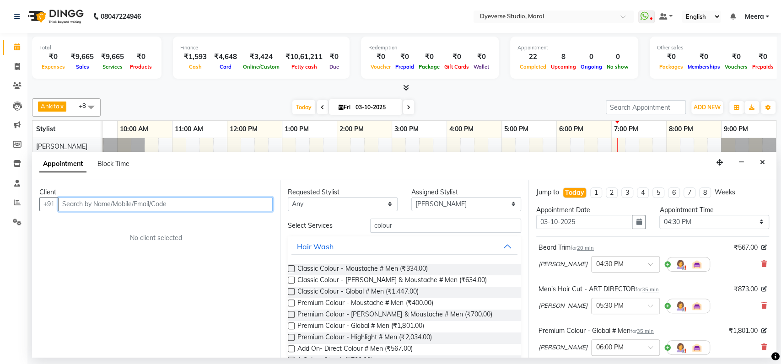
click at [81, 202] on input "text" at bounding box center [165, 204] width 215 height 14
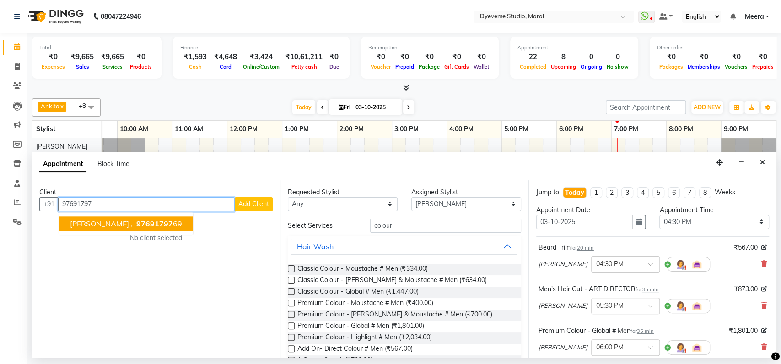
click at [88, 222] on span "Motasim ," at bounding box center [101, 223] width 63 height 9
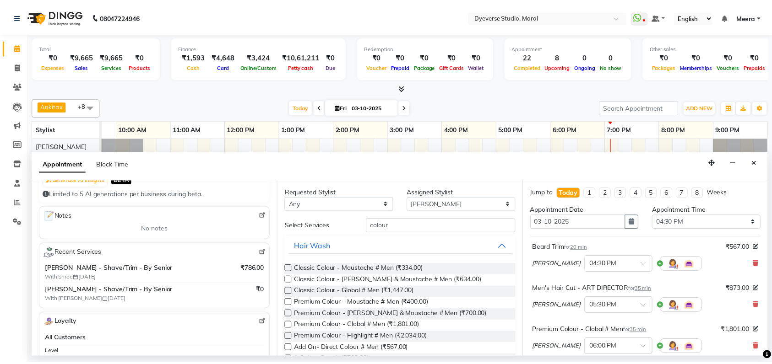
scroll to position [137, 0]
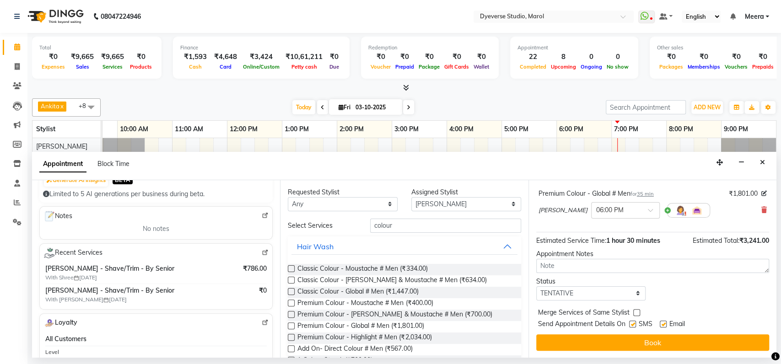
type input "9769179769"
click at [734, 345] on button "Book" at bounding box center [652, 343] width 233 height 16
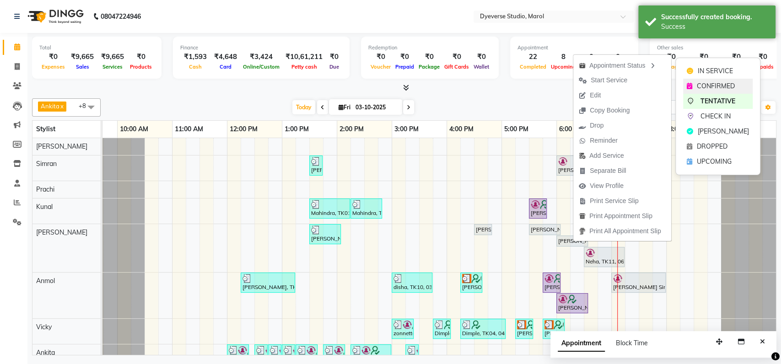
click at [707, 85] on span "CONFIRMED" at bounding box center [716, 86] width 38 height 10
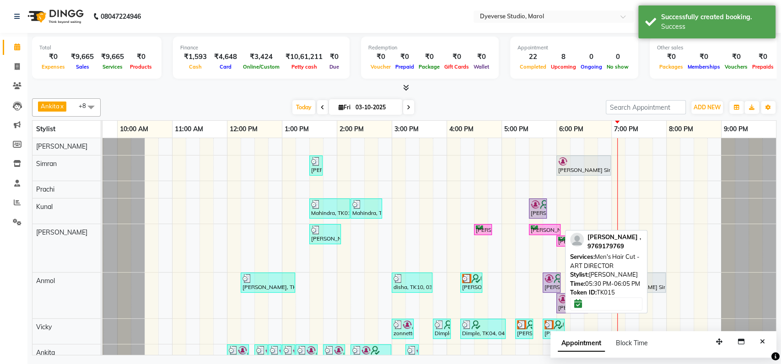
click at [538, 231] on div "Motasim ,, TK15, 05:30 PM-06:05 PM, Men's Hair Cut - ART DIRECTOR" at bounding box center [545, 230] width 30 height 9
select select "6"
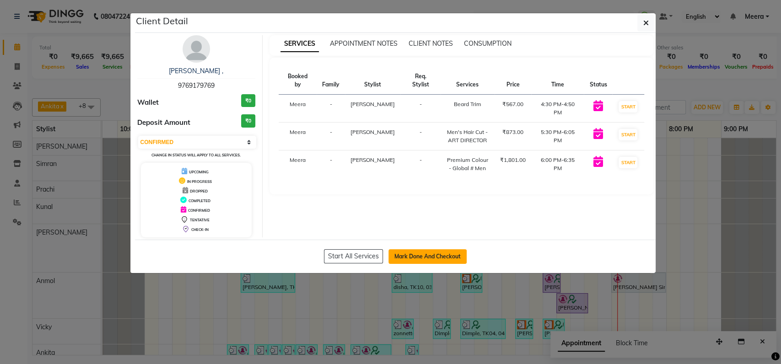
click at [404, 251] on button "Mark Done And Checkout" at bounding box center [428, 256] width 78 height 15
select select "service"
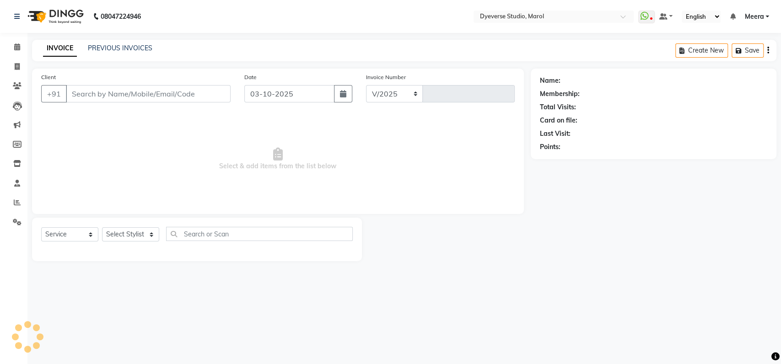
select select "6368"
type input "2570"
type input "9769179769"
select select "67069"
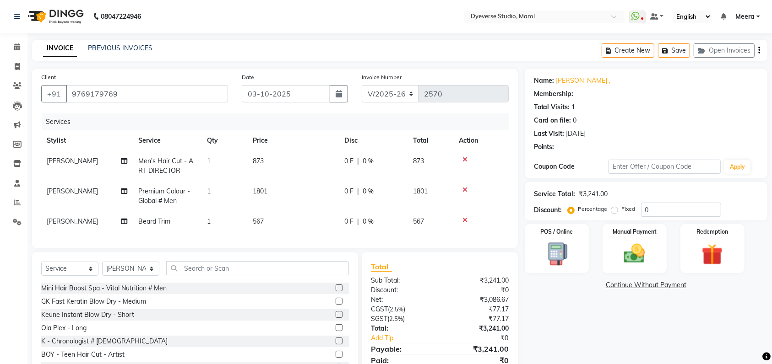
select select "1: Object"
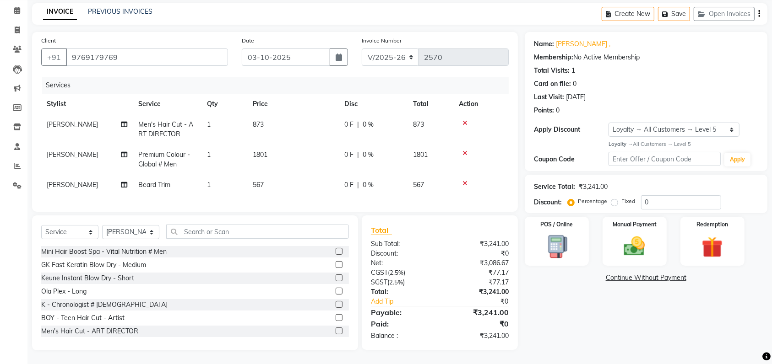
scroll to position [45, 0]
click at [642, 234] on img at bounding box center [635, 246] width 36 height 25
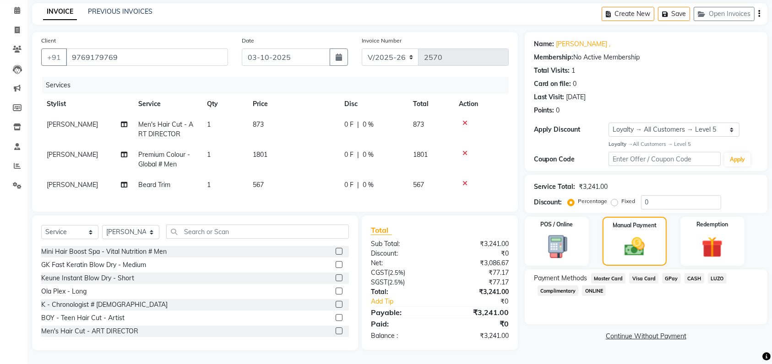
click at [685, 273] on span "CASH" at bounding box center [694, 278] width 20 height 11
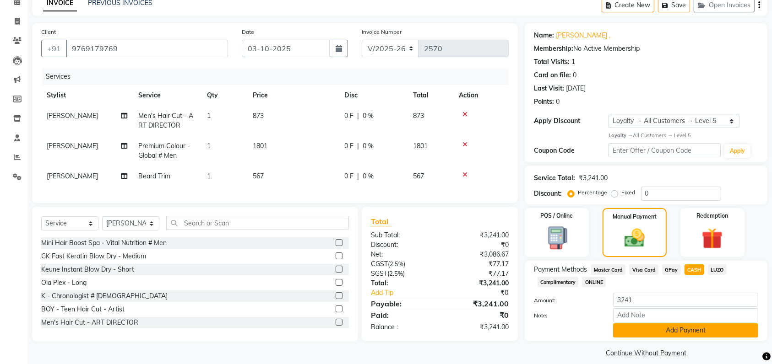
click at [654, 327] on button "Add Payment" at bounding box center [685, 331] width 145 height 14
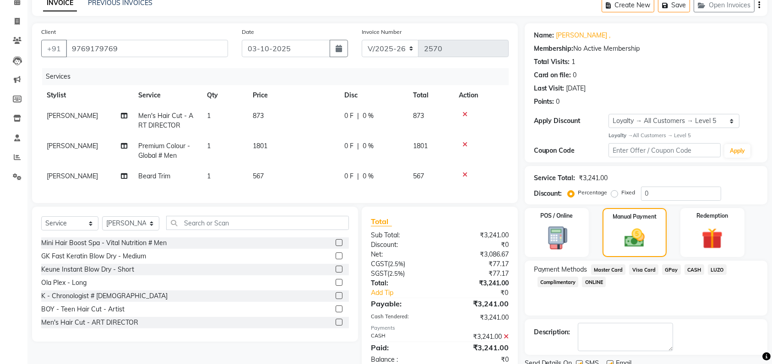
scroll to position [122, 0]
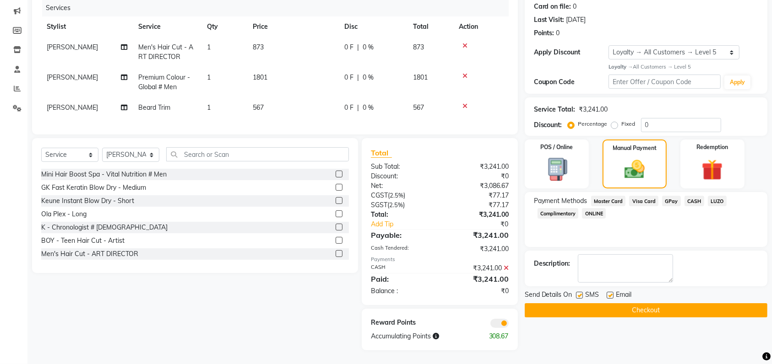
click at [641, 303] on button "Checkout" at bounding box center [646, 310] width 243 height 14
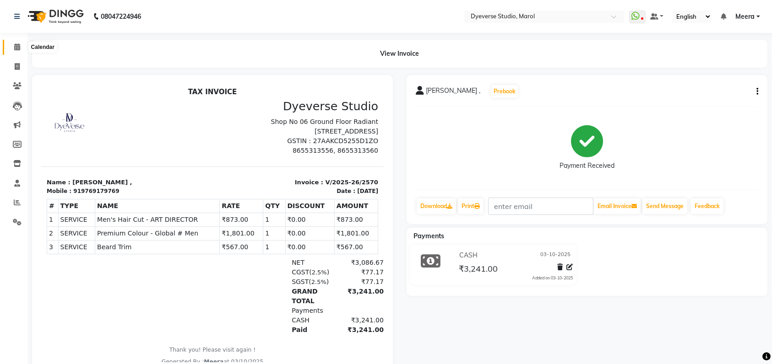
click at [18, 47] on icon at bounding box center [17, 46] width 6 height 7
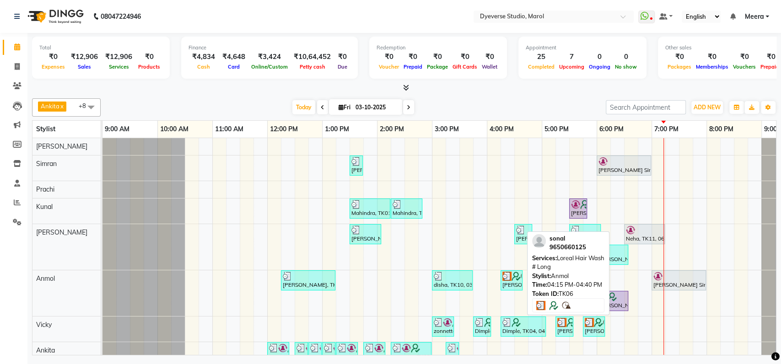
click at [505, 286] on div "[PERSON_NAME], TK06, 04:15 PM-04:40 PM, Loreal Hair Wash # Long" at bounding box center [512, 280] width 20 height 17
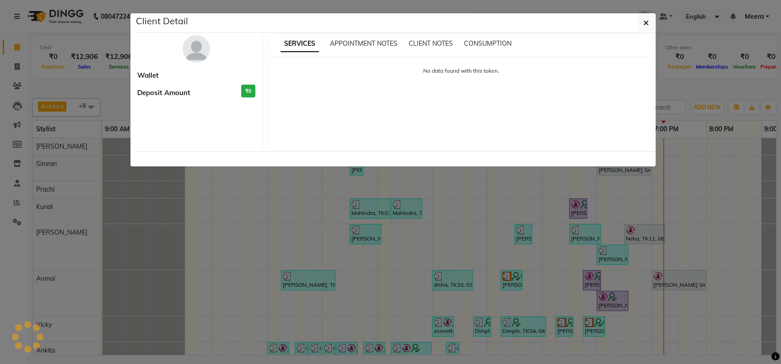
select select "3"
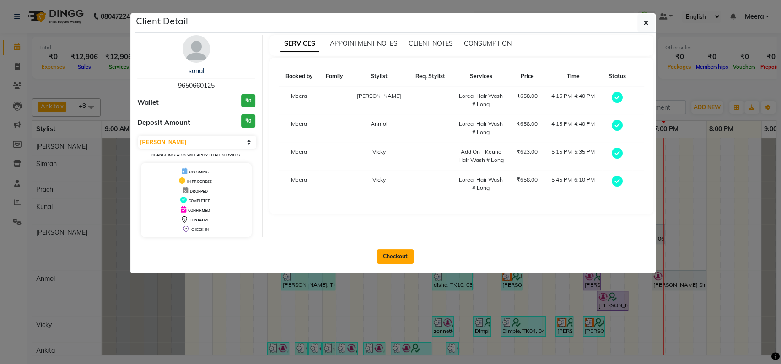
click at [391, 249] on button "Checkout" at bounding box center [395, 256] width 37 height 15
select select "service"
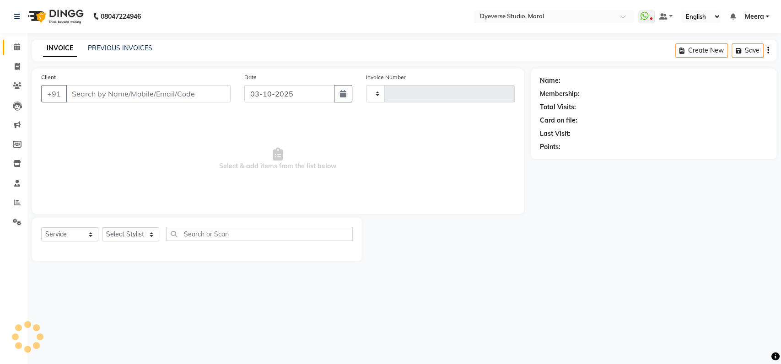
type input "2571"
select select "6368"
type input "9650660125"
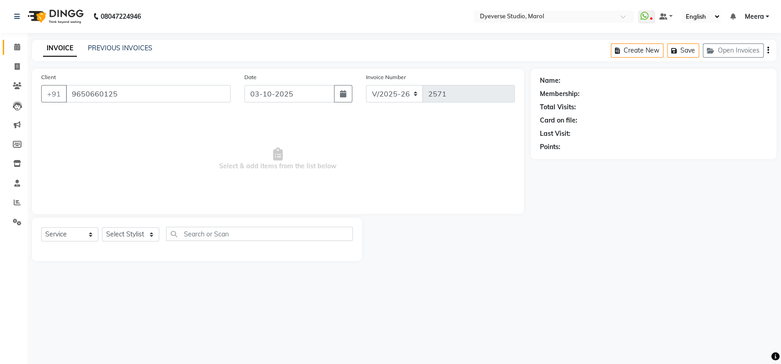
select select "81087"
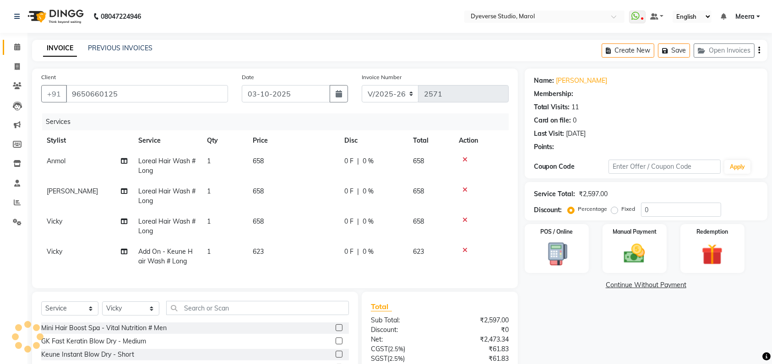
select select "2: Object"
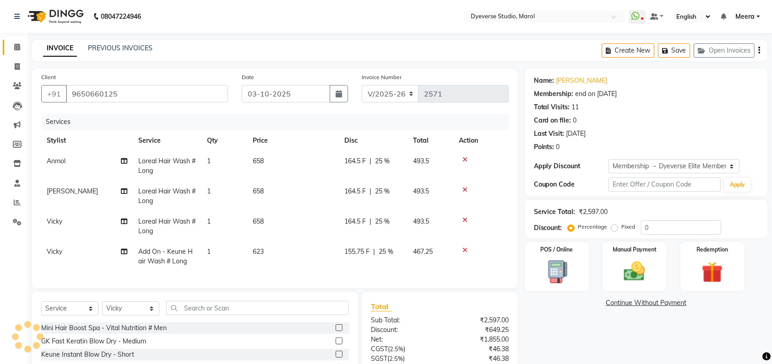
type input "25"
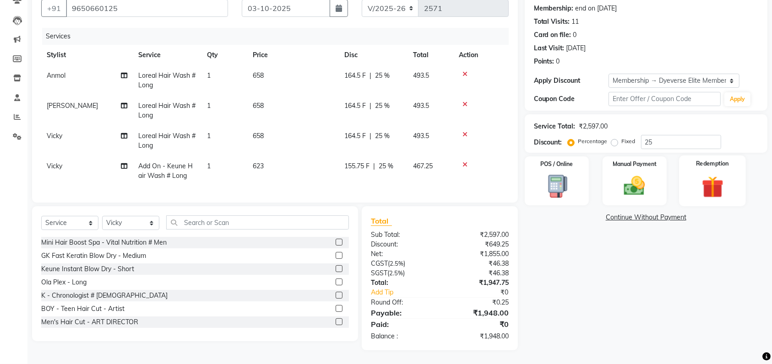
click at [697, 182] on img at bounding box center [712, 186] width 36 height 27
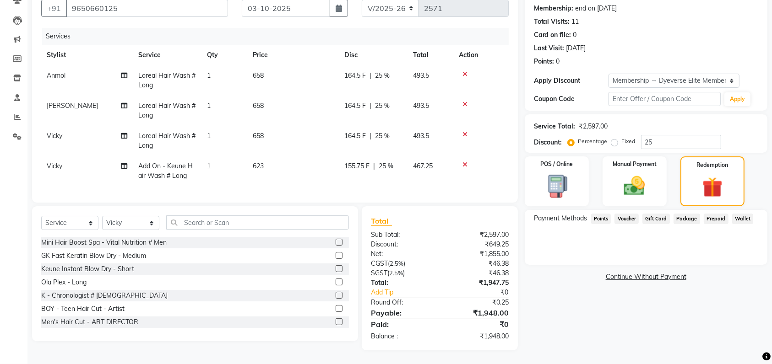
click at [678, 214] on span "Package" at bounding box center [686, 219] width 27 height 11
click at [629, 214] on span "Voucher" at bounding box center [626, 219] width 24 height 11
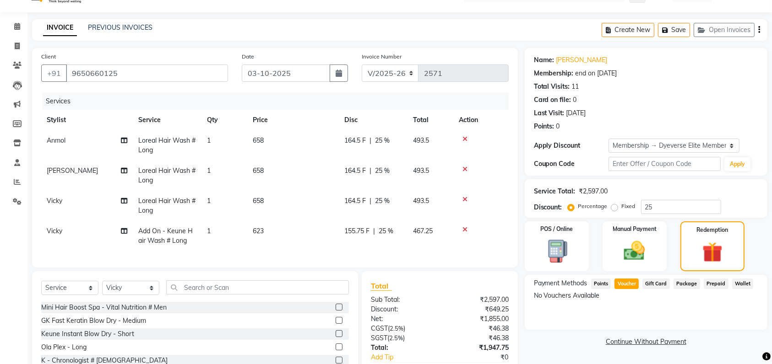
scroll to position [17, 0]
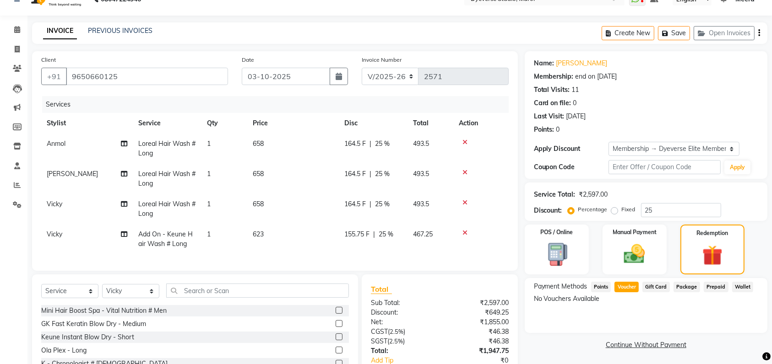
click at [565, 68] on div "Name: Sonal Membership: end on 12-10-2025 Total Visits: 11 Card on file: 0 Last…" at bounding box center [646, 95] width 224 height 80
click at [565, 65] on link "Sonal" at bounding box center [581, 64] width 51 height 10
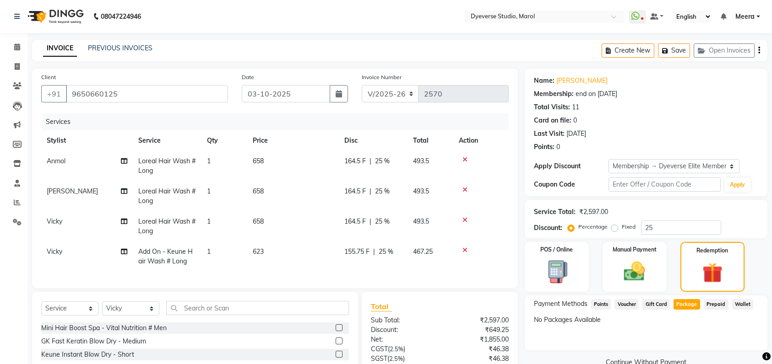
select select "6368"
select select "service"
select select "81087"
select select "2: Object"
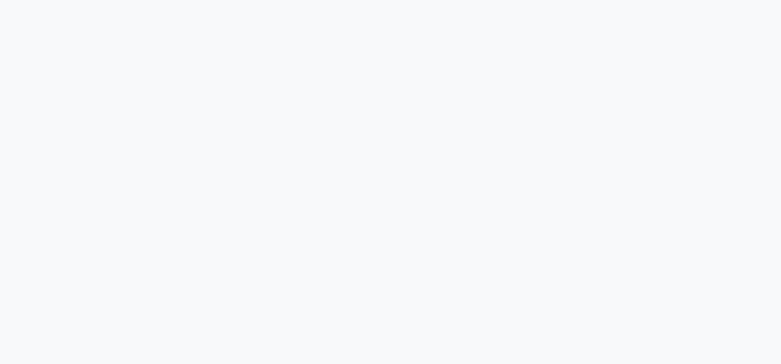
select select "service"
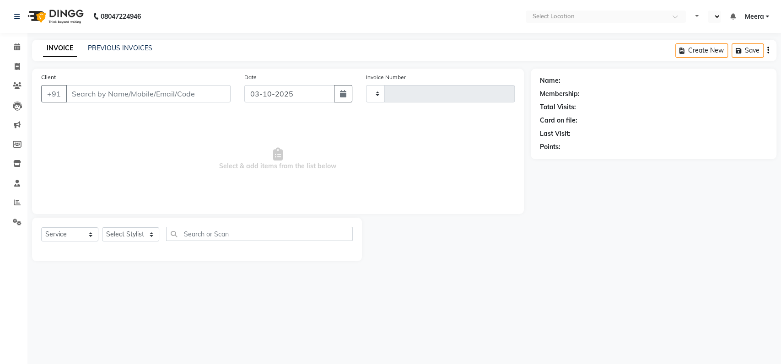
type input "2570"
select select "6368"
select select "en"
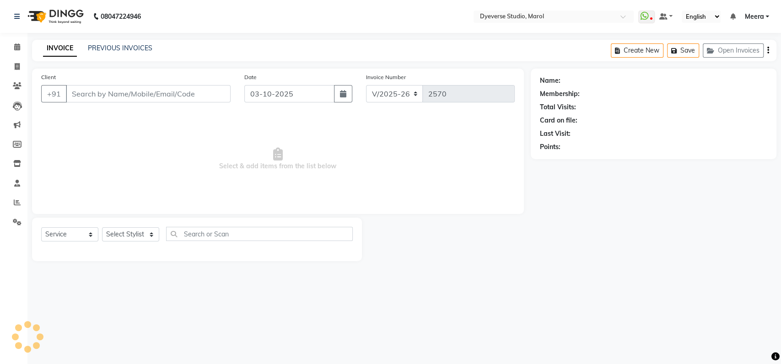
type input "9650660125"
select select "81087"
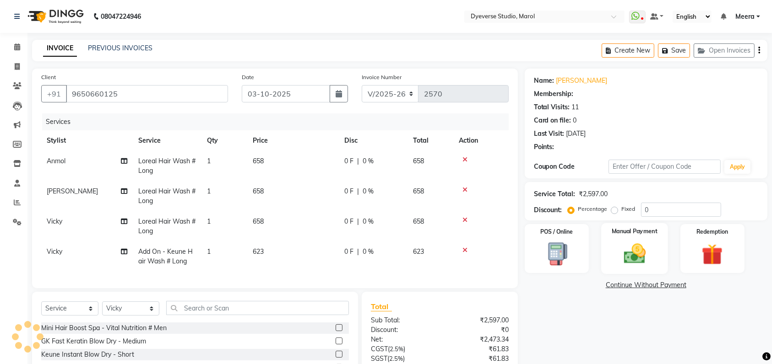
type input "25"
select select "2: Object"
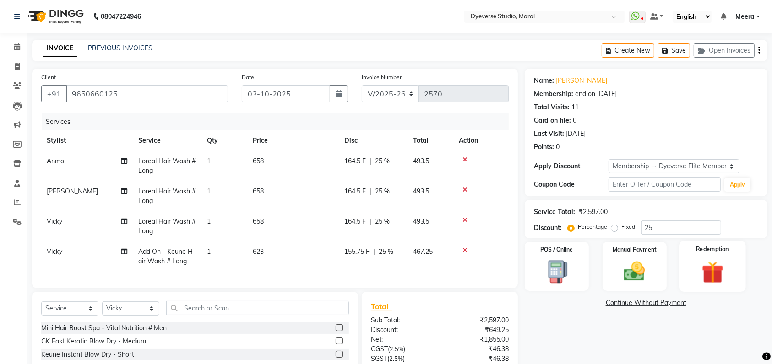
click at [696, 265] on img at bounding box center [712, 272] width 36 height 27
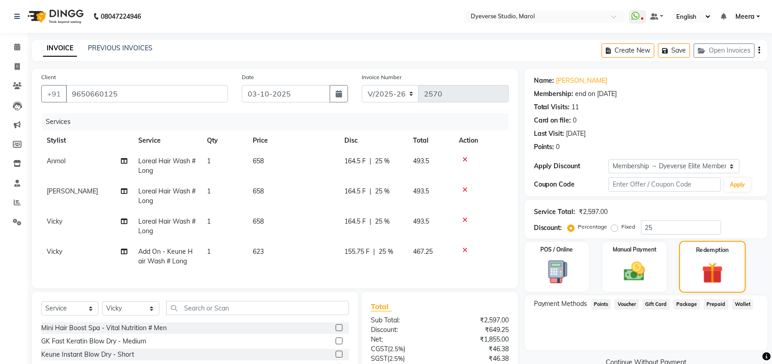
click at [715, 289] on div "Redemption" at bounding box center [712, 267] width 67 height 52
click at [687, 303] on span "Package" at bounding box center [686, 304] width 27 height 11
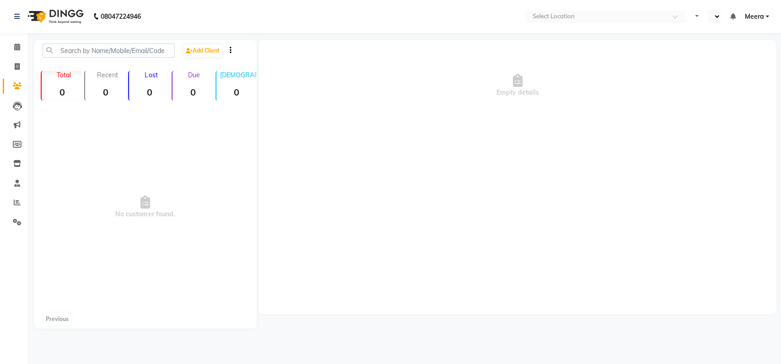
select select "en"
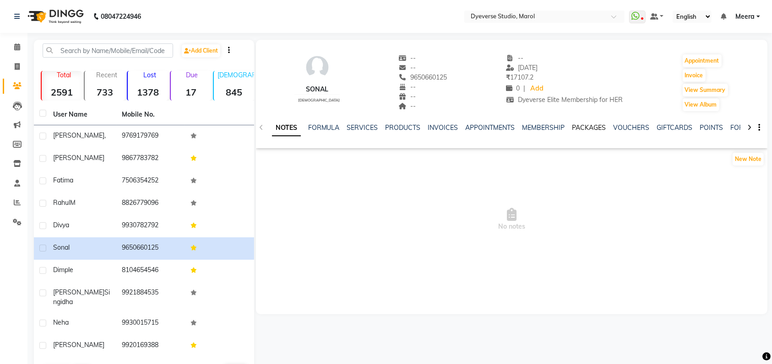
click at [590, 127] on link "PACKAGES" at bounding box center [589, 128] width 34 height 8
click at [582, 126] on link "VOUCHERS" at bounding box center [586, 128] width 36 height 8
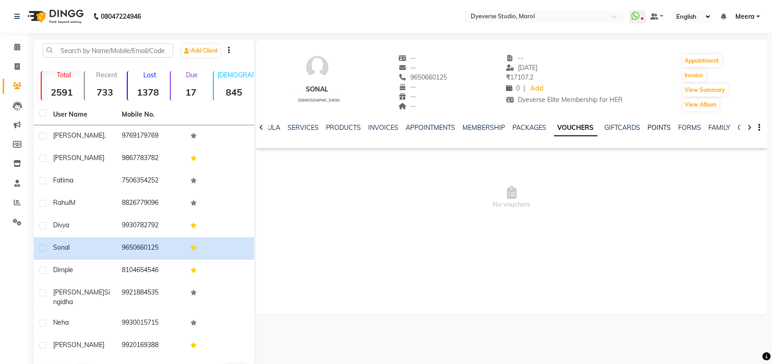
click at [650, 130] on link "POINTS" at bounding box center [659, 128] width 23 height 8
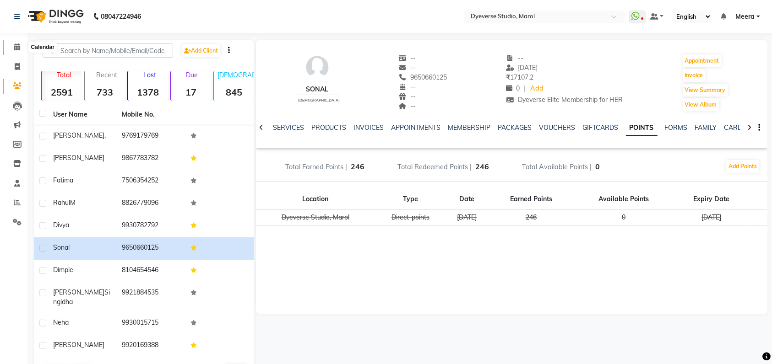
click at [17, 47] on icon at bounding box center [17, 46] width 6 height 7
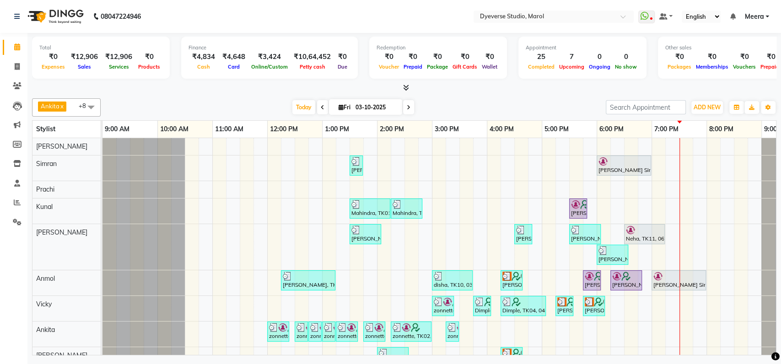
scroll to position [26, 0]
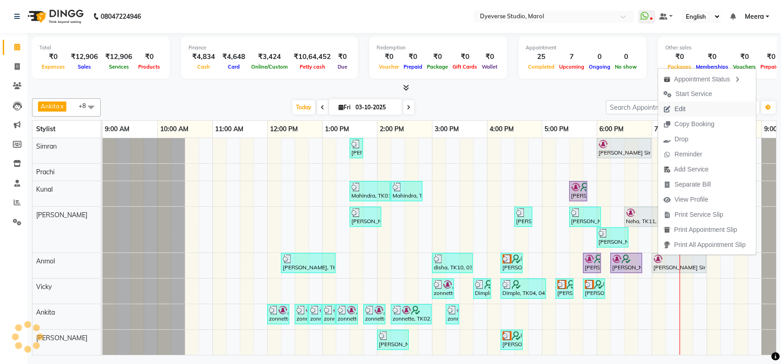
click at [689, 108] on span "Edit" at bounding box center [674, 109] width 33 height 15
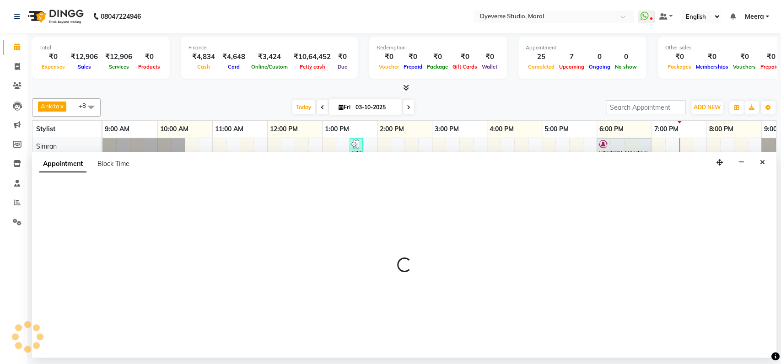
select select "tentative"
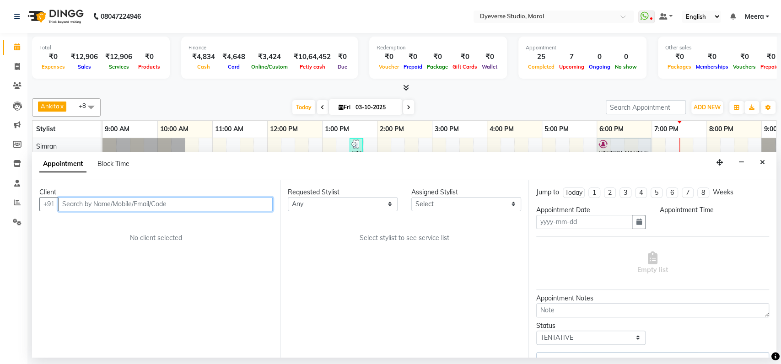
type input "03-10-2025"
select select "1080"
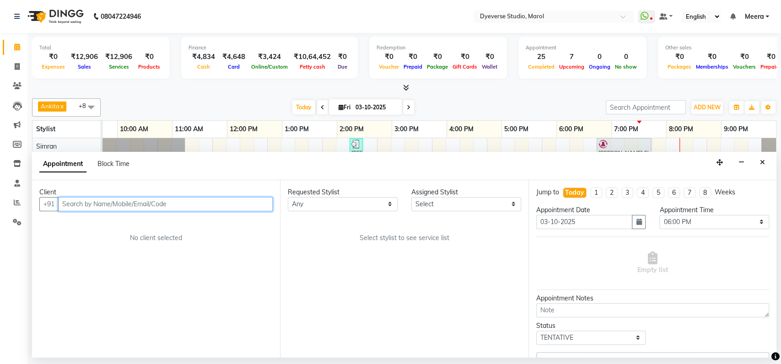
scroll to position [26, 40]
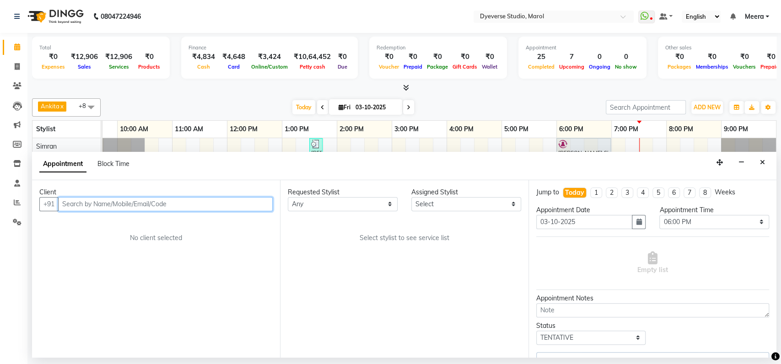
select select "68355"
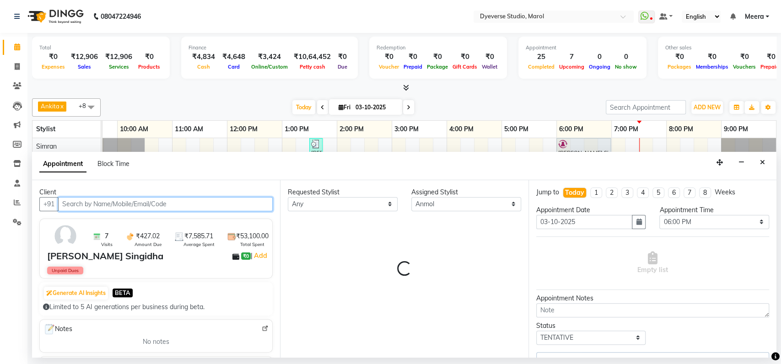
select select "3155"
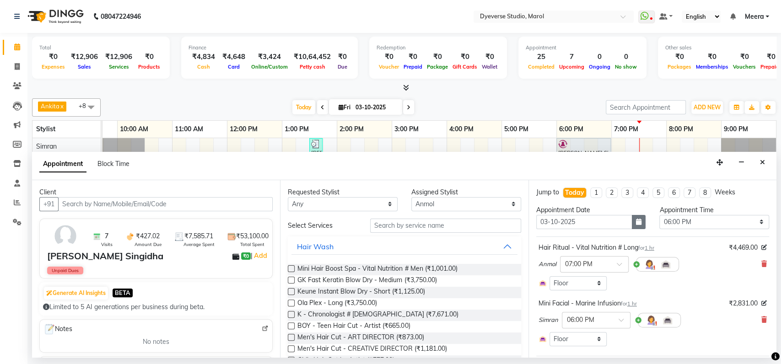
click at [636, 222] on icon "button" at bounding box center [638, 222] width 5 height 6
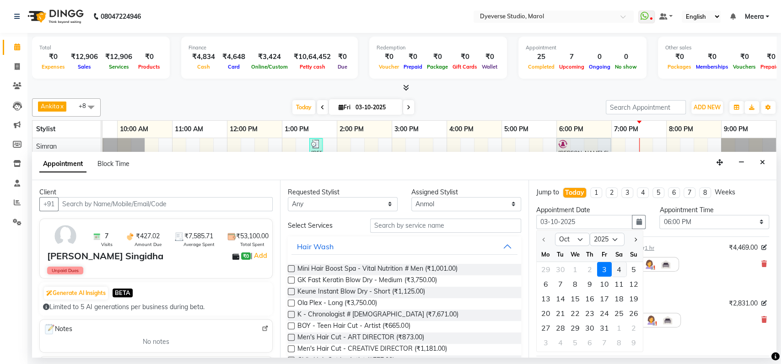
click at [616, 270] on div "4" at bounding box center [619, 269] width 15 height 15
type input "04-10-2025"
select select "1080"
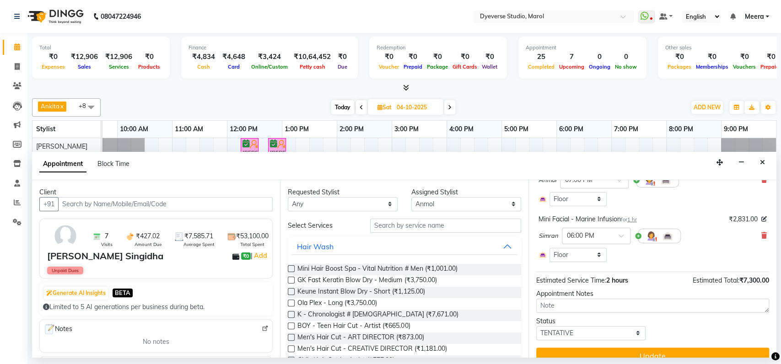
scroll to position [97, 0]
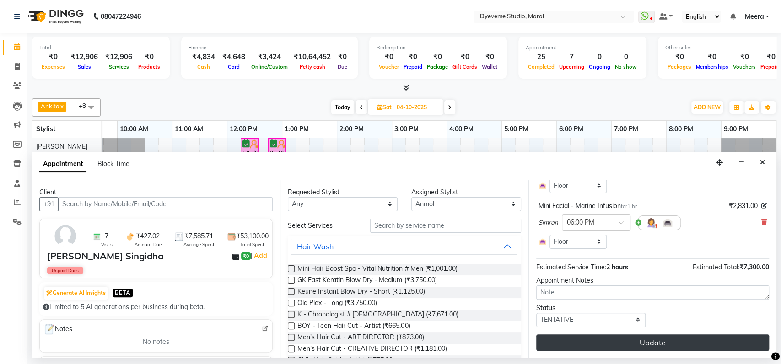
click at [578, 343] on button "Update" at bounding box center [652, 343] width 233 height 16
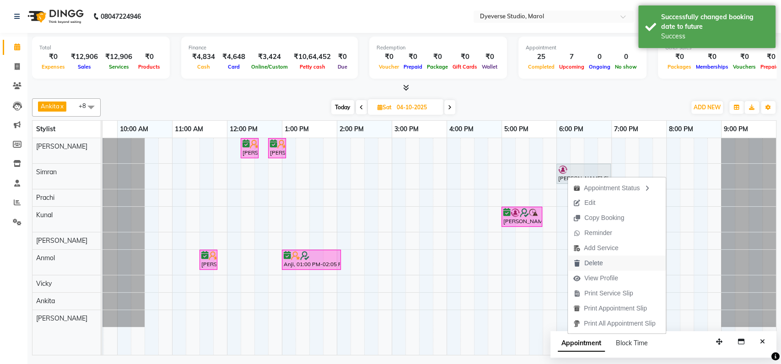
click at [605, 264] on span "Delete" at bounding box center [588, 263] width 40 height 15
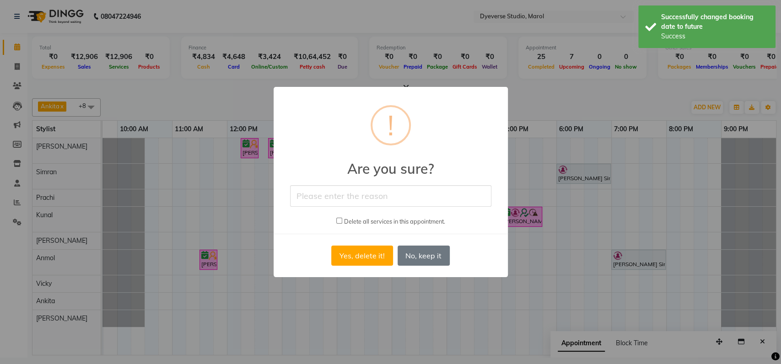
click at [327, 195] on input "text" at bounding box center [390, 196] width 201 height 22
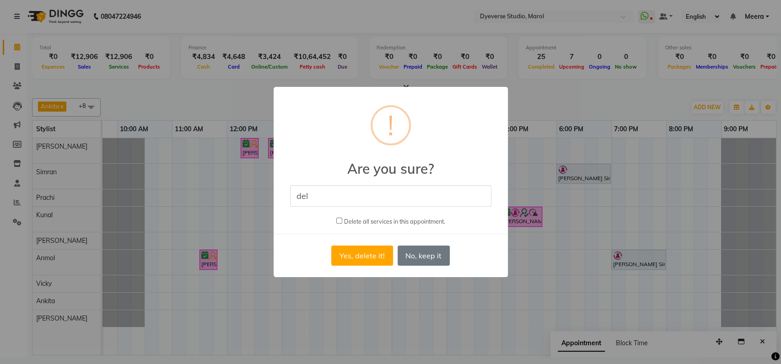
type input "del"
click at [336, 220] on input "checkbox" at bounding box center [339, 221] width 6 height 6
checkbox input "true"
click at [314, 191] on input "del" at bounding box center [390, 196] width 201 height 22
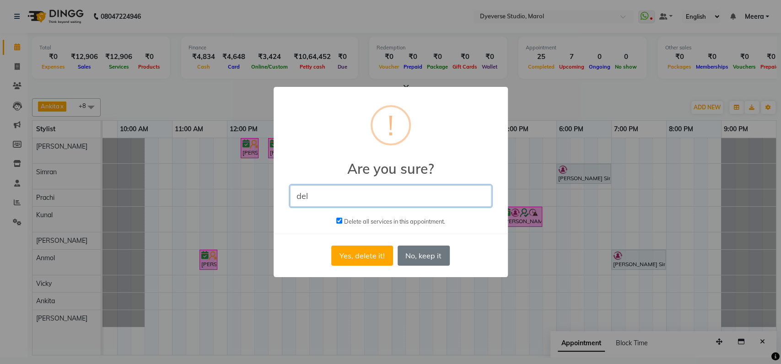
click at [314, 191] on input "del" at bounding box center [390, 196] width 201 height 22
type input "no show"
click at [284, 248] on div "× ! Are you sure? no show Delete all services in this appointment. Yes, delete …" at bounding box center [391, 182] width 234 height 191
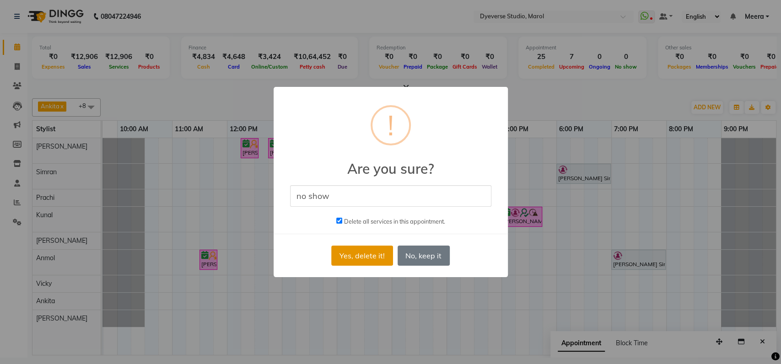
click at [366, 261] on button "Yes, delete it!" at bounding box center [361, 256] width 61 height 20
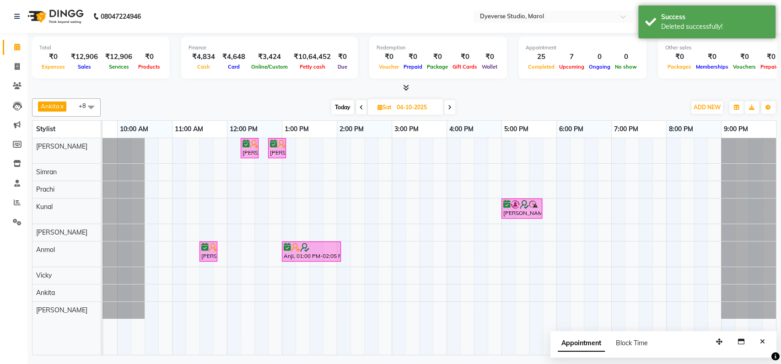
click at [346, 103] on span "Today" at bounding box center [342, 107] width 23 height 14
type input "03-10-2025"
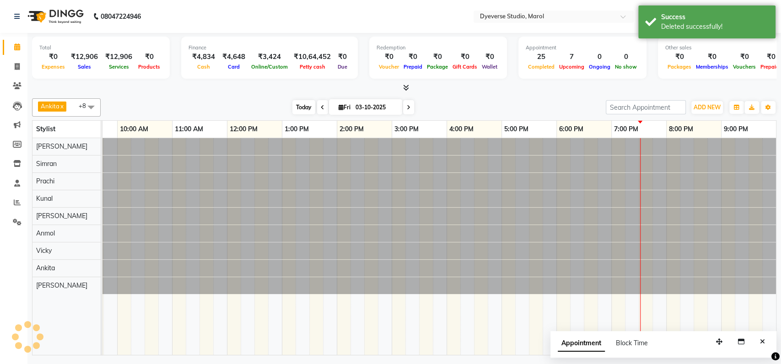
scroll to position [0, 40]
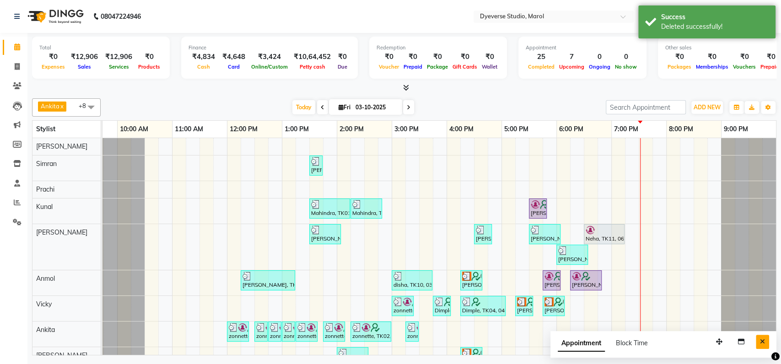
click at [763, 342] on icon "Close" at bounding box center [762, 342] width 5 height 6
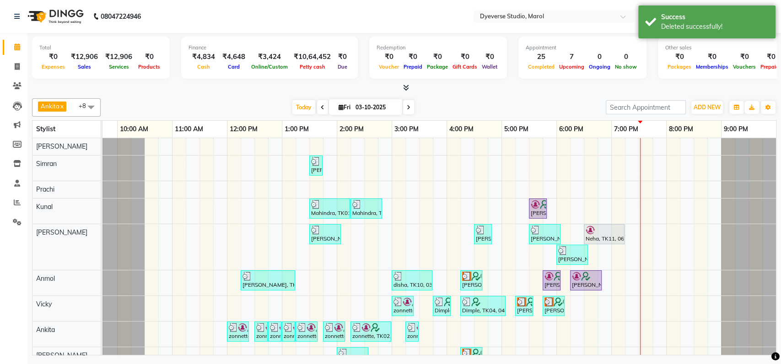
click at [726, 258] on div at bounding box center [748, 247] width 55 height 46
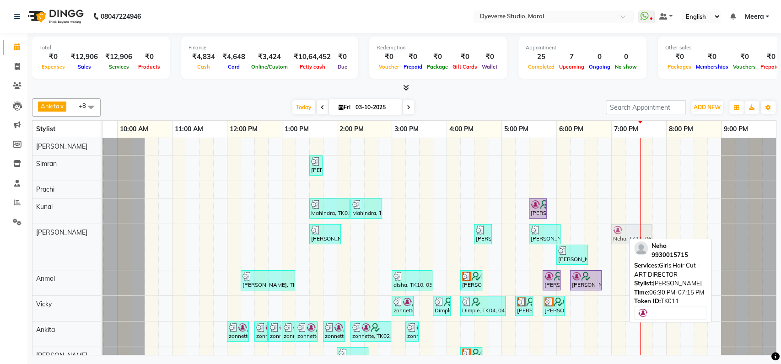
drag, startPoint x: 604, startPoint y: 235, endPoint x: 628, endPoint y: 236, distance: 23.8
click at [62, 236] on div "[PERSON_NAME], TK09, 01:30 PM-02:05 PM, Men's Hair Cut - ART DIRECTOR [PERSON_N…" at bounding box center [62, 247] width 0 height 46
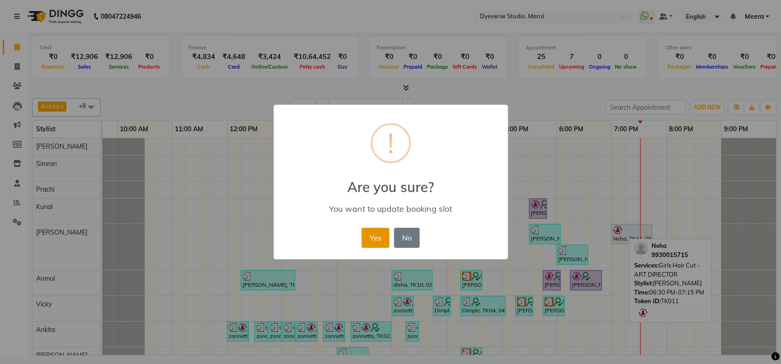
click at [372, 239] on button "Yes" at bounding box center [376, 238] width 28 height 20
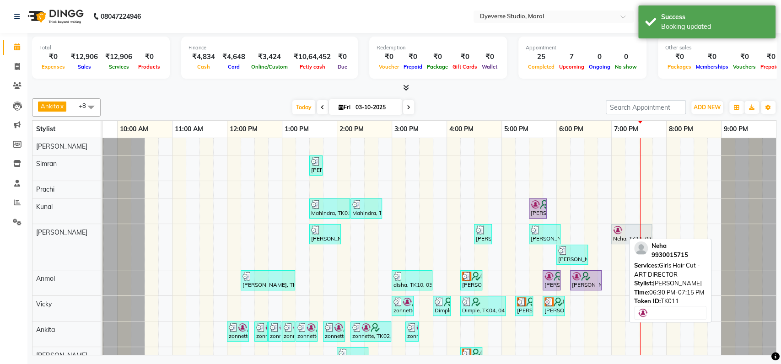
scroll to position [26, 0]
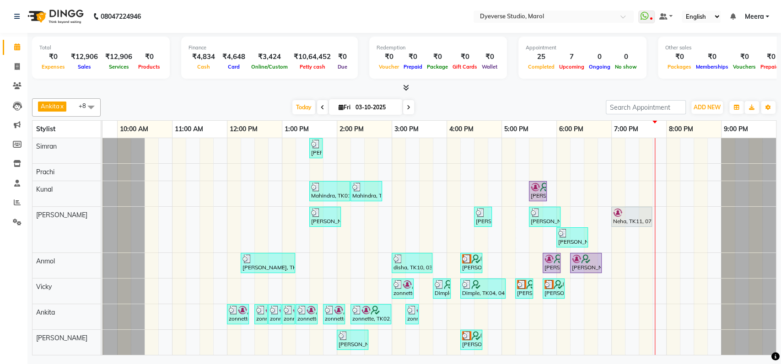
click at [462, 109] on div "[DATE] [DATE]" at bounding box center [353, 108] width 496 height 14
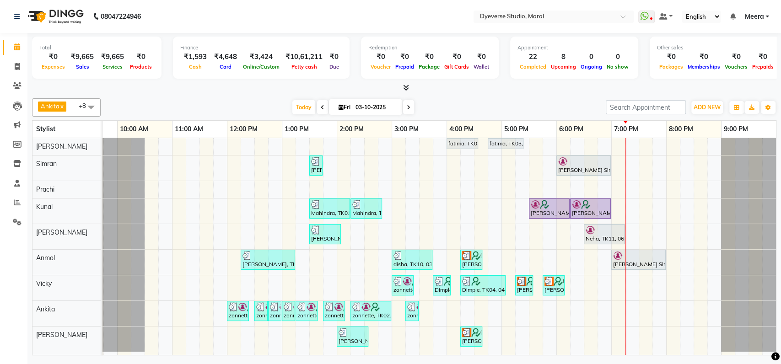
click at [407, 105] on icon at bounding box center [409, 107] width 4 height 5
type input "04-10-2025"
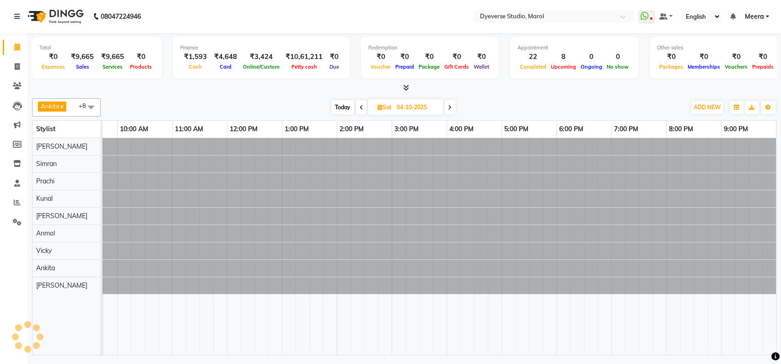
scroll to position [0, 40]
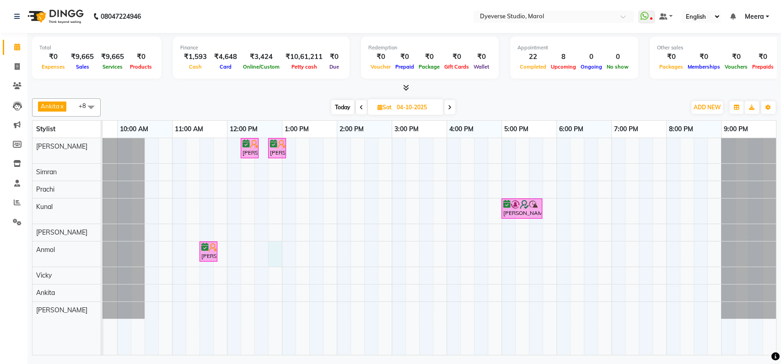
click at [281, 253] on div "[PERSON_NAME], 12:15 PM-12:35 PM, Cut & File - Polish or Removal [PERSON_NAME],…" at bounding box center [419, 246] width 714 height 217
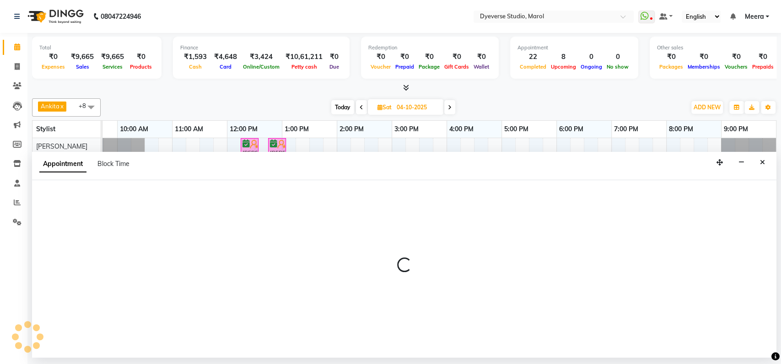
select select "68355"
select select "tentative"
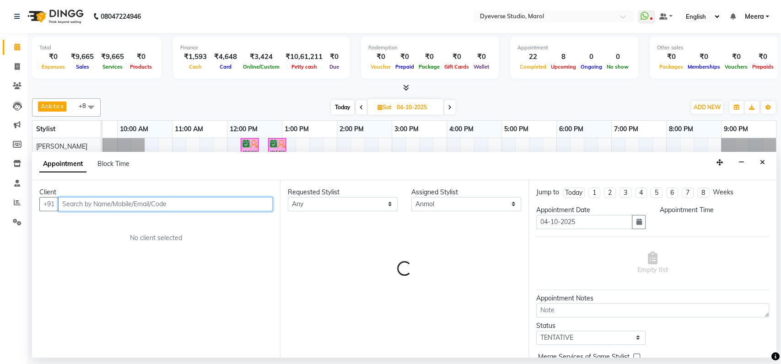
select select "765"
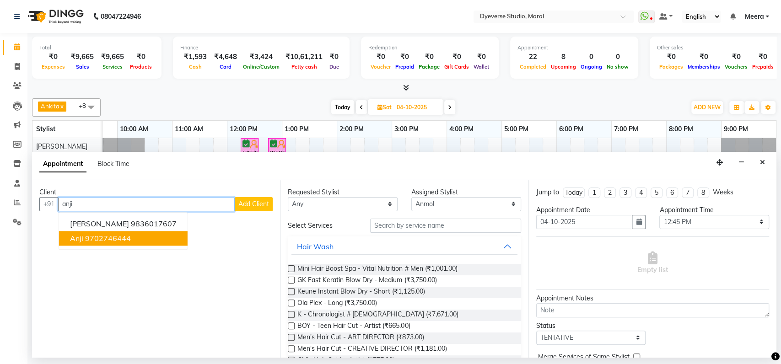
click at [107, 236] on ngb-highlight "9702746444" at bounding box center [108, 238] width 46 height 9
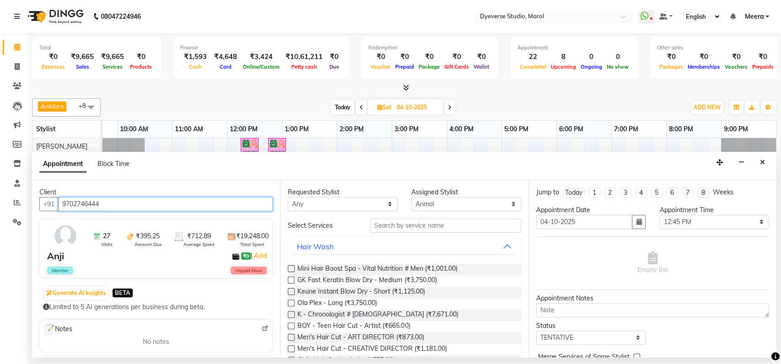
type input "9702746444"
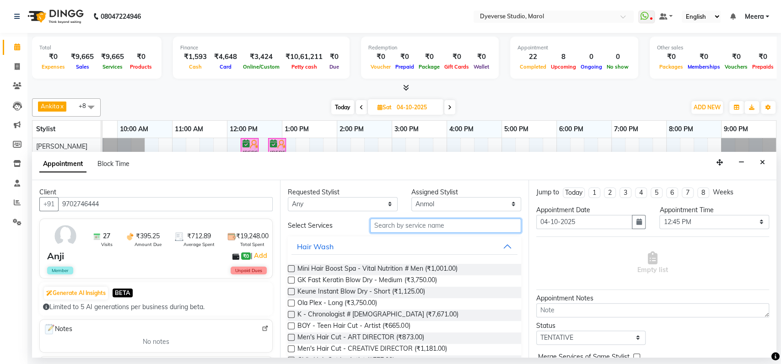
click at [388, 222] on input "text" at bounding box center [445, 226] width 151 height 14
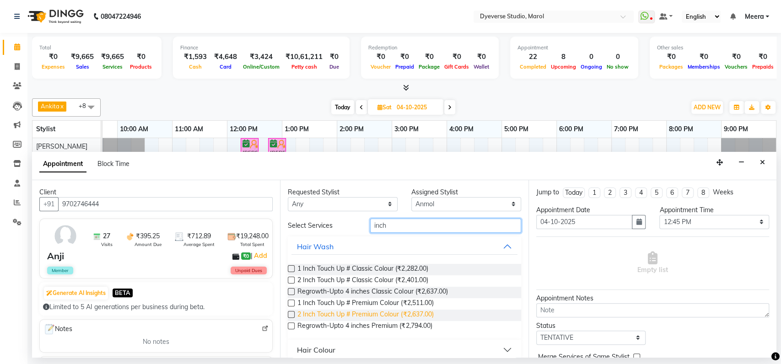
type input "inch"
click at [381, 314] on span "2 Inch Touch Up # Premium Colour (₹2,637.00)" at bounding box center [366, 315] width 136 height 11
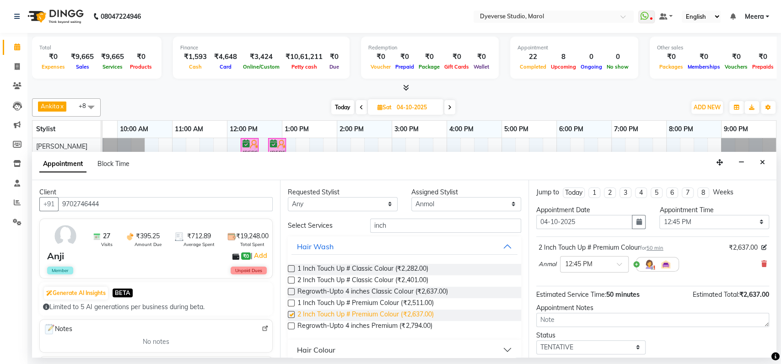
checkbox input "false"
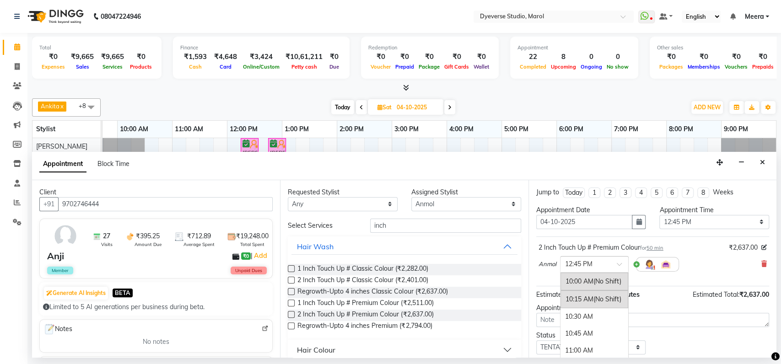
scroll to position [189, 0]
click at [622, 261] on div at bounding box center [595, 264] width 68 height 10
click at [585, 291] on div "01:00 PM" at bounding box center [595, 298] width 68 height 17
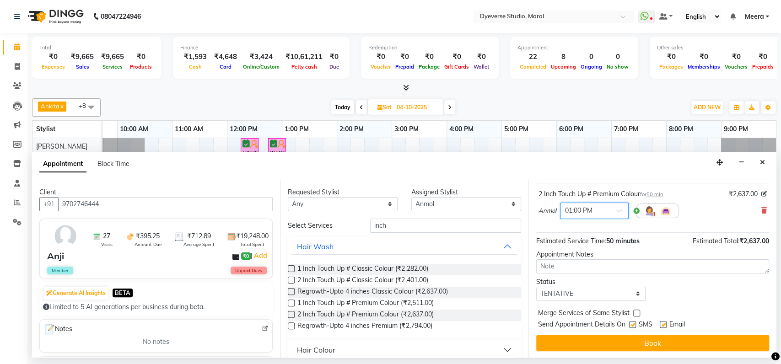
scroll to position [54, 0]
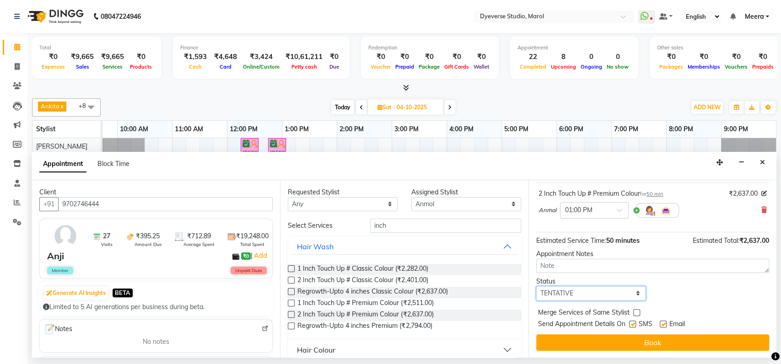
click at [588, 292] on select "Select TENTATIVE CONFIRM UPCOMING" at bounding box center [591, 294] width 110 height 14
select select "confirm booking"
click at [536, 287] on select "Select TENTATIVE CONFIRM UPCOMING" at bounding box center [591, 294] width 110 height 14
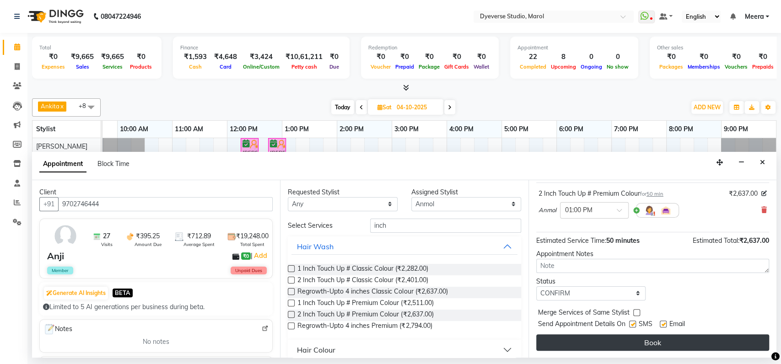
click at [569, 339] on button "Book" at bounding box center [652, 343] width 233 height 16
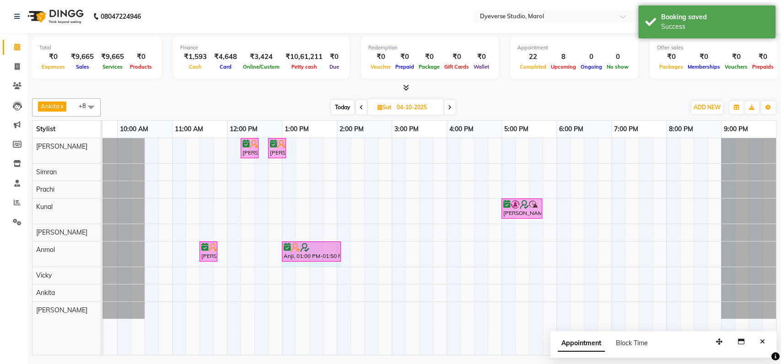
drag, startPoint x: 328, startPoint y: 250, endPoint x: 344, endPoint y: 251, distance: 15.6
click at [344, 251] on div "[PERSON_NAME], 12:15 PM-12:35 PM, Cut & File - Polish or Removal [PERSON_NAME],…" at bounding box center [419, 246] width 714 height 217
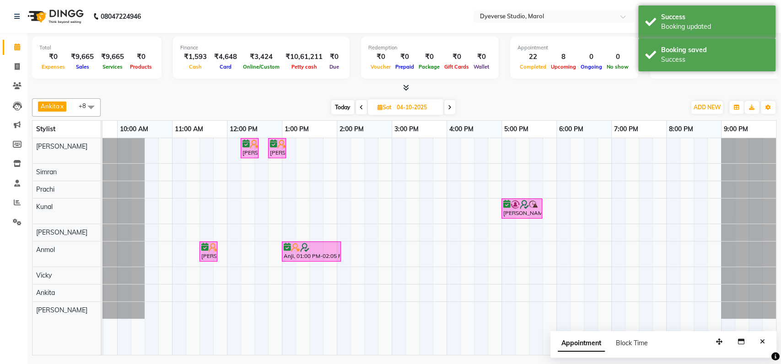
click at [120, 188] on div at bounding box center [103, 189] width 82 height 17
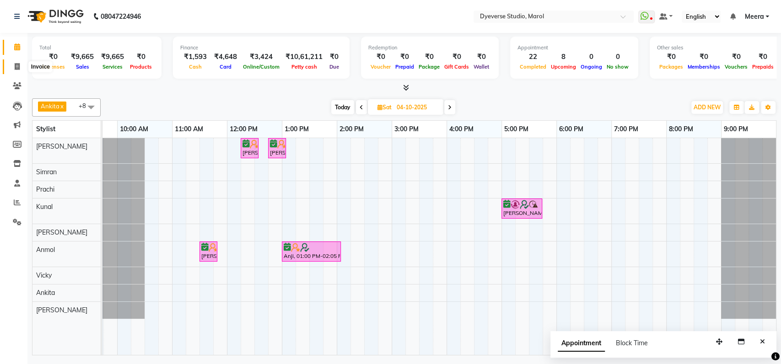
click at [19, 65] on icon at bounding box center [17, 66] width 5 height 7
select select "service"
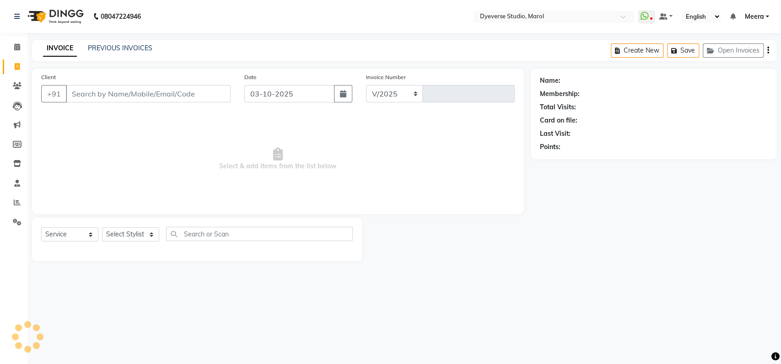
select select "6368"
type input "2571"
click at [116, 95] on input "Client" at bounding box center [148, 93] width 165 height 17
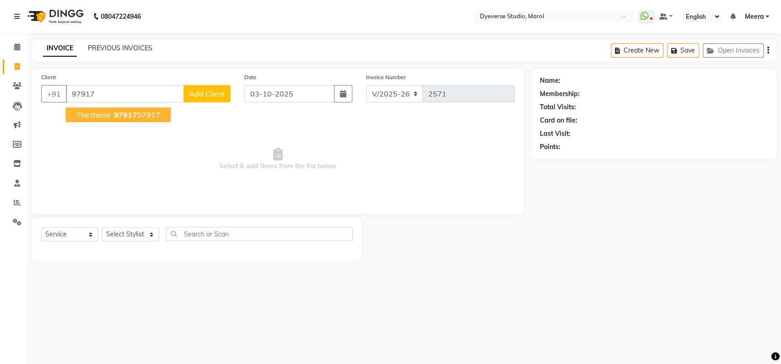
click at [120, 117] on span "97917" at bounding box center [125, 114] width 23 height 9
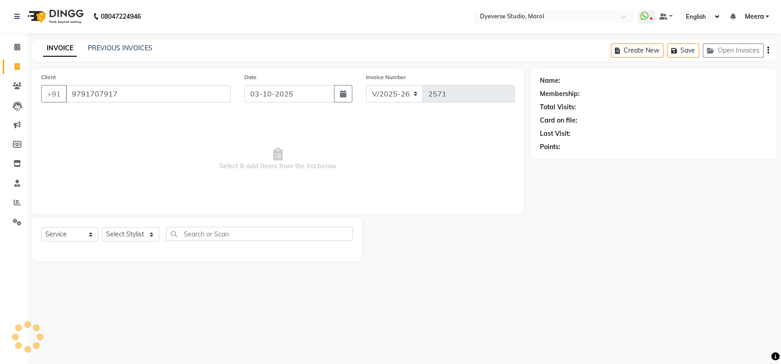
type input "9791707917"
select select "1: Object"
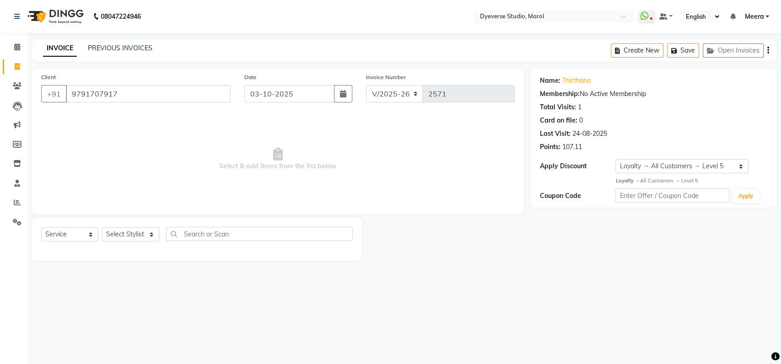
click at [611, 89] on div "Membership: No Active Membership" at bounding box center [653, 94] width 227 height 10
click at [19, 48] on icon at bounding box center [17, 46] width 6 height 7
click at [143, 93] on input "9791707917" at bounding box center [148, 93] width 165 height 17
click at [15, 50] on icon at bounding box center [17, 46] width 6 height 7
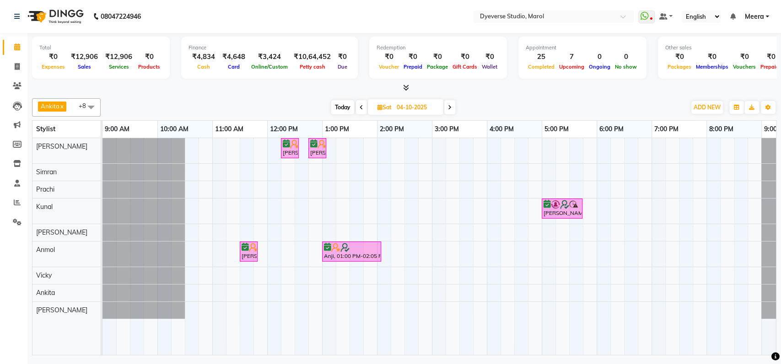
click at [340, 105] on span "Today" at bounding box center [342, 107] width 23 height 14
type input "03-10-2025"
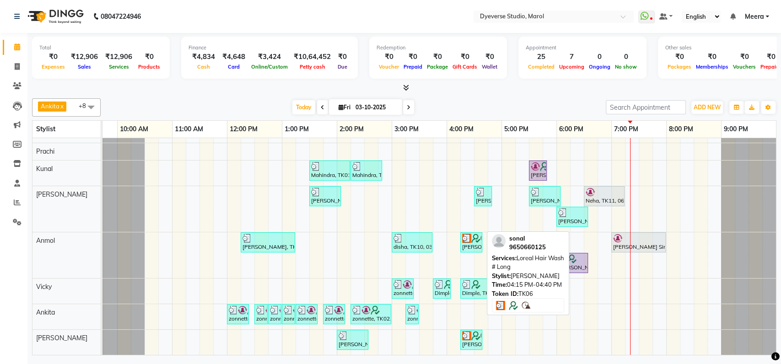
scroll to position [47, 0]
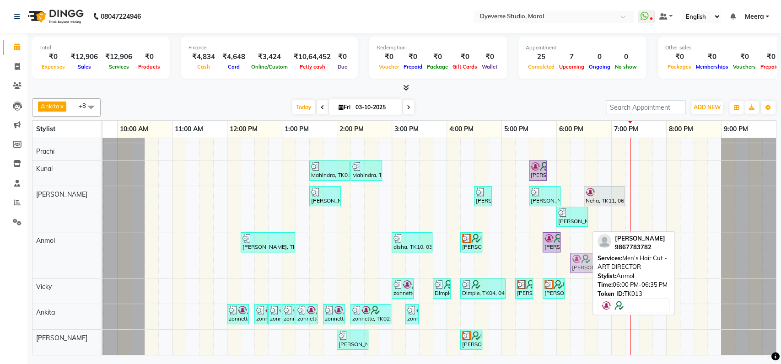
drag, startPoint x: 563, startPoint y: 256, endPoint x: 571, endPoint y: 258, distance: 8.6
click at [62, 258] on div "[PERSON_NAME], TK08, 12:15 PM-01:15 PM, LUZO Keune Instant Blow # Long disha, T…" at bounding box center [62, 256] width 0 height 46
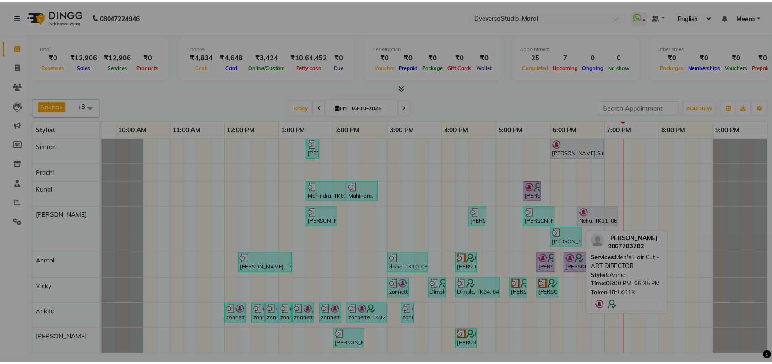
scroll to position [26, 40]
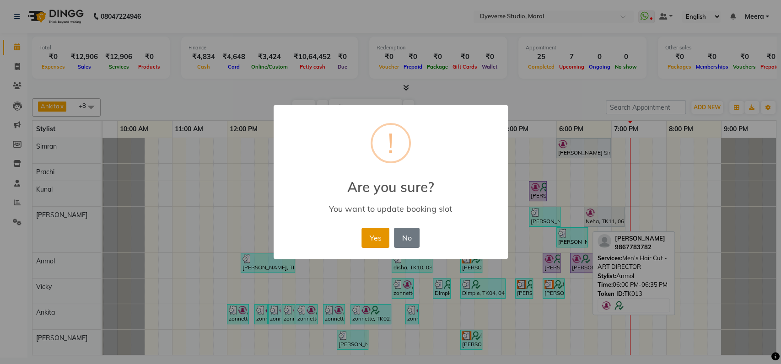
click at [373, 238] on button "Yes" at bounding box center [376, 238] width 28 height 20
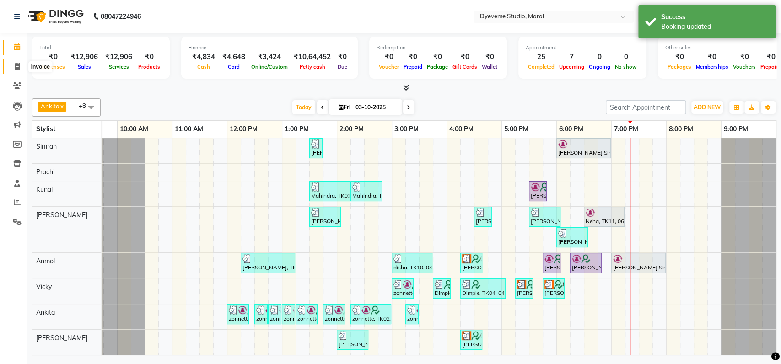
click at [16, 68] on icon at bounding box center [17, 66] width 5 height 7
select select "service"
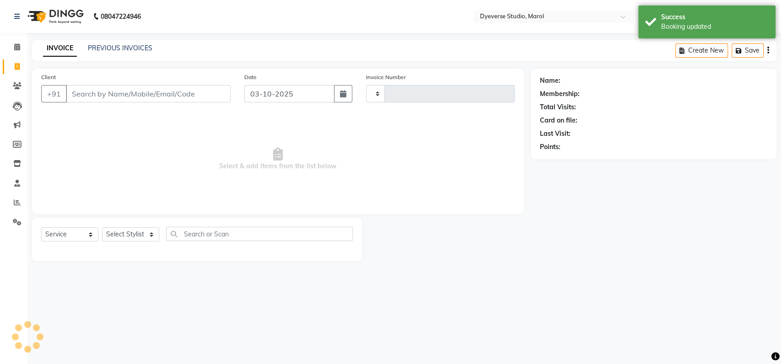
type input "2571"
select select "6368"
click at [123, 233] on select "Select Stylist" at bounding box center [130, 234] width 57 height 14
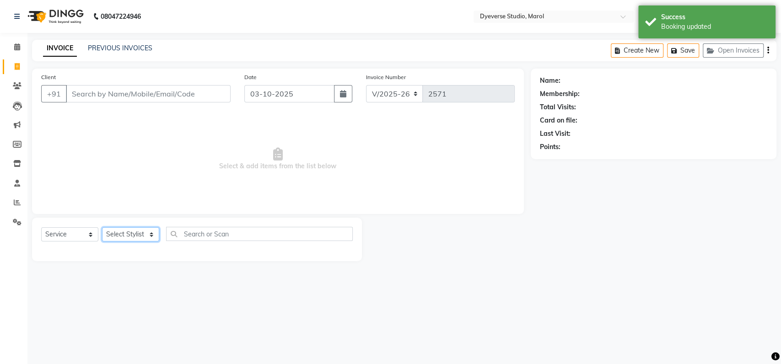
select select "67069"
click at [102, 227] on select "Select Stylist [PERSON_NAME] [PERSON_NAME] [PERSON_NAME] [PERSON_NAME] [PERSON_…" at bounding box center [130, 234] width 57 height 14
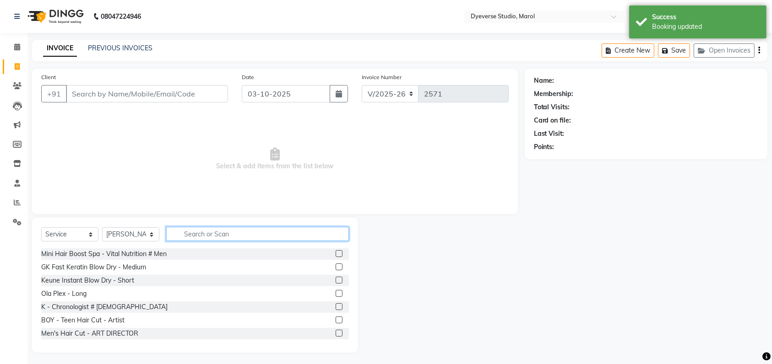
click at [208, 238] on input "text" at bounding box center [257, 234] width 183 height 14
type input "hair wash"
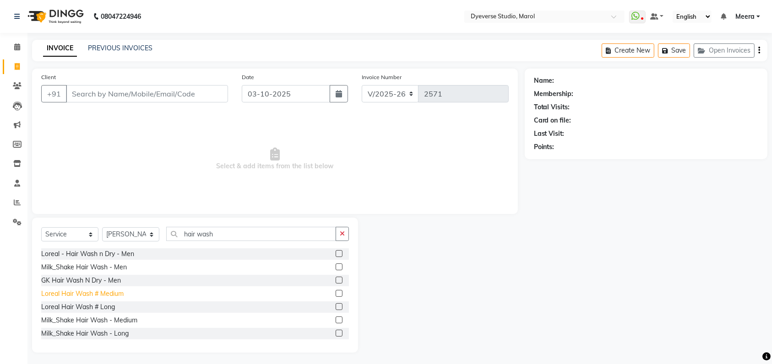
click at [98, 295] on div "Loreal Hair Wash # Medium" at bounding box center [82, 294] width 82 height 10
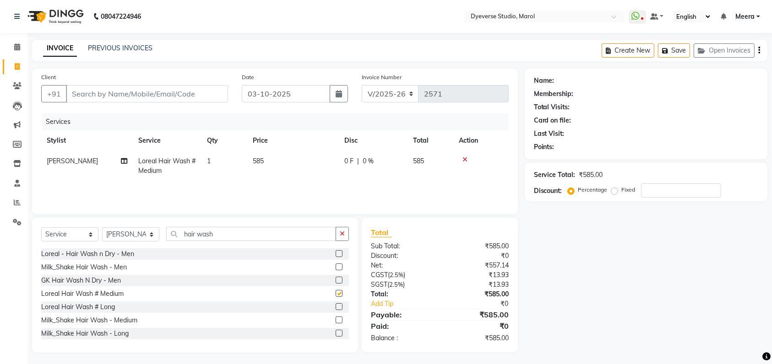
checkbox input "false"
click at [222, 234] on input "hair wash" at bounding box center [251, 234] width 170 height 14
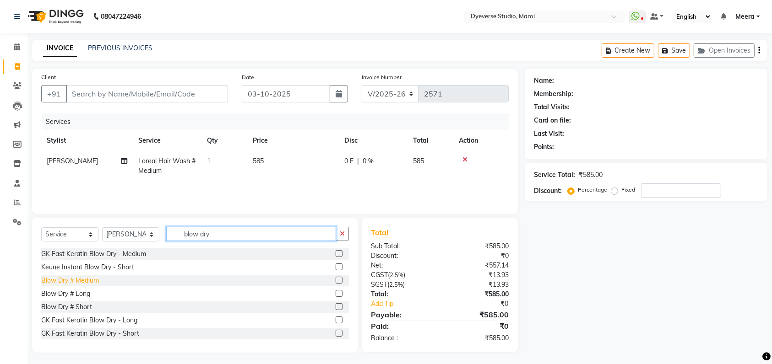
type input "blow dry"
click at [65, 283] on div "Blow Dry # Medium" at bounding box center [70, 281] width 58 height 10
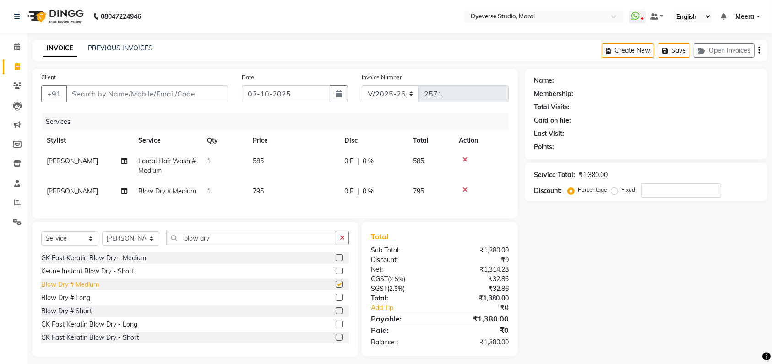
checkbox input "false"
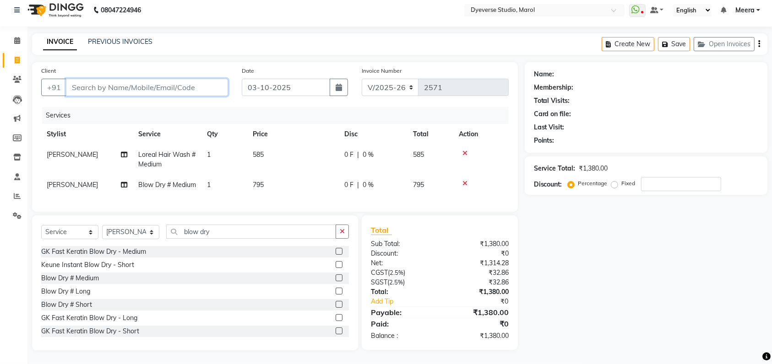
paste input "9791707917"
click at [124, 79] on input "Client" at bounding box center [147, 87] width 162 height 17
type input "9791707917"
type input "0"
type input "9791707917"
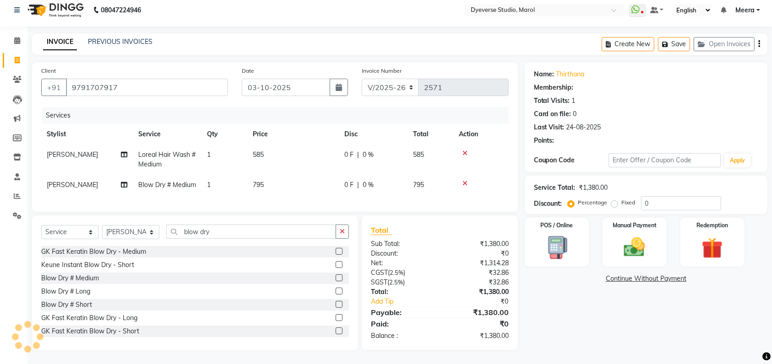
select select "1: Object"
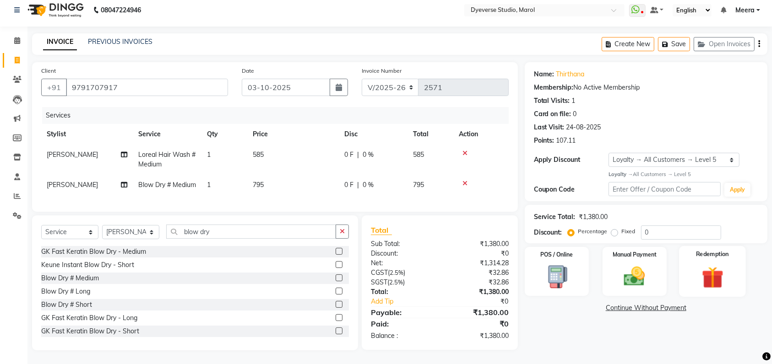
click at [712, 264] on img at bounding box center [712, 277] width 36 height 27
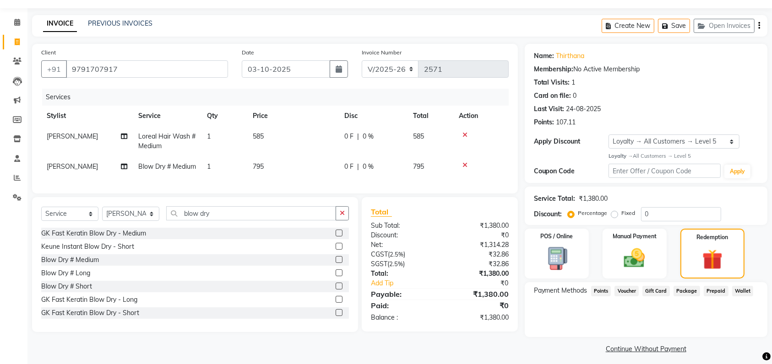
click at [601, 295] on span "Points" at bounding box center [601, 291] width 20 height 11
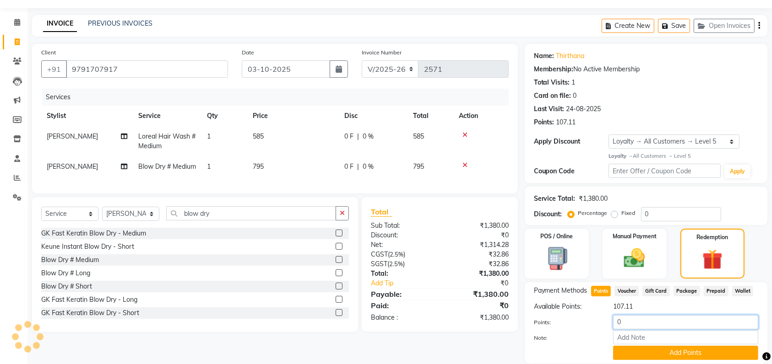
click at [641, 324] on input "0" at bounding box center [685, 322] width 145 height 14
type input "107"
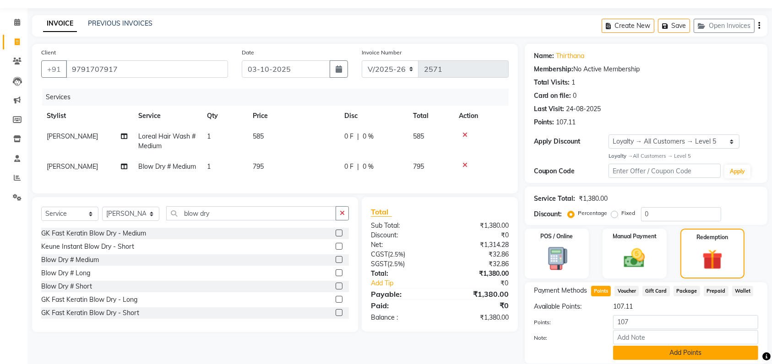
click at [649, 357] on button "Add Points" at bounding box center [685, 353] width 145 height 14
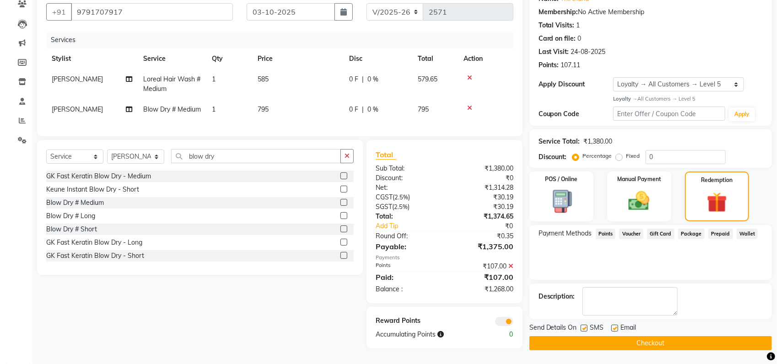
scroll to position [0, 0]
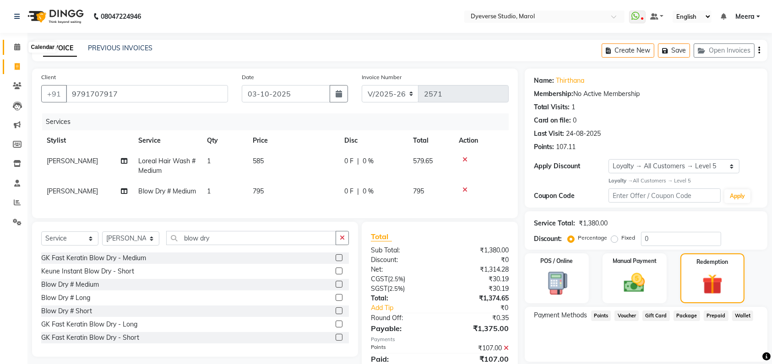
click at [15, 48] on icon at bounding box center [17, 46] width 6 height 7
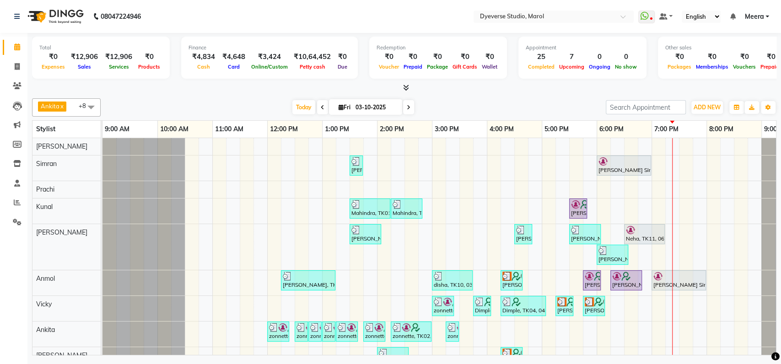
click at [644, 211] on div "[PERSON_NAME], TK08, 01:30 PM-01:45 PM, Threading - Eyebrows [PERSON_NAME] Sing…" at bounding box center [460, 255] width 714 height 234
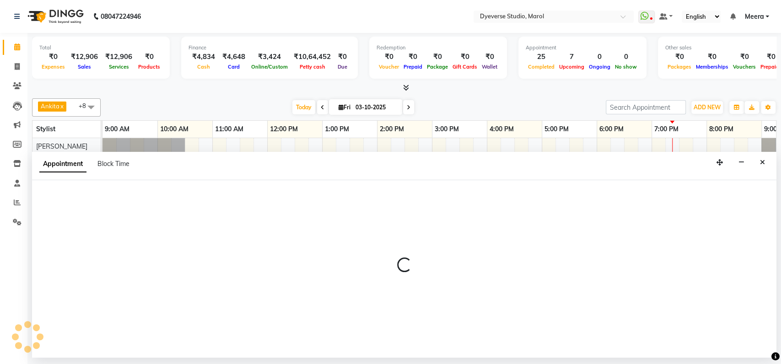
select select "48560"
select select "tentative"
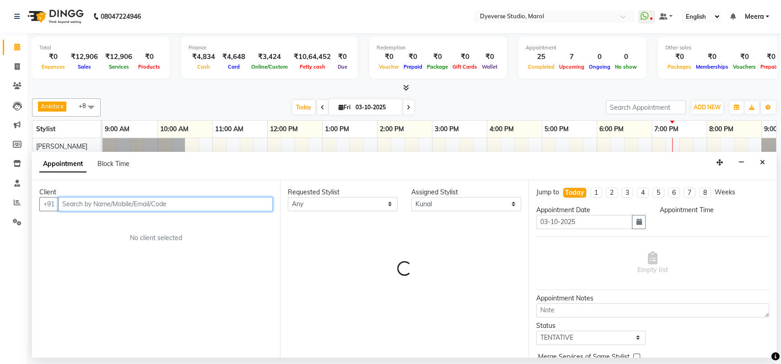
select select "1125"
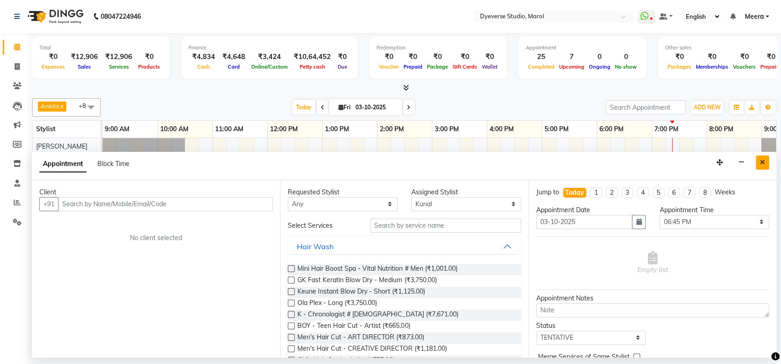
click at [768, 163] on button "Close" at bounding box center [762, 163] width 13 height 14
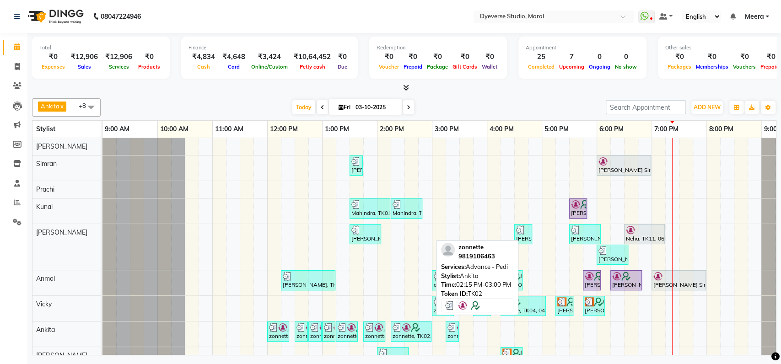
click at [400, 332] on div "zonnette, TK02, 02:15 PM-03:00 PM, Advance - Pedi" at bounding box center [411, 331] width 39 height 17
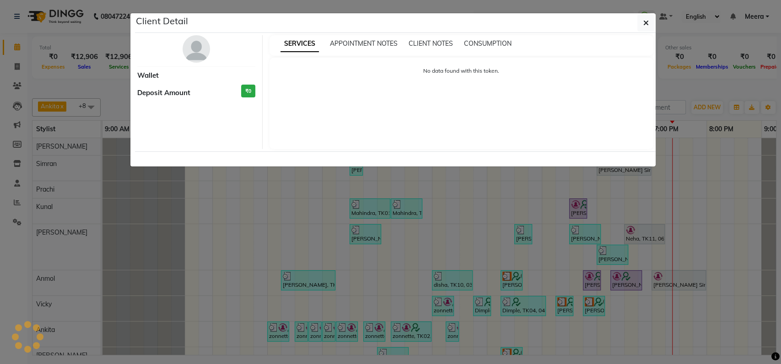
select select "3"
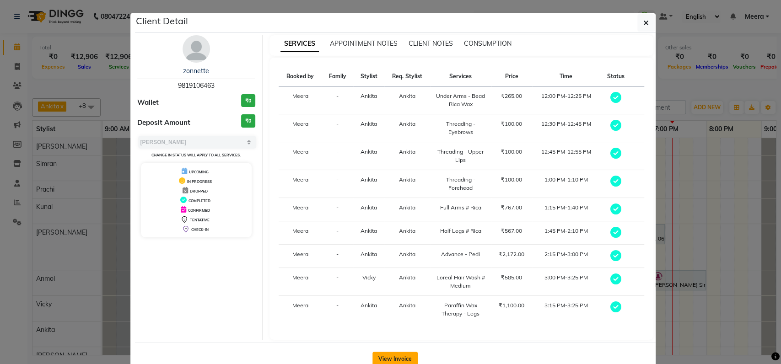
click at [389, 357] on button "View Invoice" at bounding box center [395, 359] width 45 height 15
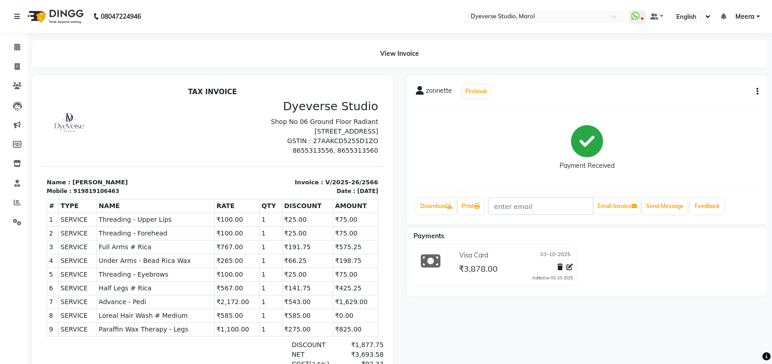
scroll to position [7, 0]
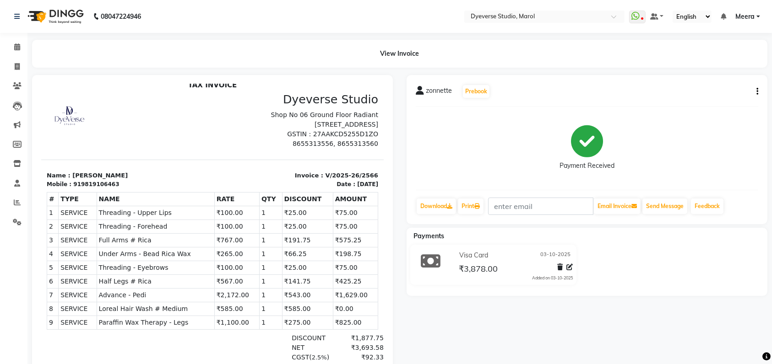
drag, startPoint x: 372, startPoint y: 128, endPoint x: 415, endPoint y: 229, distance: 110.1
click at [89, 116] on img at bounding box center [69, 115] width 46 height 46
click at [16, 45] on icon at bounding box center [17, 46] width 6 height 7
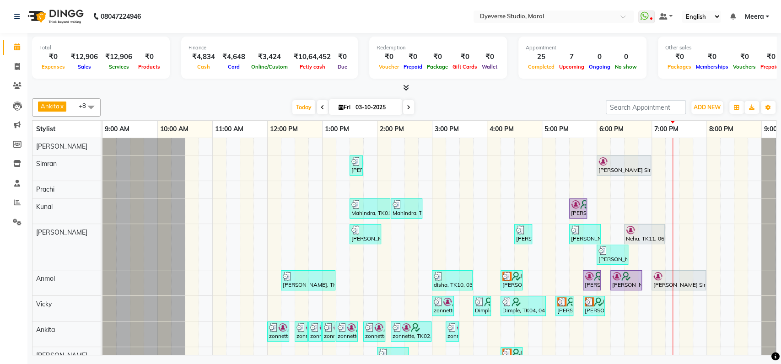
click at [151, 257] on div at bounding box center [144, 247] width 82 height 46
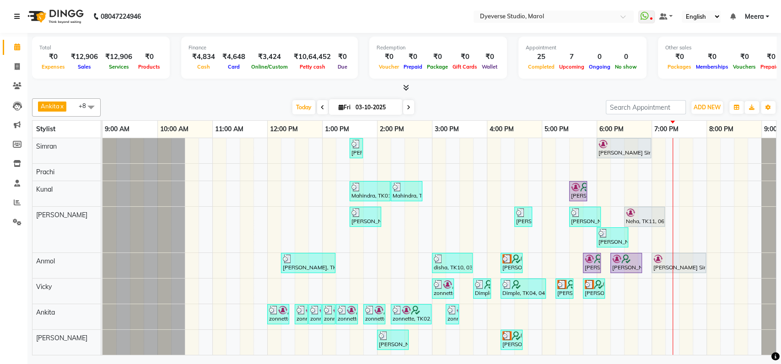
click at [17, 16] on icon at bounding box center [16, 16] width 5 height 6
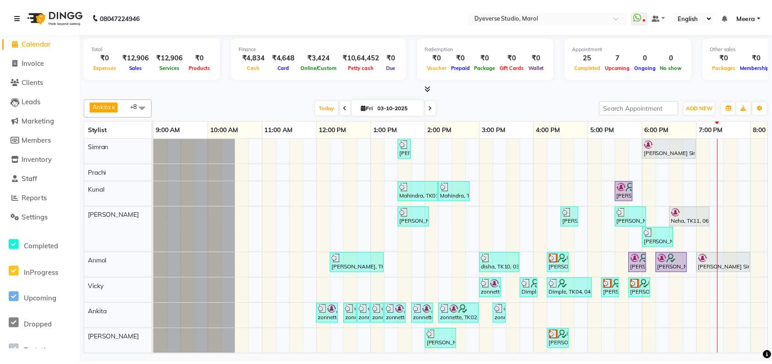
scroll to position [0, 0]
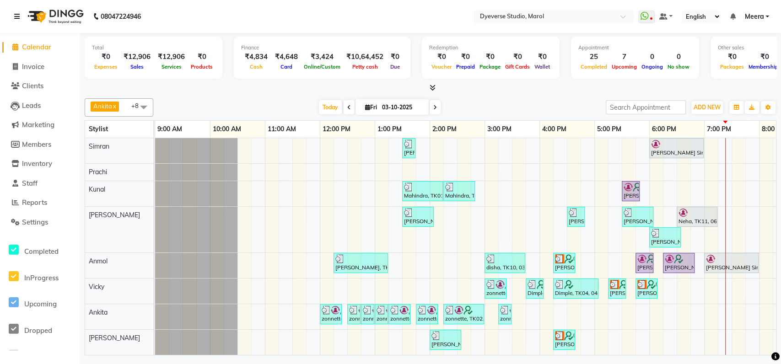
click at [16, 22] on link at bounding box center [18, 17] width 9 height 26
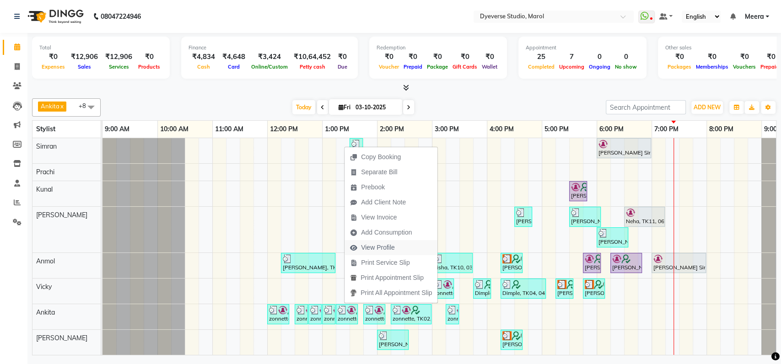
click at [377, 247] on span "View Profile" at bounding box center [378, 248] width 34 height 10
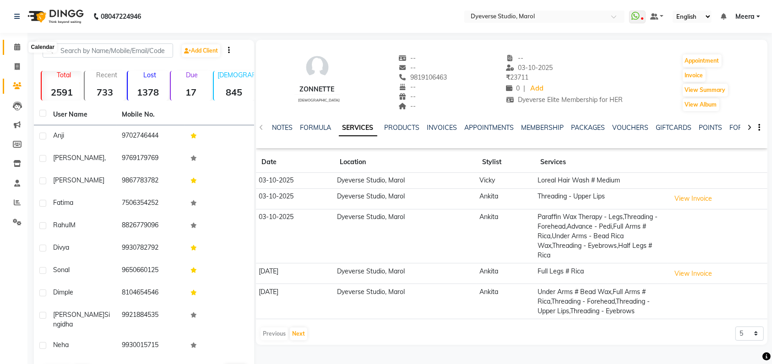
click at [19, 48] on icon at bounding box center [17, 46] width 6 height 7
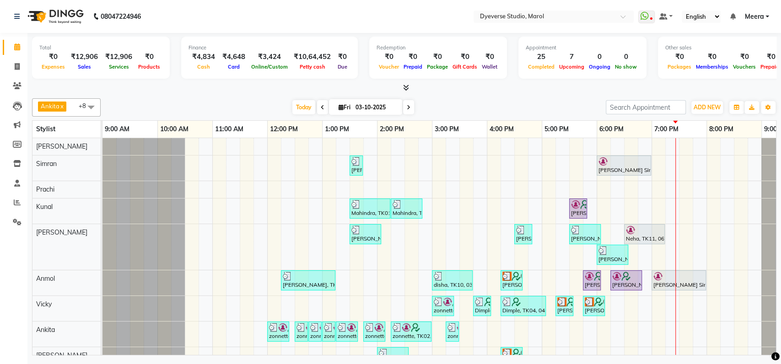
click at [128, 278] on div at bounding box center [144, 283] width 82 height 25
click at [15, 65] on icon at bounding box center [17, 66] width 5 height 7
select select "service"
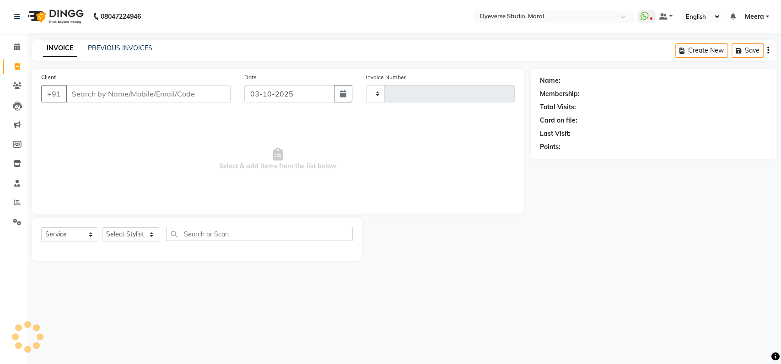
type input "77384 43764"
type input "2571"
select select "6368"
click at [126, 93] on input "77384 43764" at bounding box center [125, 93] width 118 height 17
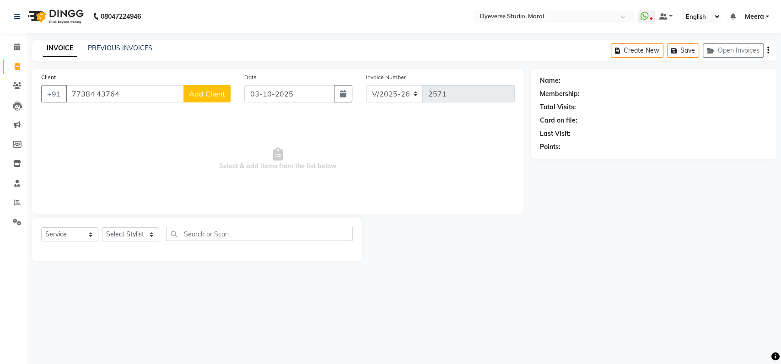
click at [96, 96] on input "77384 43764" at bounding box center [125, 93] width 118 height 17
type input "7738443764"
select select "1: Object"
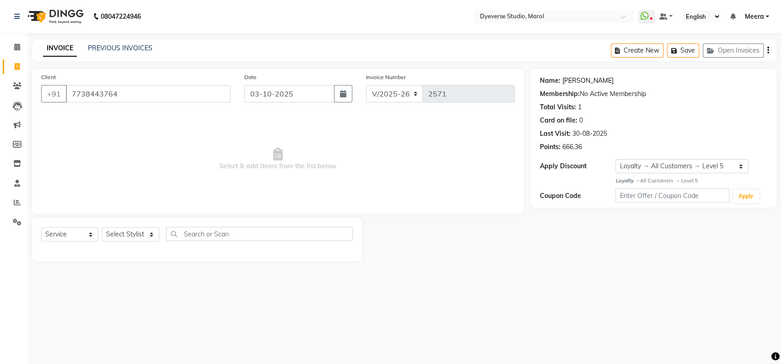
click at [571, 82] on link "[PERSON_NAME]" at bounding box center [588, 81] width 51 height 10
click at [570, 79] on link "[PERSON_NAME]" at bounding box center [588, 81] width 51 height 10
click at [17, 47] on icon at bounding box center [17, 46] width 6 height 7
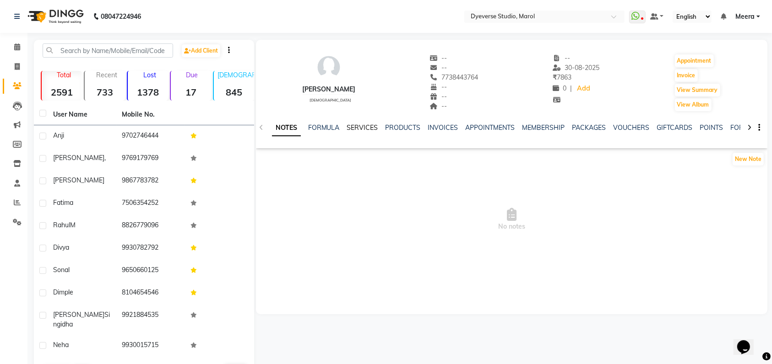
click at [362, 126] on link "SERVICES" at bounding box center [362, 128] width 31 height 8
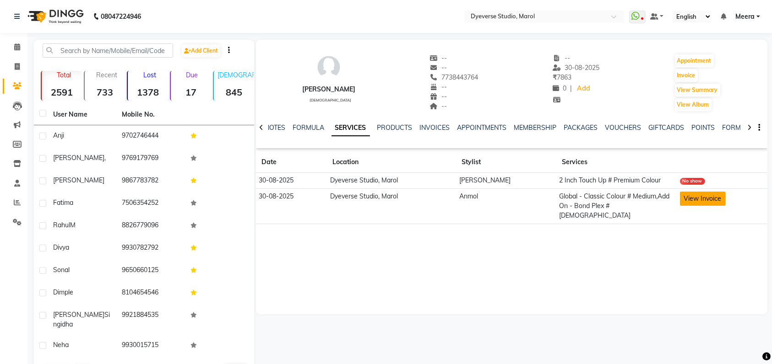
click at [692, 197] on button "View Invoice" at bounding box center [703, 199] width 46 height 14
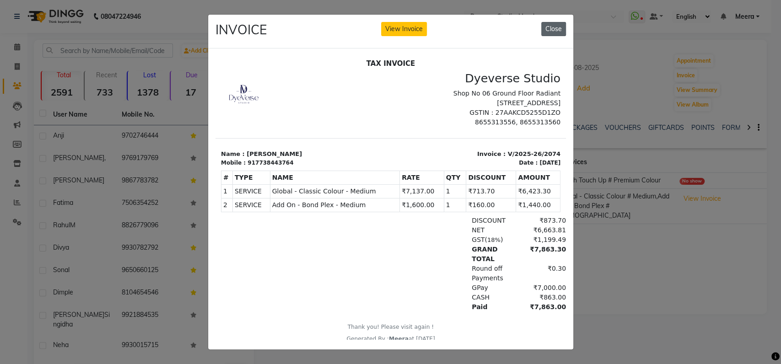
click at [551, 26] on button "Close" at bounding box center [553, 29] width 25 height 14
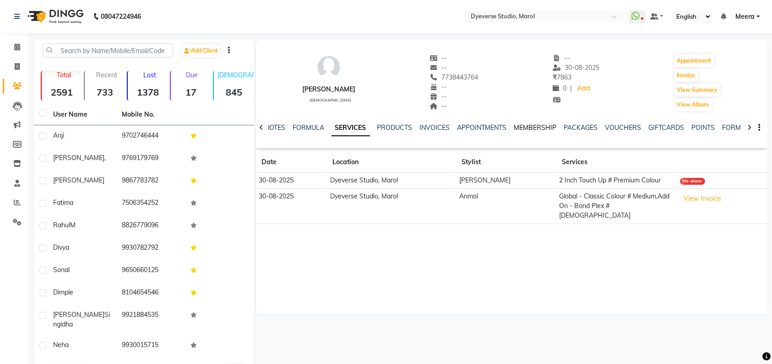
click at [533, 125] on link "MEMBERSHIP" at bounding box center [535, 128] width 43 height 8
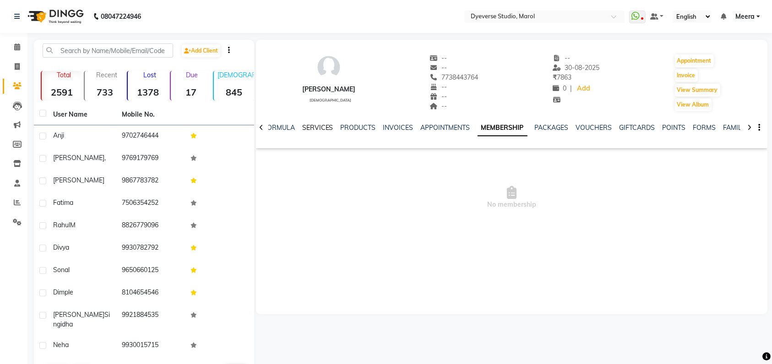
click at [315, 128] on link "SERVICES" at bounding box center [317, 128] width 31 height 8
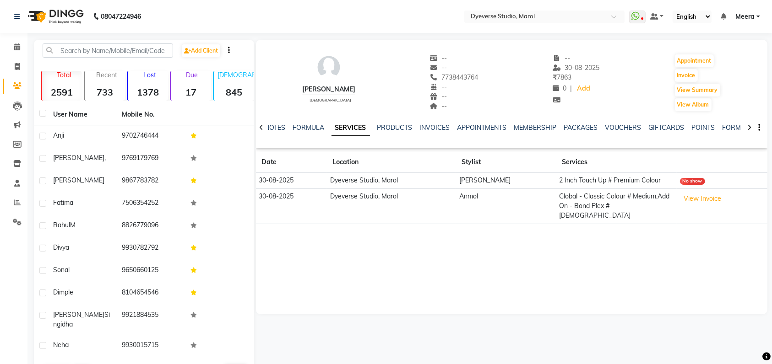
click at [384, 244] on div "[PERSON_NAME] [DEMOGRAPHIC_DATA] -- -- 7738443764 -- -- -- -- [DATE] ₹ 7863 0 |…" at bounding box center [511, 177] width 511 height 275
click at [387, 258] on div "[PERSON_NAME] [DEMOGRAPHIC_DATA] -- -- 7738443764 -- -- -- -- [DATE] ₹ 7863 0 |…" at bounding box center [511, 177] width 511 height 275
click at [685, 202] on button "View Invoice" at bounding box center [703, 199] width 46 height 14
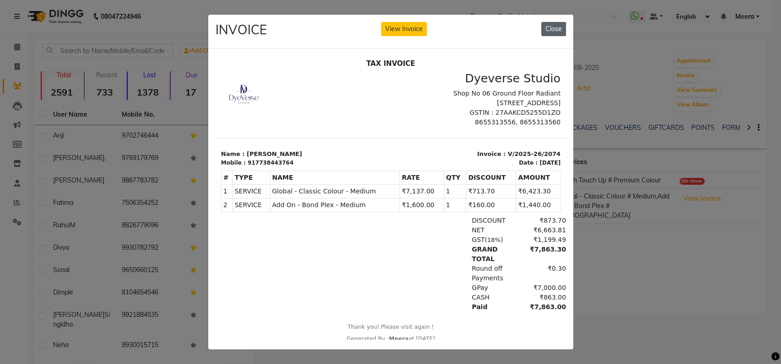
click at [544, 24] on button "Close" at bounding box center [553, 29] width 25 height 14
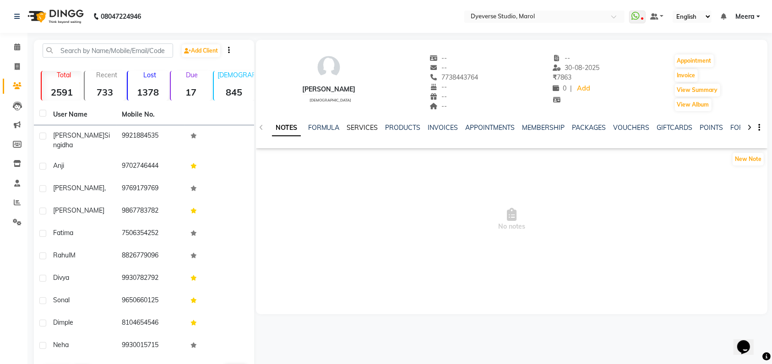
click at [355, 129] on link "SERVICES" at bounding box center [362, 128] width 31 height 8
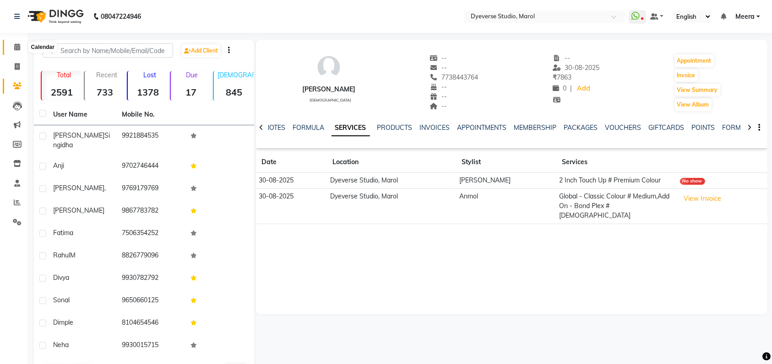
click at [16, 46] on icon at bounding box center [17, 46] width 6 height 7
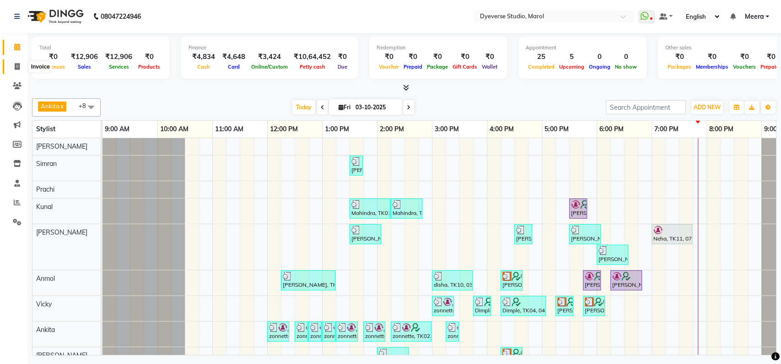
click at [14, 71] on span at bounding box center [17, 67] width 16 height 11
select select "service"
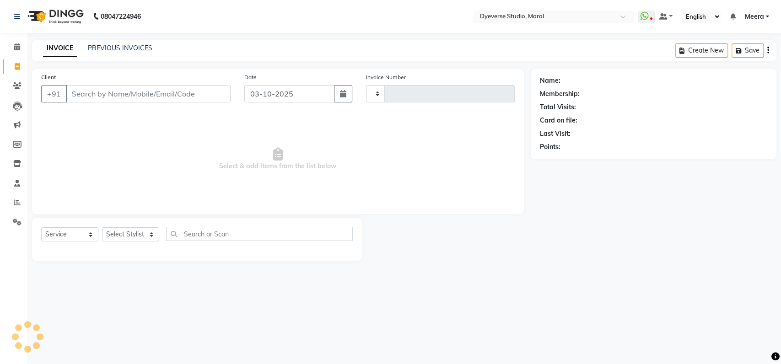
type input "2571"
select select "6368"
click at [100, 96] on input "Client" at bounding box center [148, 93] width 165 height 17
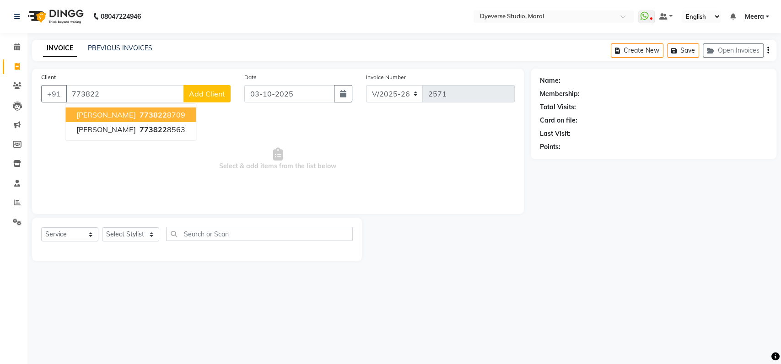
click at [101, 116] on span "[PERSON_NAME]" at bounding box center [105, 114] width 59 height 9
type input "7738228709"
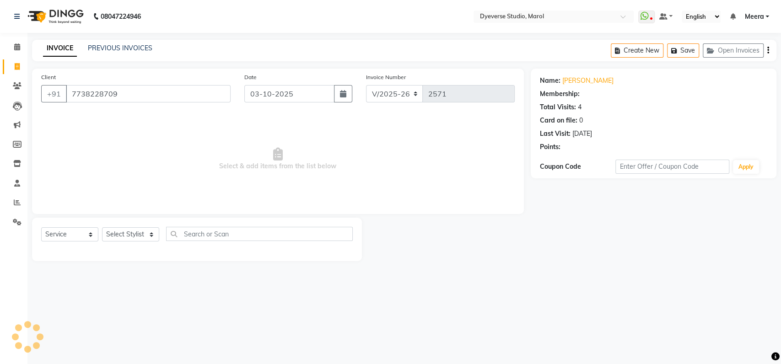
select select "2: Object"
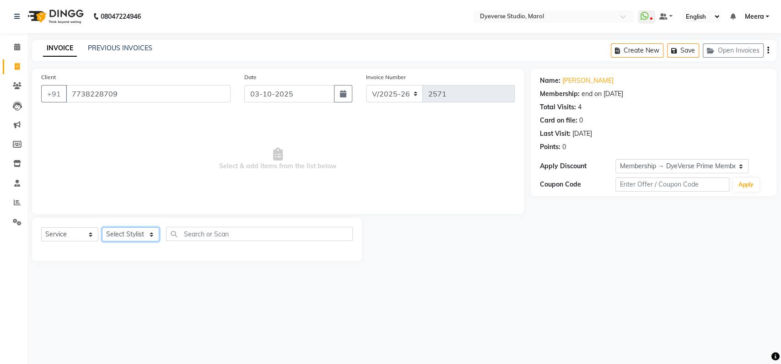
click at [127, 230] on select "Select Stylist [PERSON_NAME] [PERSON_NAME] [PERSON_NAME] [PERSON_NAME] [PERSON_…" at bounding box center [130, 234] width 57 height 14
select select "48247"
click at [102, 227] on select "Select Stylist [PERSON_NAME] [PERSON_NAME] [PERSON_NAME] [PERSON_NAME] [PERSON_…" at bounding box center [130, 234] width 57 height 14
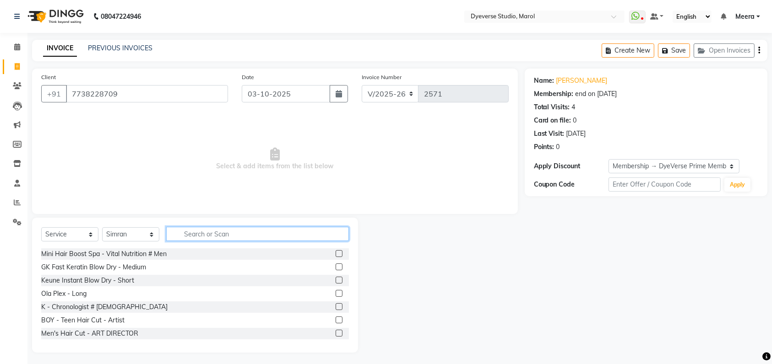
click at [227, 240] on input "text" at bounding box center [257, 234] width 183 height 14
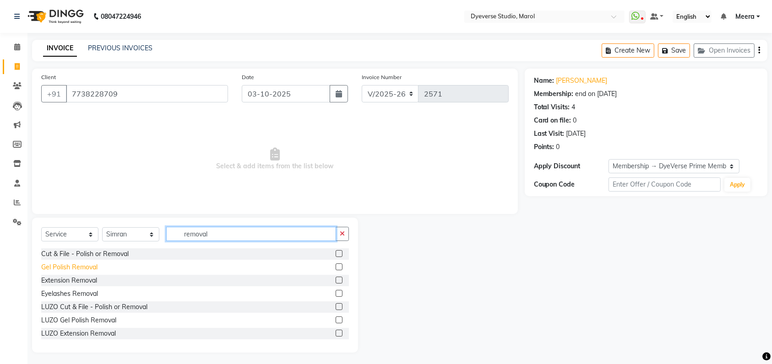
type input "removal"
click at [80, 268] on div "Gel Polish Removal" at bounding box center [69, 268] width 56 height 10
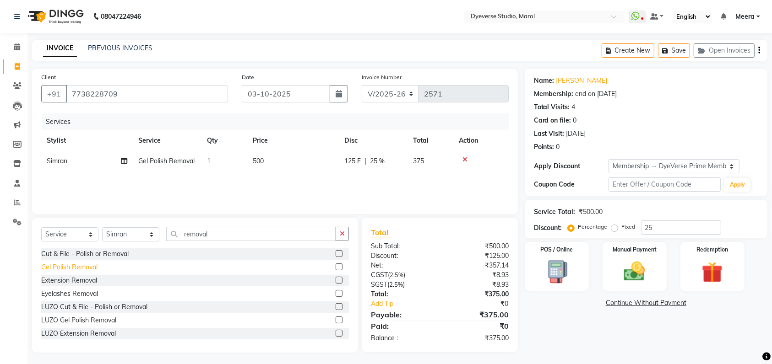
click at [80, 268] on div "Gel Polish Removal" at bounding box center [69, 268] width 56 height 10
checkbox input "false"
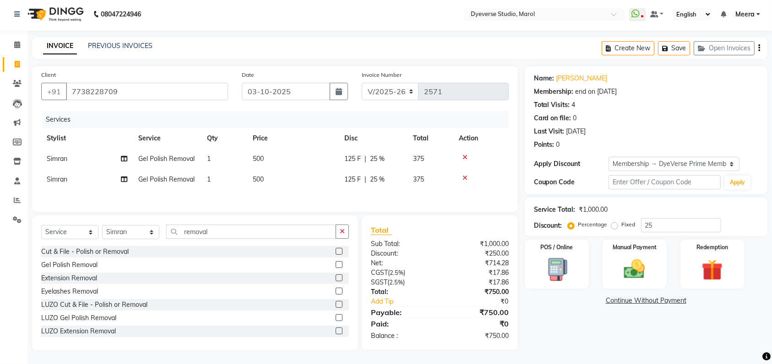
click at [571, 321] on div "Name: [PERSON_NAME] Membership: end on [DATE] Total Visits: 4 Card on file: 0 L…" at bounding box center [649, 208] width 249 height 284
click at [546, 334] on div "Name: [PERSON_NAME] Membership: end on [DATE] Total Visits: 4 Card on file: 0 L…" at bounding box center [649, 208] width 249 height 284
click at [634, 269] on img at bounding box center [635, 269] width 36 height 25
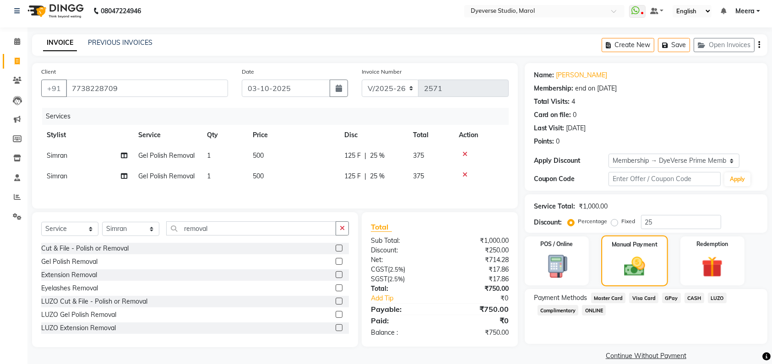
scroll to position [18, 0]
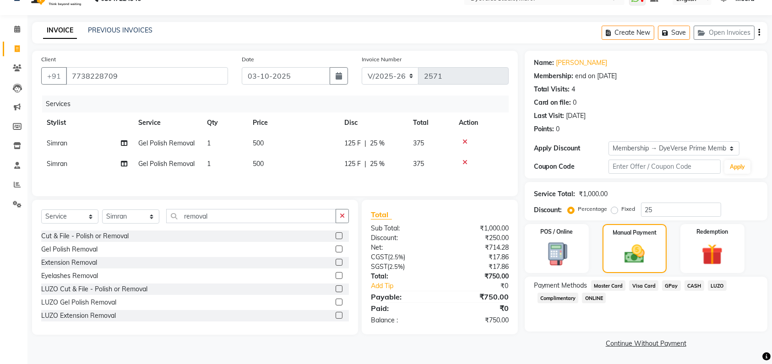
click at [670, 288] on span "GPay" at bounding box center [671, 286] width 19 height 11
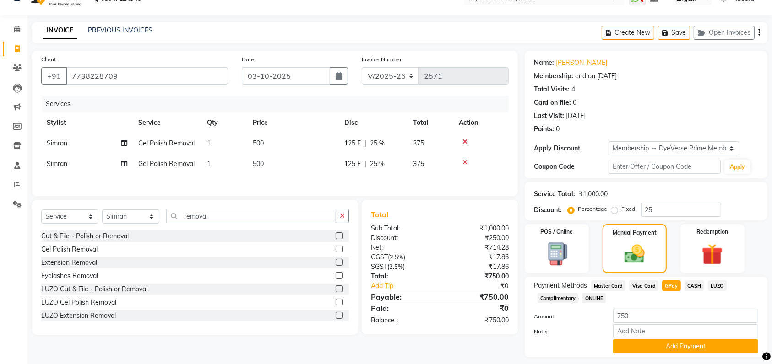
scroll to position [43, 0]
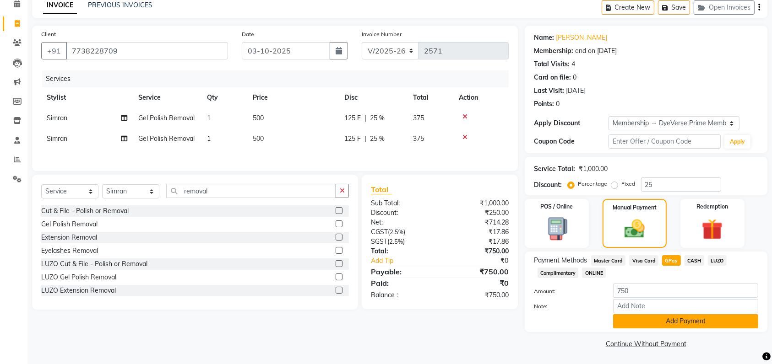
click at [657, 326] on button "Add Payment" at bounding box center [685, 321] width 145 height 14
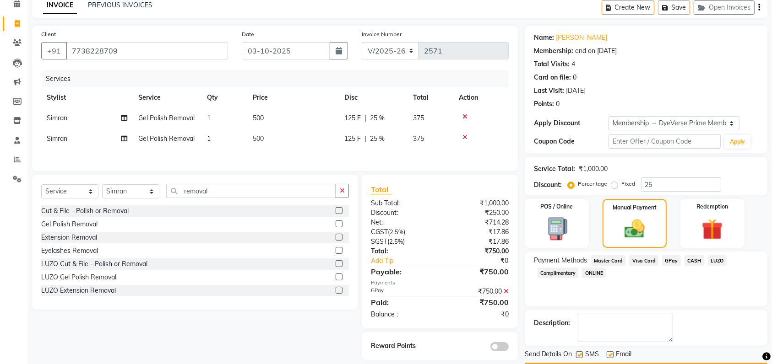
scroll to position [69, 0]
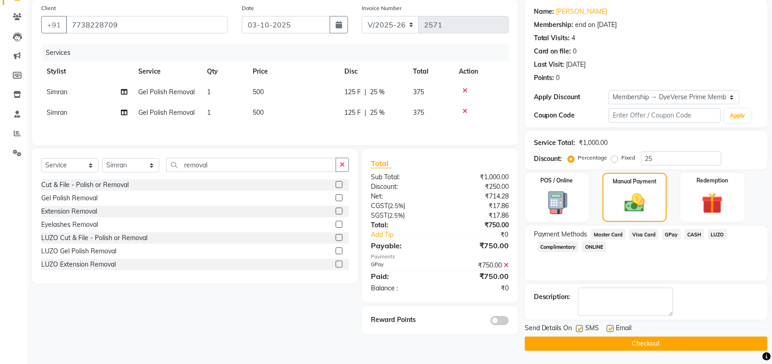
click at [604, 337] on button "Checkout" at bounding box center [646, 344] width 243 height 14
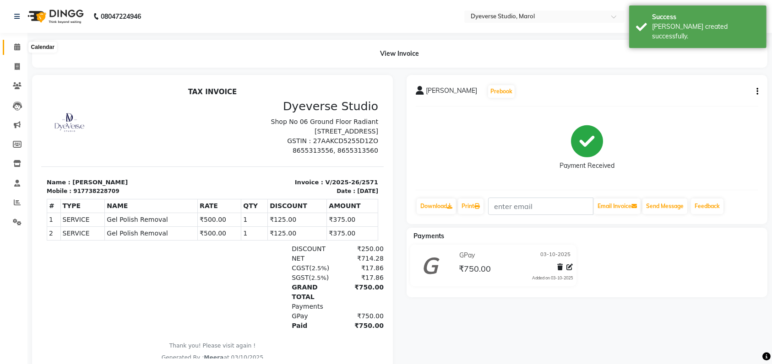
click at [17, 45] on icon at bounding box center [17, 46] width 6 height 7
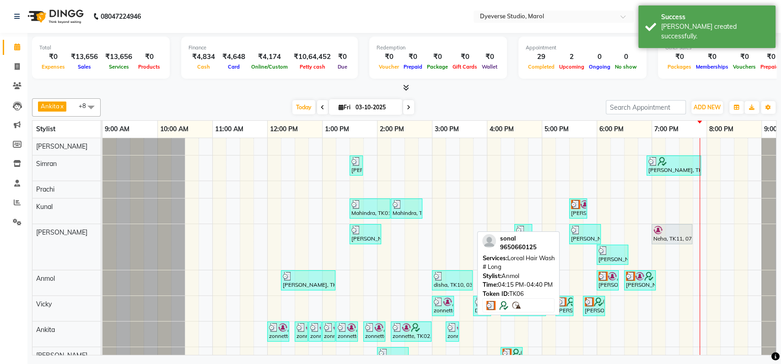
scroll to position [0, 40]
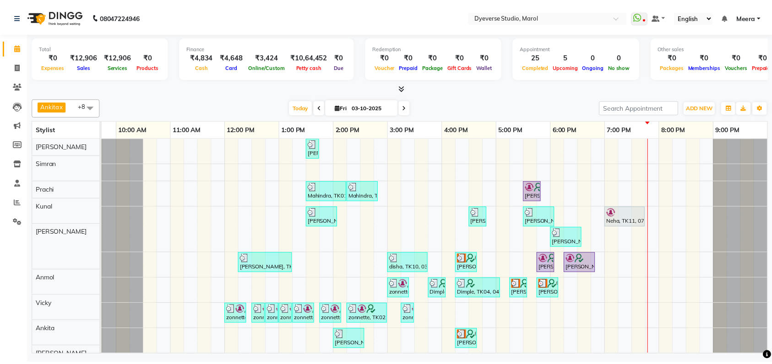
scroll to position [26, 0]
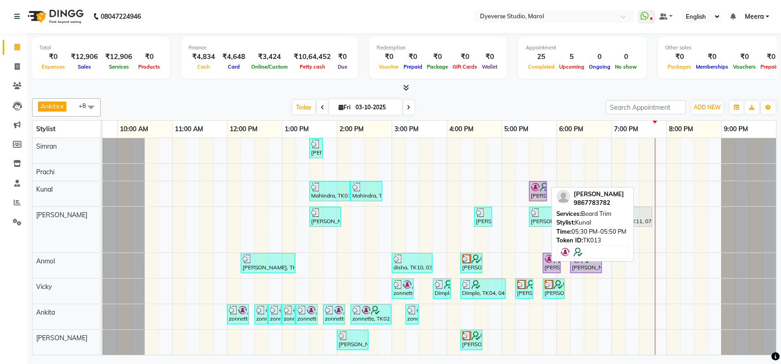
click at [532, 188] on div "[PERSON_NAME], TK13, 05:30 PM-05:50 PM, [PERSON_NAME] Trim" at bounding box center [538, 191] width 16 height 17
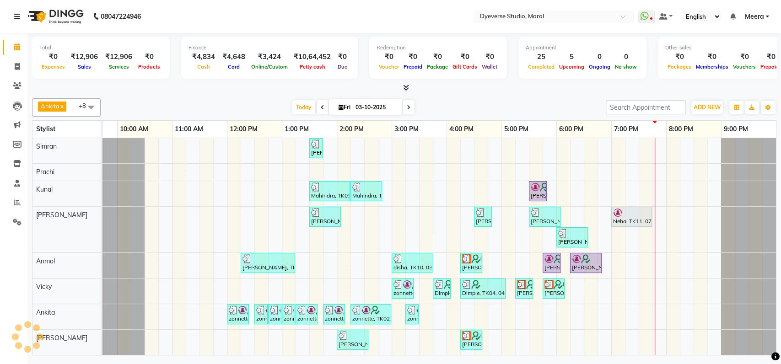
select select "8"
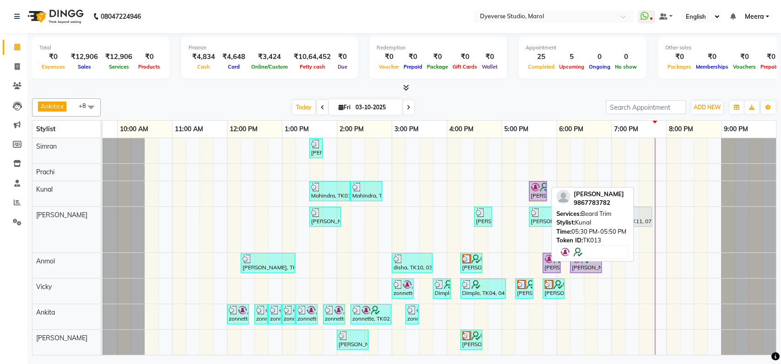
click at [541, 183] on img at bounding box center [544, 187] width 9 height 9
select select "8"
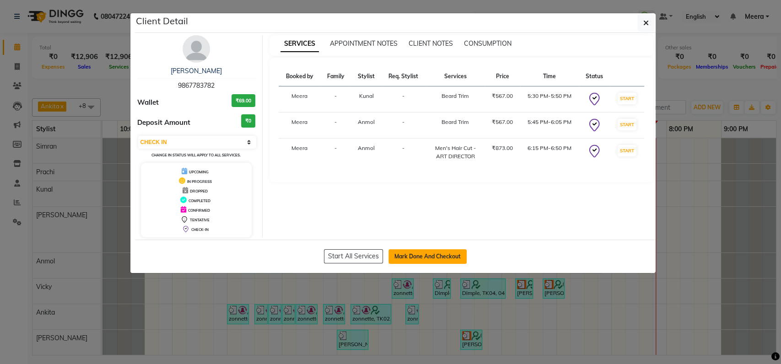
click at [403, 252] on button "Mark Done And Checkout" at bounding box center [428, 256] width 78 height 15
select select "service"
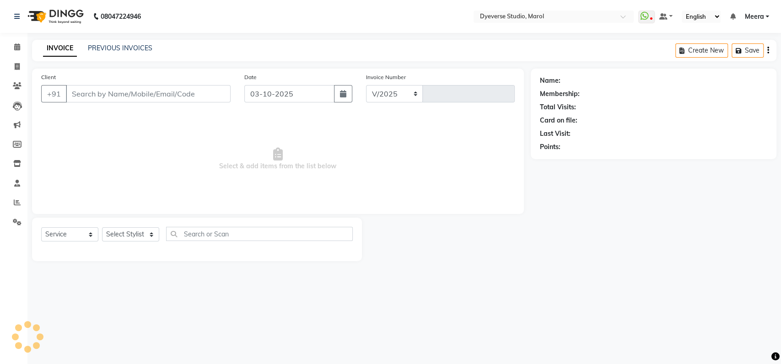
select select "6368"
type input "2571"
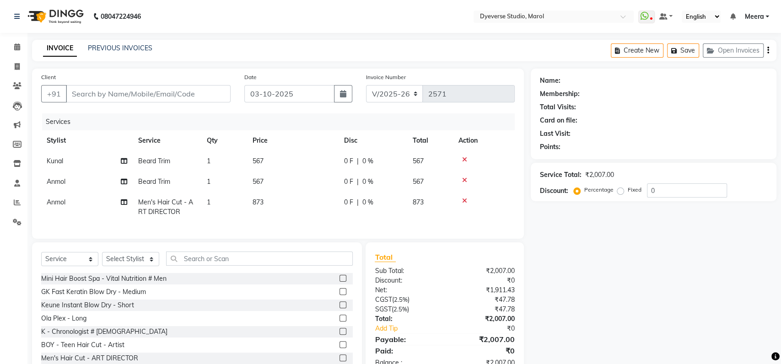
type input "9867783782"
select select "68355"
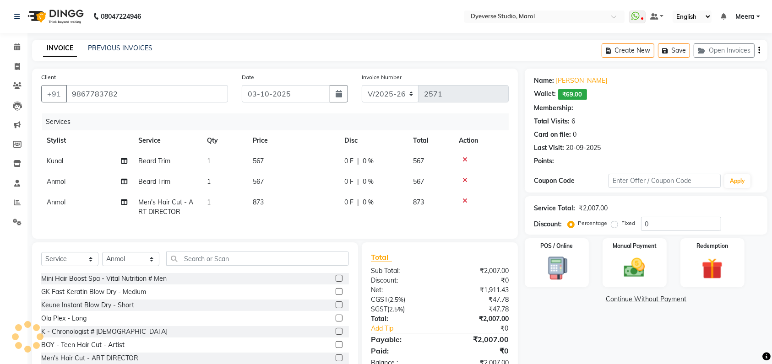
type input "25"
select select "2: Object"
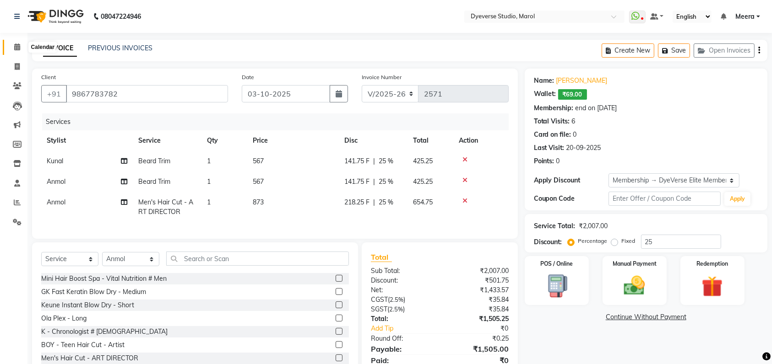
click at [16, 49] on icon at bounding box center [17, 46] width 6 height 7
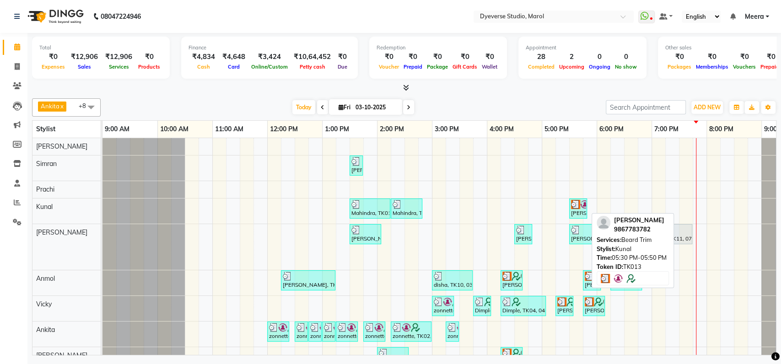
click at [573, 217] on div "[PERSON_NAME], TK13, 05:30 PM-05:50 PM, [PERSON_NAME] Trim" at bounding box center [578, 208] width 16 height 17
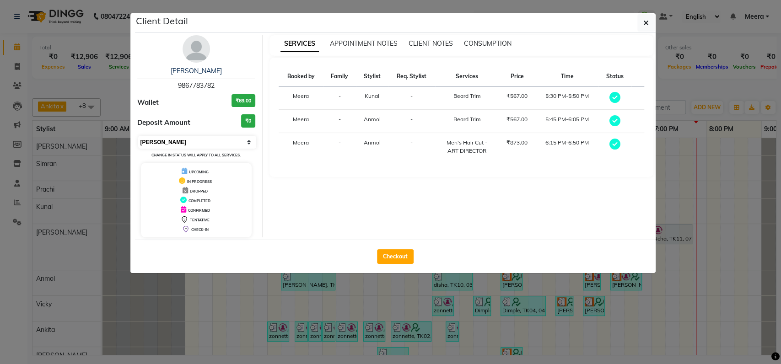
click at [200, 139] on select "Select MARK DONE UPCOMING" at bounding box center [197, 142] width 119 height 13
click at [138, 136] on select "Select MARK DONE UPCOMING" at bounding box center [197, 142] width 119 height 13
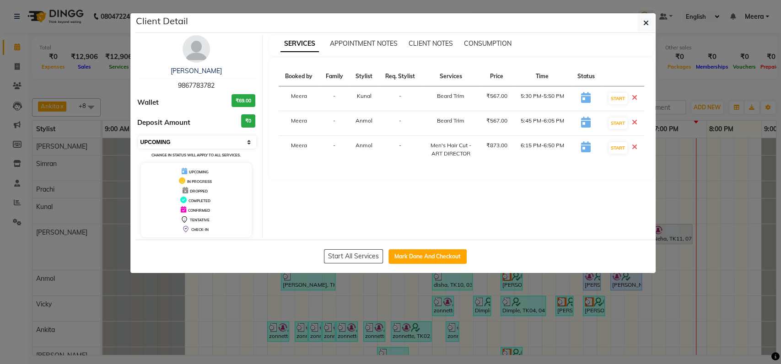
click at [175, 142] on select "Select IN SERVICE CONFIRMED TENTATIVE CHECK IN MARK DONE DROPPED UPCOMING" at bounding box center [197, 142] width 119 height 13
select select "8"
click at [138, 136] on select "Select IN SERVICE CONFIRMED TENTATIVE CHECK IN MARK DONE DROPPED UPCOMING" at bounding box center [197, 142] width 119 height 13
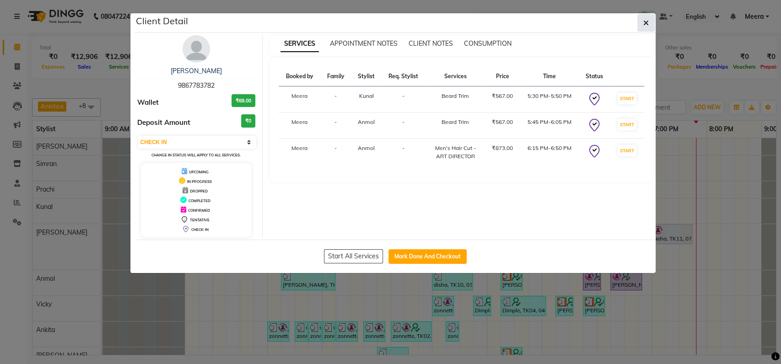
click at [649, 20] on button "button" at bounding box center [646, 22] width 17 height 17
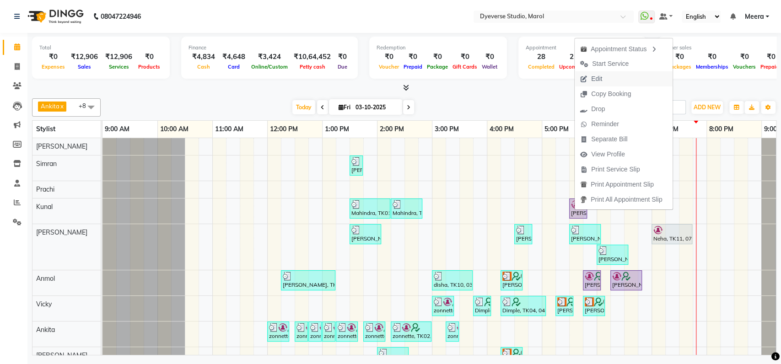
click at [620, 79] on button "Edit" at bounding box center [624, 78] width 98 height 15
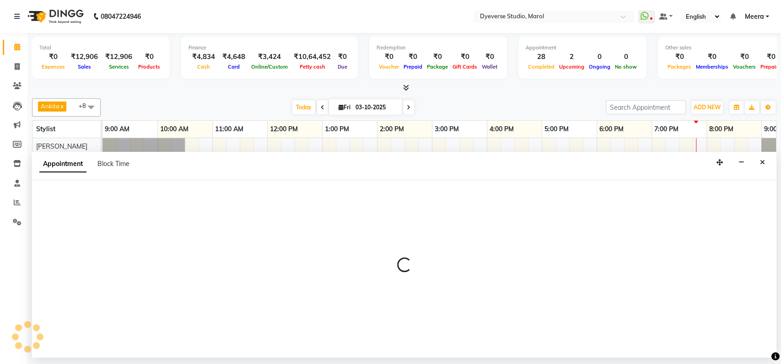
select select "tentative"
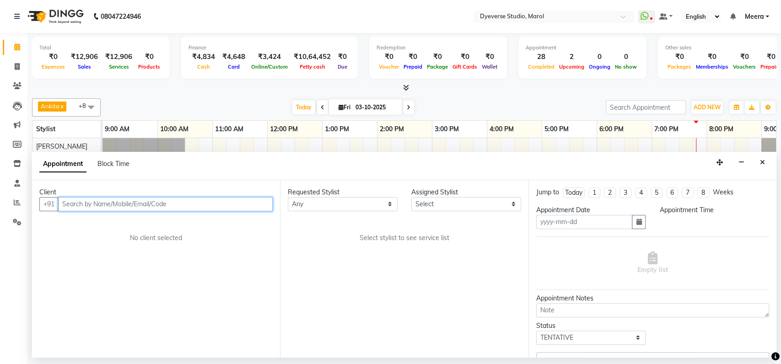
type input "03-10-2025"
select select "check-in"
select select "1050"
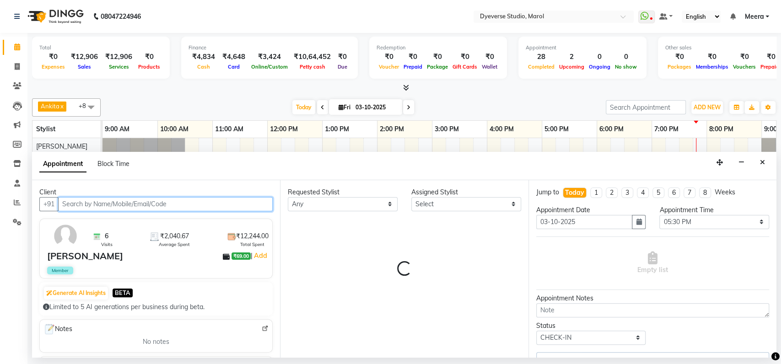
select select "68355"
select select "3155"
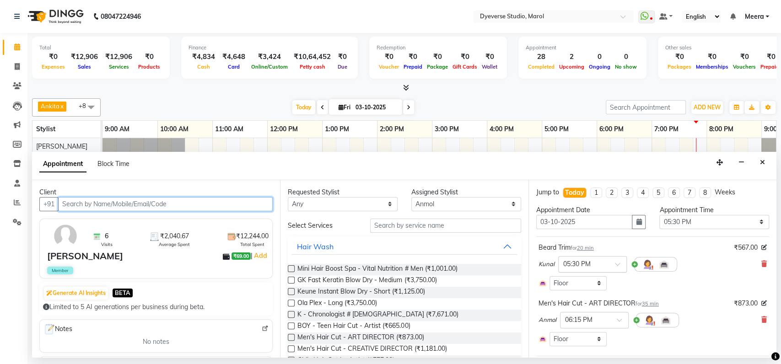
select select "3155"
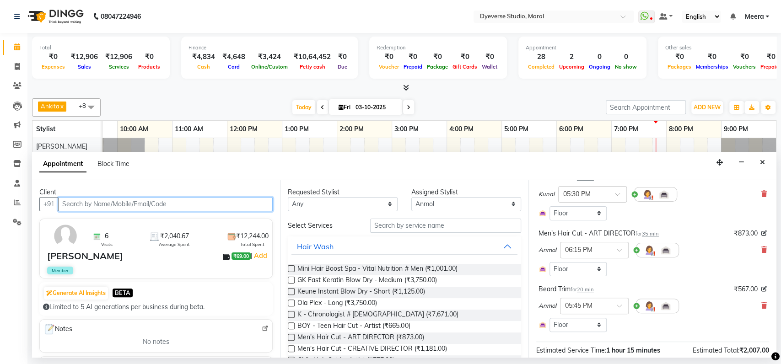
scroll to position [70, 0]
click at [762, 304] on icon at bounding box center [764, 305] width 5 height 6
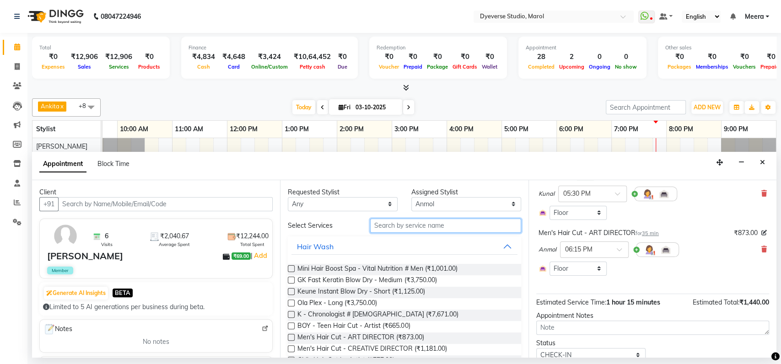
click at [426, 224] on input "text" at bounding box center [445, 226] width 151 height 14
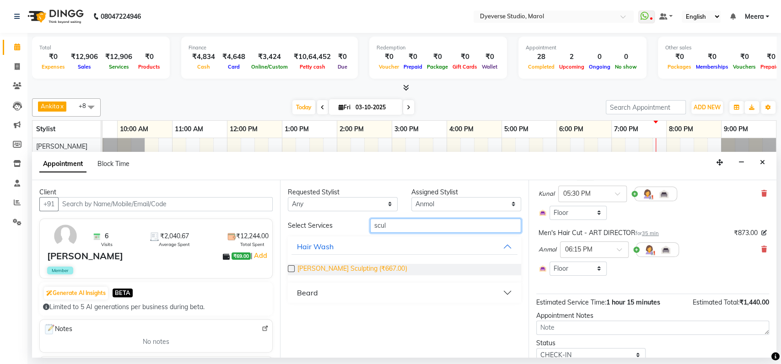
type input "scul"
click at [315, 271] on span "Beard Sculpting (₹667.00)" at bounding box center [352, 269] width 109 height 11
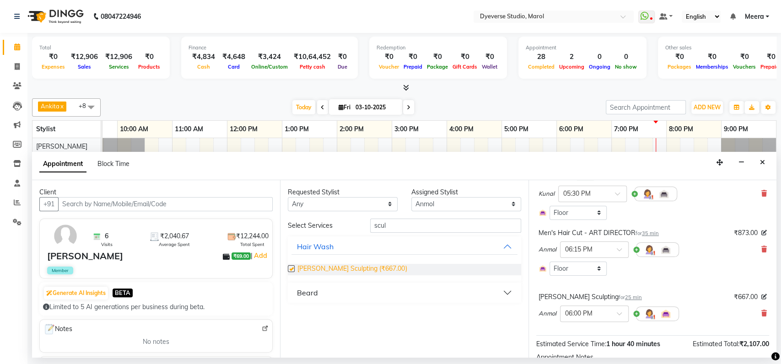
checkbox input "false"
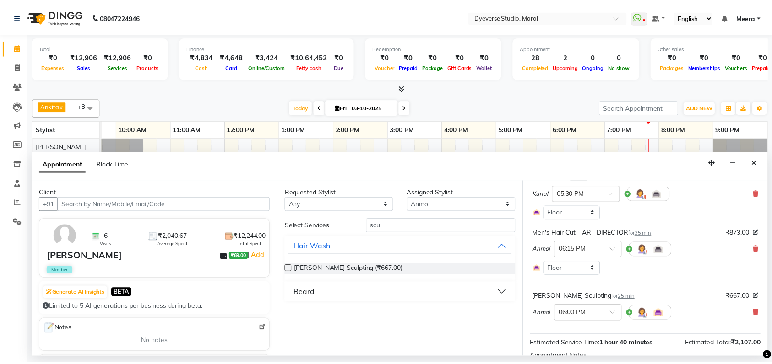
scroll to position [147, 0]
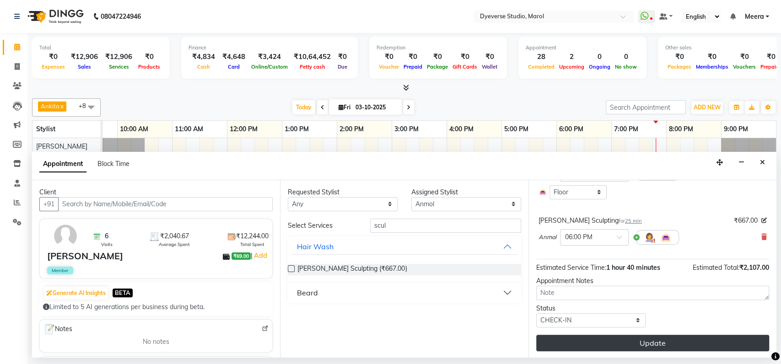
click at [572, 347] on button "Update" at bounding box center [652, 343] width 233 height 16
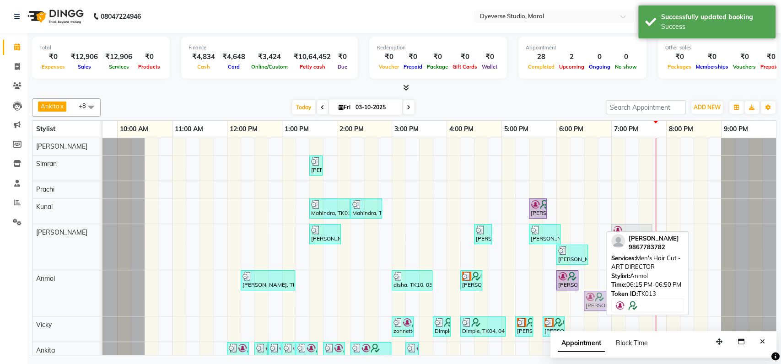
drag, startPoint x: 587, startPoint y: 303, endPoint x: 596, endPoint y: 303, distance: 8.7
click at [62, 303] on div "Gurpreet Kaur, TK08, 12:15 PM-01:15 PM, LUZO Keune Instant Blow # Long disha, T…" at bounding box center [62, 294] width 0 height 46
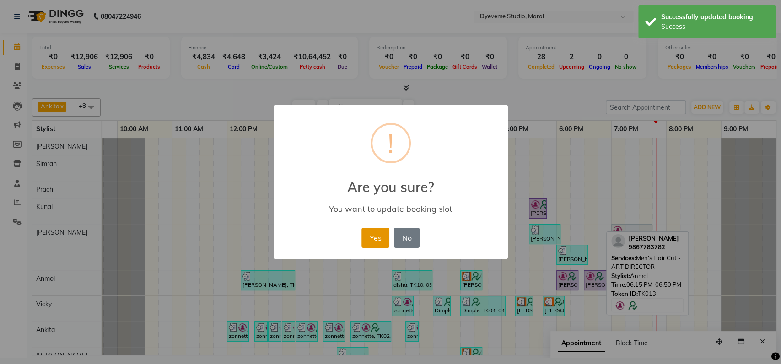
click at [375, 239] on button "Yes" at bounding box center [376, 238] width 28 height 20
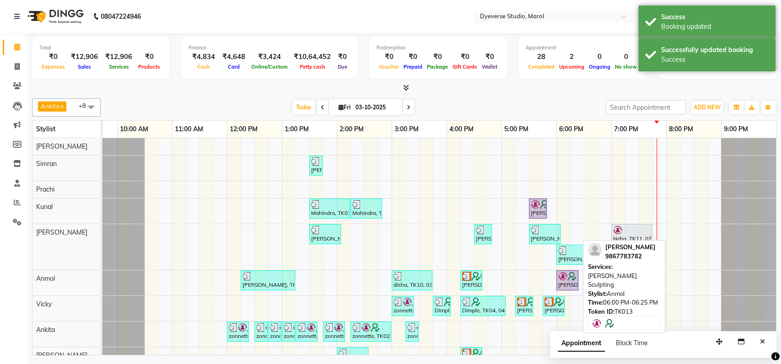
click at [560, 283] on div "Husain, TK13, 06:00 PM-06:25 PM, Beard Sculpting" at bounding box center [568, 280] width 20 height 17
select select "8"
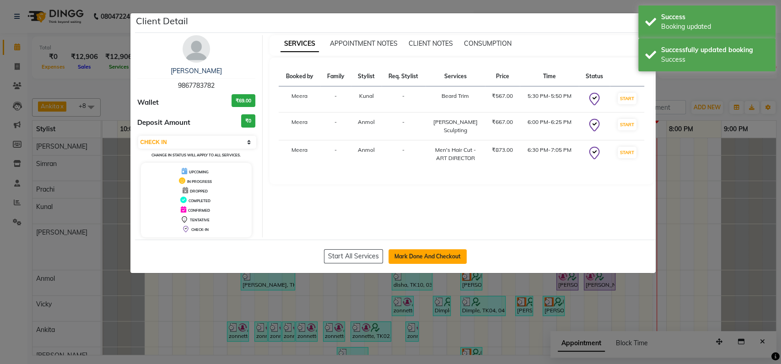
click at [436, 258] on button "Mark Done And Checkout" at bounding box center [428, 256] width 78 height 15
select select "service"
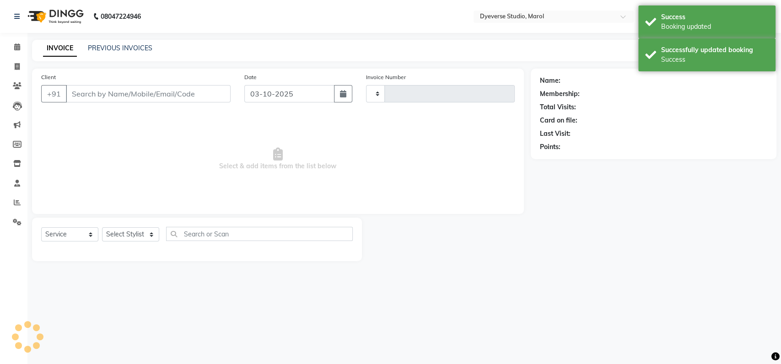
type input "2571"
select select "6368"
type input "9867783782"
select select "68355"
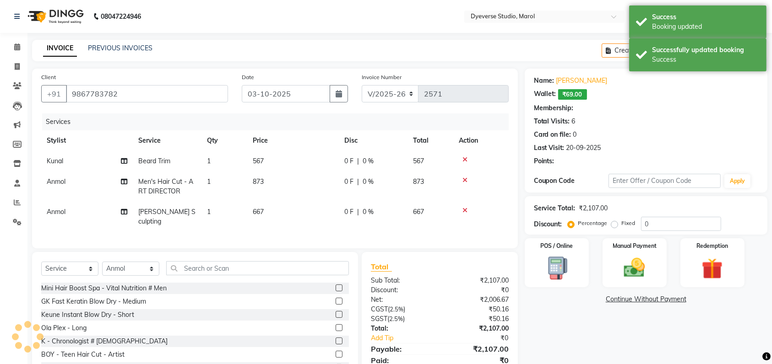
select select "2: Object"
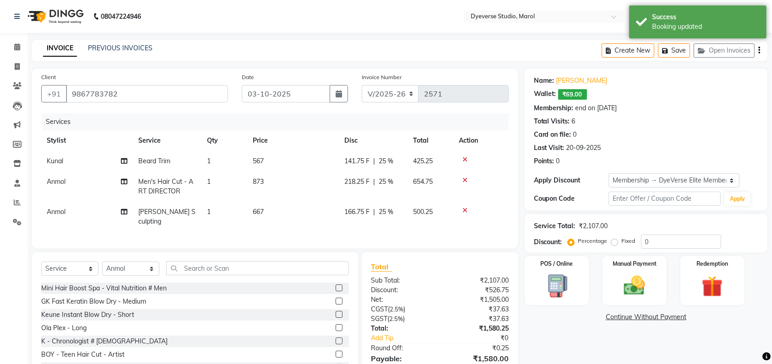
type input "25"
click at [575, 336] on div "Name: [PERSON_NAME] Wallet: ₹69.00 Membership: end on [DATE] Total Visits: 6 Ca…" at bounding box center [649, 233] width 249 height 328
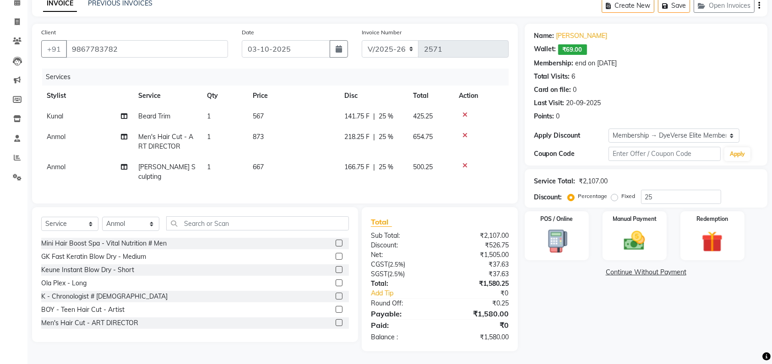
click at [562, 328] on div "Name: [PERSON_NAME] Wallet: ₹69.00 Membership: end on [DATE] Total Visits: 6 Ca…" at bounding box center [649, 188] width 249 height 328
click at [591, 319] on div "Name: [PERSON_NAME] Wallet: ₹69.00 Membership: end on [DATE] Total Visits: 6 Ca…" at bounding box center [649, 188] width 249 height 328
click at [713, 32] on div "Name: Husain" at bounding box center [646, 36] width 224 height 10
click at [574, 309] on div "Name: [PERSON_NAME] Wallet: ₹69.00 Membership: end on [DATE] Total Visits: 6 Ca…" at bounding box center [649, 188] width 249 height 328
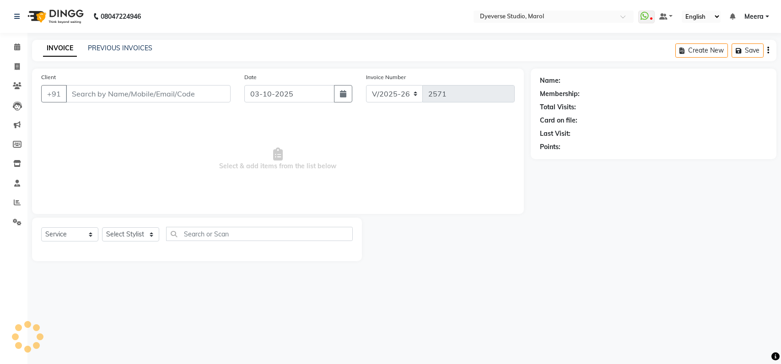
select select "6368"
select select "service"
type input "9867783782"
select select "68355"
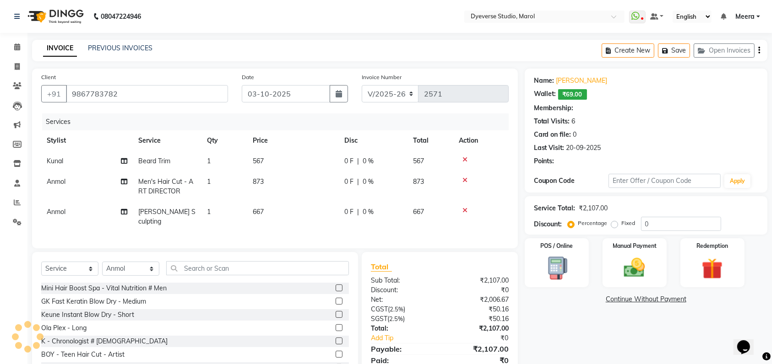
select select "2: Object"
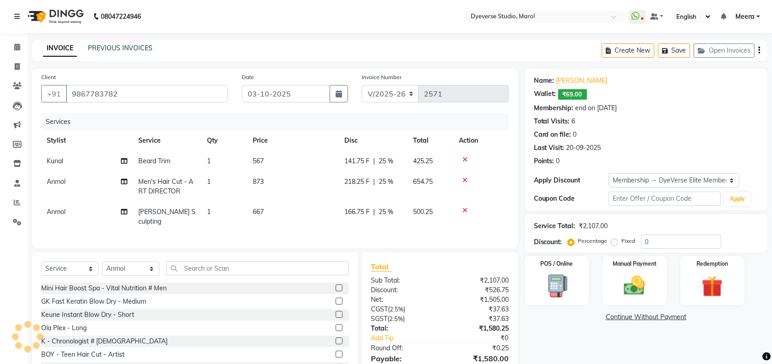
type input "25"
click at [575, 331] on div "Name: [PERSON_NAME] Wallet: ₹69.00 Membership: end on [DATE] Total Visits: 6 Ca…" at bounding box center [649, 233] width 249 height 328
click at [564, 336] on div "Name: [PERSON_NAME] Wallet: ₹69.00 Membership: end on [DATE] Total Visits: 6 Ca…" at bounding box center [649, 233] width 249 height 328
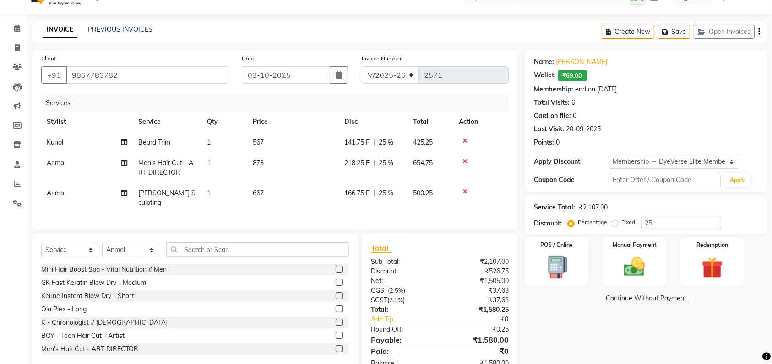
scroll to position [21, 0]
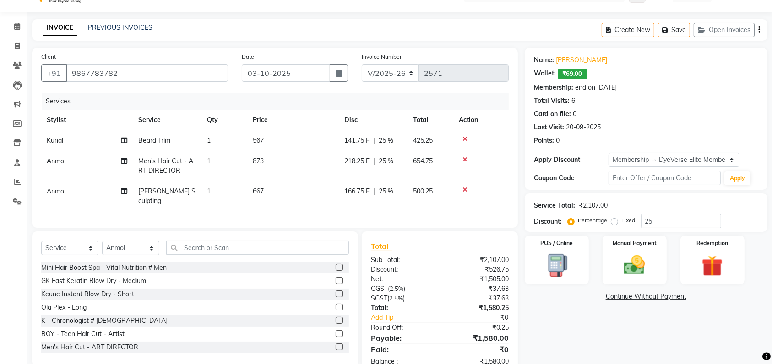
click at [563, 333] on div "Name: [PERSON_NAME] Wallet: ₹69.00 Membership: end on [DATE] Total Visits: 6 Ca…" at bounding box center [649, 212] width 249 height 328
click at [635, 254] on img at bounding box center [635, 265] width 36 height 25
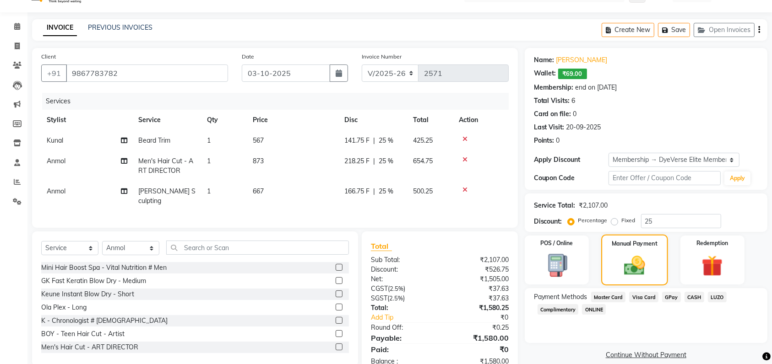
scroll to position [45, 0]
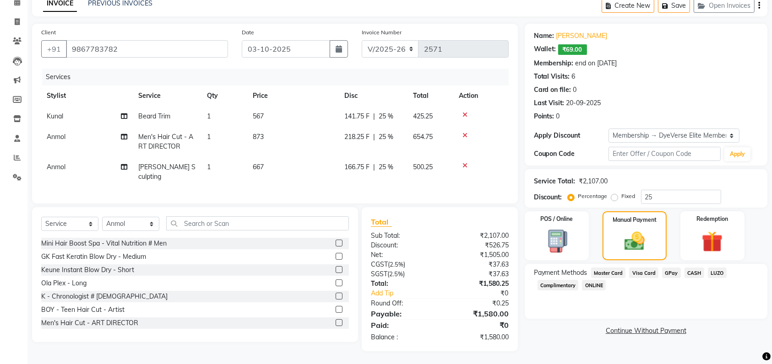
click at [668, 274] on span "GPay" at bounding box center [671, 273] width 19 height 11
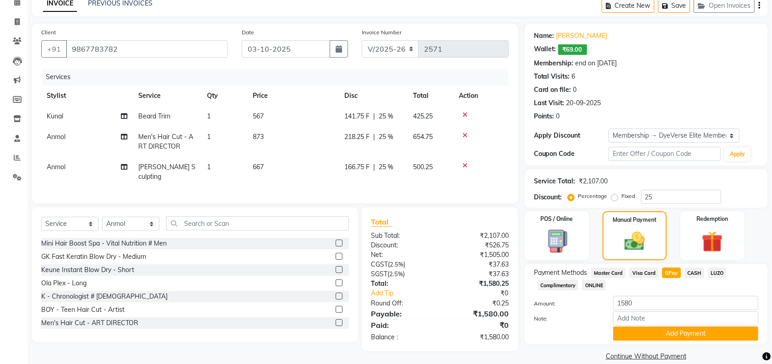
scroll to position [57, 0]
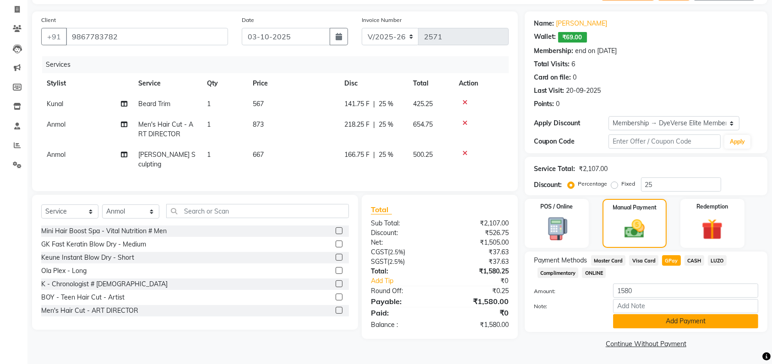
click at [641, 325] on button "Add Payment" at bounding box center [685, 321] width 145 height 14
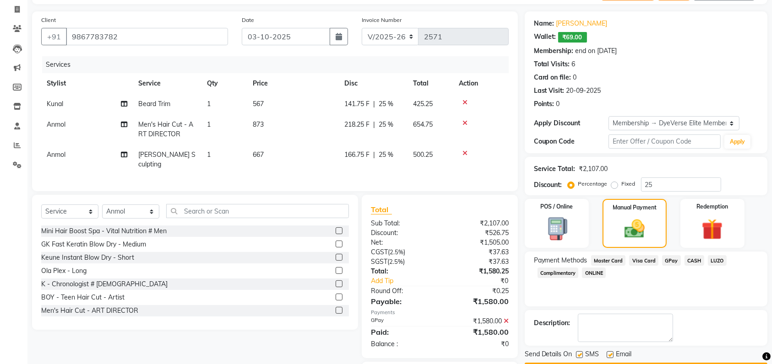
scroll to position [96, 0]
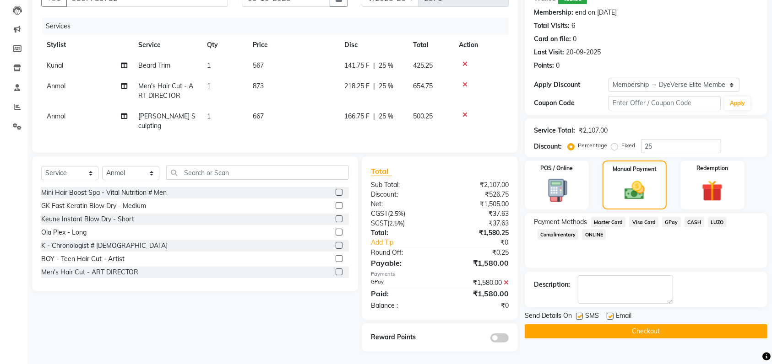
click at [603, 331] on button "Checkout" at bounding box center [646, 332] width 243 height 14
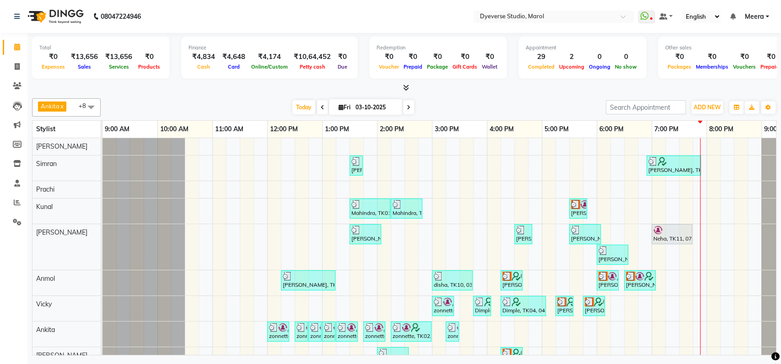
scroll to position [26, 0]
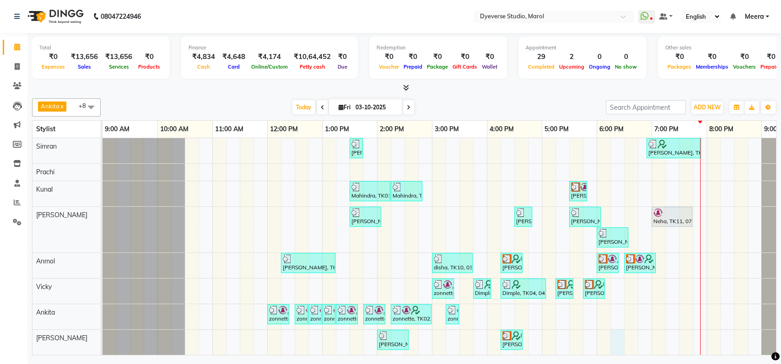
click at [618, 329] on div "[PERSON_NAME], TK08, 01:30 PM-01:45 PM, Threading - Eyebrows [PERSON_NAME], TK1…" at bounding box center [460, 238] width 714 height 234
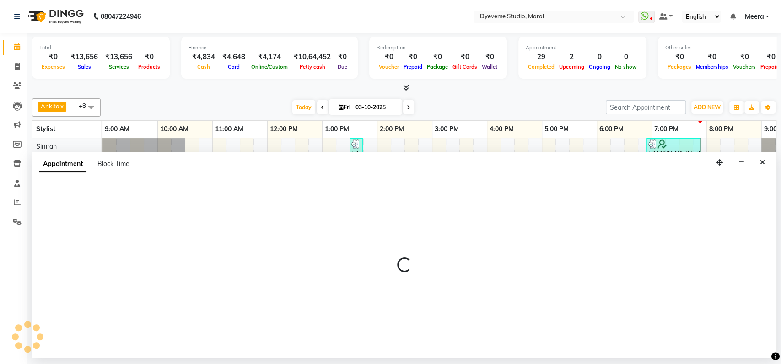
select select "90834"
select select "1095"
select select "tentative"
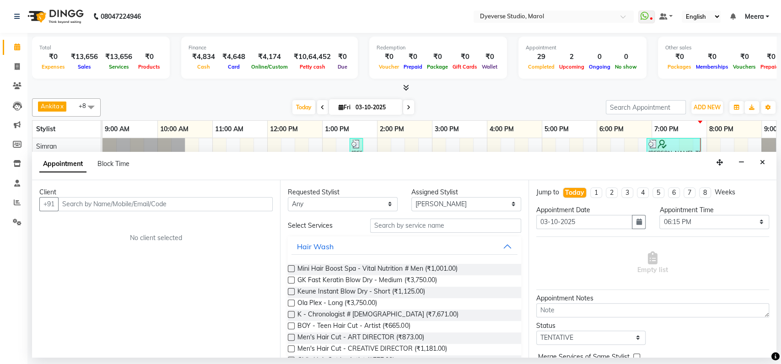
click at [129, 205] on input "text" at bounding box center [165, 204] width 215 height 14
click at [84, 201] on input "77384 43764" at bounding box center [146, 204] width 177 height 14
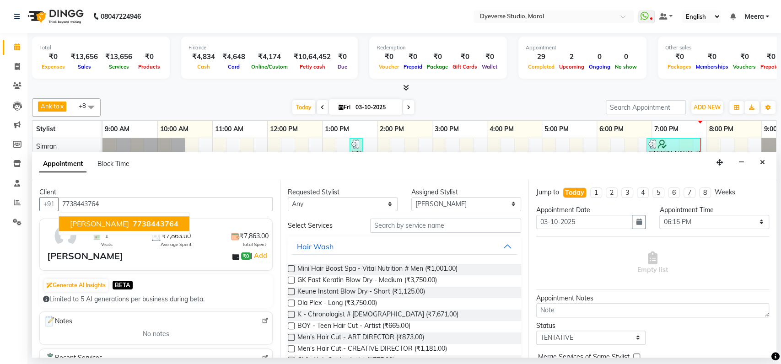
click at [84, 201] on input "7738443764" at bounding box center [165, 204] width 215 height 14
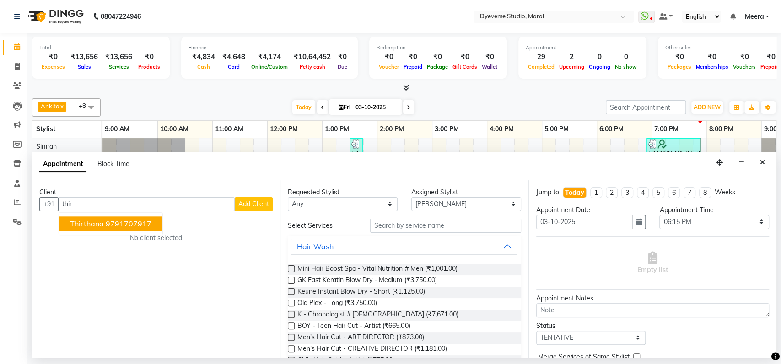
click at [118, 229] on button "Thirthana 9791707917" at bounding box center [110, 224] width 103 height 15
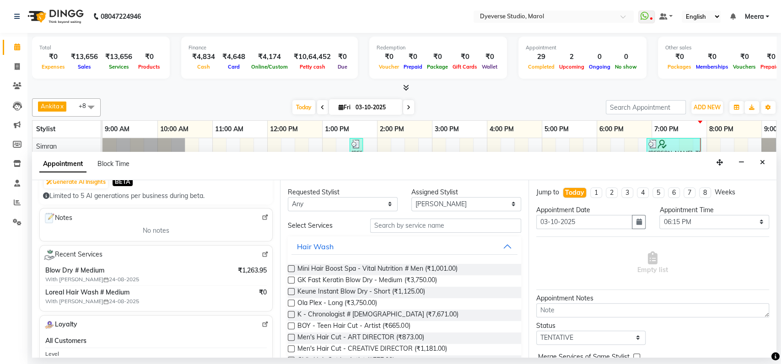
scroll to position [105, 0]
type input "9791707917"
click at [385, 223] on input "text" at bounding box center [445, 226] width 151 height 14
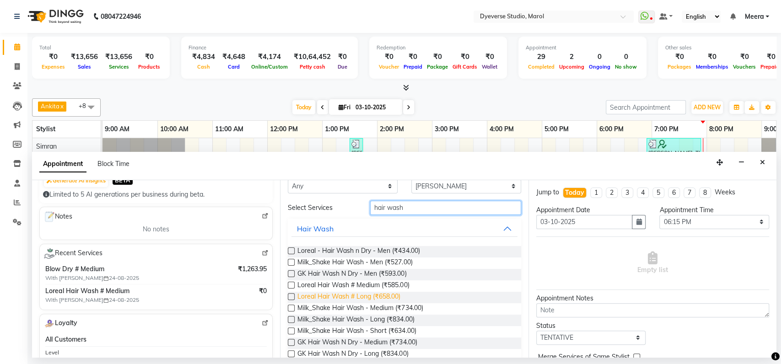
scroll to position [18, 0]
type input "hair wash"
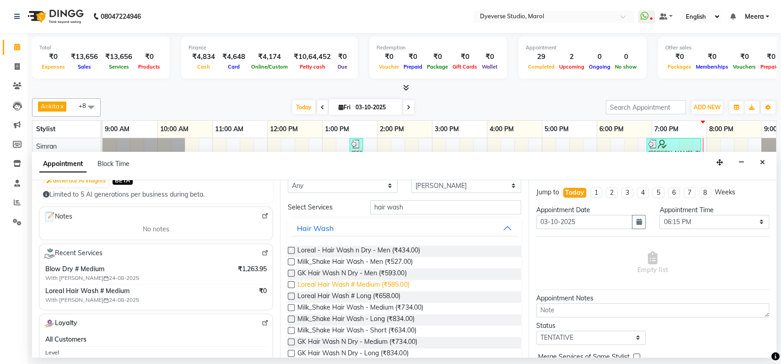
click at [363, 281] on span "Loreal Hair Wash # Medium (₹585.00)" at bounding box center [354, 285] width 112 height 11
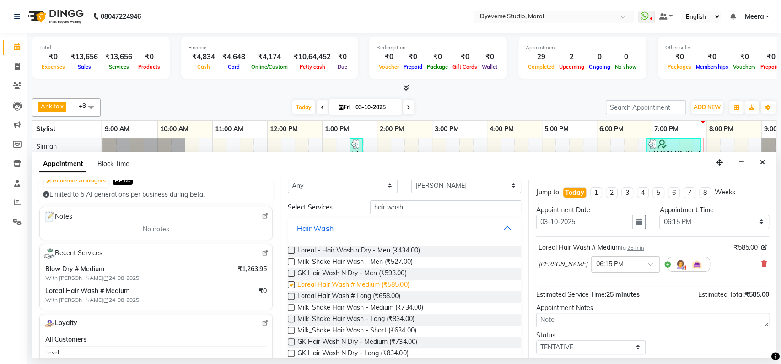
checkbox input "false"
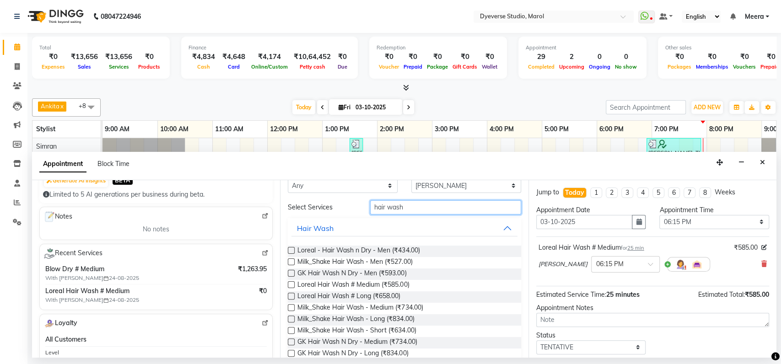
click at [399, 203] on input "hair wash" at bounding box center [445, 207] width 151 height 14
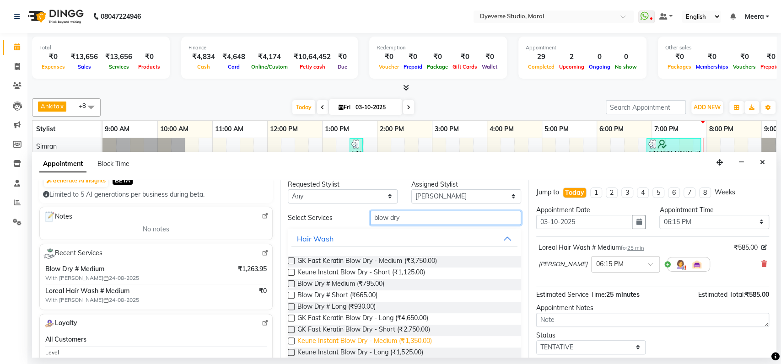
scroll to position [0, 0]
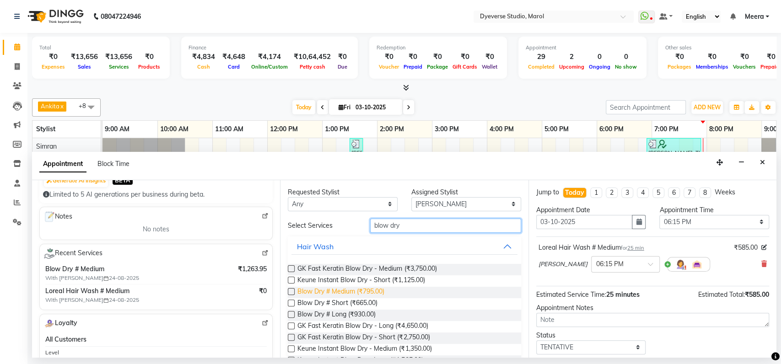
type input "blow dry"
click at [348, 295] on span "Blow Dry # Medium (₹795.00)" at bounding box center [341, 292] width 87 height 11
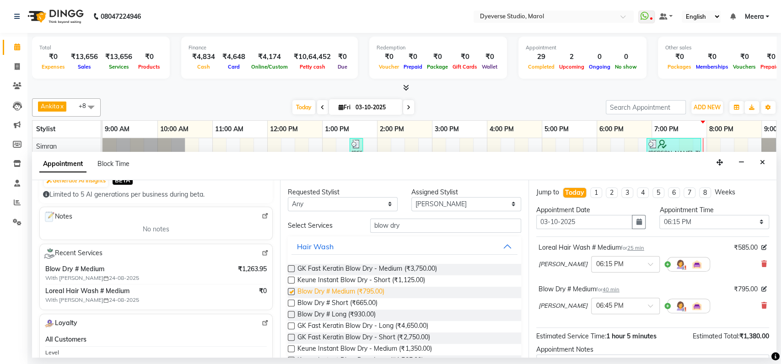
checkbox input "false"
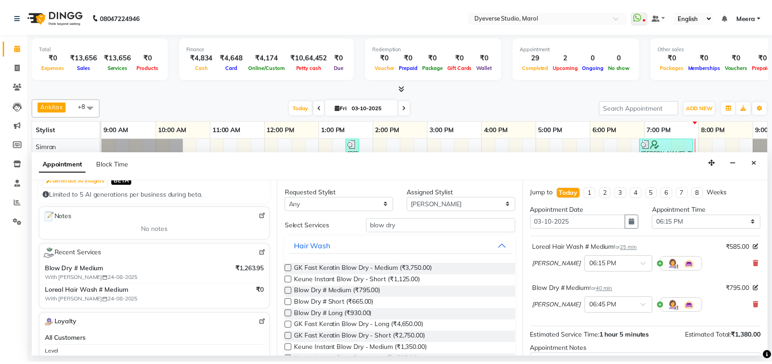
scroll to position [95, 0]
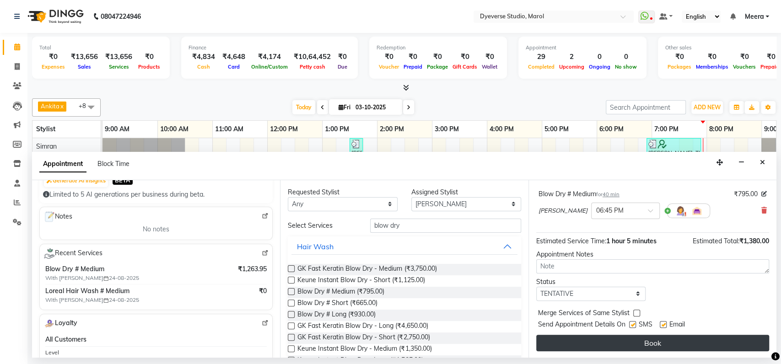
click at [600, 346] on button "Book" at bounding box center [652, 343] width 233 height 16
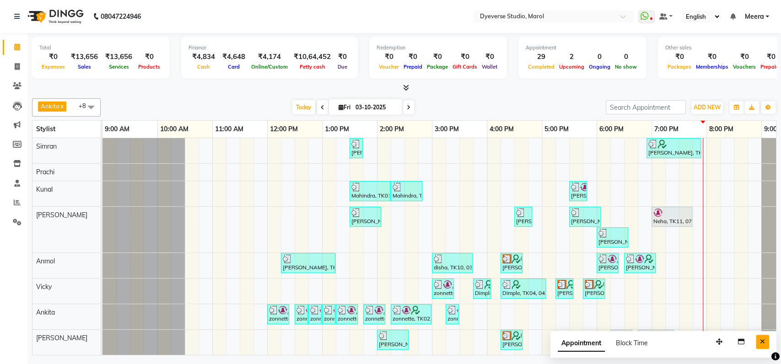
click at [767, 341] on button "Close" at bounding box center [762, 342] width 13 height 14
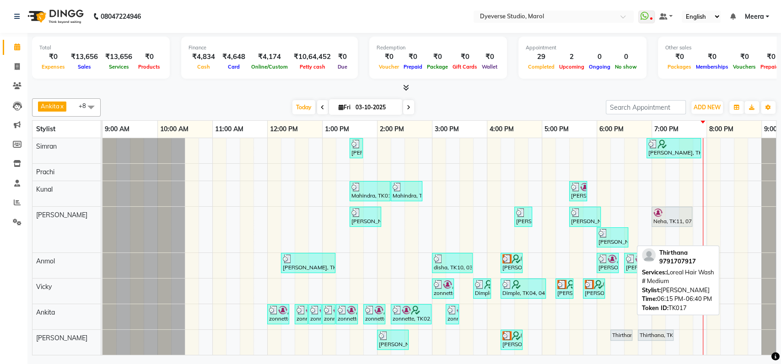
click at [619, 331] on div "Thirthana, TK17, 06:15 PM-06:40 PM, Loreal Hair Wash # Medium" at bounding box center [622, 335] width 20 height 8
select select "7"
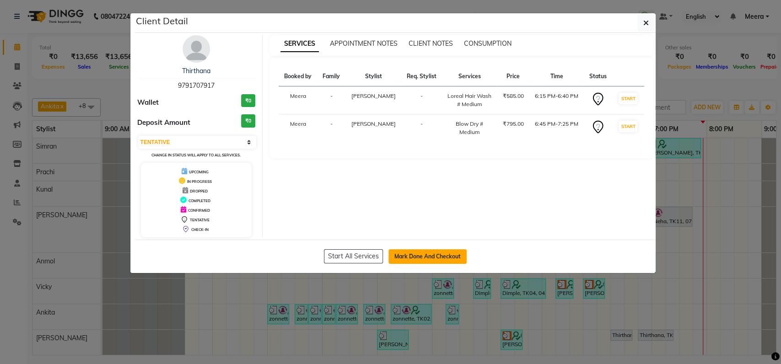
click at [425, 252] on button "Mark Done And Checkout" at bounding box center [428, 256] width 78 height 15
select select "service"
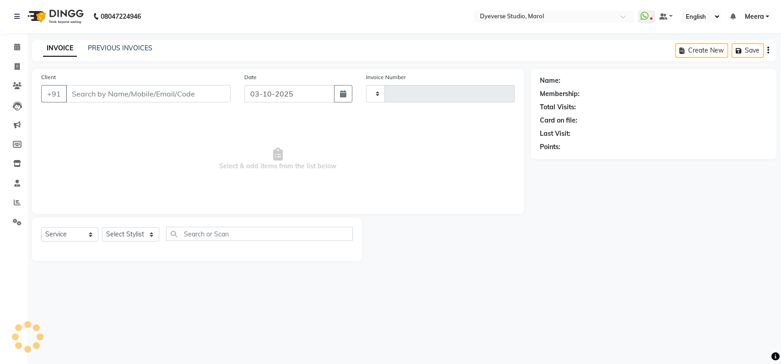
type input "2573"
select select "6368"
type input "9791707917"
select select "90834"
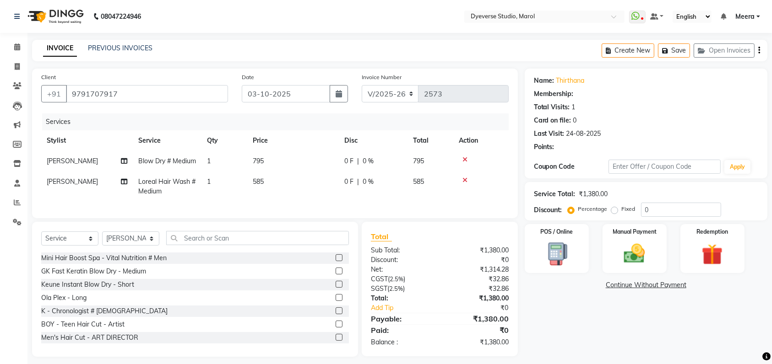
select select "1: Object"
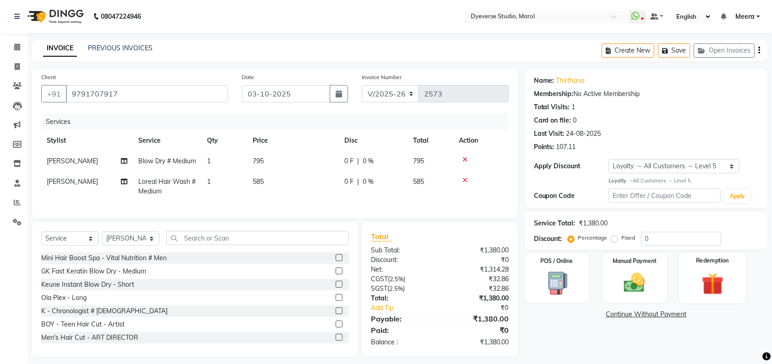
click at [717, 274] on img at bounding box center [712, 284] width 36 height 27
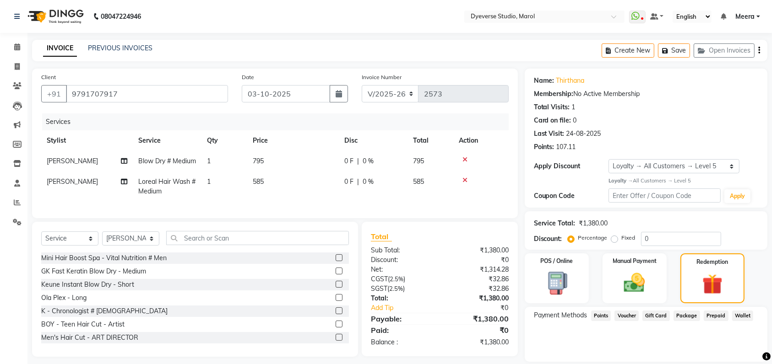
click at [598, 315] on span "Points" at bounding box center [601, 316] width 20 height 11
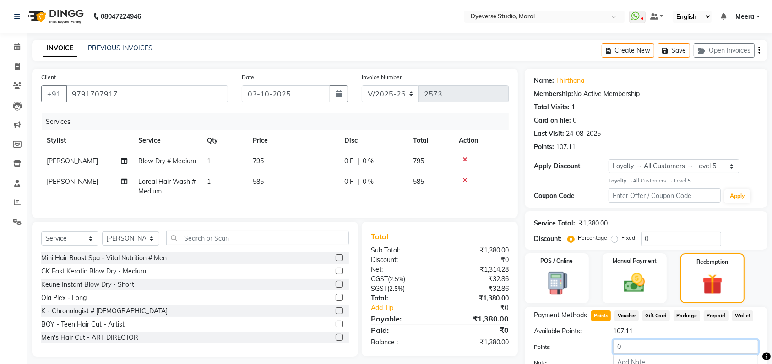
click at [638, 346] on input "0" at bounding box center [685, 347] width 145 height 14
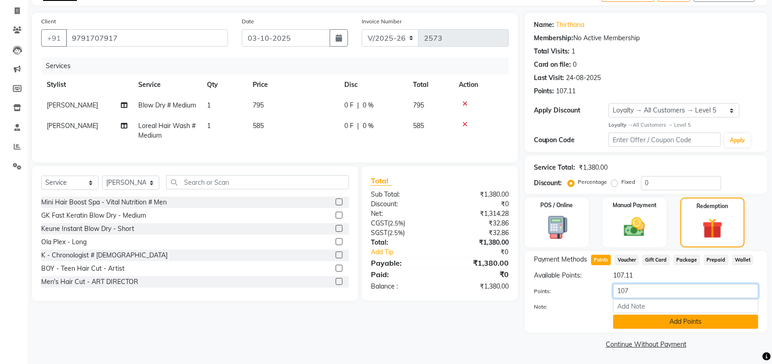
type input "107"
click at [644, 318] on button "Add Points" at bounding box center [685, 322] width 145 height 14
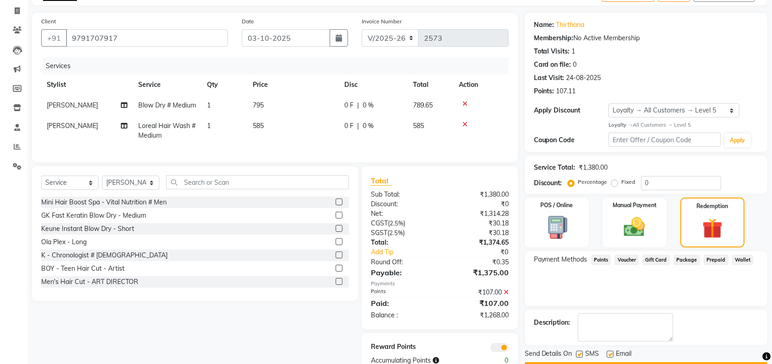
scroll to position [98, 0]
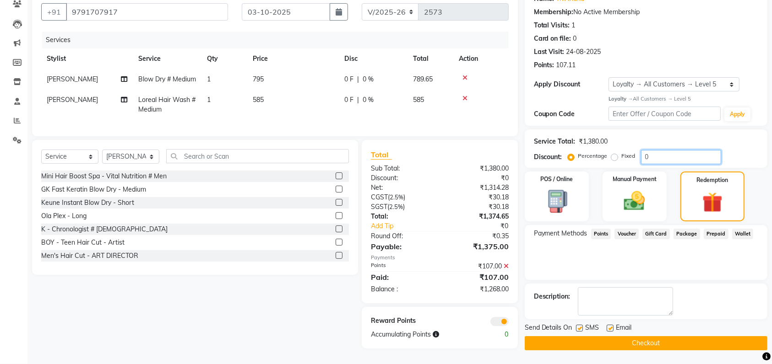
click at [655, 150] on input "0" at bounding box center [681, 157] width 80 height 14
type input "5"
click at [644, 189] on img at bounding box center [635, 201] width 36 height 25
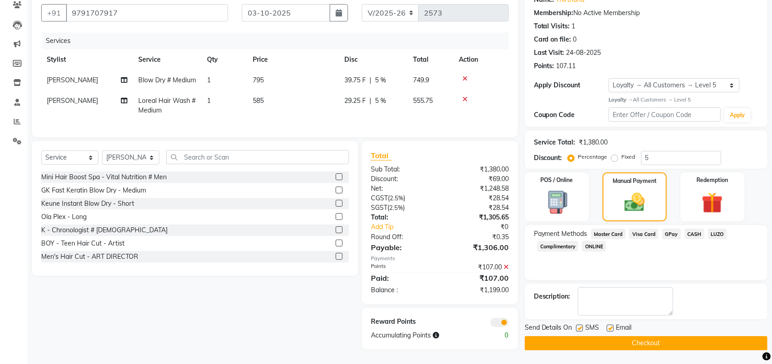
click at [674, 229] on span "GPay" at bounding box center [671, 234] width 19 height 11
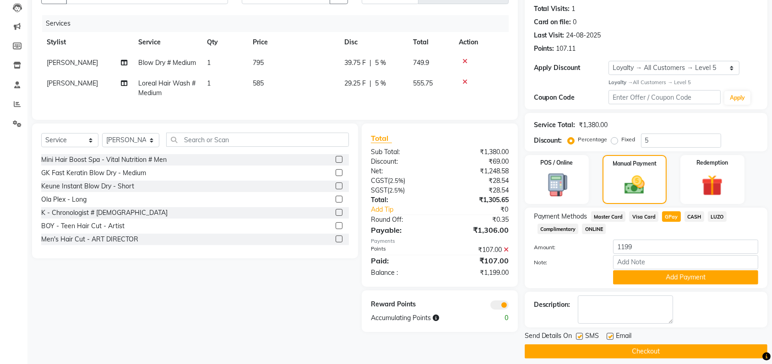
scroll to position [106, 0]
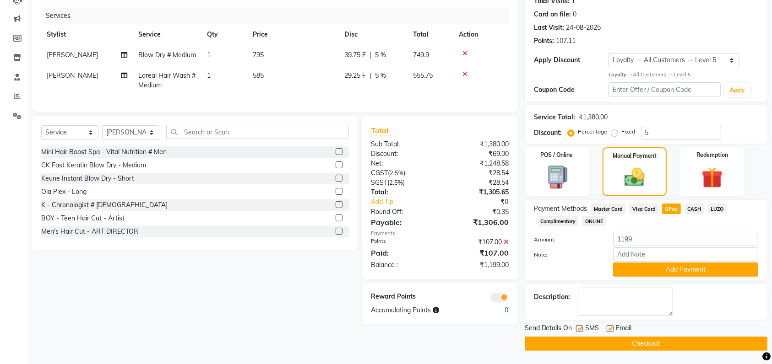
click at [676, 340] on button "Checkout" at bounding box center [646, 344] width 243 height 14
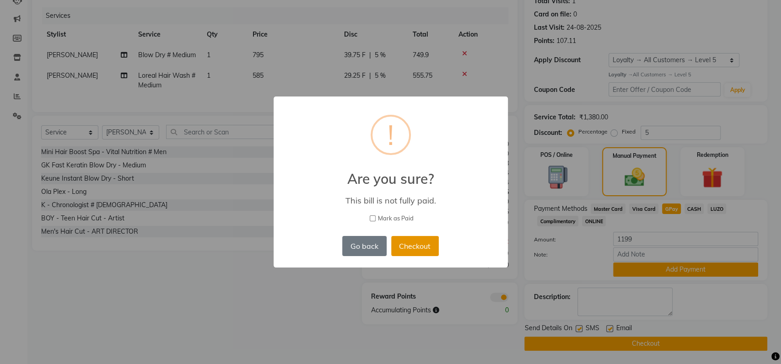
click at [409, 245] on button "Checkout" at bounding box center [415, 246] width 48 height 20
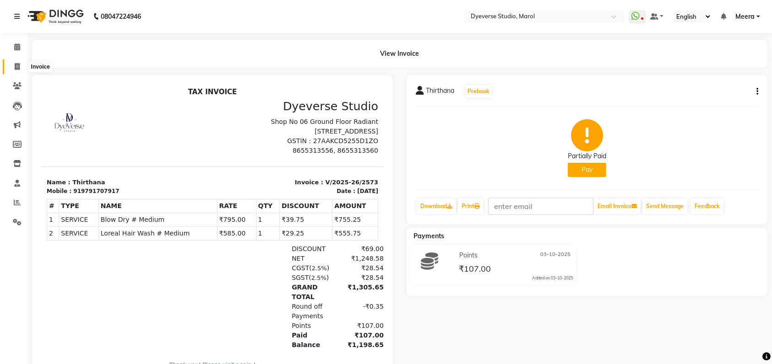
click at [14, 66] on span at bounding box center [17, 67] width 16 height 11
select select "service"
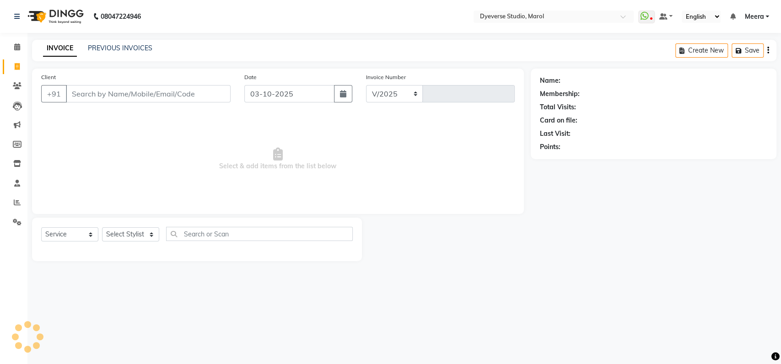
select select "6368"
type input "2574"
click at [134, 233] on select "Select Stylist [PERSON_NAME] [PERSON_NAME] [PERSON_NAME] [PERSON_NAME] [PERSON_…" at bounding box center [130, 234] width 57 height 14
select select "48403"
click at [102, 227] on select "Select Stylist [PERSON_NAME] [PERSON_NAME] [PERSON_NAME] [PERSON_NAME] [PERSON_…" at bounding box center [130, 234] width 57 height 14
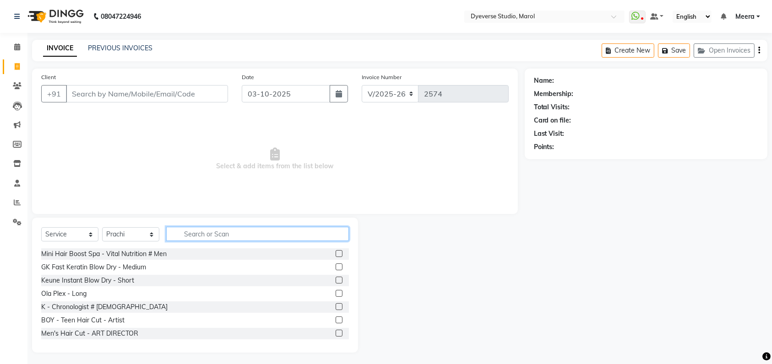
click at [243, 238] on input "text" at bounding box center [257, 234] width 183 height 14
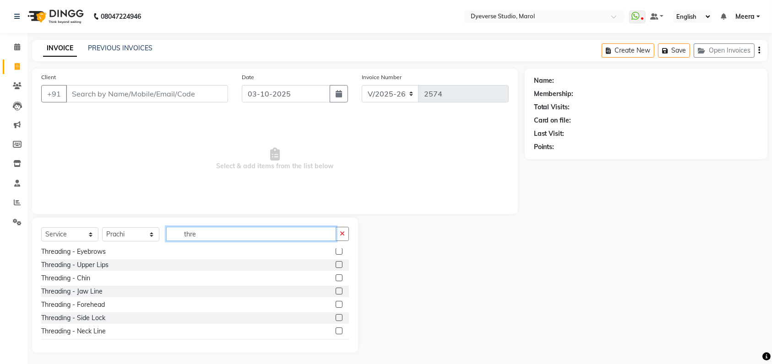
scroll to position [95, 0]
type input "thre"
click at [336, 251] on label at bounding box center [339, 252] width 7 height 7
click at [336, 251] on input "checkbox" at bounding box center [339, 252] width 6 height 6
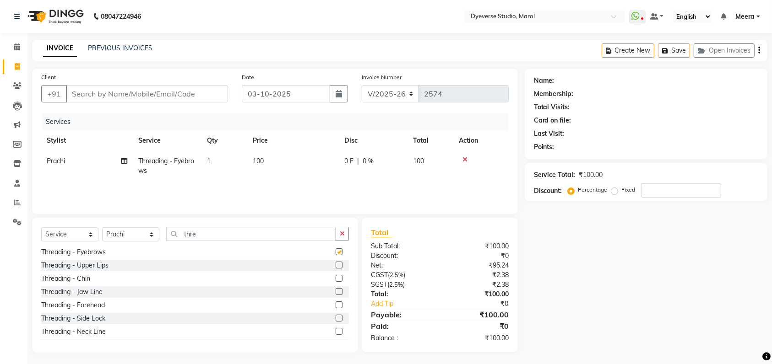
checkbox input "false"
click at [125, 93] on input "Client" at bounding box center [147, 93] width 162 height 17
type input "9"
type input "0"
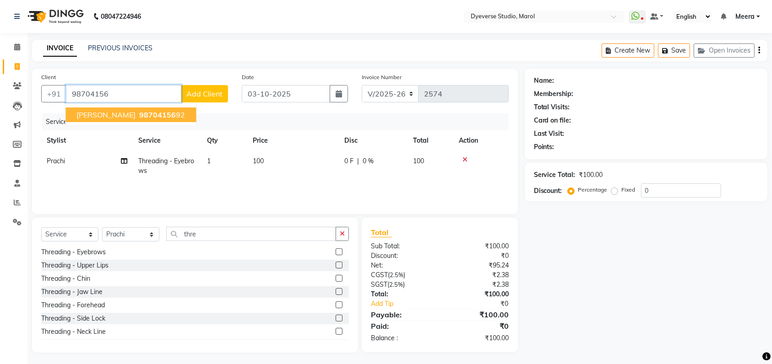
click at [102, 115] on span "[PERSON_NAME]" at bounding box center [105, 114] width 59 height 9
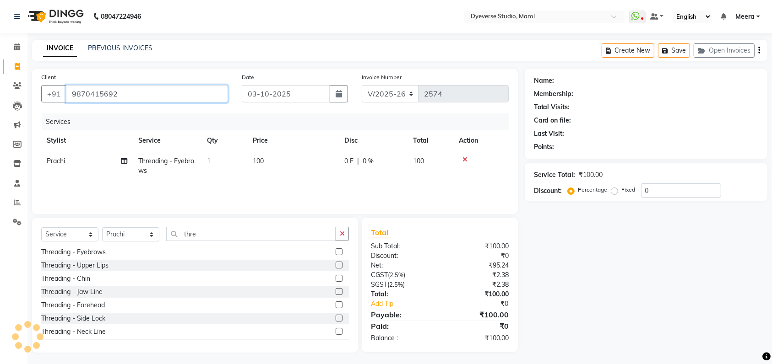
type input "9870415692"
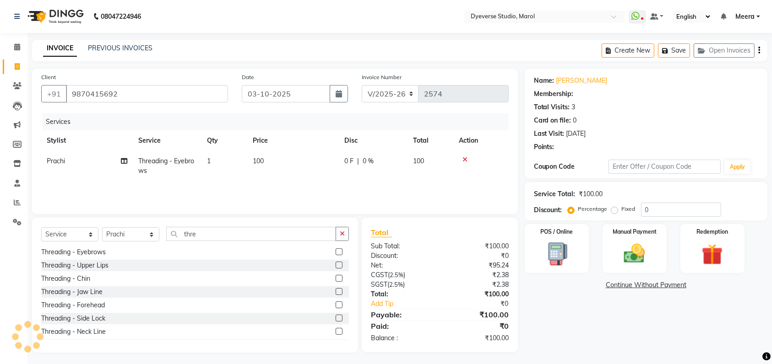
type input "25"
select select "2: Object"
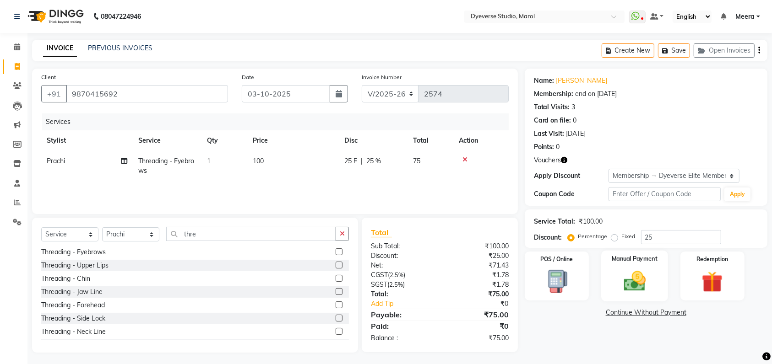
click at [622, 267] on div "Manual Payment" at bounding box center [634, 276] width 67 height 51
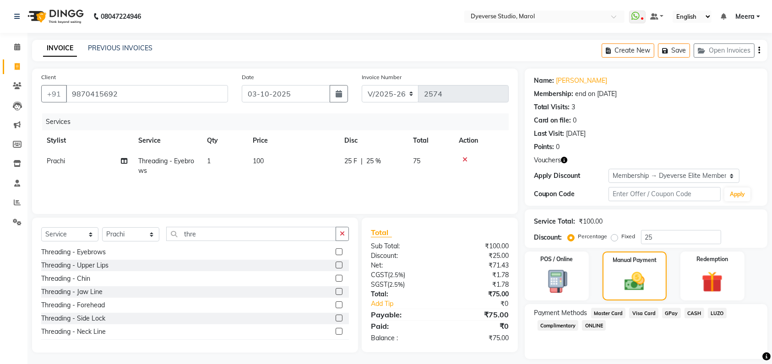
click at [695, 313] on span "CASH" at bounding box center [694, 313] width 20 height 11
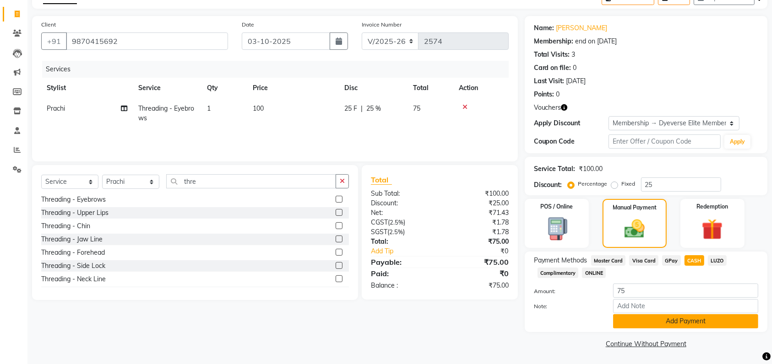
click at [696, 322] on button "Add Payment" at bounding box center [685, 321] width 145 height 14
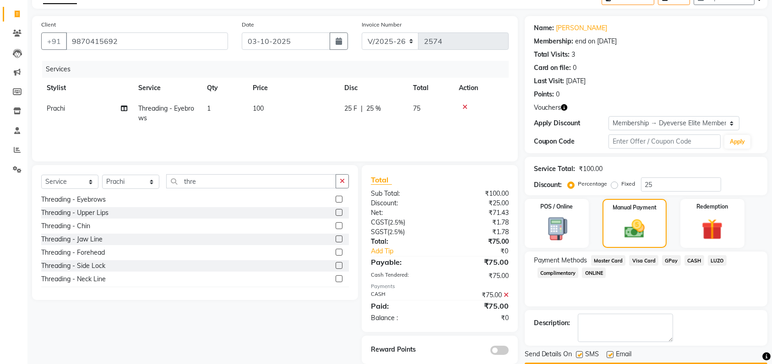
scroll to position [79, 0]
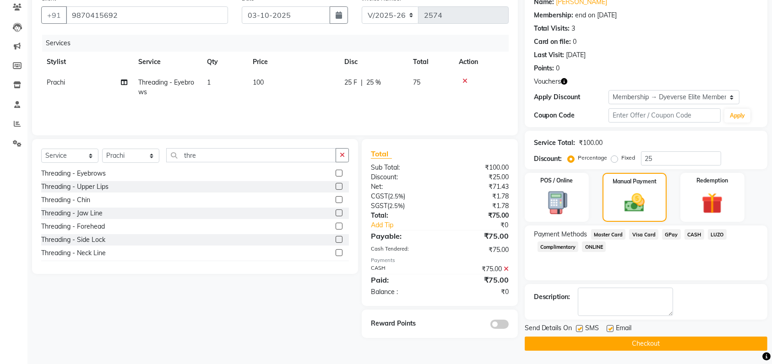
click at [698, 338] on button "Checkout" at bounding box center [646, 344] width 243 height 14
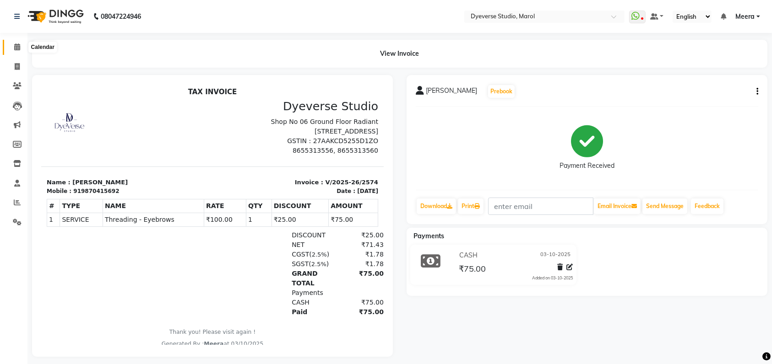
click at [18, 50] on icon at bounding box center [17, 46] width 6 height 7
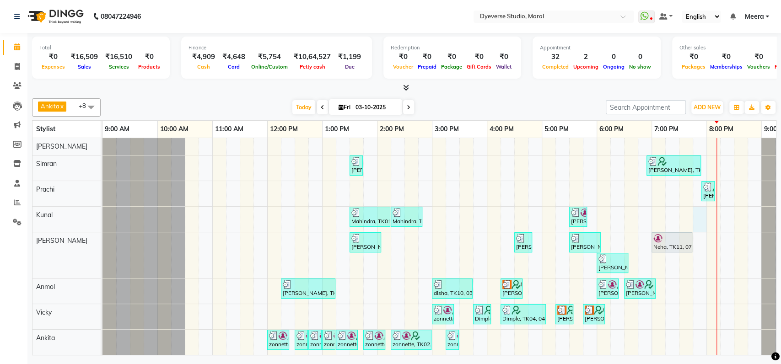
click at [697, 225] on div "[PERSON_NAME], TK08, 01:30 PM-01:45 PM, Threading - Eyebrows [PERSON_NAME], TK1…" at bounding box center [460, 259] width 714 height 243
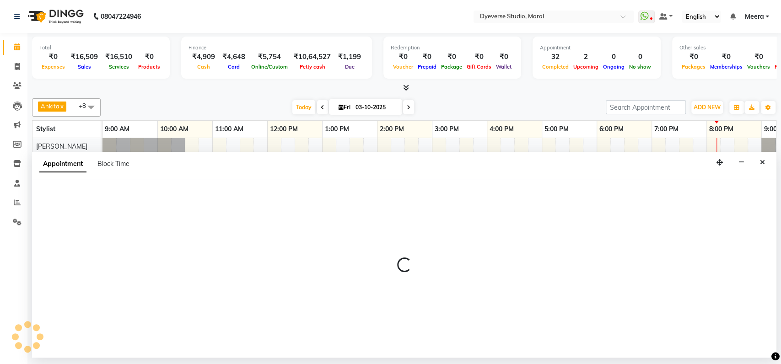
select select "48560"
select select "1185"
select select "tentative"
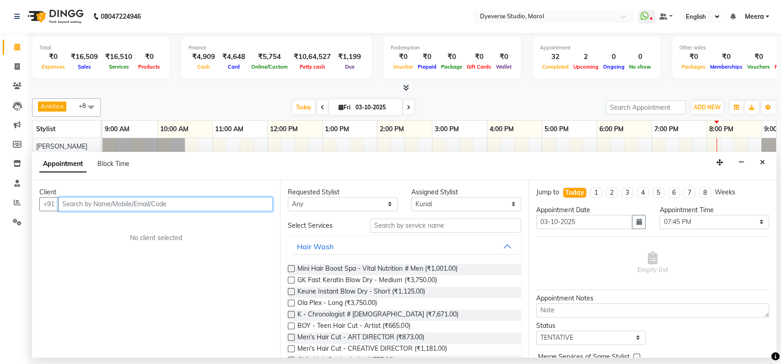
click at [175, 206] on input "text" at bounding box center [165, 204] width 215 height 14
type input "7304984158"
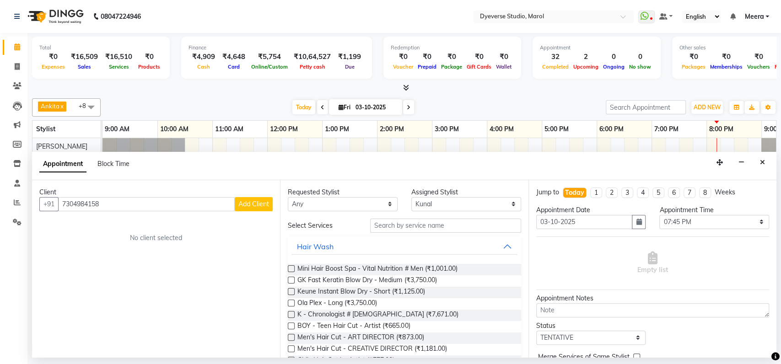
click at [258, 203] on span "Add Client" at bounding box center [253, 204] width 31 height 8
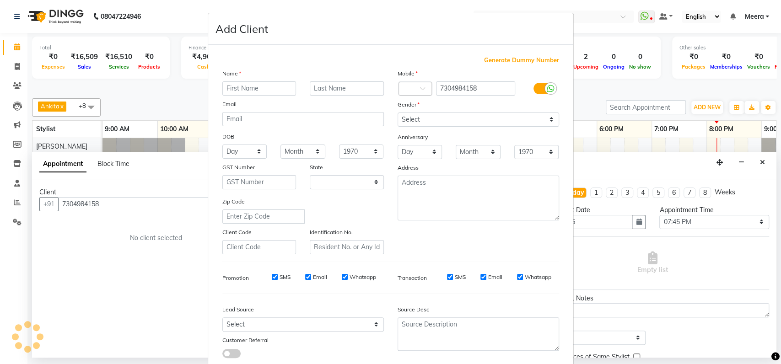
select select "22"
type input "vivek"
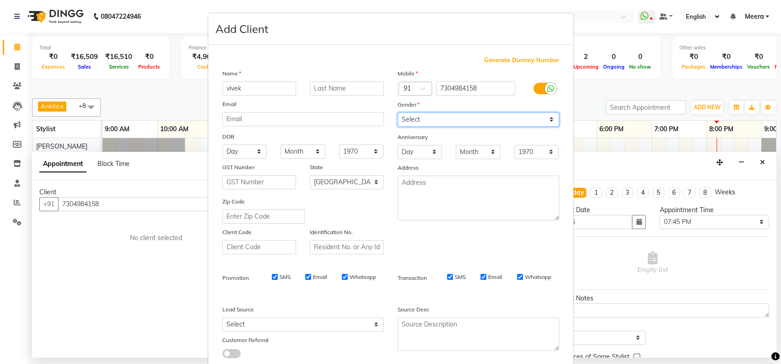
click at [447, 114] on select "Select [DEMOGRAPHIC_DATA] [DEMOGRAPHIC_DATA] Other Prefer Not To Say" at bounding box center [479, 120] width 162 height 14
select select "[DEMOGRAPHIC_DATA]"
click at [398, 113] on select "Select [DEMOGRAPHIC_DATA] [DEMOGRAPHIC_DATA] Other Prefer Not To Say" at bounding box center [479, 120] width 162 height 14
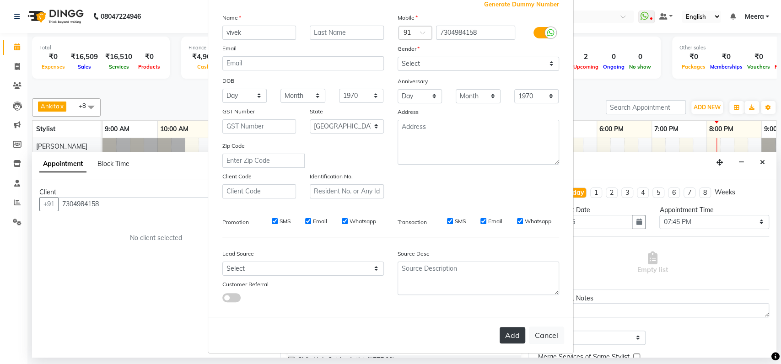
click at [509, 333] on button "Add" at bounding box center [513, 335] width 26 height 16
select select
select select "null"
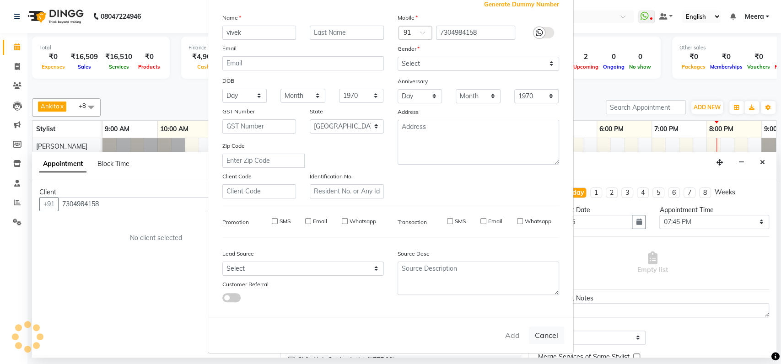
select select
checkbox input "false"
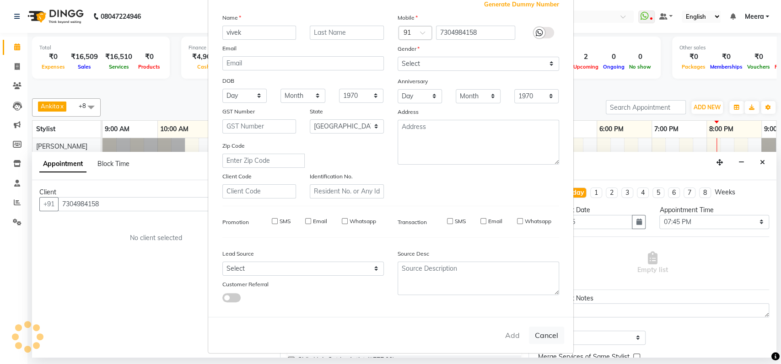
checkbox input "false"
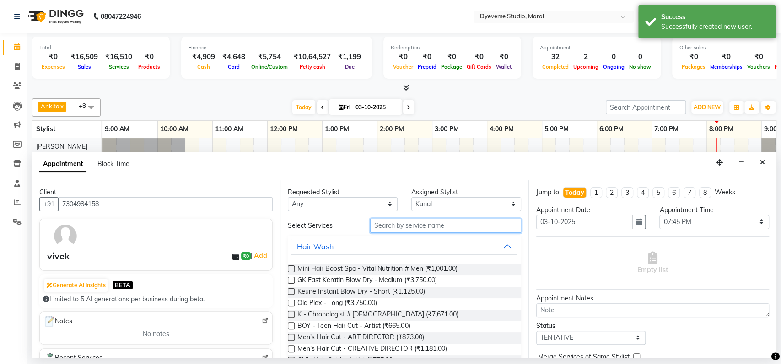
click at [433, 228] on input "text" at bounding box center [445, 226] width 151 height 14
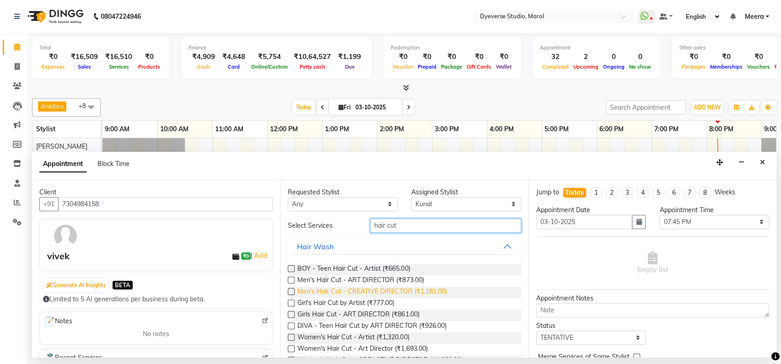
type input "hair cut"
click at [360, 288] on span "Men's Hair Cut - CREATIVE DIRECTOR (₹1,181.00)" at bounding box center [372, 292] width 149 height 11
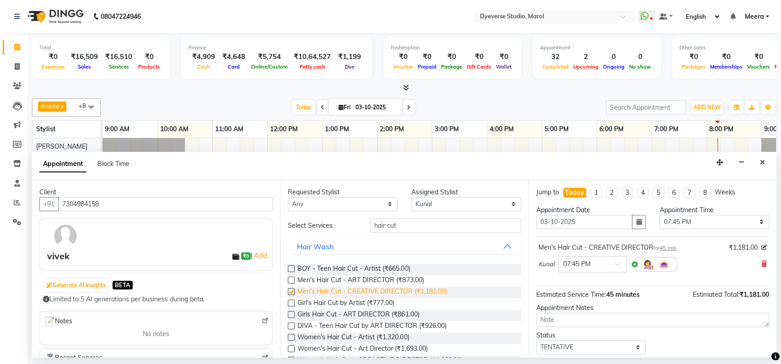
checkbox input "false"
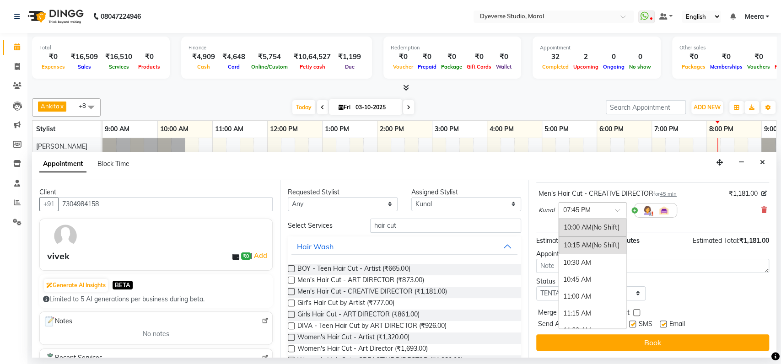
click at [586, 214] on input "text" at bounding box center [583, 210] width 40 height 10
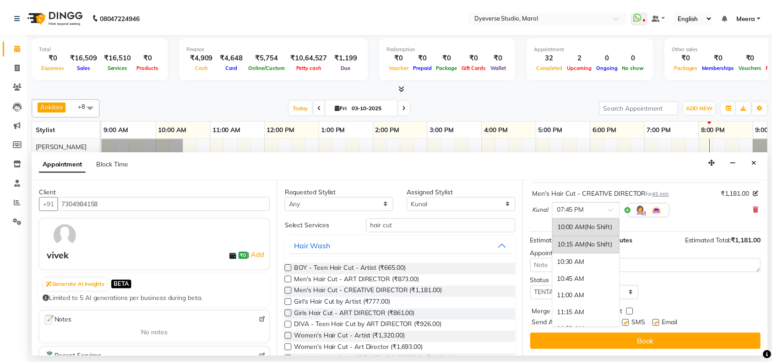
scroll to position [661, 0]
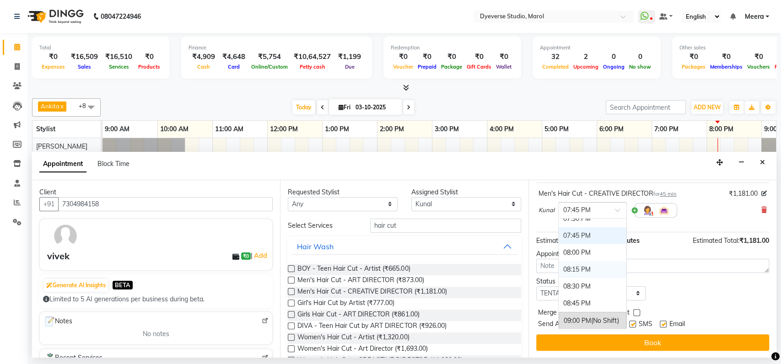
click at [581, 261] on div "08:15 PM" at bounding box center [593, 269] width 68 height 17
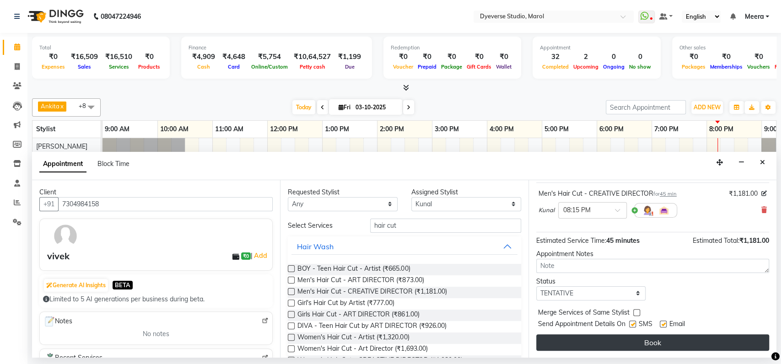
click at [588, 349] on button "Book" at bounding box center [652, 343] width 233 height 16
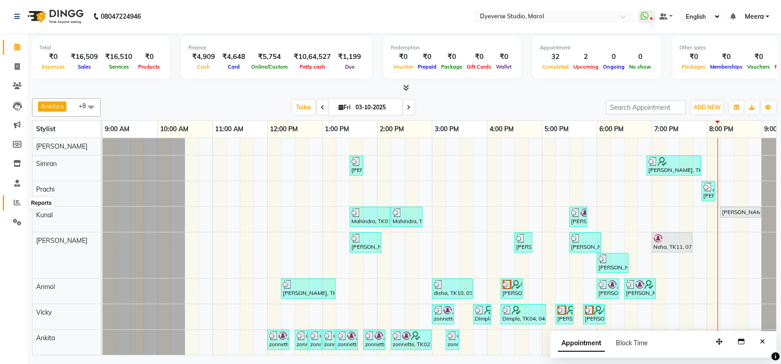
click at [22, 202] on span at bounding box center [17, 203] width 16 height 11
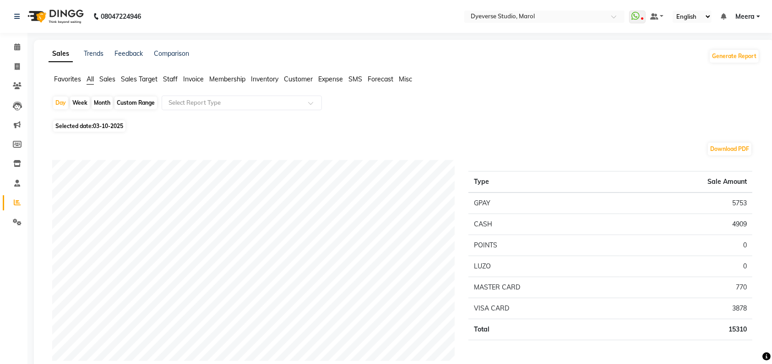
click at [11, 59] on li "Invoice" at bounding box center [13, 67] width 27 height 20
click at [12, 42] on span at bounding box center [17, 47] width 16 height 11
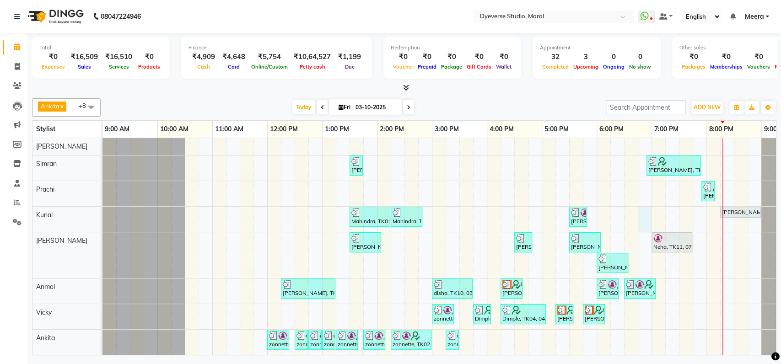
click at [644, 212] on div "[PERSON_NAME], TK08, 01:30 PM-01:45 PM, Threading - Eyebrows [PERSON_NAME], TK1…" at bounding box center [460, 259] width 714 height 243
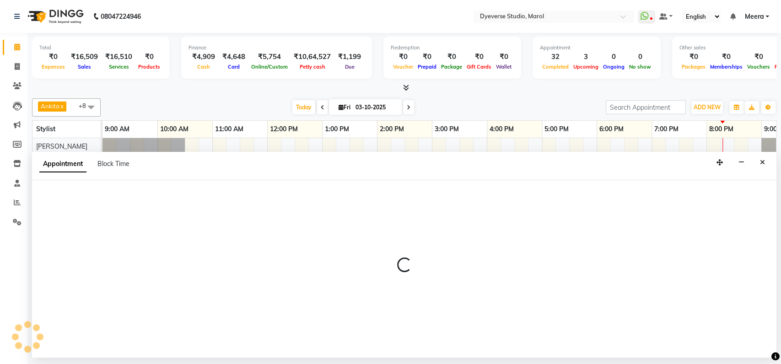
select select "48560"
select select "tentative"
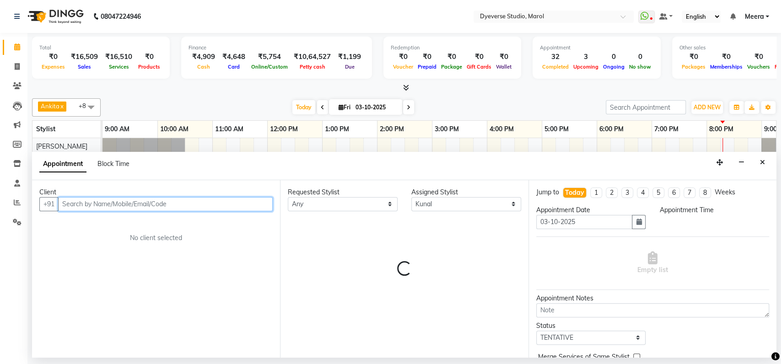
select select "1125"
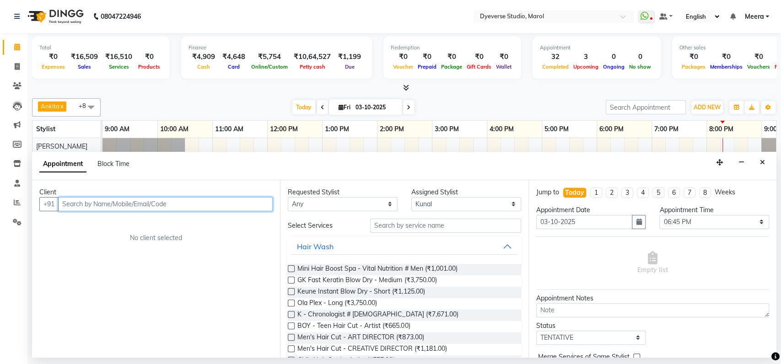
click at [105, 202] on input "text" at bounding box center [165, 204] width 215 height 14
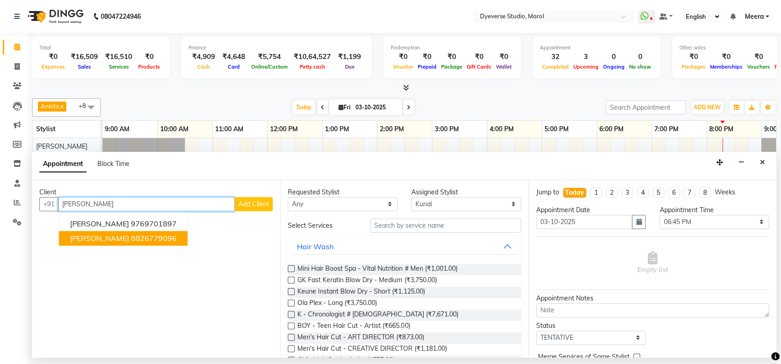
click at [88, 231] on button "Rahul M 8826779096" at bounding box center [123, 238] width 129 height 15
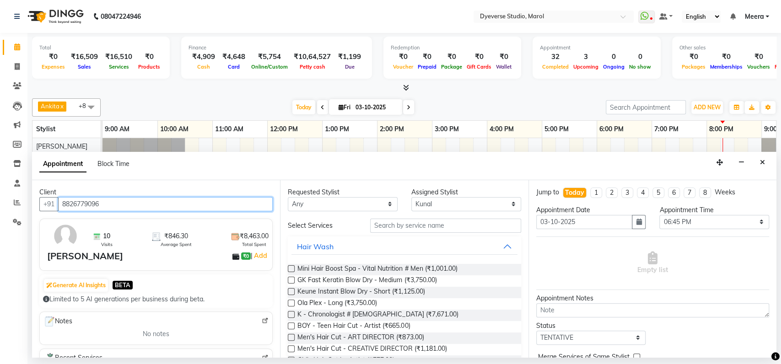
type input "8826779096"
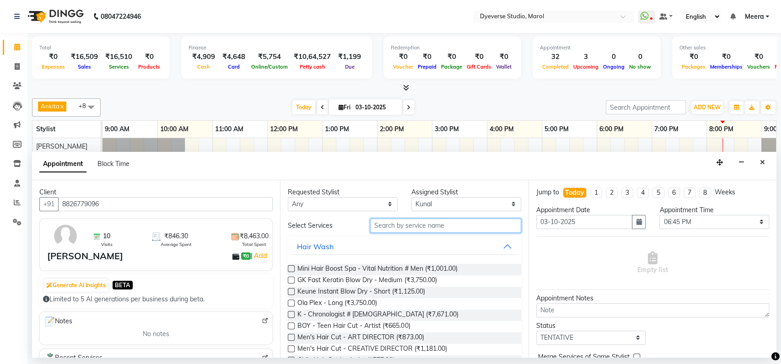
click at [417, 227] on input "text" at bounding box center [445, 226] width 151 height 14
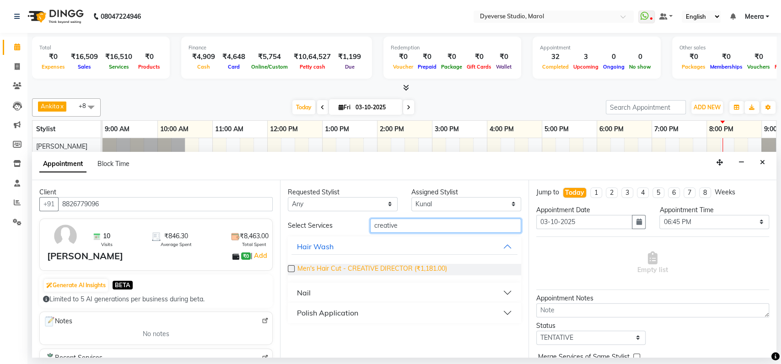
type input "creative"
click at [332, 264] on span "Men's Hair Cut - CREATIVE DIRECTOR (₹1,181.00)" at bounding box center [372, 269] width 149 height 11
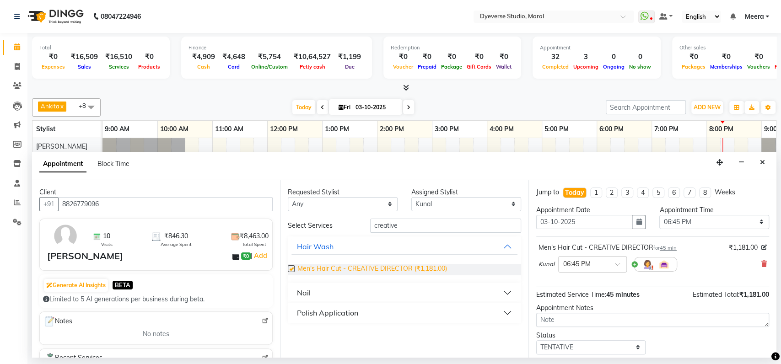
checkbox input "false"
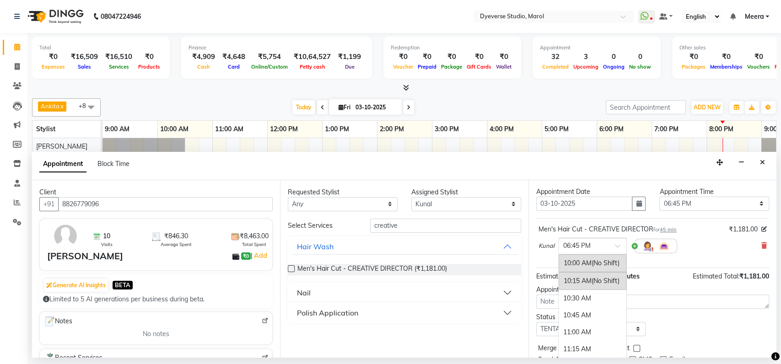
click at [618, 249] on span at bounding box center [620, 249] width 11 height 10
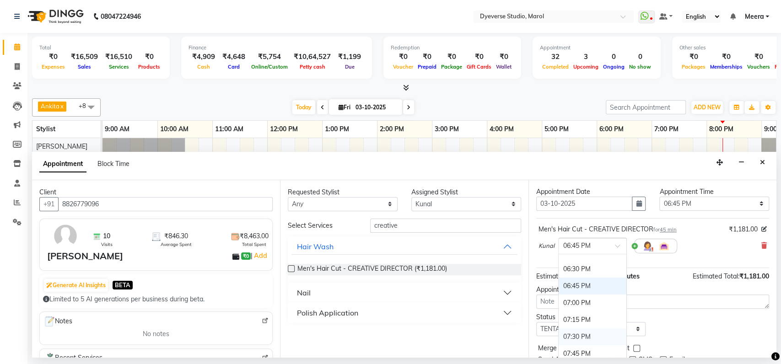
scroll to position [579, 0]
click at [579, 262] on div "06:30 PM" at bounding box center [593, 268] width 68 height 17
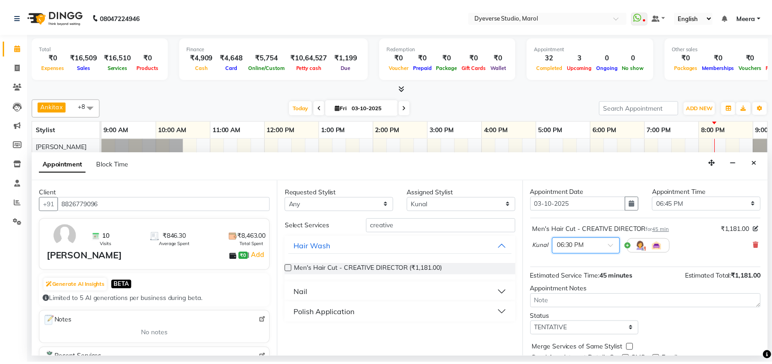
scroll to position [54, 0]
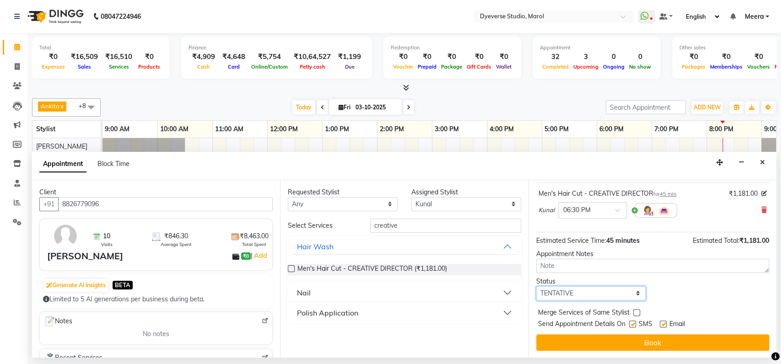
click at [571, 298] on select "Select TENTATIVE CONFIRM CHECK-IN UPCOMING" at bounding box center [591, 294] width 110 height 14
select select "check-in"
click at [536, 287] on select "Select TENTATIVE CONFIRM CHECK-IN UPCOMING" at bounding box center [591, 294] width 110 height 14
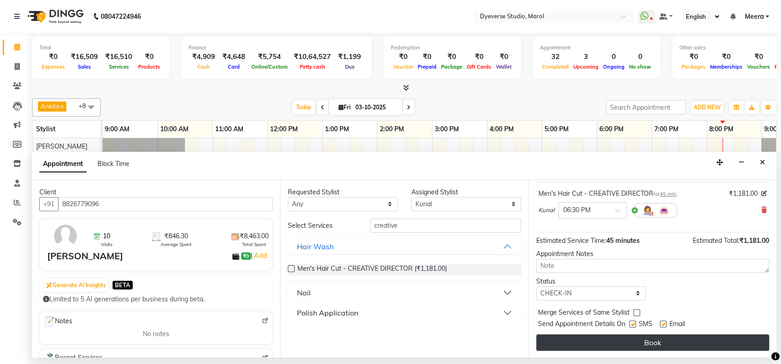
click at [583, 343] on button "Book" at bounding box center [652, 343] width 233 height 16
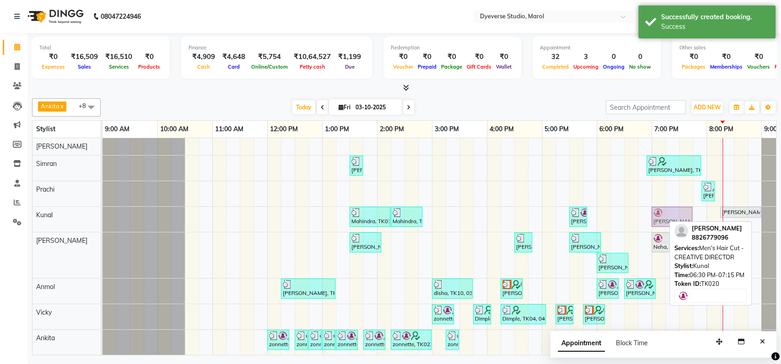
drag, startPoint x: 634, startPoint y: 216, endPoint x: 663, endPoint y: 208, distance: 29.4
click at [103, 208] on div "Mahindra, TK01, 01:30 PM-02:15 PM, Men's Hair Cut - CREATIVE DIRECTOR [PERSON_N…" at bounding box center [103, 219] width 0 height 25
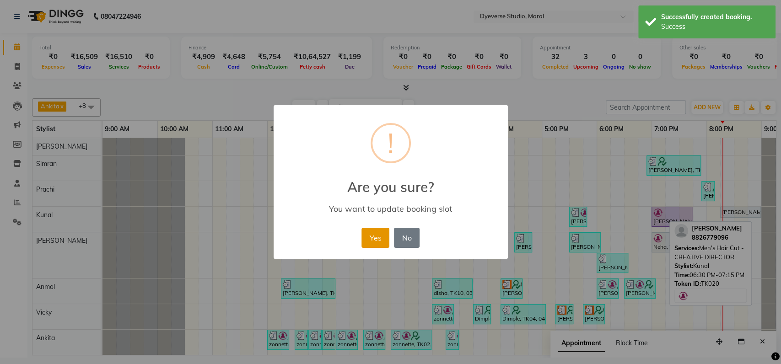
click at [370, 236] on button "Yes" at bounding box center [376, 238] width 28 height 20
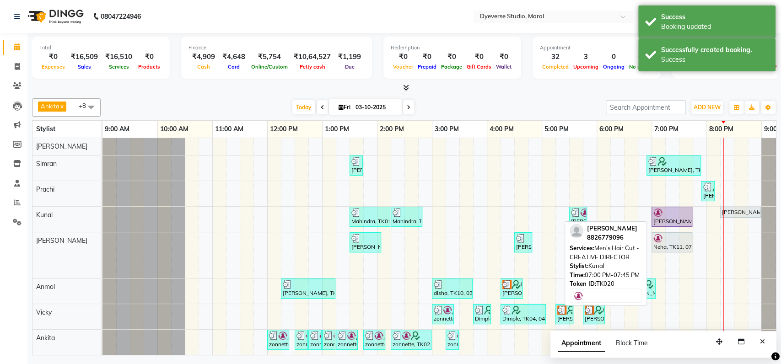
click at [654, 218] on div "[PERSON_NAME], TK20, 07:00 PM-07:45 PM, Men's Hair Cut - CREATIVE DIRECTOR" at bounding box center [672, 216] width 39 height 17
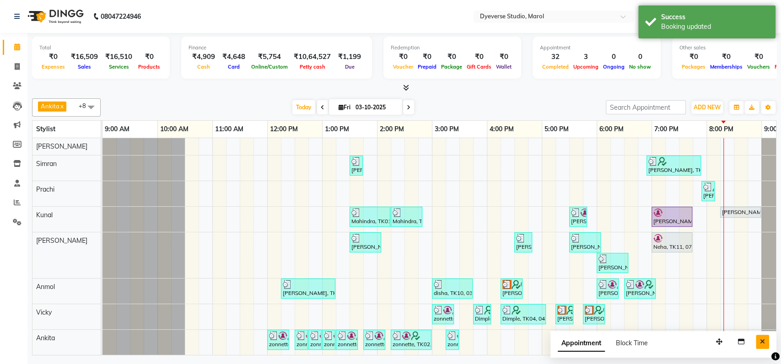
click at [762, 342] on icon "Close" at bounding box center [762, 342] width 5 height 6
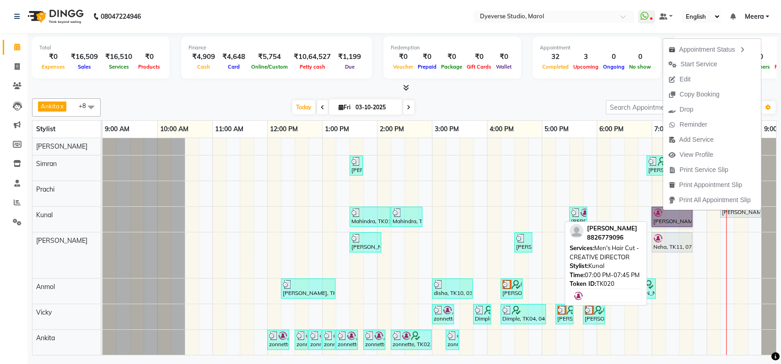
click at [659, 217] on link "[PERSON_NAME], TK20, 07:00 PM-07:45 PM, Men's Hair Cut - CREATIVE DIRECTOR" at bounding box center [672, 217] width 41 height 20
select select "8"
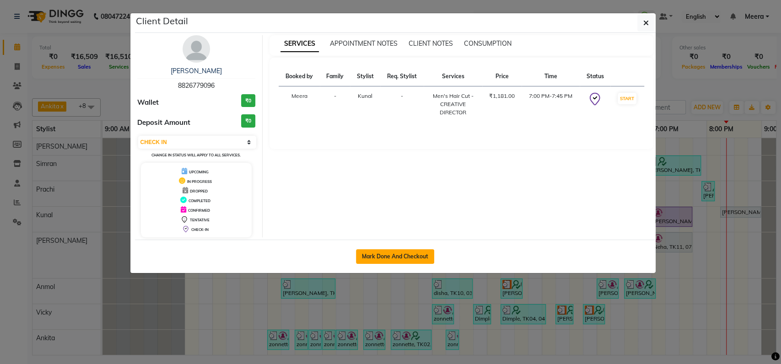
click at [392, 259] on button "Mark Done And Checkout" at bounding box center [395, 256] width 78 height 15
select select "service"
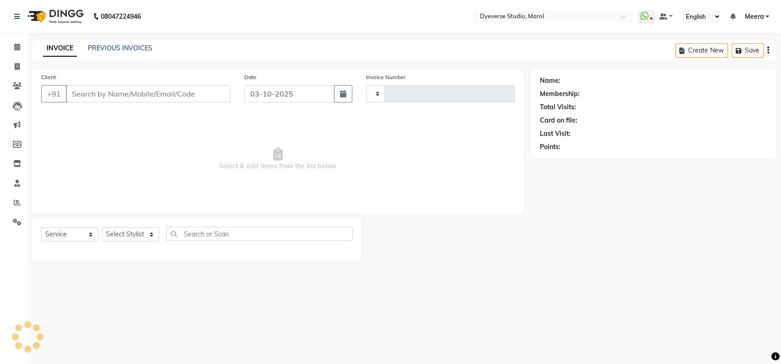
type input "2575"
select select "6368"
type input "8826779096"
select select "48560"
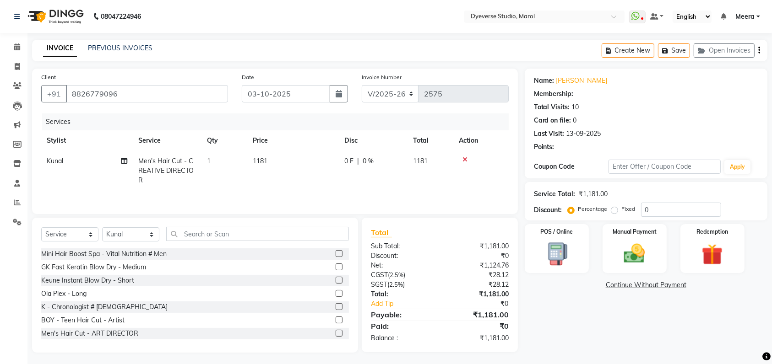
select select "1: Object"
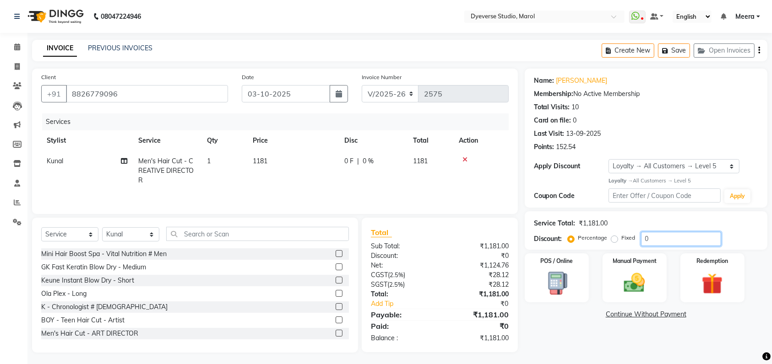
click at [659, 241] on input "0" at bounding box center [681, 239] width 80 height 14
type input "25"
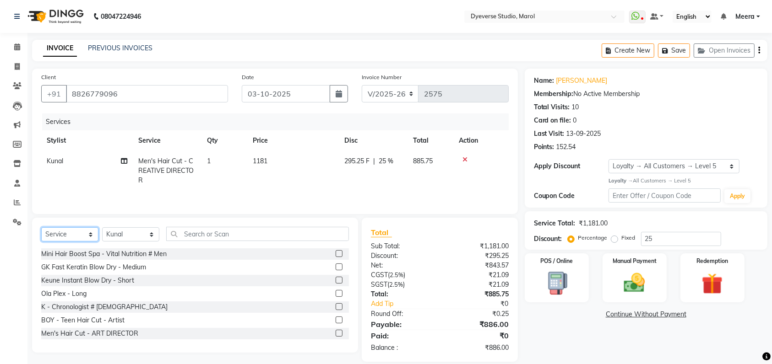
click at [70, 237] on select "Select Service Product Membership Package Voucher Prepaid Gift Card" at bounding box center [69, 234] width 57 height 14
select select "membership"
click at [41, 230] on select "Select Service Product Membership Package Voucher Prepaid Gift Card" at bounding box center [69, 234] width 57 height 14
click at [112, 238] on select "Select Stylist [PERSON_NAME] [PERSON_NAME] [PERSON_NAME] [PERSON_NAME] [PERSON_…" at bounding box center [130, 234] width 57 height 14
select select "63858"
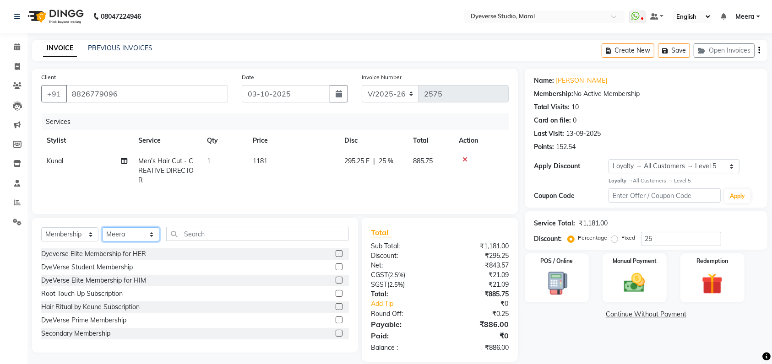
click at [102, 230] on select "Select Stylist [PERSON_NAME] [PERSON_NAME] [PERSON_NAME] [PERSON_NAME] [PERSON_…" at bounding box center [130, 234] width 57 height 14
click at [84, 323] on div "DyeVerse Prime Membership" at bounding box center [83, 321] width 85 height 10
select select "select"
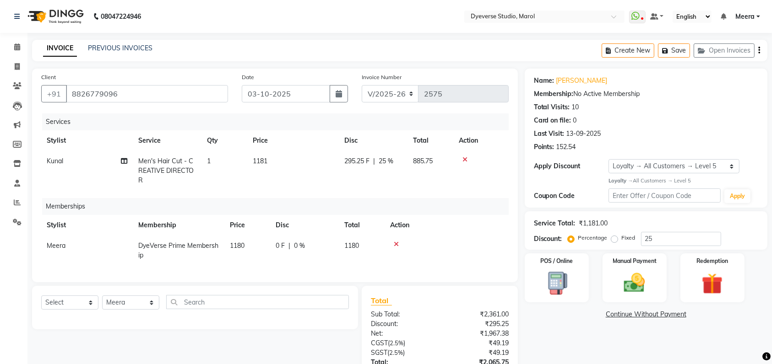
scroll to position [88, 0]
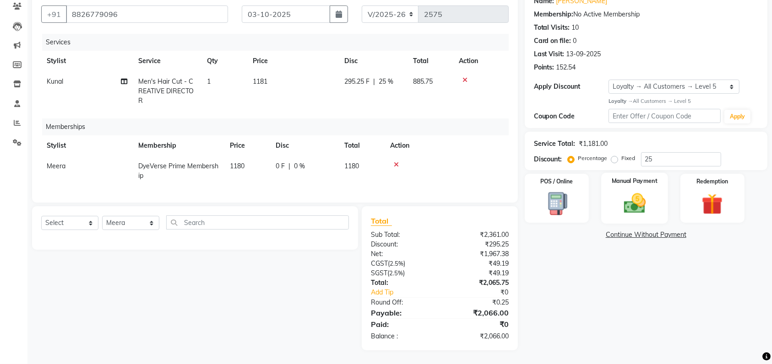
click at [637, 192] on img at bounding box center [635, 203] width 36 height 25
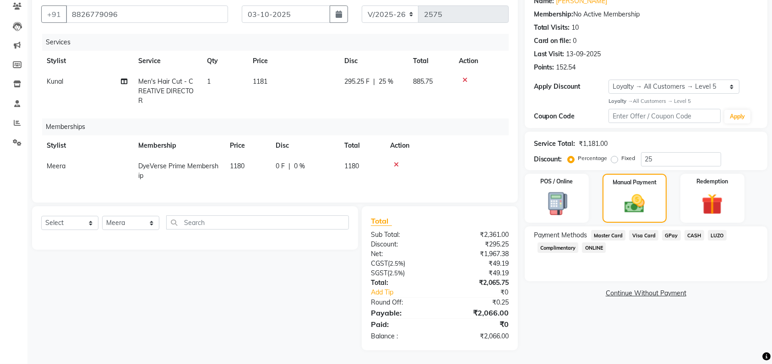
click at [667, 230] on span "GPay" at bounding box center [671, 235] width 19 height 11
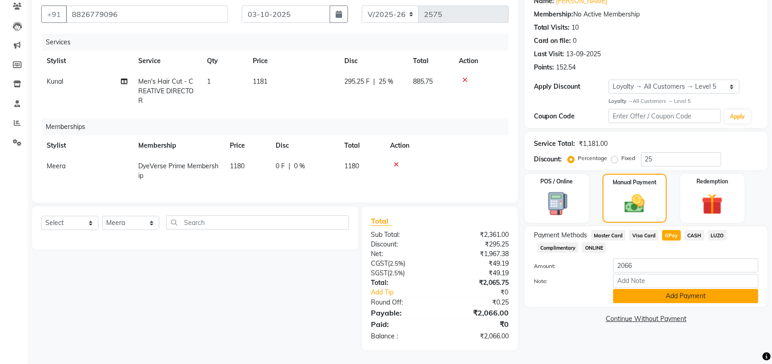
click at [639, 289] on button "Add Payment" at bounding box center [685, 296] width 145 height 14
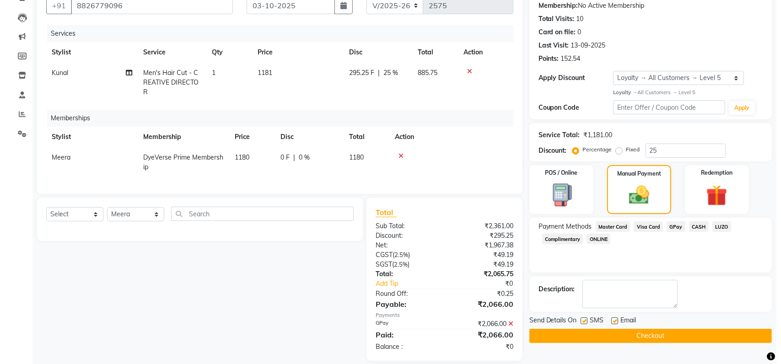
scroll to position [153, 0]
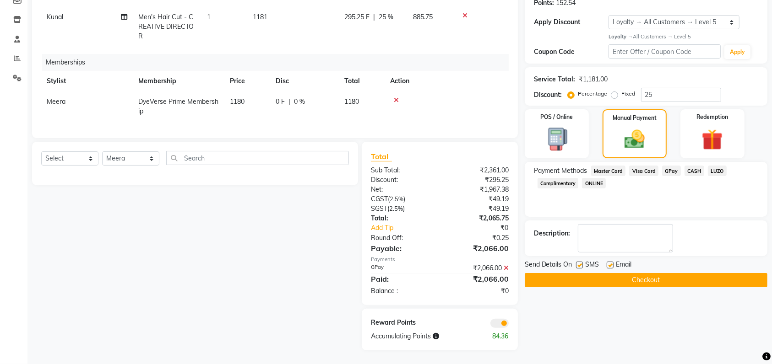
click at [503, 318] on div at bounding box center [477, 323] width 76 height 10
click at [503, 323] on span at bounding box center [499, 323] width 18 height 9
click at [509, 325] on input "checkbox" at bounding box center [509, 325] width 0 height 0
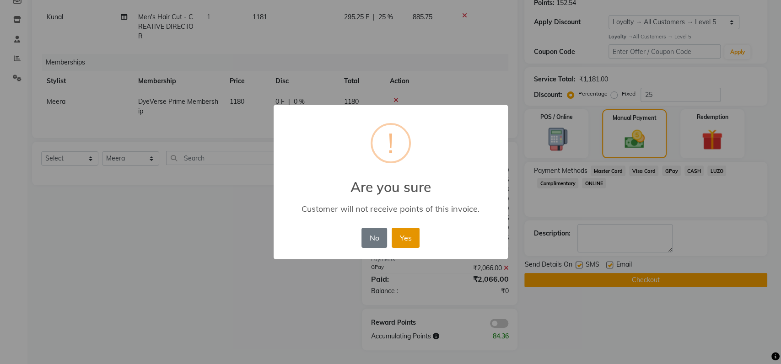
click at [398, 237] on button "Yes" at bounding box center [406, 238] width 28 height 20
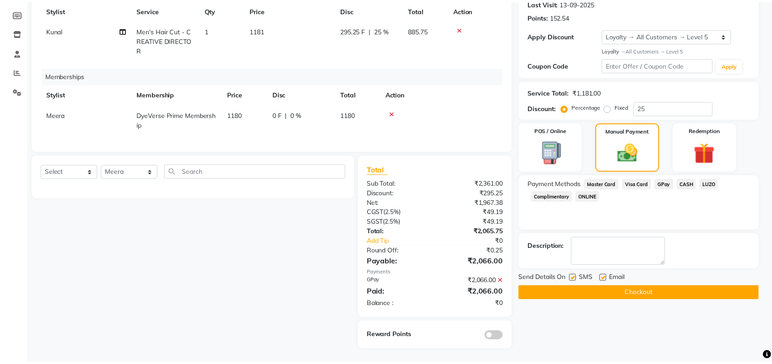
scroll to position [139, 0]
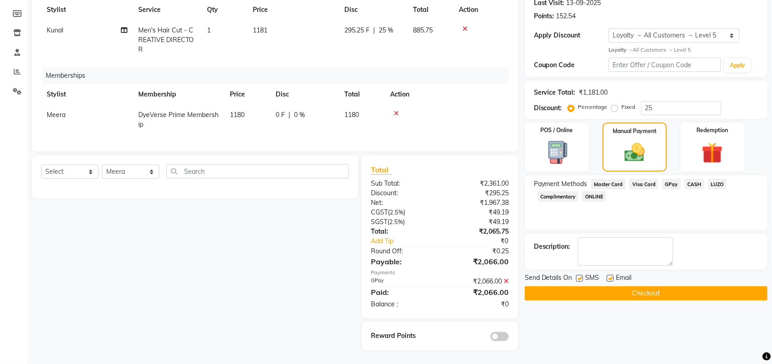
click at [591, 287] on button "Checkout" at bounding box center [646, 294] width 243 height 14
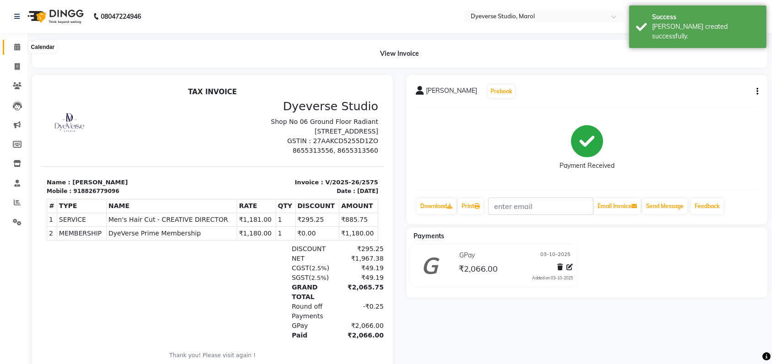
click at [18, 49] on icon at bounding box center [17, 46] width 6 height 7
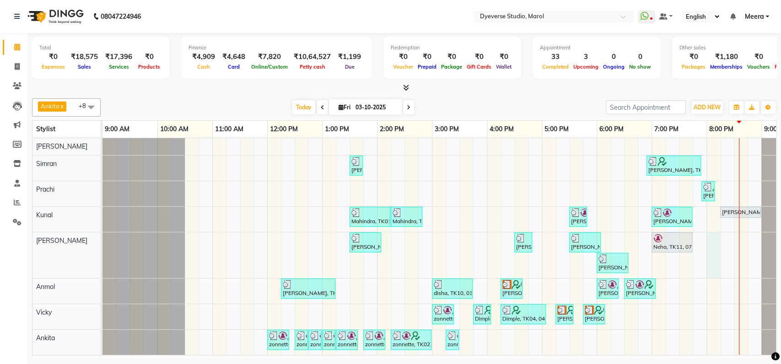
click at [714, 244] on div "[PERSON_NAME], TK08, 01:30 PM-01:45 PM, Threading - Eyebrows [PERSON_NAME], TK1…" at bounding box center [460, 259] width 714 height 243
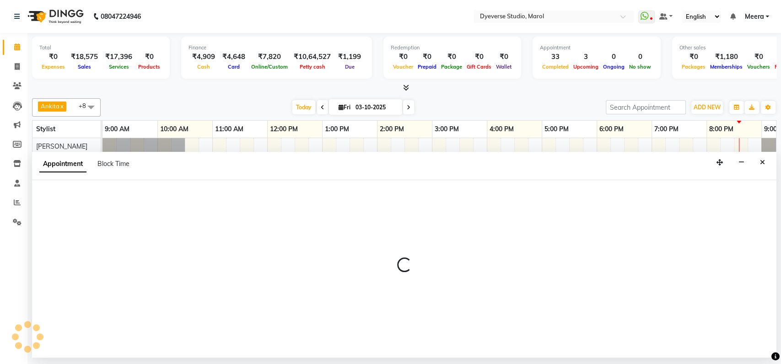
select select "67069"
select select "tentative"
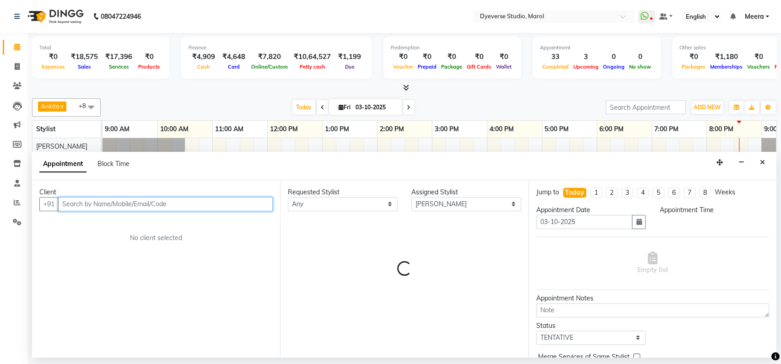
select select "1200"
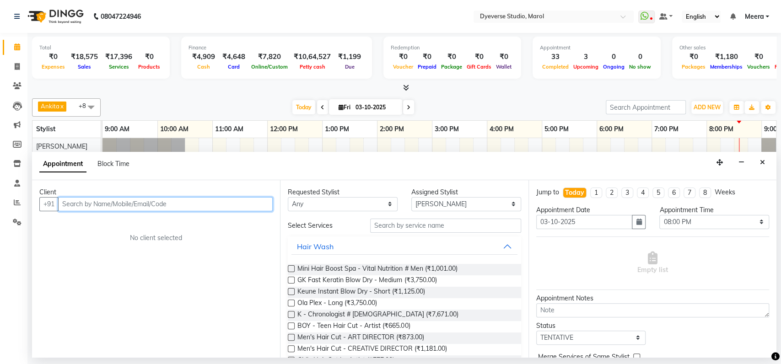
click at [116, 202] on input "text" at bounding box center [165, 204] width 215 height 14
click at [763, 161] on icon "Close" at bounding box center [762, 162] width 5 height 6
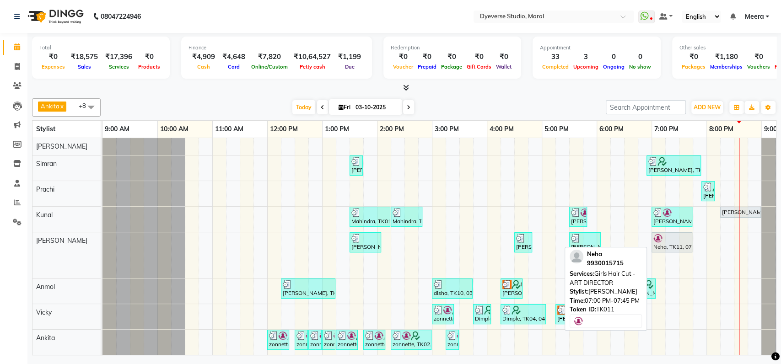
click at [676, 239] on div at bounding box center [672, 238] width 37 height 9
select select "7"
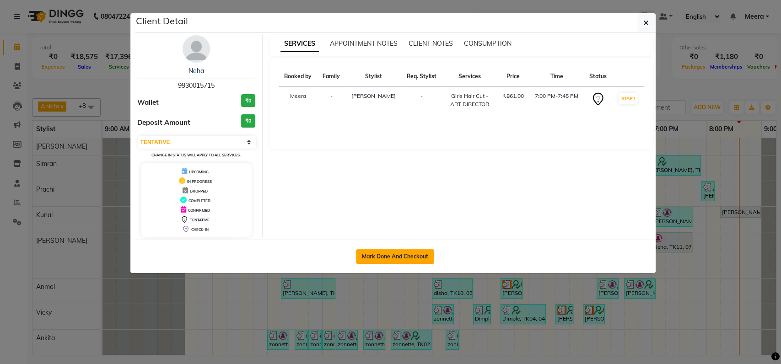
click at [417, 255] on button "Mark Done And Checkout" at bounding box center [395, 256] width 78 height 15
select select "service"
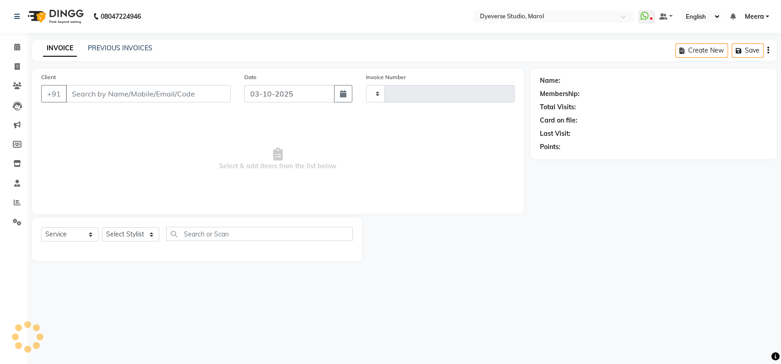
type input "2576"
select select "6368"
type input "9930015715"
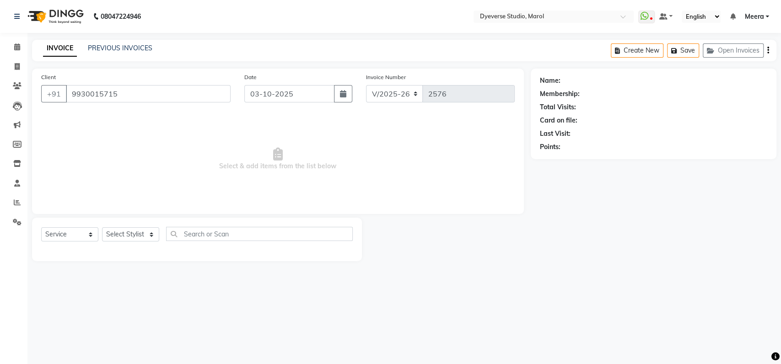
select select "67069"
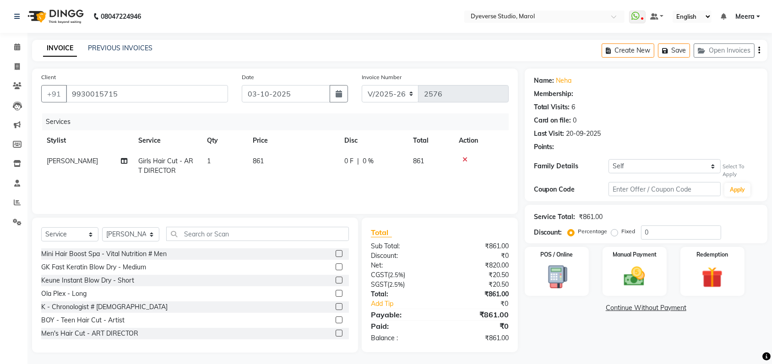
select select "1: Object"
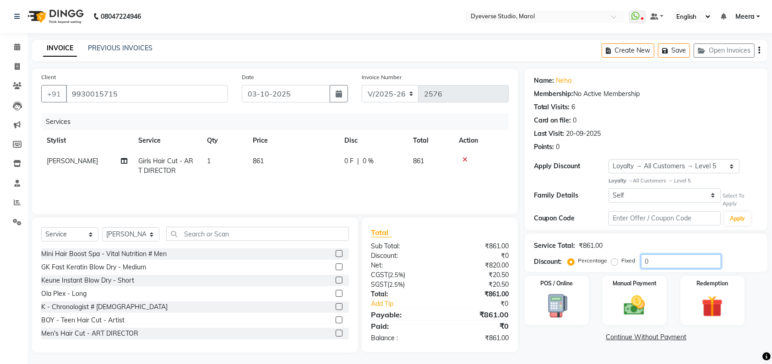
click at [675, 264] on input "0" at bounding box center [681, 261] width 80 height 14
type input "20"
click at [628, 305] on img at bounding box center [635, 305] width 36 height 25
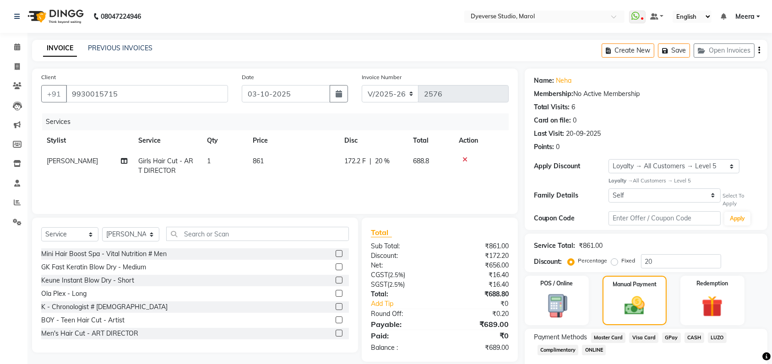
click at [666, 336] on span "GPay" at bounding box center [671, 338] width 19 height 11
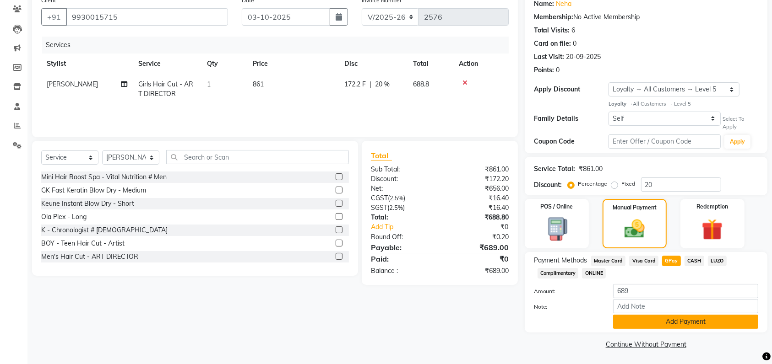
click at [666, 316] on button "Add Payment" at bounding box center [685, 322] width 145 height 14
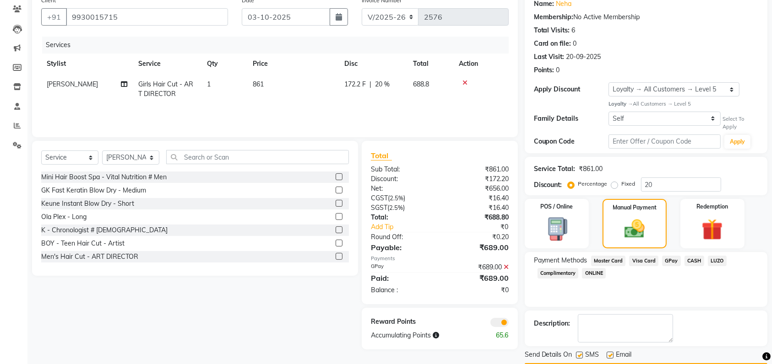
scroll to position [103, 0]
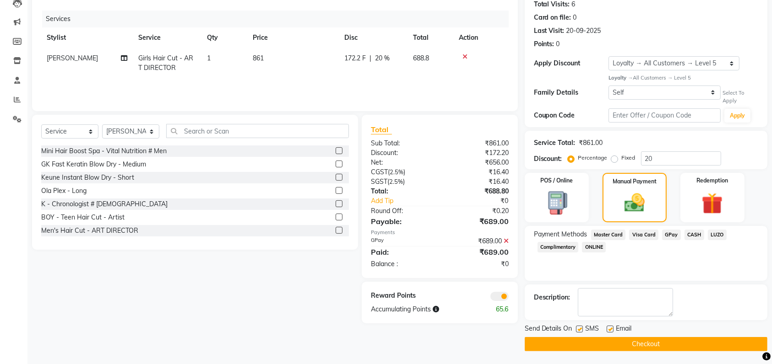
click at [652, 339] on button "Checkout" at bounding box center [646, 344] width 243 height 14
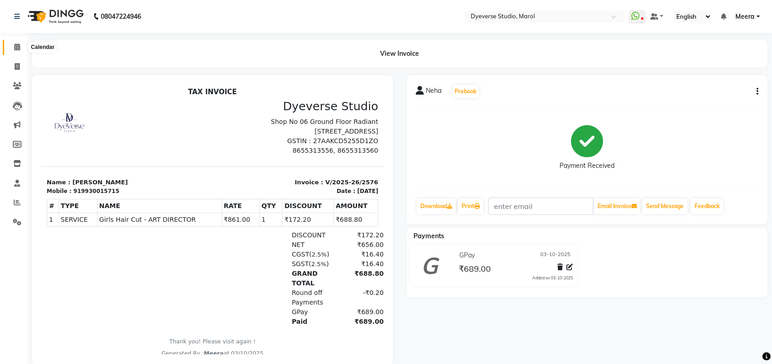
click at [18, 46] on icon at bounding box center [17, 46] width 6 height 7
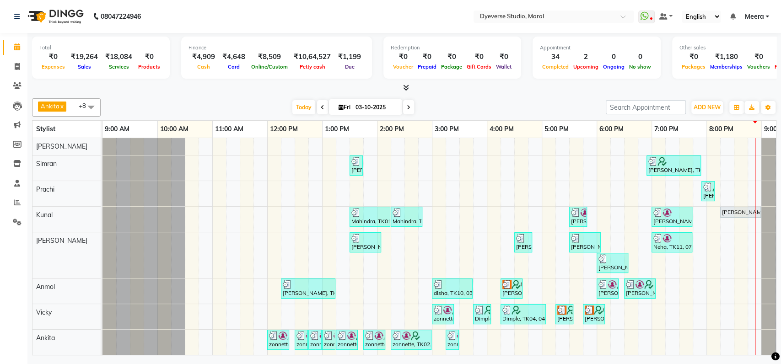
scroll to position [34, 0]
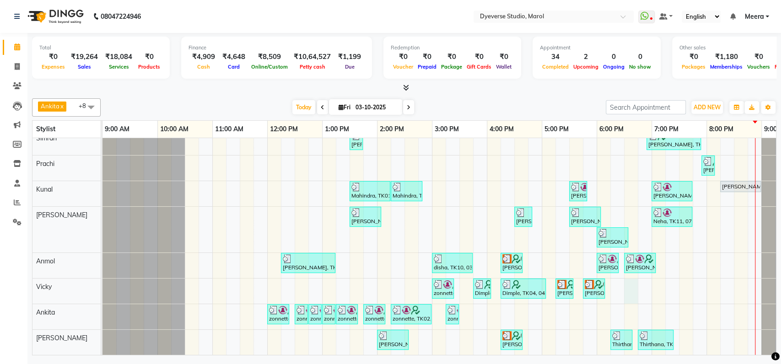
click at [631, 276] on div "[PERSON_NAME], TK08, 01:30 PM-01:45 PM, Threading - Eyebrows [PERSON_NAME], TK1…" at bounding box center [460, 234] width 714 height 243
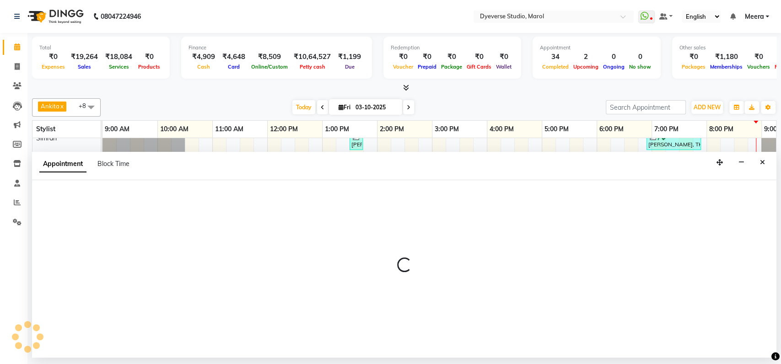
select select "81087"
select select "tentative"
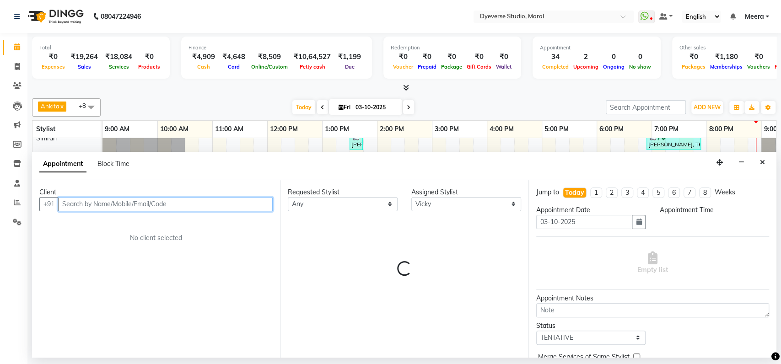
select select "1110"
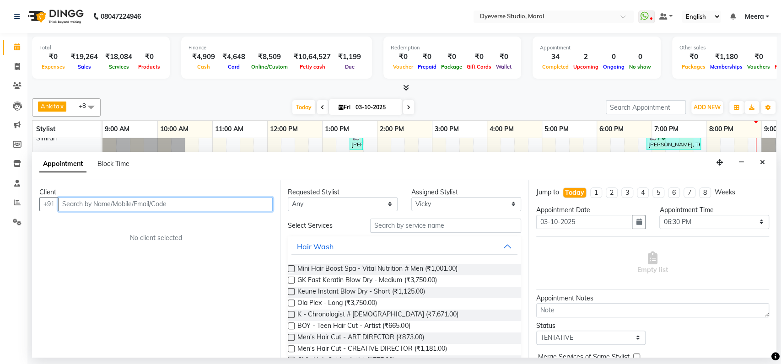
click at [97, 205] on input "text" at bounding box center [165, 204] width 215 height 14
type input "9011148596"
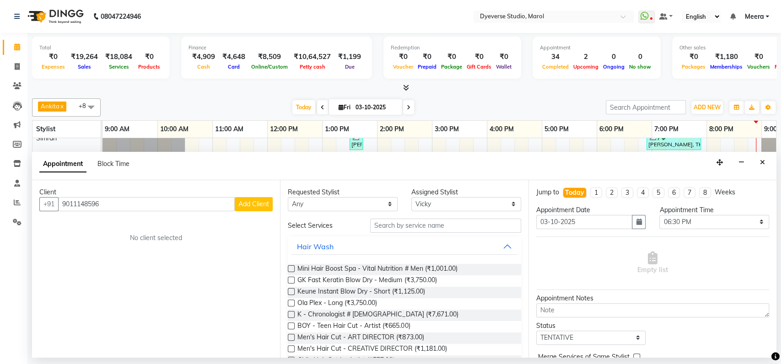
click at [260, 203] on span "Add Client" at bounding box center [253, 204] width 31 height 8
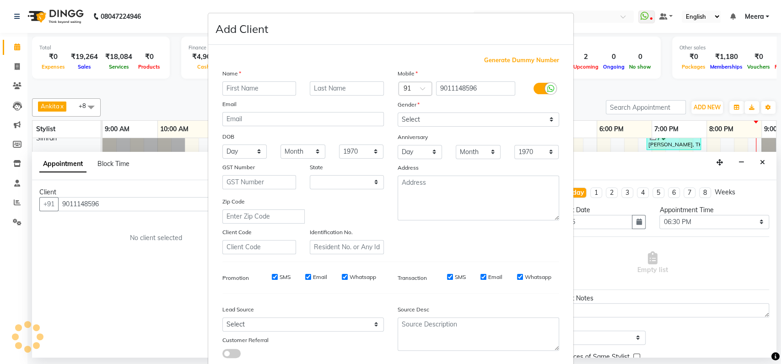
select select "22"
click at [249, 86] on input "text" at bounding box center [259, 88] width 74 height 14
type input "truven"
click at [349, 89] on input "text" at bounding box center [347, 88] width 74 height 14
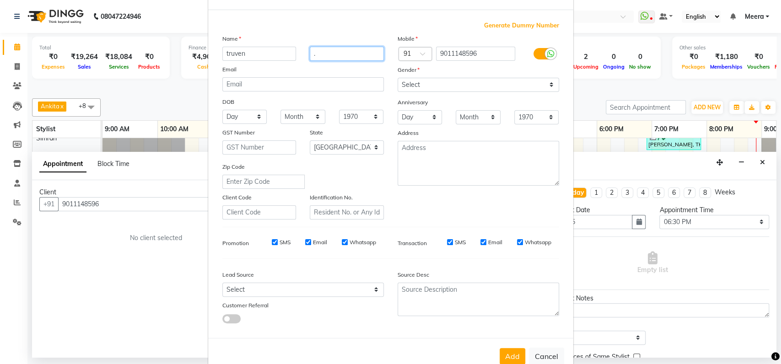
scroll to position [56, 0]
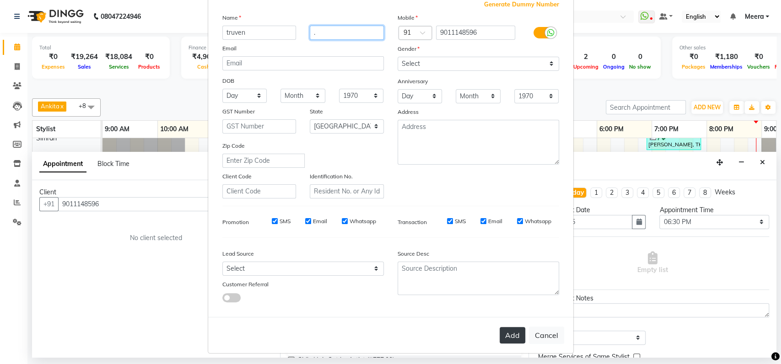
type input "."
click at [500, 332] on button "Add" at bounding box center [513, 335] width 26 height 16
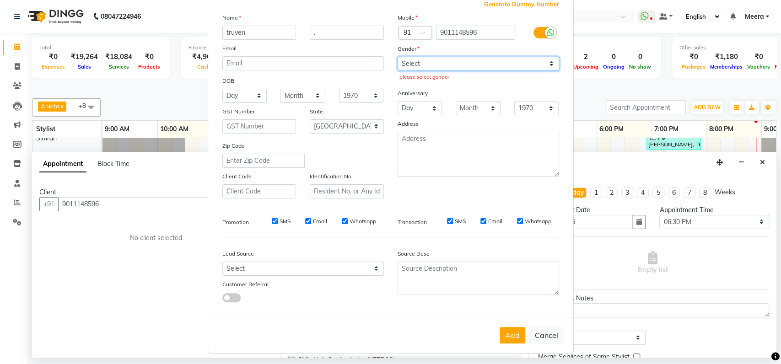
click at [534, 64] on select "Select [DEMOGRAPHIC_DATA] [DEMOGRAPHIC_DATA] Other Prefer Not To Say" at bounding box center [479, 64] width 162 height 14
select select "[DEMOGRAPHIC_DATA]"
click at [398, 57] on select "Select [DEMOGRAPHIC_DATA] [DEMOGRAPHIC_DATA] Other Prefer Not To Say" at bounding box center [479, 64] width 162 height 14
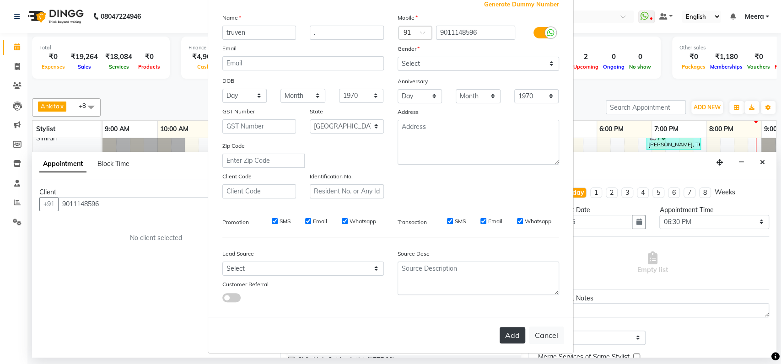
click at [505, 333] on button "Add" at bounding box center [513, 335] width 26 height 16
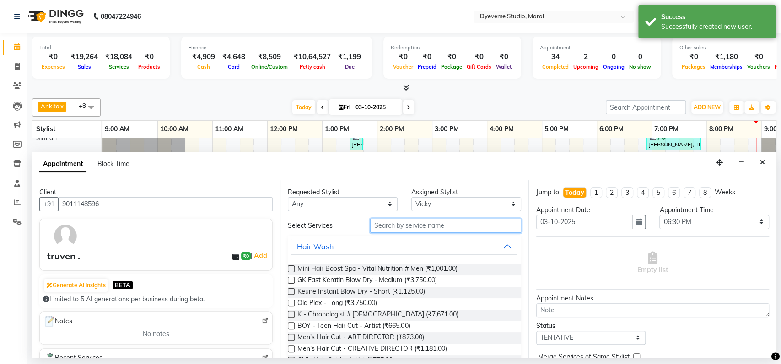
click at [417, 224] on input "text" at bounding box center [445, 226] width 151 height 14
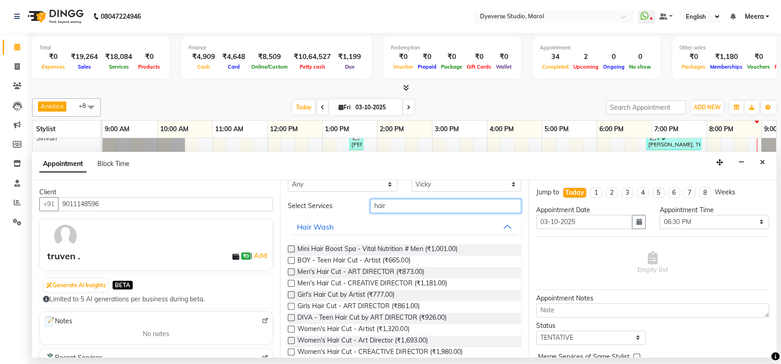
scroll to position [24, 0]
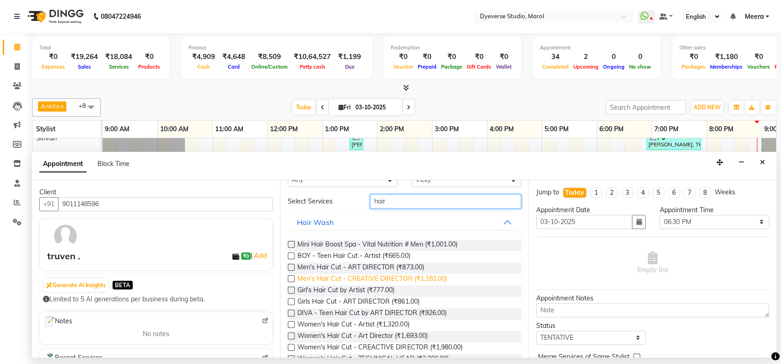
type input "hair"
click at [345, 280] on span "Men's Hair Cut - CREATIVE DIRECTOR (₹1,181.00)" at bounding box center [372, 279] width 149 height 11
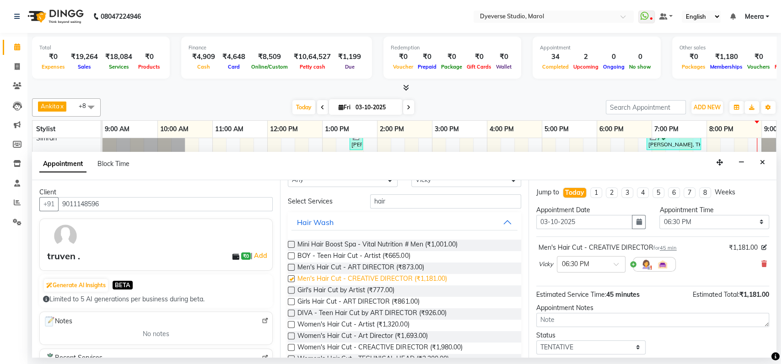
checkbox input "false"
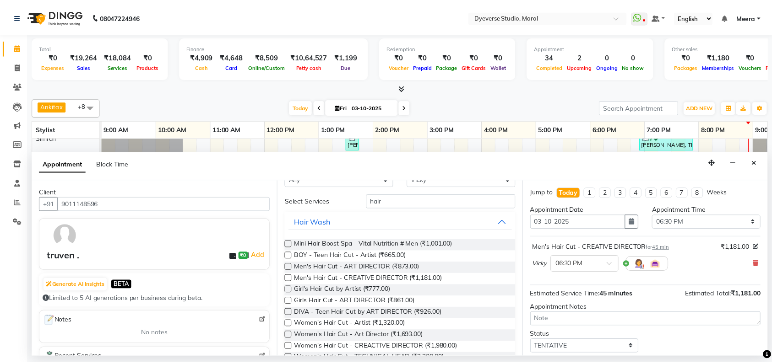
scroll to position [54, 0]
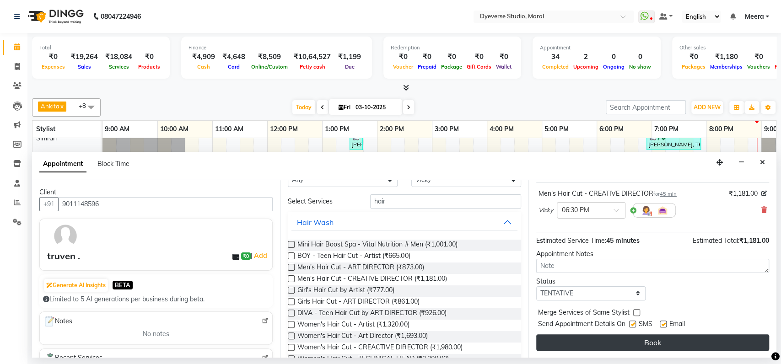
click at [674, 344] on button "Book" at bounding box center [652, 343] width 233 height 16
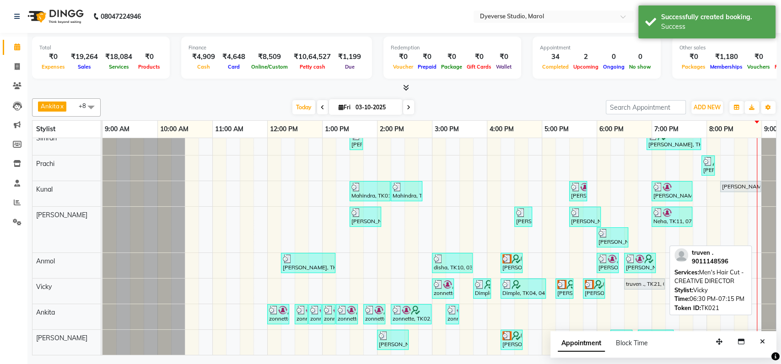
click at [648, 280] on div "truven ., TK21, 06:30 PM-07:15 PM, Men's Hair Cut - CREATIVE DIRECTOR" at bounding box center [644, 284] width 39 height 8
select select "7"
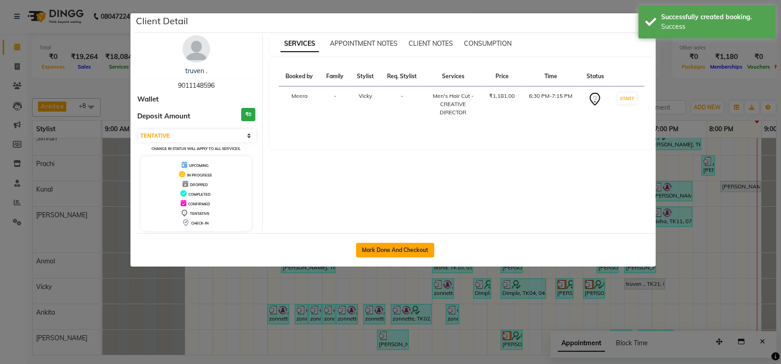
click at [408, 249] on button "Mark Done And Checkout" at bounding box center [395, 250] width 78 height 15
select select "service"
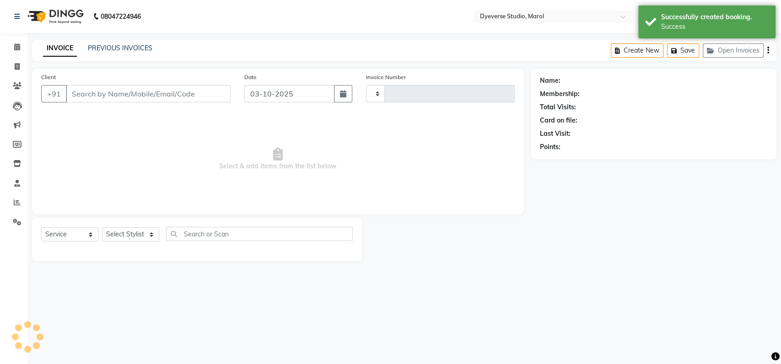
type input "2577"
select select "6368"
type input "9011148596"
select select "81087"
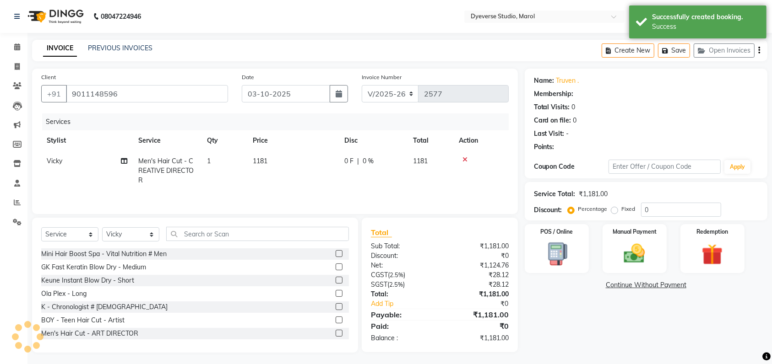
select select "1: Object"
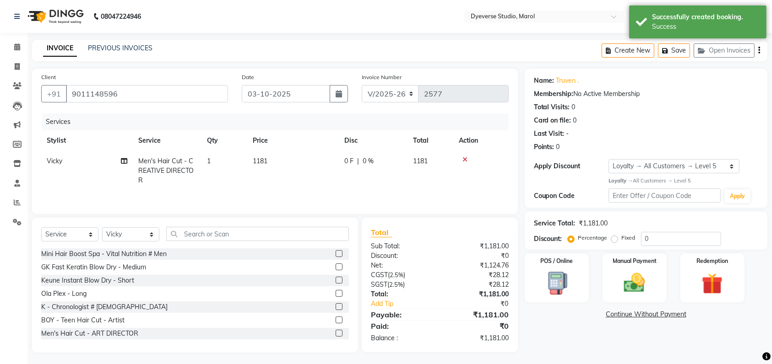
scroll to position [4, 0]
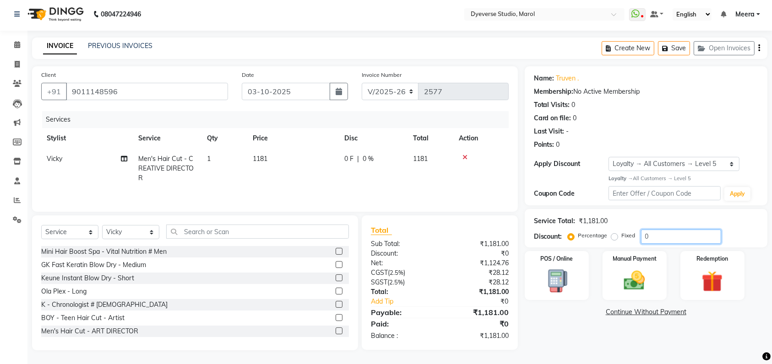
click at [655, 234] on input "0" at bounding box center [681, 237] width 80 height 14
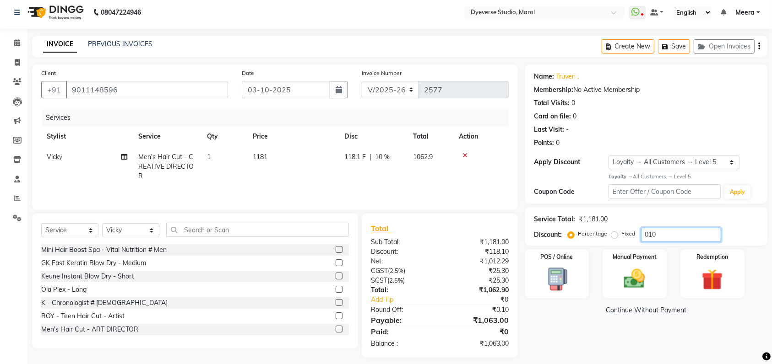
scroll to position [13, 0]
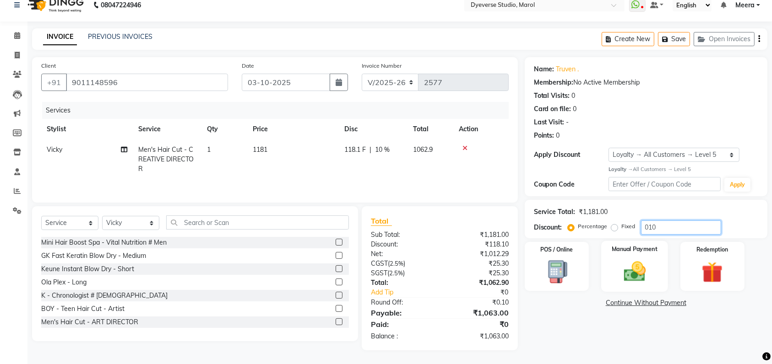
type input "010"
click at [633, 271] on img at bounding box center [635, 271] width 36 height 25
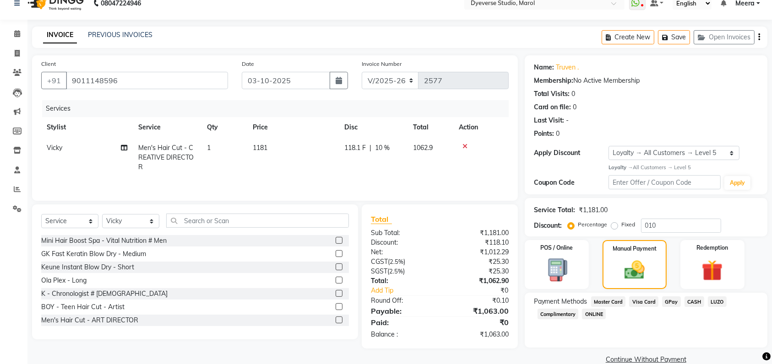
click at [671, 300] on span "GPay" at bounding box center [671, 302] width 19 height 11
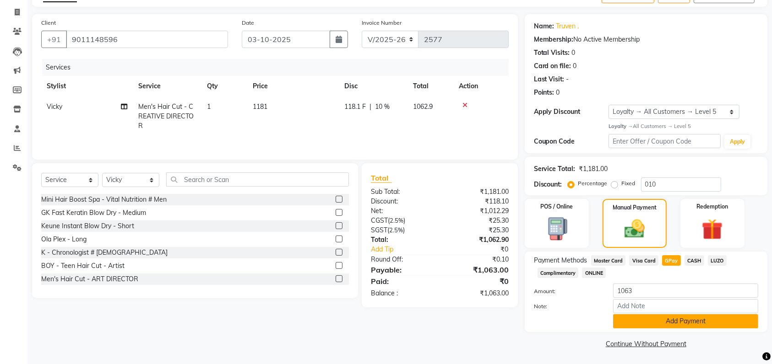
click at [694, 317] on button "Add Payment" at bounding box center [685, 321] width 145 height 14
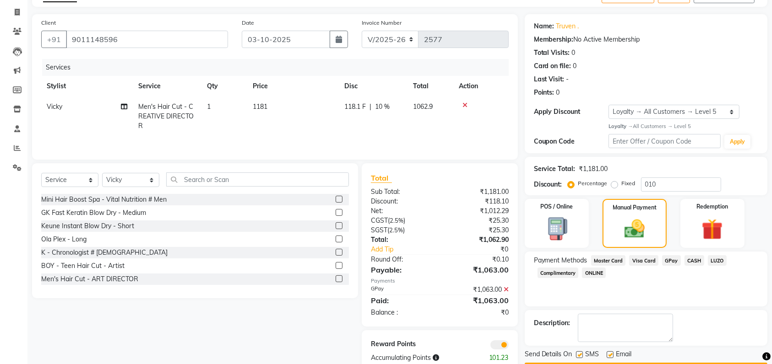
scroll to position [81, 0]
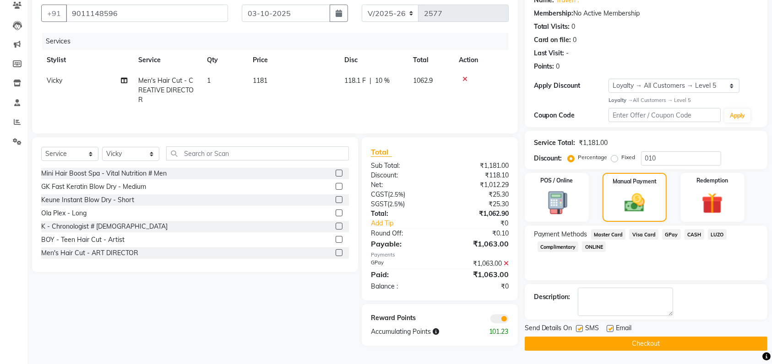
click at [666, 342] on button "Checkout" at bounding box center [646, 344] width 243 height 14
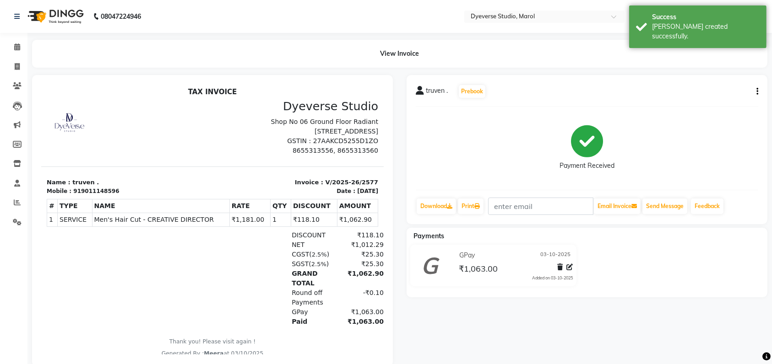
scroll to position [25, 0]
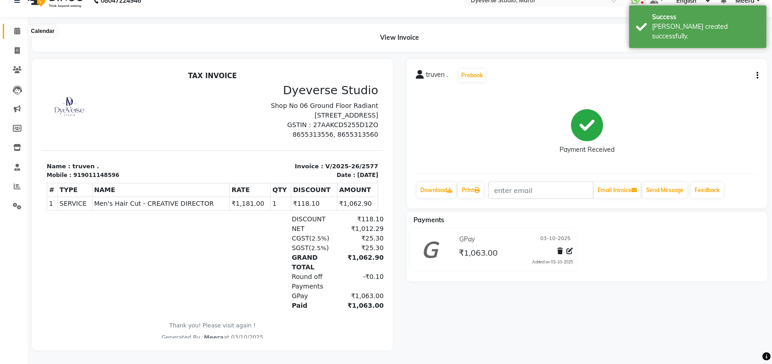
click at [17, 27] on icon at bounding box center [17, 30] width 6 height 7
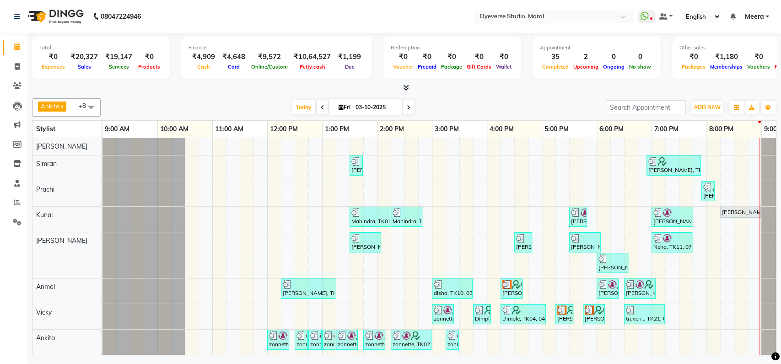
click at [407, 107] on icon at bounding box center [409, 107] width 4 height 5
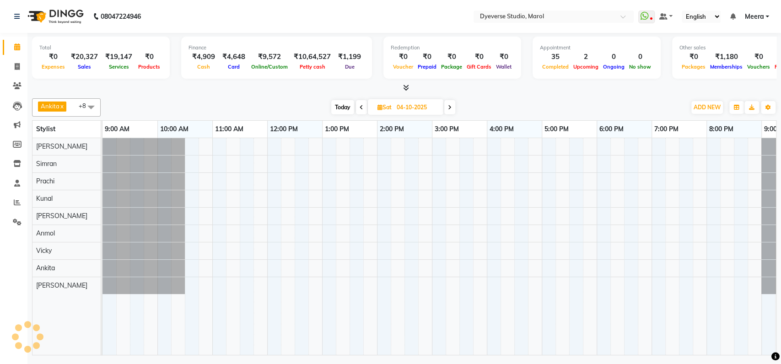
scroll to position [0, 40]
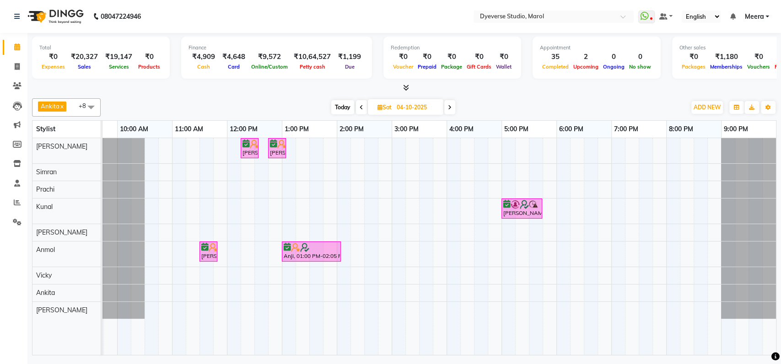
click at [449, 107] on icon at bounding box center [450, 107] width 4 height 5
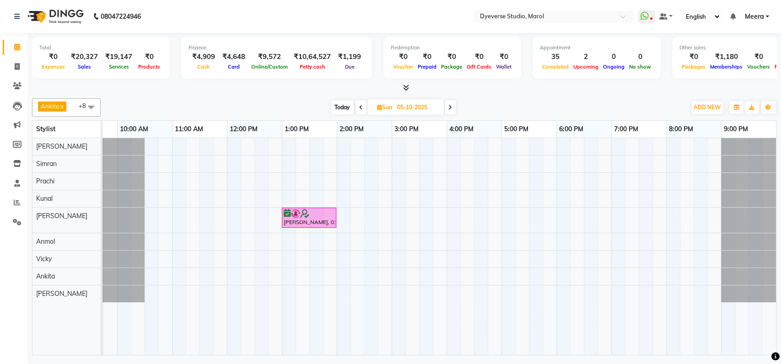
click at [449, 101] on span at bounding box center [450, 107] width 11 height 14
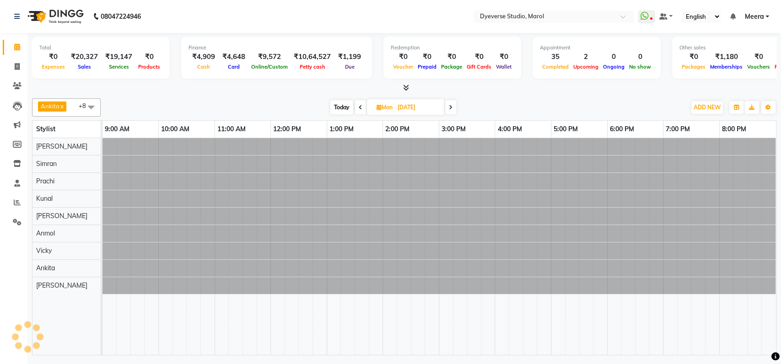
scroll to position [0, 0]
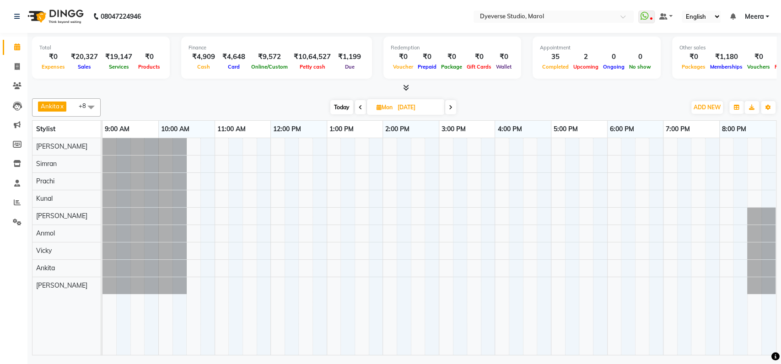
click at [342, 104] on span "Today" at bounding box center [341, 107] width 23 height 14
type input "03-10-2025"
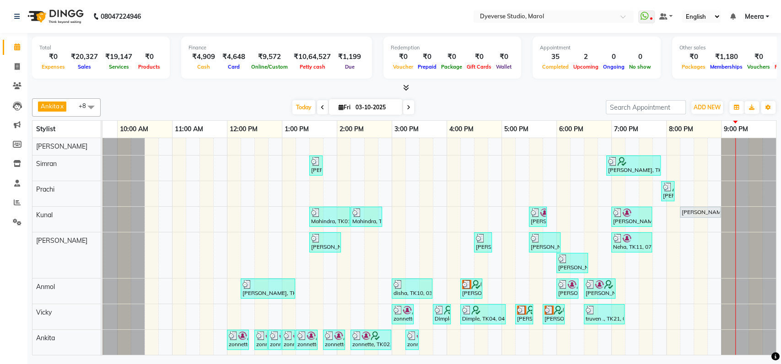
click at [687, 182] on div "[PERSON_NAME], TK08, 01:30 PM-01:45 PM, Threading - Eyebrows [PERSON_NAME], TK1…" at bounding box center [419, 259] width 714 height 243
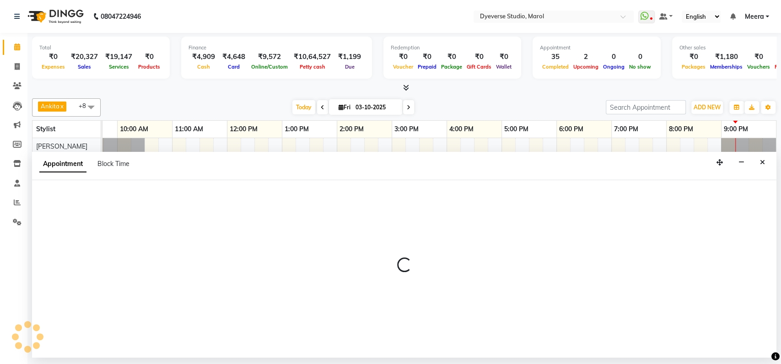
select select "48403"
select select "tentative"
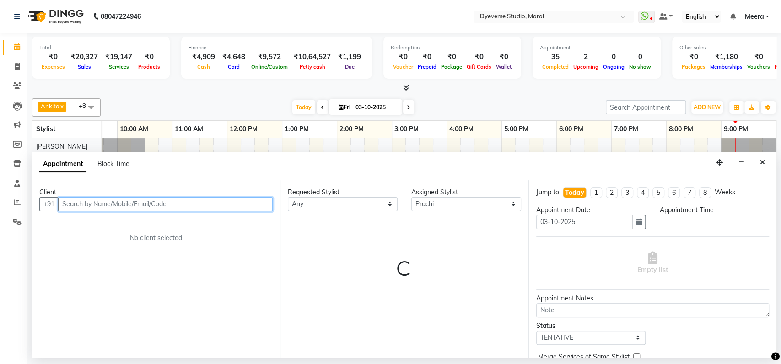
select select "1215"
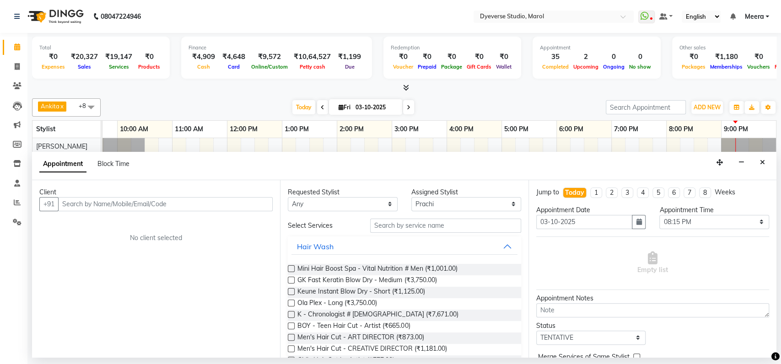
click at [725, 200] on div "Jump to [DATE] 1 2 3 4 5 6 7 8 Weeks" at bounding box center [653, 197] width 247 height 18
click at [74, 204] on input "text" at bounding box center [165, 204] width 215 height 14
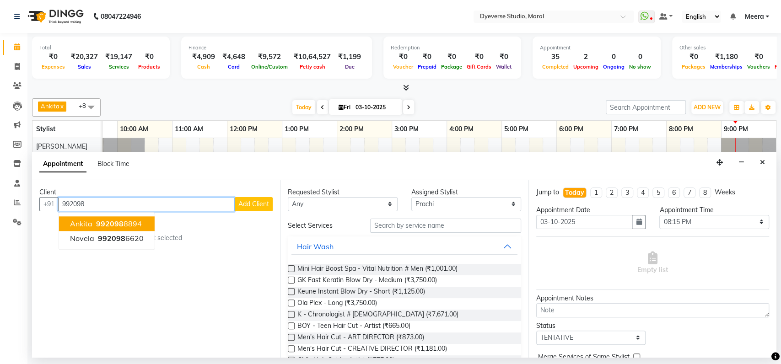
click at [73, 222] on span "ankita" at bounding box center [81, 223] width 22 height 9
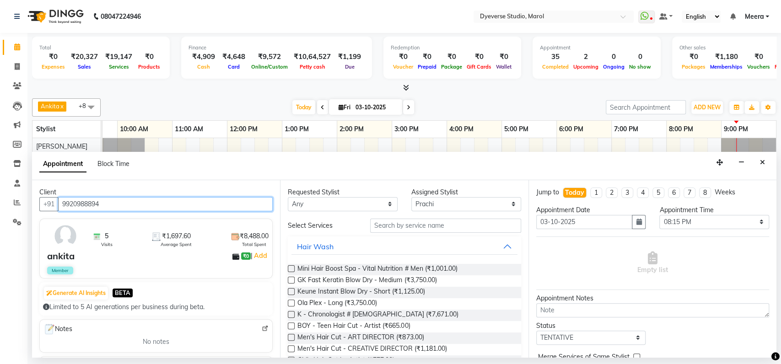
type input "9920988894"
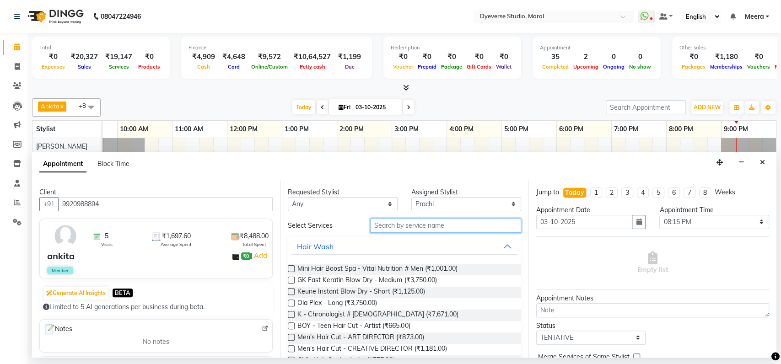
click at [382, 225] on input "text" at bounding box center [445, 226] width 151 height 14
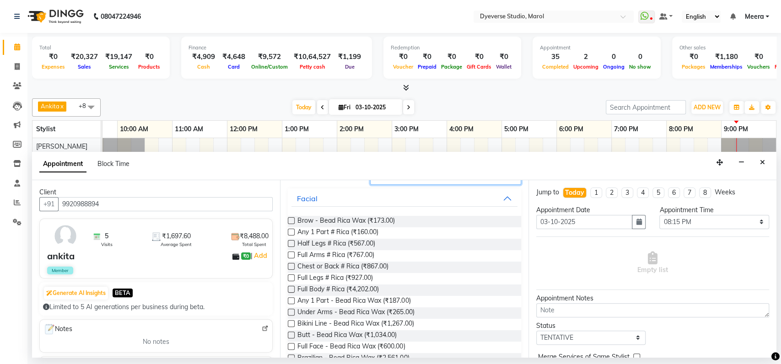
scroll to position [49, 0]
type input "rica"
click at [291, 275] on label at bounding box center [291, 277] width 7 height 7
click at [291, 276] on input "checkbox" at bounding box center [291, 279] width 6 height 6
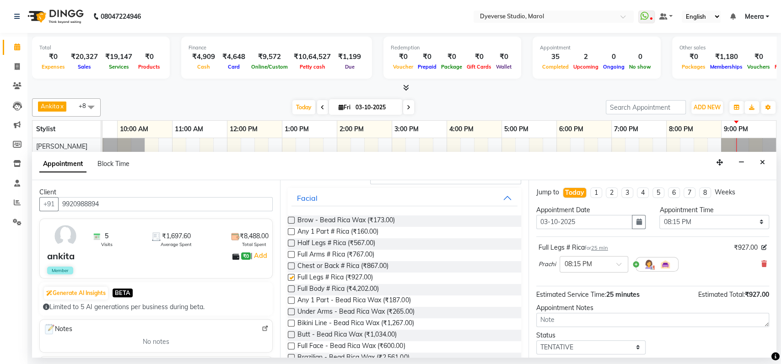
checkbox input "false"
click at [290, 254] on label at bounding box center [291, 254] width 7 height 7
click at [290, 254] on input "checkbox" at bounding box center [291, 256] width 6 height 6
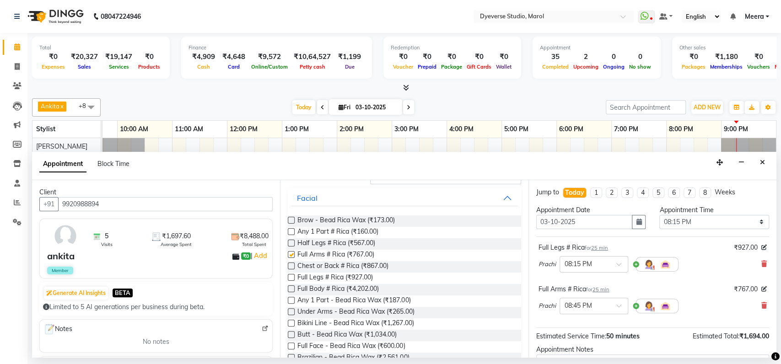
checkbox input "false"
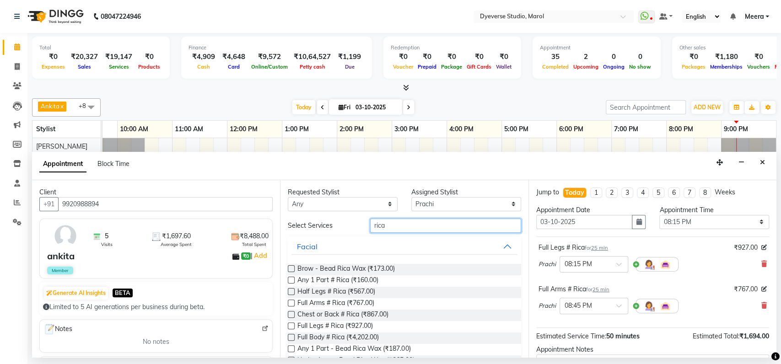
click at [384, 225] on input "rica" at bounding box center [445, 226] width 151 height 14
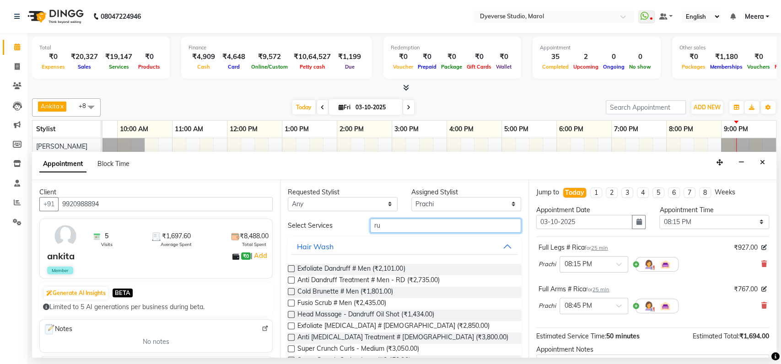
type input "r"
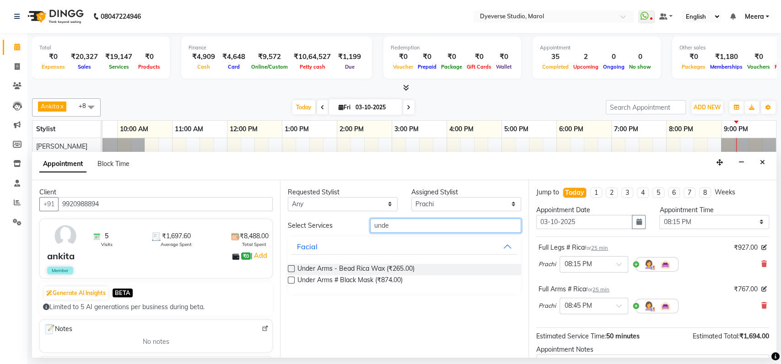
type input "unde"
click at [290, 269] on label at bounding box center [291, 268] width 7 height 7
click at [290, 269] on input "checkbox" at bounding box center [291, 270] width 6 height 6
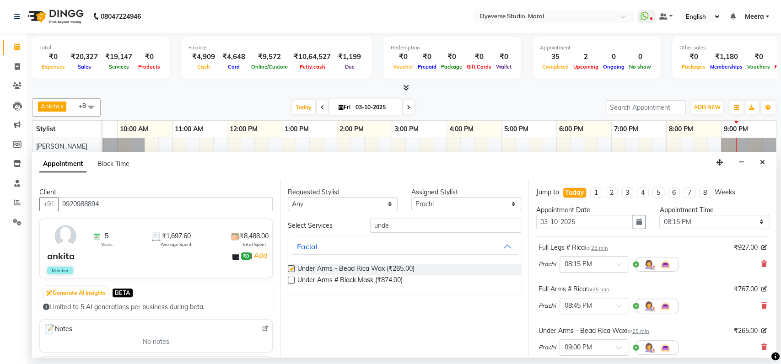
checkbox input "false"
click at [390, 229] on input "unde" at bounding box center [445, 226] width 151 height 14
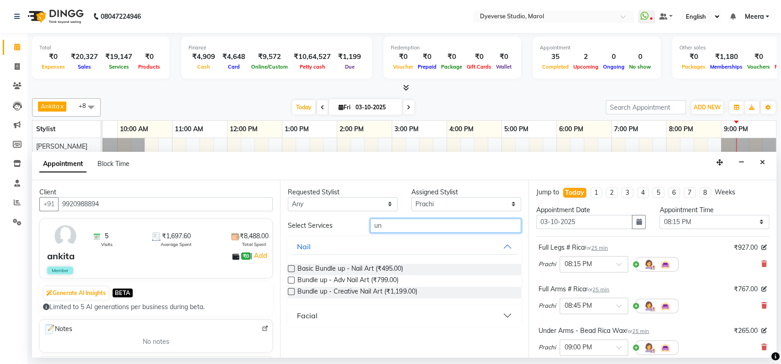
type input "u"
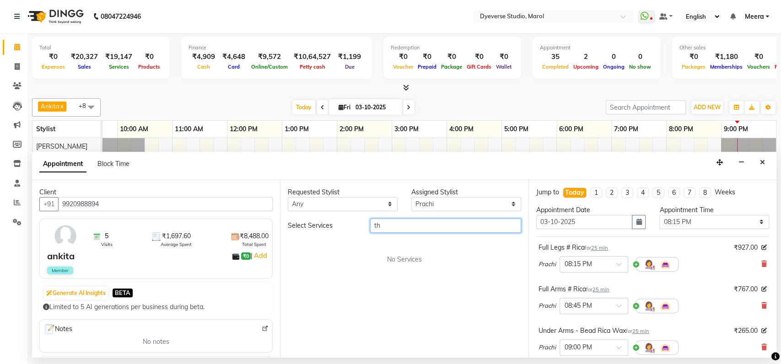
type input "t"
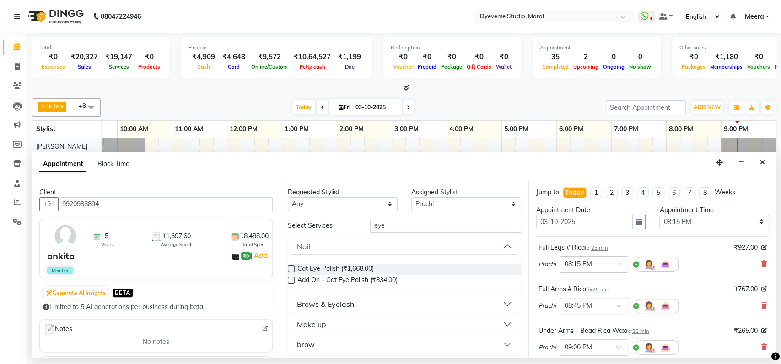
click at [404, 295] on div "Brows & Eyelash" at bounding box center [404, 304] width 233 height 20
click at [404, 299] on button "Brows & Eyelash" at bounding box center [405, 304] width 226 height 16
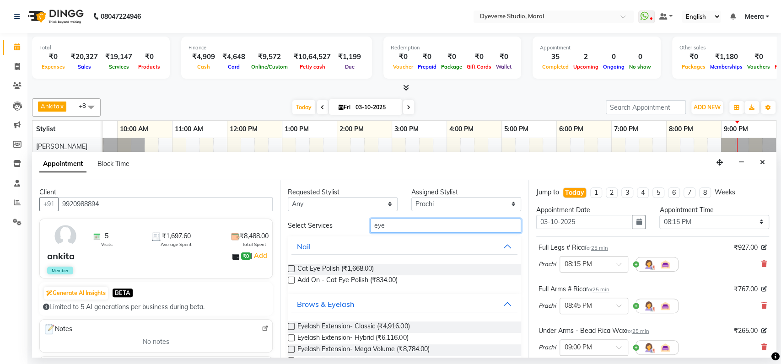
click at [388, 225] on input "eye" at bounding box center [445, 226] width 151 height 14
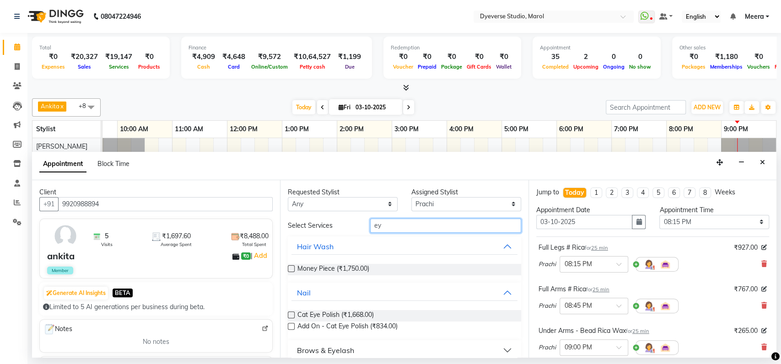
type input "e"
type input "eyeb"
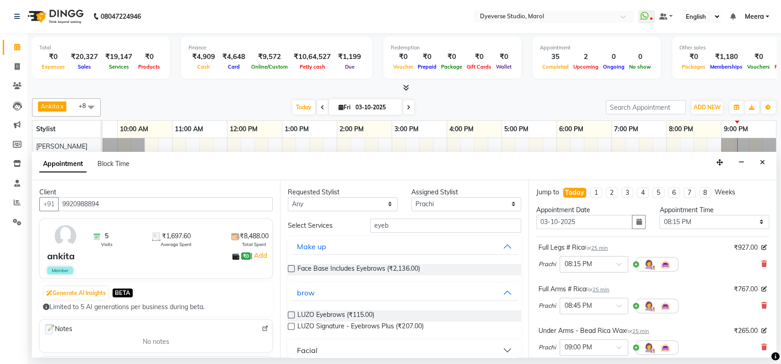
click at [391, 345] on button "Facial" at bounding box center [405, 350] width 226 height 16
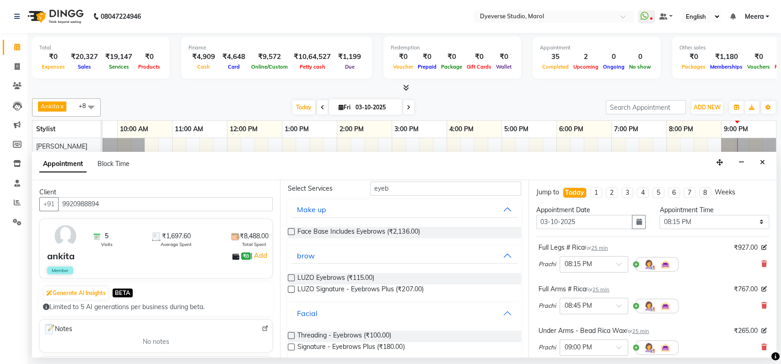
scroll to position [67, 0]
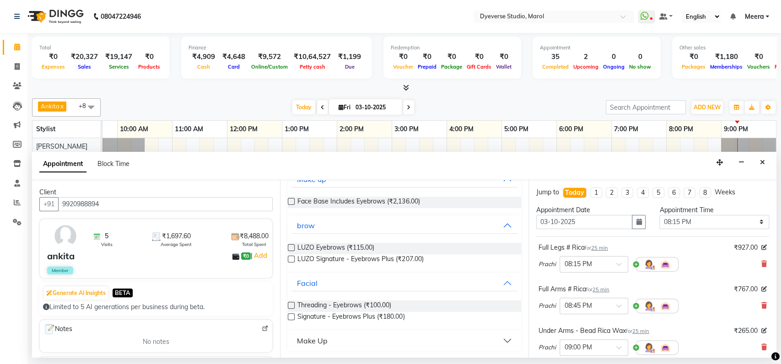
click at [291, 304] on label at bounding box center [291, 305] width 7 height 7
click at [291, 304] on input "checkbox" at bounding box center [291, 306] width 6 height 6
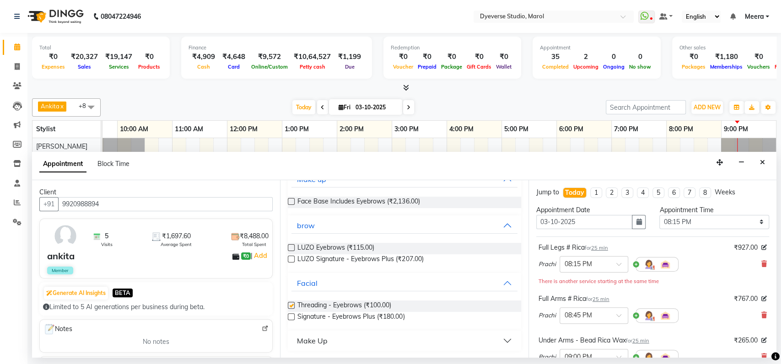
checkbox input "false"
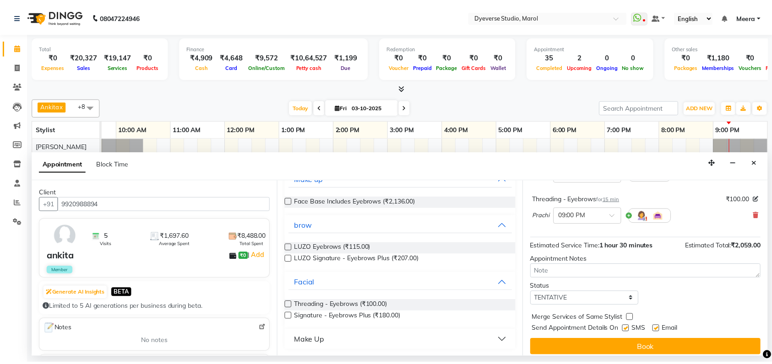
scroll to position [189, 0]
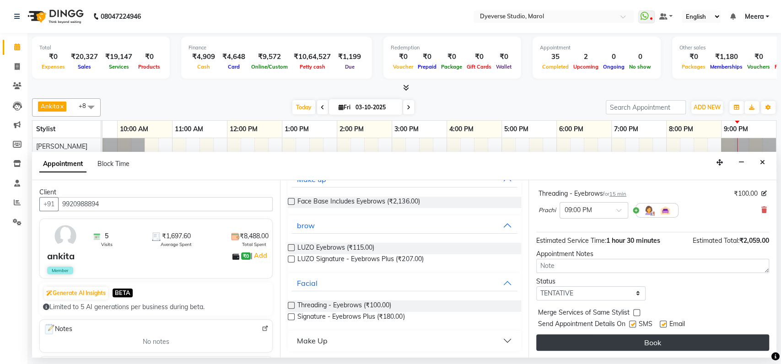
click at [636, 339] on button "Book" at bounding box center [652, 343] width 233 height 16
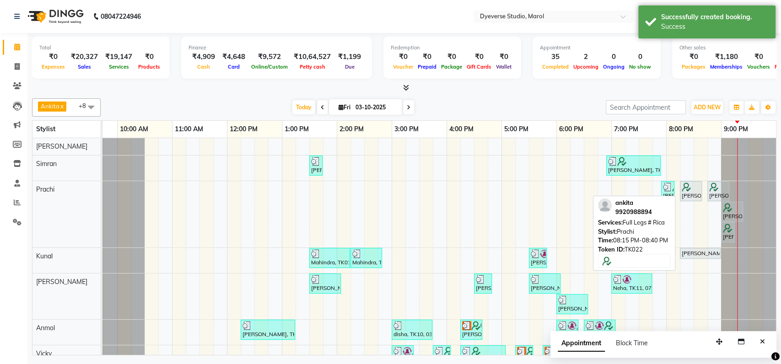
click at [689, 188] on img at bounding box center [686, 187] width 9 height 9
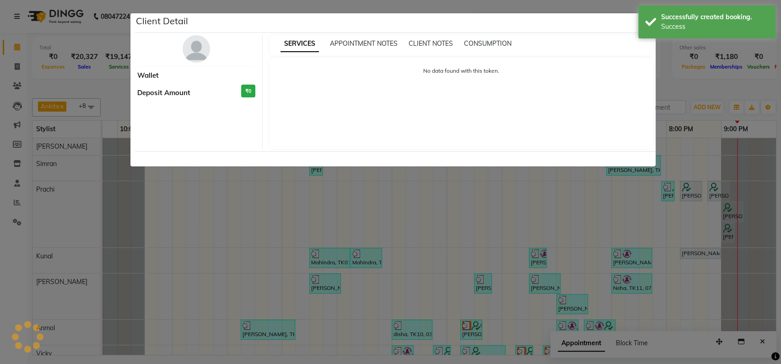
select select "7"
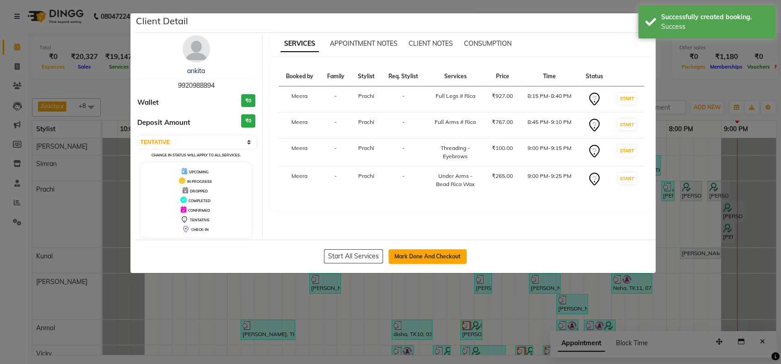
click at [430, 251] on button "Mark Done And Checkout" at bounding box center [428, 256] width 78 height 15
select select "service"
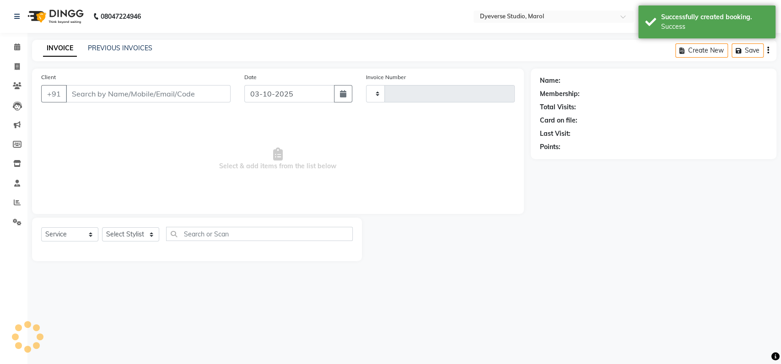
type input "2578"
select select "6368"
type input "9920988894"
select select "48403"
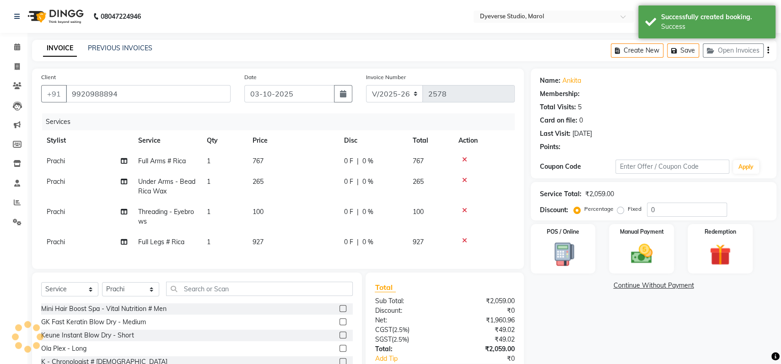
select select "2: Object"
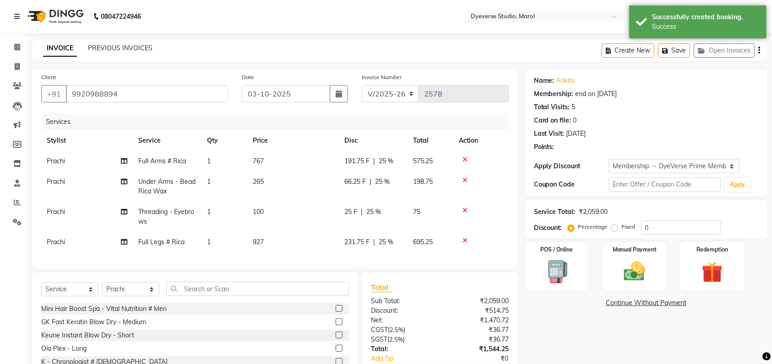
type input "25"
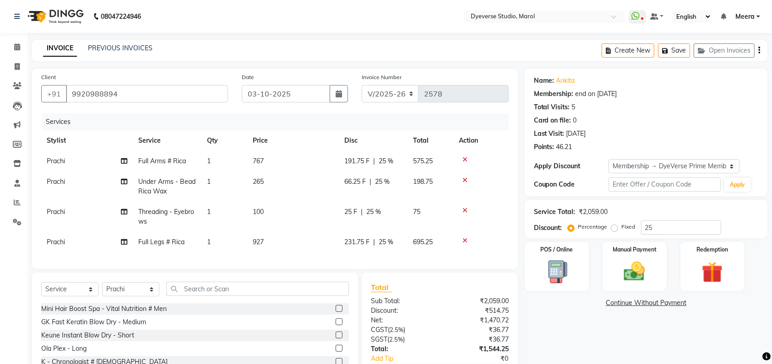
scroll to position [75, 0]
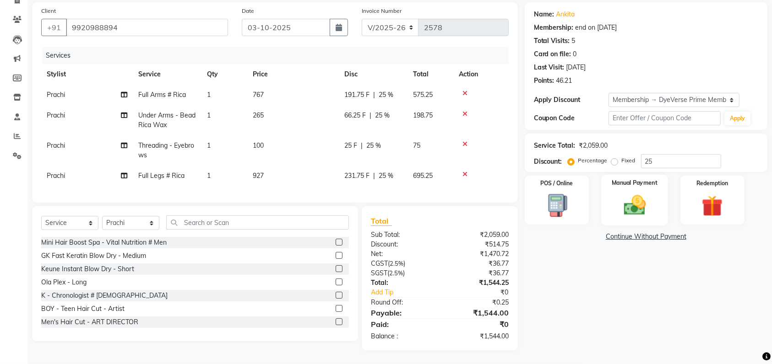
click at [634, 196] on img at bounding box center [635, 205] width 36 height 25
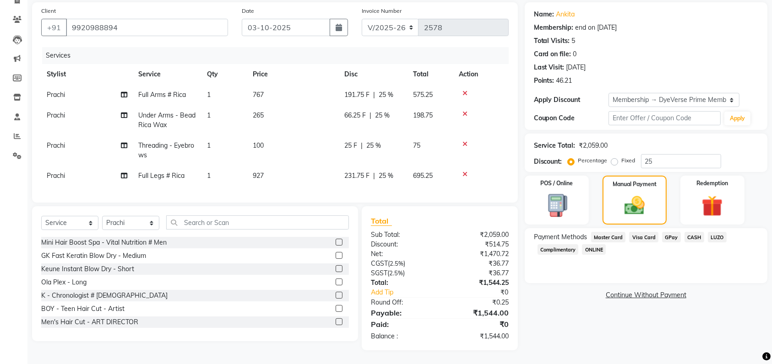
click at [667, 232] on span "GPay" at bounding box center [671, 237] width 19 height 11
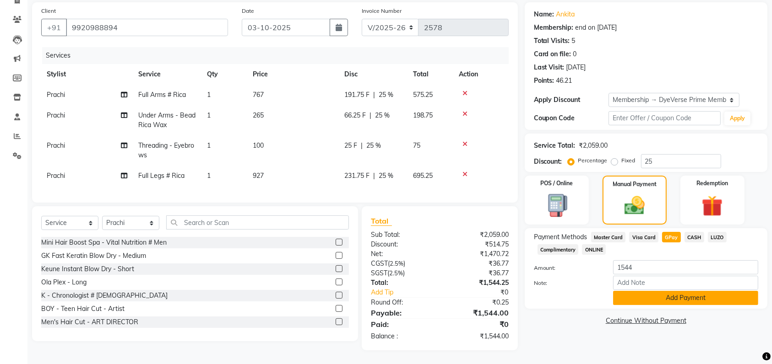
click at [679, 291] on button "Add Payment" at bounding box center [685, 298] width 145 height 14
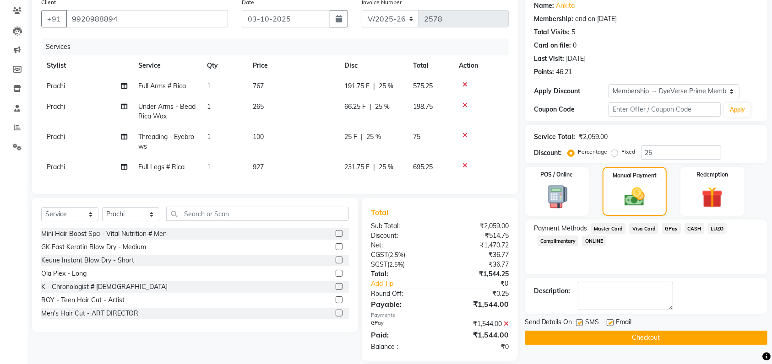
click at [634, 338] on button "Checkout" at bounding box center [646, 338] width 243 height 14
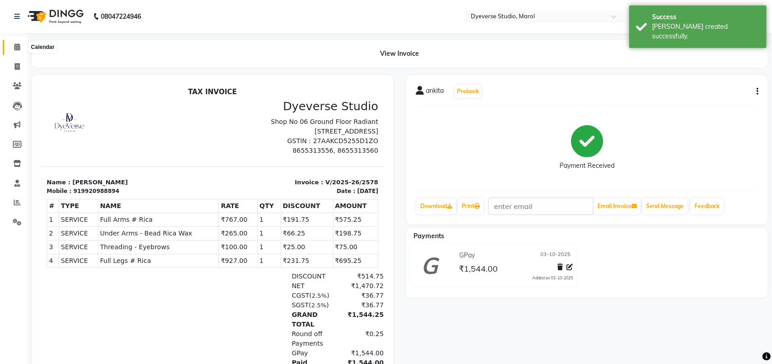
click at [18, 47] on icon at bounding box center [17, 46] width 6 height 7
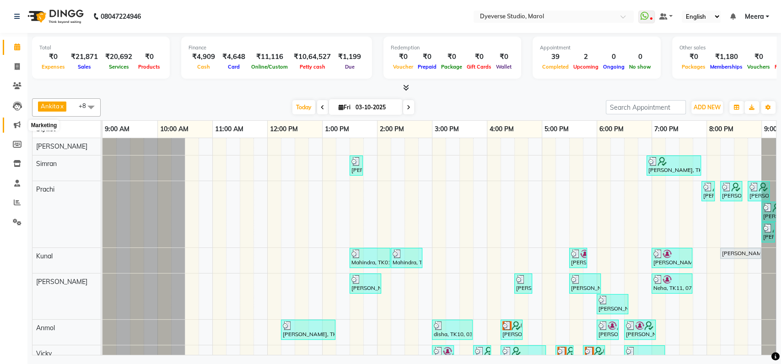
click at [17, 124] on icon at bounding box center [17, 124] width 7 height 7
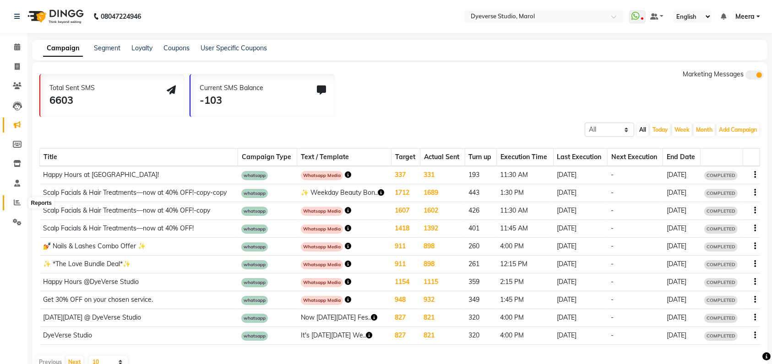
click at [14, 201] on icon at bounding box center [17, 202] width 7 height 7
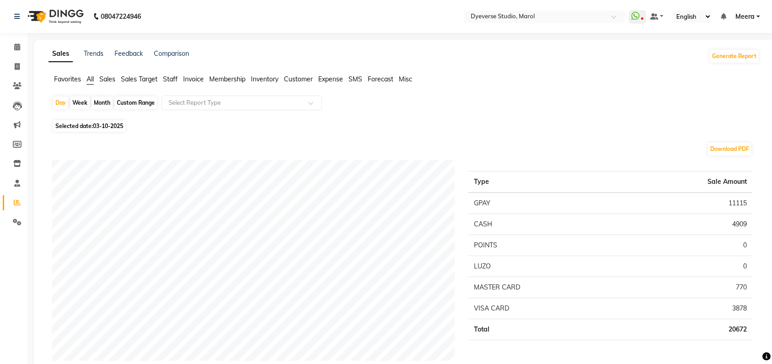
click at [103, 102] on div "Month" at bounding box center [102, 103] width 21 height 13
select select "10"
select select "2025"
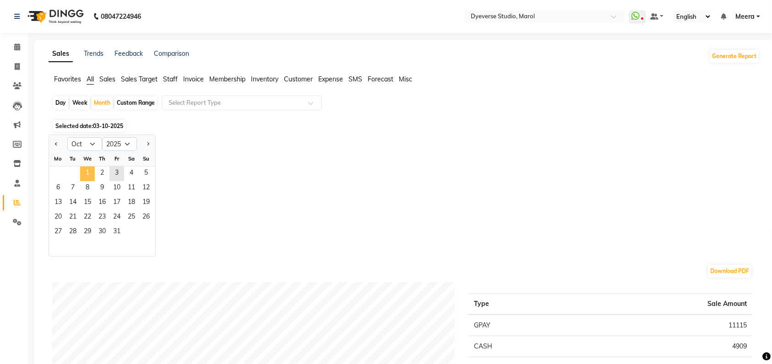
click at [84, 174] on span "1" at bounding box center [87, 174] width 15 height 15
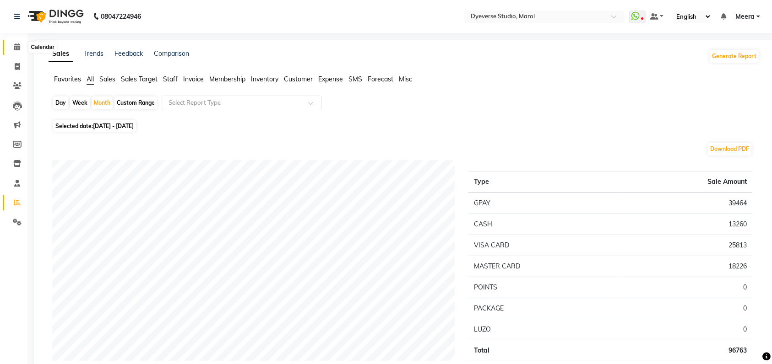
click at [19, 45] on icon at bounding box center [17, 46] width 6 height 7
